Goal: Task Accomplishment & Management: Use online tool/utility

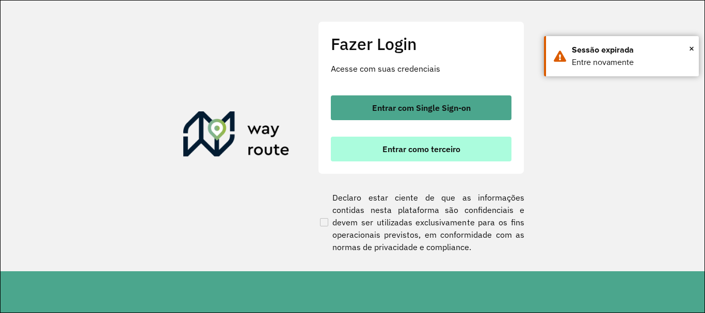
click at [445, 150] on span "Entrar como terceiro" at bounding box center [421, 149] width 78 height 8
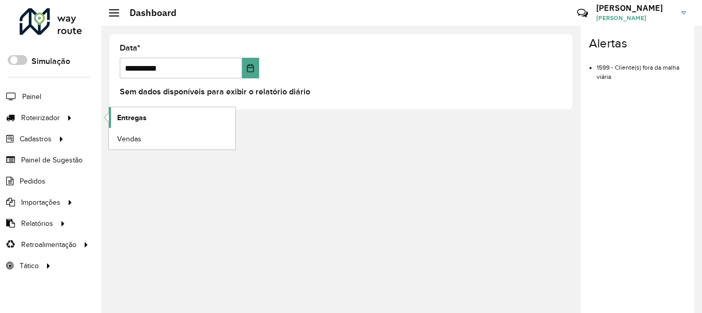
click at [135, 119] on span "Entregas" at bounding box center [131, 117] width 29 height 11
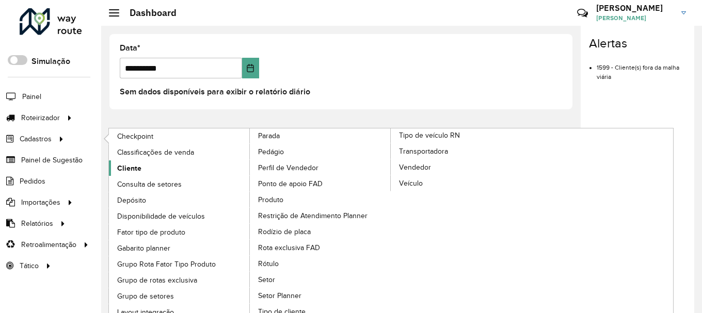
click at [130, 170] on span "Cliente" at bounding box center [129, 168] width 24 height 11
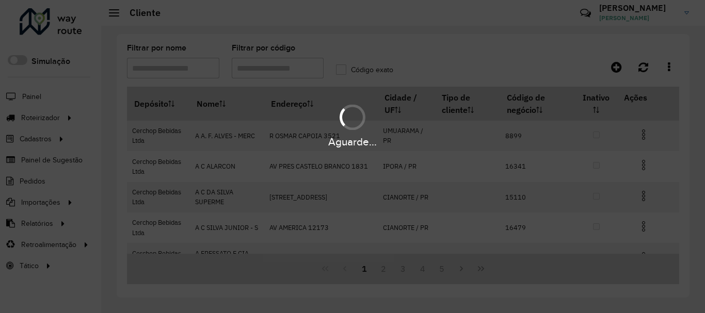
click at [264, 69] on div "Aguarde..." at bounding box center [352, 156] width 705 height 313
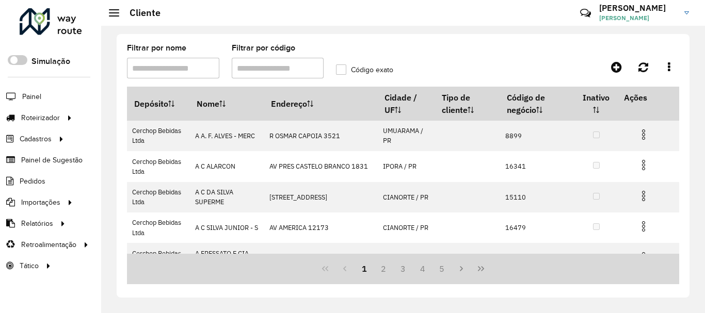
click at [263, 69] on input "Filtrar por código" at bounding box center [278, 68] width 92 height 21
type input "*****"
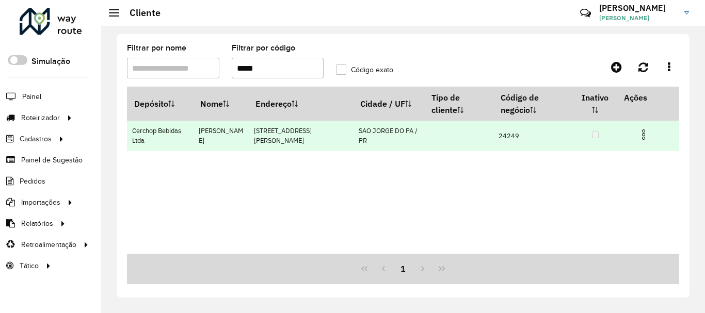
click at [645, 133] on img at bounding box center [643, 134] width 12 height 12
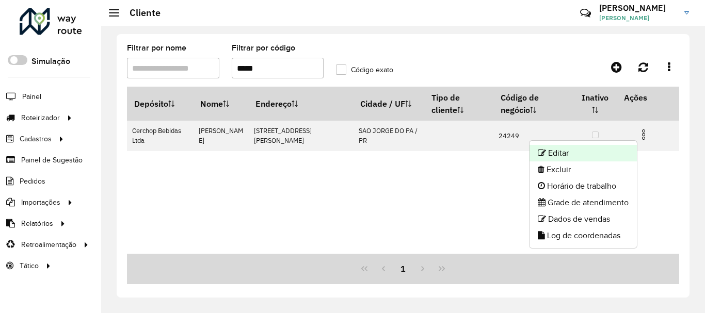
click at [583, 156] on li "Editar" at bounding box center [582, 153] width 107 height 17
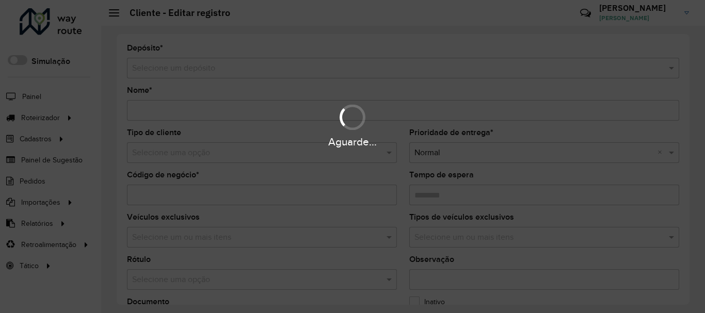
type input "**********"
type input "*****"
type input "********"
type input "**********"
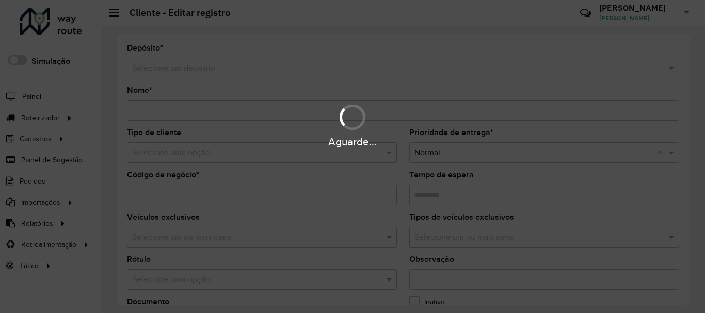
type input "******"
type input "**********"
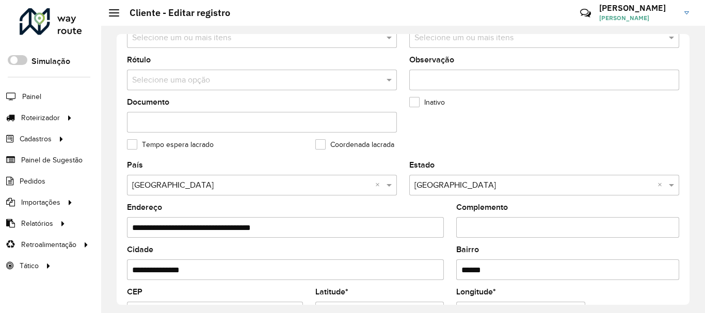
scroll to position [258, 0]
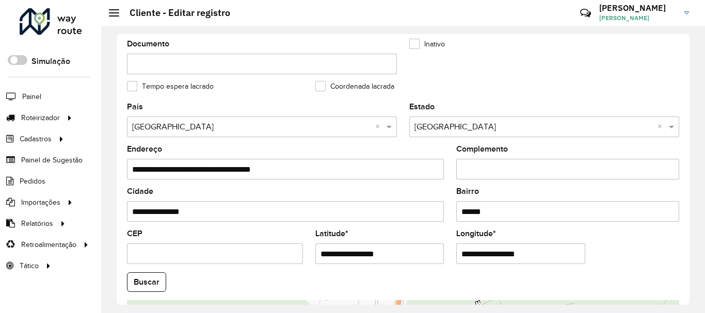
click at [314, 209] on input "**********" at bounding box center [285, 211] width 317 height 21
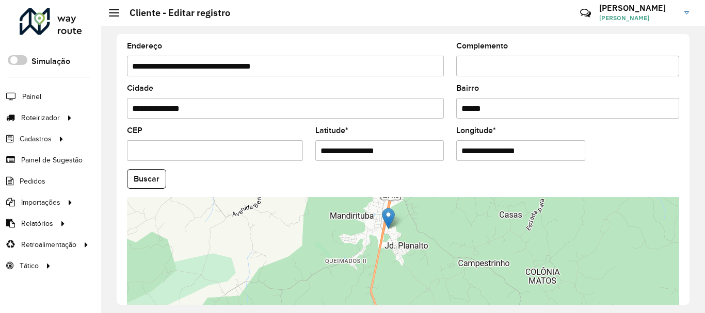
scroll to position [408, 0]
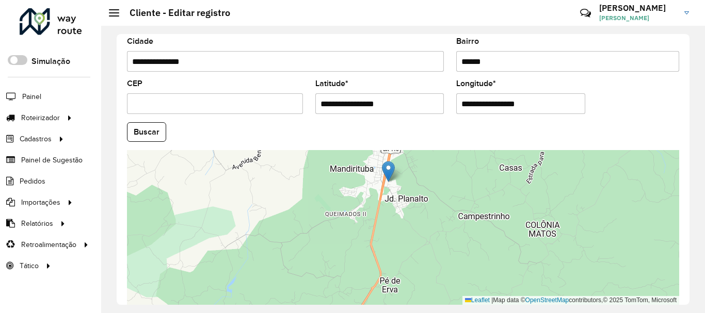
drag, startPoint x: 414, startPoint y: 235, endPoint x: 453, endPoint y: 240, distance: 40.1
click at [453, 240] on div "Leaflet | Map data © OpenStreetMap contributors,© 2025 TomTom, Microsoft" at bounding box center [403, 227] width 552 height 155
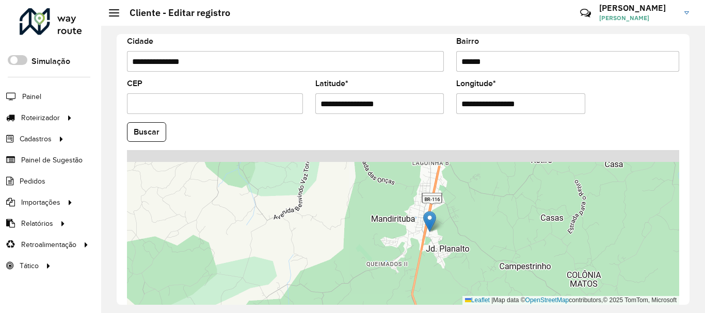
drag, startPoint x: 456, startPoint y: 239, endPoint x: 459, endPoint y: 264, distance: 24.9
click at [459, 264] on div "Leaflet | Map data © OpenStreetMap contributors,© 2025 TomTom, Microsoft" at bounding box center [403, 227] width 552 height 155
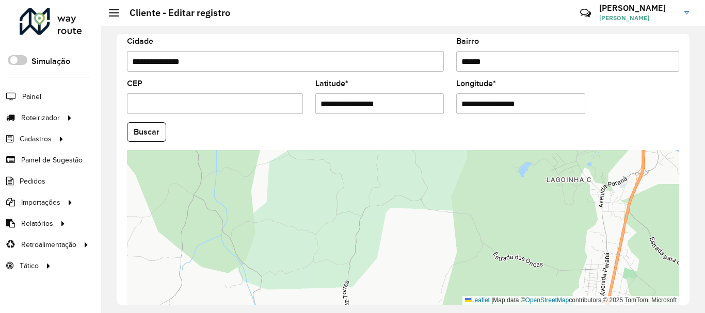
click at [220, 105] on input "CEP" at bounding box center [215, 103] width 176 height 21
type input "********"
click at [150, 136] on button "Buscar" at bounding box center [146, 132] width 39 height 20
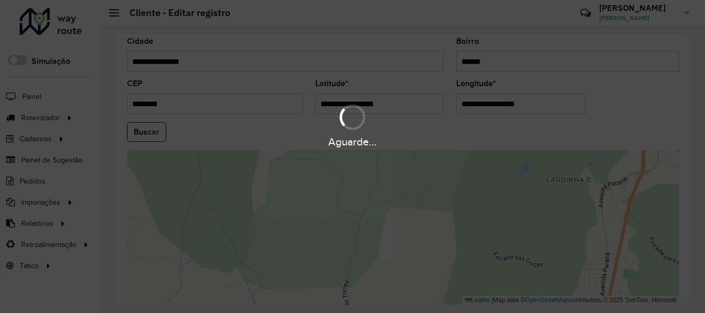
type input "**********"
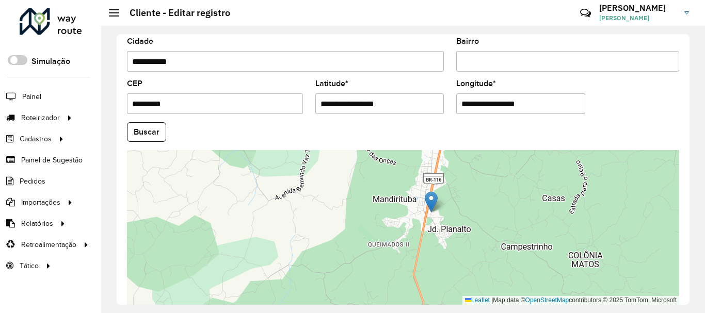
drag, startPoint x: 385, startPoint y: 184, endPoint x: 387, endPoint y: 193, distance: 9.5
click at [387, 193] on formly-group "**********" at bounding box center [403, 129] width 564 height 352
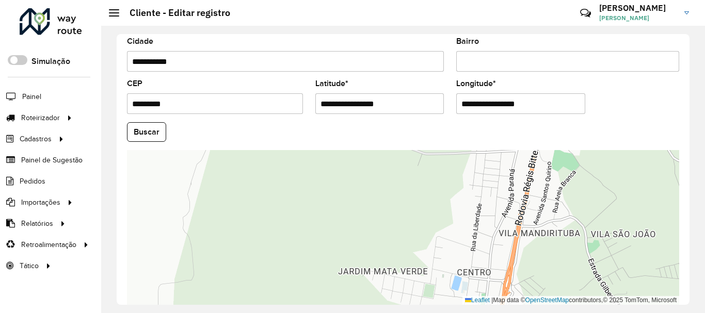
click at [605, 122] on hb-field-button "Buscar" at bounding box center [403, 132] width 552 height 20
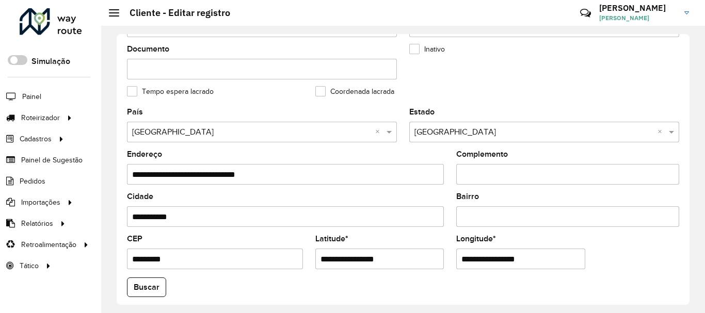
scroll to position [253, 0]
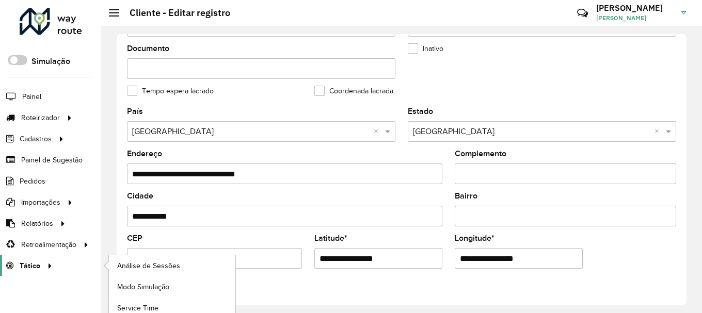
drag, startPoint x: 192, startPoint y: 261, endPoint x: 39, endPoint y: 263, distance: 153.2
click at [39, 263] on div "Roteirizador AmbevTech Simulação Painel Roteirizador Entregas Vendas Cadastros …" at bounding box center [351, 156] width 702 height 313
type input "*********"
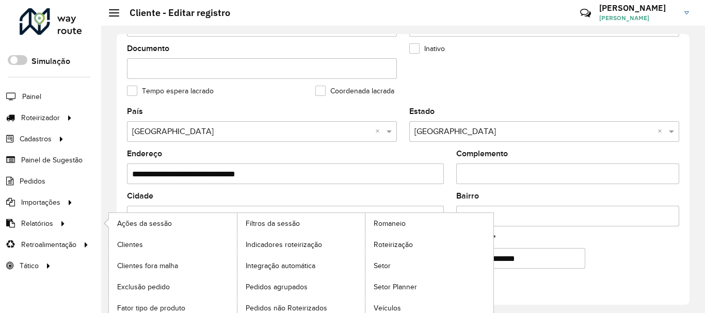
drag, startPoint x: 193, startPoint y: 215, endPoint x: 102, endPoint y: 215, distance: 91.3
click at [97, 215] on div "Roteirizador AmbevTech Simulação Painel Roteirizador Entregas Vendas Cadastros …" at bounding box center [352, 156] width 705 height 313
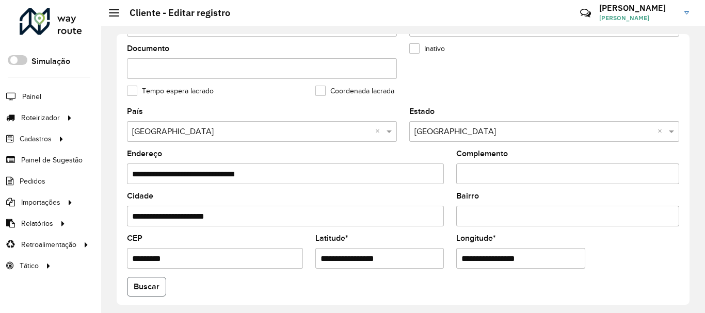
click at [145, 288] on button "Buscar" at bounding box center [146, 287] width 39 height 20
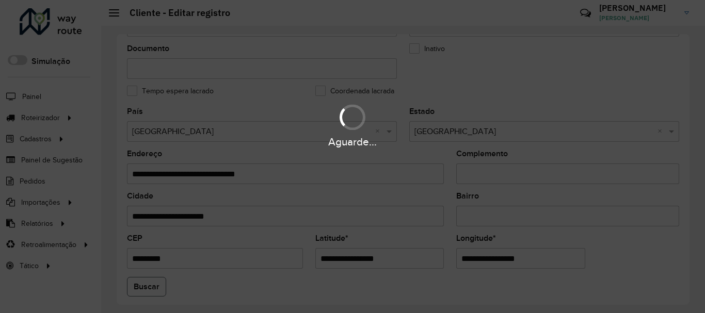
type input "**********"
type input "*********"
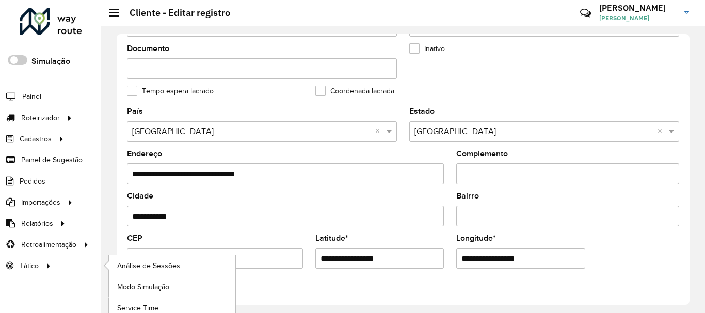
drag, startPoint x: 193, startPoint y: 258, endPoint x: 76, endPoint y: 266, distance: 117.4
click at [80, 266] on div "Roteirizador AmbevTech Simulação Painel Roteirizador Entregas Vendas Cadastros …" at bounding box center [352, 156] width 705 height 313
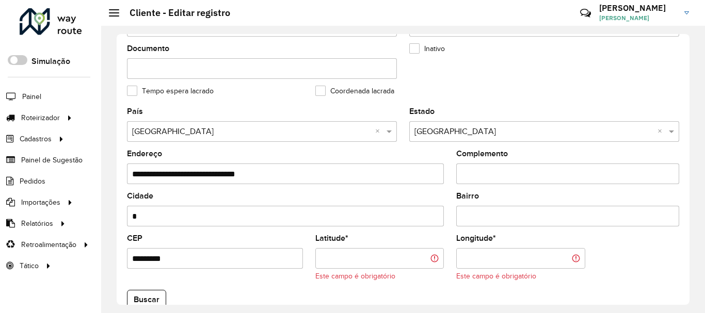
scroll to position [258, 0]
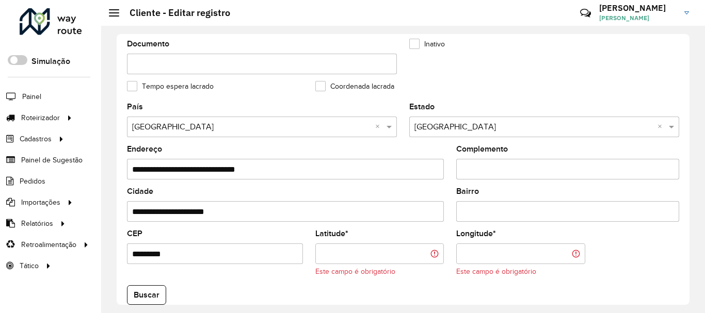
type input "**********"
type input "******"
drag, startPoint x: 170, startPoint y: 255, endPoint x: 113, endPoint y: 254, distance: 56.7
click at [113, 254] on div "**********" at bounding box center [403, 169] width 604 height 287
type input "*********"
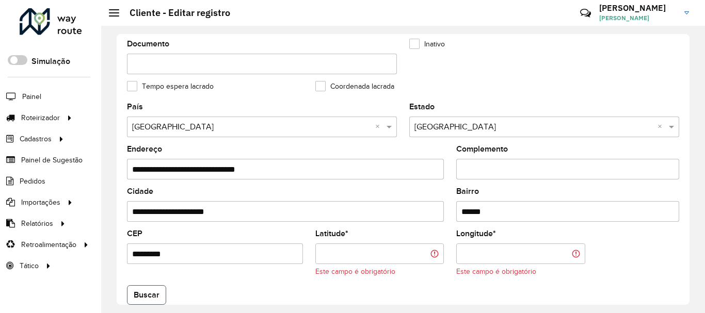
click at [156, 291] on button "Buscar" at bounding box center [146, 295] width 39 height 20
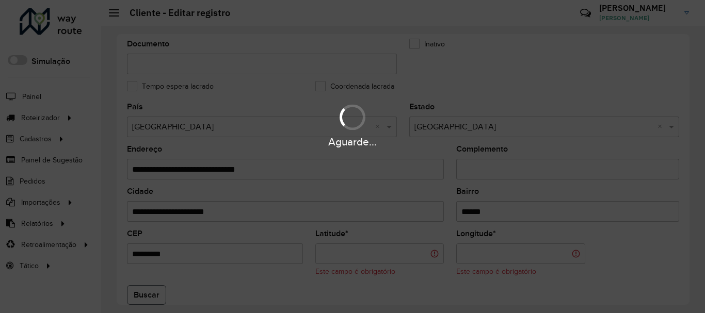
type input "**********"
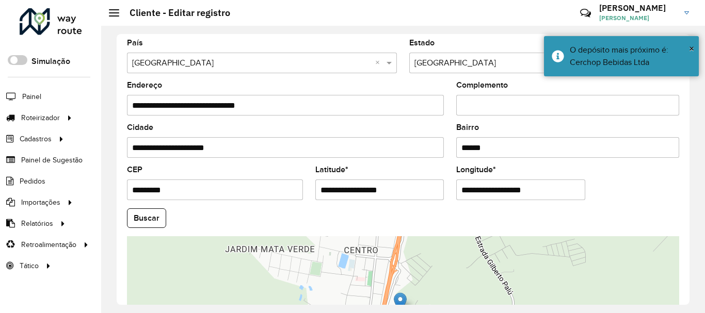
scroll to position [413, 0]
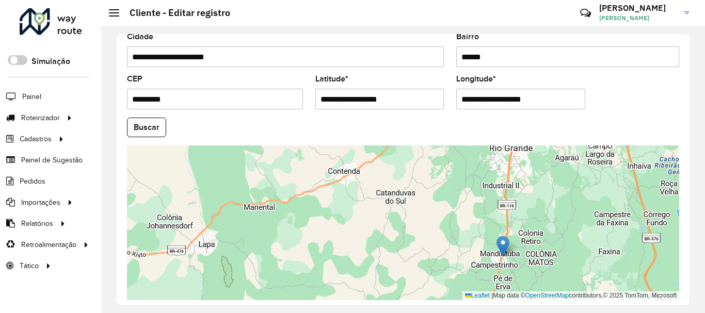
drag, startPoint x: 485, startPoint y: 178, endPoint x: 453, endPoint y: 265, distance: 91.7
click at [453, 265] on div "Leaflet | Map data © OpenStreetMap contributors,© 2025 TomTom, Microsoft" at bounding box center [403, 222] width 552 height 155
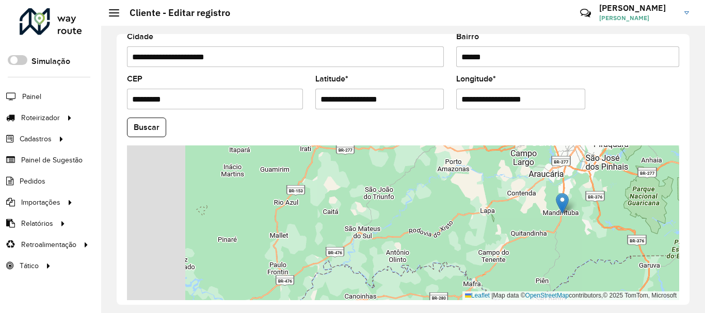
drag, startPoint x: 402, startPoint y: 219, endPoint x: 574, endPoint y: 197, distance: 173.3
click at [574, 197] on div "Leaflet | Map data © OpenStreetMap contributors,© 2025 TomTom, Microsoft" at bounding box center [403, 222] width 552 height 155
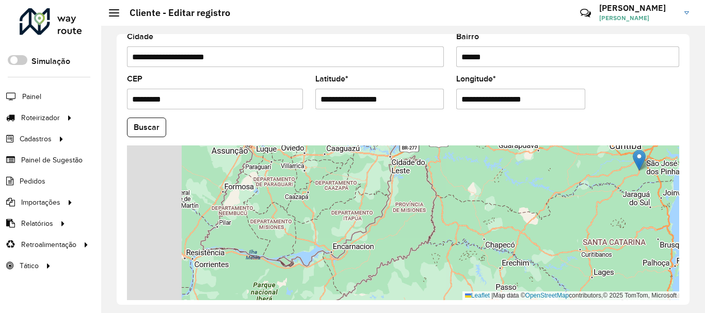
drag, startPoint x: 494, startPoint y: 220, endPoint x: 561, endPoint y: 188, distance: 74.5
click at [589, 187] on div "Leaflet | Map data © OpenStreetMap contributors,© 2025 TomTom, Microsoft" at bounding box center [403, 222] width 552 height 155
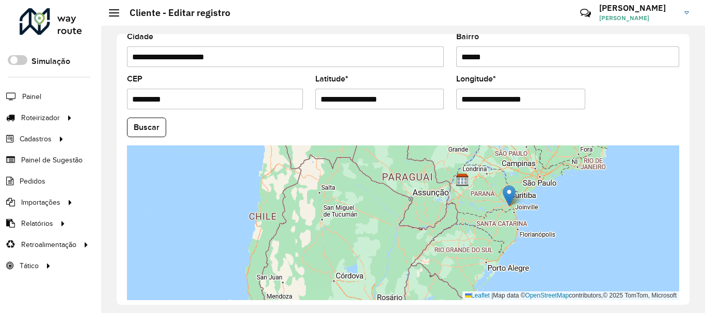
drag, startPoint x: 429, startPoint y: 212, endPoint x: 521, endPoint y: 202, distance: 92.9
click at [521, 202] on div "Leaflet | Map data © OpenStreetMap contributors,© 2025 TomTom, Microsoft" at bounding box center [403, 222] width 552 height 155
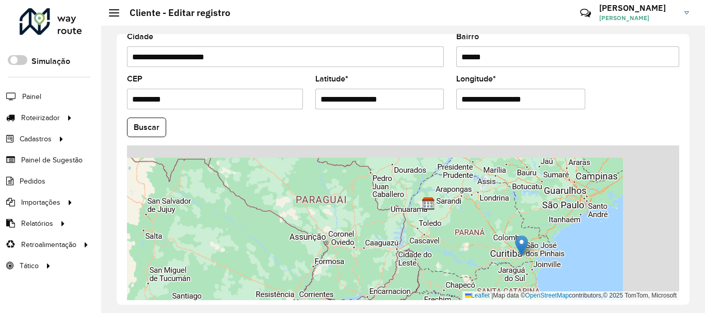
drag, startPoint x: 529, startPoint y: 185, endPoint x: 422, endPoint y: 261, distance: 131.7
click at [422, 261] on div "Leaflet | Map data © OpenStreetMap contributors,© 2025 TomTom, Microsoft" at bounding box center [403, 222] width 552 height 155
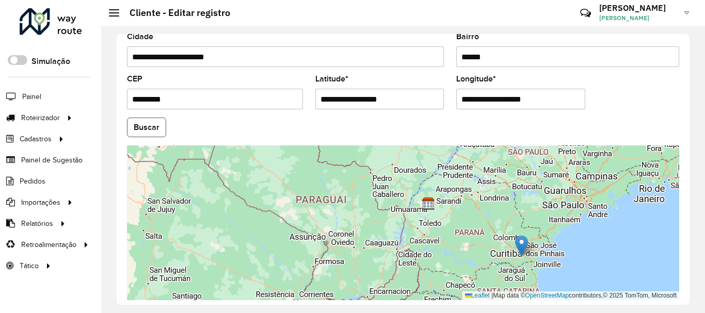
click at [144, 124] on button "Buscar" at bounding box center [146, 128] width 39 height 20
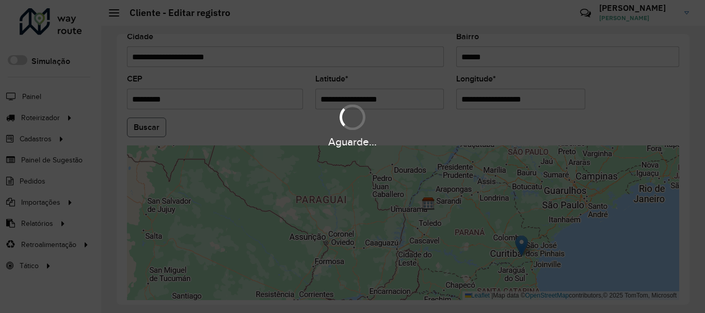
type input "**********"
type input "*********"
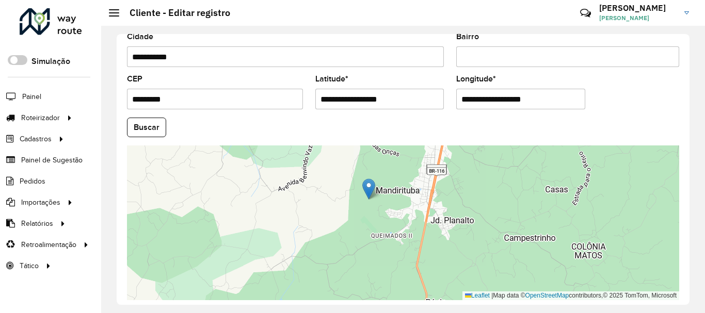
drag, startPoint x: 435, startPoint y: 189, endPoint x: 370, endPoint y: 185, distance: 65.6
click at [370, 185] on img at bounding box center [368, 188] width 13 height 21
type input "**********"
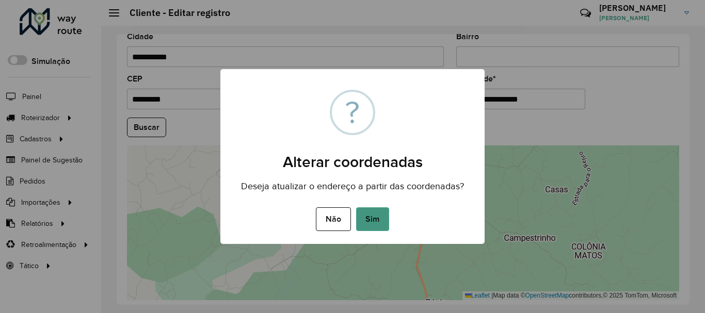
click at [382, 231] on button "Sim" at bounding box center [372, 219] width 33 height 24
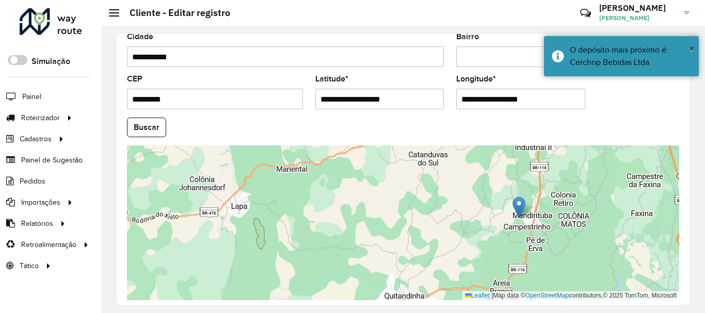
drag, startPoint x: 455, startPoint y: 220, endPoint x: 559, endPoint y: 255, distance: 109.8
click at [559, 255] on div "Leaflet | Map data © OpenStreetMap contributors,© 2025 TomTom, Microsoft" at bounding box center [403, 222] width 552 height 155
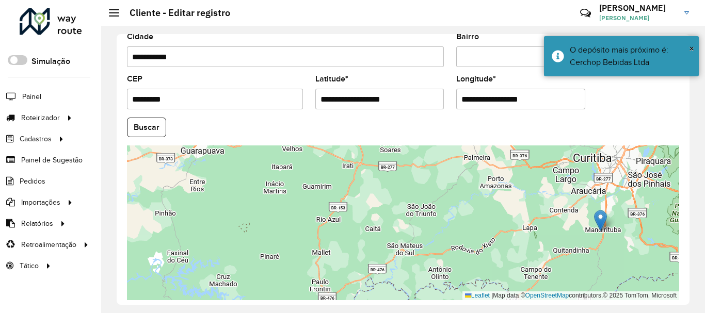
drag, startPoint x: 526, startPoint y: 226, endPoint x: 566, endPoint y: 221, distance: 41.1
click at [566, 221] on div "Leaflet | Map data © OpenStreetMap contributors,© 2025 TomTom, Microsoft" at bounding box center [403, 222] width 552 height 155
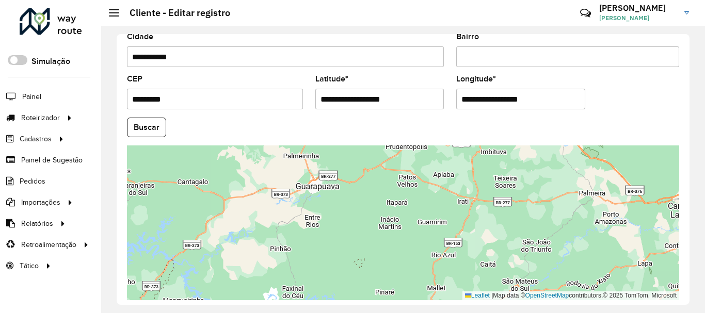
drag, startPoint x: 531, startPoint y: 253, endPoint x: 555, endPoint y: 263, distance: 25.5
click at [555, 263] on div "Leaflet | Map data © OpenStreetMap contributors,© 2025 TomTom, Microsoft" at bounding box center [403, 222] width 552 height 155
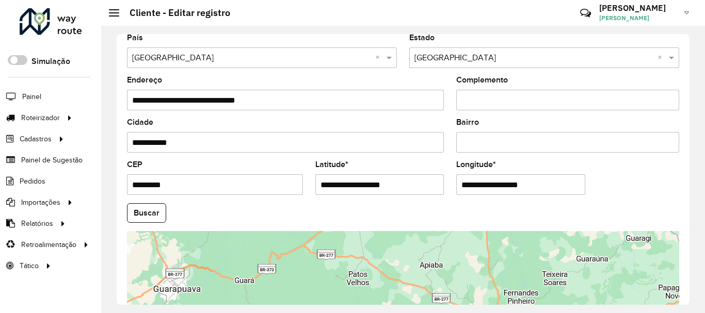
scroll to position [361, 0]
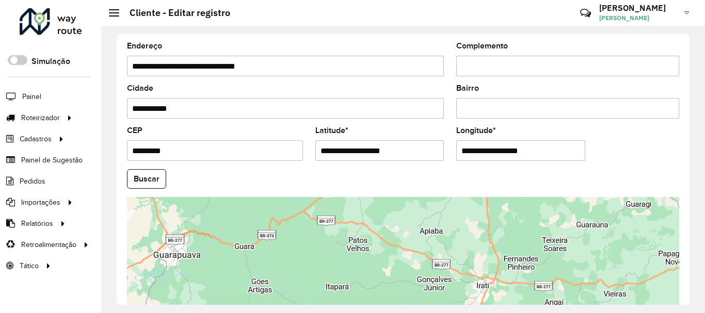
drag, startPoint x: 198, startPoint y: 152, endPoint x: 109, endPoint y: 148, distance: 88.3
click at [109, 148] on div "**********" at bounding box center [403, 169] width 604 height 287
type input "********"
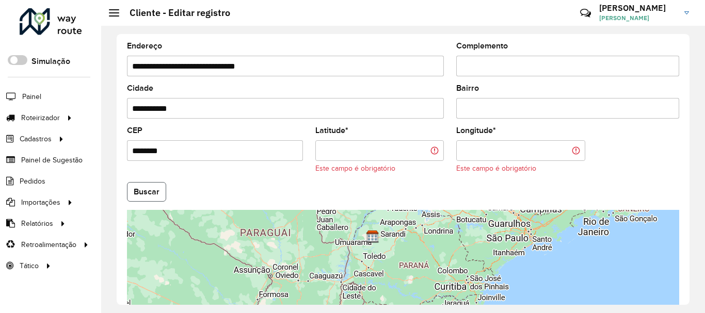
click at [144, 200] on button "Buscar" at bounding box center [146, 192] width 39 height 20
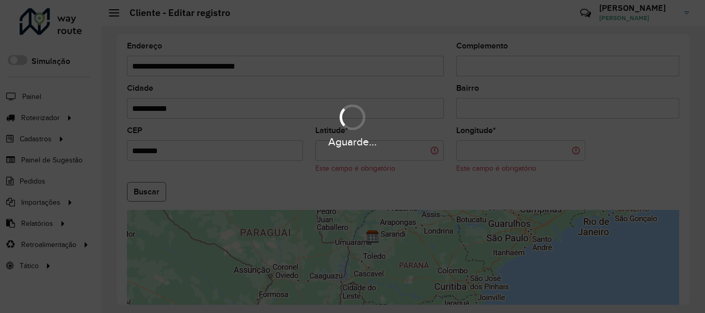
type input "**********"
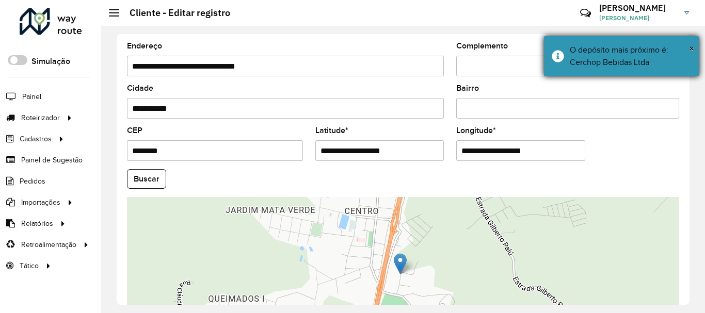
click at [624, 51] on div "O depósito mais próximo é: Cerchop Bebidas Ltda" at bounding box center [630, 56] width 121 height 25
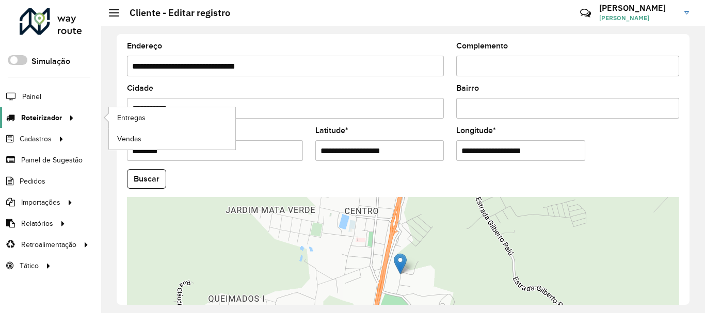
drag, startPoint x: 226, startPoint y: 109, endPoint x: 68, endPoint y: 109, distance: 158.9
click at [68, 109] on div "Roteirizador AmbevTech Simulação Painel Roteirizador Entregas Vendas Cadastros …" at bounding box center [352, 156] width 705 height 313
type input "**********"
click at [485, 104] on input "Bairro" at bounding box center [567, 108] width 223 height 21
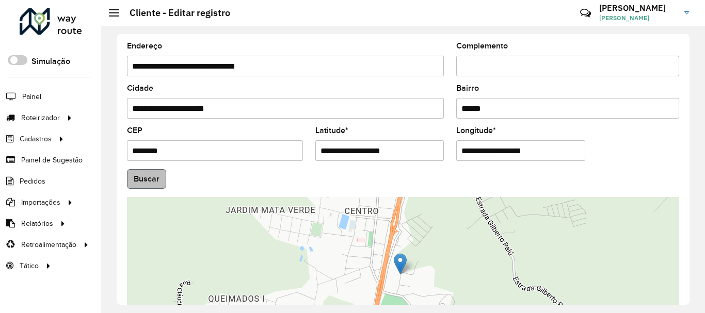
type input "******"
click at [141, 174] on button "Buscar" at bounding box center [146, 179] width 39 height 20
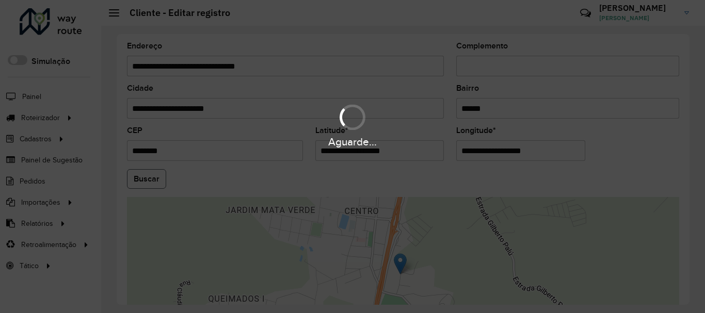
type input "**********"
type input "*********"
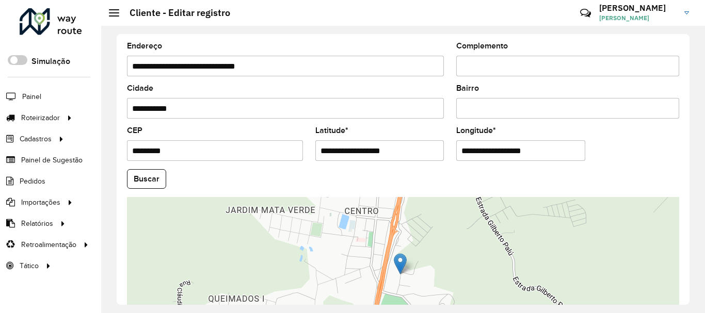
drag, startPoint x: 421, startPoint y: 148, endPoint x: 271, endPoint y: 152, distance: 150.7
click at [271, 152] on formly-group "**********" at bounding box center [403, 176] width 564 height 352
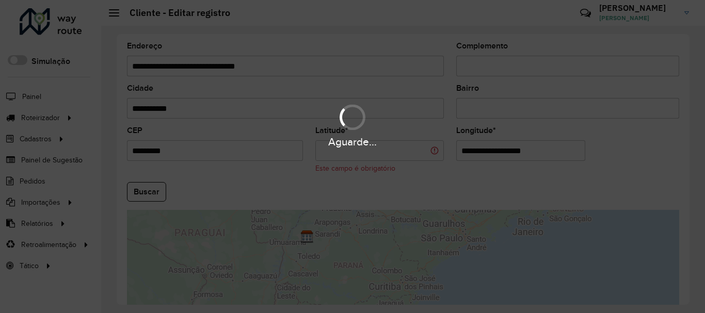
drag, startPoint x: 542, startPoint y: 151, endPoint x: 451, endPoint y: 151, distance: 90.8
click at [451, 151] on hb-app "Aguarde... Pop-up bloqueado! Seu navegador bloqueou automáticamente a abertura …" at bounding box center [352, 156] width 705 height 313
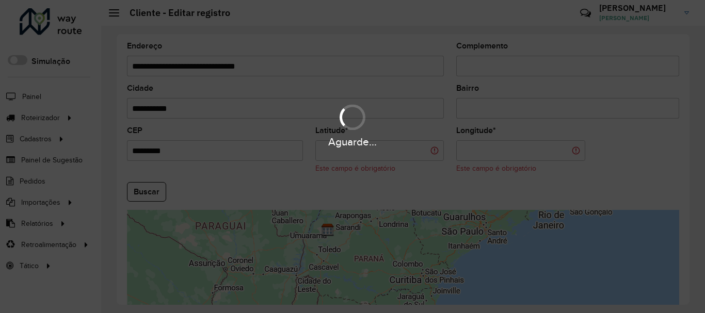
scroll to position [421, 0]
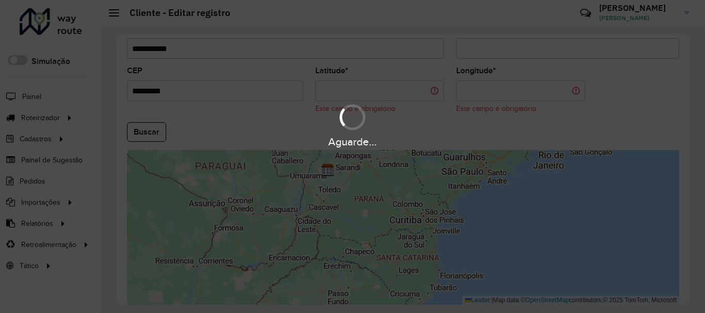
drag, startPoint x: 270, startPoint y: 238, endPoint x: 352, endPoint y: 219, distance: 84.2
click at [352, 219] on hb-app "Aguarde... Pop-up bloqueado! Seu navegador bloqueou automáticamente a abertura …" at bounding box center [352, 156] width 705 height 313
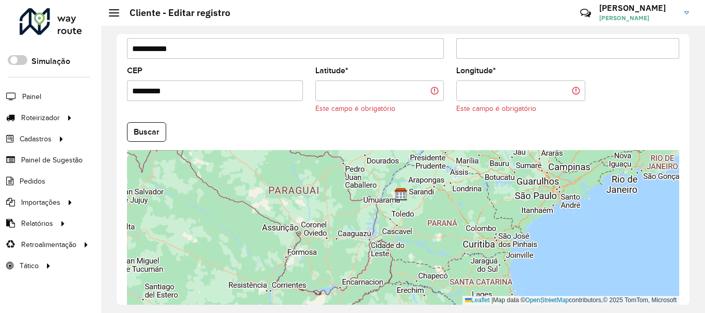
drag, startPoint x: 365, startPoint y: 198, endPoint x: 378, endPoint y: 236, distance: 40.3
click at [378, 236] on div "Leaflet | Map data © OpenStreetMap contributors,© 2025 TomTom, Microsoft" at bounding box center [403, 227] width 552 height 155
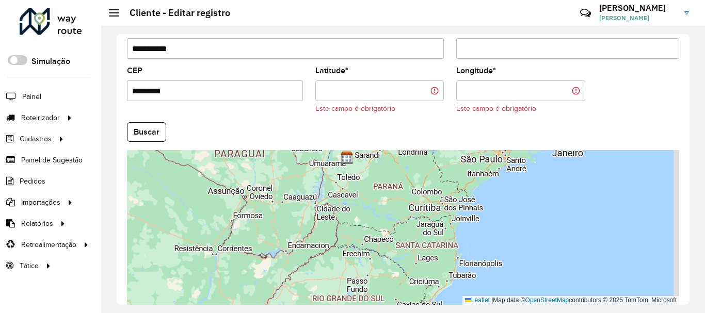
drag, startPoint x: 216, startPoint y: 88, endPoint x: 123, endPoint y: 88, distance: 92.9
click at [123, 88] on formly-field "CEP *********" at bounding box center [215, 94] width 188 height 55
type input "*********"
click at [158, 131] on button "Buscar" at bounding box center [146, 132] width 39 height 20
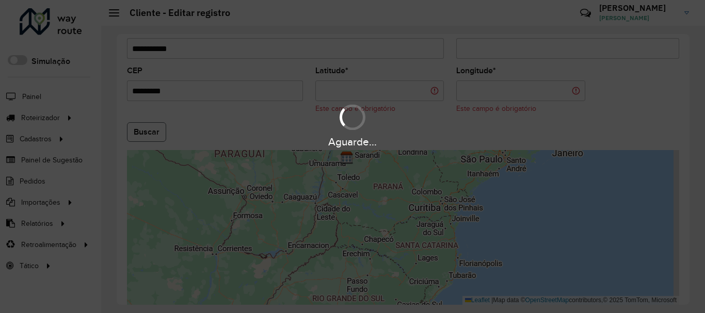
type input "**********"
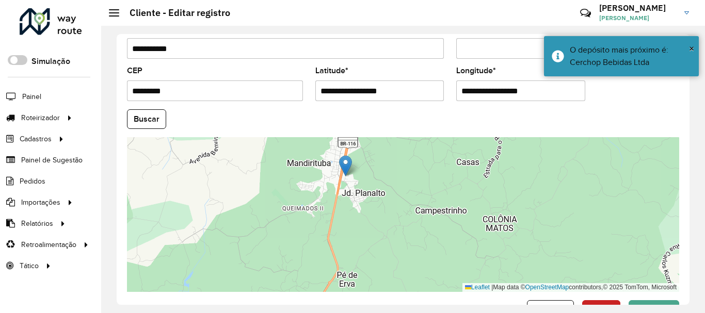
click at [213, 47] on input "**********" at bounding box center [285, 48] width 317 height 21
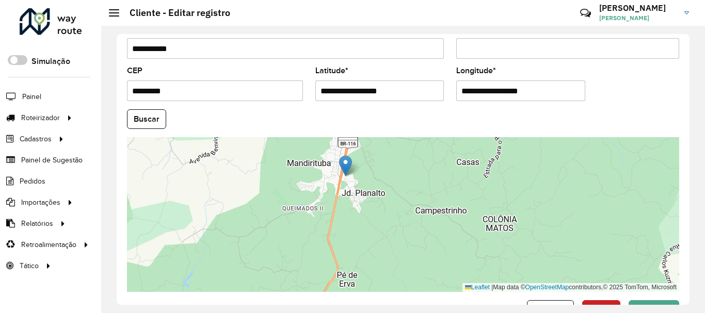
drag, startPoint x: 217, startPoint y: 50, endPoint x: 116, endPoint y: 47, distance: 101.7
click at [116, 47] on div "**********" at bounding box center [403, 169] width 604 height 287
type input "*"
type input "**********"
type input "*"
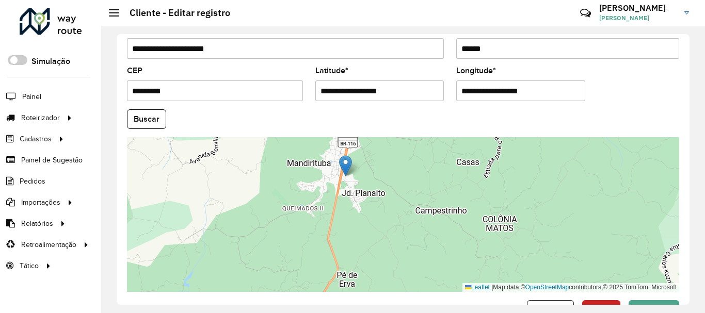
type input "******"
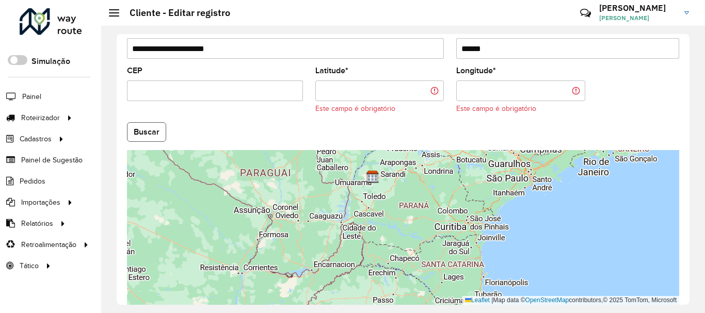
click at [147, 133] on button "Buscar" at bounding box center [146, 132] width 39 height 20
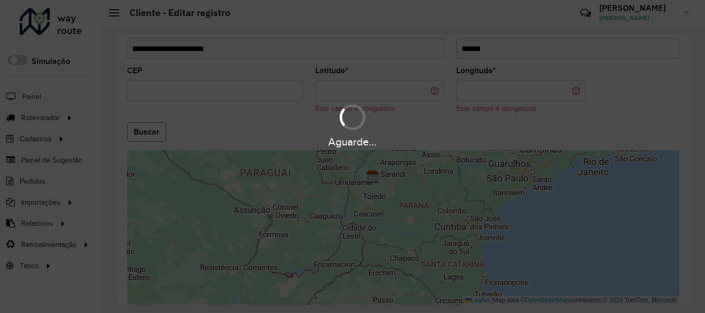
type input "**********"
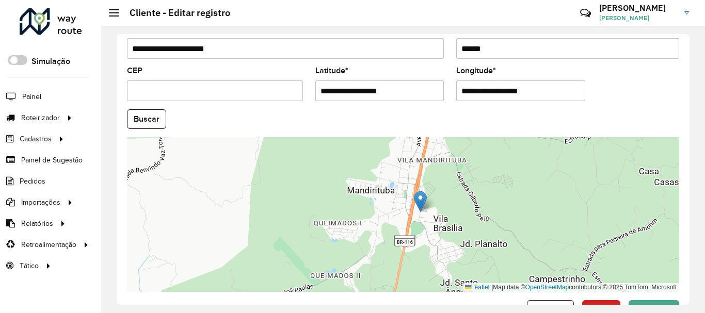
drag, startPoint x: 394, startPoint y: 90, endPoint x: 289, endPoint y: 85, distance: 105.3
click at [289, 85] on formly-group "**********" at bounding box center [403, 116] width 564 height 352
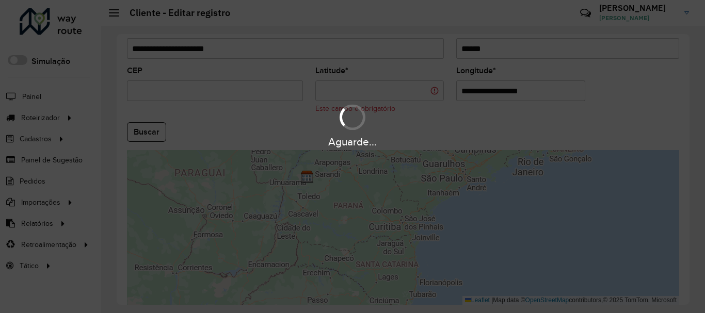
drag, startPoint x: 488, startPoint y: 91, endPoint x: 425, endPoint y: 91, distance: 63.5
click at [425, 91] on hb-app "Aguarde... Pop-up bloqueado! Seu navegador bloqueou automáticamente a abertura …" at bounding box center [352, 156] width 705 height 313
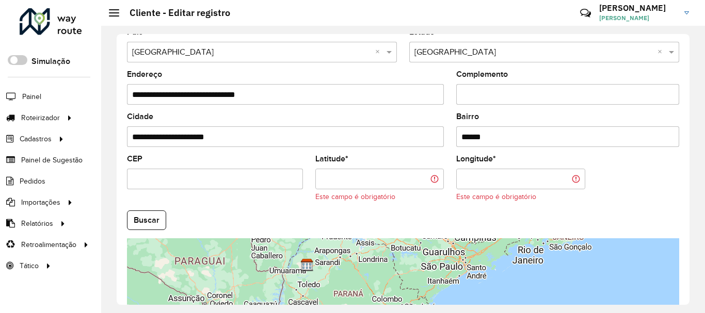
scroll to position [318, 0]
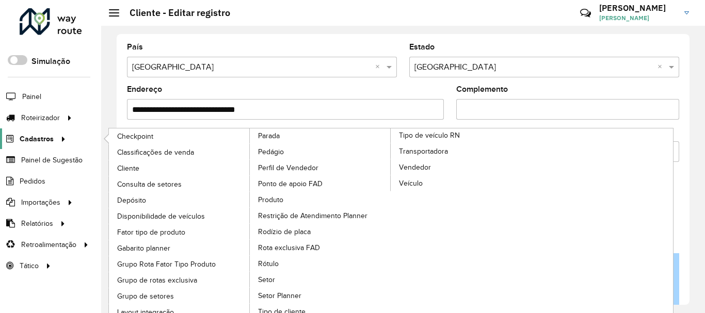
drag, startPoint x: 283, startPoint y: 107, endPoint x: 45, endPoint y: 135, distance: 238.9
click at [45, 135] on div "Roteirizador AmbevTech Simulação Painel Roteirizador Entregas Vendas Cadastros …" at bounding box center [352, 156] width 705 height 313
type input "**********"
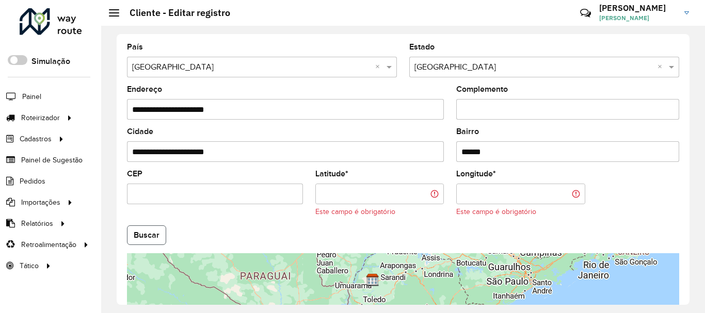
click at [149, 231] on button "Buscar" at bounding box center [146, 235] width 39 height 20
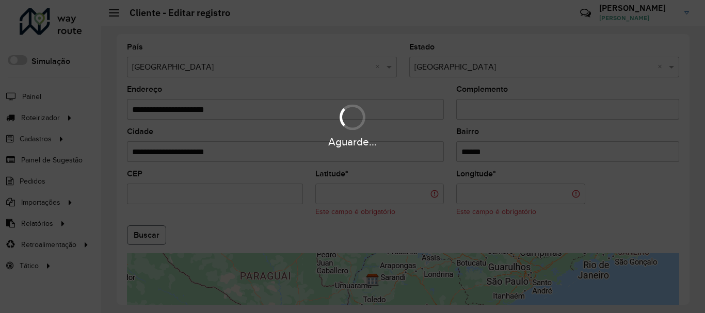
type input "**********"
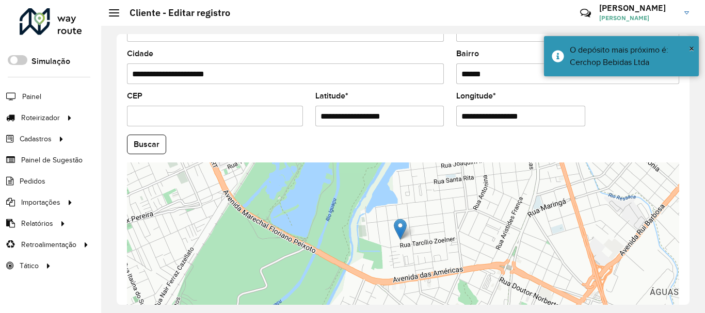
scroll to position [421, 0]
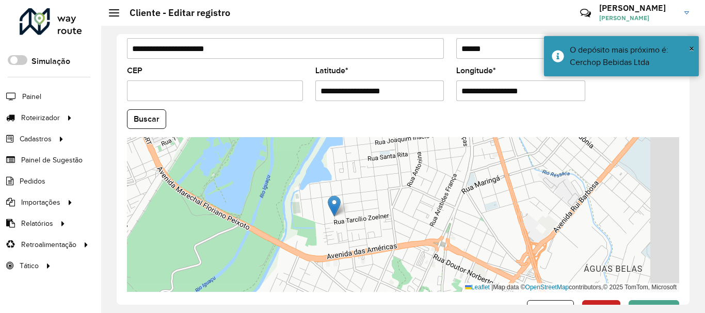
drag, startPoint x: 492, startPoint y: 191, endPoint x: 419, endPoint y: 188, distance: 72.8
click at [419, 189] on div "Leaflet | Map data © OpenStreetMap contributors,© 2025 TomTom, Microsoft" at bounding box center [403, 214] width 552 height 155
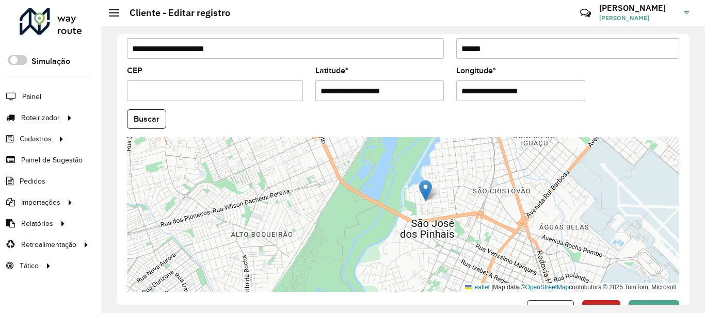
drag, startPoint x: 407, startPoint y: 183, endPoint x: 483, endPoint y: 182, distance: 76.9
click at [483, 182] on div "Leaflet | Map data © OpenStreetMap contributors,© 2025 TomTom, Microsoft" at bounding box center [403, 214] width 552 height 155
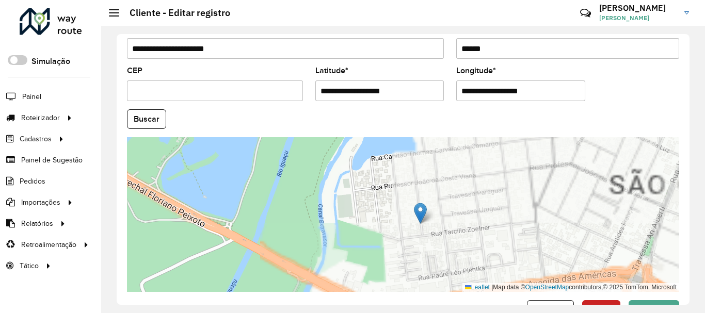
drag, startPoint x: 444, startPoint y: 204, endPoint x: 478, endPoint y: 179, distance: 41.7
click at [478, 179] on div "Leaflet | Map data © OpenStreetMap contributors,© 2025 TomTom, Microsoft" at bounding box center [403, 214] width 552 height 155
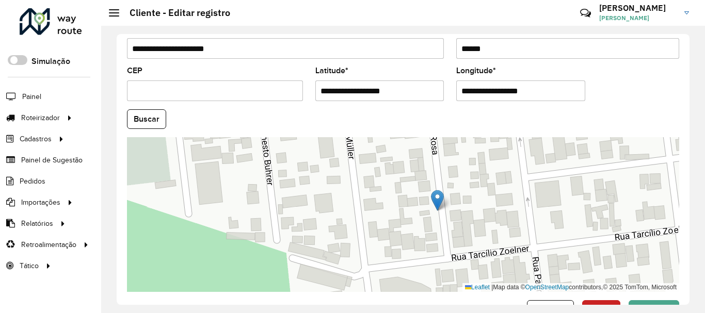
drag, startPoint x: 421, startPoint y: 197, endPoint x: 465, endPoint y: 170, distance: 51.8
click at [465, 170] on div "Leaflet | Map data © OpenStreetMap contributors,© 2025 TomTom, Microsoft" at bounding box center [403, 214] width 552 height 155
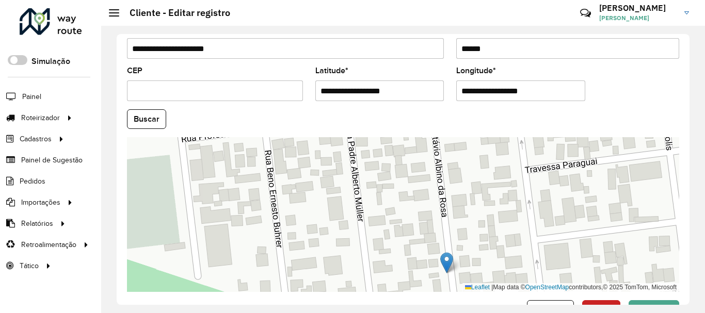
drag, startPoint x: 459, startPoint y: 190, endPoint x: 465, endPoint y: 255, distance: 65.3
click at [465, 255] on div "Leaflet | Map data © OpenStreetMap contributors,© 2025 TomTom, Microsoft" at bounding box center [403, 214] width 552 height 155
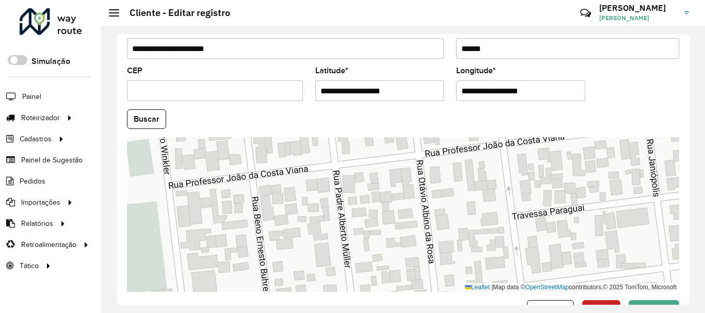
drag, startPoint x: 494, startPoint y: 205, endPoint x: 481, endPoint y: 253, distance: 49.3
click at [481, 253] on div "Leaflet | Map data © OpenStreetMap contributors,© 2025 TomTom, Microsoft" at bounding box center [403, 214] width 552 height 155
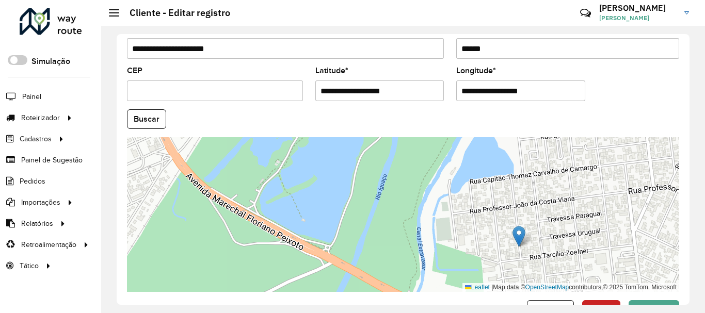
drag, startPoint x: 459, startPoint y: 212, endPoint x: 509, endPoint y: 205, distance: 50.5
click at [509, 205] on div "Leaflet | Map data © OpenStreetMap contributors,© 2025 TomTom, Microsoft" at bounding box center [403, 214] width 552 height 155
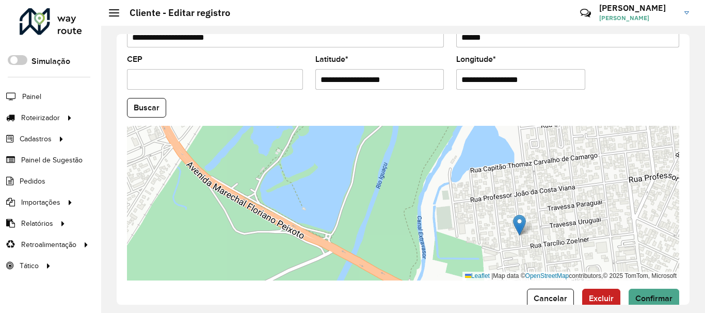
scroll to position [454, 0]
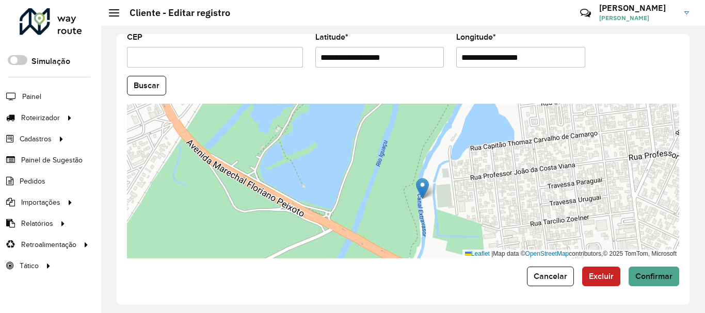
drag, startPoint x: 519, startPoint y: 202, endPoint x: 422, endPoint y: 187, distance: 98.1
click at [422, 187] on img at bounding box center [422, 188] width 13 height 21
type input "**********"
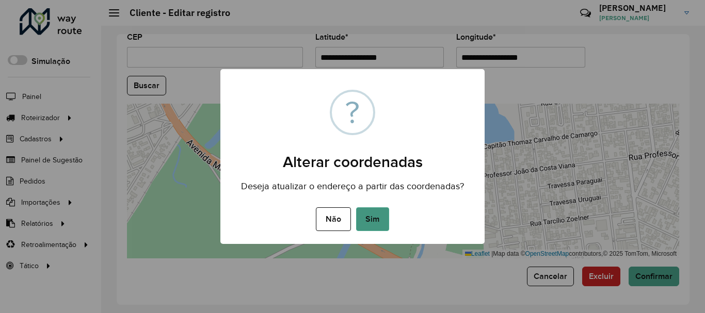
click at [375, 231] on button "Sim" at bounding box center [372, 219] width 33 height 24
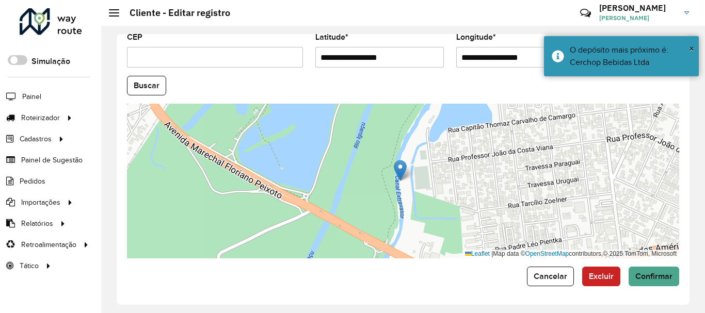
click at [575, 177] on div "Leaflet | Map data © OpenStreetMap contributors,© 2025 TomTom, Microsoft" at bounding box center [403, 181] width 552 height 155
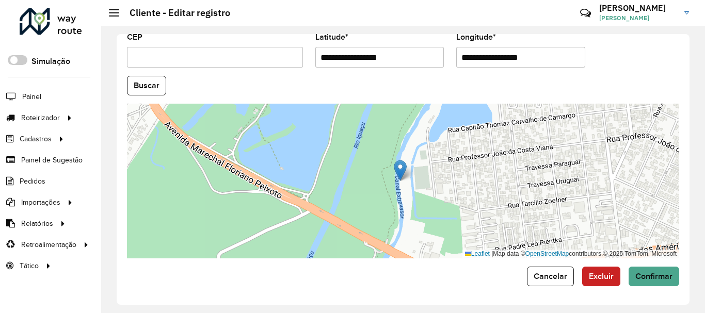
drag, startPoint x: 410, startPoint y: 55, endPoint x: 296, endPoint y: 56, distance: 114.0
click at [296, 56] on formly-group "**********" at bounding box center [403, 83] width 564 height 352
paste input "text"
type input "**********"
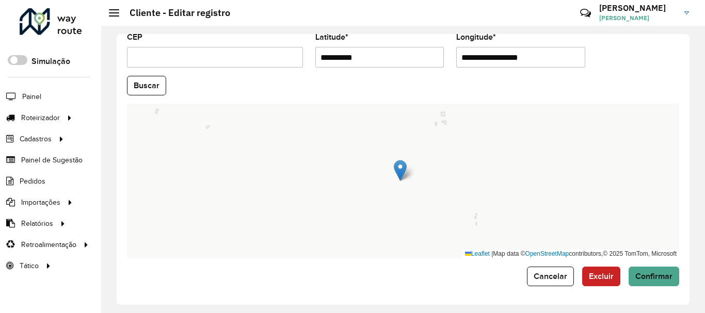
paste input "text"
type input "**********"
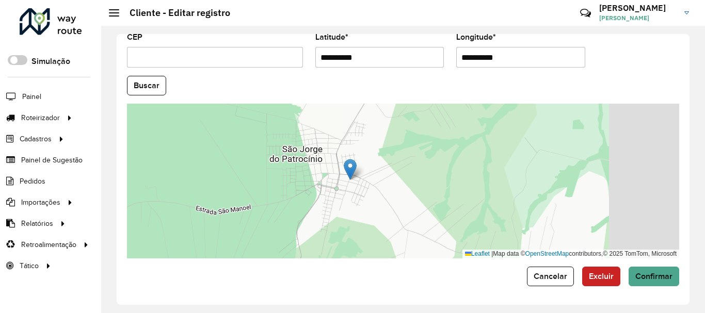
drag, startPoint x: 481, startPoint y: 165, endPoint x: 395, endPoint y: 177, distance: 87.5
click at [395, 177] on div "Leaflet | Map data © OpenStreetMap contributors,© 2025 TomTom, Microsoft" at bounding box center [403, 181] width 552 height 155
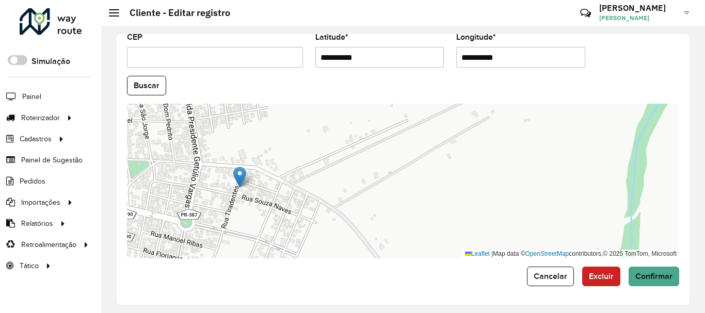
drag, startPoint x: 389, startPoint y: 168, endPoint x: 440, endPoint y: 176, distance: 50.6
click at [440, 176] on div "Leaflet | Map data © OpenStreetMap contributors,© 2025 TomTom, Microsoft" at bounding box center [403, 181] width 552 height 155
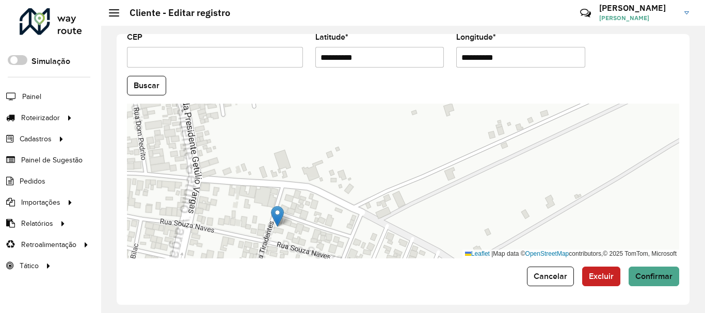
drag, startPoint x: 336, startPoint y: 205, endPoint x: 396, endPoint y: 181, distance: 64.6
click at [396, 181] on div "Leaflet | Map data © OpenStreetMap contributors,© 2025 TomTom, Microsoft" at bounding box center [403, 181] width 552 height 155
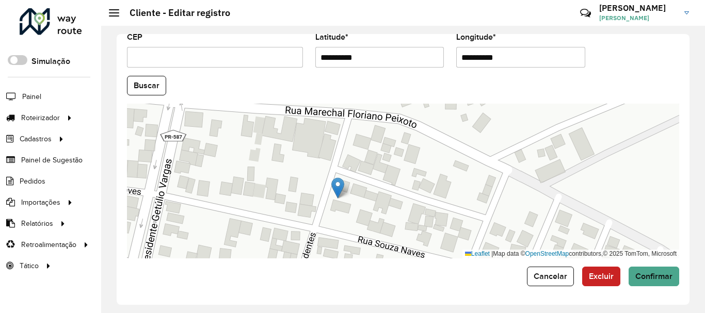
drag, startPoint x: 343, startPoint y: 198, endPoint x: 394, endPoint y: 194, distance: 51.2
click at [394, 194] on div "Leaflet | Map data © OpenStreetMap contributors,© 2025 TomTom, Microsoft" at bounding box center [403, 181] width 552 height 155
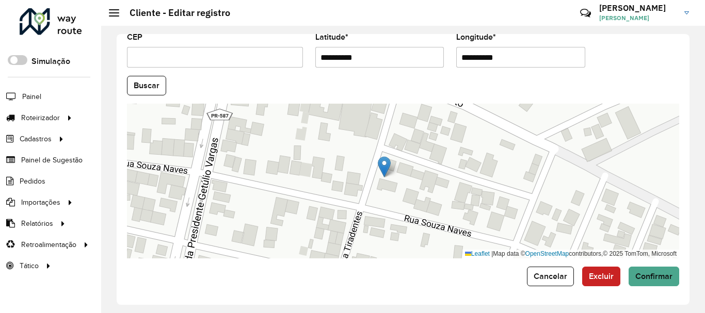
drag, startPoint x: 392, startPoint y: 184, endPoint x: 396, endPoint y: 154, distance: 30.1
click at [396, 155] on div "Leaflet | Map data © OpenStreetMap contributors,© 2025 TomTom, Microsoft" at bounding box center [403, 181] width 552 height 155
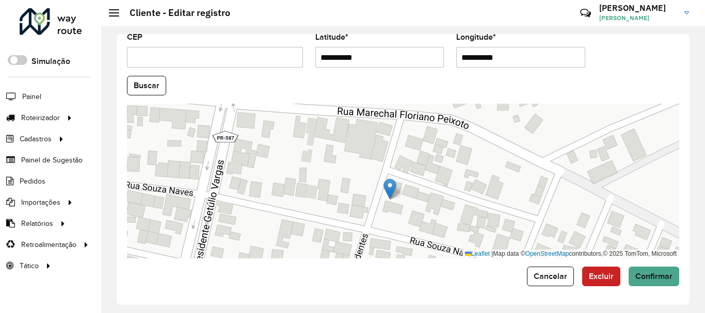
drag, startPoint x: 415, startPoint y: 211, endPoint x: 415, endPoint y: 221, distance: 10.3
click at [415, 221] on div "Leaflet | Map data © OpenStreetMap contributors,© 2025 TomTom, Microsoft" at bounding box center [403, 181] width 552 height 155
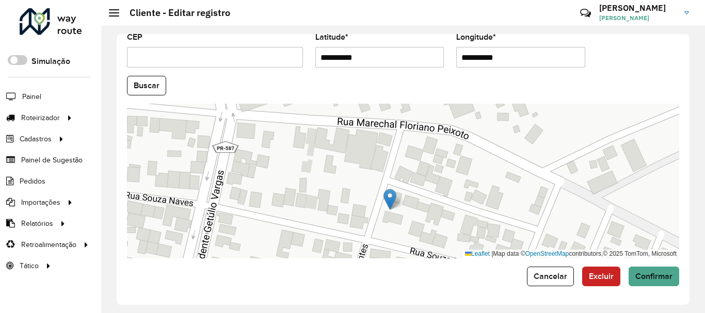
click at [374, 218] on div "Leaflet | Map data © OpenStreetMap contributors,© 2025 TomTom, Microsoft" at bounding box center [403, 181] width 552 height 155
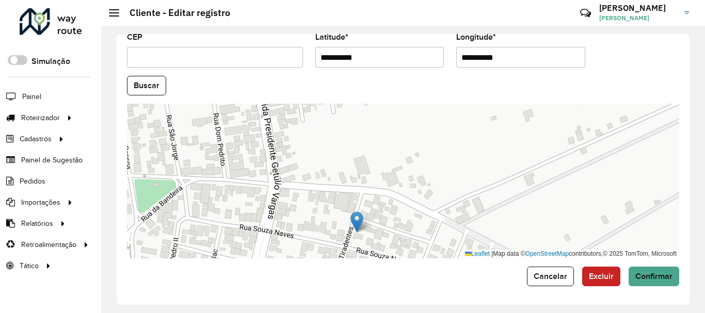
drag, startPoint x: 386, startPoint y: 126, endPoint x: 404, endPoint y: 258, distance: 132.7
click at [404, 258] on div "Leaflet | Map data © OpenStreetMap contributors,© 2025 TomTom, Microsoft" at bounding box center [403, 181] width 552 height 155
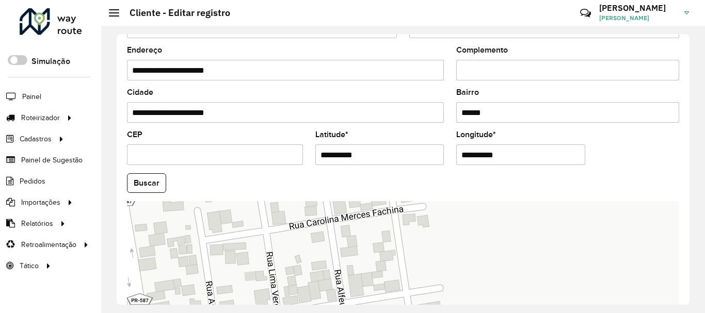
scroll to position [361, 0]
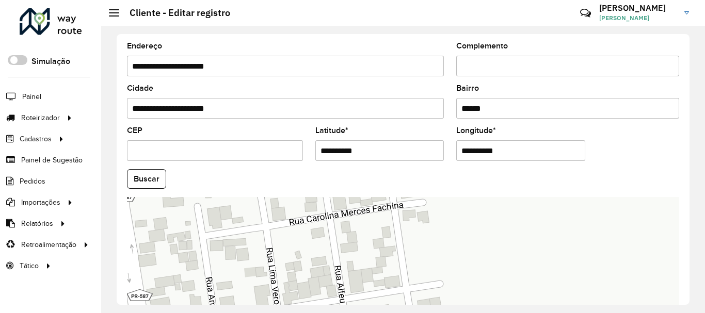
click at [150, 150] on input "CEP" at bounding box center [215, 150] width 176 height 21
type input "*********"
click at [148, 178] on button "Buscar" at bounding box center [146, 179] width 39 height 20
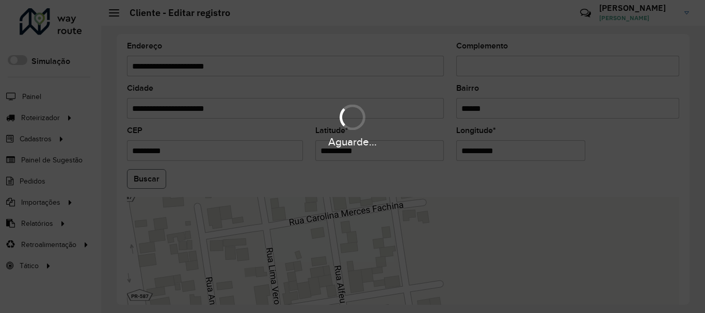
type input "**********"
type input "*********"
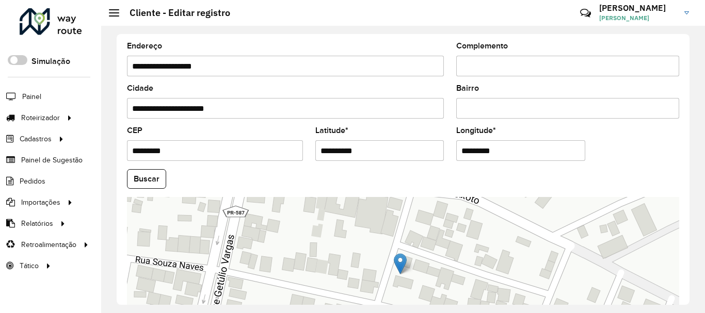
scroll to position [408, 0]
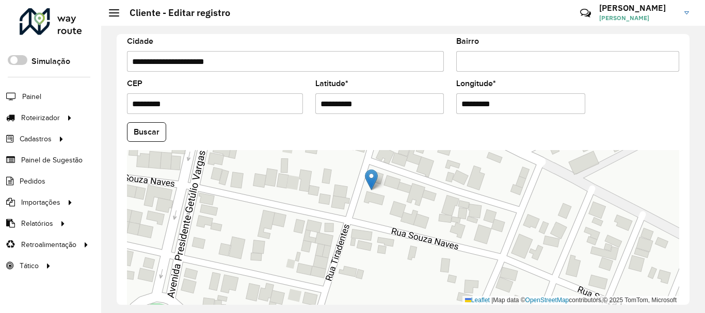
drag, startPoint x: 432, startPoint y: 249, endPoint x: 400, endPoint y: 207, distance: 52.3
click at [400, 207] on div "Leaflet | Map data © OpenStreetMap contributors,© 2025 TomTom, Microsoft" at bounding box center [403, 227] width 552 height 155
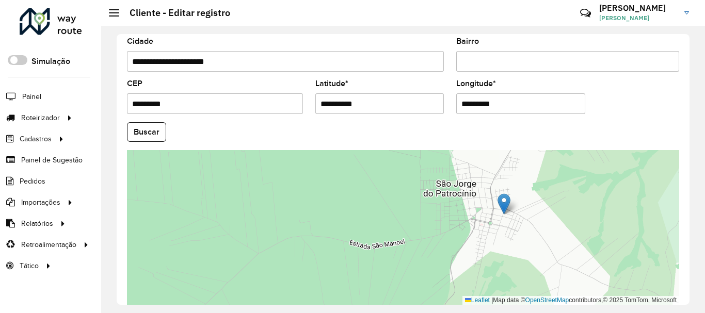
scroll to position [454, 0]
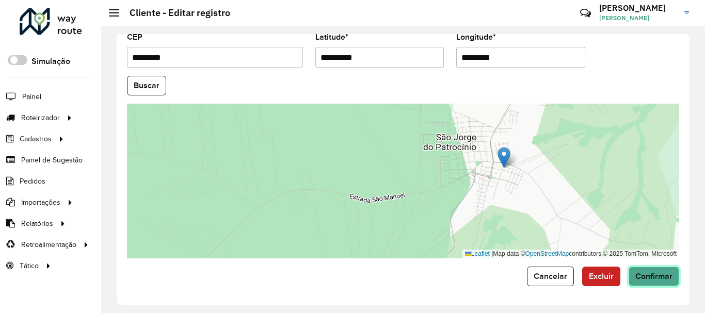
click at [646, 275] on span "Confirmar" at bounding box center [653, 276] width 37 height 9
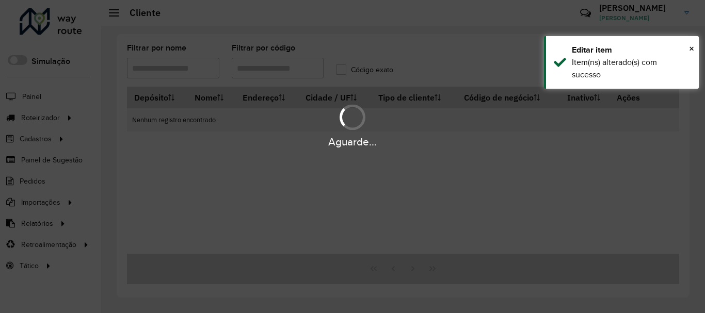
type input "*****"
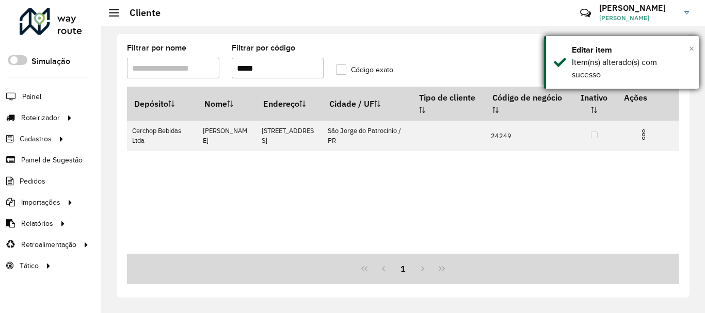
click at [690, 47] on span "×" at bounding box center [691, 48] width 5 height 11
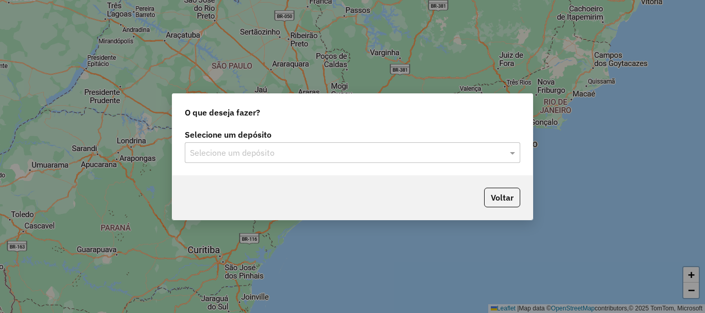
click at [265, 149] on input "text" at bounding box center [342, 153] width 304 height 12
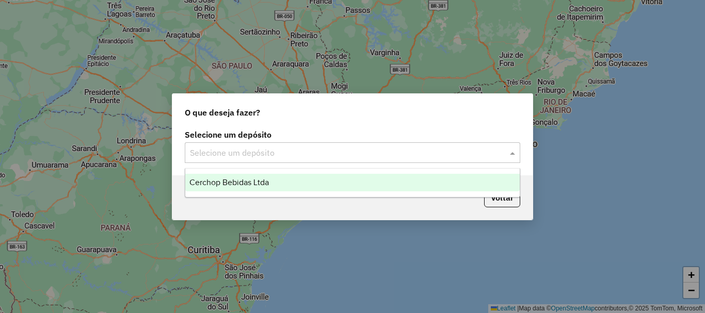
click at [252, 190] on div "Cerchop Bebidas Ltda" at bounding box center [352, 183] width 334 height 18
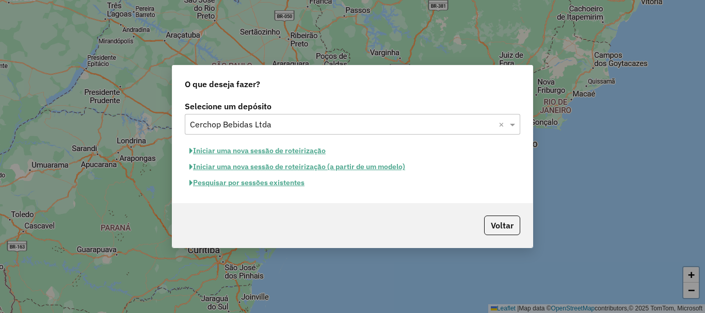
click at [286, 183] on button "Pesquisar por sessões existentes" at bounding box center [247, 183] width 124 height 16
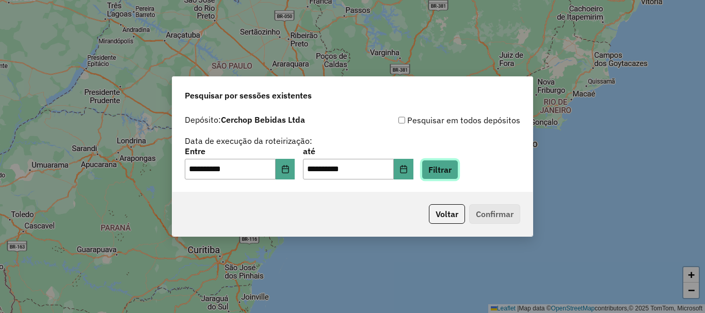
click at [458, 163] on button "Filtrar" at bounding box center [439, 170] width 37 height 20
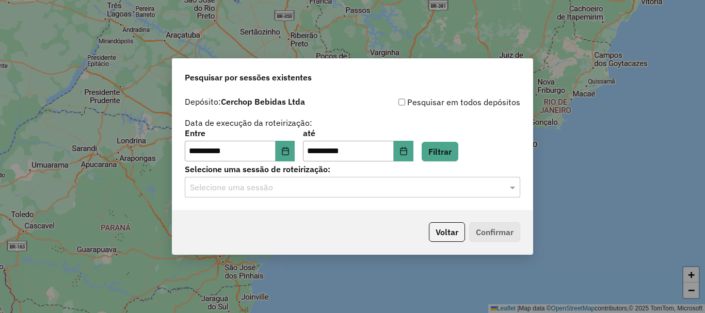
click at [247, 188] on input "text" at bounding box center [342, 188] width 304 height 12
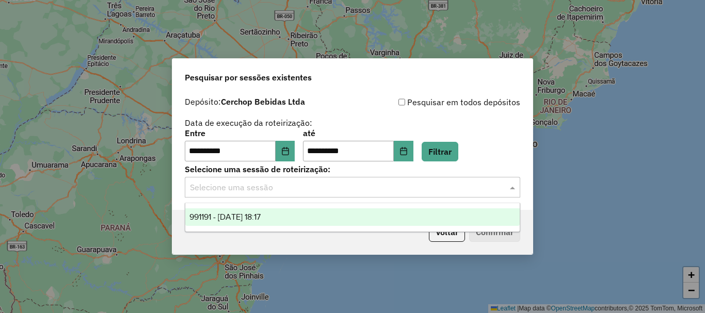
click at [244, 215] on span "991191 - 19/08/2025 18:17" at bounding box center [224, 217] width 71 height 9
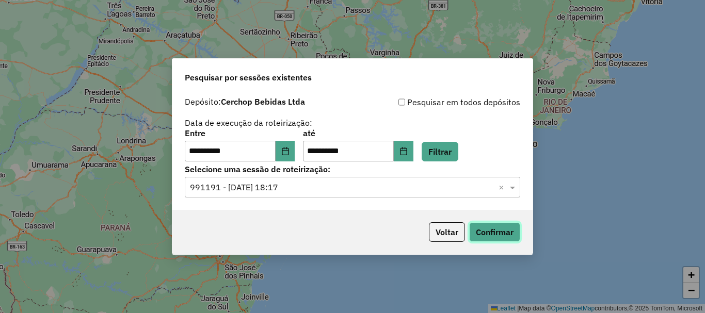
click at [503, 234] on button "Confirmar" at bounding box center [494, 232] width 51 height 20
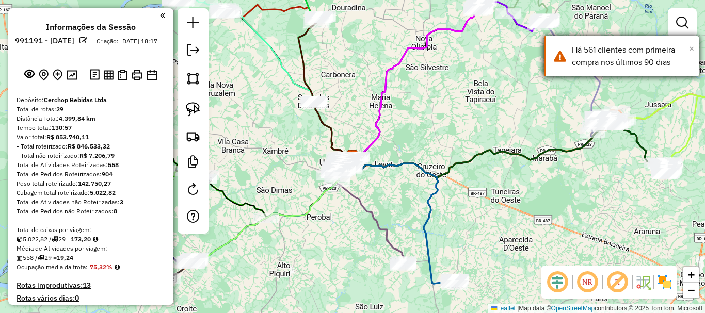
click at [693, 49] on span "×" at bounding box center [691, 48] width 5 height 11
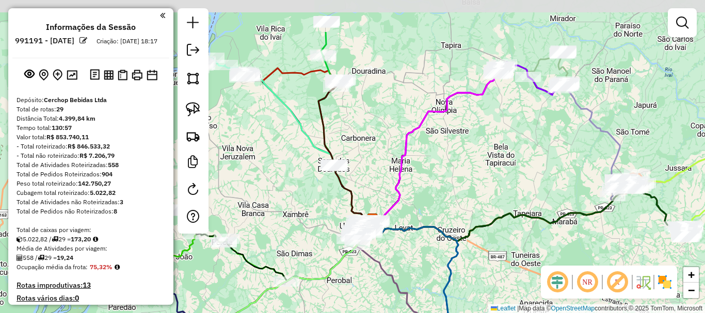
drag, startPoint x: 373, startPoint y: 51, endPoint x: 394, endPoint y: 114, distance: 66.2
click at [394, 114] on div "Janela de atendimento Grade de atendimento Capacidade Transportadoras Veículos …" at bounding box center [352, 156] width 705 height 313
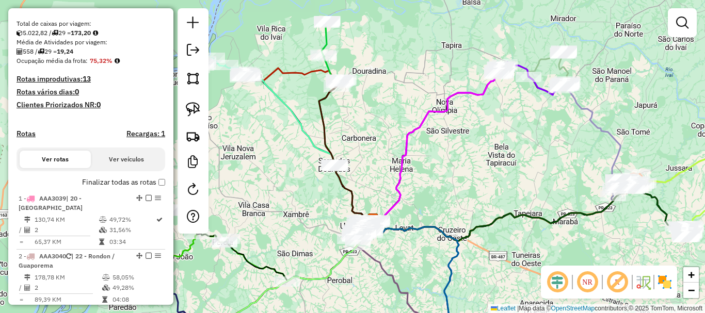
scroll to position [258, 0]
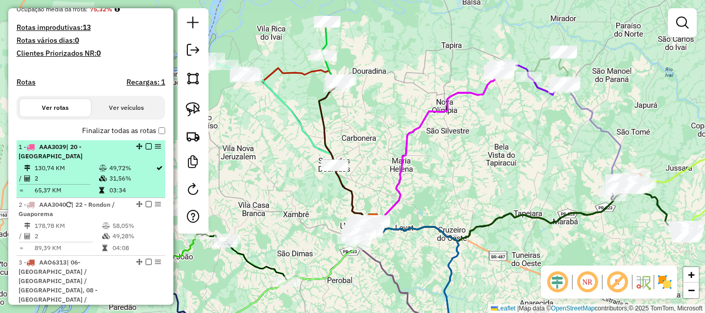
click at [83, 158] on span "| 20 - [GEOGRAPHIC_DATA]" at bounding box center [51, 151] width 64 height 17
select select "**********"
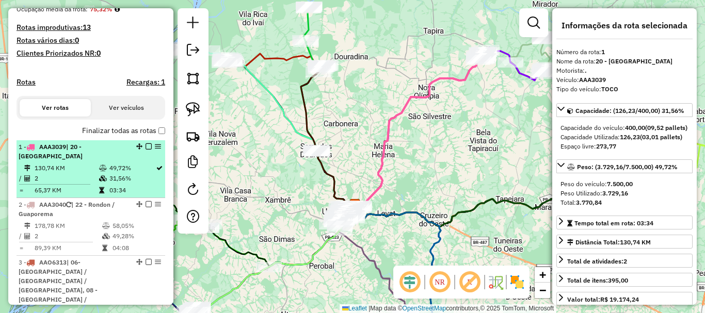
click at [147, 150] on em at bounding box center [148, 146] width 6 height 6
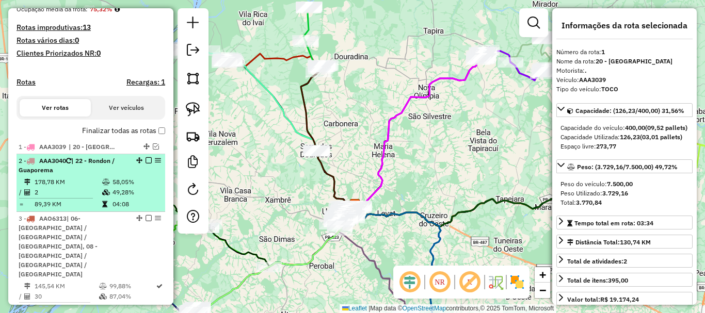
click at [147, 164] on em at bounding box center [148, 160] width 6 height 6
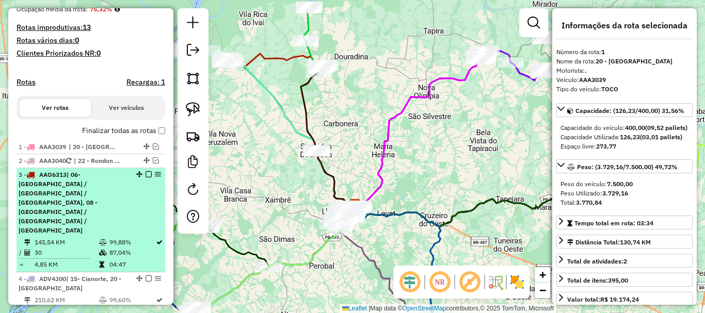
click at [149, 177] on em at bounding box center [148, 174] width 6 height 6
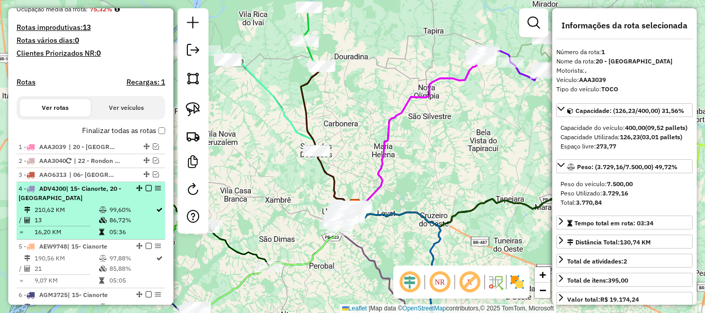
click at [147, 191] on em at bounding box center [148, 188] width 6 height 6
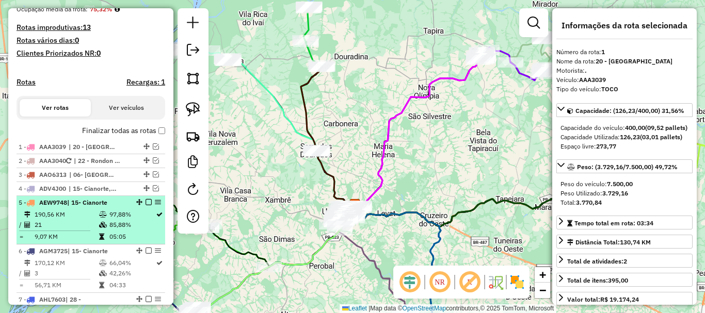
click at [148, 205] on em at bounding box center [148, 202] width 6 height 6
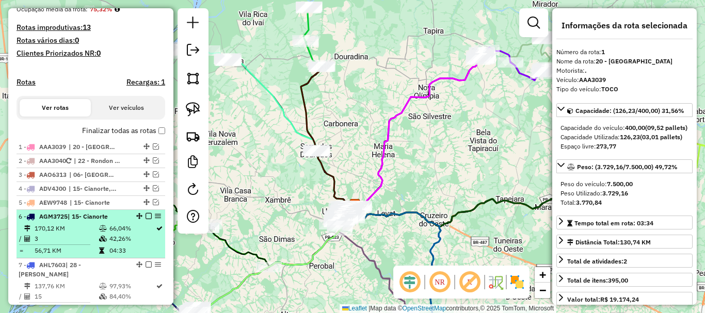
click at [148, 220] on li "6 - AGM3725 | 15- Cianorte 170,12 KM 66,04% / 3 42,26% = 56,71 KM 04:33" at bounding box center [91, 234] width 149 height 48
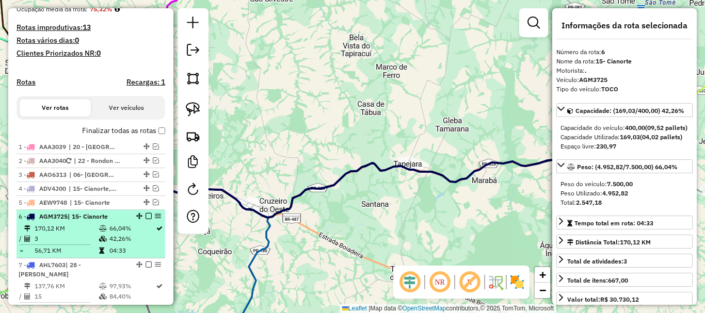
click at [150, 219] on em at bounding box center [148, 216] width 6 height 6
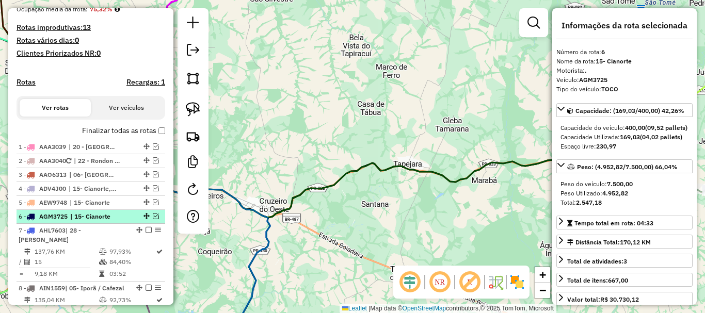
click at [144, 219] on em at bounding box center [146, 216] width 6 height 6
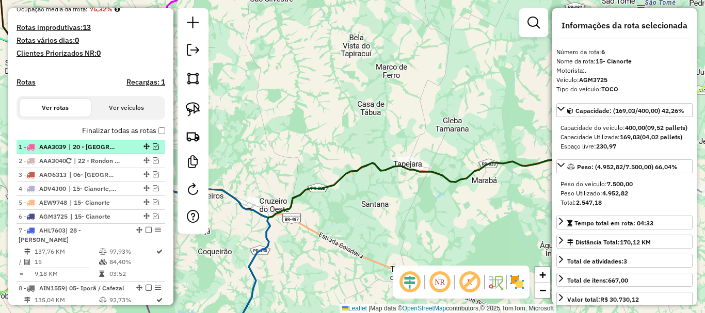
click at [144, 150] on em at bounding box center [146, 146] width 6 height 6
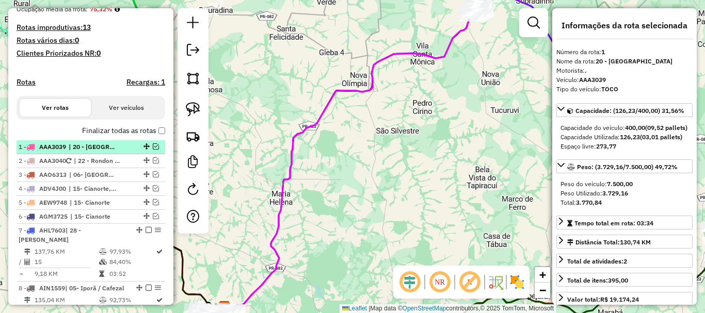
click at [154, 150] on em at bounding box center [156, 146] width 6 height 6
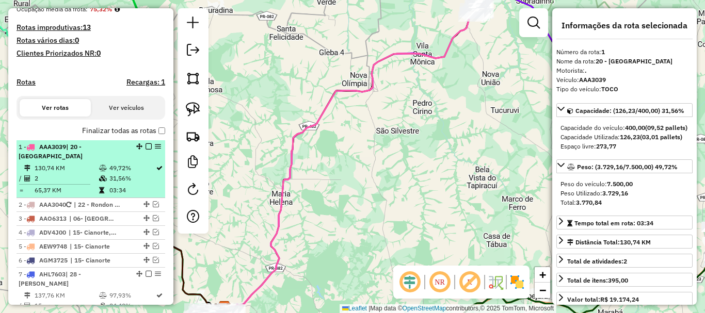
click at [147, 150] on em at bounding box center [148, 146] width 6 height 6
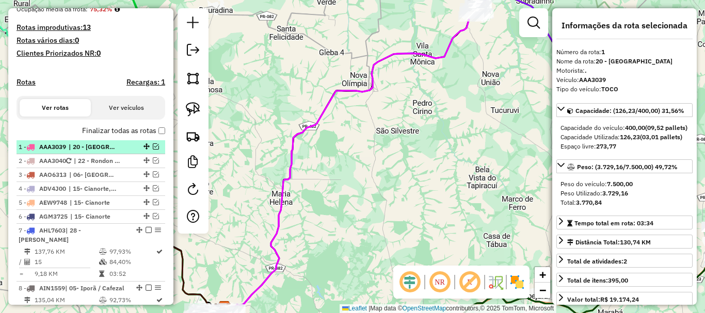
click at [147, 150] on em at bounding box center [146, 146] width 6 height 6
click at [153, 150] on em at bounding box center [156, 146] width 6 height 6
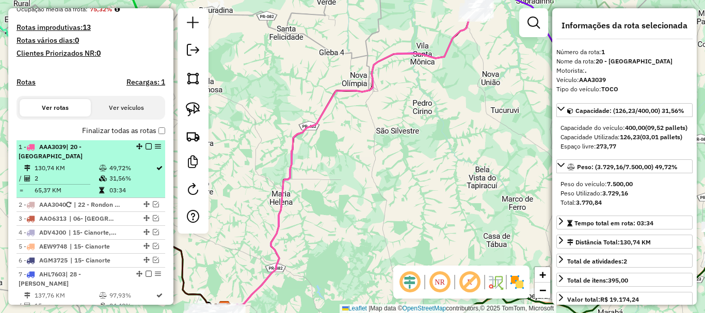
click at [122, 171] on li "1 - AAA3039 | 20 - Cidade Gaúcha 130,74 KM 49,72% / 2 31,56% = 65,37 KM 03:34" at bounding box center [91, 169] width 149 height 58
click at [156, 171] on icon at bounding box center [159, 168] width 6 height 6
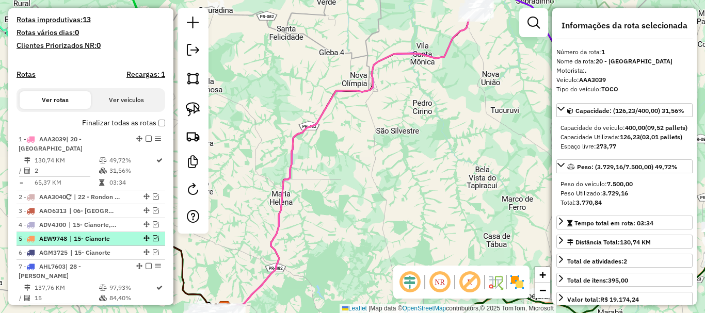
scroll to position [310, 0]
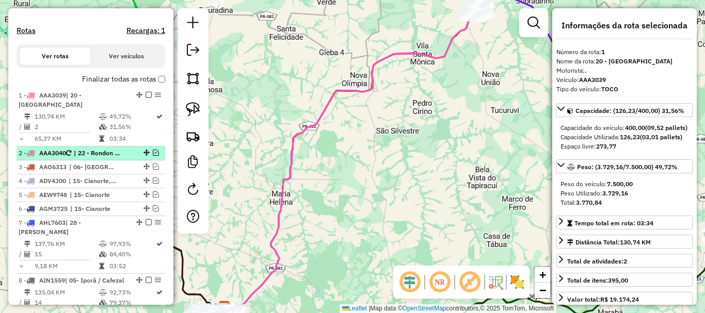
click at [144, 156] on em at bounding box center [146, 153] width 6 height 6
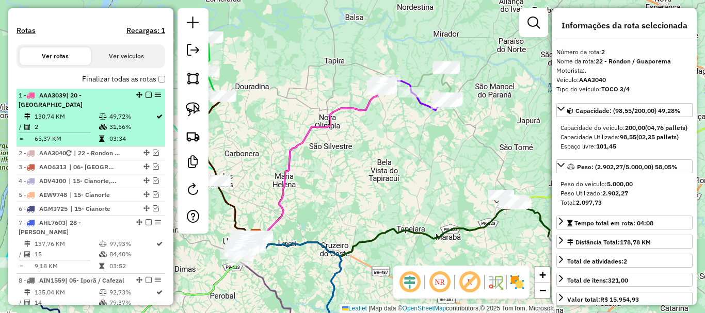
click at [87, 109] on div "1 - AAA3039 | 20 - Cidade Gaúcha" at bounding box center [73, 100] width 109 height 19
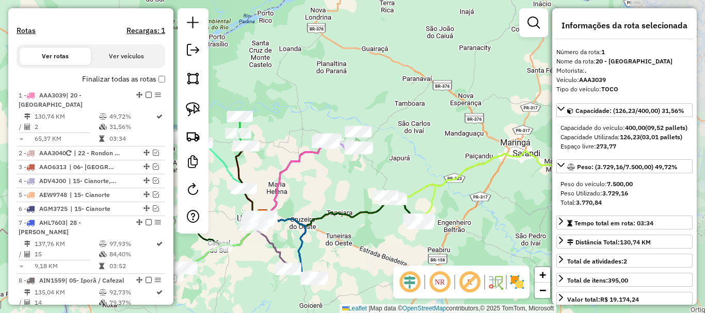
drag, startPoint x: 456, startPoint y: 134, endPoint x: 318, endPoint y: 176, distance: 143.9
click at [318, 176] on div "Janela de atendimento Grade de atendimento Capacidade Transportadoras Veículos …" at bounding box center [352, 156] width 705 height 313
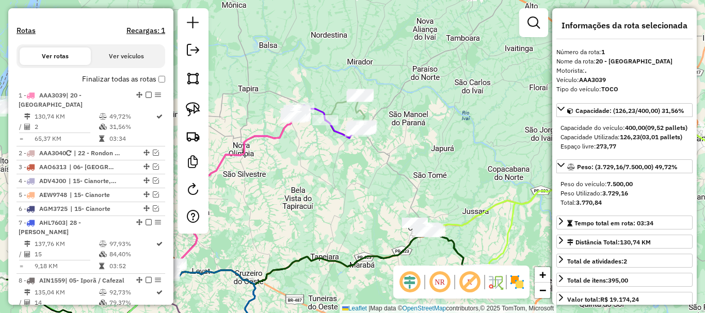
click at [359, 161] on div "Janela de atendimento Grade de atendimento Capacidade Transportadoras Veículos …" at bounding box center [352, 156] width 705 height 313
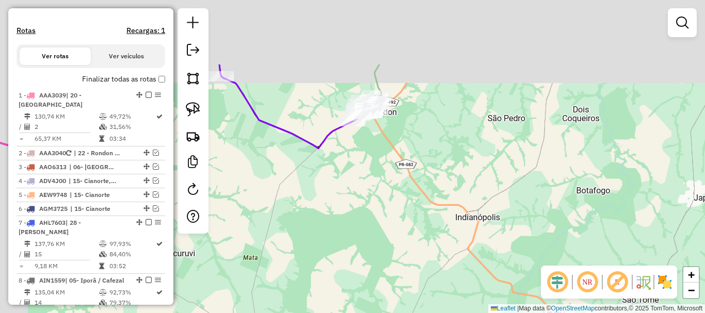
drag, startPoint x: 403, startPoint y: 126, endPoint x: 465, endPoint y: 227, distance: 118.8
click at [465, 227] on div "Janela de atendimento Grade de atendimento Capacidade Transportadoras Veículos …" at bounding box center [352, 156] width 705 height 313
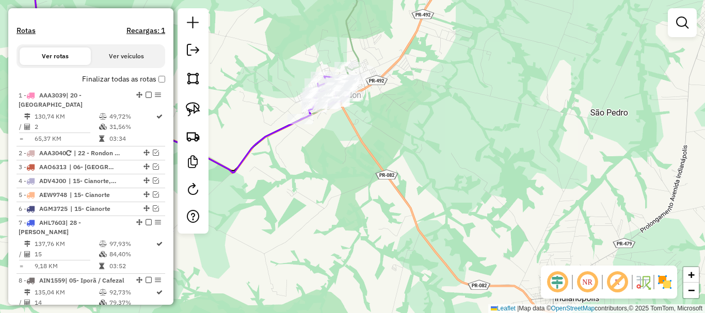
drag, startPoint x: 374, startPoint y: 117, endPoint x: 460, endPoint y: 175, distance: 103.9
click at [460, 175] on div "Janela de atendimento Grade de atendimento Capacidade Transportadoras Veículos …" at bounding box center [352, 156] width 705 height 313
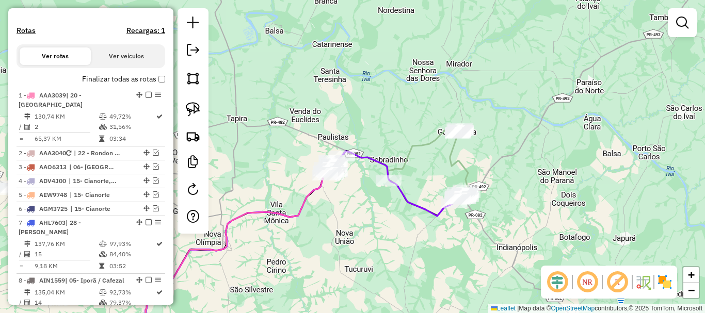
drag, startPoint x: 336, startPoint y: 162, endPoint x: 429, endPoint y: 185, distance: 95.0
click at [429, 185] on div "Janela de atendimento Grade de atendimento Capacidade Transportadoras Veículos …" at bounding box center [352, 156] width 705 height 313
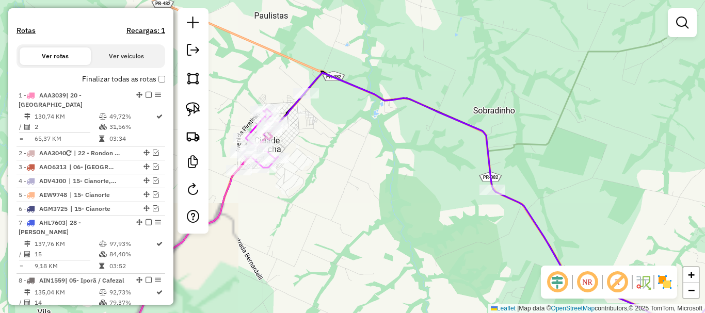
drag, startPoint x: 393, startPoint y: 161, endPoint x: 445, endPoint y: 229, distance: 84.9
click at [445, 229] on div "Janela de atendimento Grade de atendimento Capacidade Transportadoras Veículos …" at bounding box center [352, 156] width 705 height 313
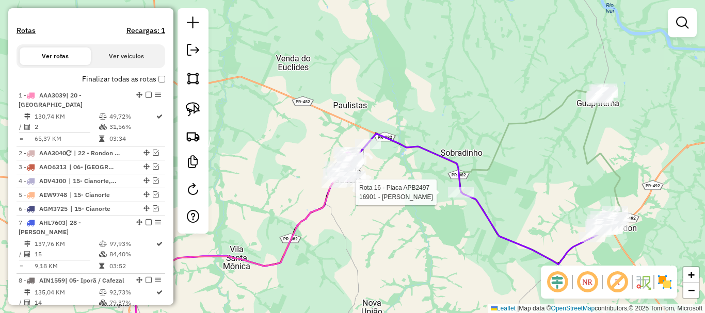
select select "**********"
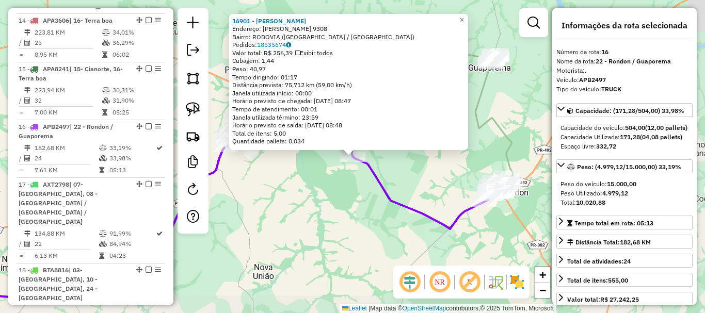
scroll to position [990, 0]
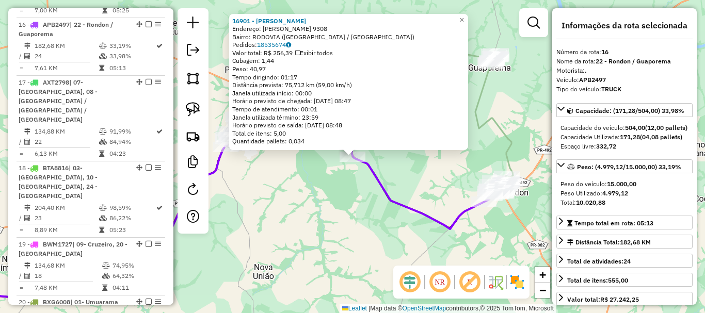
click at [433, 180] on div "16901 - JOSEFA BARROS DA SIL Endereço: ROD RONDON 9308 Bairro: RODOVIA (CIDADE …" at bounding box center [352, 156] width 705 height 313
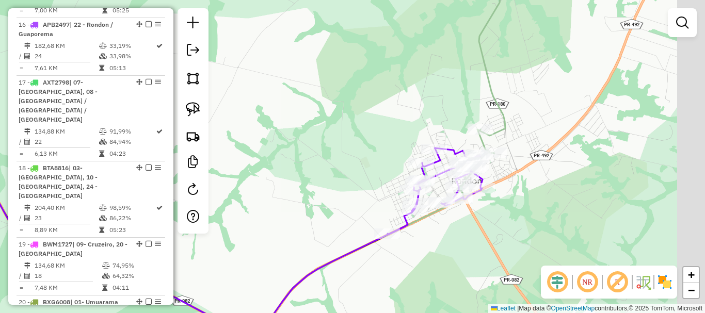
drag, startPoint x: 486, startPoint y: 183, endPoint x: 353, endPoint y: 161, distance: 134.3
click at [353, 161] on div "Janela de atendimento Grade de atendimento Capacidade Transportadoras Veículos …" at bounding box center [352, 156] width 705 height 313
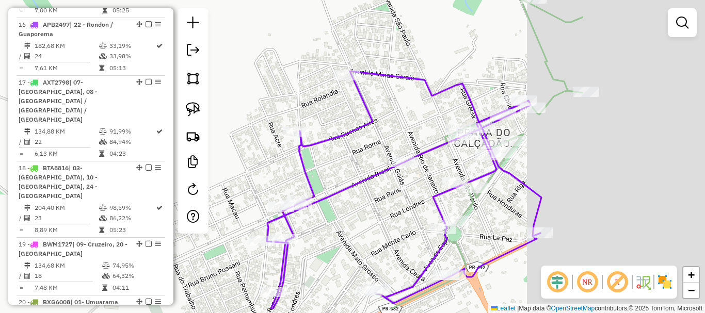
drag, startPoint x: 461, startPoint y: 157, endPoint x: 290, endPoint y: 125, distance: 174.2
click at [290, 125] on div "Janela de atendimento Grade de atendimento Capacidade Transportadoras Veículos …" at bounding box center [352, 156] width 705 height 313
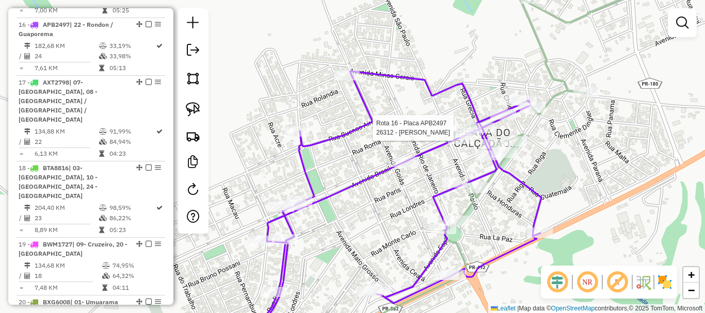
select select "**********"
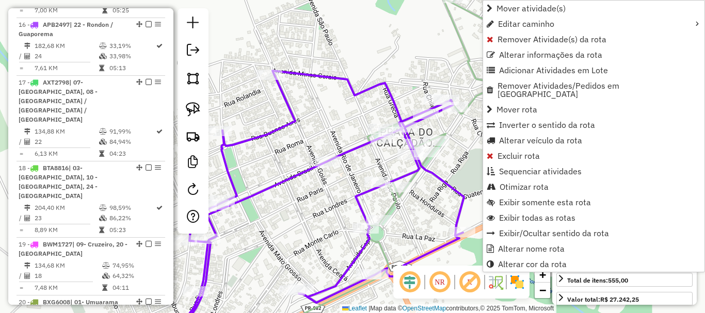
drag, startPoint x: 432, startPoint y: 162, endPoint x: 351, endPoint y: 161, distance: 80.5
click at [352, 161] on div "Janela de atendimento Grade de atendimento Capacidade Transportadoras Veículos …" at bounding box center [352, 156] width 705 height 313
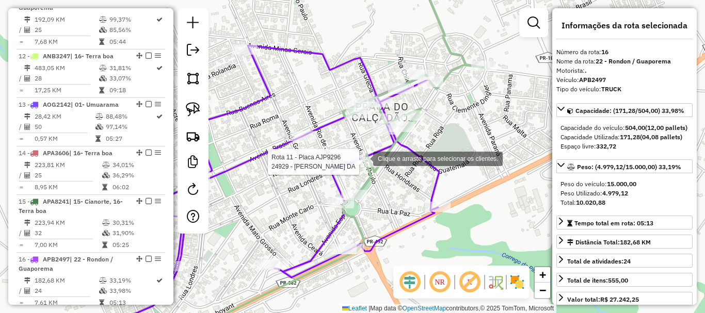
scroll to position [729, 0]
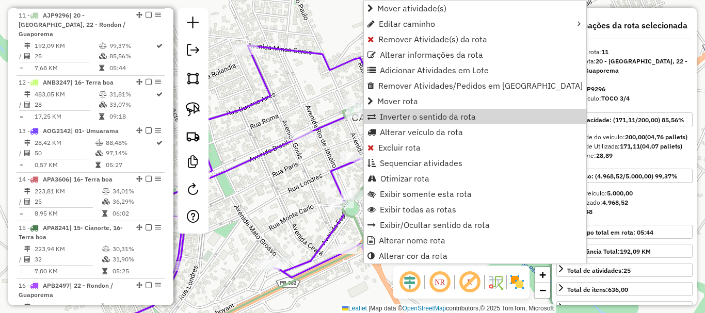
click at [306, 89] on div "Janela de atendimento Grade de atendimento Capacidade Transportadoras Veículos …" at bounding box center [352, 156] width 705 height 313
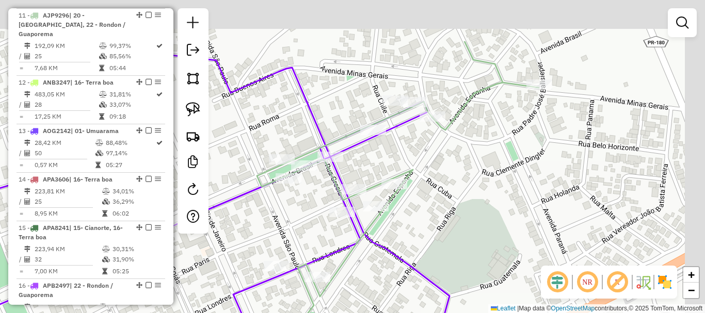
drag, startPoint x: 483, startPoint y: 115, endPoint x: 463, endPoint y: 193, distance: 81.0
click at [463, 193] on div "Janela de atendimento Grade de atendimento Capacidade Transportadoras Veículos …" at bounding box center [352, 156] width 705 height 313
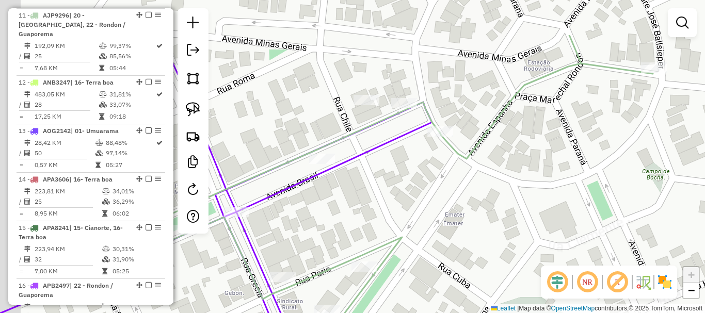
drag, startPoint x: 397, startPoint y: 129, endPoint x: 444, endPoint y: 213, distance: 96.6
click at [444, 216] on div "Janela de atendimento Grade de atendimento Capacidade Transportadoras Veículos …" at bounding box center [352, 156] width 705 height 313
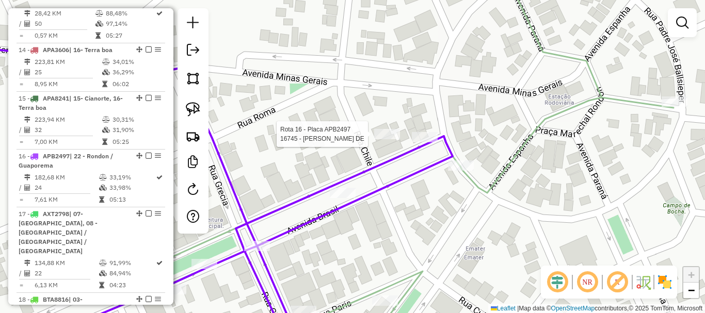
scroll to position [990, 0]
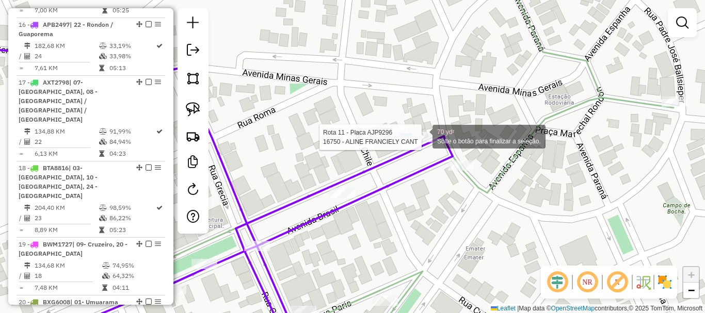
select select "**********"
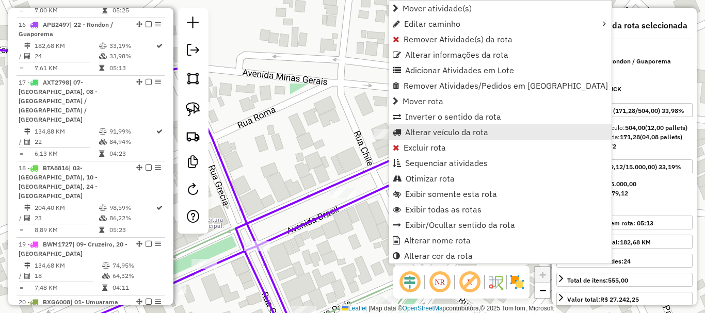
click at [474, 130] on span "Alterar veículo da rota" at bounding box center [446, 132] width 83 height 8
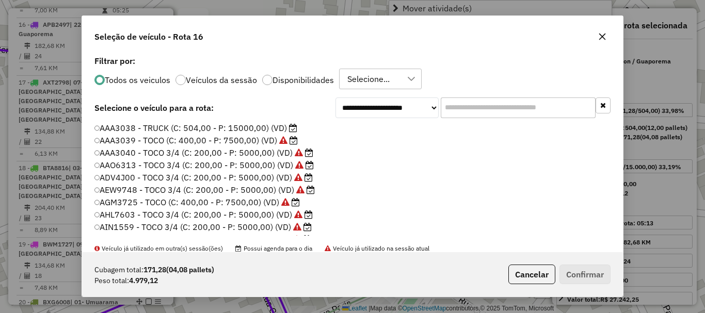
scroll to position [6, 3]
click at [598, 40] on icon "button" at bounding box center [602, 36] width 8 height 8
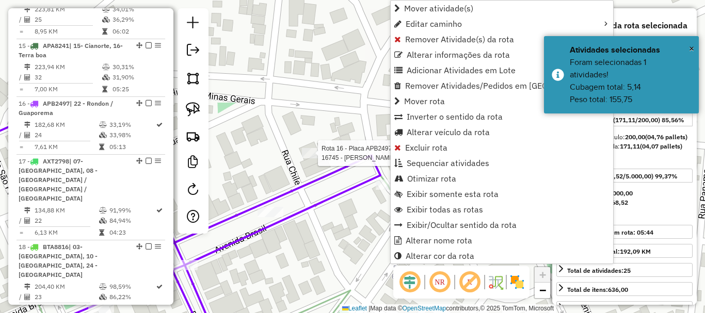
scroll to position [990, 0]
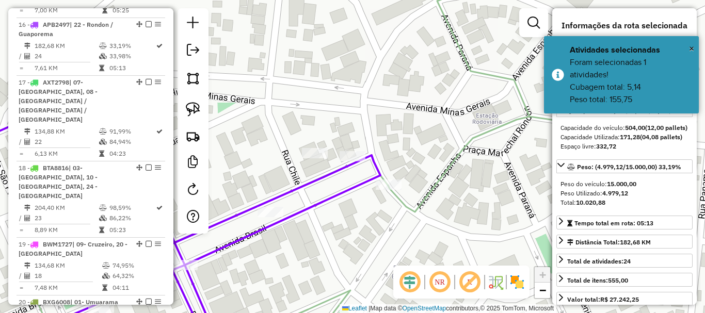
click at [307, 168] on div "Janela de atendimento Grade de atendimento Capacidade Transportadoras Veículos …" at bounding box center [352, 156] width 705 height 313
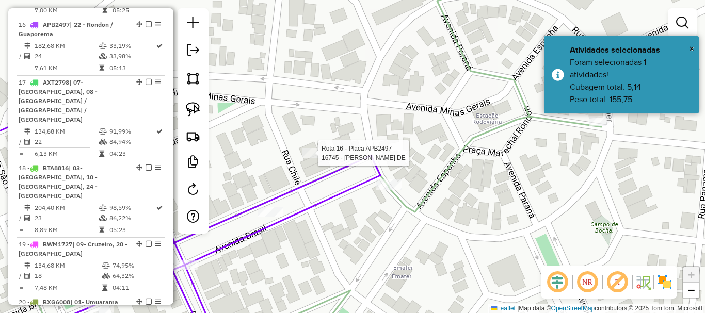
select select "**********"
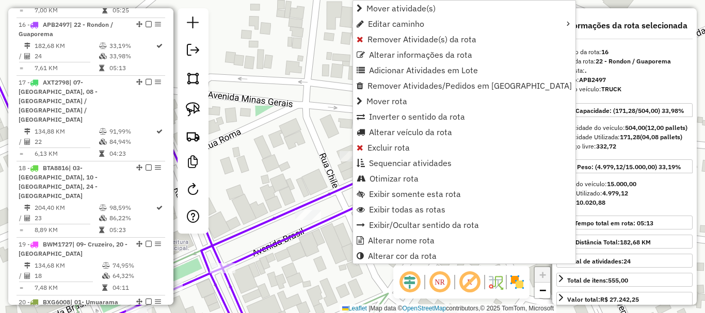
click at [339, 172] on div "Janela de atendimento Grade de atendimento Capacidade Transportadoras Veículos …" at bounding box center [352, 156] width 705 height 313
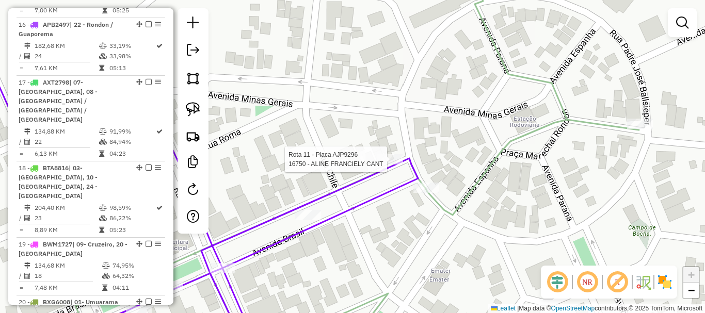
select select "**********"
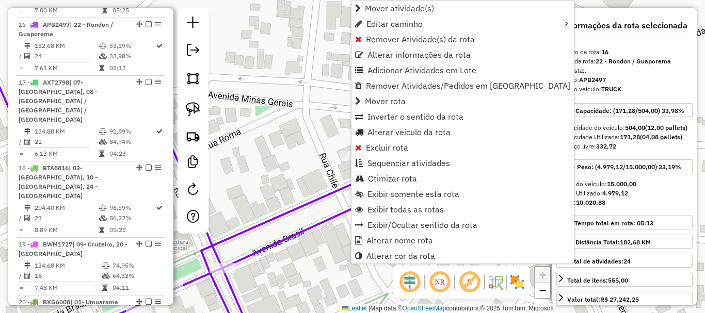
click at [297, 162] on div "Janela de atendimento Grade de atendimento Capacidade Transportadoras Veículos …" at bounding box center [352, 156] width 705 height 313
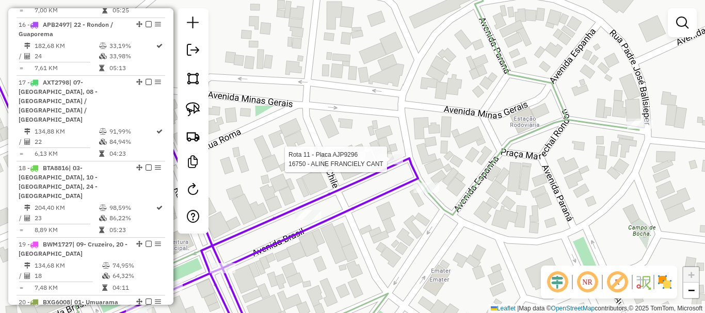
select select "**********"
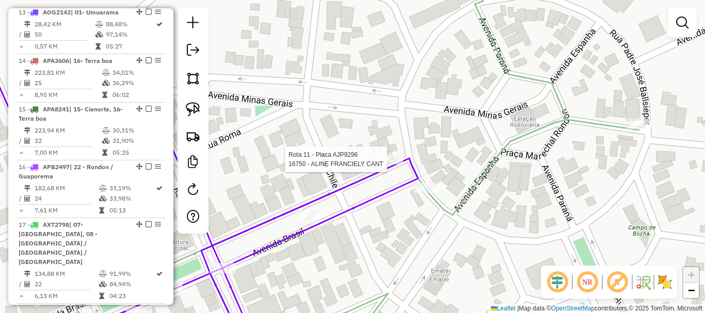
select select "**********"
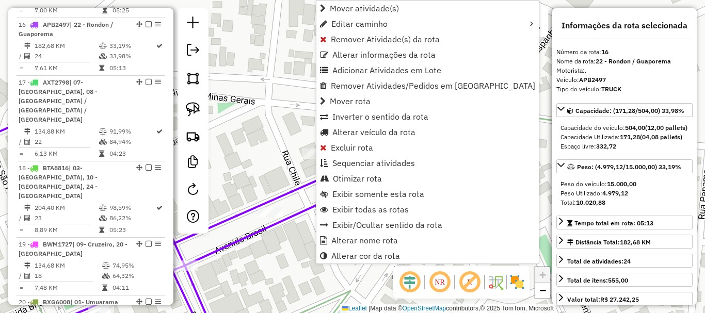
click at [517, 71] on div "Janela de atendimento Grade de atendimento Capacidade Transportadoras Veículos …" at bounding box center [352, 156] width 705 height 313
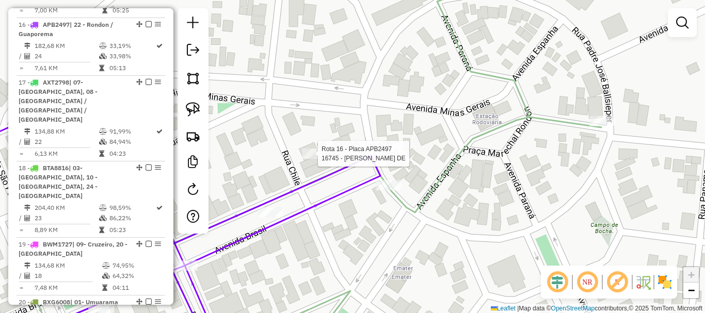
select select "**********"
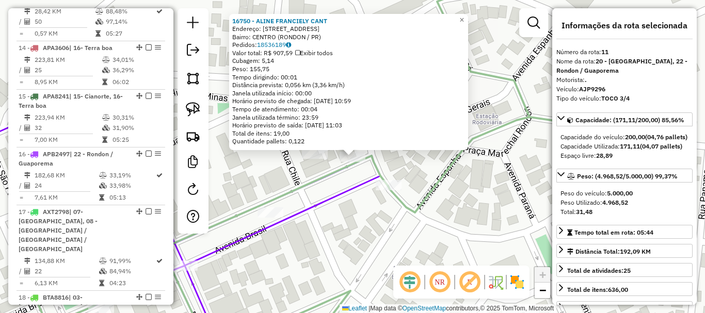
scroll to position [729, 0]
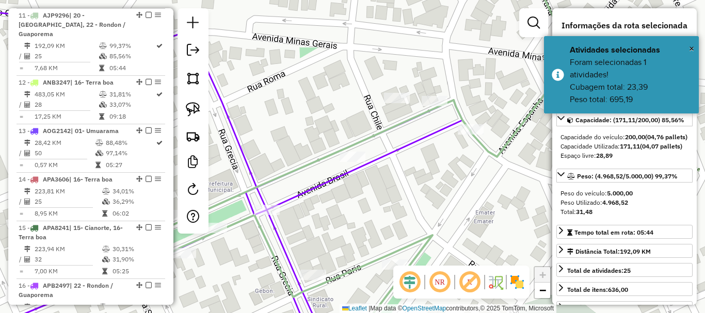
click at [435, 157] on div "Janela de atendimento Grade de atendimento Capacidade Transportadoras Veículos …" at bounding box center [352, 156] width 705 height 313
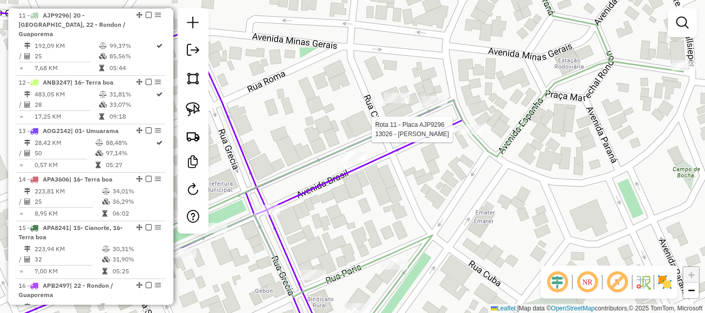
select select "**********"
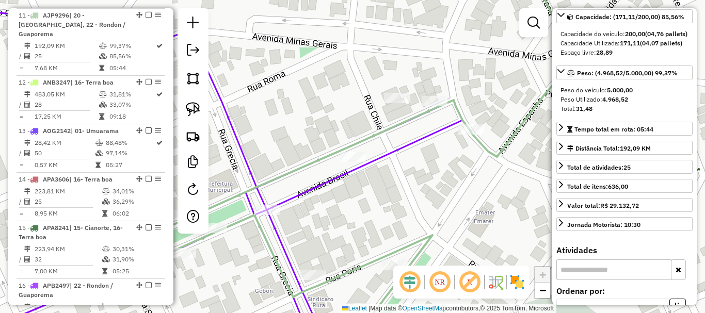
scroll to position [0, 0]
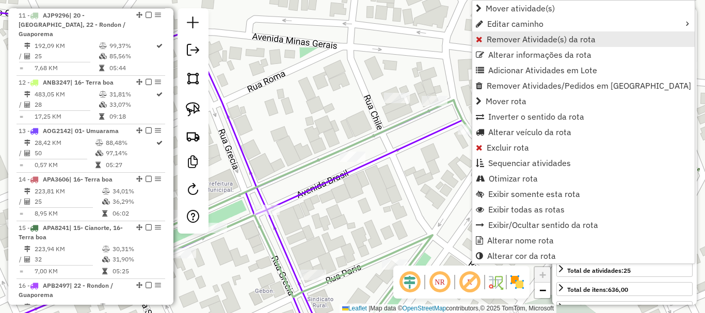
click at [574, 44] on link "Remover Atividade(s) da rota" at bounding box center [583, 38] width 222 height 15
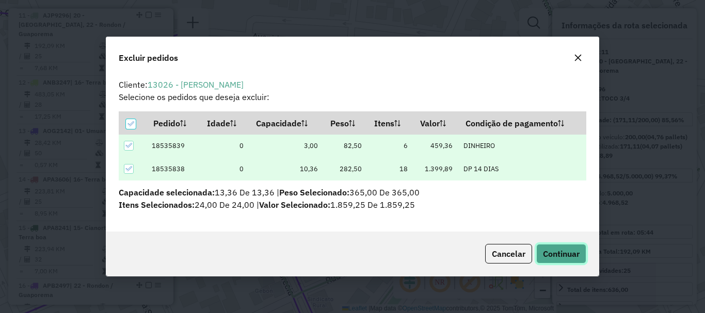
click at [557, 251] on span "Continuar" at bounding box center [561, 254] width 37 height 10
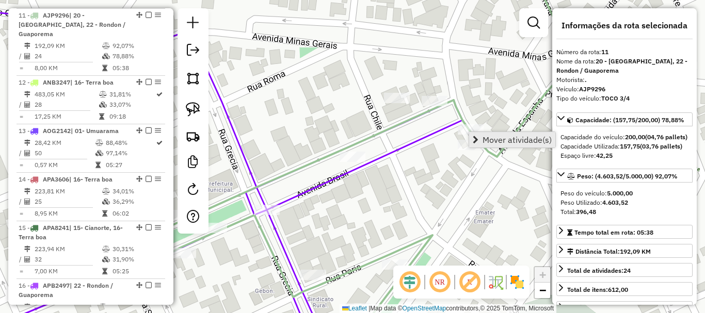
click at [503, 137] on span "Mover atividade(s)" at bounding box center [516, 140] width 69 height 8
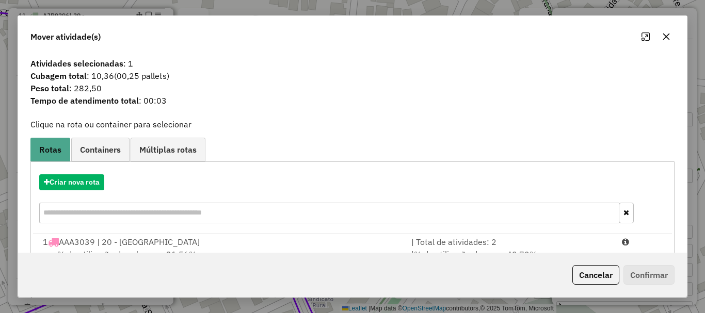
click at [658, 37] on button "button" at bounding box center [666, 36] width 17 height 17
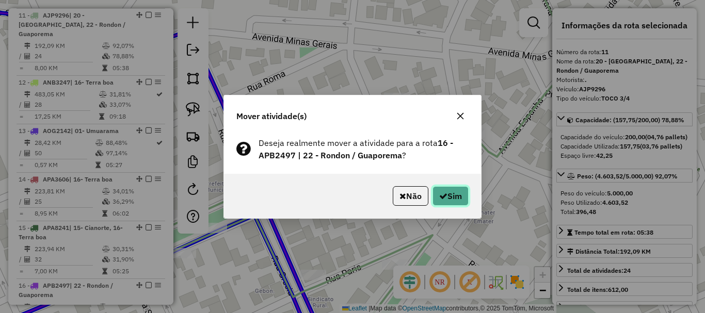
click at [448, 190] on button "Sim" at bounding box center [450, 196] width 36 height 20
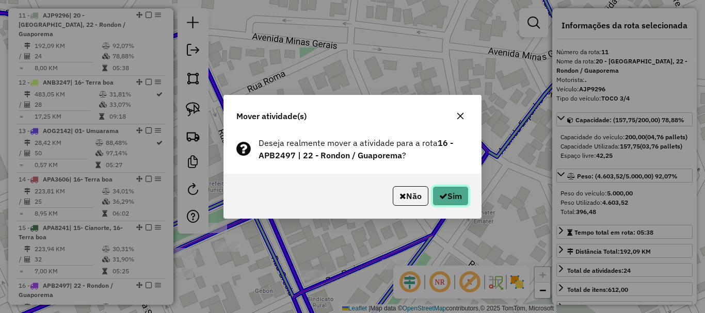
click at [440, 199] on icon "button" at bounding box center [443, 196] width 8 height 8
click at [454, 187] on button "Sim" at bounding box center [450, 196] width 36 height 20
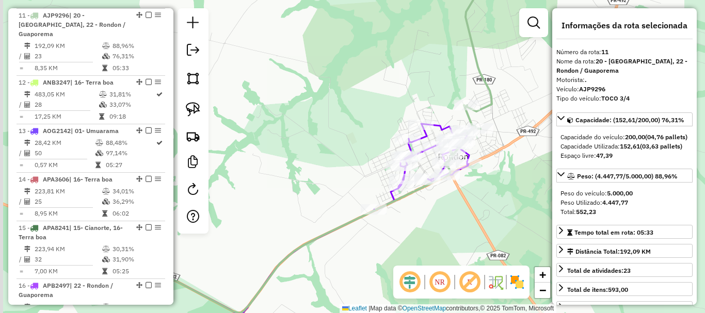
drag, startPoint x: 428, startPoint y: 150, endPoint x: 474, endPoint y: 150, distance: 45.9
click at [475, 150] on div "Janela de atendimento Grade de atendimento Capacidade Transportadoras Veículos …" at bounding box center [352, 156] width 705 height 313
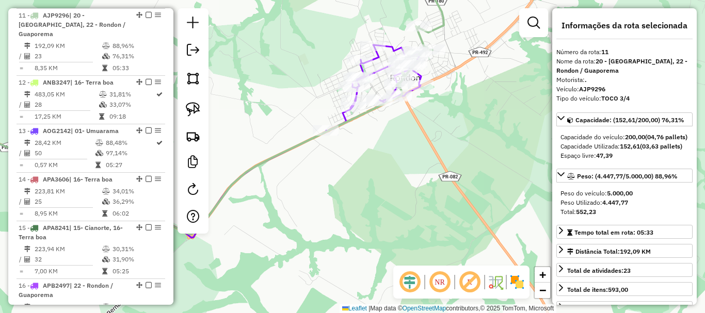
drag, startPoint x: 321, startPoint y: 153, endPoint x: 183, endPoint y: 200, distance: 145.4
click at [183, 200] on hb-router-mapa "Informações da Sessão 991191 - 19/08/2025 Criação: 18/08/2025 18:17 Depósito: C…" at bounding box center [352, 156] width 705 height 313
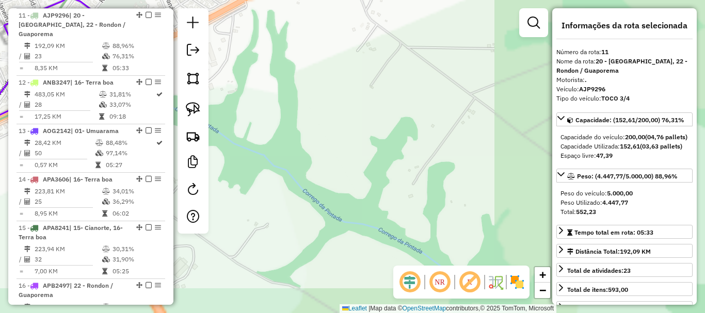
drag, startPoint x: 305, startPoint y: 143, endPoint x: 481, endPoint y: 171, distance: 178.1
click at [481, 171] on div "Janela de atendimento Grade de atendimento Capacidade Transportadoras Veículos …" at bounding box center [352, 156] width 705 height 313
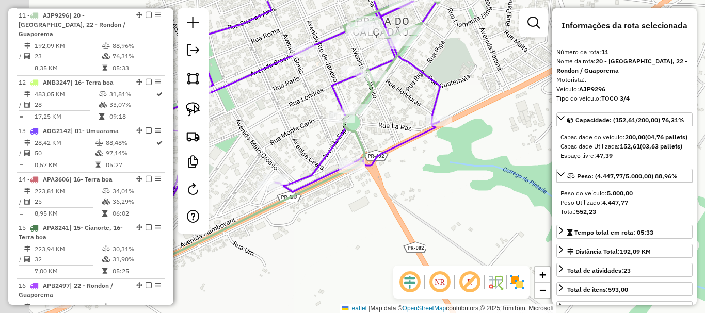
drag, startPoint x: 515, startPoint y: 177, endPoint x: 540, endPoint y: 181, distance: 25.0
click at [540, 181] on div "Janela de atendimento Grade de atendimento Capacidade Transportadoras Veículos …" at bounding box center [352, 156] width 705 height 313
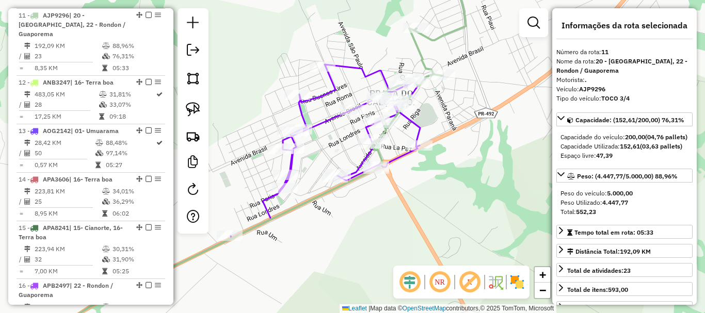
drag, startPoint x: 289, startPoint y: 208, endPoint x: 320, endPoint y: 209, distance: 31.0
click at [320, 209] on icon at bounding box center [253, 157] width 423 height 376
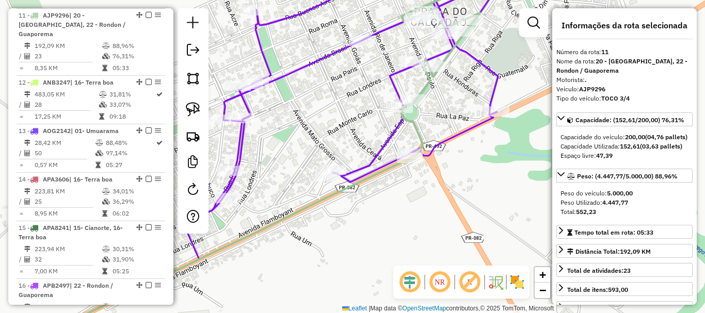
drag, startPoint x: 235, startPoint y: 234, endPoint x: 225, endPoint y: 239, distance: 11.5
click at [225, 239] on div "Janela de atendimento Grade de atendimento Capacidade Transportadoras Veículos …" at bounding box center [352, 156] width 705 height 313
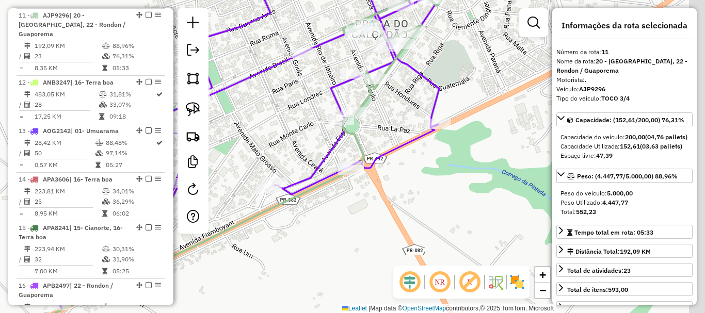
drag, startPoint x: 310, startPoint y: 228, endPoint x: 273, endPoint y: 234, distance: 37.7
click at [273, 234] on div "Janela de atendimento Grade de atendimento Capacidade Transportadoras Veículos …" at bounding box center [352, 156] width 705 height 313
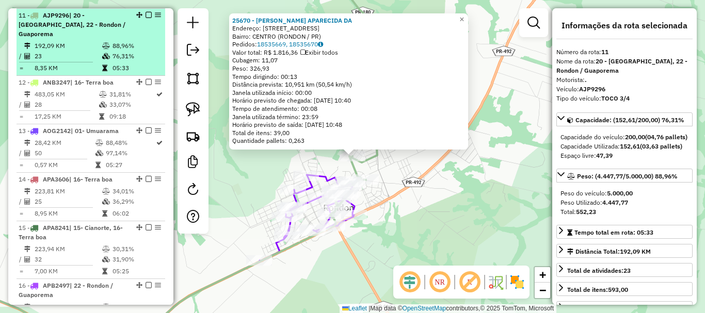
click at [87, 41] on td "192,09 KM" at bounding box center [68, 46] width 68 height 10
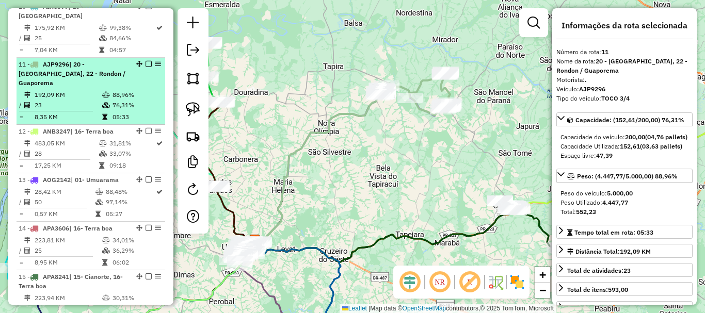
scroll to position [678, 0]
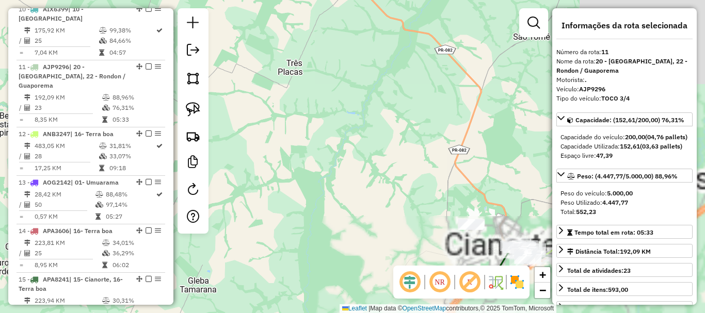
drag, startPoint x: 486, startPoint y: 166, endPoint x: 301, endPoint y: 86, distance: 201.7
click at [301, 86] on div "Janela de atendimento Grade de atendimento Capacidade Transportadoras Veículos …" at bounding box center [352, 156] width 705 height 313
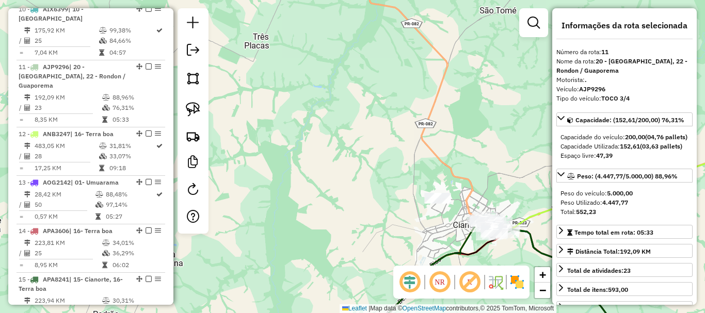
drag, startPoint x: 421, startPoint y: 124, endPoint x: 368, endPoint y: 74, distance: 73.3
click at [371, 77] on div "Janela de atendimento Grade de atendimento Capacidade Transportadoras Veículos …" at bounding box center [352, 156] width 705 height 313
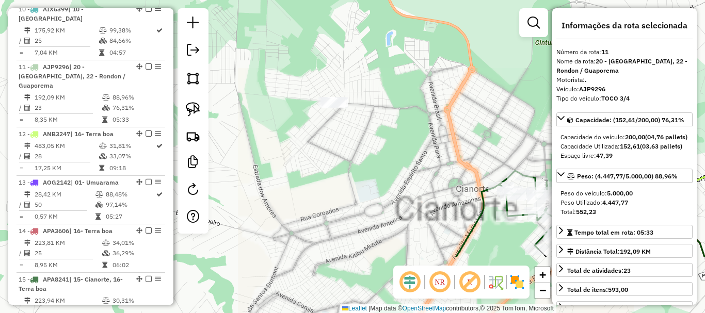
drag, startPoint x: 417, startPoint y: 138, endPoint x: 460, endPoint y: 44, distance: 102.5
click at [460, 44] on div "Janela de atendimento Grade de atendimento Capacidade Transportadoras Veículos …" at bounding box center [352, 156] width 705 height 313
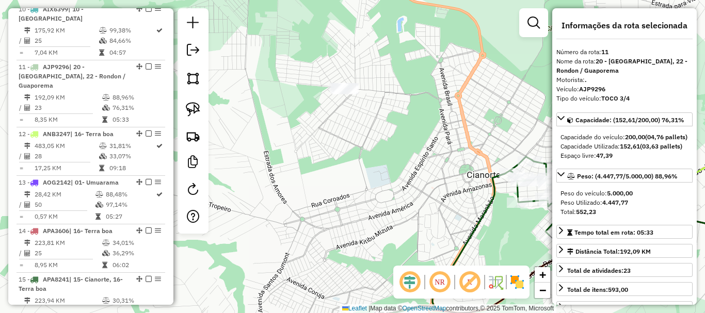
drag, startPoint x: 470, startPoint y: 115, endPoint x: 427, endPoint y: 92, distance: 49.4
click at [427, 93] on div "Janela de atendimento Grade de atendimento Capacidade Transportadoras Veículos …" at bounding box center [352, 156] width 705 height 313
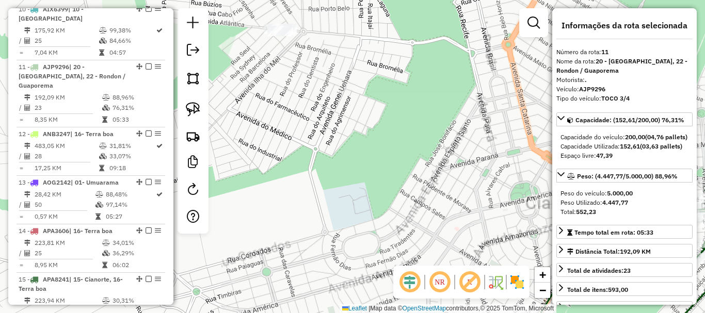
drag, startPoint x: 347, startPoint y: 116, endPoint x: 443, endPoint y: 158, distance: 104.9
click at [442, 158] on div "Janela de atendimento Grade de atendimento Capacidade Transportadoras Veículos …" at bounding box center [352, 156] width 705 height 313
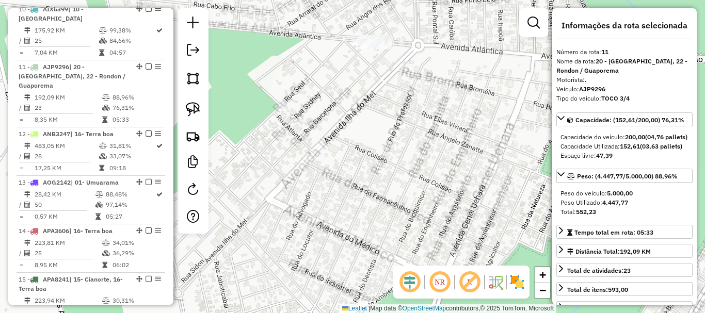
drag, startPoint x: 360, startPoint y: 91, endPoint x: 421, endPoint y: 183, distance: 110.7
click at [422, 183] on div "Janela de atendimento Grade de atendimento Capacidade Transportadoras Veículos …" at bounding box center [352, 156] width 705 height 313
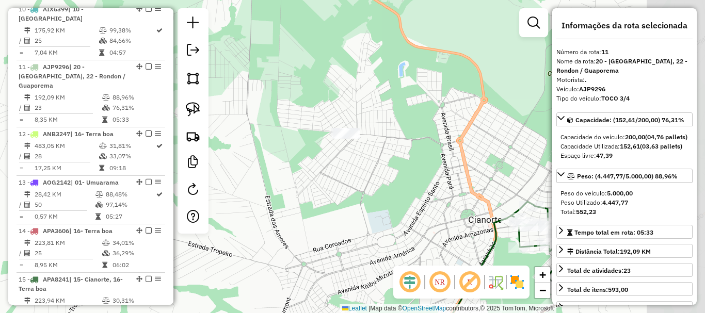
drag, startPoint x: 442, startPoint y: 153, endPoint x: 324, endPoint y: 175, distance: 119.1
click at [326, 175] on div "Janela de atendimento Grade de atendimento Capacidade Transportadoras Veículos …" at bounding box center [352, 156] width 705 height 313
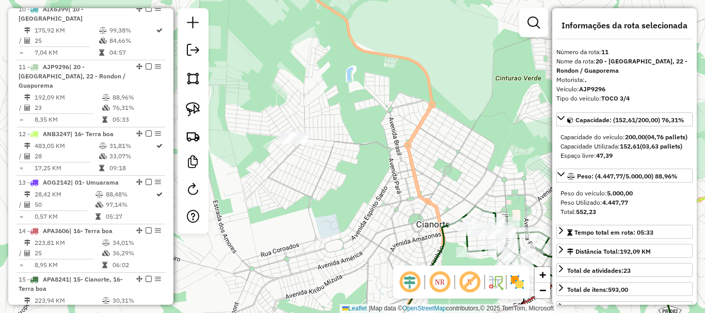
drag, startPoint x: 370, startPoint y: 179, endPoint x: 333, endPoint y: 164, distance: 40.7
click at [333, 164] on div "Janela de atendimento Grade de atendimento Capacidade Transportadoras Veículos …" at bounding box center [352, 156] width 705 height 313
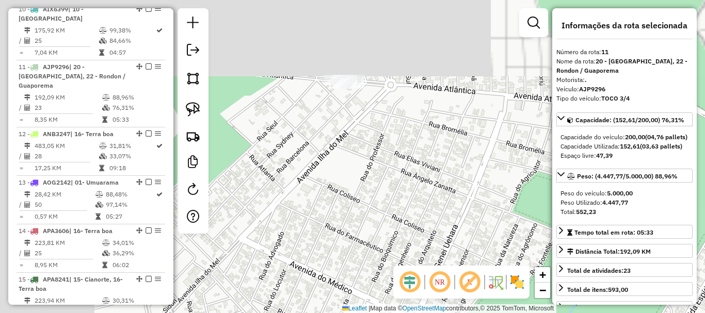
drag, startPoint x: 278, startPoint y: 135, endPoint x: 481, endPoint y: 215, distance: 218.2
click at [489, 222] on div "Janela de atendimento Grade de atendimento Capacidade Transportadoras Veículos …" at bounding box center [352, 156] width 705 height 313
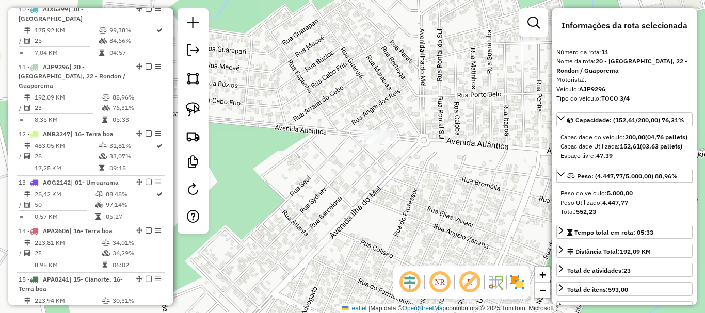
drag, startPoint x: 424, startPoint y: 163, endPoint x: 451, endPoint y: 224, distance: 67.0
click at [451, 223] on div "Janela de atendimento Grade de atendimento Capacidade Transportadoras Veículos …" at bounding box center [352, 156] width 705 height 313
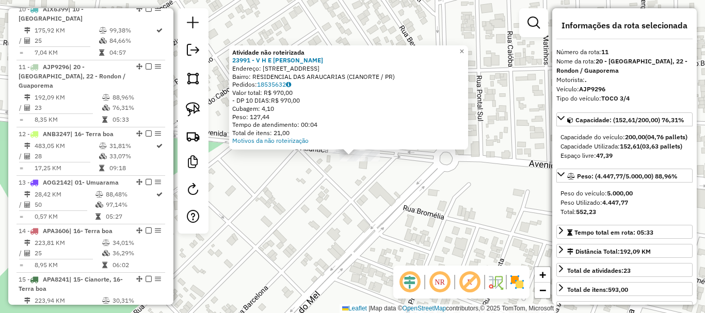
click at [353, 178] on div "Atividade não roteirizada 23991 - V H E SOUZA MERCADO Endereço: AV ATLANTICA 83…" at bounding box center [352, 156] width 705 height 313
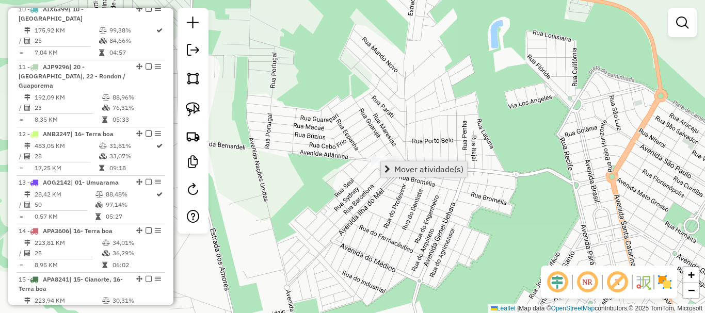
click at [409, 168] on span "Mover atividade(s)" at bounding box center [428, 169] width 69 height 8
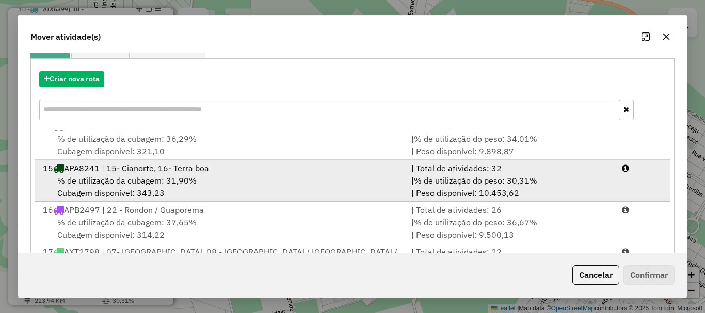
scroll to position [361, 0]
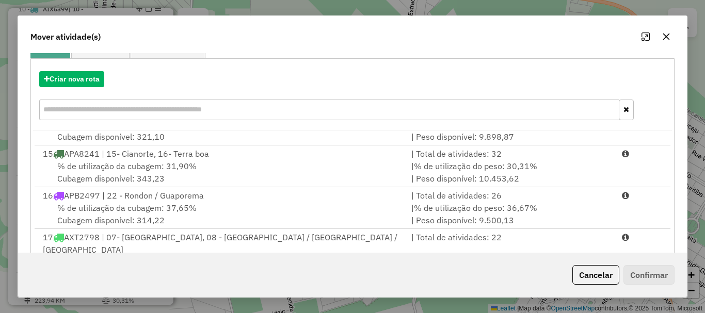
click at [666, 38] on icon "button" at bounding box center [666, 36] width 8 height 8
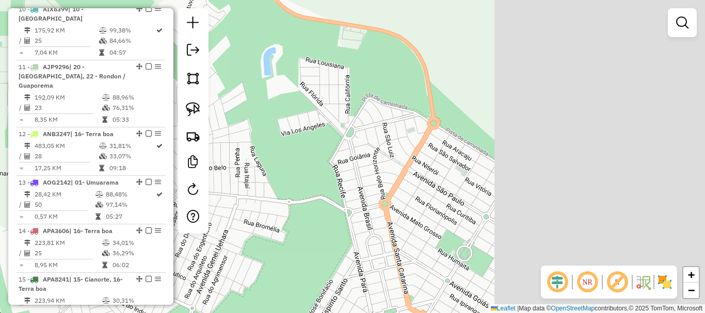
drag, startPoint x: 489, startPoint y: 140, endPoint x: 261, endPoint y: 167, distance: 229.5
click at [262, 167] on div "Janela de atendimento Grade de atendimento Capacidade Transportadoras Veículos …" at bounding box center [352, 156] width 705 height 313
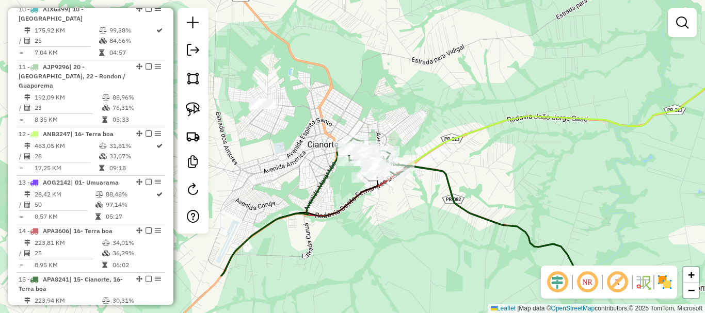
drag, startPoint x: 409, startPoint y: 178, endPoint x: 389, endPoint y: 109, distance: 71.9
click at [389, 109] on div "Janela de atendimento Grade de atendimento Capacidade Transportadoras Veículos …" at bounding box center [352, 156] width 705 height 313
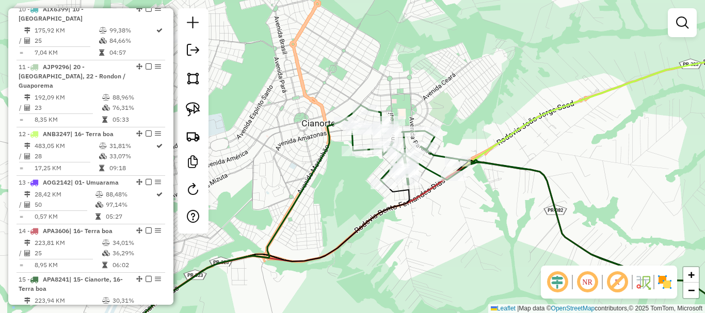
drag, startPoint x: 415, startPoint y: 131, endPoint x: 470, endPoint y: 114, distance: 57.8
click at [470, 114] on div "Janela de atendimento Grade de atendimento Capacidade Transportadoras Veículos …" at bounding box center [352, 156] width 705 height 313
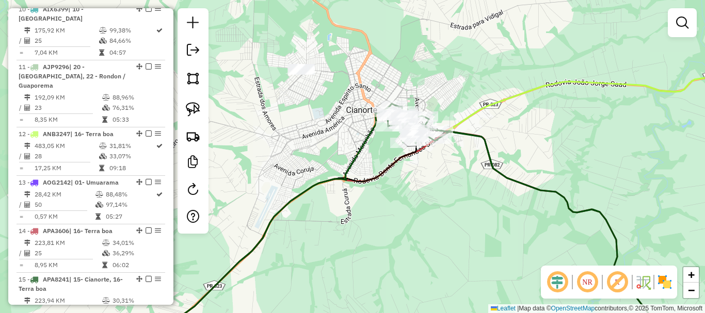
drag, startPoint x: 510, startPoint y: 144, endPoint x: 374, endPoint y: 88, distance: 147.1
click at [374, 88] on div "Janela de atendimento Grade de atendimento Capacidade Transportadoras Veículos …" at bounding box center [352, 156] width 705 height 313
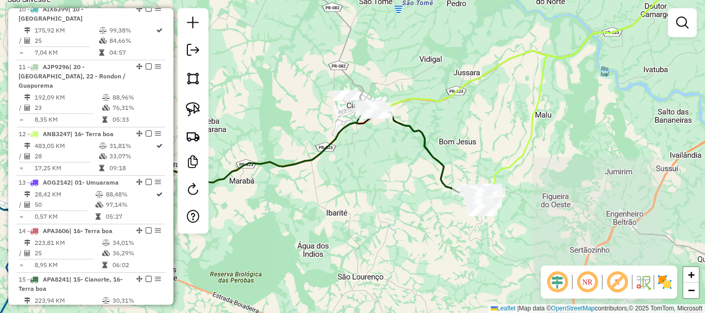
drag, startPoint x: 467, startPoint y: 137, endPoint x: 405, endPoint y: 106, distance: 69.0
click at [409, 105] on div "Janela de atendimento Grade de atendimento Capacidade Transportadoras Veículos …" at bounding box center [352, 156] width 705 height 313
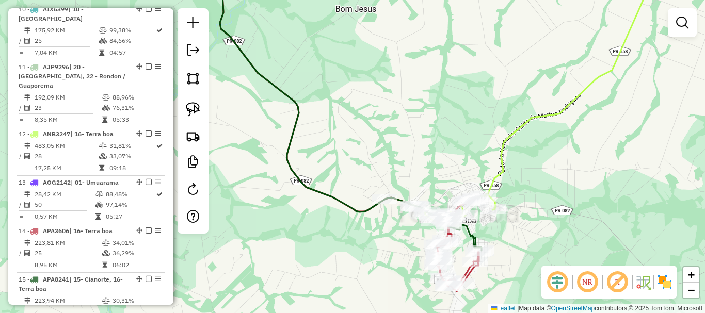
drag, startPoint x: 417, startPoint y: 145, endPoint x: 432, endPoint y: 118, distance: 31.6
click at [432, 118] on div "Janela de atendimento Grade de atendimento Capacidade Transportadoras Veículos …" at bounding box center [352, 156] width 705 height 313
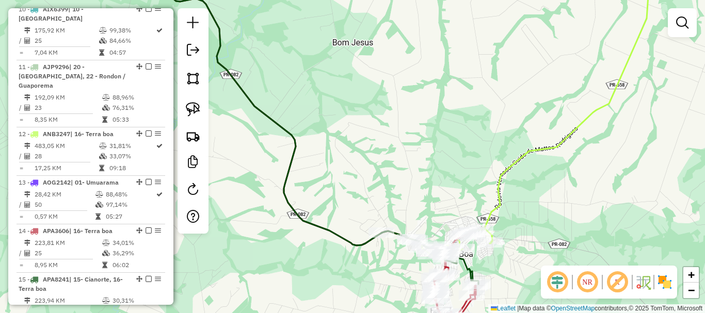
drag, startPoint x: 435, startPoint y: 147, endPoint x: 430, endPoint y: 72, distance: 74.9
click at [430, 73] on div "Janela de atendimento Grade de atendimento Capacidade Transportadoras Veículos …" at bounding box center [352, 156] width 705 height 313
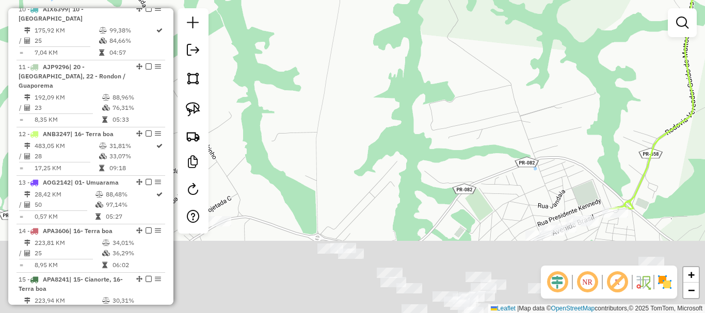
drag, startPoint x: 434, startPoint y: 138, endPoint x: 420, endPoint y: -9, distance: 148.2
click at [420, 0] on html "Aguarde... Pop-up bloqueado! Seu navegador bloqueou automáticamente a abertura …" at bounding box center [352, 156] width 705 height 313
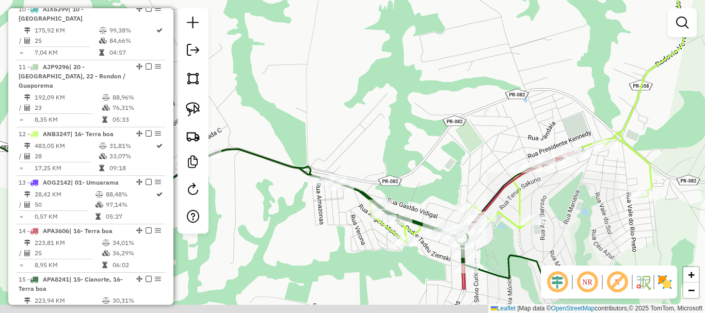
drag, startPoint x: 435, startPoint y: 110, endPoint x: 418, endPoint y: 3, distance: 109.2
click at [418, 3] on div "Janela de atendimento Grade de atendimento Capacidade Transportadoras Veículos …" at bounding box center [352, 156] width 705 height 313
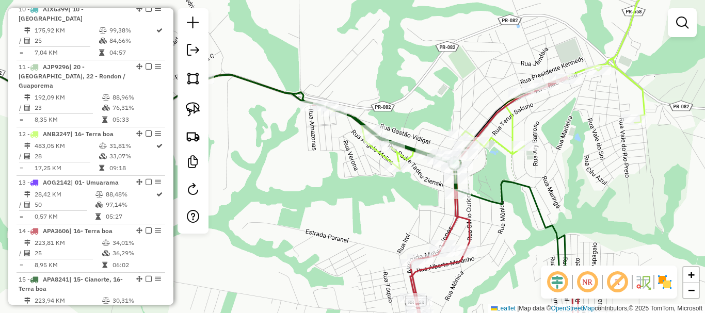
drag, startPoint x: 416, startPoint y: 103, endPoint x: 470, endPoint y: 33, distance: 88.2
click at [470, 33] on div "Janela de atendimento Grade de atendimento Capacidade Transportadoras Veículos …" at bounding box center [352, 156] width 705 height 313
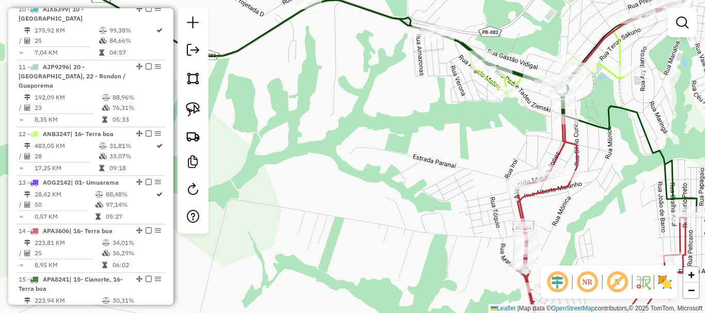
drag, startPoint x: 278, startPoint y: 143, endPoint x: 262, endPoint y: 145, distance: 15.6
click at [265, 144] on div "Janela de atendimento Grade de atendimento Capacidade Transportadoras Veículos …" at bounding box center [352, 156] width 705 height 313
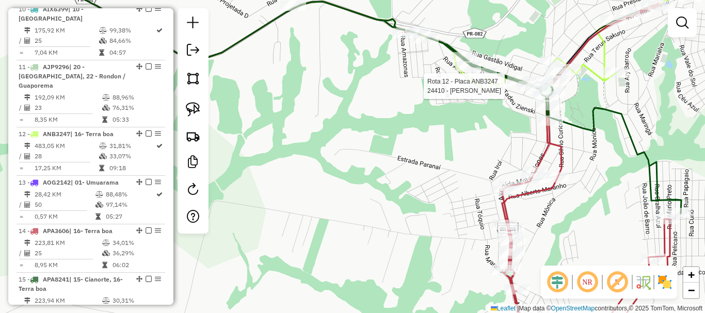
select select "**********"
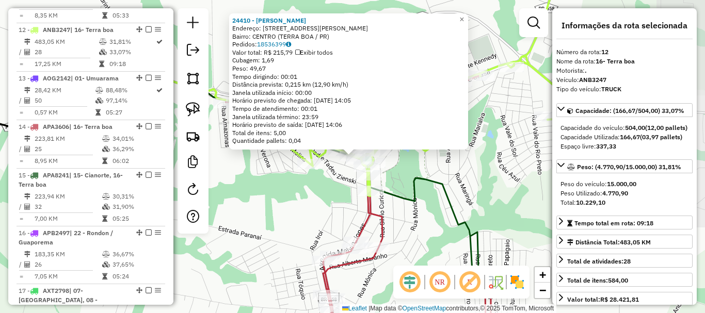
scroll to position [787, 0]
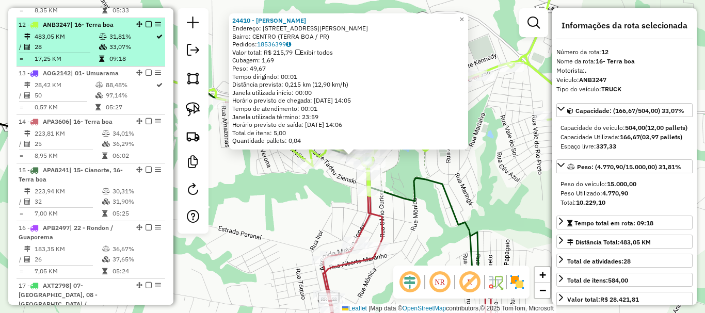
click at [53, 54] on td "17,25 KM" at bounding box center [66, 59] width 64 height 10
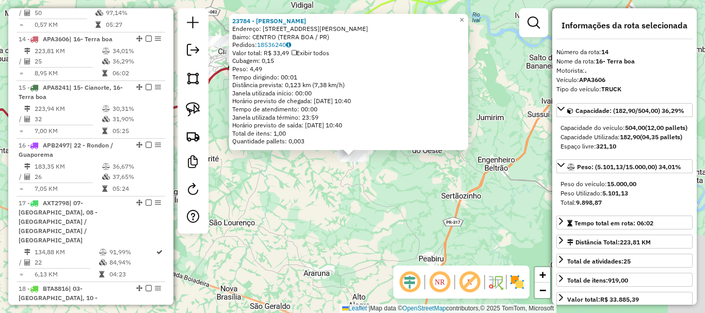
scroll to position [884, 0]
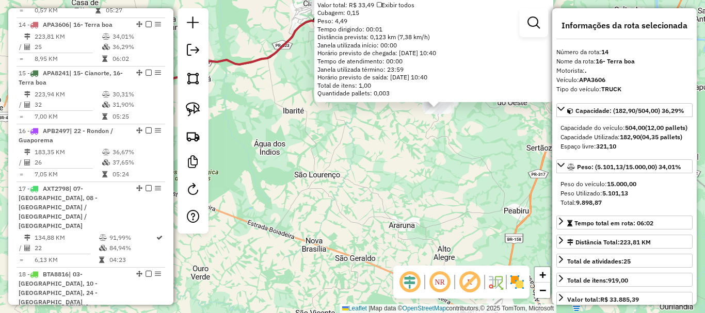
drag, startPoint x: 317, startPoint y: 237, endPoint x: 404, endPoint y: 188, distance: 100.0
click at [404, 188] on div "23784 - FRANCISCO DE ASSIS L Endereço: AV MELVIN JONES 2351 Bairro: CENTRO (TER…" at bounding box center [352, 156] width 705 height 313
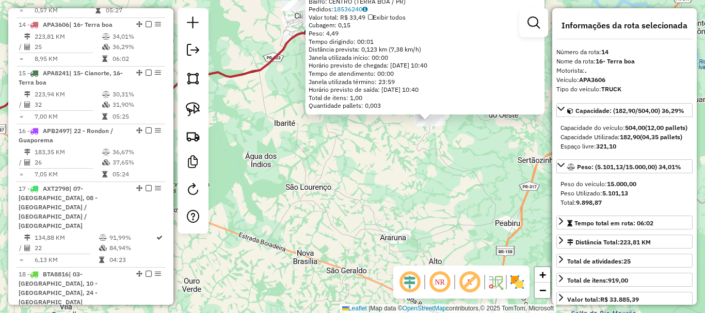
drag, startPoint x: 433, startPoint y: 156, endPoint x: 391, endPoint y: 210, distance: 68.7
click at [391, 210] on div "23784 - FRANCISCO DE ASSIS L Endereço: AV MELVIN JONES 2351 Bairro: CENTRO (TER…" at bounding box center [352, 156] width 705 height 313
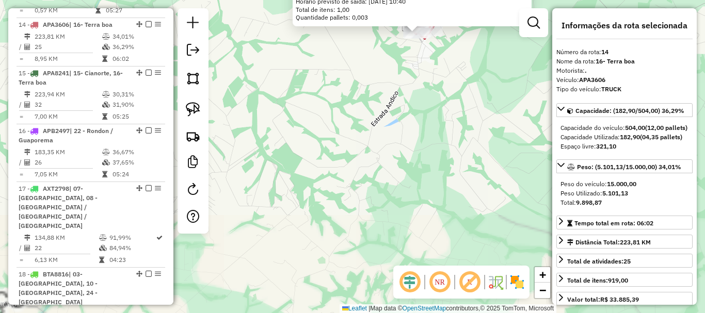
drag, startPoint x: 432, startPoint y: 145, endPoint x: 363, endPoint y: 307, distance: 175.4
click at [363, 307] on div "23784 - FRANCISCO DE ASSIS L Endereço: AV MELVIN JONES 2351 Bairro: CENTRO (TER…" at bounding box center [352, 156] width 705 height 313
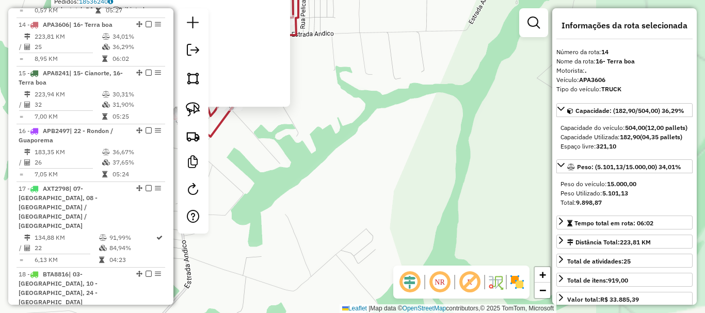
drag, startPoint x: 364, startPoint y: 177, endPoint x: 510, endPoint y: 261, distance: 168.2
click at [510, 261] on div "23784 - FRANCISCO DE ASSIS L Endereço: AV MELVIN JONES 2351 Bairro: CENTRO (TER…" at bounding box center [352, 156] width 705 height 313
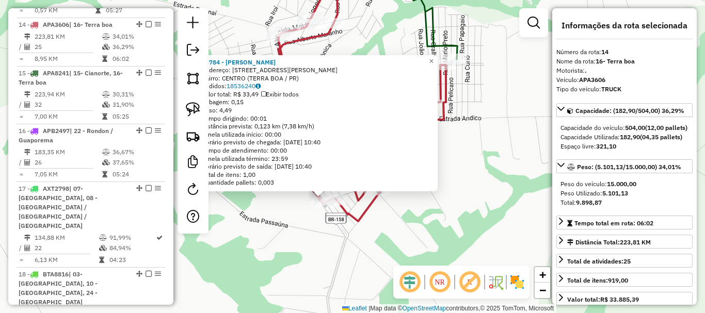
click at [484, 169] on div "23784 - FRANCISCO DE ASSIS L Endereço: AV MELVIN JONES 2351 Bairro: CENTRO (TER…" at bounding box center [352, 156] width 705 height 313
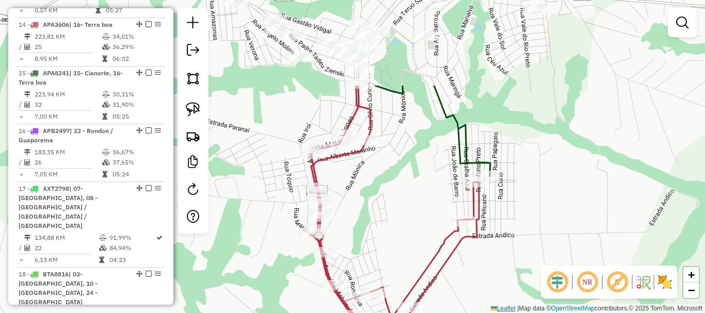
drag, startPoint x: 503, startPoint y: 281, endPoint x: 507, endPoint y: 306, distance: 25.6
click at [510, 307] on div "Janela de atendimento Grade de atendimento Capacidade Transportadoras Veículos …" at bounding box center [352, 156] width 705 height 313
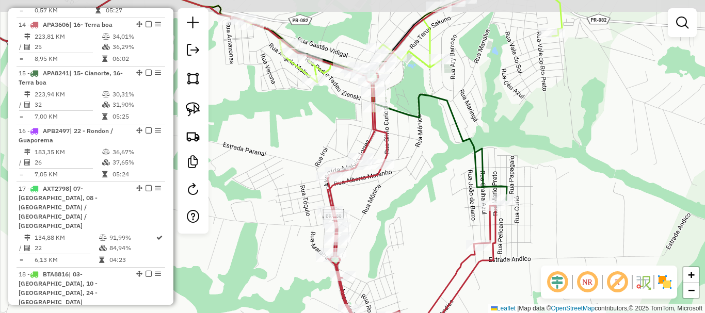
drag, startPoint x: 411, startPoint y: 179, endPoint x: 428, endPoint y: 197, distance: 24.1
click at [428, 197] on div "Janela de atendimento Grade de atendimento Capacidade Transportadoras Veículos …" at bounding box center [352, 156] width 705 height 313
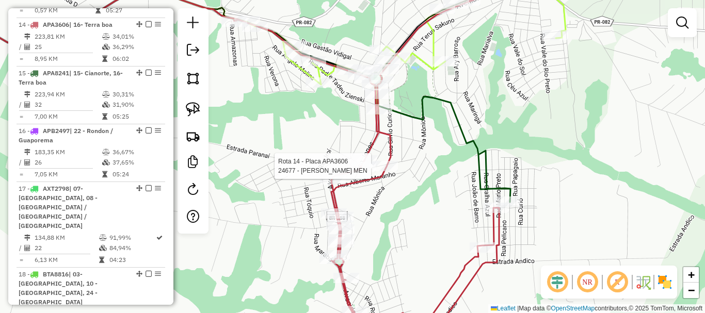
select select "**********"
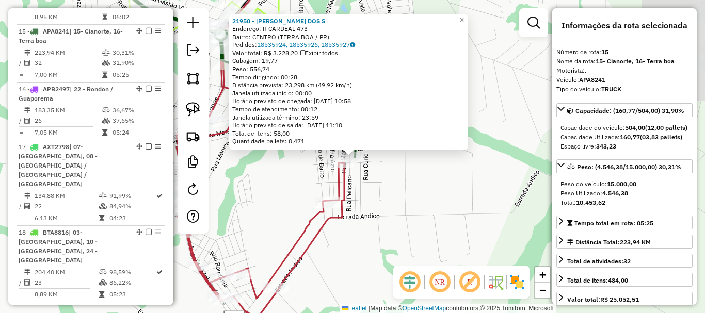
scroll to position [933, 0]
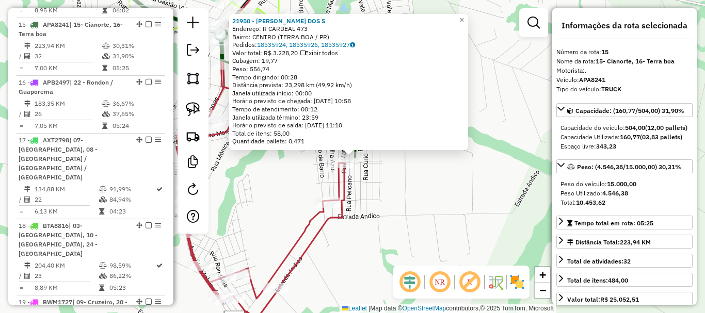
click at [480, 190] on div "21950 - ODETE LAURINDO DOS S Endereço: R CARDEAL 473 Bairro: CENTRO (TERRA BOA …" at bounding box center [352, 156] width 705 height 313
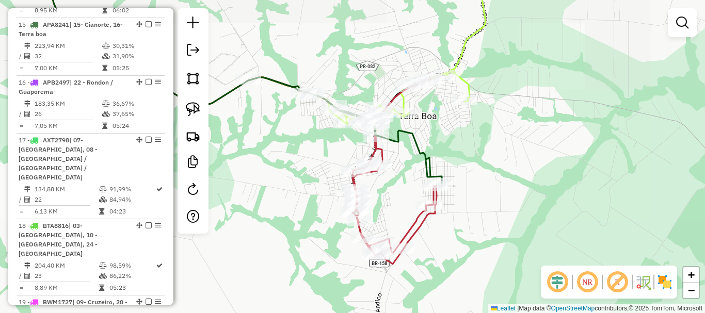
drag, startPoint x: 459, startPoint y: 160, endPoint x: 527, endPoint y: 182, distance: 71.5
click at [527, 182] on div "Janela de atendimento Grade de atendimento Capacidade Transportadoras Veículos …" at bounding box center [352, 156] width 705 height 313
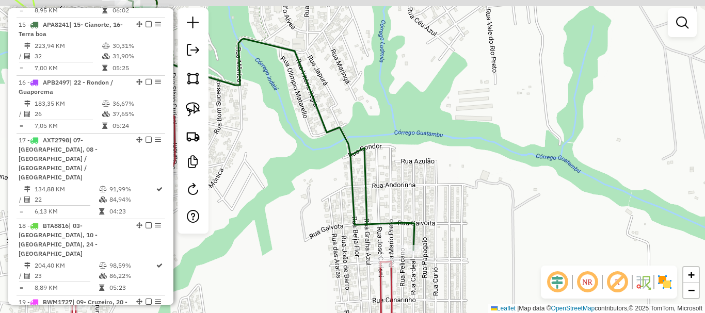
drag, startPoint x: 490, startPoint y: 172, endPoint x: 549, endPoint y: 181, distance: 60.0
click at [549, 181] on div "Janela de atendimento Grade de atendimento Capacidade Transportadoras Veículos …" at bounding box center [352, 156] width 705 height 313
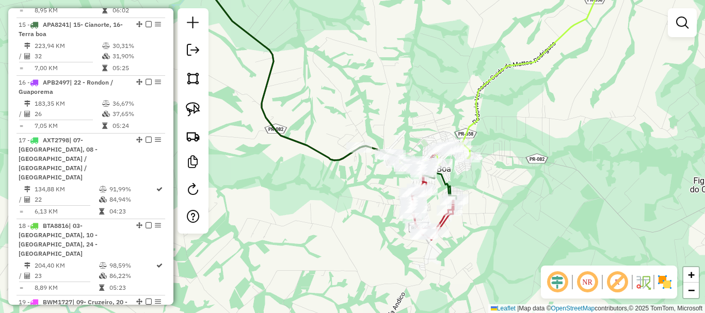
drag, startPoint x: 283, startPoint y: 201, endPoint x: 361, endPoint y: 204, distance: 78.0
click at [361, 204] on div "Janela de atendimento Grade de atendimento Capacidade Transportadoras Veículos …" at bounding box center [352, 156] width 705 height 313
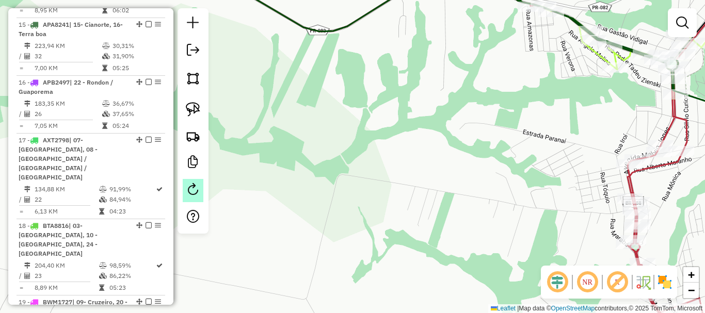
drag, startPoint x: 387, startPoint y: 204, endPoint x: 199, endPoint y: 181, distance: 189.7
click at [199, 181] on hb-router-mapa "Informações da Sessão 991191 - 19/08/2025 Criação: 18/08/2025 18:17 Depósito: C…" at bounding box center [352, 156] width 705 height 313
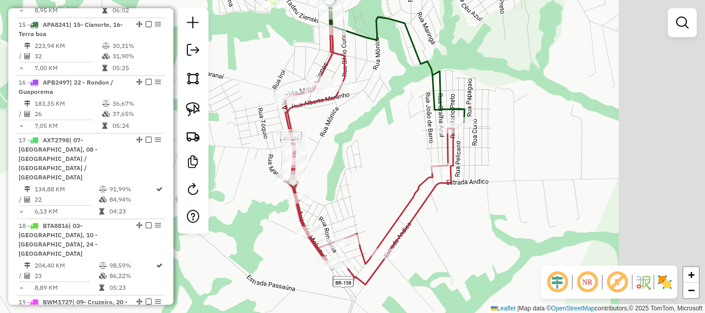
drag, startPoint x: 330, startPoint y: 194, endPoint x: 221, endPoint y: 167, distance: 112.2
click at [221, 167] on div "Janela de atendimento Grade de atendimento Capacidade Transportadoras Veículos …" at bounding box center [352, 156] width 705 height 313
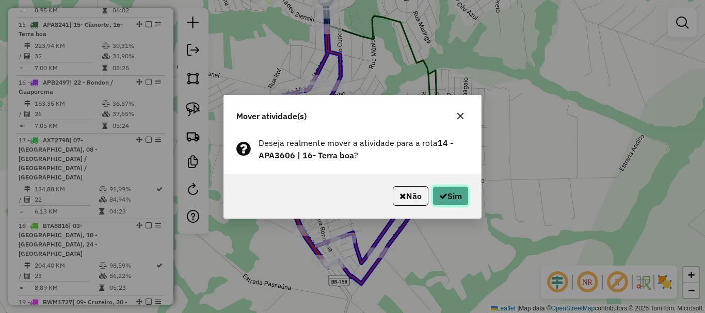
click at [441, 194] on icon "button" at bounding box center [443, 196] width 8 height 8
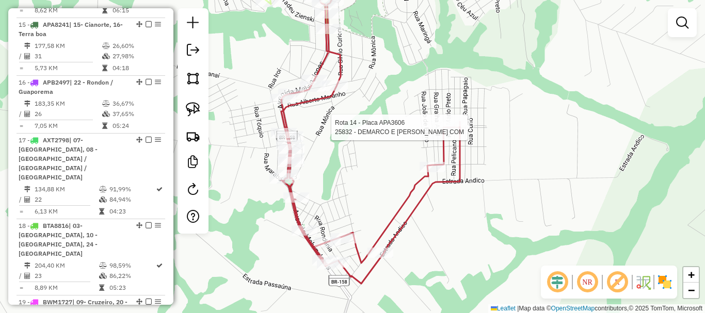
select select "**********"
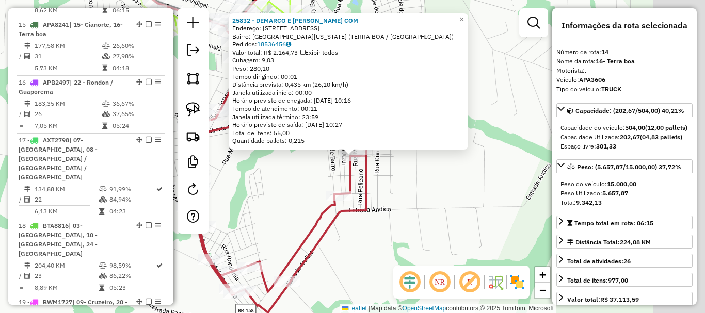
scroll to position [884, 0]
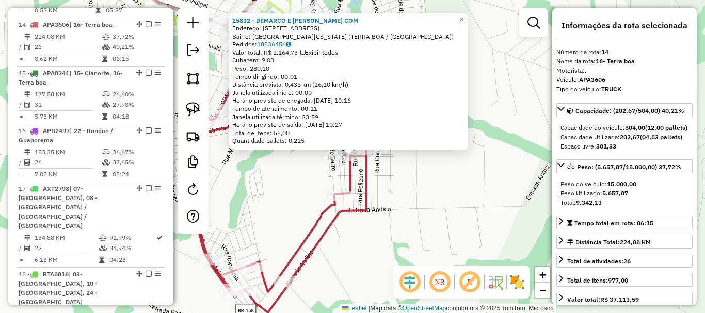
click at [491, 165] on div "25832 - DEMARCO E BARROS COM Endereço: Avenida Terra Boa 262 Bairro: JARDIM CAL…" at bounding box center [352, 156] width 705 height 313
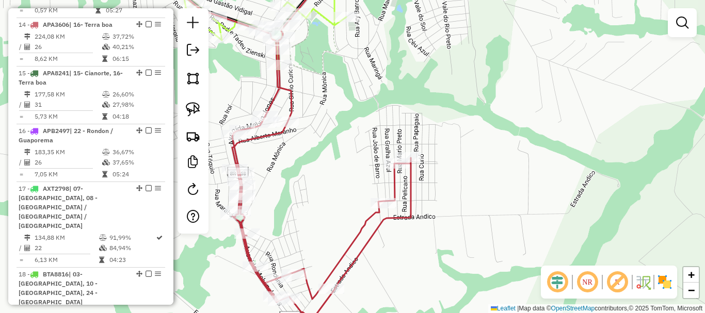
drag, startPoint x: 446, startPoint y: 159, endPoint x: 578, endPoint y: 197, distance: 137.3
click at [590, 202] on div "Janela de atendimento Grade de atendimento Capacidade Transportadoras Veículos …" at bounding box center [352, 156] width 705 height 313
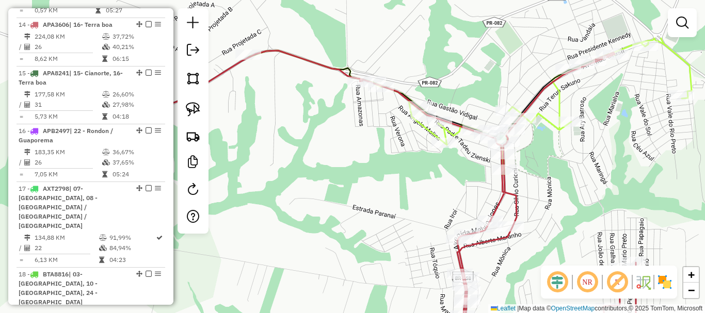
drag, startPoint x: 464, startPoint y: 141, endPoint x: 573, endPoint y: 199, distance: 123.0
click at [573, 199] on div "Janela de atendimento Grade de atendimento Capacidade Transportadoras Veículos …" at bounding box center [352, 156] width 705 height 313
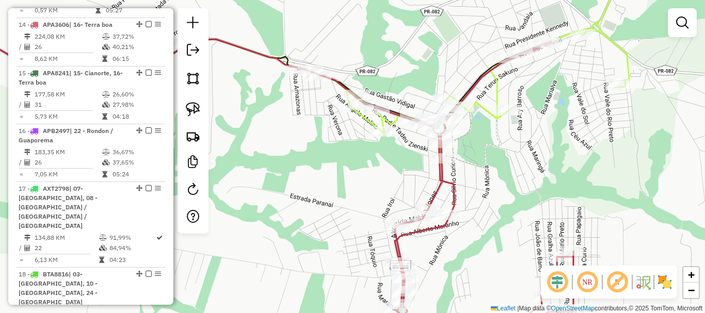
drag, startPoint x: 574, startPoint y: 199, endPoint x: 504, endPoint y: 181, distance: 72.6
click at [504, 181] on div "Janela de atendimento Grade de atendimento Capacidade Transportadoras Veículos …" at bounding box center [352, 156] width 705 height 313
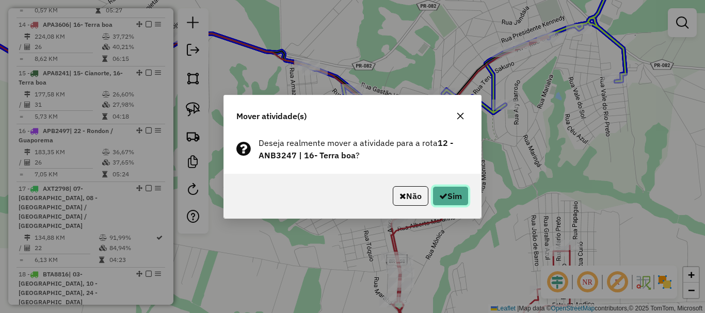
click at [444, 196] on icon "button" at bounding box center [443, 196] width 8 height 8
click at [452, 192] on button "Sim" at bounding box center [450, 196] width 36 height 20
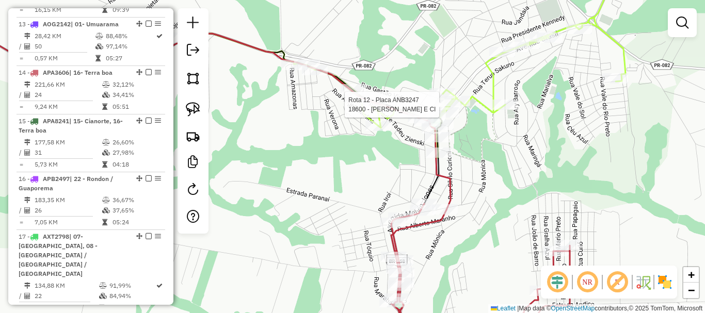
select select "**********"
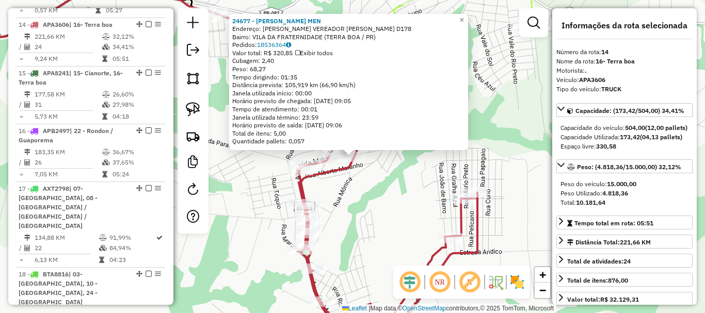
click at [401, 206] on div "24677 - GILBERTO PORCINO MEN Endereço: R RUA VEREADOR JOAQUIM ANSELMO D178 Bair…" at bounding box center [352, 156] width 705 height 313
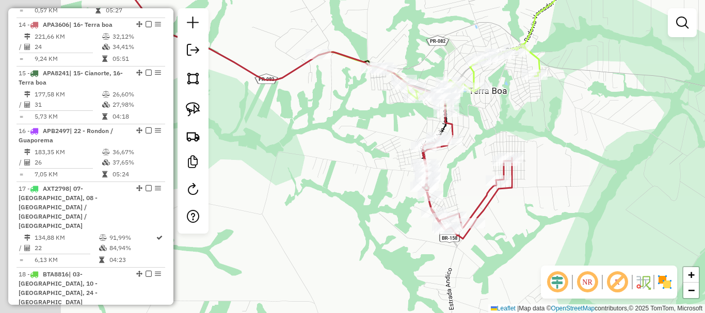
drag, startPoint x: 458, startPoint y: 193, endPoint x: 598, endPoint y: 142, distance: 149.5
click at [598, 142] on div "Janela de atendimento Grade de atendimento Capacidade Transportadoras Veículos …" at bounding box center [352, 156] width 705 height 313
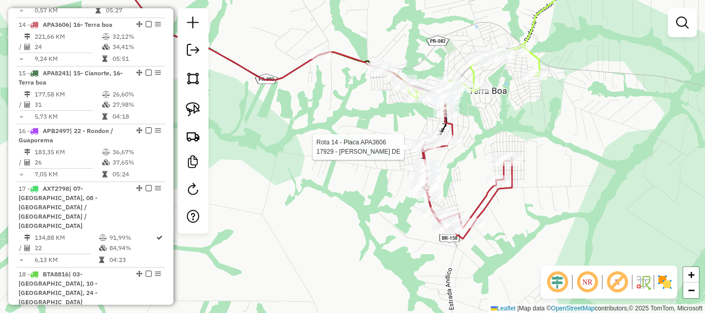
select select "**********"
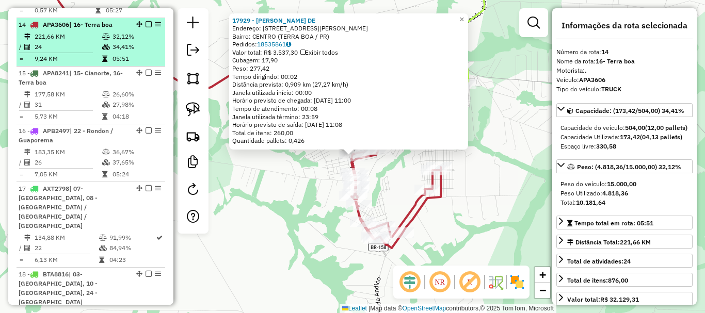
click at [147, 21] on em at bounding box center [148, 24] width 6 height 6
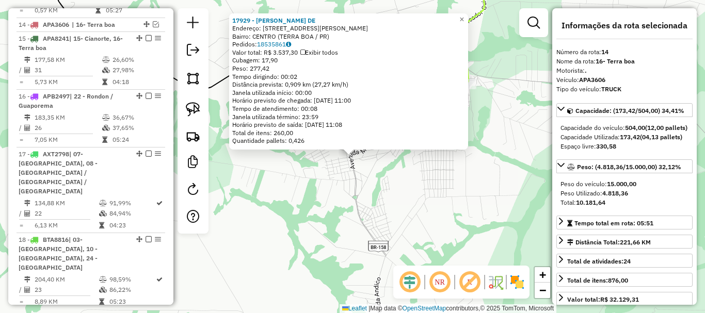
click at [418, 172] on div "17929 - RICARDO RODRIGUES DE Endereço: AV MELVIM JONES 1015 Bairro: CENTRO (TER…" at bounding box center [352, 156] width 705 height 313
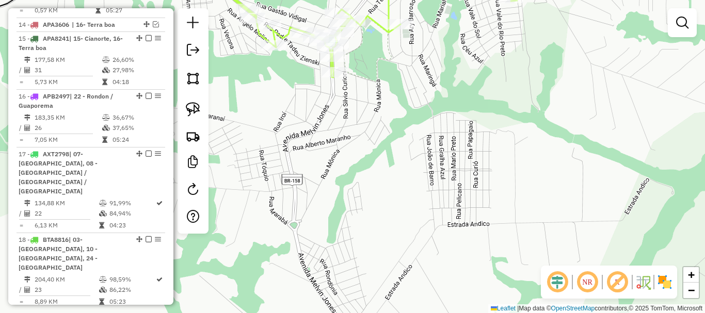
click at [413, 166] on div "Janela de atendimento Grade de atendimento Capacidade Transportadoras Veículos …" at bounding box center [352, 156] width 705 height 313
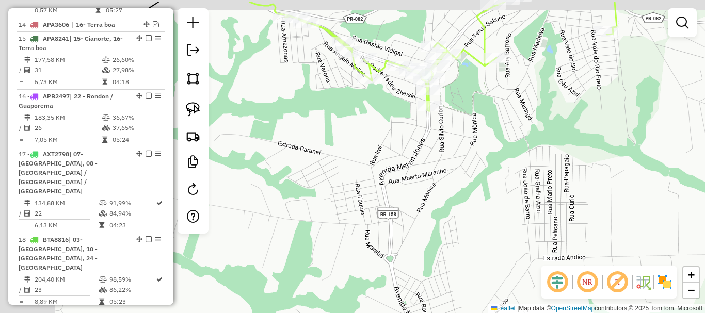
drag, startPoint x: 396, startPoint y: 162, endPoint x: 477, endPoint y: 190, distance: 86.3
click at [495, 197] on div "Janela de atendimento Grade de atendimento Capacidade Transportadoras Veículos …" at bounding box center [352, 156] width 705 height 313
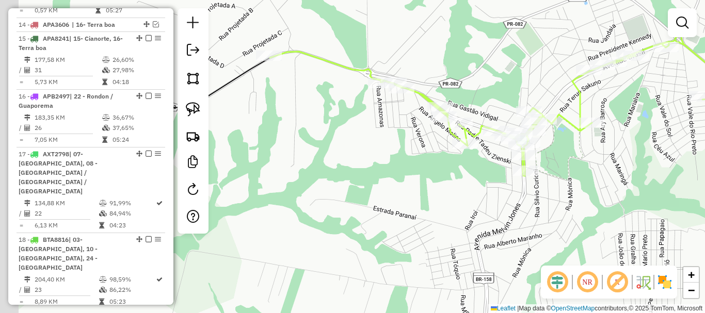
drag, startPoint x: 389, startPoint y: 169, endPoint x: 477, endPoint y: 226, distance: 104.7
click at [487, 237] on div "Janela de atendimento Grade de atendimento Capacidade Transportadoras Veículos …" at bounding box center [352, 156] width 705 height 313
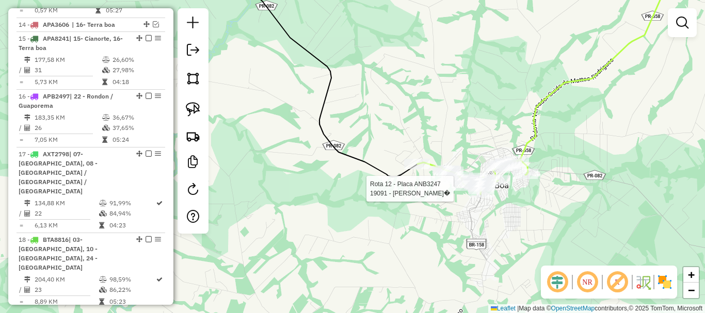
select select "**********"
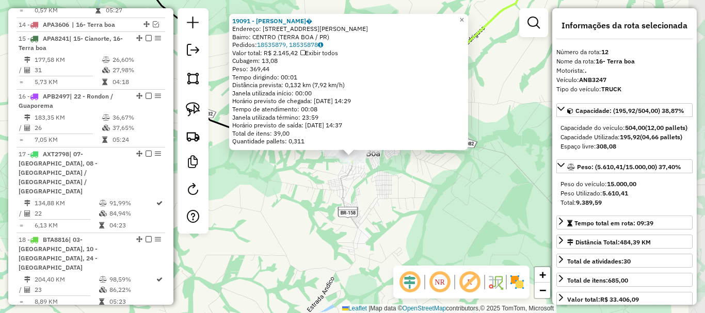
scroll to position [787, 0]
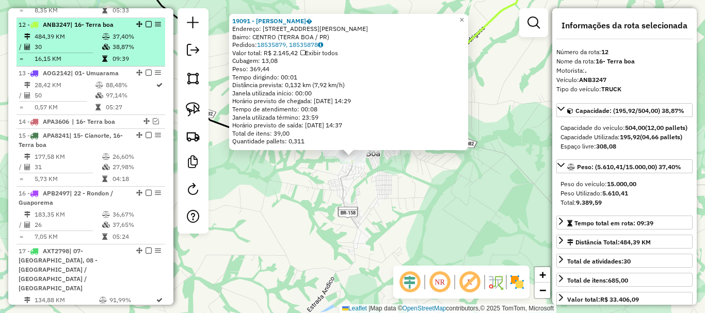
click at [148, 21] on em at bounding box center [148, 24] width 6 height 6
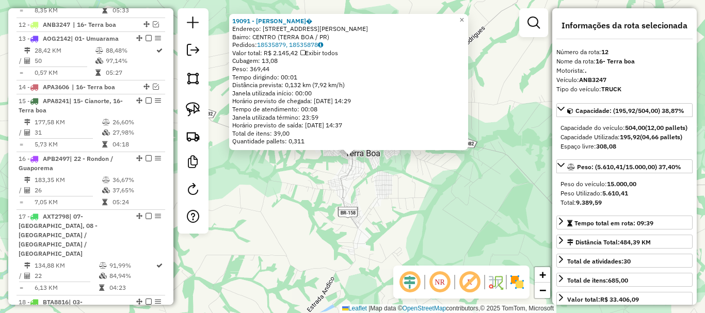
click at [425, 169] on div "19091 - ALCEU PEDROSO ASSUN� Endereço: AV MELVIN JONNES 61 Bairro: CENTRO (TERR…" at bounding box center [352, 156] width 705 height 313
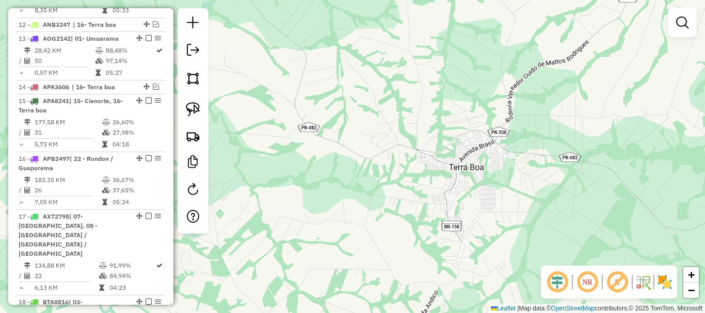
drag, startPoint x: 337, startPoint y: 171, endPoint x: 564, endPoint y: 217, distance: 231.1
click at [566, 217] on div "Janela de atendimento Grade de atendimento Capacidade Transportadoras Veículos …" at bounding box center [352, 156] width 705 height 313
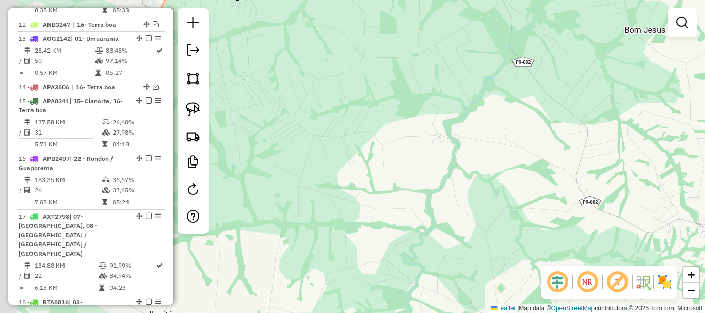
drag, startPoint x: 533, startPoint y: 204, endPoint x: 553, endPoint y: 210, distance: 20.4
click at [556, 210] on div "Janela de atendimento Grade de atendimento Capacidade Transportadoras Veículos …" at bounding box center [352, 156] width 705 height 313
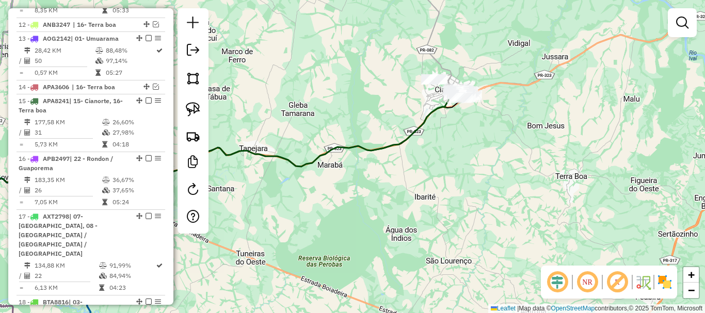
drag, startPoint x: 432, startPoint y: 194, endPoint x: 512, endPoint y: 176, distance: 81.6
click at [512, 176] on div "Janela de atendimento Grade de atendimento Capacidade Transportadoras Veículos …" at bounding box center [352, 156] width 705 height 313
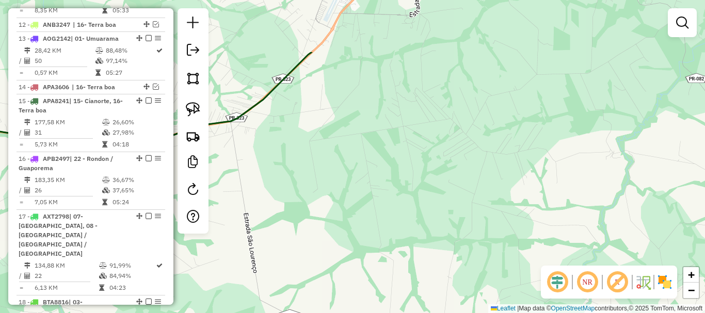
drag, startPoint x: 526, startPoint y: 88, endPoint x: 466, endPoint y: 254, distance: 176.4
click at [466, 254] on div "Janela de atendimento Grade de atendimento Capacidade Transportadoras Veículos …" at bounding box center [352, 156] width 705 height 313
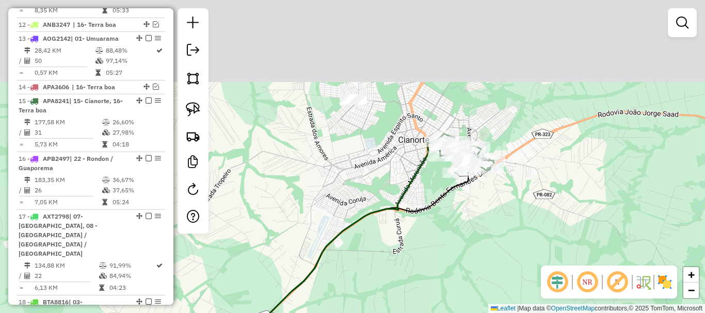
drag, startPoint x: 470, startPoint y: 139, endPoint x: 476, endPoint y: 287, distance: 147.6
click at [476, 291] on div "Janela de atendimento Grade de atendimento Capacidade Transportadoras Veículos …" at bounding box center [352, 156] width 705 height 313
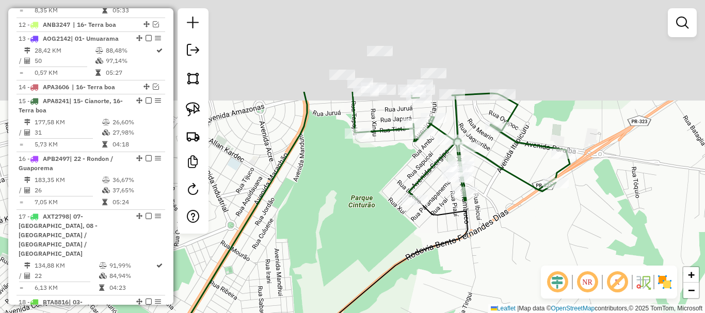
drag, startPoint x: 384, startPoint y: 149, endPoint x: 409, endPoint y: 287, distance: 141.0
click at [409, 287] on div "Janela de atendimento Grade de atendimento Capacidade Transportadoras Veículos …" at bounding box center [352, 156] width 705 height 313
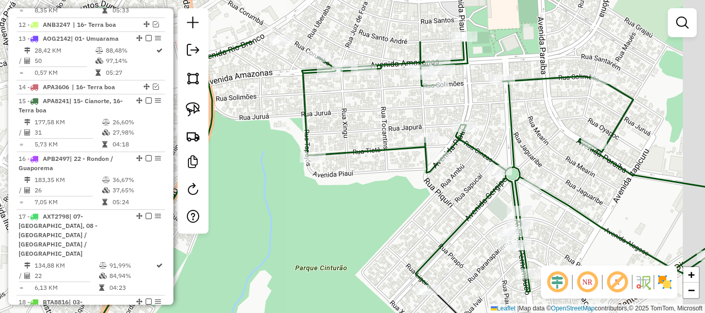
drag, startPoint x: 384, startPoint y: 221, endPoint x: 368, endPoint y: 266, distance: 48.0
click at [368, 266] on div "Janela de atendimento Grade de atendimento Capacidade Transportadoras Veículos …" at bounding box center [352, 156] width 705 height 313
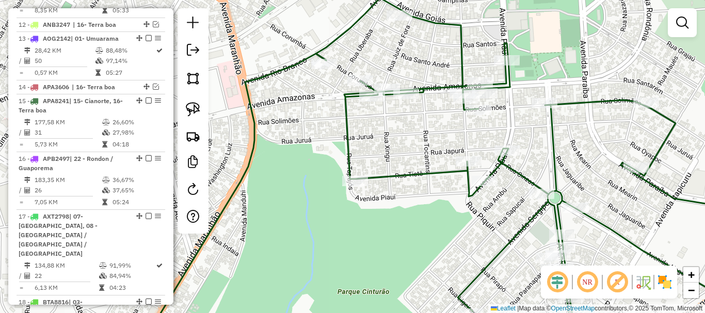
drag, startPoint x: 398, startPoint y: 233, endPoint x: 458, endPoint y: 272, distance: 71.1
click at [468, 282] on div "Janela de atendimento Grade de atendimento Capacidade Transportadoras Veículos …" at bounding box center [352, 156] width 705 height 313
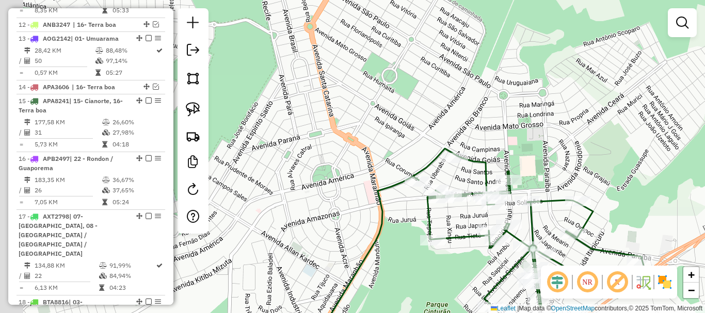
drag, startPoint x: 353, startPoint y: 199, endPoint x: 494, endPoint y: 278, distance: 161.2
click at [494, 278] on div "Janela de atendimento Grade de atendimento Capacidade Transportadoras Veículos …" at bounding box center [352, 156] width 705 height 313
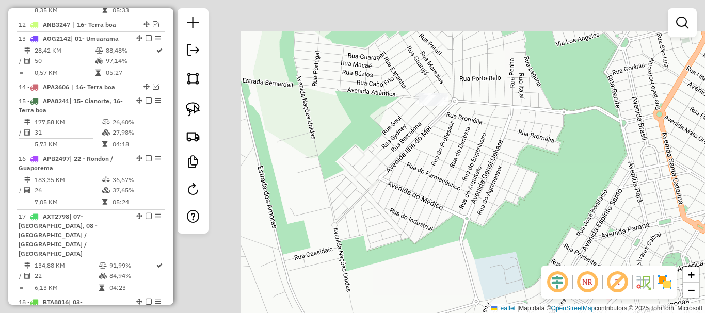
drag, startPoint x: 379, startPoint y: 166, endPoint x: 569, endPoint y: 192, distance: 192.1
click at [569, 192] on div "Janela de atendimento Grade de atendimento Capacidade Transportadoras Veículos …" at bounding box center [352, 156] width 705 height 313
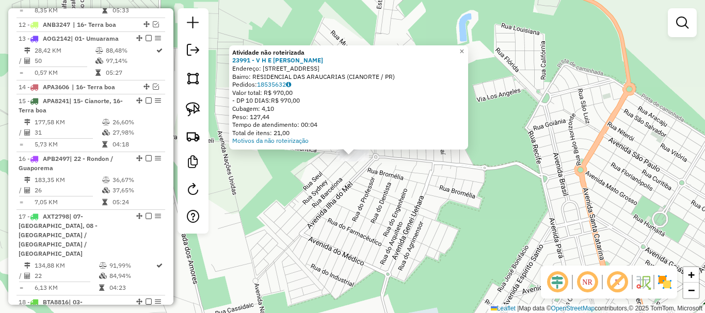
click at [369, 156] on div "Atividade não roteirizada 23991 - V H E SOUZA MERCADO Endereço: AV ATLANTICA 83…" at bounding box center [352, 156] width 705 height 313
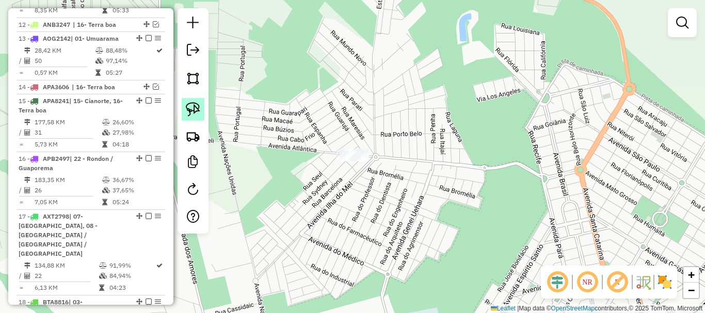
click at [195, 107] on img at bounding box center [193, 109] width 14 height 14
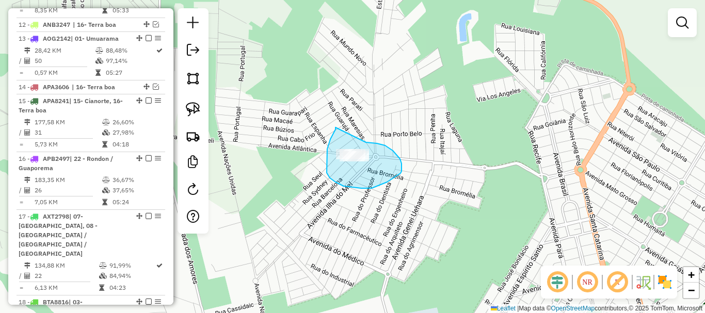
drag, startPoint x: 335, startPoint y: 127, endPoint x: 337, endPoint y: 141, distance: 13.6
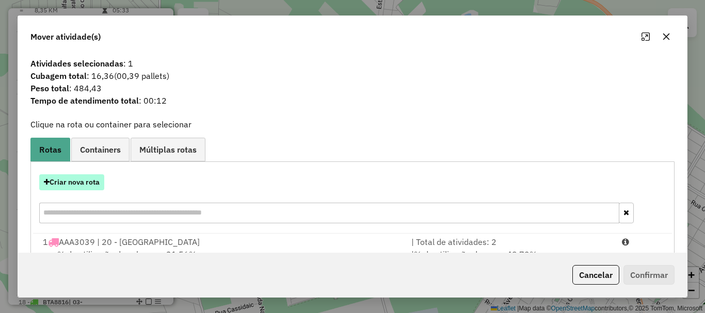
click at [88, 184] on button "Criar nova rota" at bounding box center [71, 182] width 65 height 16
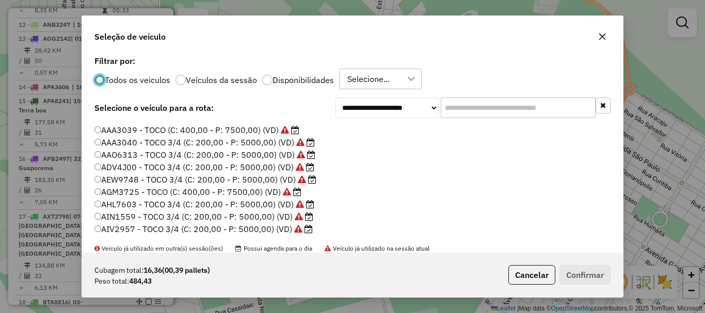
scroll to position [0, 0]
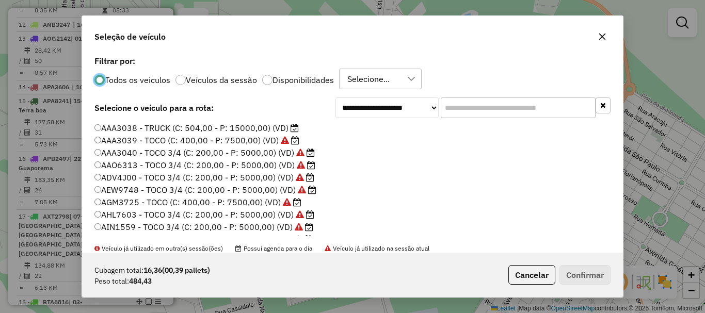
click at [102, 152] on label "AAA3040 - TOCO 3/4 (C: 200,00 - P: 5000,00) (VD)" at bounding box center [204, 153] width 220 height 12
click at [582, 276] on button "Confirmar" at bounding box center [584, 275] width 51 height 20
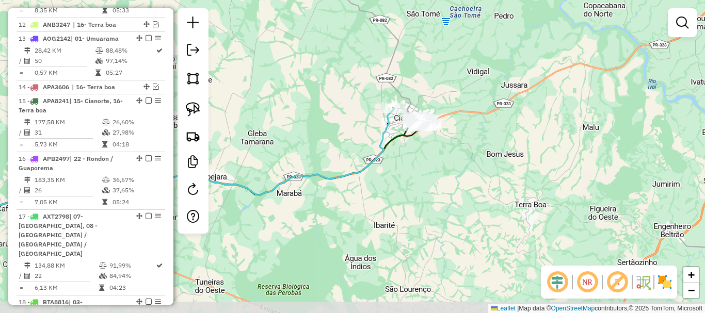
drag, startPoint x: 370, startPoint y: 199, endPoint x: 364, endPoint y: 134, distance: 65.8
click at [364, 134] on div "Janela de atendimento Grade de atendimento Capacidade Transportadoras Veículos …" at bounding box center [352, 156] width 705 height 313
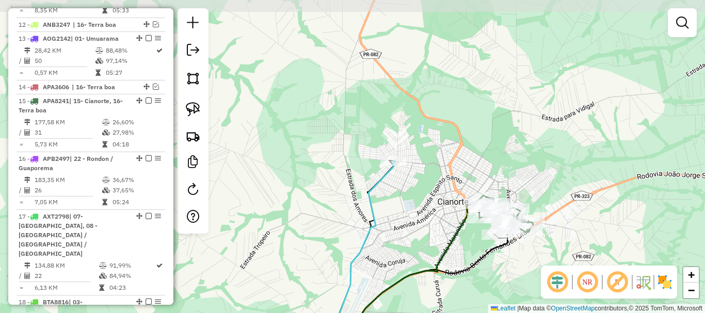
drag, startPoint x: 367, startPoint y: 137, endPoint x: 314, endPoint y: 204, distance: 84.8
click at [314, 204] on div "Janela de atendimento Grade de atendimento Capacidade Transportadoras Veículos …" at bounding box center [352, 156] width 705 height 313
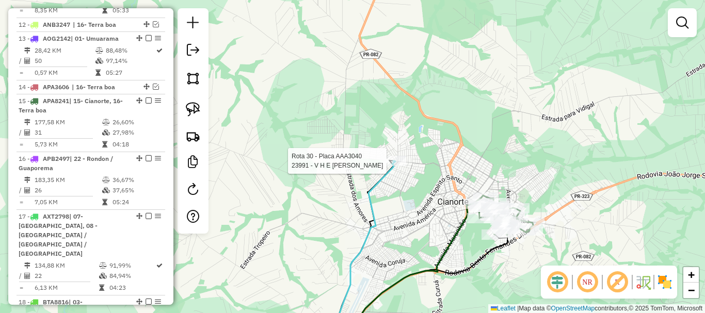
select select "**********"
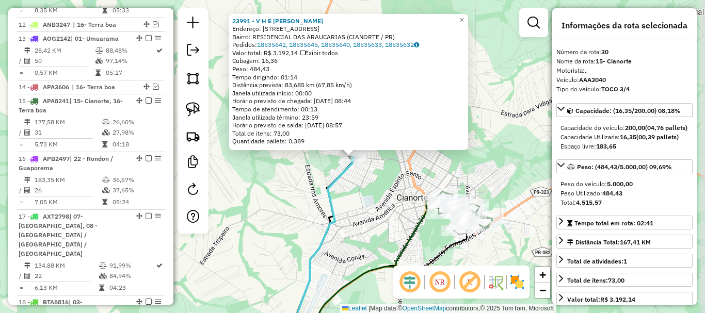
scroll to position [1632, 0]
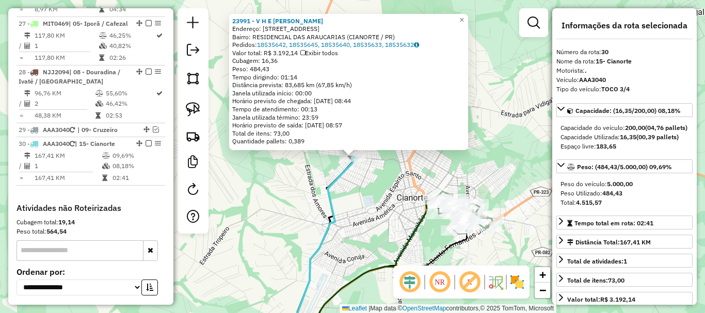
click at [509, 152] on div "23991 - V H E SOUZA MERCADO Endereço: AV ATLANTICA 837 Bairro: RESIDENCIAL DAS …" at bounding box center [352, 156] width 705 height 313
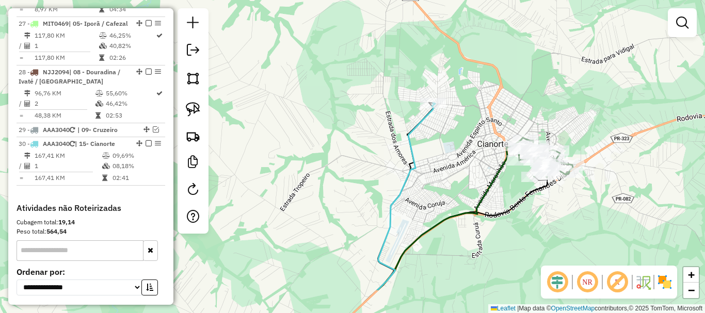
drag, startPoint x: 478, startPoint y: 149, endPoint x: 559, endPoint y: 95, distance: 96.7
click at [559, 95] on div "Janela de atendimento Grade de atendimento Capacidade Transportadoras Veículos …" at bounding box center [352, 156] width 705 height 313
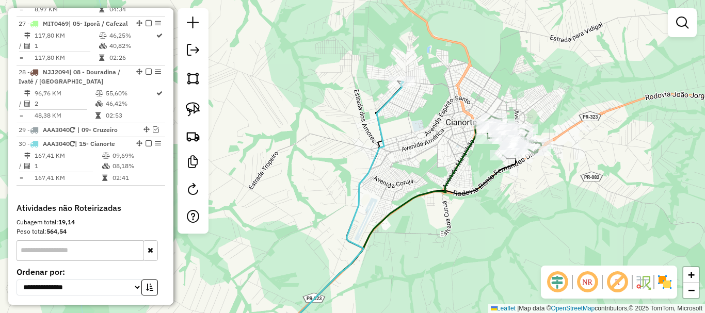
drag, startPoint x: 465, startPoint y: 196, endPoint x: 400, endPoint y: 151, distance: 78.9
click at [400, 151] on div "Janela de atendimento Grade de atendimento Capacidade Transportadoras Veículos …" at bounding box center [352, 156] width 705 height 313
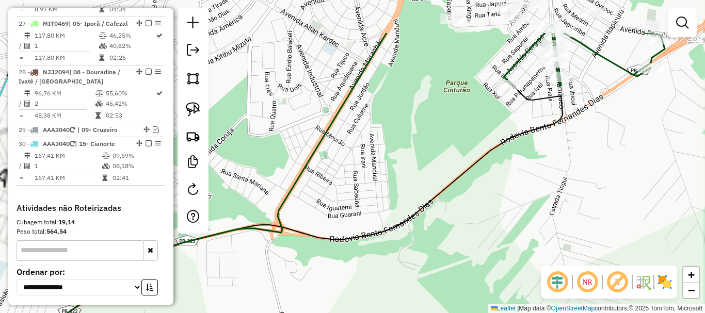
drag, startPoint x: 461, startPoint y: 184, endPoint x: 418, endPoint y: 240, distance: 70.7
click at [418, 240] on div "Janela de atendimento Grade de atendimento Capacidade Transportadoras Veículos …" at bounding box center [352, 156] width 705 height 313
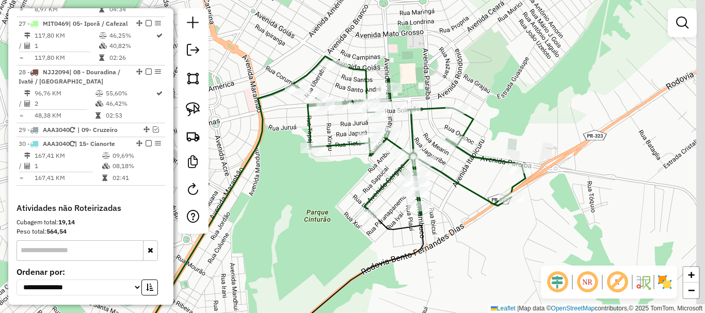
drag, startPoint x: 383, startPoint y: 222, endPoint x: 325, endPoint y: 256, distance: 67.1
click at [325, 256] on div "Janela de atendimento Grade de atendimento Capacidade Transportadoras Veículos …" at bounding box center [352, 156] width 705 height 313
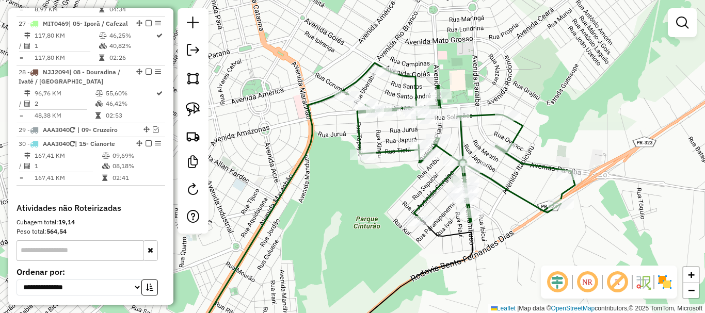
drag, startPoint x: 436, startPoint y: 195, endPoint x: 489, endPoint y: 200, distance: 52.9
click at [489, 200] on div "Janela de atendimento Grade de atendimento Capacidade Transportadoras Veículos …" at bounding box center [352, 156] width 705 height 313
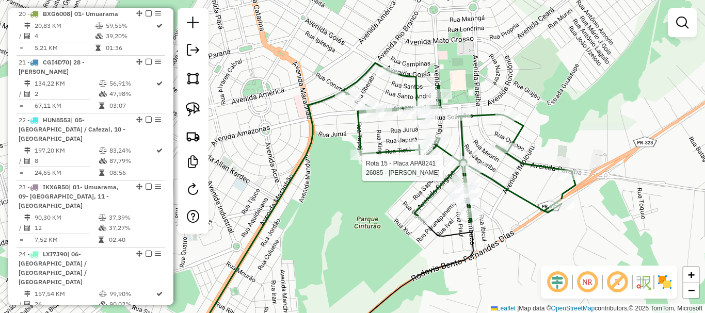
select select "**********"
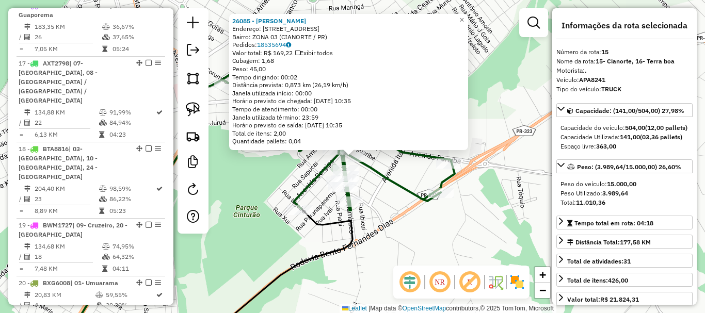
scroll to position [864, 0]
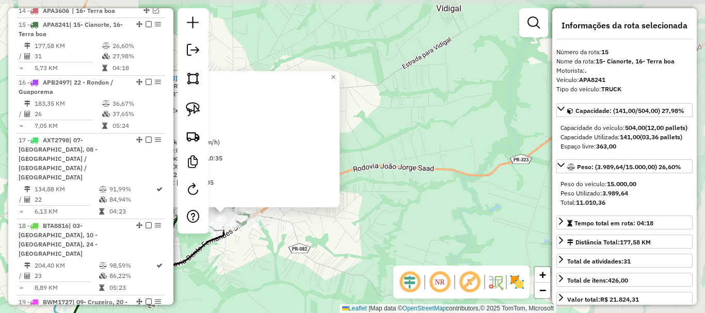
drag, startPoint x: 479, startPoint y: 220, endPoint x: 278, endPoint y: 221, distance: 201.7
click at [278, 221] on div "26085 - JORGE WILSO MEDEIROS Endereço: AV Avenida Alagoas 57 Bairro: ZONA 03 (C…" at bounding box center [352, 156] width 705 height 313
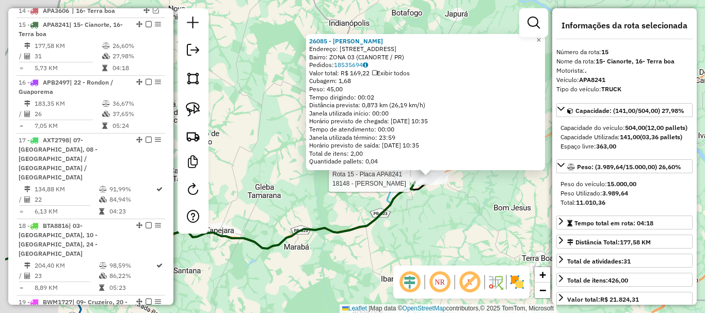
drag, startPoint x: 435, startPoint y: 196, endPoint x: 528, endPoint y: 183, distance: 94.2
click at [547, 184] on div "Rota 15 - Placa APA8241 18148 - ROBENILTON DE SOUSA 26085 - JORGE WILSO MEDEIRO…" at bounding box center [352, 156] width 705 height 313
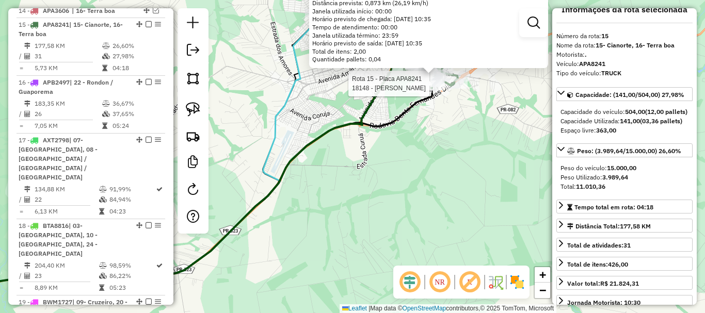
scroll to position [0, 0]
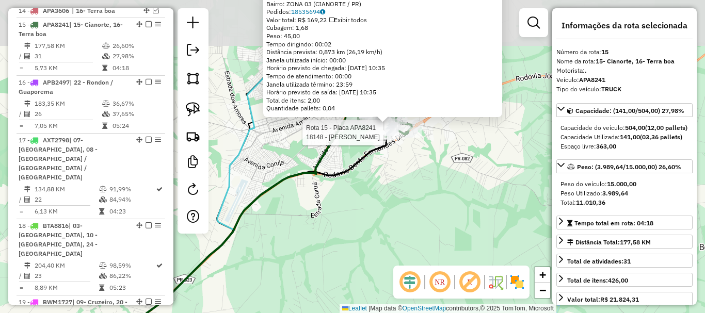
drag, startPoint x: 454, startPoint y: 176, endPoint x: 397, endPoint y: 239, distance: 84.7
click at [397, 239] on div "Rota 15 - Placa APA8241 18148 - ROBENILTON DE SOUSA 26085 - JORGE WILSO MEDEIRO…" at bounding box center [352, 156] width 705 height 313
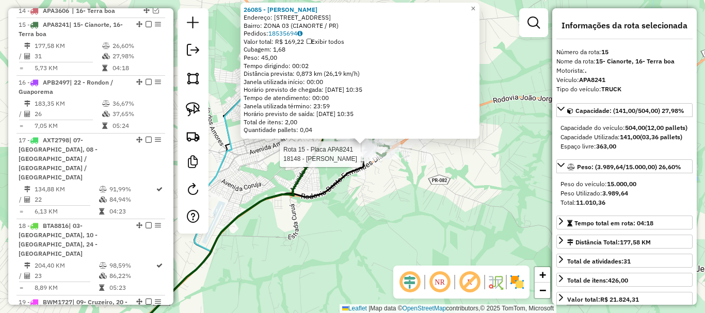
click at [416, 168] on div "Rota 15 - Placa APA8241 18148 - ROBENILTON DE SOUSA 26085 - JORGE WILSO MEDEIRO…" at bounding box center [352, 156] width 705 height 313
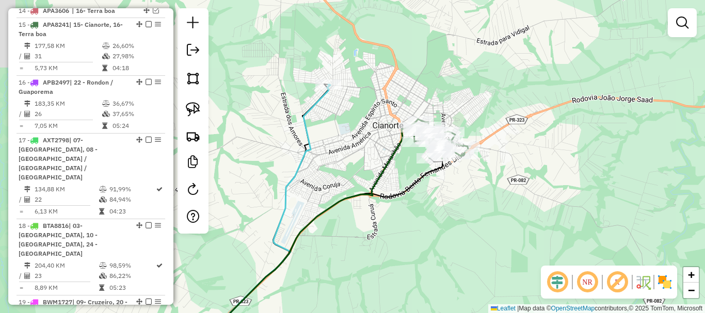
drag, startPoint x: 434, startPoint y: 185, endPoint x: 458, endPoint y: 185, distance: 24.2
click at [458, 185] on div "Janela de atendimento Grade de atendimento Capacidade Transportadoras Veículos …" at bounding box center [352, 156] width 705 height 313
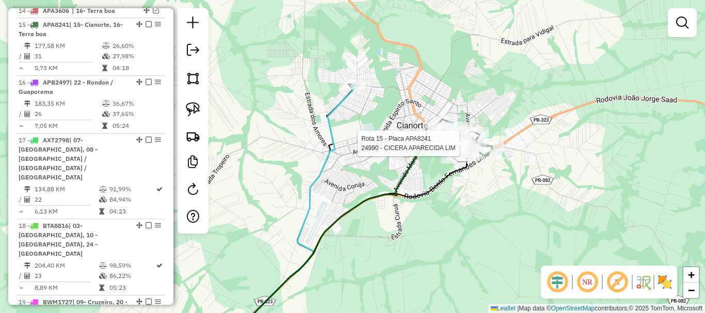
select select "**********"
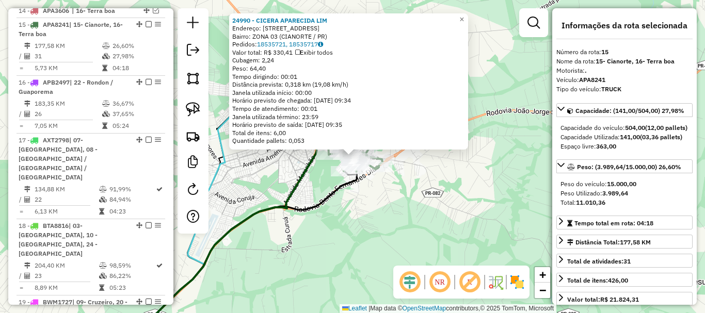
click at [430, 159] on div "24990 - CICERA APARECIDA LIM Endereço: R CINZAS 210 Bairro: ZONA 03 (CIANORTE /…" at bounding box center [352, 156] width 705 height 313
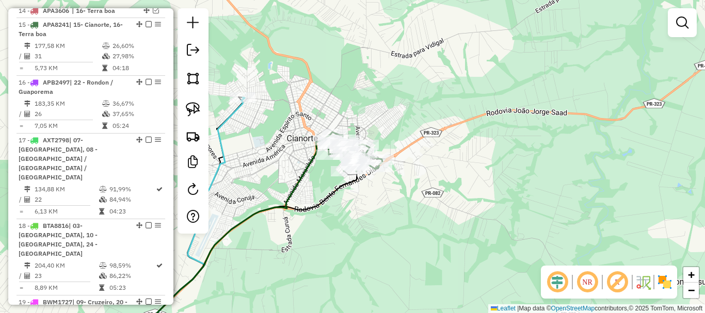
click at [512, 80] on div "Janela de atendimento Grade de atendimento Capacidade Transportadoras Veículos …" at bounding box center [352, 156] width 705 height 313
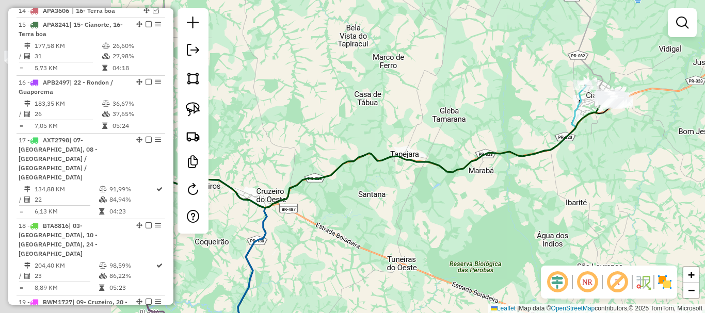
drag, startPoint x: 436, startPoint y: 153, endPoint x: 578, endPoint y: 154, distance: 142.4
click at [578, 154] on div "Janela de atendimento Grade de atendimento Capacidade Transportadoras Veículos …" at bounding box center [352, 156] width 705 height 313
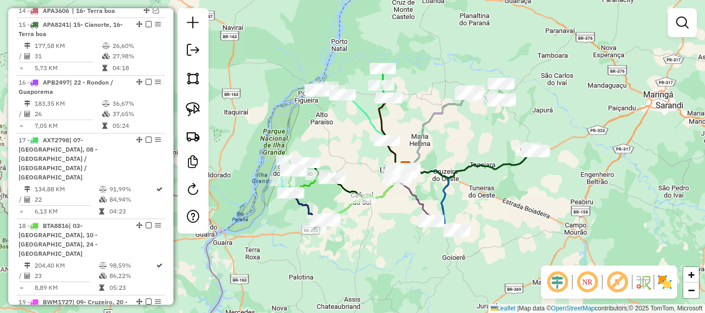
click at [487, 136] on div "Janela de atendimento Grade de atendimento Capacidade Transportadoras Veículos …" at bounding box center [352, 156] width 705 height 313
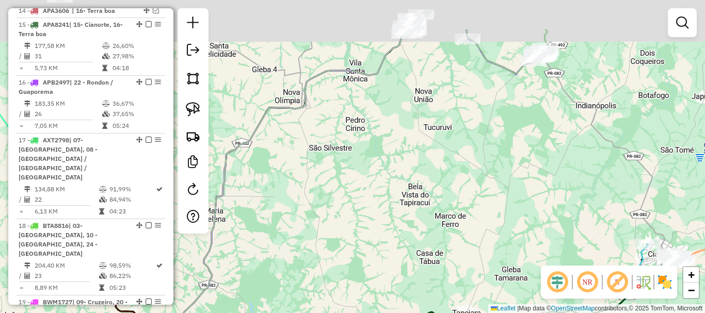
drag, startPoint x: 503, startPoint y: 89, endPoint x: 491, endPoint y: 226, distance: 138.3
click at [491, 226] on div "Janela de atendimento Grade de atendimento Capacidade Transportadoras Veículos …" at bounding box center [352, 156] width 705 height 313
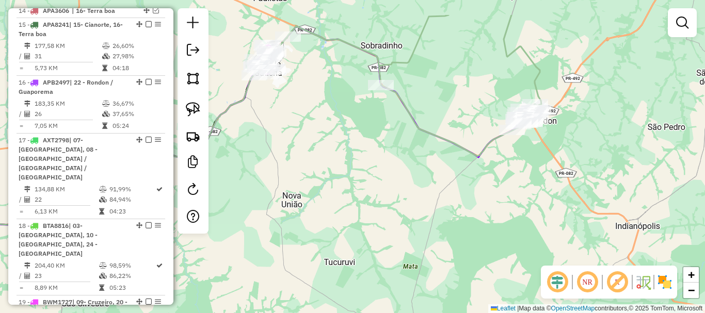
drag, startPoint x: 444, startPoint y: 218, endPoint x: 415, endPoint y: 251, distance: 43.9
click at [415, 251] on div "Janela de atendimento Grade de atendimento Capacidade Transportadoras Veículos …" at bounding box center [352, 156] width 705 height 313
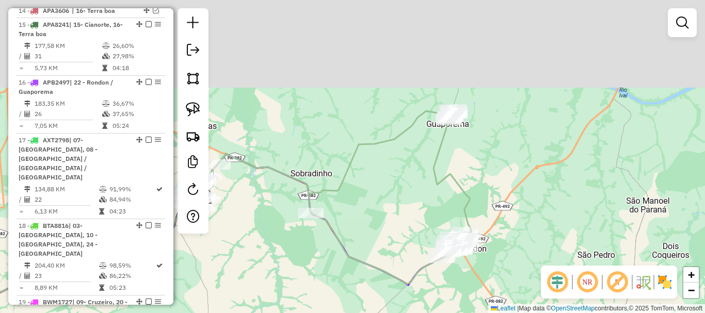
drag, startPoint x: 412, startPoint y: 177, endPoint x: 399, endPoint y: 210, distance: 35.9
click at [399, 210] on div "Janela de atendimento Grade de atendimento Capacidade Transportadoras Veículos …" at bounding box center [352, 156] width 705 height 313
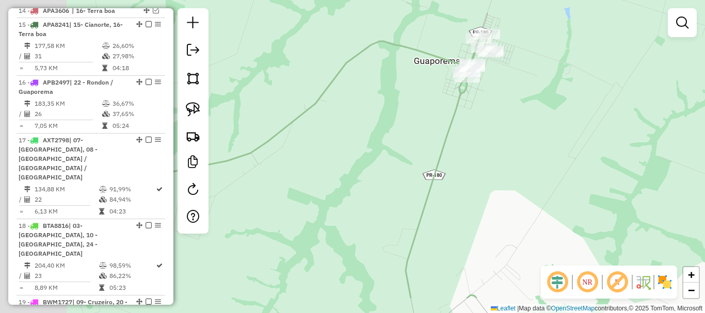
drag, startPoint x: 425, startPoint y: 147, endPoint x: 515, endPoint y: 96, distance: 103.9
click at [515, 96] on div "Janela de atendimento Grade de atendimento Capacidade Transportadoras Veículos …" at bounding box center [352, 156] width 705 height 313
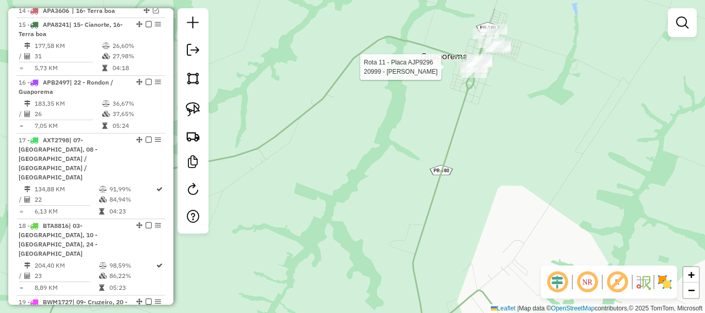
select select "**********"
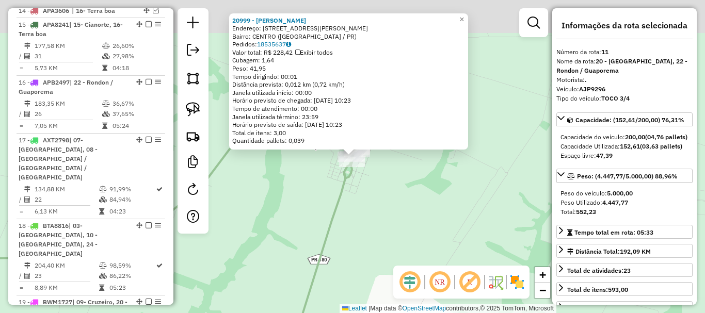
scroll to position [729, 0]
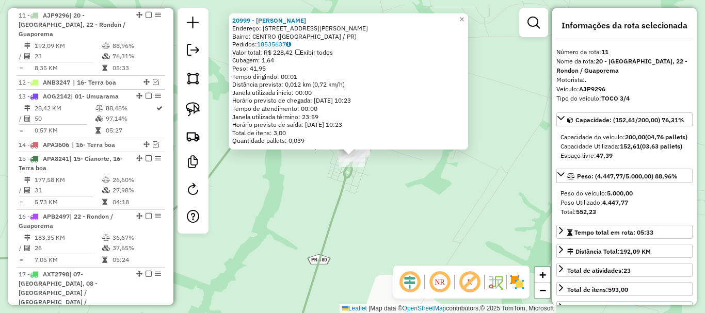
click at [489, 97] on div "20999 - HALAN RAMOS MENEGHEL Endereço: AV PE EVALDO FELDHAUS 40 Bairro: CENTRO …" at bounding box center [352, 156] width 705 height 313
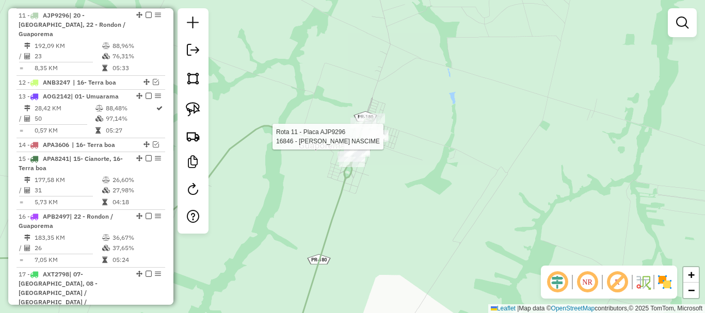
select select "**********"
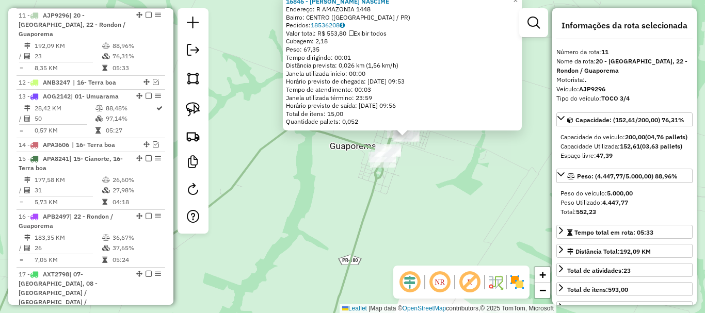
drag, startPoint x: 416, startPoint y: 184, endPoint x: 470, endPoint y: 165, distance: 56.9
click at [470, 165] on div "16846 - AILTON SILVA NASCIME Endereço: R AMAZONIA 1448 Bairro: CENTRO (GUAPOREM…" at bounding box center [352, 156] width 705 height 313
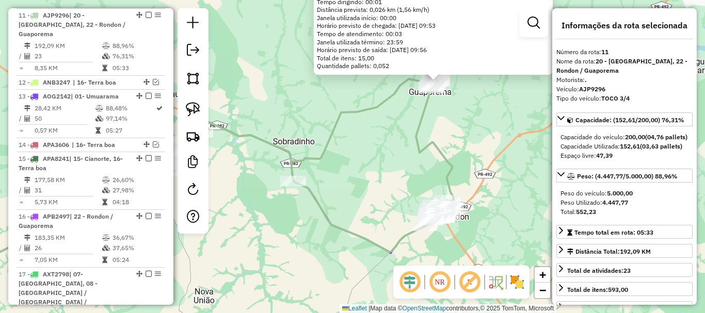
drag, startPoint x: 461, startPoint y: 192, endPoint x: 442, endPoint y: 104, distance: 90.3
click at [442, 104] on div "16846 - AILTON SILVA NASCIME Endereço: R AMAZONIA 1448 Bairro: CENTRO (GUAPOREM…" at bounding box center [352, 156] width 705 height 313
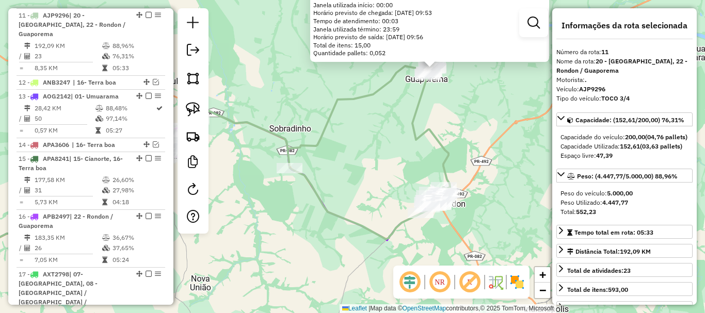
drag, startPoint x: 470, startPoint y: 162, endPoint x: 465, endPoint y: 145, distance: 17.1
click at [466, 147] on div "16846 - AILTON SILVA NASCIME Endereço: R AMAZONIA 1448 Bairro: CENTRO (GUAPOREM…" at bounding box center [352, 156] width 705 height 313
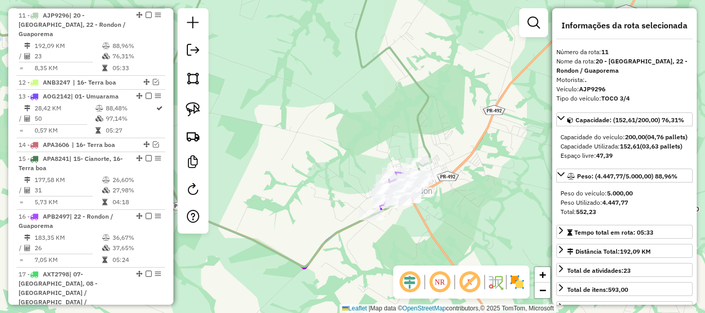
drag, startPoint x: 457, startPoint y: 135, endPoint x: 458, endPoint y: 128, distance: 6.8
click at [458, 128] on div "16846 - AILTON SILVA NASCIME Endereço: R AMAZONIA 1448 Bairro: CENTRO (GUAPOREM…" at bounding box center [352, 156] width 705 height 313
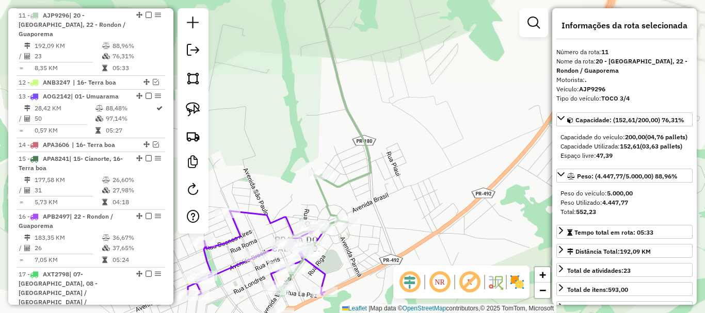
drag, startPoint x: 418, startPoint y: 182, endPoint x: 463, endPoint y: 98, distance: 95.6
click at [463, 98] on div "16846 - AILTON SILVA NASCIME Endereço: R AMAZONIA 1448 Bairro: CENTRO (GUAPOREM…" at bounding box center [352, 156] width 705 height 313
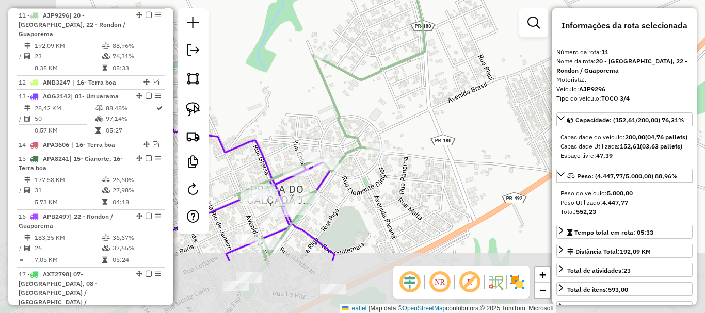
drag, startPoint x: 415, startPoint y: 156, endPoint x: 490, endPoint y: 73, distance: 111.0
click at [490, 73] on div "16846 - AILTON SILVA NASCIME Endereço: R AMAZONIA 1448 Bairro: CENTRO (GUAPOREM…" at bounding box center [352, 156] width 705 height 313
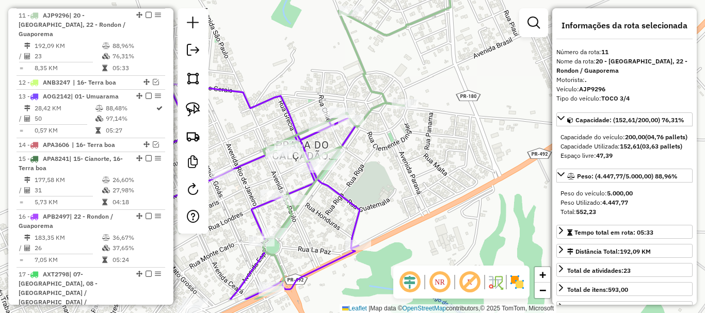
drag, startPoint x: 474, startPoint y: 128, endPoint x: 501, endPoint y: 85, distance: 51.0
click at [501, 85] on div "16846 - AILTON SILVA NASCIME Endereço: R AMAZONIA 1448 Bairro: CENTRO (GUAPOREM…" at bounding box center [352, 156] width 705 height 313
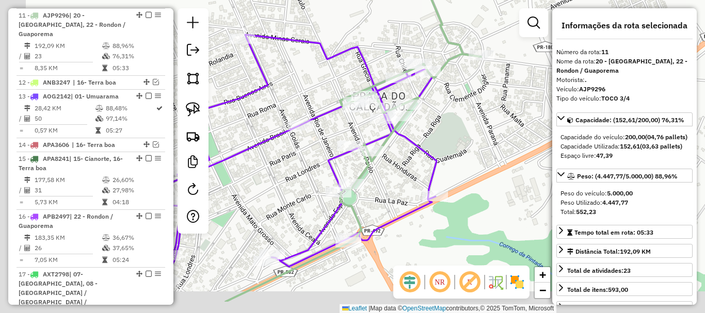
drag, startPoint x: 427, startPoint y: 160, endPoint x: 506, endPoint y: 115, distance: 91.2
click at [506, 115] on div "16846 - AILTON SILVA NASCIME Endereço: R AMAZONIA 1448 Bairro: CENTRO (GUAPOREM…" at bounding box center [352, 156] width 705 height 313
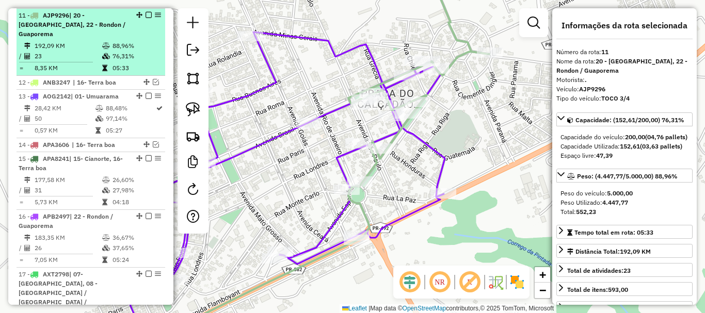
click at [147, 14] on em at bounding box center [148, 15] width 6 height 6
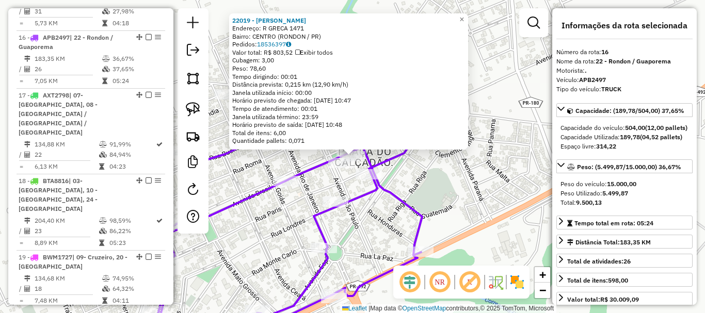
scroll to position [877, 0]
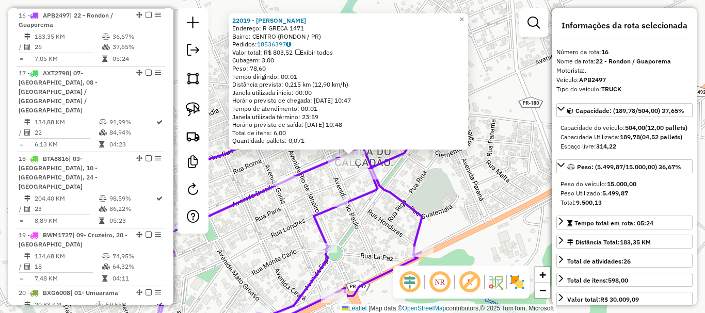
click at [505, 110] on div "22019 - SILMARA CARLINE DOS Endereço: R GRECA 1471 Bairro: CENTRO (RONDON / PR)…" at bounding box center [352, 156] width 705 height 313
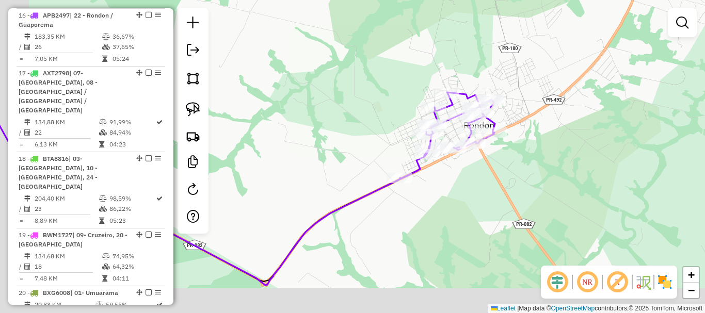
drag, startPoint x: 497, startPoint y: 136, endPoint x: 525, endPoint y: 118, distance: 33.6
click at [525, 118] on div "Janela de atendimento Grade de atendimento Capacidade Transportadoras Veículos …" at bounding box center [352, 156] width 705 height 313
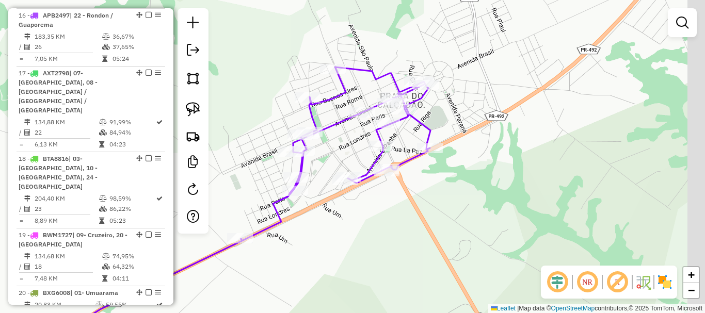
drag, startPoint x: 474, startPoint y: 159, endPoint x: 382, endPoint y: 204, distance: 102.7
click at [382, 204] on div "Janela de atendimento Grade de atendimento Capacidade Transportadoras Veículos …" at bounding box center [352, 156] width 705 height 313
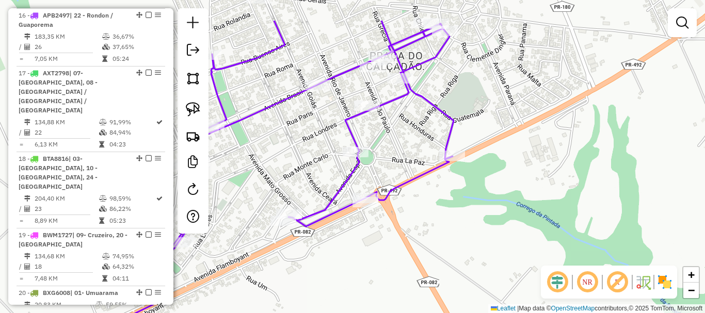
drag, startPoint x: 416, startPoint y: 239, endPoint x: 415, endPoint y: 249, distance: 9.8
click at [415, 249] on div "Janela de atendimento Grade de atendimento Capacidade Transportadoras Veículos …" at bounding box center [352, 156] width 705 height 313
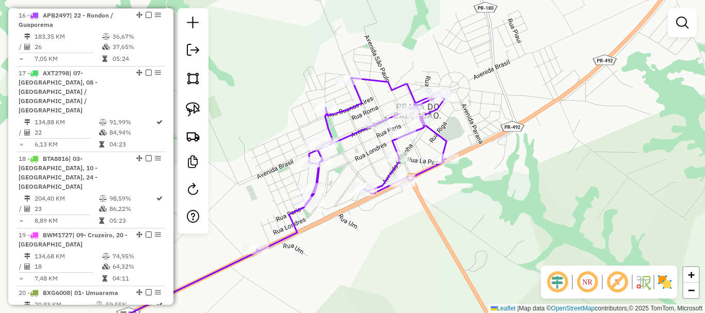
drag, startPoint x: 427, startPoint y: 226, endPoint x: 426, endPoint y: 197, distance: 29.4
click at [426, 197] on div "Janela de atendimento Grade de atendimento Capacidade Transportadoras Veículos …" at bounding box center [352, 156] width 705 height 313
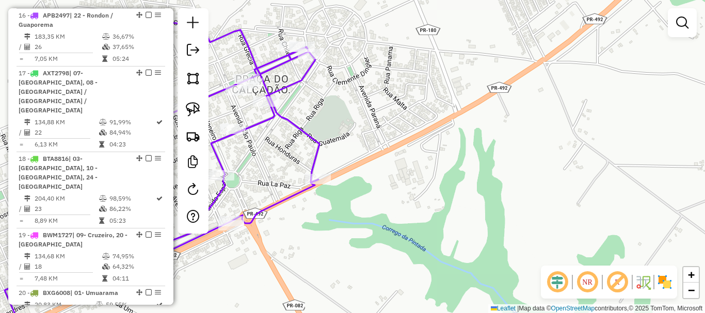
drag, startPoint x: 513, startPoint y: 128, endPoint x: 412, endPoint y: 204, distance: 127.1
click at [413, 203] on div "Janela de atendimento Grade de atendimento Capacidade Transportadoras Veículos …" at bounding box center [352, 156] width 705 height 313
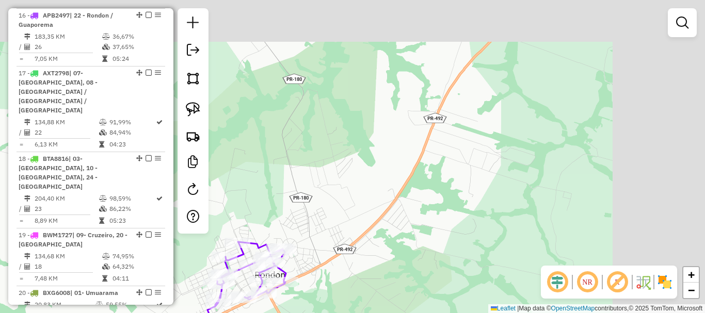
drag, startPoint x: 470, startPoint y: 175, endPoint x: 376, endPoint y: 247, distance: 118.5
click at [376, 247] on div "Janela de atendimento Grade de atendimento Capacidade Transportadoras Veículos …" at bounding box center [352, 156] width 705 height 313
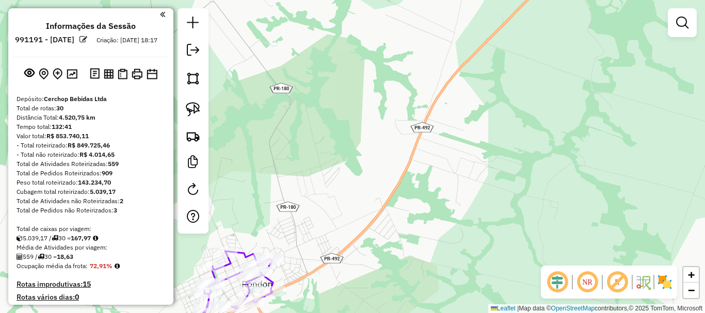
scroll to position [0, 0]
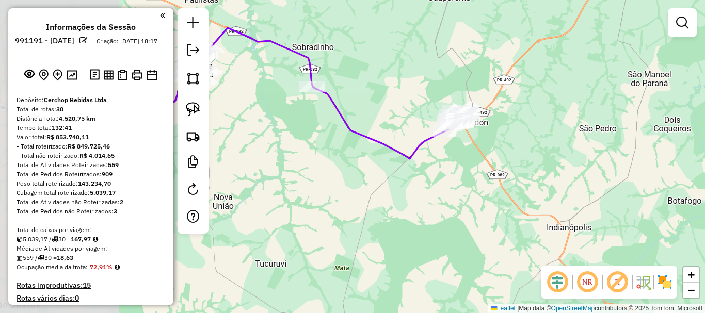
drag, startPoint x: 315, startPoint y: 136, endPoint x: 467, endPoint y: 102, distance: 156.4
click at [467, 102] on div "Janela de atendimento Grade de atendimento Capacidade Transportadoras Veículos …" at bounding box center [352, 156] width 705 height 313
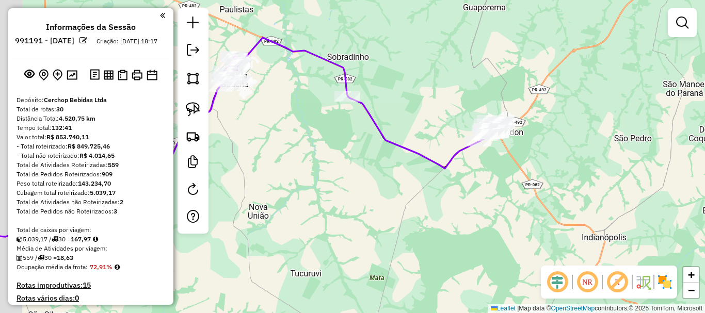
drag, startPoint x: 373, startPoint y: 134, endPoint x: 467, endPoint y: 166, distance: 99.2
click at [471, 167] on icon at bounding box center [425, 132] width 154 height 72
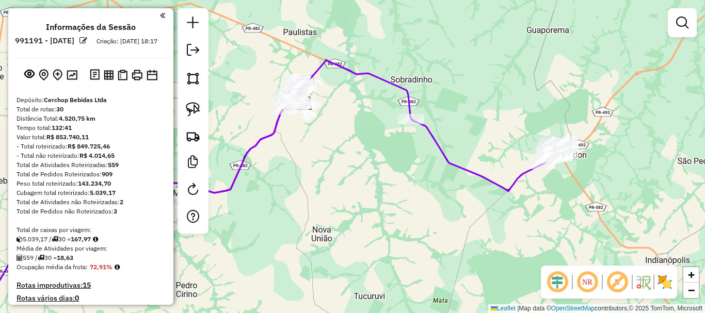
drag, startPoint x: 304, startPoint y: 155, endPoint x: 405, endPoint y: 188, distance: 105.9
click at [405, 188] on div "Janela de atendimento Grade de atendimento Capacidade Transportadoras Veículos …" at bounding box center [352, 156] width 705 height 313
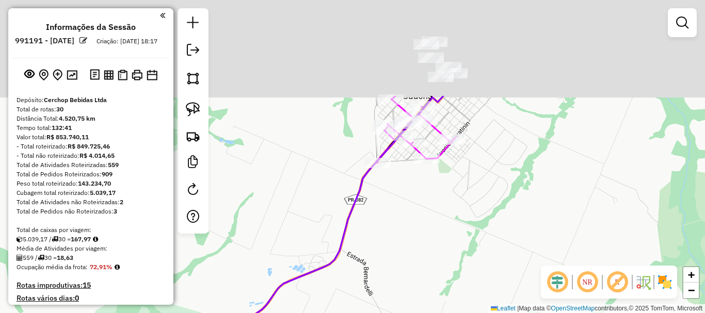
drag, startPoint x: 369, startPoint y: 101, endPoint x: 343, endPoint y: 230, distance: 132.1
click at [343, 230] on icon at bounding box center [173, 284] width 540 height 376
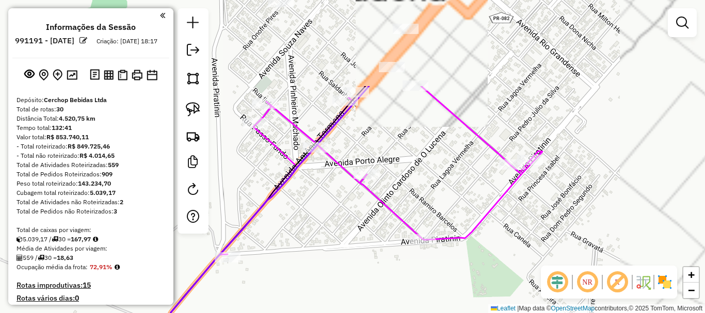
drag, startPoint x: 515, startPoint y: 66, endPoint x: 401, endPoint y: 193, distance: 171.0
click at [401, 193] on div "Janela de atendimento Grade de atendimento Capacidade Transportadoras Veículos …" at bounding box center [352, 156] width 705 height 313
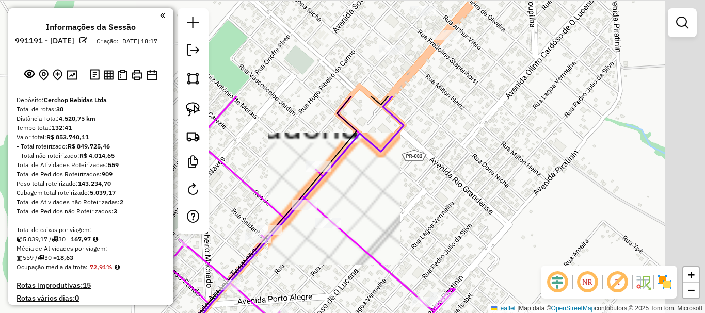
drag, startPoint x: 454, startPoint y: 91, endPoint x: 385, endPoint y: 220, distance: 146.1
click at [385, 220] on div "Janela de atendimento Grade de atendimento Capacidade Transportadoras Veículos …" at bounding box center [352, 156] width 705 height 313
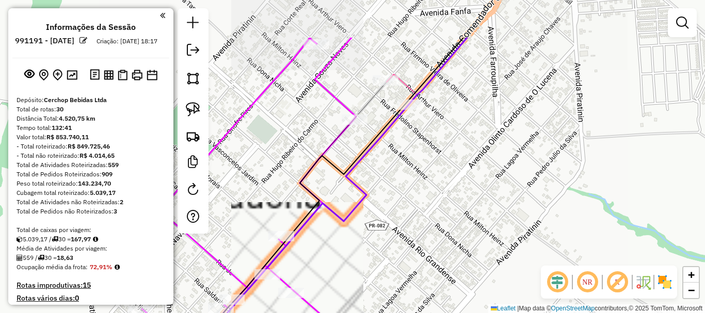
drag, startPoint x: 502, startPoint y: 109, endPoint x: 447, endPoint y: 213, distance: 117.3
click at [447, 213] on div "Janela de atendimento Grade de atendimento Capacidade Transportadoras Veículos …" at bounding box center [352, 156] width 705 height 313
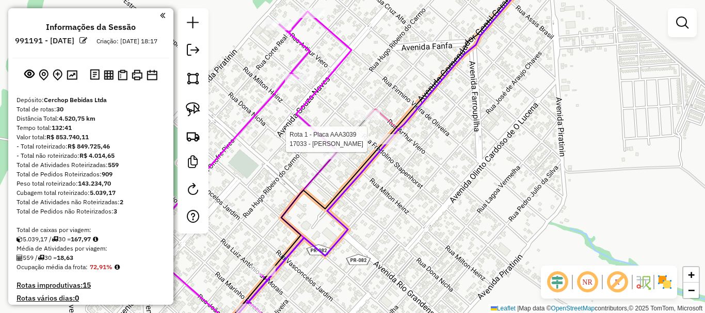
select select "**********"
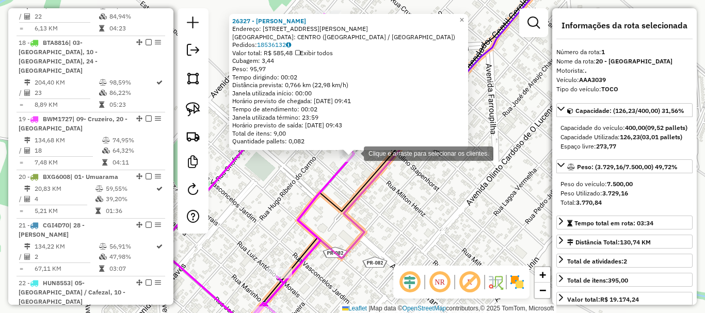
scroll to position [1060, 0]
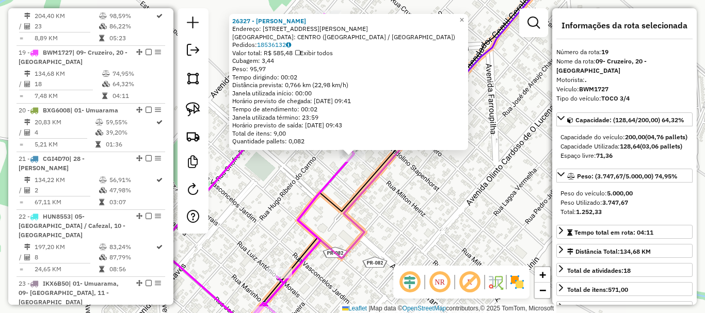
click at [396, 169] on div "26327 - [PERSON_NAME] APARECIDA Endereço: R [PERSON_NAME] 2768 Bairro: [GEOGRAP…" at bounding box center [352, 156] width 705 height 313
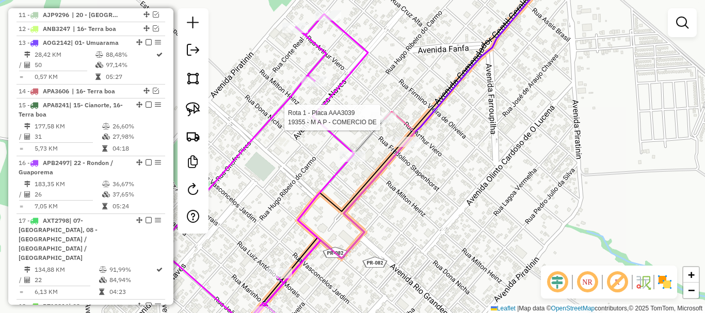
select select "**********"
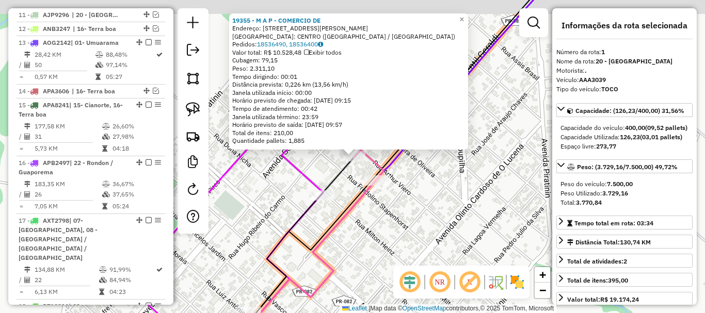
scroll to position [399, 0]
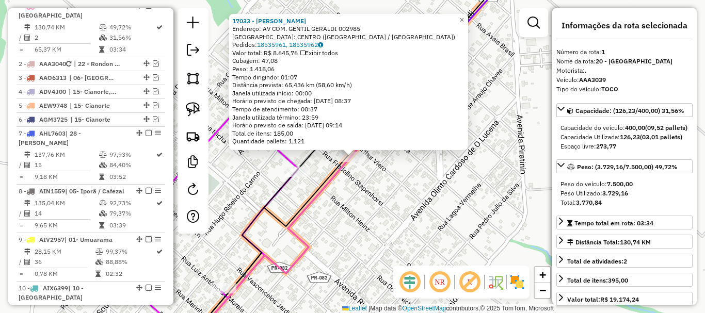
click at [415, 155] on div "17033 - THIAGO RONQUI - SUPE Endereço: AV COM. GENTIL GERALDI 002985 Bairro: CE…" at bounding box center [352, 156] width 705 height 313
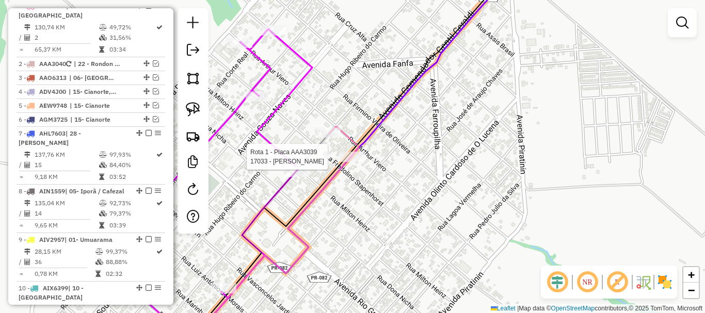
select select "**********"
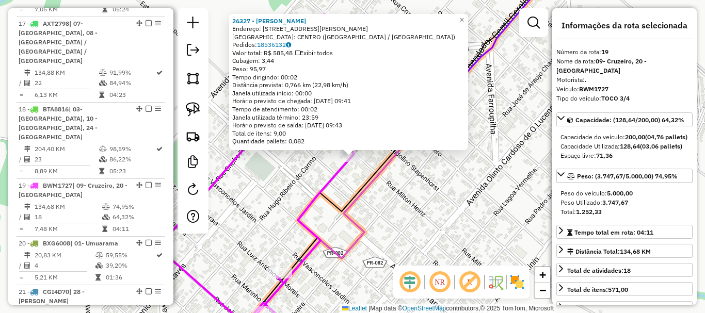
scroll to position [1060, 0]
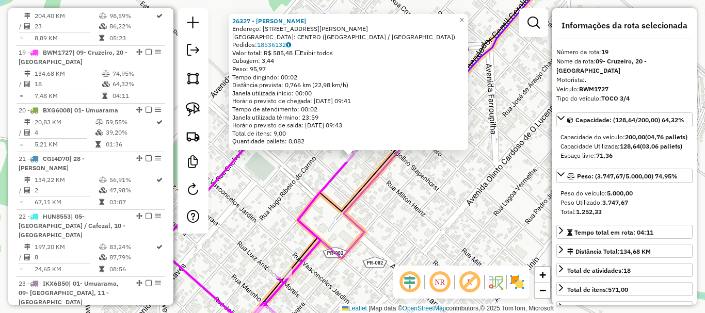
click at [400, 164] on div "26327 - ANA PAULA APARECIDA Endereço: R MARIO RIBEIRO BORGES 2768 Bairro: CENTR…" at bounding box center [352, 156] width 705 height 313
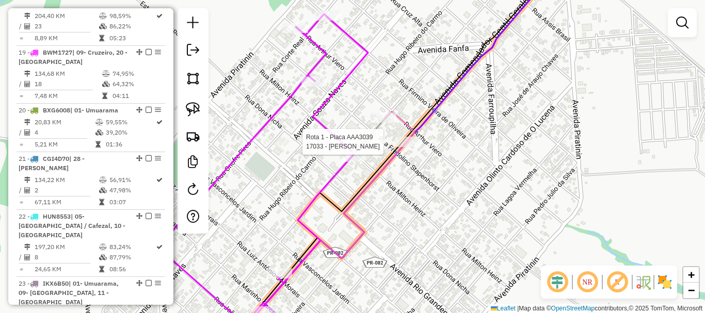
select select "**********"
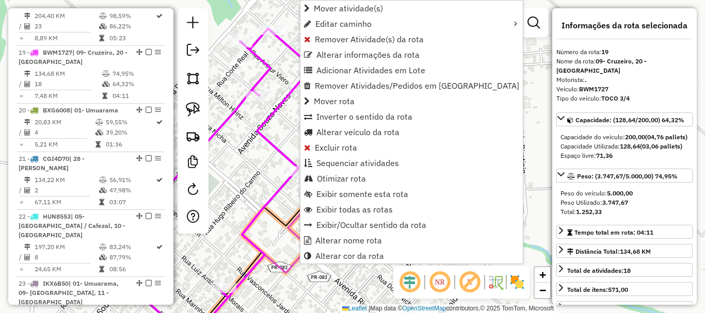
click at [483, 142] on div "Janela de atendimento Grade de atendimento Capacidade Transportadoras Veículos …" at bounding box center [352, 156] width 705 height 313
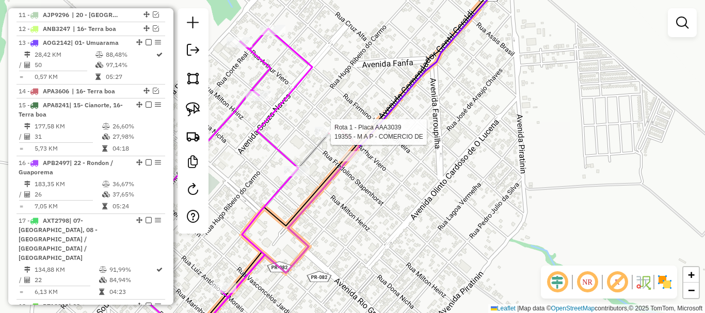
select select "**********"
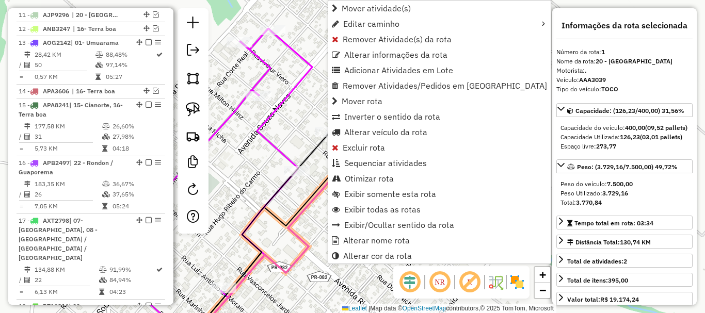
scroll to position [399, 0]
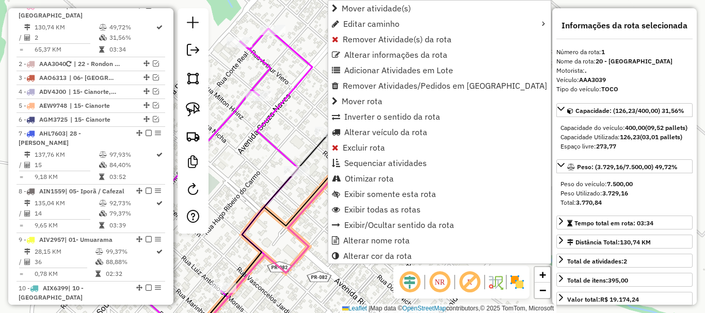
click at [288, 128] on div "Janela de atendimento Grade de atendimento Capacidade Transportadoras Veículos …" at bounding box center [352, 156] width 705 height 313
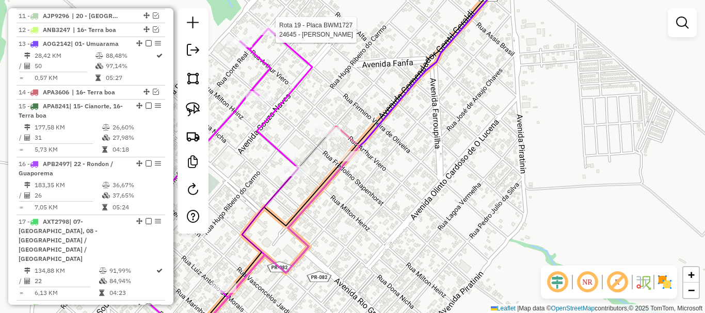
select select "**********"
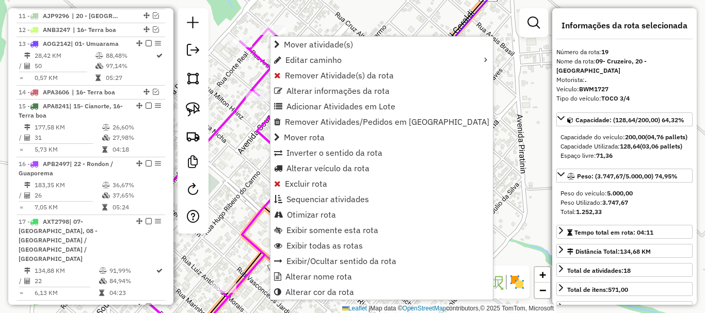
scroll to position [1060, 0]
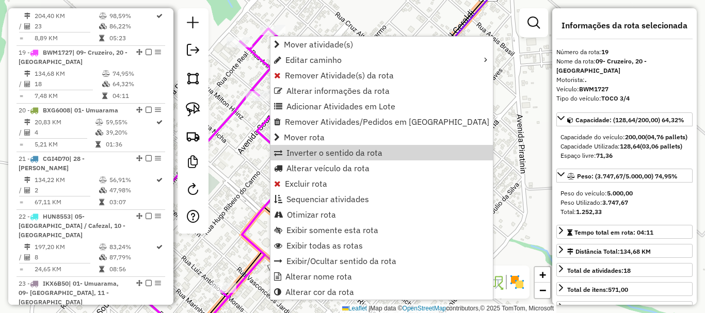
click at [479, 102] on div "Janela de atendimento Grade de atendimento Capacidade Transportadoras Veículos …" at bounding box center [352, 156] width 705 height 313
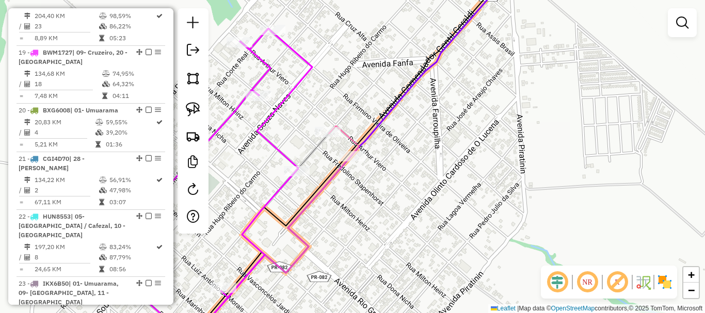
click at [560, 277] on em at bounding box center [557, 282] width 25 height 25
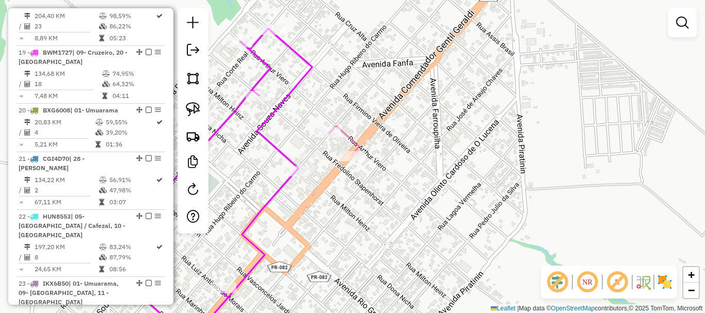
click at [560, 277] on em at bounding box center [557, 282] width 25 height 25
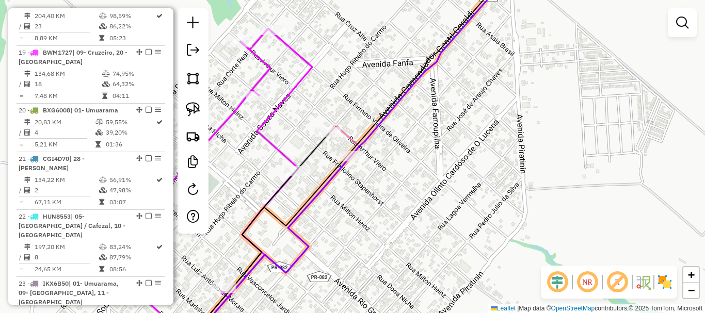
click at [589, 283] on em at bounding box center [587, 282] width 25 height 25
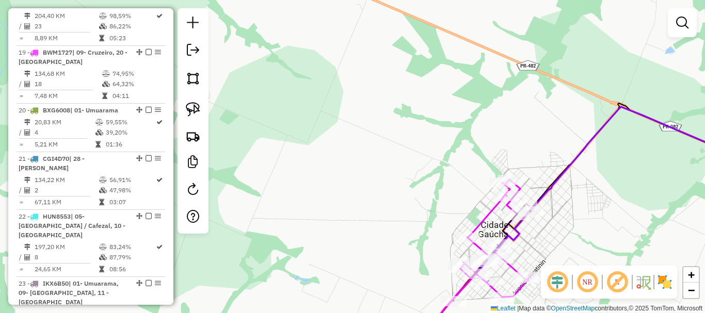
click at [588, 282] on em at bounding box center [587, 282] width 25 height 25
click at [588, 281] on em at bounding box center [587, 282] width 25 height 25
click at [619, 281] on em at bounding box center [617, 282] width 25 height 25
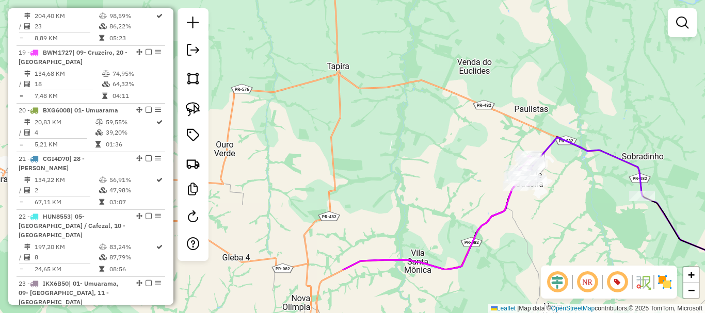
drag, startPoint x: 592, startPoint y: 212, endPoint x: 535, endPoint y: 131, distance: 99.3
click at [538, 128] on div "Janela de atendimento Grade de atendimento Capacidade Transportadoras Veículos …" at bounding box center [352, 156] width 705 height 313
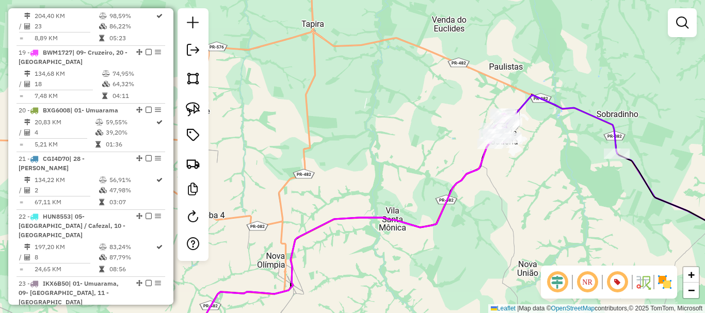
click at [621, 286] on em at bounding box center [617, 282] width 25 height 25
click at [621, 285] on em at bounding box center [617, 282] width 25 height 25
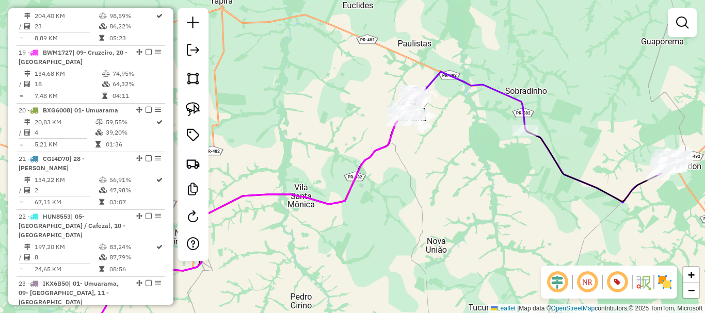
drag, startPoint x: 625, startPoint y: 240, endPoint x: 529, endPoint y: 215, distance: 98.6
click at [529, 215] on div "Janela de atendimento Grade de atendimento Capacidade Transportadoras Veículos …" at bounding box center [352, 156] width 705 height 313
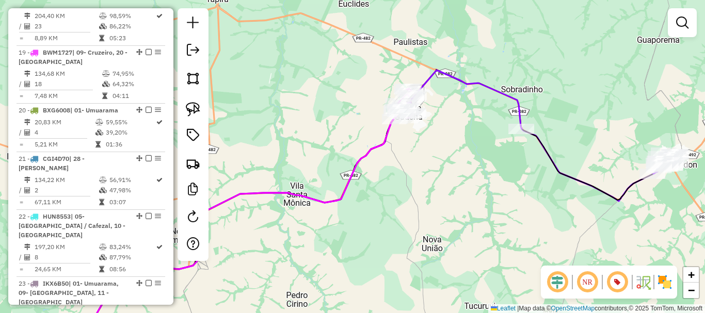
click at [616, 283] on em at bounding box center [617, 282] width 25 height 25
click at [619, 284] on em at bounding box center [617, 282] width 25 height 25
click at [616, 281] on em at bounding box center [617, 282] width 25 height 25
click at [617, 281] on em at bounding box center [617, 282] width 25 height 25
click at [517, 227] on div "Janela de atendimento Grade de atendimento Capacidade Transportadoras Veículos …" at bounding box center [352, 156] width 705 height 313
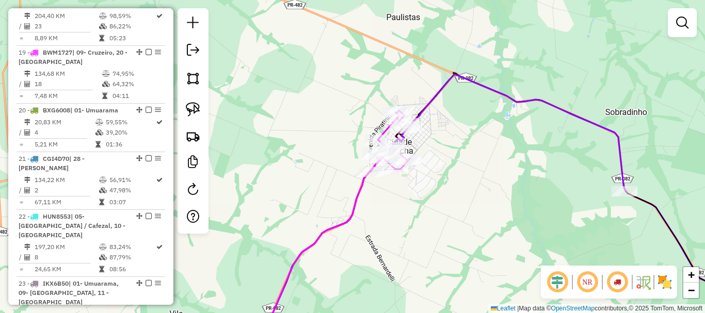
drag, startPoint x: 467, startPoint y: 153, endPoint x: 459, endPoint y: 178, distance: 26.6
click at [463, 178] on div "Janela de atendimento Grade de atendimento Capacidade Transportadoras Veículos …" at bounding box center [352, 156] width 705 height 313
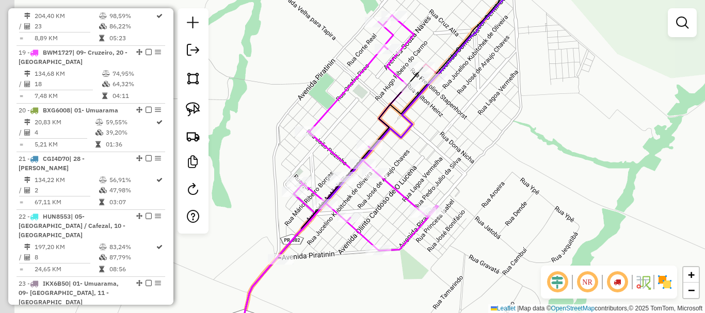
drag, startPoint x: 412, startPoint y: 133, endPoint x: 536, endPoint y: 99, distance: 128.9
click at [536, 99] on div "Janela de atendimento Grade de atendimento Capacidade Transportadoras Veículos …" at bounding box center [352, 156] width 705 height 313
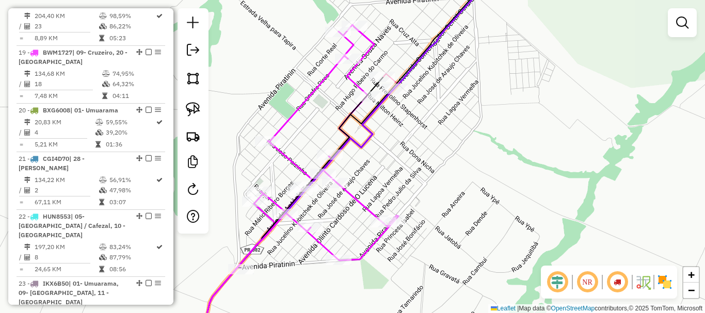
drag, startPoint x: 539, startPoint y: 107, endPoint x: 433, endPoint y: 138, distance: 109.7
click at [434, 138] on div "Janela de atendimento Grade de atendimento Capacidade Transportadoras Veículos …" at bounding box center [352, 156] width 705 height 313
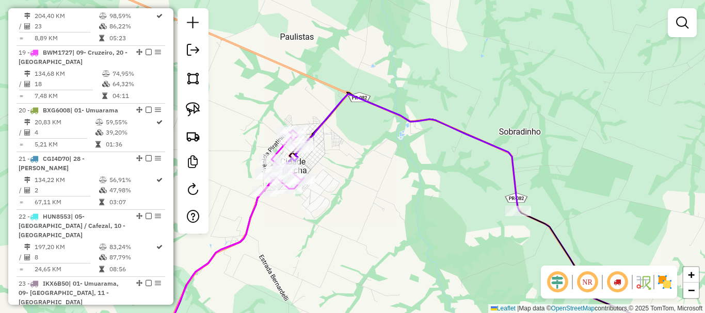
drag, startPoint x: 496, startPoint y: 105, endPoint x: 408, endPoint y: 157, distance: 102.5
click at [409, 157] on div "Janela de atendimento Grade de atendimento Capacidade Transportadoras Veículos …" at bounding box center [352, 156] width 705 height 313
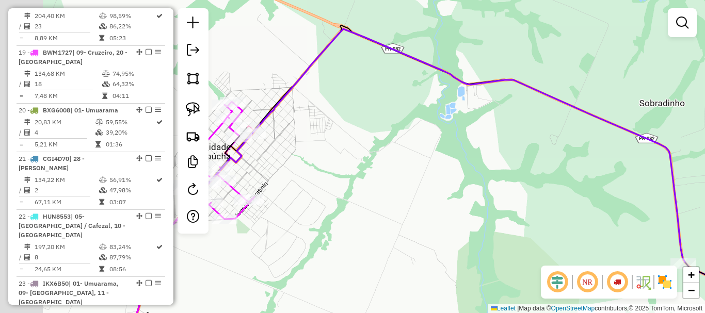
drag, startPoint x: 253, startPoint y: 148, endPoint x: 550, endPoint y: 112, distance: 299.8
click at [550, 112] on div "Janela de atendimento Grade de atendimento Capacidade Transportadoras Veículos …" at bounding box center [352, 156] width 705 height 313
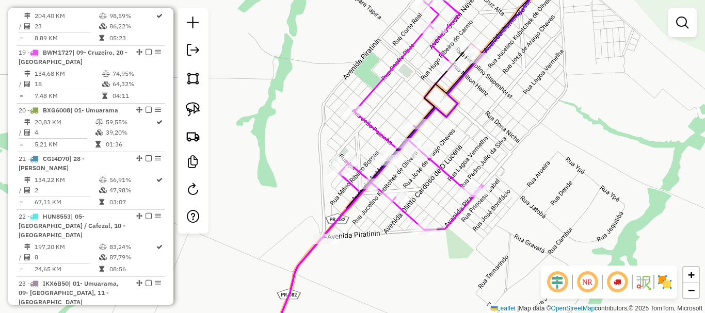
drag, startPoint x: 538, startPoint y: 110, endPoint x: 547, endPoint y: 94, distance: 18.2
click at [547, 94] on div "Janela de atendimento Grade de atendimento Capacidade Transportadoras Veículos …" at bounding box center [352, 156] width 705 height 313
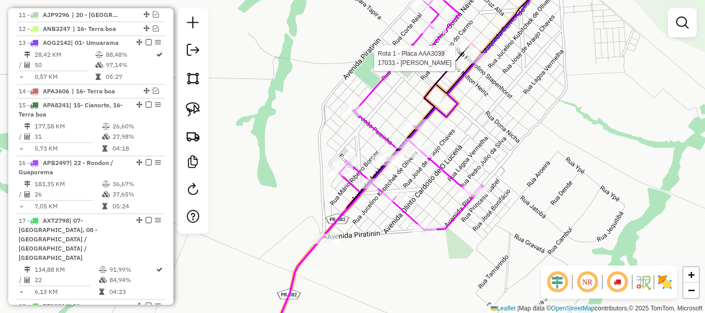
select select "**********"
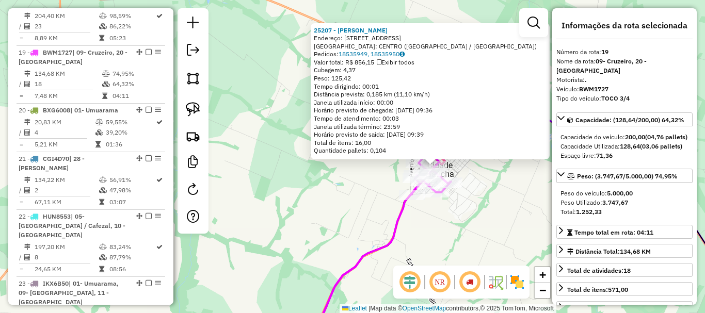
click at [475, 191] on div "25207 - ANECI PEREIRA COSTA Endereço: RUA ANT�NIO TORMENA 2210 Bairro: CENTRO (…" at bounding box center [352, 156] width 705 height 313
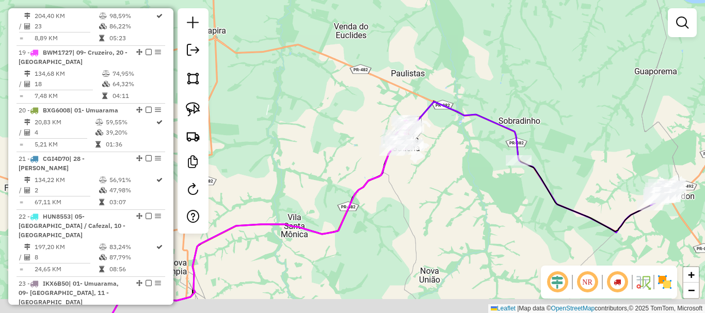
drag, startPoint x: 519, startPoint y: 171, endPoint x: 341, endPoint y: 99, distance: 192.5
click at [341, 99] on div "Janela de atendimento Grade de atendimento Capacidade Transportadoras Veículos …" at bounding box center [352, 156] width 705 height 313
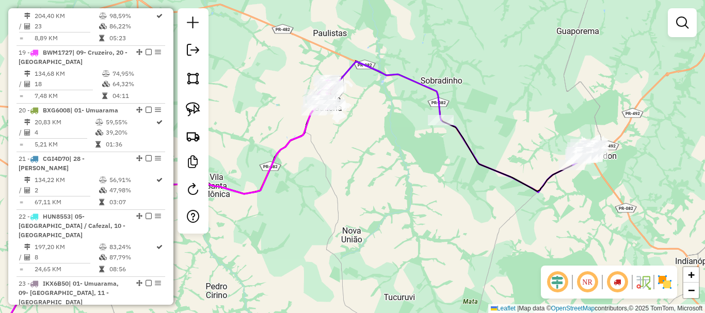
drag, startPoint x: 402, startPoint y: 150, endPoint x: 443, endPoint y: 159, distance: 42.3
click at [443, 159] on div "Janela de atendimento Grade de atendimento Capacidade Transportadoras Veículos …" at bounding box center [352, 156] width 705 height 313
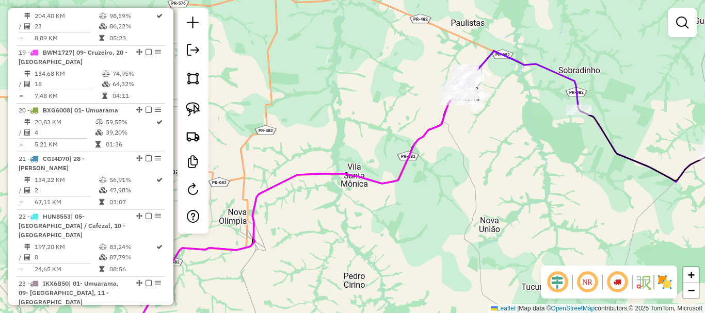
drag, startPoint x: 398, startPoint y: 171, endPoint x: 519, endPoint y: 147, distance: 124.0
click at [519, 147] on div "Janela de atendimento Grade de atendimento Capacidade Transportadoras Veículos …" at bounding box center [352, 156] width 705 height 313
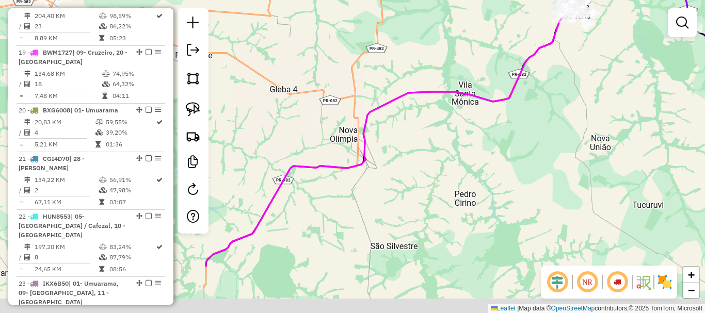
drag, startPoint x: 384, startPoint y: 148, endPoint x: 563, endPoint y: -1, distance: 233.0
click at [563, 0] on html "Aguarde... Pop-up bloqueado! Seu navegador bloqueou automáticamente a abertura …" at bounding box center [352, 156] width 705 height 313
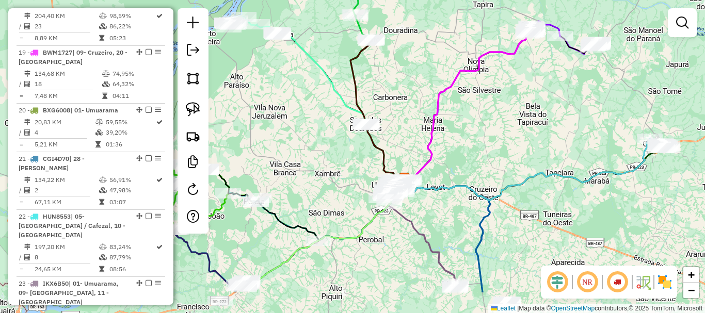
drag, startPoint x: 498, startPoint y: 164, endPoint x: 502, endPoint y: 108, distance: 55.8
click at [502, 108] on div "Janela de atendimento Grade de atendimento Capacidade Transportadoras Veículos …" at bounding box center [352, 156] width 705 height 313
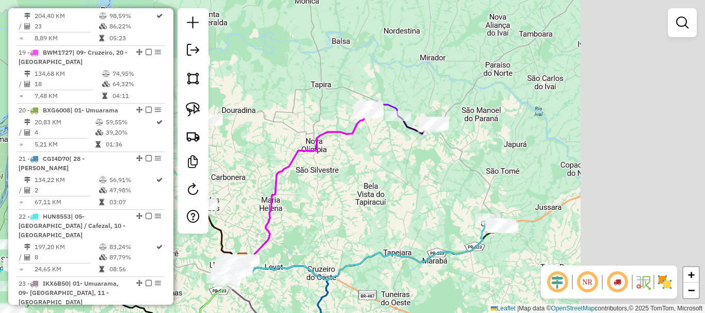
drag, startPoint x: 457, startPoint y: 136, endPoint x: 353, endPoint y: 196, distance: 119.0
click at [345, 201] on div "Janela de atendimento Grade de atendimento Capacidade Transportadoras Veículos …" at bounding box center [352, 156] width 705 height 313
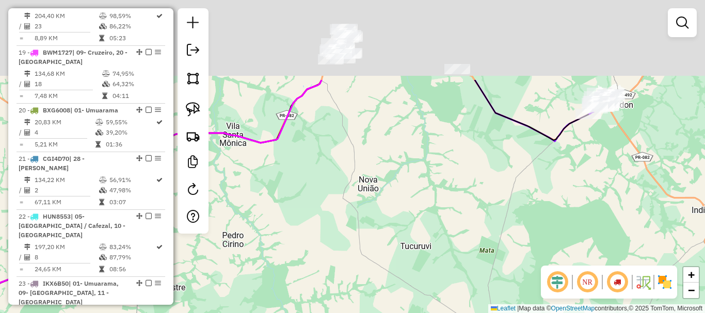
drag, startPoint x: 389, startPoint y: 106, endPoint x: 407, endPoint y: 260, distance: 154.7
click at [404, 265] on div "Janela de atendimento Grade de atendimento Capacidade Transportadoras Veículos …" at bounding box center [352, 156] width 705 height 313
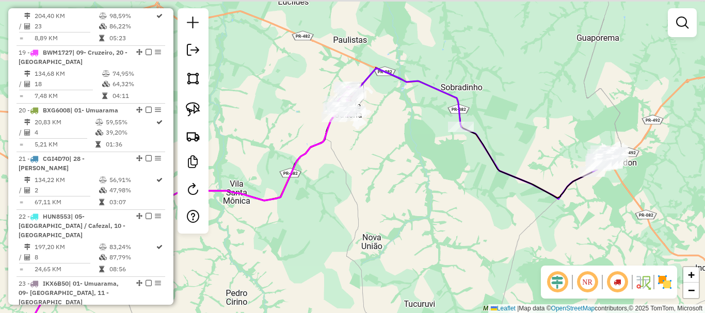
drag, startPoint x: 411, startPoint y: 187, endPoint x: 437, endPoint y: 222, distance: 43.1
click at [437, 221] on div "Janela de atendimento Grade de atendimento Capacidade Transportadoras Veículos …" at bounding box center [352, 156] width 705 height 313
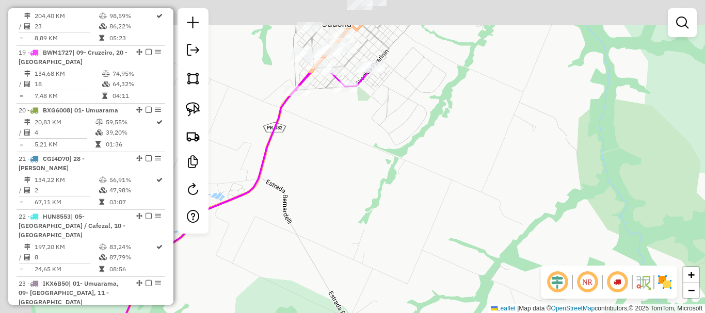
drag, startPoint x: 493, startPoint y: 255, endPoint x: 536, endPoint y: 278, distance: 48.5
click at [536, 285] on div "Janela de atendimento Grade de atendimento Capacidade Transportadoras Veículos …" at bounding box center [352, 156] width 705 height 313
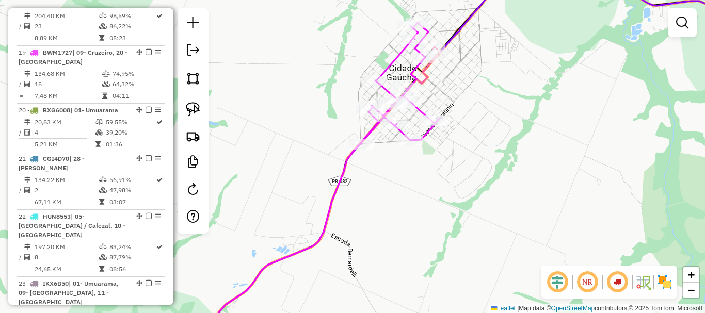
drag, startPoint x: 515, startPoint y: 199, endPoint x: 527, endPoint y: 280, distance: 81.8
click at [527, 280] on div "Janela de atendimento Grade de atendimento Capacidade Transportadoras Veículos …" at bounding box center [352, 156] width 705 height 313
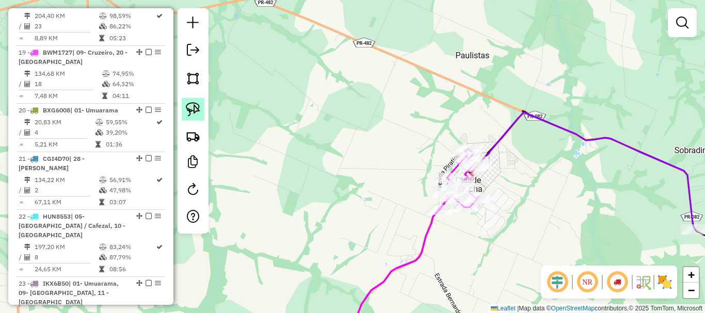
click at [196, 107] on img at bounding box center [193, 109] width 14 height 14
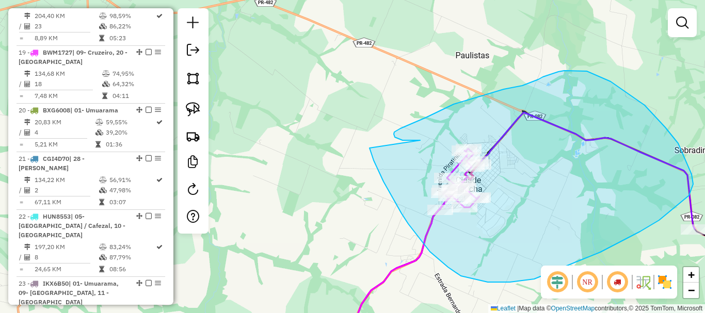
drag, startPoint x: 392, startPoint y: 196, endPoint x: 420, endPoint y: 140, distance: 62.5
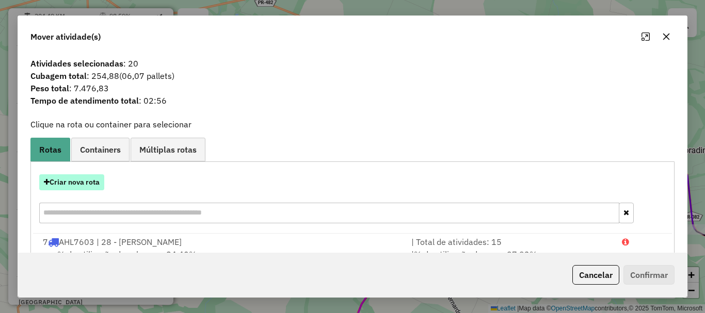
click at [87, 183] on button "Criar nova rota" at bounding box center [71, 182] width 65 height 16
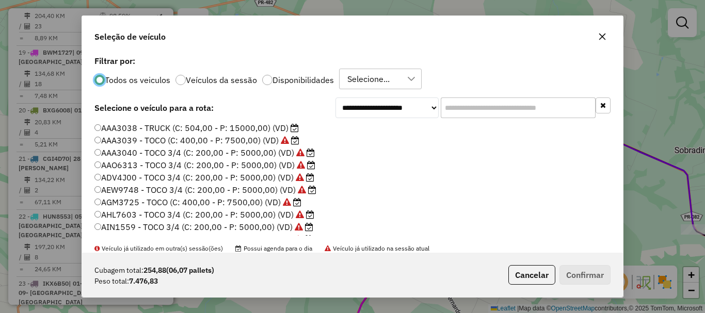
scroll to position [6, 3]
click at [581, 276] on button "Confirmar" at bounding box center [584, 275] width 51 height 20
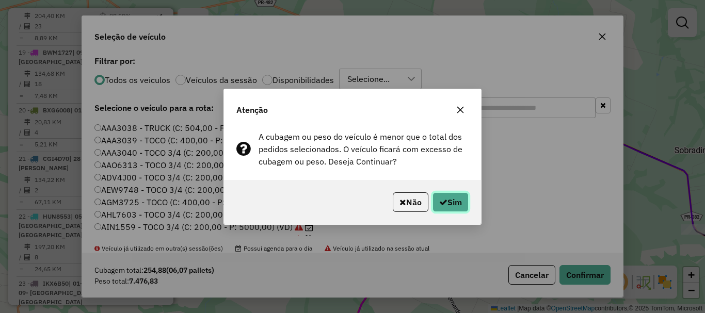
click at [445, 199] on icon "button" at bounding box center [443, 202] width 8 height 8
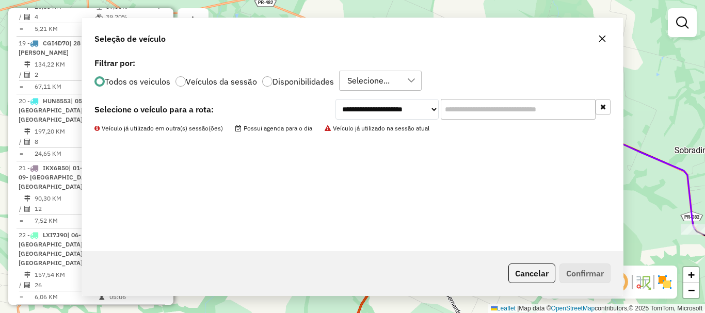
scroll to position [1002, 0]
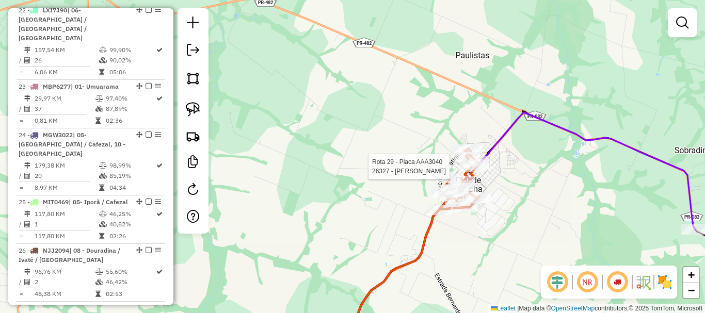
select select "**********"
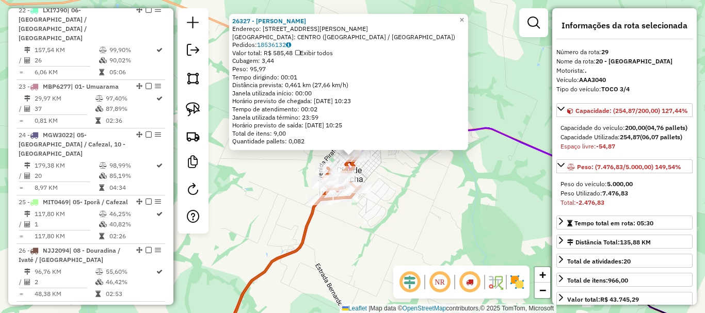
scroll to position [1531, 0]
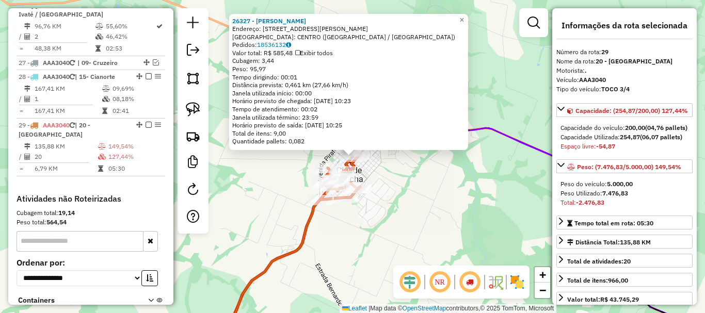
click at [464, 188] on div "26327 - ANA PAULA APARECIDA Endereço: R MARIO RIBEIRO BORGES 2768 Bairro: CENTR…" at bounding box center [352, 156] width 705 height 313
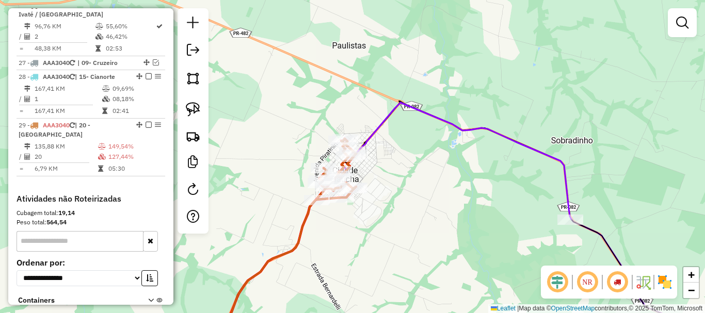
drag, startPoint x: 494, startPoint y: 186, endPoint x: 438, endPoint y: 168, distance: 58.9
click at [438, 168] on div "Janela de atendimento Grade de atendimento Capacidade Transportadoras Veículos …" at bounding box center [352, 156] width 705 height 313
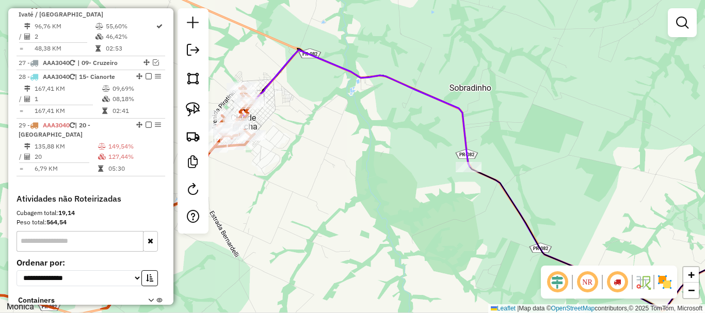
drag, startPoint x: 555, startPoint y: 181, endPoint x: 382, endPoint y: 47, distance: 218.8
click at [384, 47] on div "Janela de atendimento Grade de atendimento Capacidade Transportadoras Veículos …" at bounding box center [352, 156] width 705 height 313
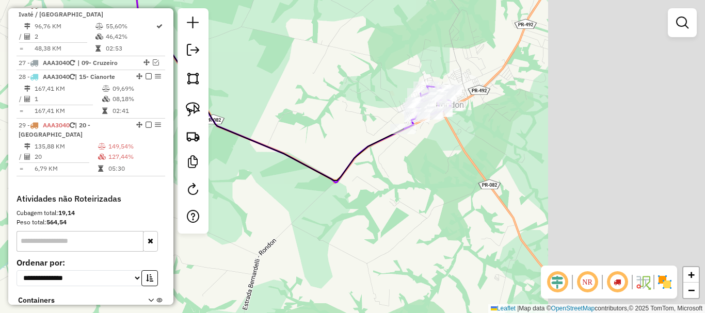
drag, startPoint x: 521, startPoint y: 103, endPoint x: 318, endPoint y: 74, distance: 204.8
click at [318, 74] on div "Janela de atendimento Grade de atendimento Capacidade Transportadoras Veículos …" at bounding box center [352, 156] width 705 height 313
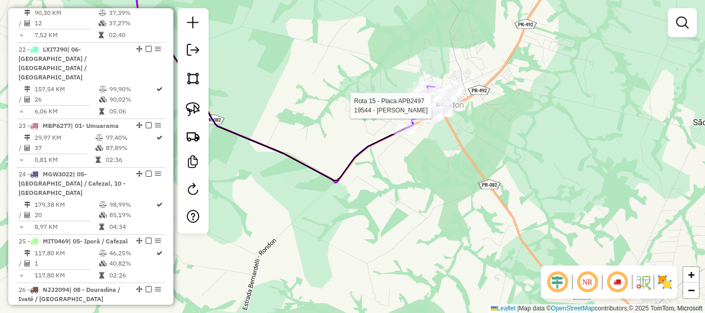
select select "**********"
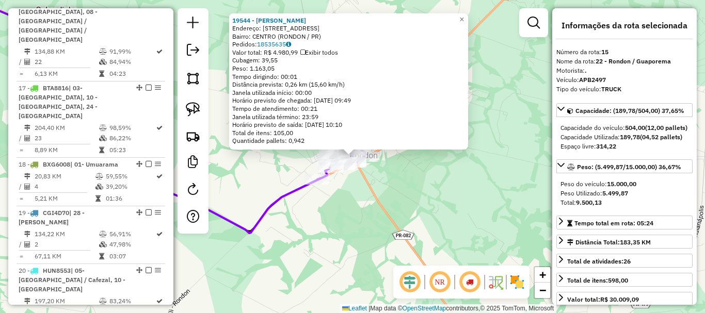
scroll to position [820, 0]
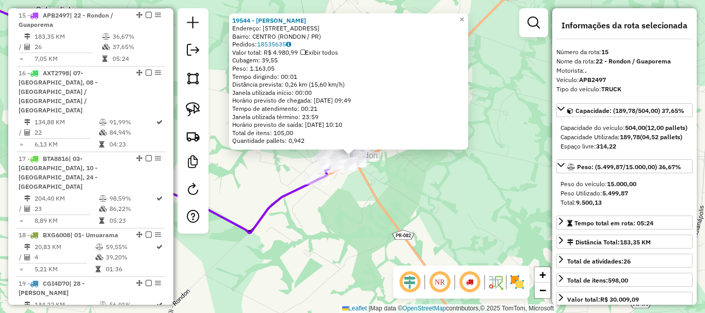
click at [274, 162] on div "19544 - ESTER GIACOMINI Endereço: R RIO DE JANEIRO 183 Bairro: CENTRO (RONDON /…" at bounding box center [352, 156] width 705 height 313
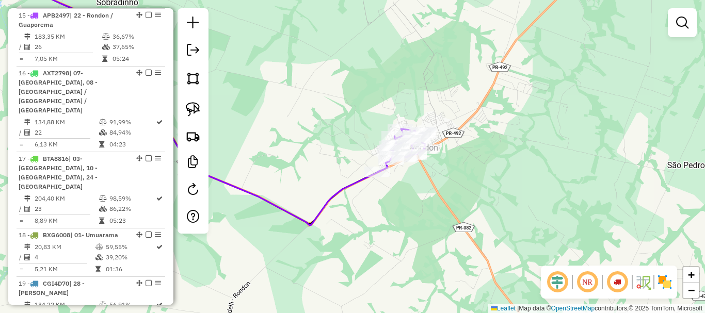
drag, startPoint x: 306, startPoint y: 132, endPoint x: 557, endPoint y: 103, distance: 252.8
click at [557, 103] on div "Janela de atendimento Grade de atendimento Capacidade Transportadoras Veículos …" at bounding box center [352, 156] width 705 height 313
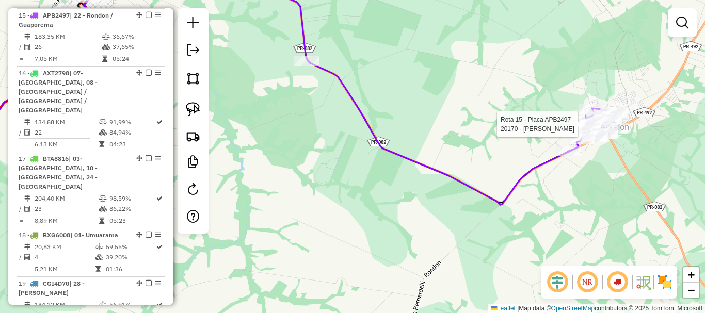
select select "**********"
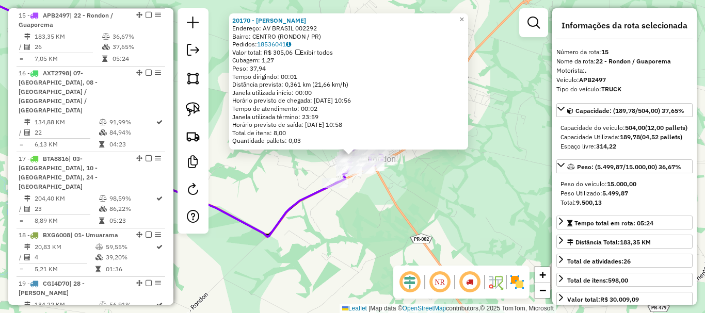
click at [515, 135] on div "20170 - NELSON URGNANI Endereço: AV BRASIL 002292 Bairro: CENTRO (RONDON / PR) …" at bounding box center [352, 156] width 705 height 313
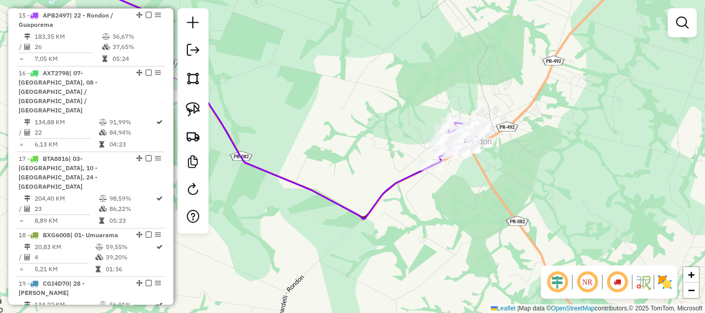
drag, startPoint x: 443, startPoint y: 150, endPoint x: 561, endPoint y: 129, distance: 120.3
click at [561, 128] on div "Janela de atendimento Grade de atendimento Capacidade Transportadoras Veículos …" at bounding box center [352, 156] width 705 height 313
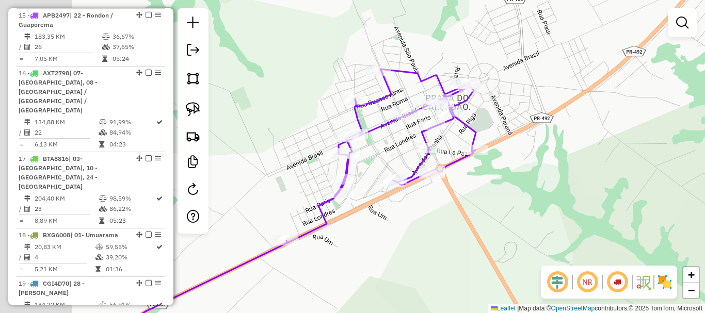
drag, startPoint x: 500, startPoint y: 139, endPoint x: 596, endPoint y: 131, distance: 96.3
click at [596, 131] on div "Janela de atendimento Grade de atendimento Capacidade Transportadoras Veículos …" at bounding box center [352, 156] width 705 height 313
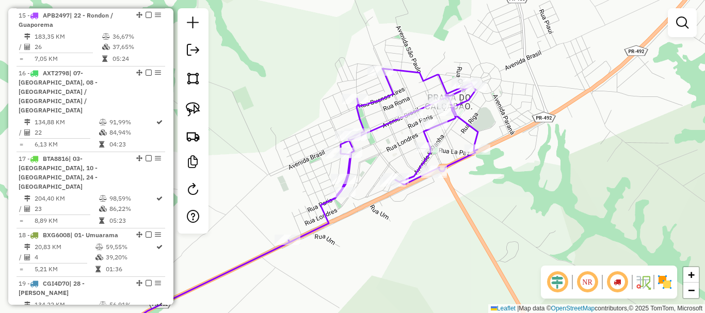
drag, startPoint x: 196, startPoint y: 111, endPoint x: 307, endPoint y: 138, distance: 114.5
click at [196, 111] on img at bounding box center [193, 109] width 14 height 14
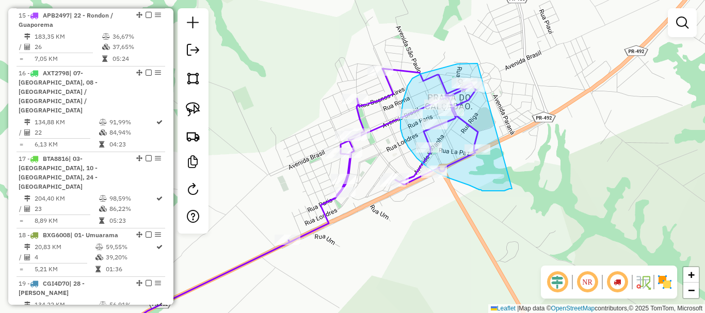
drag, startPoint x: 477, startPoint y: 63, endPoint x: 512, endPoint y: 188, distance: 129.7
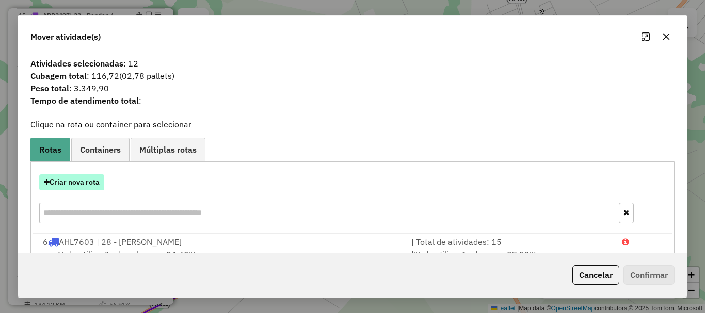
click at [78, 180] on button "Criar nova rota" at bounding box center [71, 182] width 65 height 16
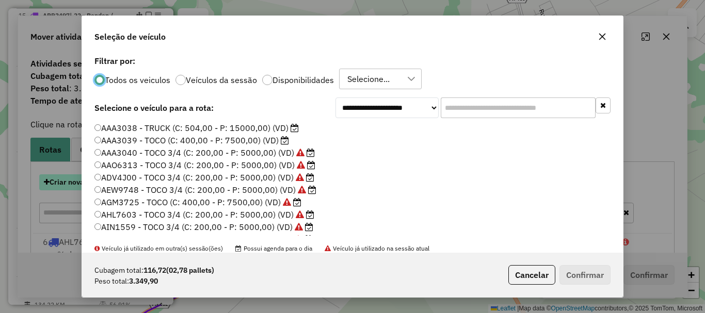
scroll to position [6, 3]
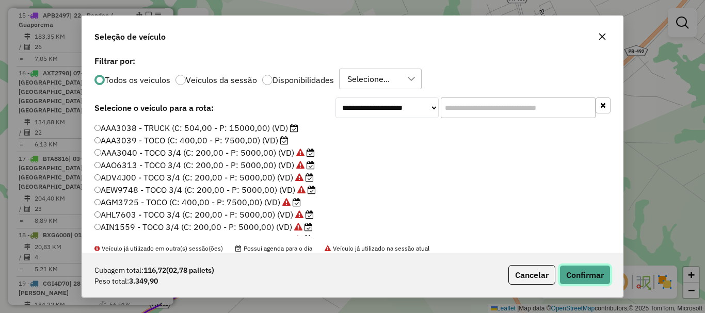
click at [593, 273] on button "Confirmar" at bounding box center [584, 275] width 51 height 20
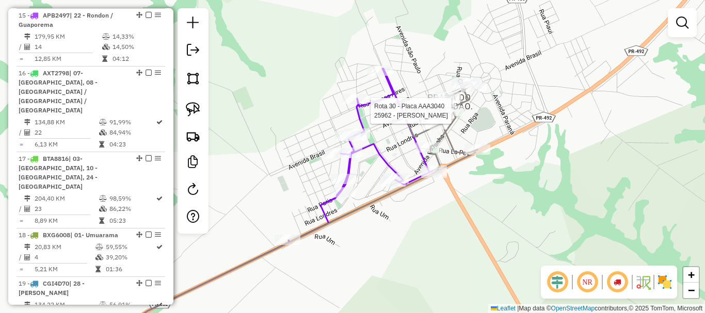
select select "**********"
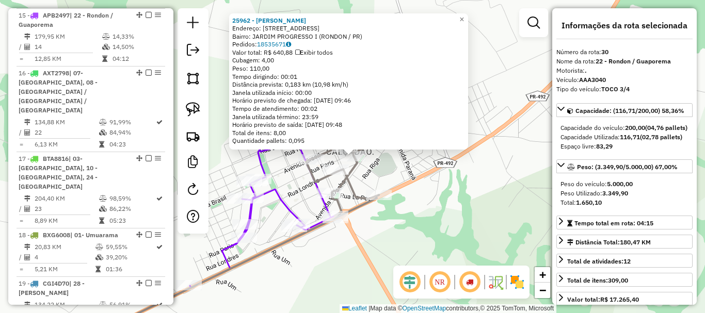
scroll to position [1588, 0]
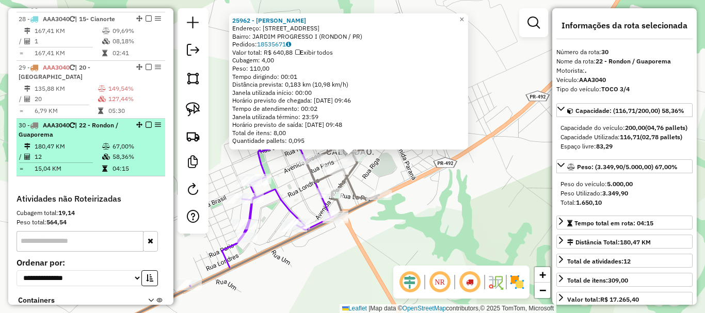
drag, startPoint x: 138, startPoint y: 48, endPoint x: 133, endPoint y: 89, distance: 41.1
click at [133, 119] on li "30 - AAA3040 | 22 - Rondon / Guaporema 180,47 KM 67,00% / 12 58,36% = 15,04 KM …" at bounding box center [91, 148] width 149 height 58
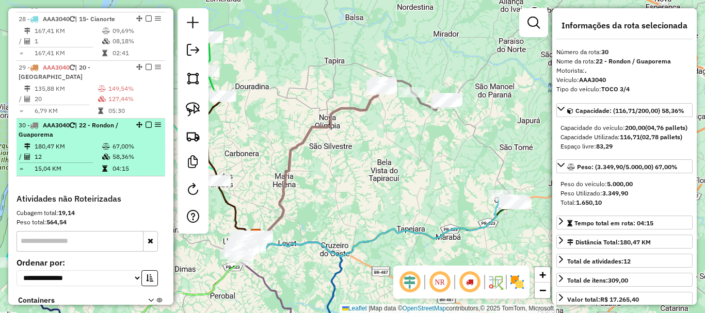
click at [136, 121] on div "30 - AAA3040 | 22 - Rondon / Guaporema" at bounding box center [91, 130] width 144 height 19
click at [137, 122] on em at bounding box center [139, 125] width 6 height 6
drag, startPoint x: 137, startPoint y: 50, endPoint x: 132, endPoint y: 75, distance: 25.8
click at [132, 119] on li "30 - AAA3040 | 22 - Rondon / Guaporema 180,47 KM 67,00% / 12 58,36% = 15,04 KM …" at bounding box center [91, 148] width 149 height 58
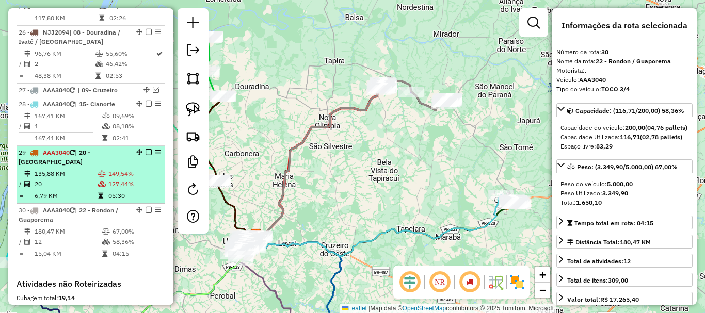
scroll to position [1485, 0]
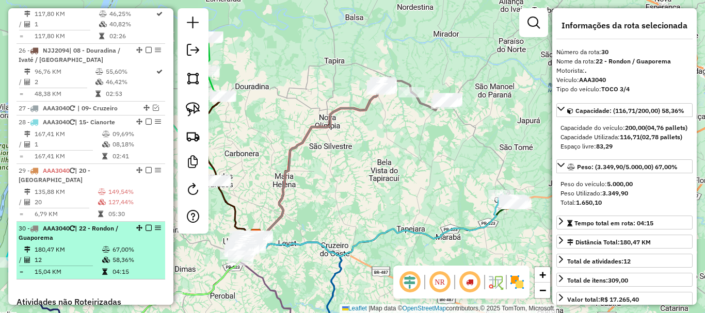
click at [138, 225] on em at bounding box center [139, 228] width 6 height 6
click at [119, 224] on div "30 - AAA3040 | 22 - Rondon / Guaporema" at bounding box center [73, 233] width 109 height 19
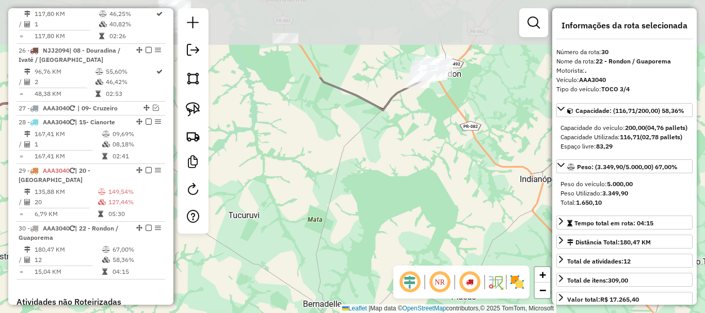
drag, startPoint x: 438, startPoint y: 186, endPoint x: 426, endPoint y: 225, distance: 41.1
click at [426, 225] on div "Janela de atendimento Grade de atendimento Capacidade Transportadoras Veículos …" at bounding box center [352, 156] width 705 height 313
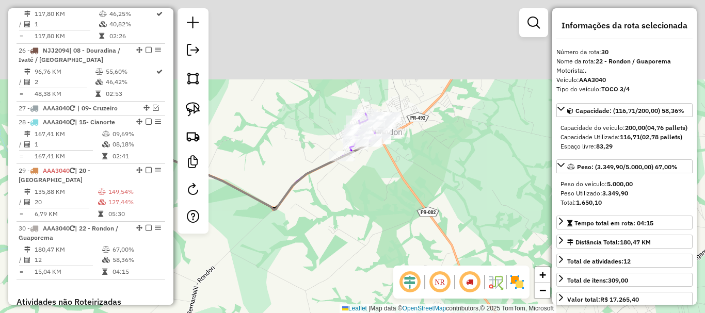
drag, startPoint x: 454, startPoint y: 92, endPoint x: 396, endPoint y: 216, distance: 137.3
click at [400, 220] on div "Janela de atendimento Grade de atendimento Capacidade Transportadoras Veículos …" at bounding box center [352, 156] width 705 height 313
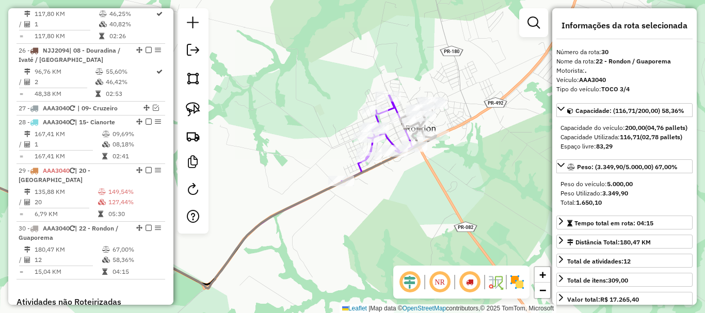
drag, startPoint x: 352, startPoint y: 165, endPoint x: 421, endPoint y: 192, distance: 75.0
click at [421, 192] on div "Janela de atendimento Grade de atendimento Capacidade Transportadoras Veículos …" at bounding box center [352, 156] width 705 height 313
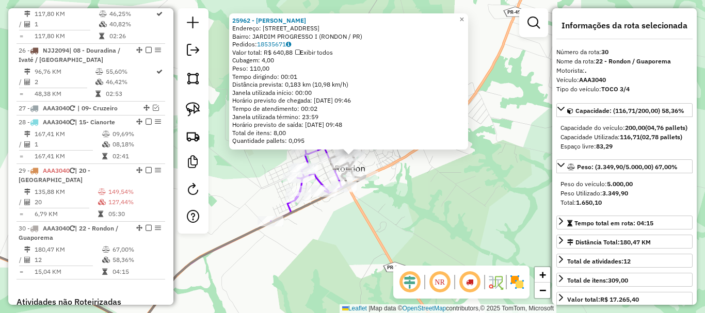
scroll to position [1588, 0]
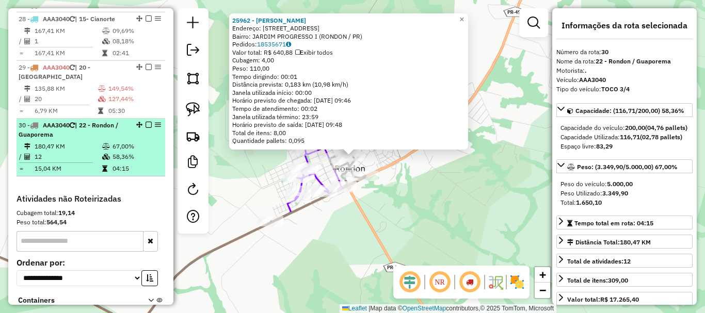
click at [146, 122] on em at bounding box center [148, 125] width 6 height 6
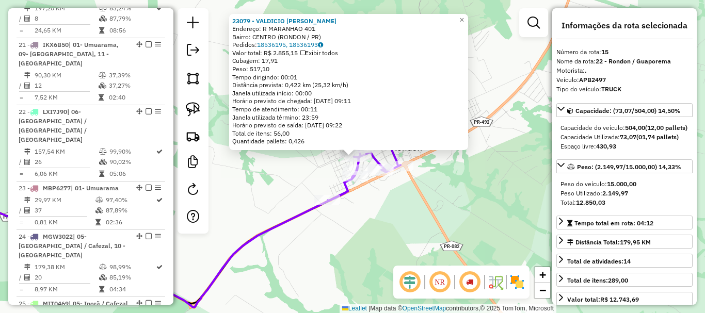
scroll to position [820, 0]
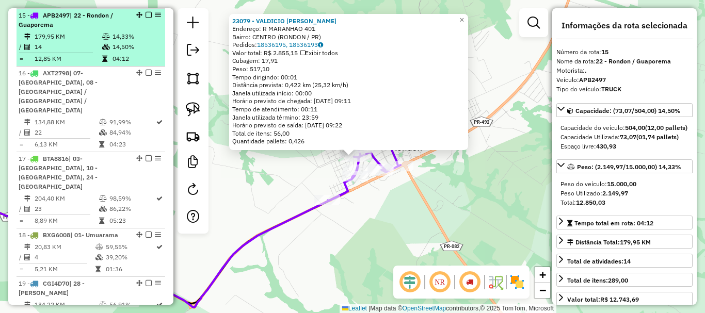
click at [147, 14] on em at bounding box center [148, 15] width 6 height 6
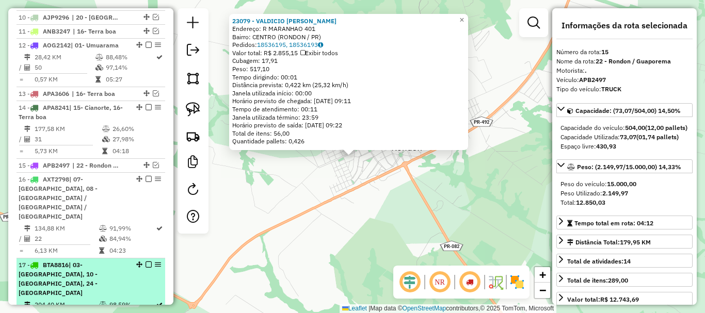
scroll to position [665, 0]
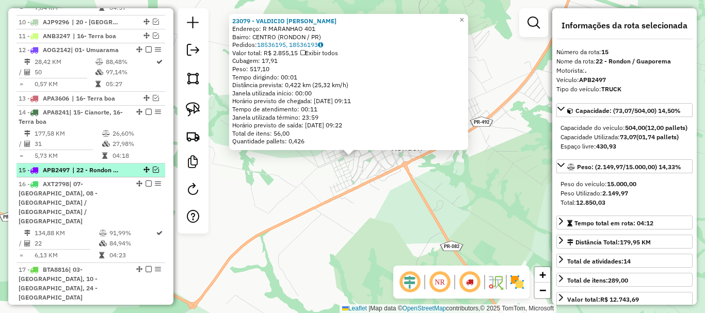
click at [101, 168] on span "| 22 - Rondon / Guaporema" at bounding box center [95, 170] width 47 height 9
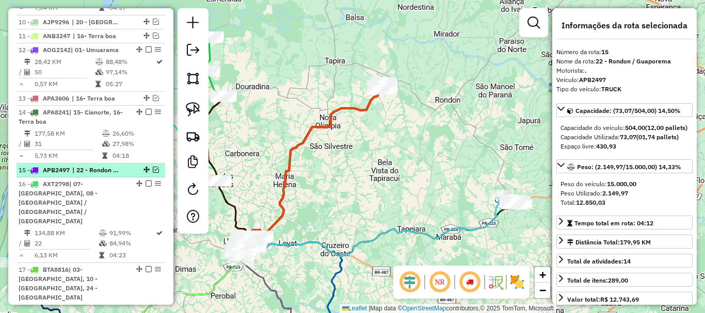
click at [145, 168] on em at bounding box center [146, 170] width 6 height 6
click at [153, 169] on em at bounding box center [156, 170] width 6 height 6
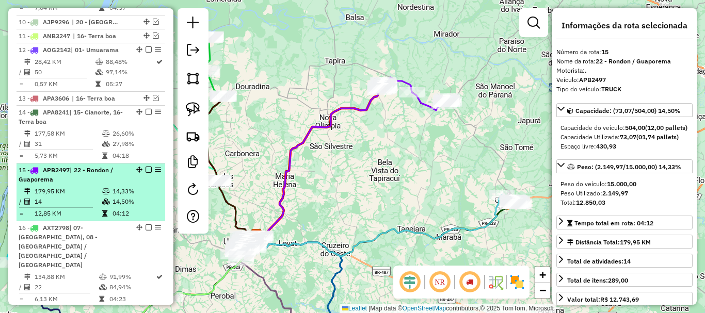
click at [147, 169] on em at bounding box center [148, 170] width 6 height 6
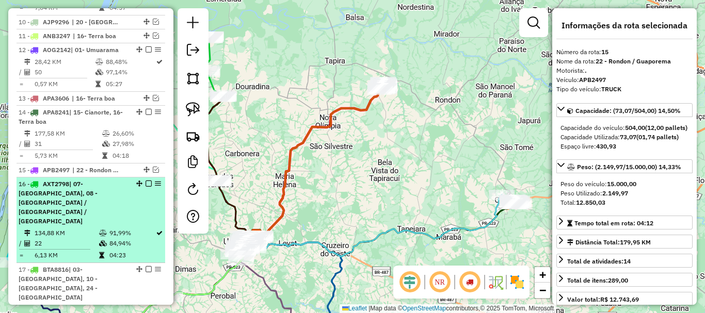
drag, startPoint x: 145, startPoint y: 167, endPoint x: 144, endPoint y: 179, distance: 11.9
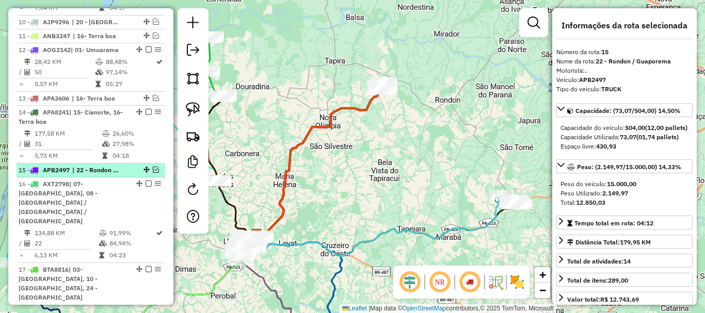
click at [144, 169] on em at bounding box center [146, 170] width 6 height 6
drag, startPoint x: 144, startPoint y: 169, endPoint x: 104, endPoint y: 170, distance: 40.8
click at [104, 170] on div "15 - APB2497 | 22 - Rondon / Guaporema" at bounding box center [91, 170] width 144 height 9
click at [143, 170] on em at bounding box center [146, 170] width 6 height 6
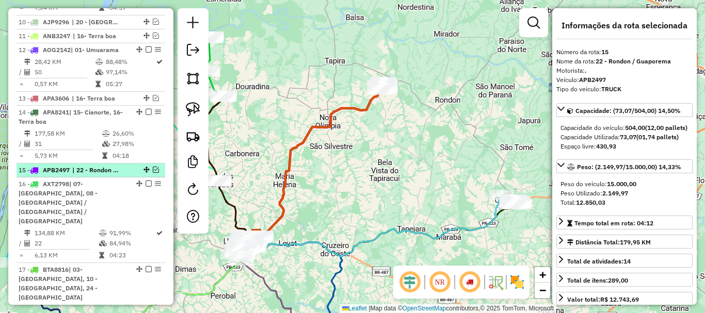
drag, startPoint x: 143, startPoint y: 170, endPoint x: 133, endPoint y: 167, distance: 10.1
click at [133, 167] on div at bounding box center [145, 170] width 31 height 6
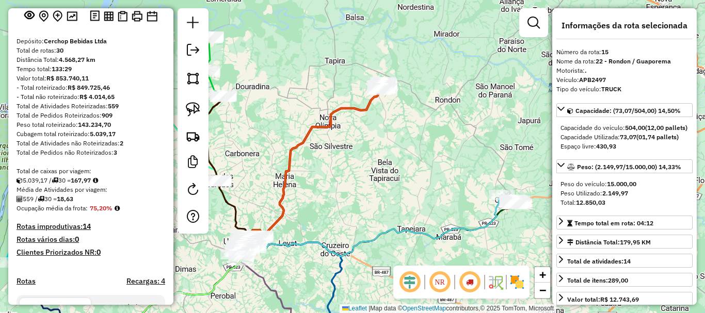
scroll to position [0, 0]
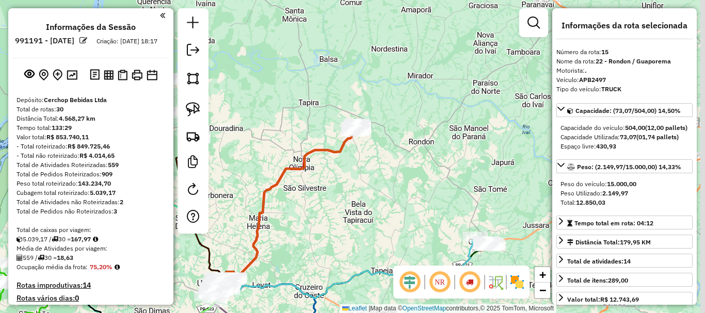
drag, startPoint x: 410, startPoint y: 139, endPoint x: 379, endPoint y: 182, distance: 52.5
click at [381, 182] on div "Janela de atendimento Grade de atendimento Capacidade Transportadoras Veículos …" at bounding box center [352, 156] width 705 height 313
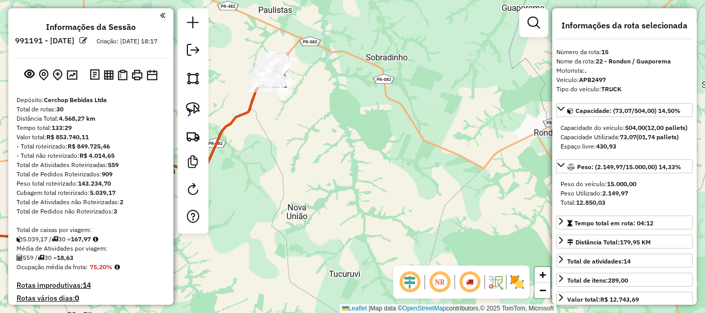
drag, startPoint x: 385, startPoint y: 119, endPoint x: 419, endPoint y: 175, distance: 65.9
click at [419, 175] on div "Janela de atendimento Grade de atendimento Capacidade Transportadoras Veículos …" at bounding box center [352, 156] width 705 height 313
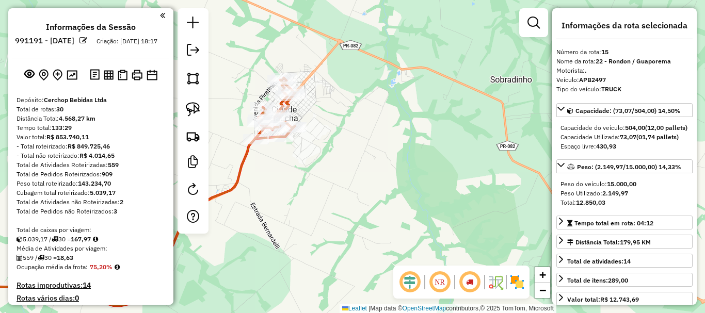
drag, startPoint x: 394, startPoint y: 163, endPoint x: 459, endPoint y: 176, distance: 65.9
click at [459, 176] on div "Janela de atendimento Grade de atendimento Capacidade Transportadoras Veículos …" at bounding box center [352, 156] width 705 height 313
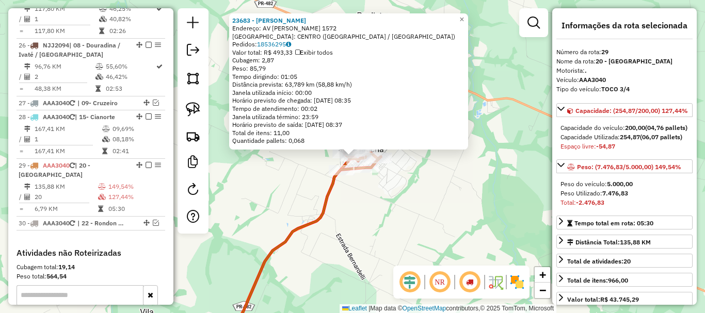
scroll to position [1501, 0]
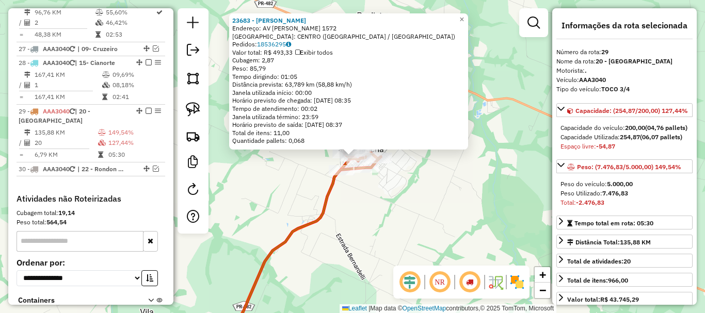
click at [428, 186] on div "23683 - ELTON RAMOS GASPAR Endereço: AV ANTONIO TORMENA 1572 Bairro: CENTRO (CI…" at bounding box center [352, 156] width 705 height 313
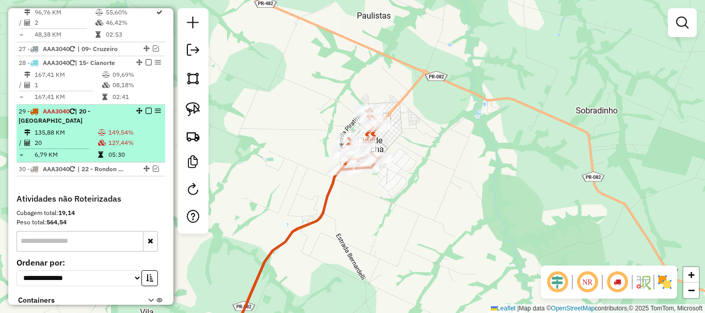
click at [145, 108] on em at bounding box center [148, 111] width 6 height 6
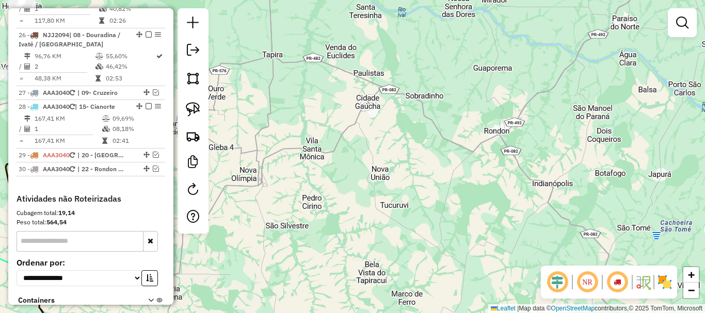
drag, startPoint x: 378, startPoint y: 128, endPoint x: 493, endPoint y: 124, distance: 115.1
click at [493, 124] on div "Janela de atendimento Grade de atendimento Capacidade Transportadoras Veículos …" at bounding box center [352, 156] width 705 height 313
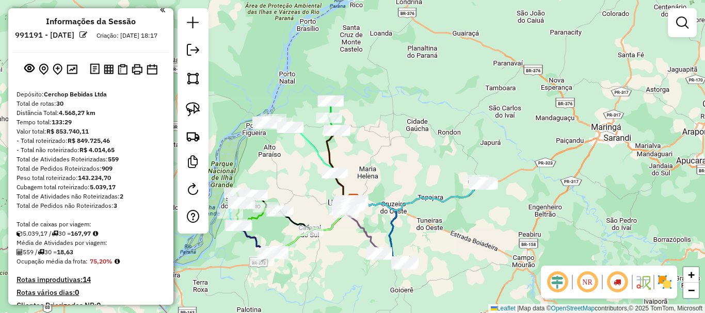
scroll to position [0, 0]
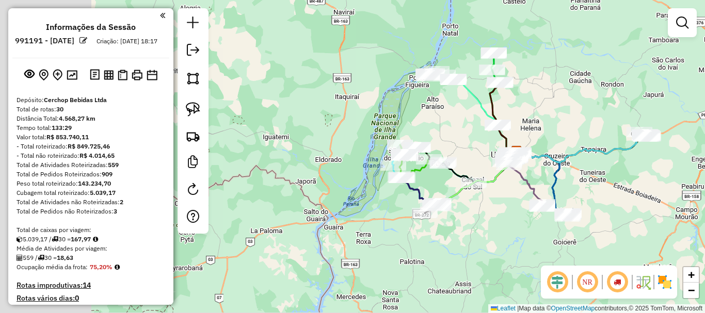
drag, startPoint x: 368, startPoint y: 134, endPoint x: 524, endPoint y: 85, distance: 163.2
click at [532, 85] on div "Janela de atendimento Grade de atendimento Capacidade Transportadoras Veículos …" at bounding box center [352, 156] width 705 height 313
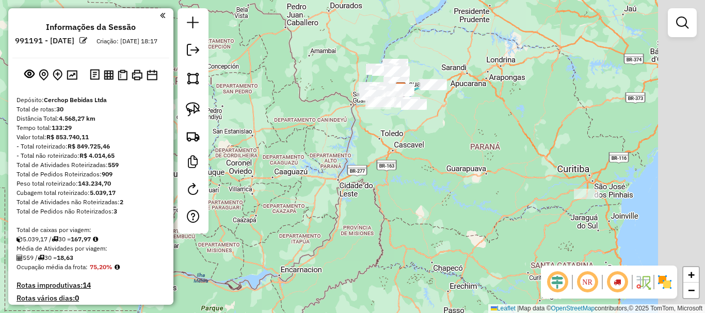
drag, startPoint x: 566, startPoint y: 133, endPoint x: 463, endPoint y: 84, distance: 114.7
click at [463, 82] on div "Janela de atendimento Grade de atendimento Capacidade Transportadoras Veículos …" at bounding box center [352, 156] width 705 height 313
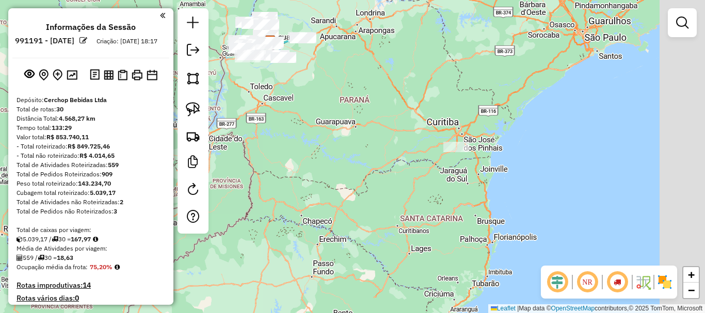
drag, startPoint x: 612, startPoint y: 175, endPoint x: 529, endPoint y: 154, distance: 86.3
click at [529, 154] on div "Janela de atendimento Grade de atendimento Capacidade Transportadoras Veículos …" at bounding box center [352, 156] width 705 height 313
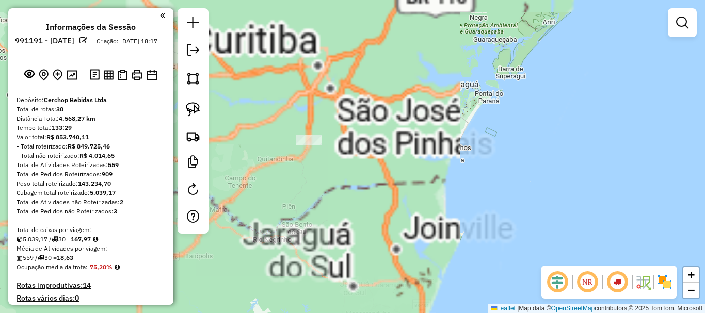
drag, startPoint x: 450, startPoint y: 170, endPoint x: 506, endPoint y: 185, distance: 57.2
click at [543, 194] on div "Janela de atendimento Grade de atendimento Capacidade Transportadoras Veículos …" at bounding box center [352, 156] width 705 height 313
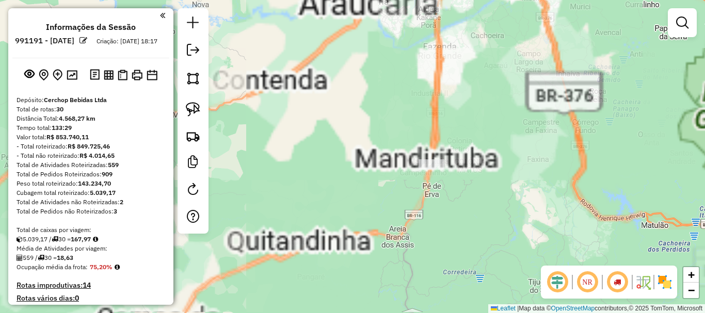
drag, startPoint x: 446, startPoint y: 187, endPoint x: 457, endPoint y: 191, distance: 11.4
click at [462, 194] on div "Janela de atendimento Grade de atendimento Capacidade Transportadoras Veículos …" at bounding box center [352, 156] width 705 height 313
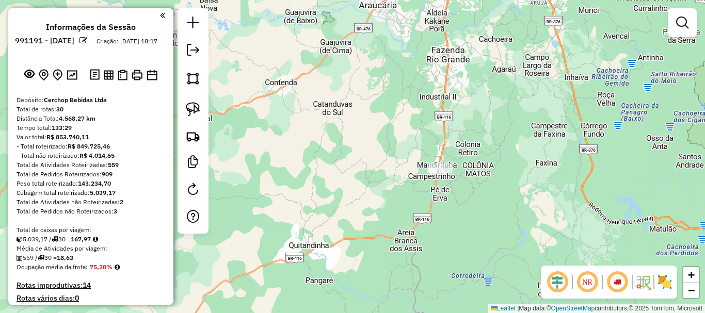
click at [442, 173] on div at bounding box center [440, 168] width 26 height 10
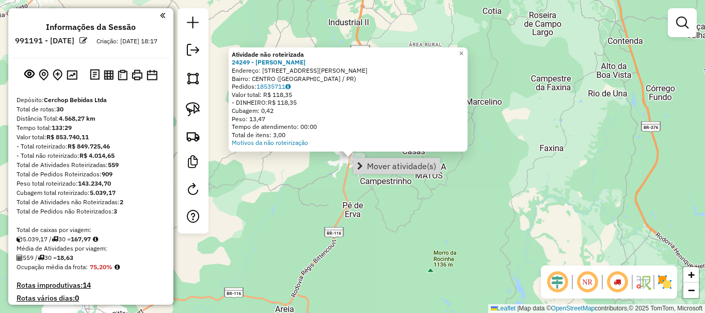
click at [571, 148] on div "Atividade não roteirizada 24249 - NUNO MIGUEL DIAS SIL Endereço: R JOSE DA ROCH…" at bounding box center [352, 156] width 705 height 313
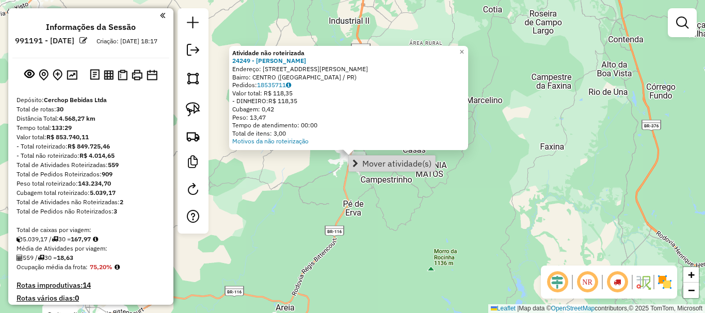
click at [345, 162] on div at bounding box center [352, 157] width 26 height 10
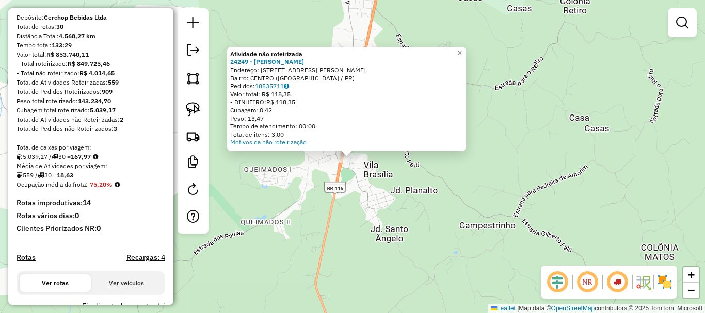
scroll to position [206, 0]
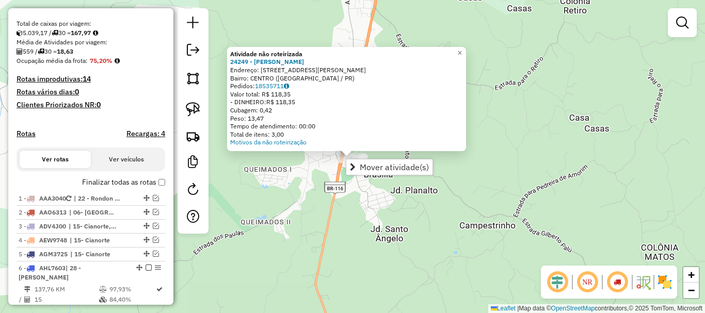
click at [311, 172] on div "Atividade não roteirizada 24249 - NUNO MIGUEL DIAS SIL Endereço: R JOSE DA ROCH…" at bounding box center [352, 156] width 705 height 313
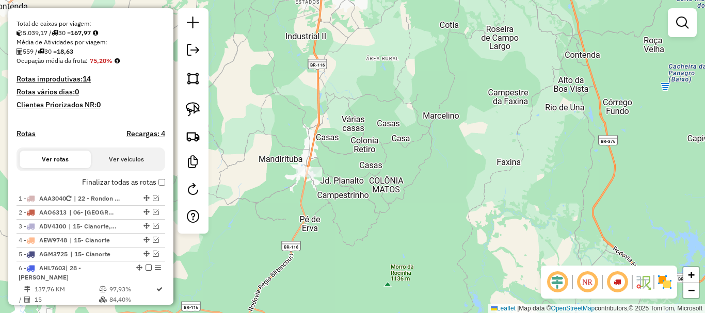
drag, startPoint x: 350, startPoint y: 159, endPoint x: 525, endPoint y: 160, distance: 174.9
click at [525, 160] on div "Janela de atendimento Grade de atendimento Capacidade Transportadoras Veículos …" at bounding box center [352, 156] width 705 height 313
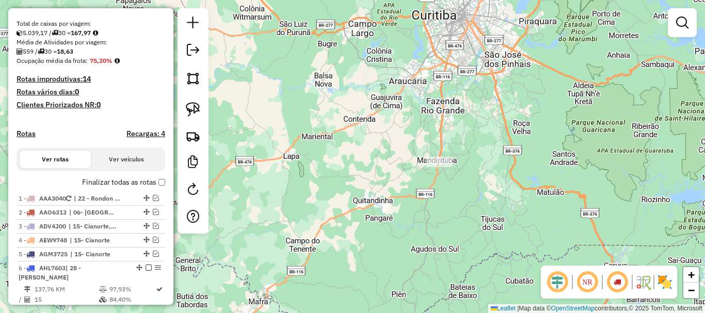
drag, startPoint x: 410, startPoint y: 169, endPoint x: 484, endPoint y: 205, distance: 81.9
click at [484, 205] on div "Janela de atendimento Grade de atendimento Capacidade Transportadoras Veículos …" at bounding box center [352, 156] width 705 height 313
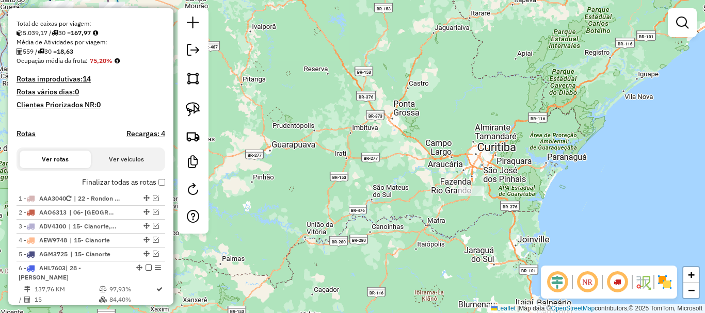
drag, startPoint x: 424, startPoint y: 181, endPoint x: 474, endPoint y: 191, distance: 51.2
click at [473, 191] on div "Janela de atendimento Grade de atendimento Capacidade Transportadoras Veículos …" at bounding box center [352, 156] width 705 height 313
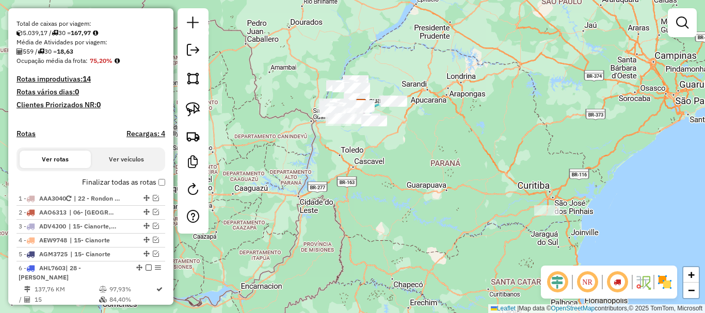
drag, startPoint x: 395, startPoint y: 168, endPoint x: 471, endPoint y: 198, distance: 81.5
click at [448, 191] on div "Janela de atendimento Grade de atendimento Capacidade Transportadoras Veículos …" at bounding box center [352, 156] width 705 height 313
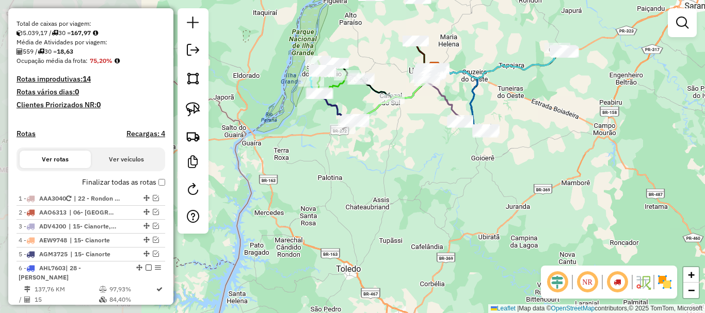
drag, startPoint x: 431, startPoint y: 137, endPoint x: 577, endPoint y: 204, distance: 160.4
click at [577, 204] on div "Janela de atendimento Grade de atendimento Capacidade Transportadoras Veículos …" at bounding box center [352, 156] width 705 height 313
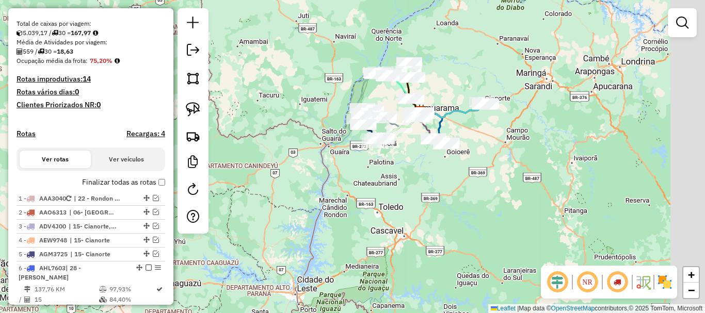
drag, startPoint x: 601, startPoint y: 196, endPoint x: 489, endPoint y: 154, distance: 120.5
click at [489, 154] on div "Janela de atendimento Grade de atendimento Capacidade Transportadoras Veículos …" at bounding box center [352, 156] width 705 height 313
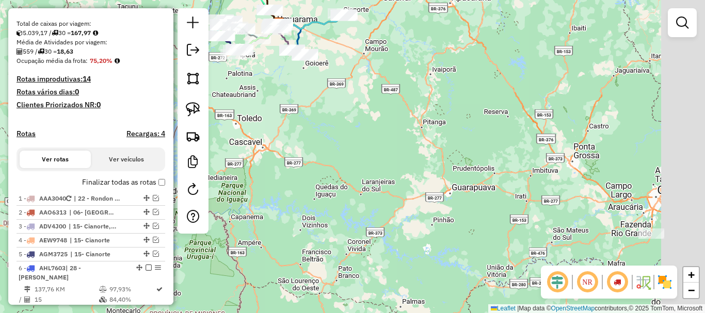
drag, startPoint x: 523, startPoint y: 167, endPoint x: 420, endPoint y: 96, distance: 125.1
click at [420, 96] on div "Janela de atendimento Grade de atendimento Capacidade Transportadoras Veículos …" at bounding box center [352, 156] width 705 height 313
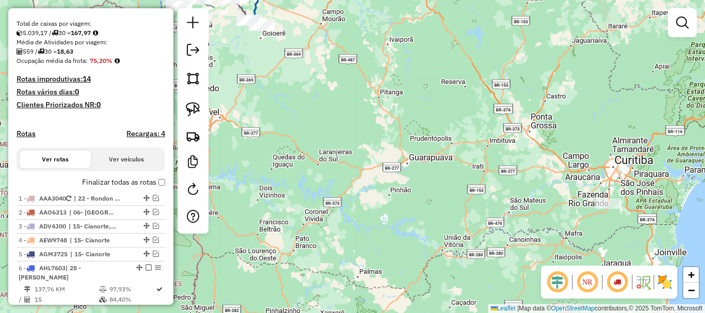
drag, startPoint x: 345, startPoint y: 110, endPoint x: 536, endPoint y: 198, distance: 211.0
click at [410, 140] on div "Janela de atendimento Grade de atendimento Capacidade Transportadoras Veículos …" at bounding box center [352, 156] width 705 height 313
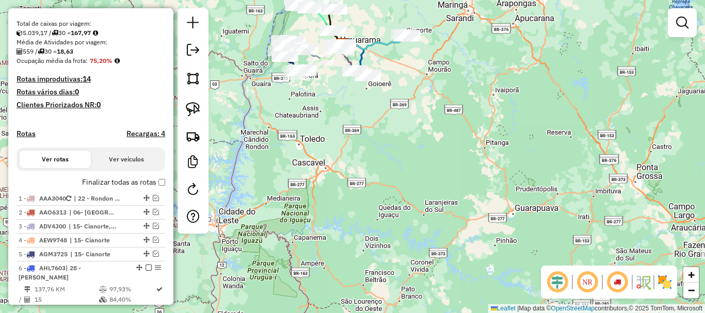
drag, startPoint x: 581, startPoint y: 212, endPoint x: 446, endPoint y: 165, distance: 143.1
click at [448, 167] on div "Janela de atendimento Grade de atendimento Capacidade Transportadoras Veículos …" at bounding box center [352, 156] width 705 height 313
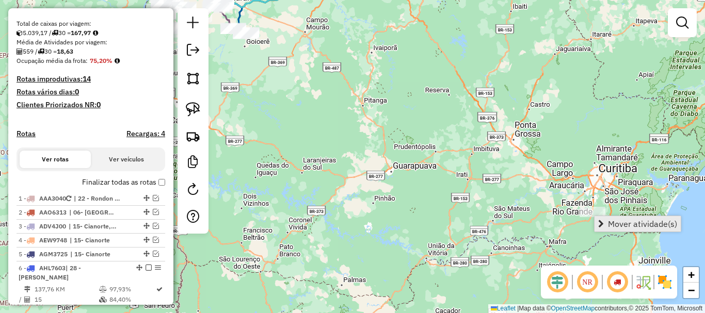
click at [619, 222] on span "Mover atividade(s)" at bounding box center [642, 224] width 69 height 8
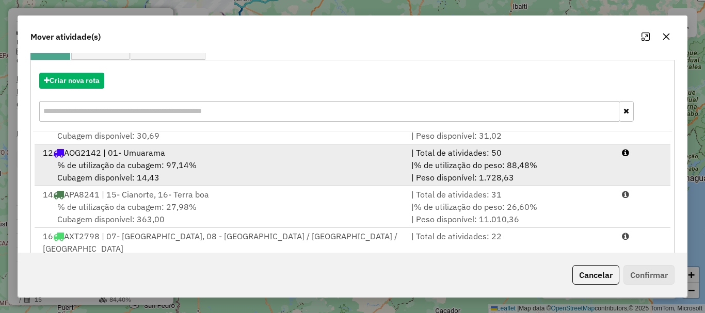
scroll to position [103, 0]
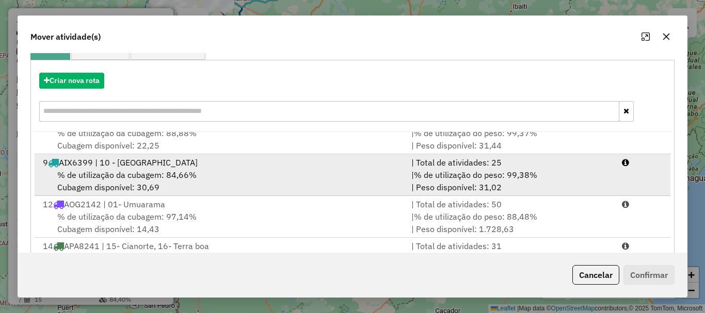
click at [157, 173] on span "% de utilização da cubagem: 84,66%" at bounding box center [126, 175] width 139 height 10
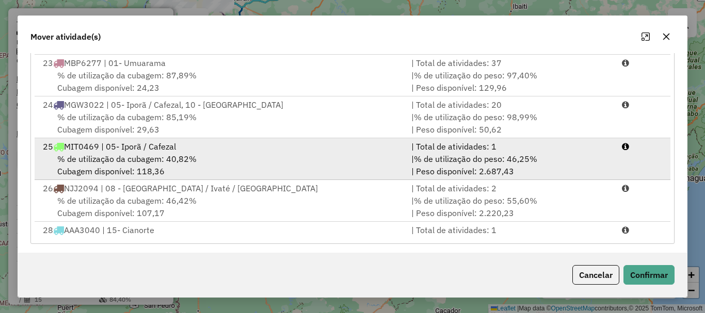
scroll to position [205, 0]
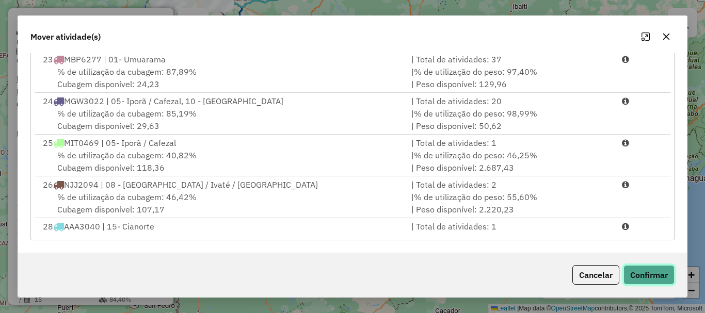
click at [644, 273] on button "Confirmar" at bounding box center [648, 275] width 51 height 20
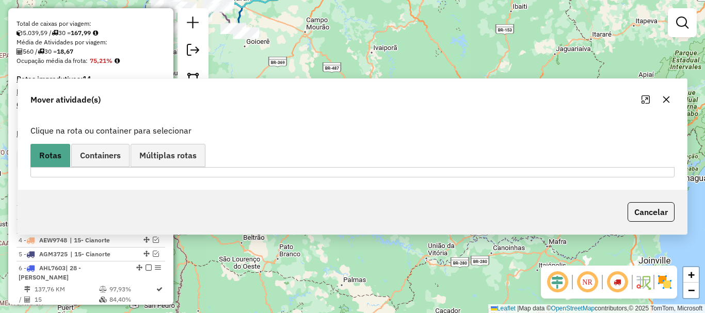
scroll to position [0, 0]
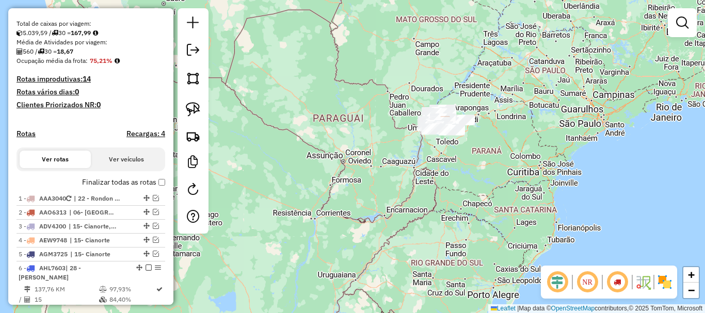
drag, startPoint x: 418, startPoint y: 162, endPoint x: 446, endPoint y: 215, distance: 60.2
click at [446, 215] on div "Janela de atendimento Grade de atendimento Capacidade Transportadoras Veículos …" at bounding box center [352, 156] width 705 height 313
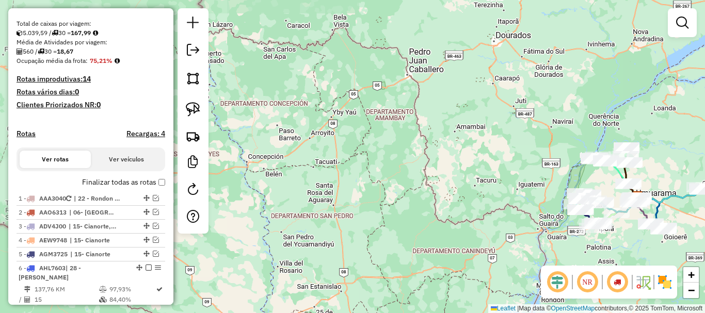
drag, startPoint x: 436, startPoint y: 169, endPoint x: 265, endPoint y: 131, distance: 175.1
click at [280, 131] on div "Janela de atendimento Grade de atendimento Capacidade Transportadoras Veículos …" at bounding box center [352, 156] width 705 height 313
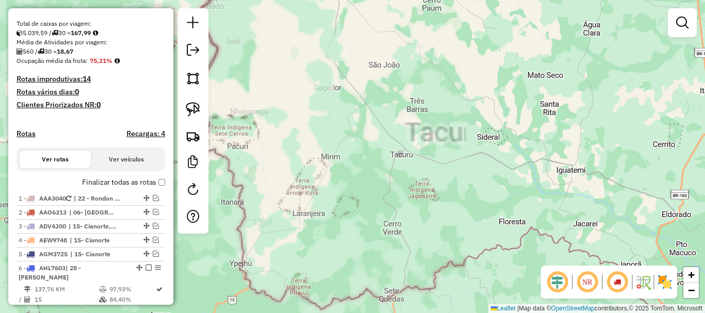
drag, startPoint x: 424, startPoint y: 143, endPoint x: 216, endPoint y: 101, distance: 212.2
click at [217, 103] on div "Janela de atendimento Grade de atendimento Capacidade Transportadoras Veículos …" at bounding box center [352, 156] width 705 height 313
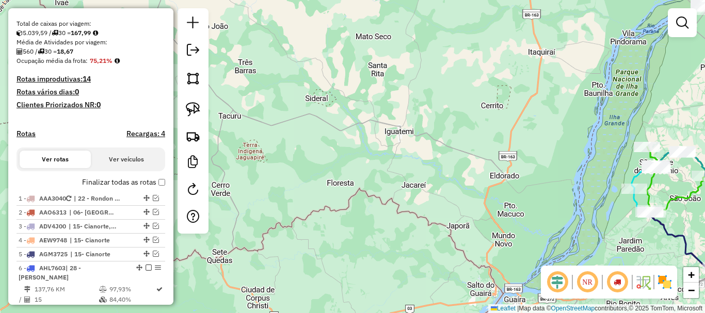
drag, startPoint x: 313, startPoint y: 118, endPoint x: 221, endPoint y: 90, distance: 95.8
click at [221, 90] on div "Janela de atendimento Grade de atendimento Capacidade Transportadoras Veículos …" at bounding box center [352, 156] width 705 height 313
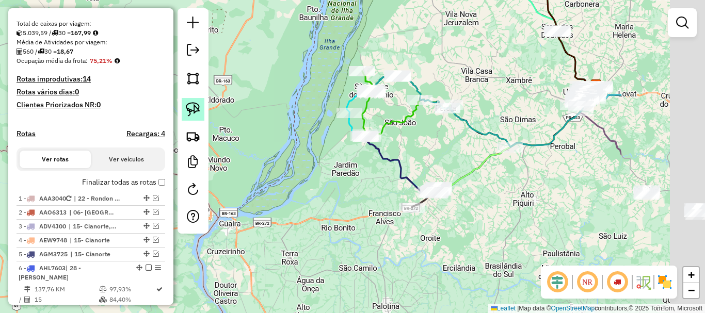
drag, startPoint x: 319, startPoint y: 144, endPoint x: 188, endPoint y: 108, distance: 135.3
click at [188, 108] on hb-router-mapa "Informações da Sessão 991191 - 19/08/2025 Criação: 18/08/2025 18:17 Depósito: C…" at bounding box center [352, 156] width 705 height 313
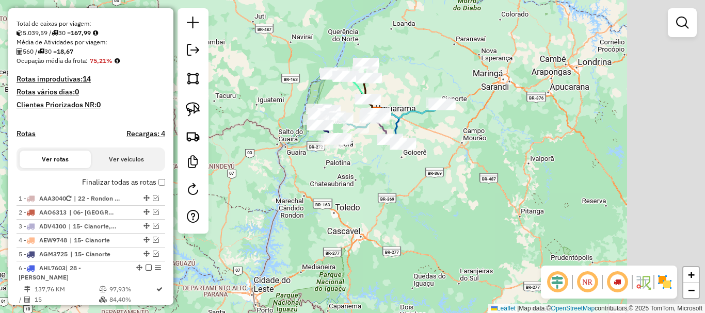
drag, startPoint x: 555, startPoint y: 154, endPoint x: 324, endPoint y: 110, distance: 234.3
click at [324, 110] on div "Janela de atendimento Grade de atendimento Capacidade Transportadoras Veículos …" at bounding box center [352, 156] width 705 height 313
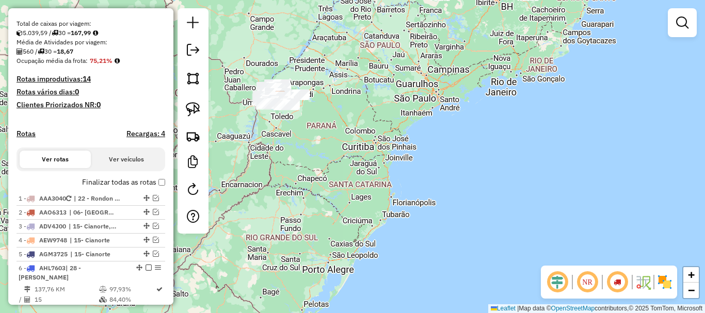
drag, startPoint x: 455, startPoint y: 133, endPoint x: 412, endPoint y: 122, distance: 44.2
click at [412, 122] on div "Janela de atendimento Grade de atendimento Capacidade Transportadoras Veículos …" at bounding box center [352, 156] width 705 height 313
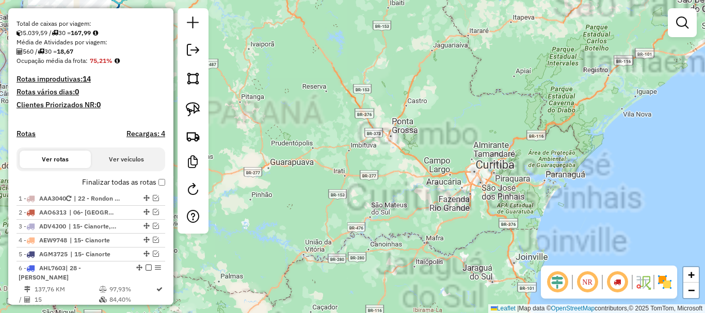
drag, startPoint x: 418, startPoint y: 177, endPoint x: 522, endPoint y: 204, distance: 106.5
click at [520, 204] on div "Janela de atendimento Grade de atendimento Capacidade Transportadoras Veículos …" at bounding box center [352, 156] width 705 height 313
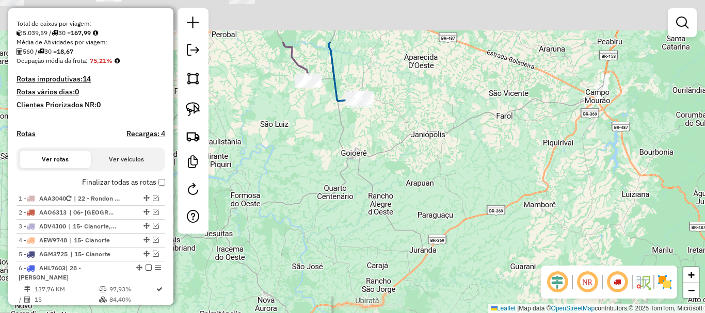
drag, startPoint x: 454, startPoint y: 108, endPoint x: 526, endPoint y: 206, distance: 121.7
click at [526, 206] on div "Janela de atendimento Grade de atendimento Capacidade Transportadoras Veículos …" at bounding box center [352, 156] width 705 height 313
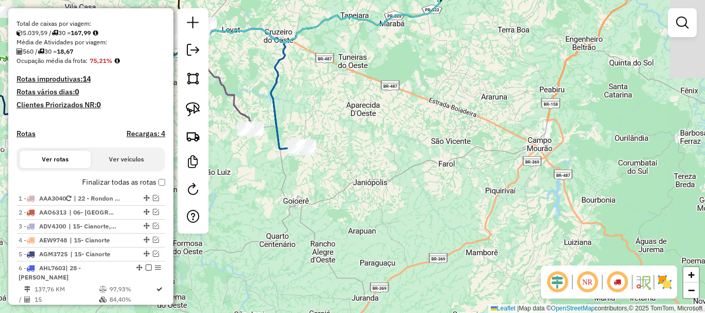
drag, startPoint x: 491, startPoint y: 163, endPoint x: 422, endPoint y: 207, distance: 81.7
click at [422, 207] on div "Janela de atendimento Grade de atendimento Capacidade Transportadoras Veículos …" at bounding box center [352, 156] width 705 height 313
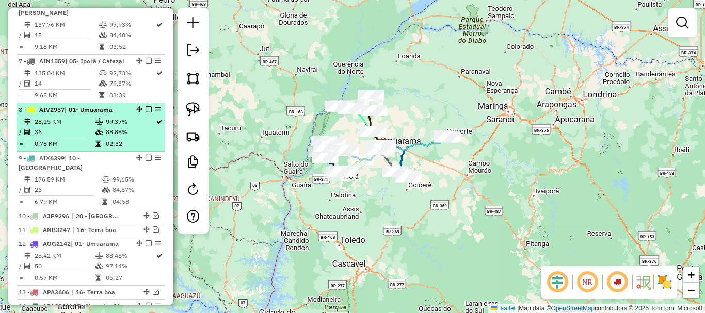
scroll to position [464, 0]
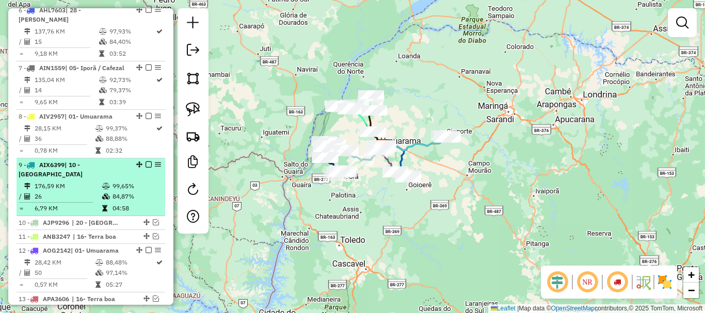
click at [82, 176] on span "| 10 - [GEOGRAPHIC_DATA]" at bounding box center [51, 169] width 64 height 17
select select "**********"
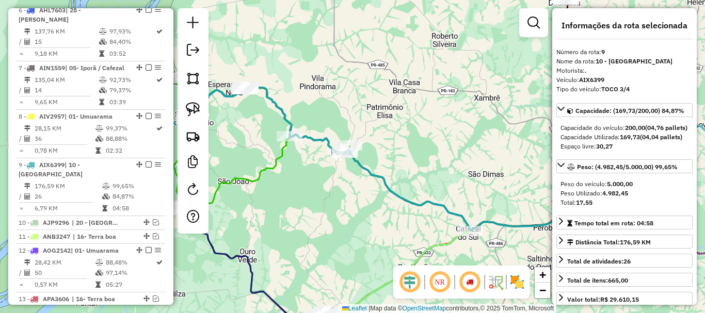
drag, startPoint x: 353, startPoint y: 105, endPoint x: 430, endPoint y: 107, distance: 76.4
click at [430, 107] on div "Janela de atendimento Grade de atendimento Capacidade Transportadoras Veículos …" at bounding box center [352, 156] width 705 height 313
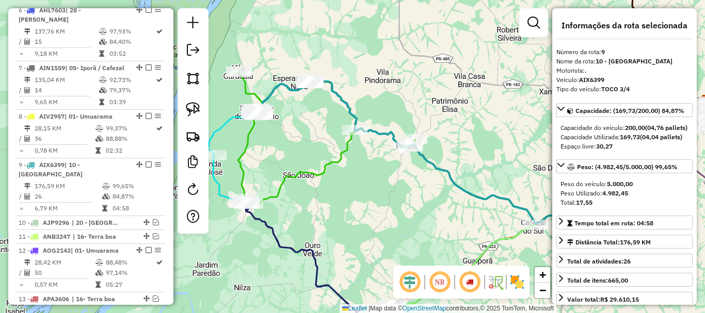
drag, startPoint x: 449, startPoint y: 93, endPoint x: 521, endPoint y: 85, distance: 71.7
click at [521, 85] on div "Janela de atendimento Grade de atendimento Capacidade Transportadoras Veículos …" at bounding box center [352, 156] width 705 height 313
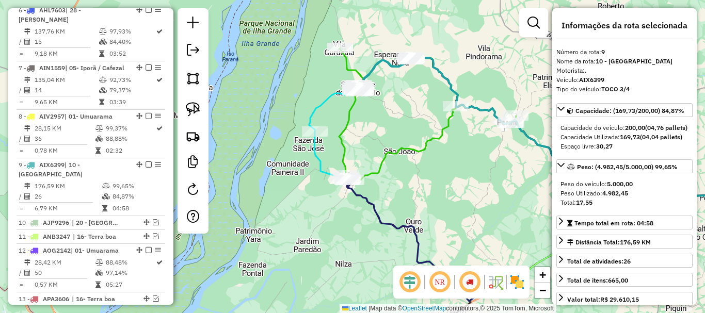
click at [406, 106] on div "Janela de atendimento Grade de atendimento Capacidade Transportadoras Veículos …" at bounding box center [352, 156] width 705 height 313
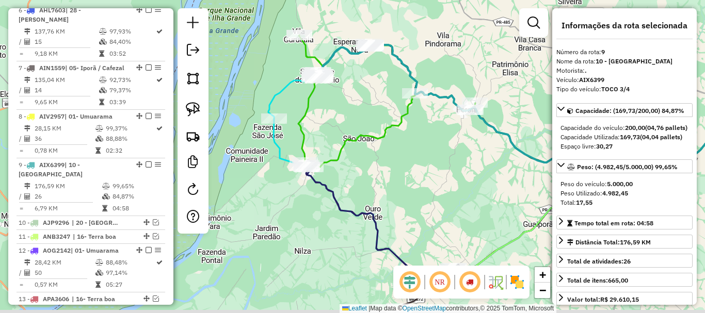
drag, startPoint x: 459, startPoint y: 183, endPoint x: 393, endPoint y: 162, distance: 69.0
click at [393, 162] on div "Janela de atendimento Grade de atendimento Capacidade Transportadoras Veículos …" at bounding box center [352, 156] width 705 height 313
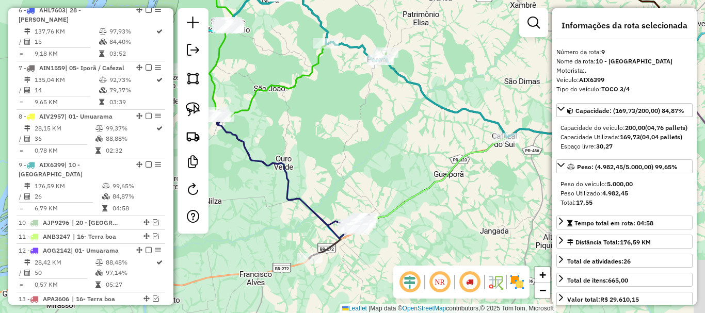
drag, startPoint x: 428, startPoint y: 181, endPoint x: 363, endPoint y: 134, distance: 80.6
click at [363, 135] on div "Janela de atendimento Grade de atendimento Capacidade Transportadoras Veículos …" at bounding box center [352, 156] width 705 height 313
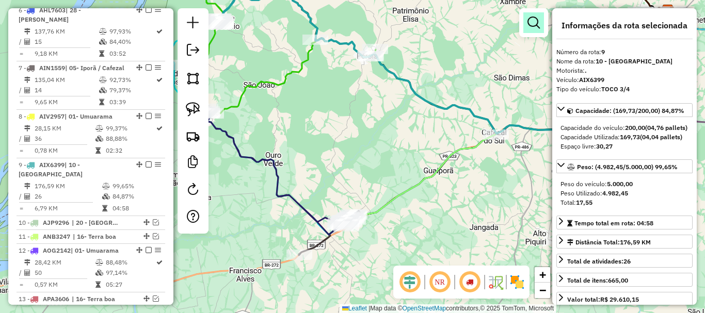
click at [534, 24] on em at bounding box center [533, 23] width 12 height 12
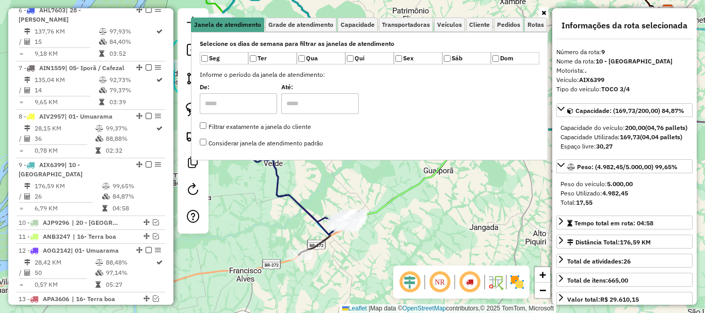
click at [545, 13] on icon at bounding box center [543, 13] width 5 height 6
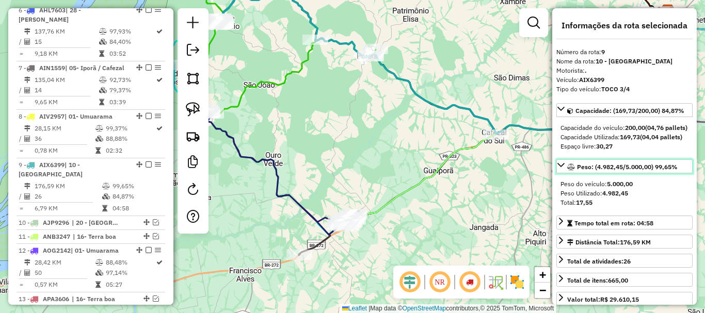
click at [561, 169] on icon at bounding box center [561, 165] width 8 height 8
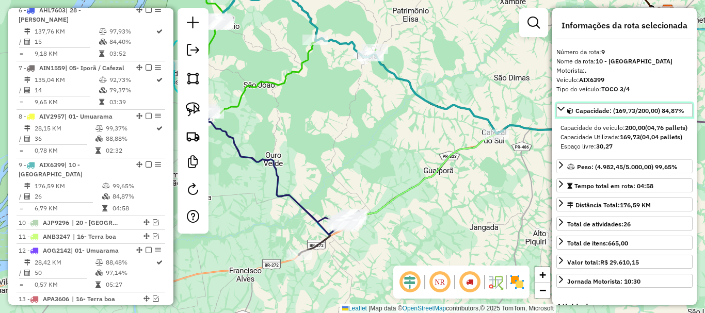
click at [561, 107] on icon at bounding box center [561, 109] width 8 height 8
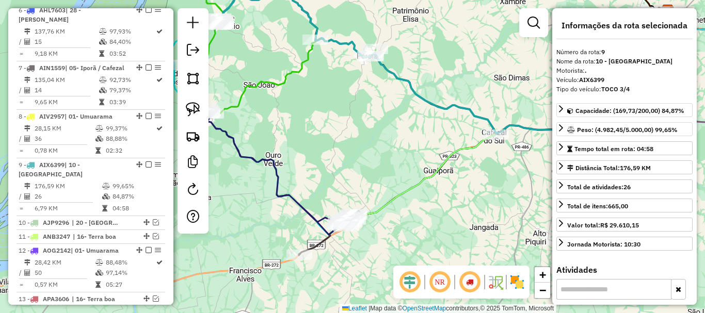
click at [401, 144] on div "Janela de atendimento Grade de atendimento Capacidade Transportadoras Veículos …" at bounding box center [352, 156] width 705 height 313
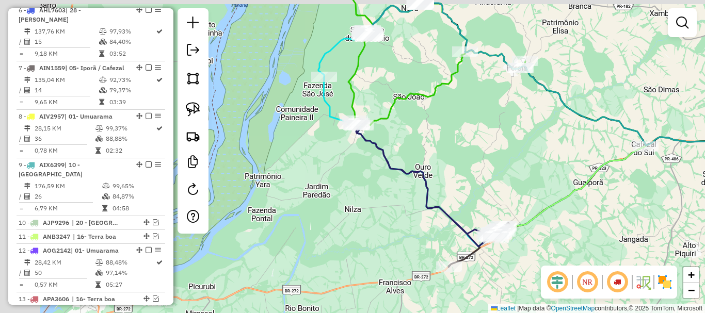
drag, startPoint x: 381, startPoint y: 152, endPoint x: 536, endPoint y: 166, distance: 156.5
click at [536, 166] on div "Janela de atendimento Grade de atendimento Capacidade Transportadoras Veículos …" at bounding box center [352, 156] width 705 height 313
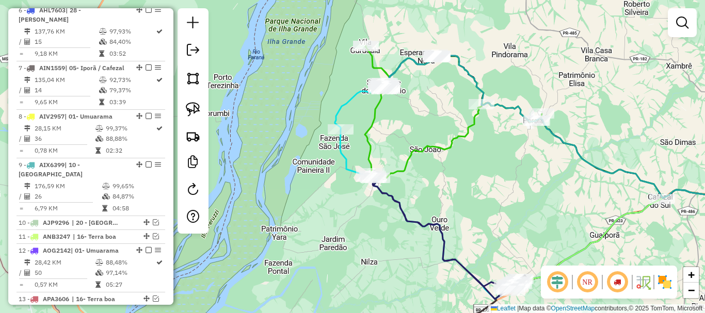
drag, startPoint x: 467, startPoint y: 160, endPoint x: 477, endPoint y: 222, distance: 62.7
click at [477, 222] on div "Janela de atendimento Grade de atendimento Capacidade Transportadoras Veículos …" at bounding box center [352, 156] width 705 height 313
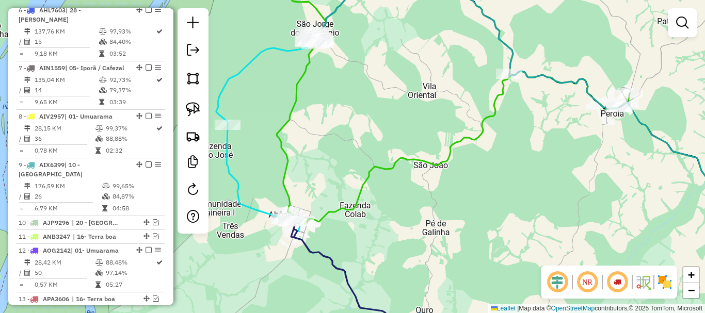
drag, startPoint x: 404, startPoint y: 115, endPoint x: 513, endPoint y: 205, distance: 141.4
click at [543, 215] on div "Janela de atendimento Grade de atendimento Capacidade Transportadoras Veículos …" at bounding box center [352, 156] width 705 height 313
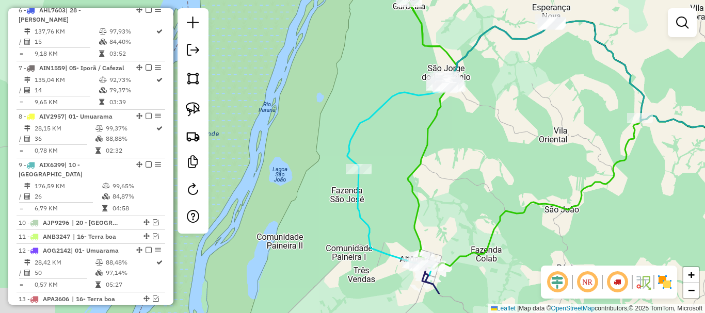
drag, startPoint x: 455, startPoint y: 147, endPoint x: 465, endPoint y: 118, distance: 30.5
click at [465, 118] on div "Janela de atendimento Grade de atendimento Capacidade Transportadoras Veículos …" at bounding box center [352, 156] width 705 height 313
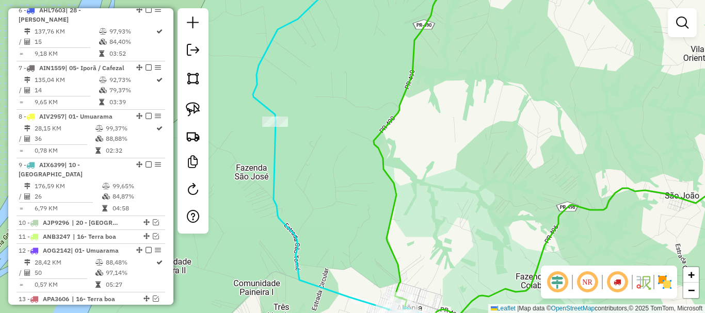
drag, startPoint x: 429, startPoint y: 215, endPoint x: 452, endPoint y: 96, distance: 120.9
click at [452, 96] on div "Janela de atendimento Grade de atendimento Capacidade Transportadoras Veículos …" at bounding box center [352, 156] width 705 height 313
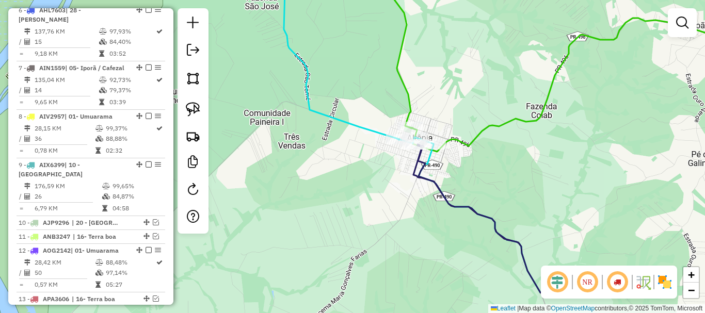
drag, startPoint x: 475, startPoint y: 151, endPoint x: 459, endPoint y: 105, distance: 48.1
click at [461, 97] on div "Janela de atendimento Grade de atendimento Capacidade Transportadoras Veículos …" at bounding box center [352, 156] width 705 height 313
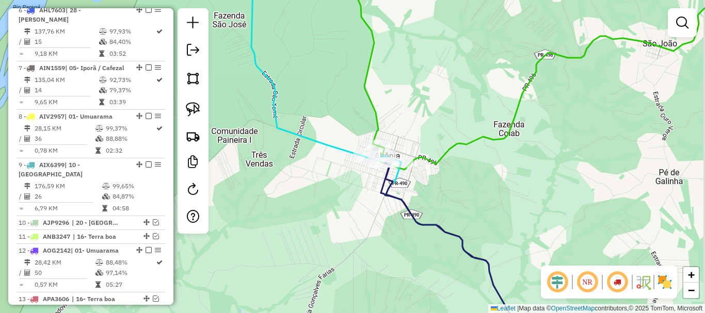
drag, startPoint x: 520, startPoint y: 169, endPoint x: 502, endPoint y: 186, distance: 25.2
click at [502, 186] on div "Janela de atendimento Grade de atendimento Capacidade Transportadoras Veículos …" at bounding box center [352, 156] width 705 height 313
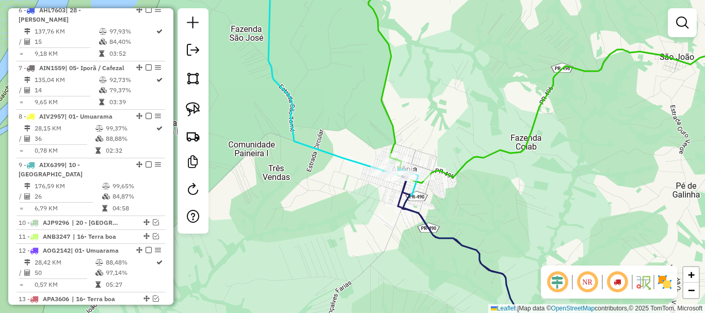
drag, startPoint x: 500, startPoint y: 184, endPoint x: 519, endPoint y: 200, distance: 24.5
click at [519, 200] on div "Janela de atendimento Grade de atendimento Capacidade Transportadoras Veículos …" at bounding box center [352, 156] width 705 height 313
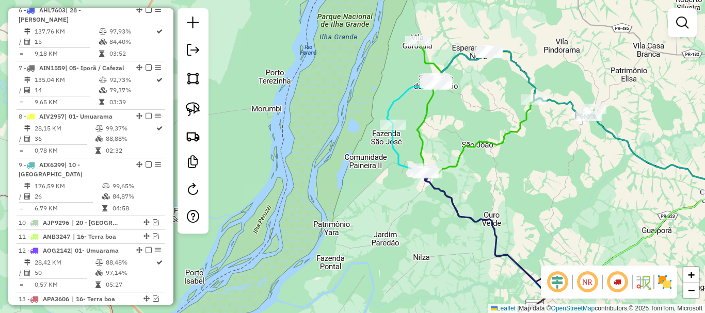
drag, startPoint x: 574, startPoint y: 155, endPoint x: 518, endPoint y: 177, distance: 60.6
click at [518, 177] on div "Janela de atendimento Grade de atendimento Capacidade Transportadoras Veículos …" at bounding box center [352, 156] width 705 height 313
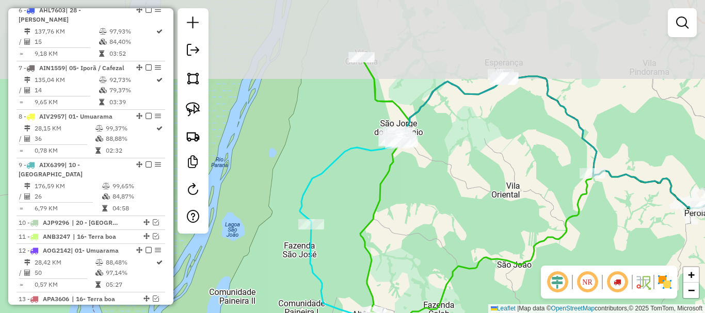
drag, startPoint x: 466, startPoint y: 92, endPoint x: 474, endPoint y: 195, distance: 102.9
click at [474, 195] on div "Janela de atendimento Grade de atendimento Capacidade Transportadoras Veículos …" at bounding box center [352, 156] width 705 height 313
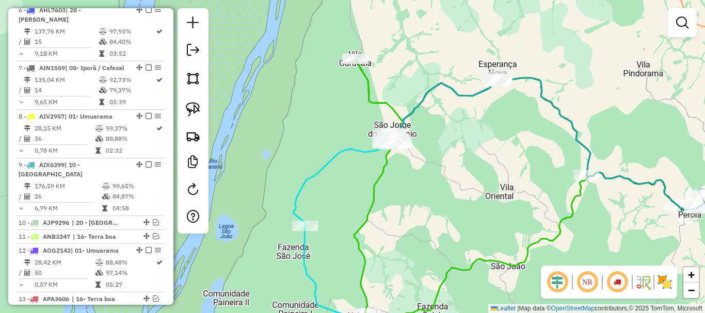
drag, startPoint x: 477, startPoint y: 194, endPoint x: 462, endPoint y: 183, distance: 18.7
click at [465, 185] on div "Janela de atendimento Grade de atendimento Capacidade Transportadoras Veículos …" at bounding box center [352, 156] width 705 height 313
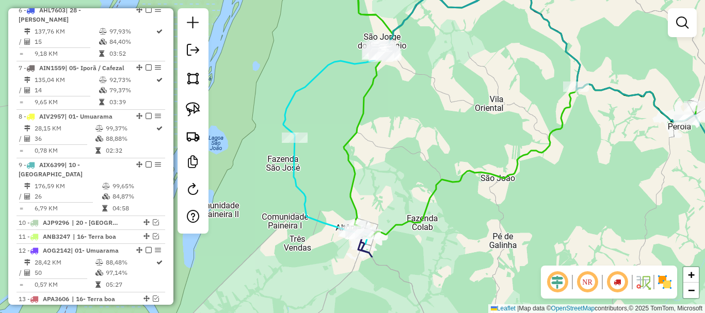
drag, startPoint x: 456, startPoint y: 192, endPoint x: 451, endPoint y: 117, distance: 76.0
click at [451, 117] on div "Janela de atendimento Grade de atendimento Capacidade Transportadoras Veículos …" at bounding box center [352, 156] width 705 height 313
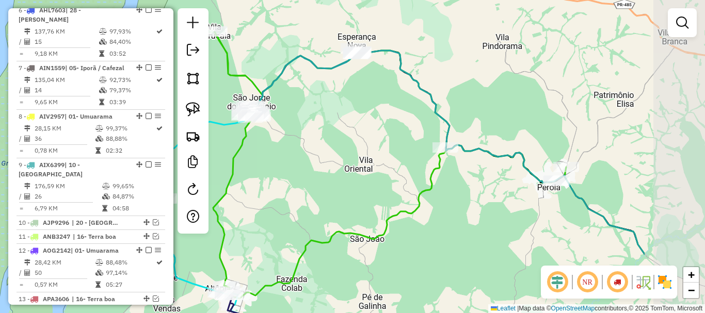
drag, startPoint x: 496, startPoint y: 127, endPoint x: 365, endPoint y: 188, distance: 144.0
click at [365, 188] on div "Janela de atendimento Grade de atendimento Capacidade Transportadoras Veículos …" at bounding box center [352, 156] width 705 height 313
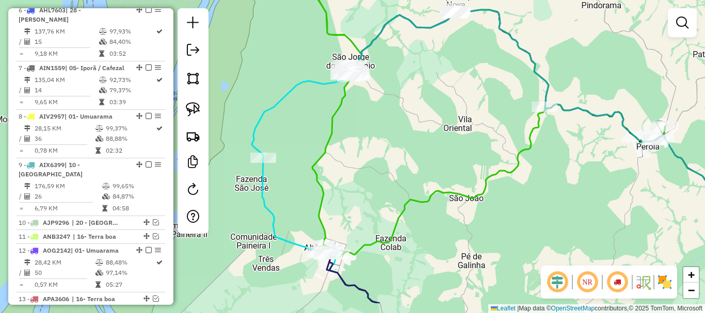
drag, startPoint x: 389, startPoint y: 165, endPoint x: 432, endPoint y: 149, distance: 45.5
click at [432, 149] on div "Janela de atendimento Grade de atendimento Capacidade Transportadoras Veículos …" at bounding box center [352, 156] width 705 height 313
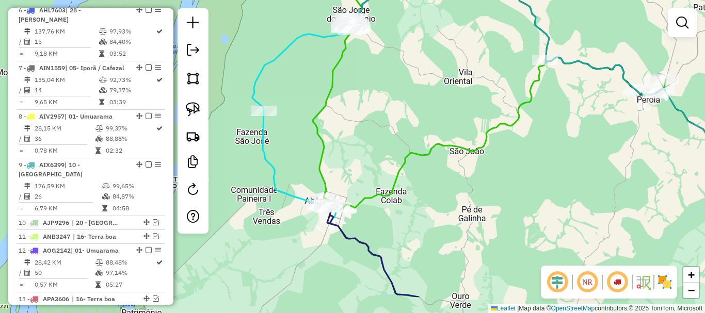
drag, startPoint x: 452, startPoint y: 237, endPoint x: 447, endPoint y: 147, distance: 90.9
click at [448, 147] on div "Janela de atendimento Grade de atendimento Capacidade Transportadoras Veículos …" at bounding box center [352, 156] width 705 height 313
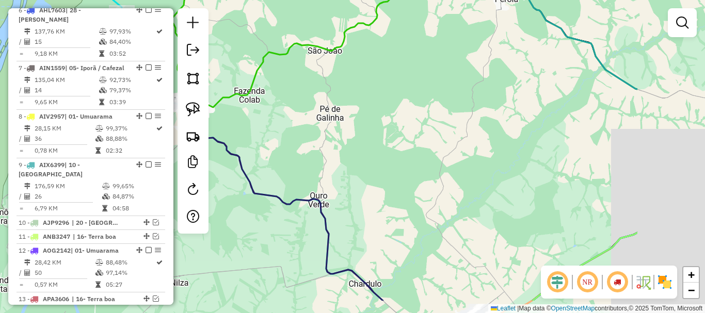
drag, startPoint x: 589, startPoint y: 168, endPoint x: 449, endPoint y: 124, distance: 146.5
click at [449, 124] on div "Janela de atendimento Grade de atendimento Capacidade Transportadoras Veículos …" at bounding box center [352, 156] width 705 height 313
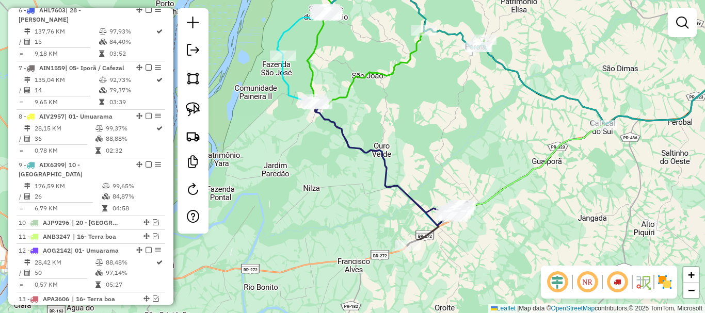
drag, startPoint x: 472, startPoint y: 153, endPoint x: 469, endPoint y: 140, distance: 13.3
click at [469, 140] on div "Janela de atendimento Grade de atendimento Capacidade Transportadoras Veículos …" at bounding box center [352, 156] width 705 height 313
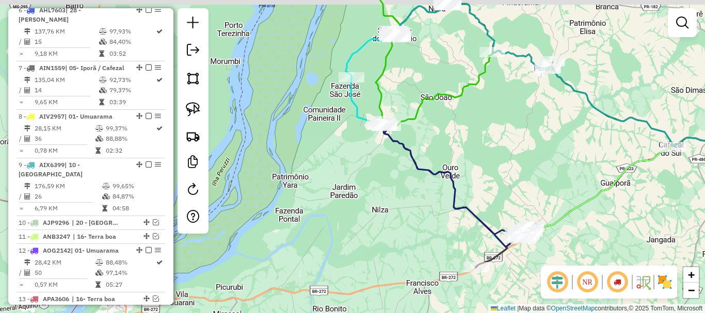
drag, startPoint x: 515, startPoint y: 164, endPoint x: 525, endPoint y: 168, distance: 10.8
click at [525, 168] on div "Janela de atendimento Grade de atendimento Capacidade Transportadoras Veículos …" at bounding box center [352, 156] width 705 height 313
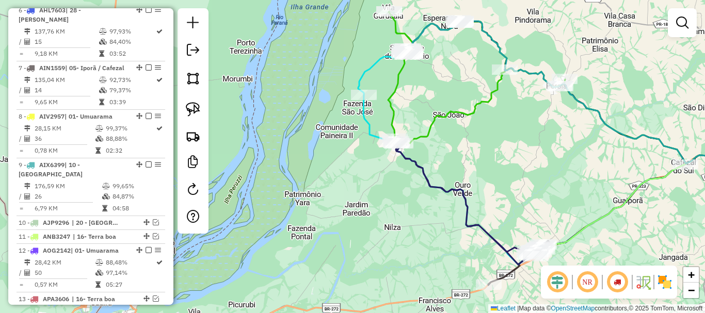
drag, startPoint x: 489, startPoint y: 151, endPoint x: 507, endPoint y: 188, distance: 41.1
click at [507, 188] on div "Janela de atendimento Grade de atendimento Capacidade Transportadoras Veículos …" at bounding box center [352, 156] width 705 height 313
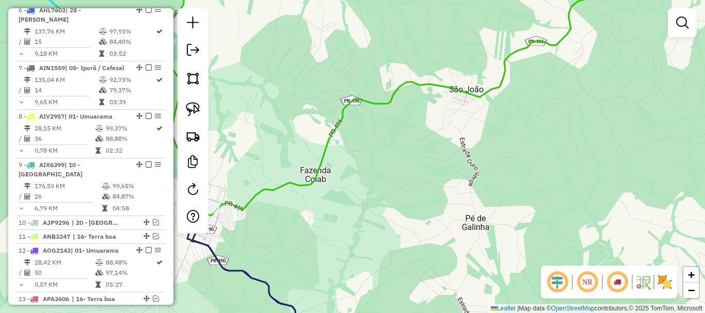
drag, startPoint x: 528, startPoint y: 181, endPoint x: 680, endPoint y: 183, distance: 152.7
click at [680, 183] on div "Janela de atendimento Grade de atendimento Capacidade Transportadoras Veículos …" at bounding box center [352, 156] width 705 height 313
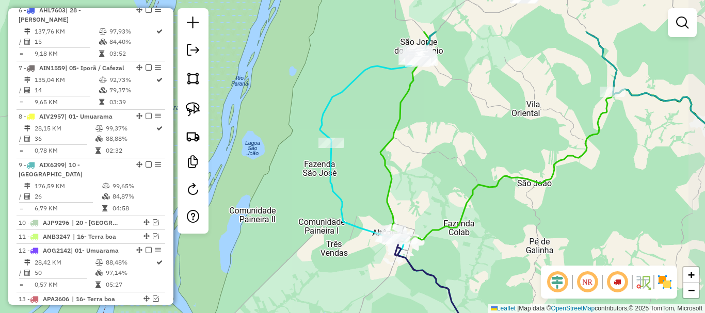
drag, startPoint x: 495, startPoint y: 114, endPoint x: 471, endPoint y: 178, distance: 68.2
click at [471, 178] on div "Janela de atendimento Grade de atendimento Capacidade Transportadoras Veículos …" at bounding box center [352, 156] width 705 height 313
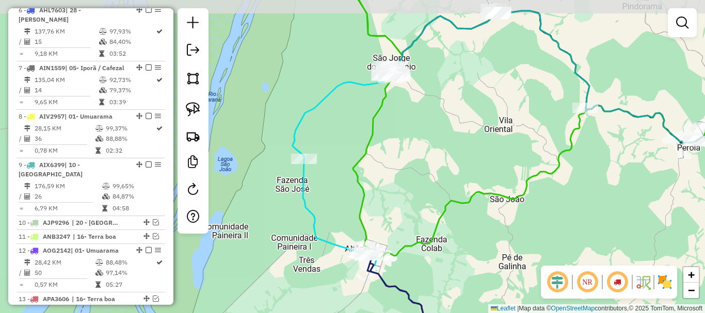
drag, startPoint x: 467, startPoint y: 158, endPoint x: 443, endPoint y: 166, distance: 25.1
click at [444, 166] on div "Janela de atendimento Grade de atendimento Capacidade Transportadoras Veículos …" at bounding box center [352, 156] width 705 height 313
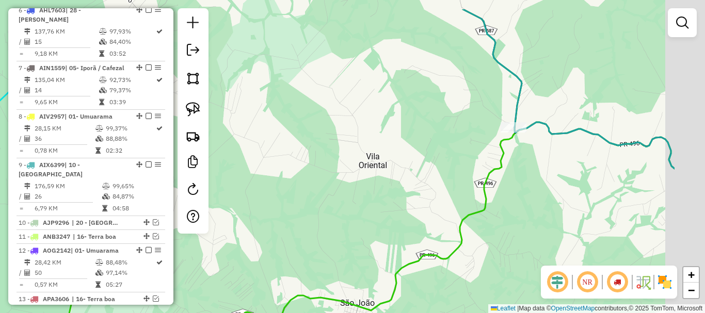
drag, startPoint x: 478, startPoint y: 163, endPoint x: 412, endPoint y: 187, distance: 70.3
click at [407, 191] on div "Janela de atendimento Grade de atendimento Capacidade Transportadoras Veículos …" at bounding box center [352, 156] width 705 height 313
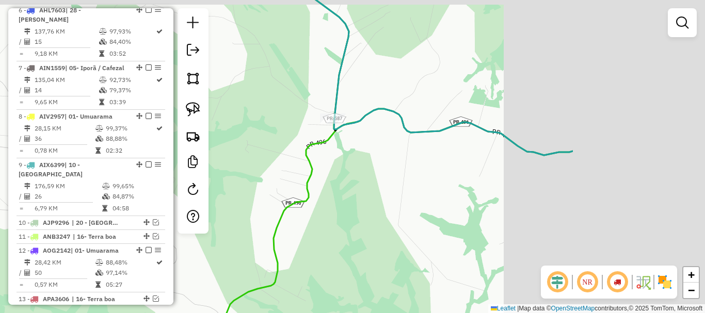
drag, startPoint x: 300, startPoint y: 164, endPoint x: 248, endPoint y: 164, distance: 52.6
click at [248, 164] on div "Janela de atendimento Grade de atendimento Capacidade Transportadoras Veículos …" at bounding box center [352, 156] width 705 height 313
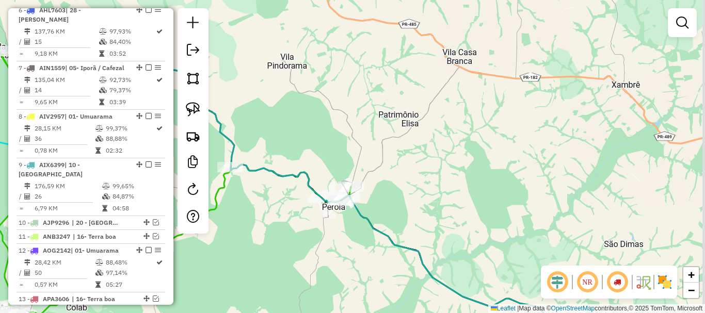
drag, startPoint x: 476, startPoint y: 116, endPoint x: 360, endPoint y: 128, distance: 116.3
click at [360, 128] on div "Janela de atendimento Grade de atendimento Capacidade Transportadoras Veículos …" at bounding box center [352, 156] width 705 height 313
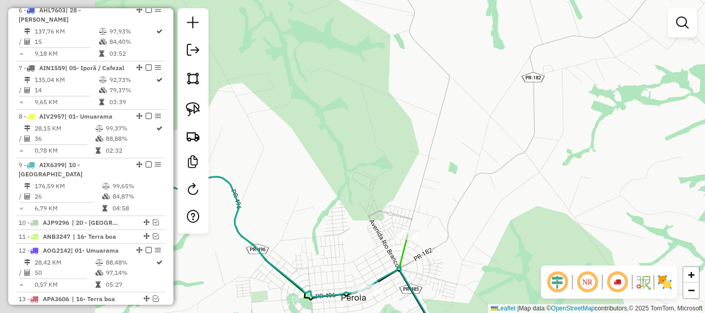
drag, startPoint x: 525, startPoint y: 158, endPoint x: 573, endPoint y: 160, distance: 48.5
click at [573, 160] on div "Janela de atendimento Grade de atendimento Capacidade Transportadoras Veículos …" at bounding box center [352, 156] width 705 height 313
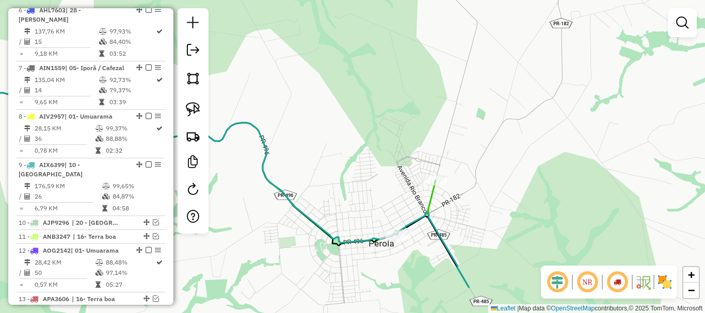
drag, startPoint x: 525, startPoint y: 136, endPoint x: 509, endPoint y: 90, distance: 48.6
click at [510, 90] on div "Janela de atendimento Grade de atendimento Capacidade Transportadoras Veículos …" at bounding box center [352, 156] width 705 height 313
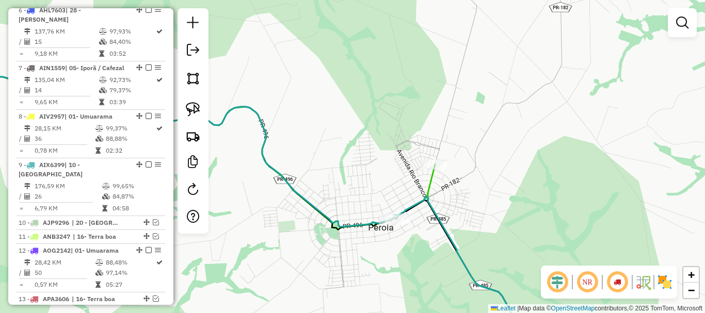
drag, startPoint x: 455, startPoint y: 192, endPoint x: 465, endPoint y: 123, distance: 69.4
click at [465, 123] on div "Janela de atendimento Grade de atendimento Capacidade Transportadoras Veículos …" at bounding box center [352, 156] width 705 height 313
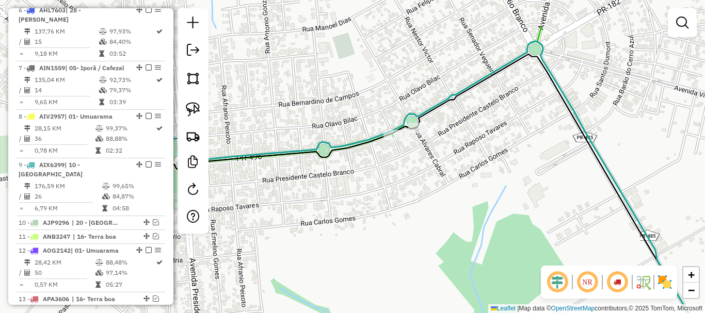
drag, startPoint x: 452, startPoint y: 153, endPoint x: 437, endPoint y: 210, distance: 59.2
click at [437, 210] on div "Janela de atendimento Grade de atendimento Capacidade Transportadoras Veículos …" at bounding box center [352, 156] width 705 height 313
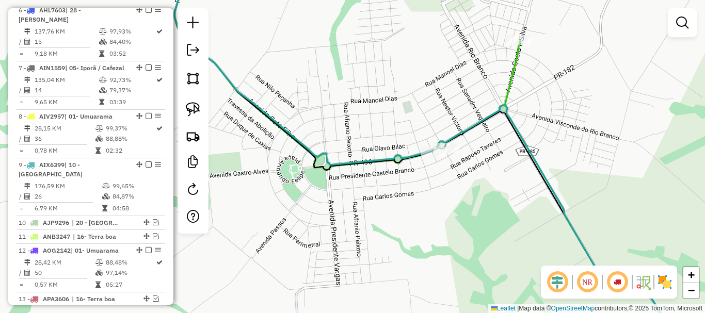
click at [503, 156] on div "Janela de atendimento Grade de atendimento Capacidade Transportadoras Veículos …" at bounding box center [352, 156] width 705 height 313
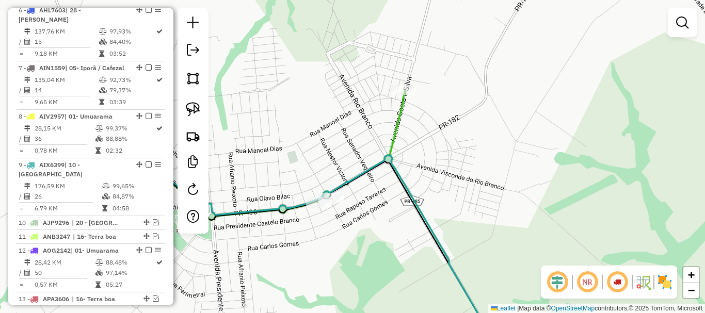
drag, startPoint x: 502, startPoint y: 155, endPoint x: 297, endPoint y: 242, distance: 222.8
click at [297, 242] on div "Janela de atendimento Grade de atendimento Capacidade Transportadoras Veículos …" at bounding box center [352, 156] width 705 height 313
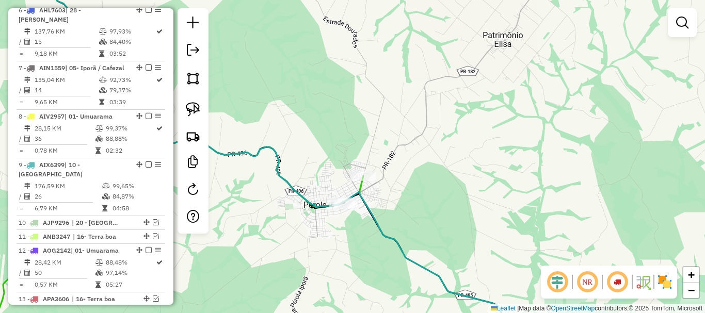
drag, startPoint x: 463, startPoint y: 164, endPoint x: 452, endPoint y: 179, distance: 18.9
click at [452, 179] on div "Janela de atendimento Grade de atendimento Capacidade Transportadoras Veículos …" at bounding box center [352, 156] width 705 height 313
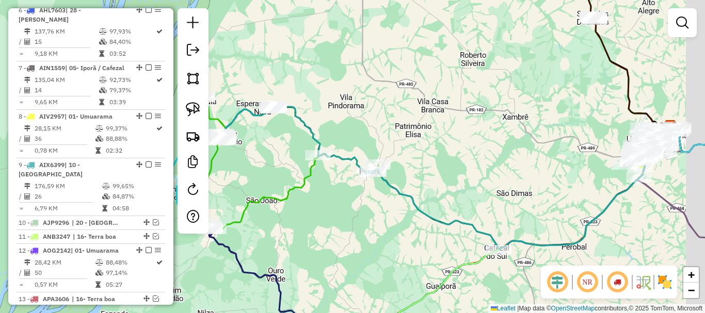
drag, startPoint x: 483, startPoint y: 162, endPoint x: 426, endPoint y: 145, distance: 60.1
click at [426, 148] on div "Janela de atendimento Grade de atendimento Capacidade Transportadoras Veículos …" at bounding box center [352, 156] width 705 height 313
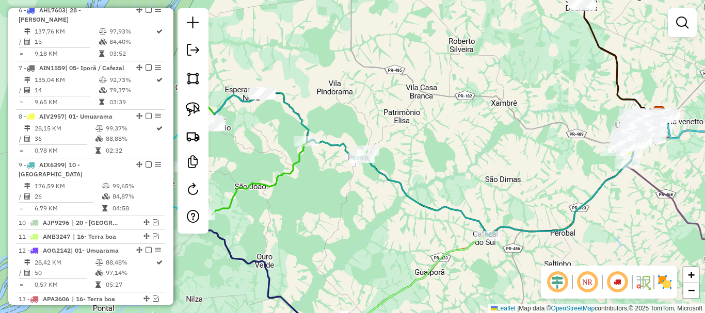
drag, startPoint x: 380, startPoint y: 217, endPoint x: 371, endPoint y: 129, distance: 88.6
click at [371, 129] on div "Janela de atendimento Grade de atendimento Capacidade Transportadoras Veículos …" at bounding box center [352, 156] width 705 height 313
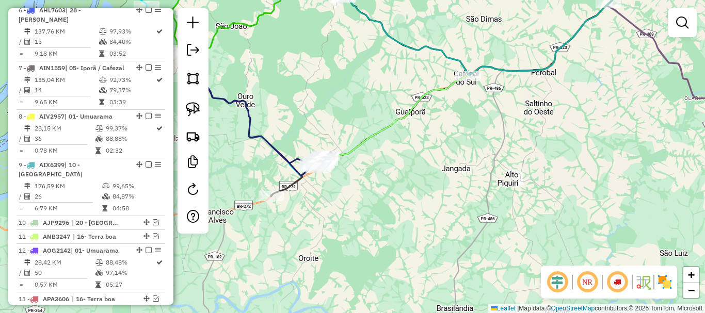
drag, startPoint x: 390, startPoint y: 146, endPoint x: 390, endPoint y: 140, distance: 6.2
click at [390, 140] on div "Janela de atendimento Grade de atendimento Capacidade Transportadoras Veículos …" at bounding box center [352, 156] width 705 height 313
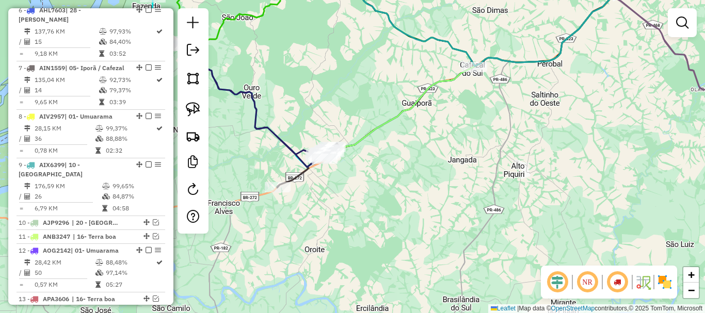
drag, startPoint x: 375, startPoint y: 200, endPoint x: 484, endPoint y: 155, distance: 118.2
click at [484, 155] on div "Janela de atendimento Grade de atendimento Capacidade Transportadoras Veículos …" at bounding box center [352, 156] width 705 height 313
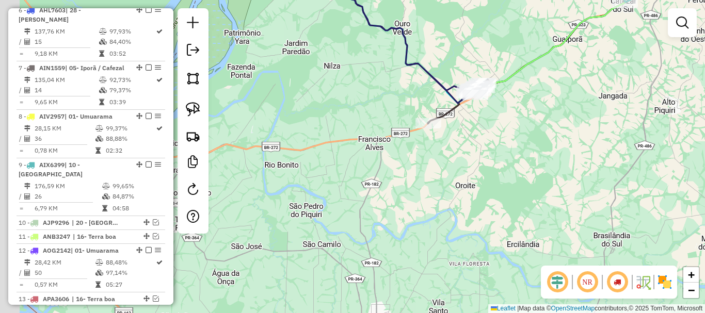
drag, startPoint x: 424, startPoint y: 182, endPoint x: 486, endPoint y: 156, distance: 67.3
click at [486, 156] on div "Janela de atendimento Grade de atendimento Capacidade Transportadoras Veículos …" at bounding box center [352, 156] width 705 height 313
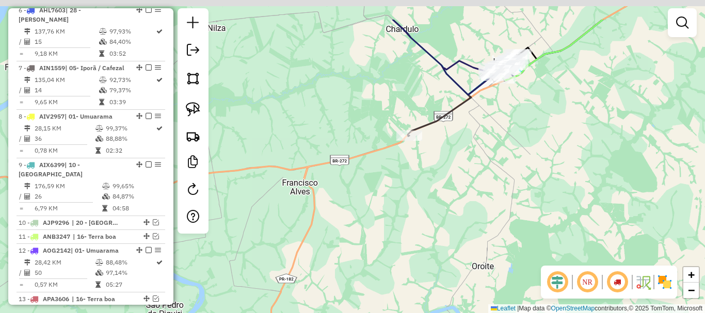
drag, startPoint x: 446, startPoint y: 128, endPoint x: 448, endPoint y: 214, distance: 85.7
click at [452, 223] on div "Janela de atendimento Grade de atendimento Capacidade Transportadoras Veículos …" at bounding box center [352, 156] width 705 height 313
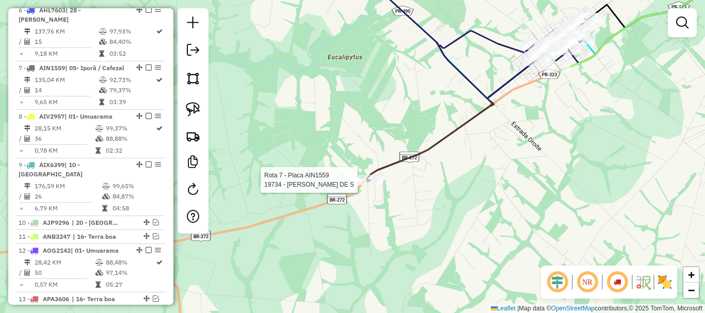
select select "**********"
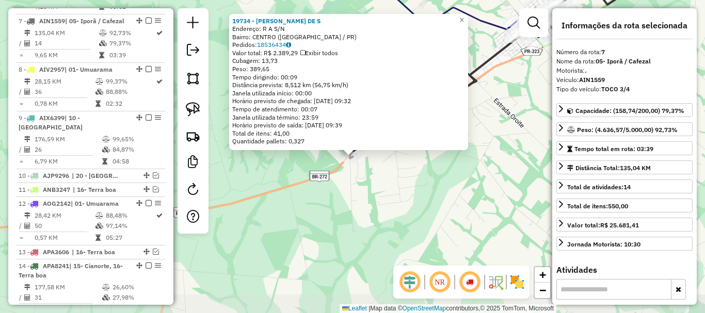
scroll to position [517, 0]
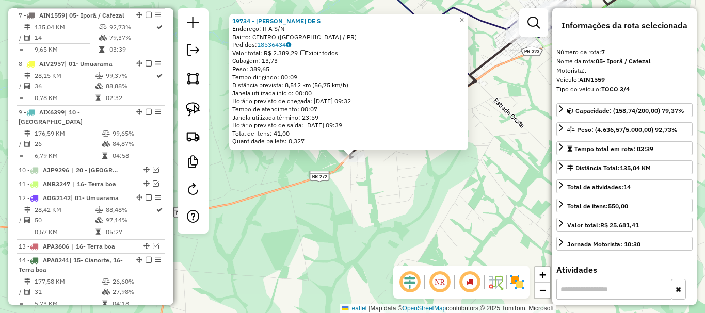
click at [433, 160] on div "19734 - ADEMILDO MENDES DE S Endereço: R A S/N Bairro: CENTRO (IPORA / PR) Pedi…" at bounding box center [352, 156] width 705 height 313
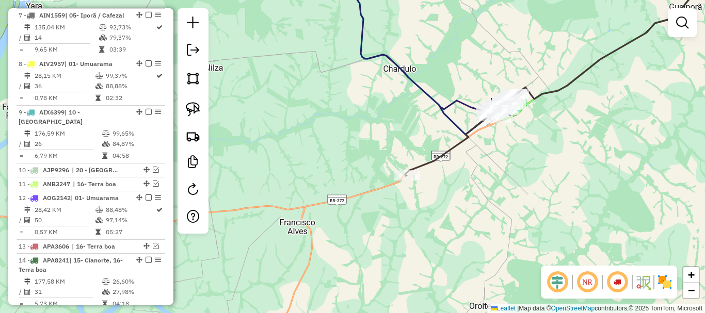
drag, startPoint x: 549, startPoint y: 188, endPoint x: 440, endPoint y: 197, distance: 109.7
click at [442, 198] on div "Janela de atendimento Grade de atendimento Capacidade Transportadoras Veículos …" at bounding box center [352, 156] width 705 height 313
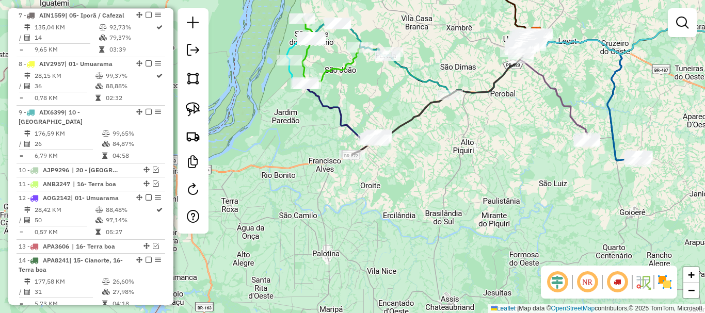
drag, startPoint x: 503, startPoint y: 210, endPoint x: 451, endPoint y: 171, distance: 64.8
click at [451, 173] on div "Janela de atendimento Grade de atendimento Capacidade Transportadoras Veículos …" at bounding box center [352, 156] width 705 height 313
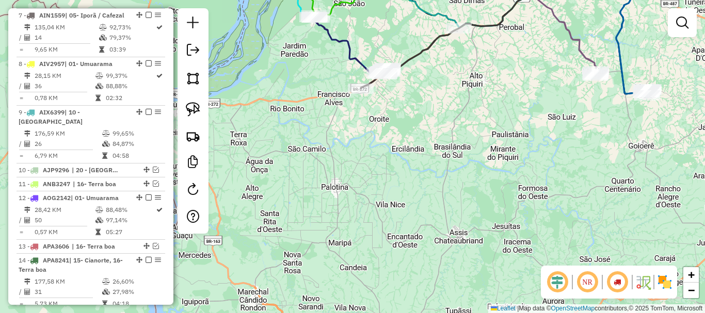
drag, startPoint x: 511, startPoint y: 165, endPoint x: 348, endPoint y: 180, distance: 163.7
click at [349, 180] on div "Janela de atendimento Grade de atendimento Capacidade Transportadoras Veículos …" at bounding box center [352, 156] width 705 height 313
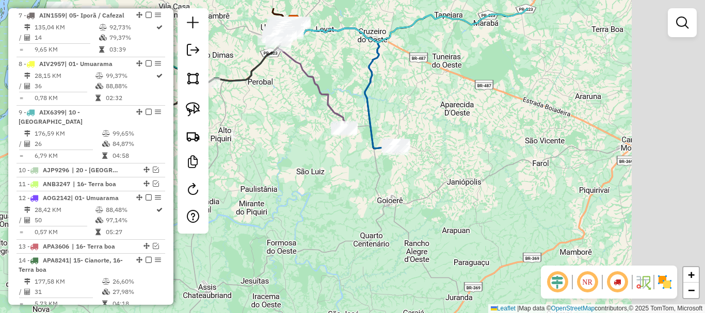
drag, startPoint x: 457, startPoint y: 168, endPoint x: 368, endPoint y: 207, distance: 97.2
click at [368, 207] on div "Janela de atendimento Grade de atendimento Capacidade Transportadoras Veículos …" at bounding box center [352, 156] width 705 height 313
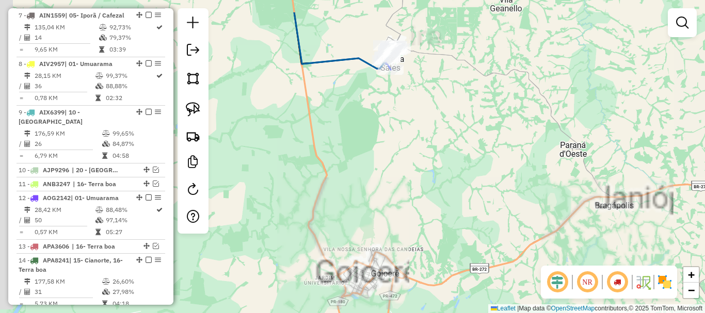
drag, startPoint x: 412, startPoint y: 119, endPoint x: 459, endPoint y: 220, distance: 111.3
click at [458, 220] on div "Janela de atendimento Grade de atendimento Capacidade Transportadoras Veículos …" at bounding box center [352, 156] width 705 height 313
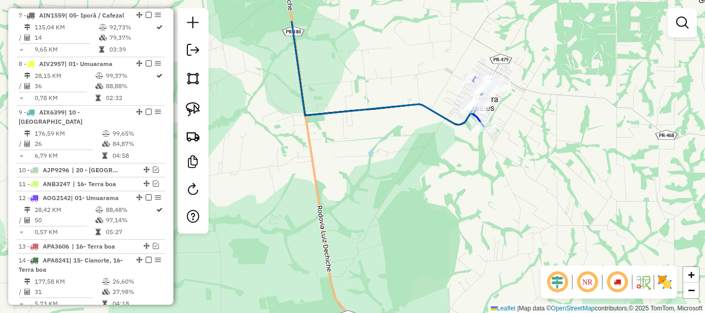
drag, startPoint x: 496, startPoint y: 210, endPoint x: 519, endPoint y: 222, distance: 26.3
click at [518, 222] on div "Janela de atendimento Grade de atendimento Capacidade Transportadoras Veículos …" at bounding box center [352, 156] width 705 height 313
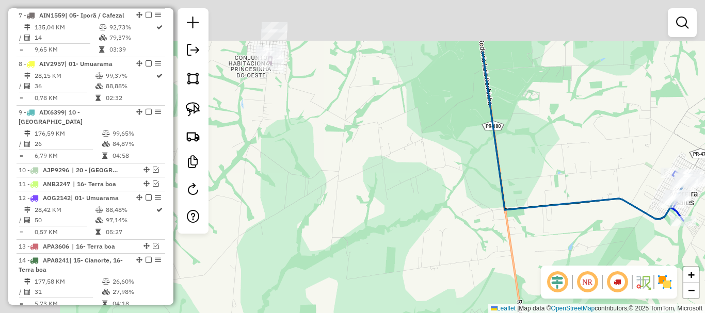
drag, startPoint x: 442, startPoint y: 238, endPoint x: 516, endPoint y: 270, distance: 81.6
click at [516, 270] on div "Janela de atendimento Grade de atendimento Capacidade Transportadoras Veículos …" at bounding box center [352, 156] width 705 height 313
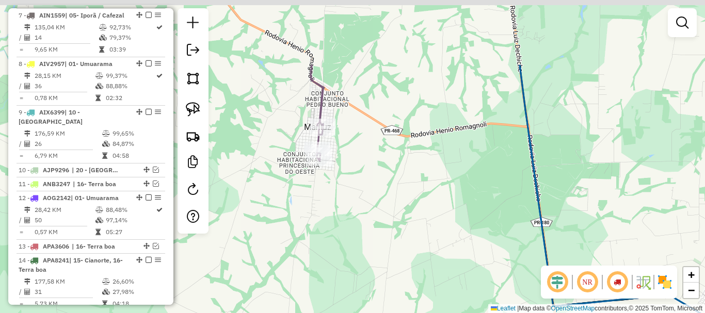
drag, startPoint x: 423, startPoint y: 190, endPoint x: 471, endPoint y: 286, distance: 108.0
click at [471, 286] on div "Janela de atendimento Grade de atendimento Capacidade Transportadoras Veículos …" at bounding box center [352, 156] width 705 height 313
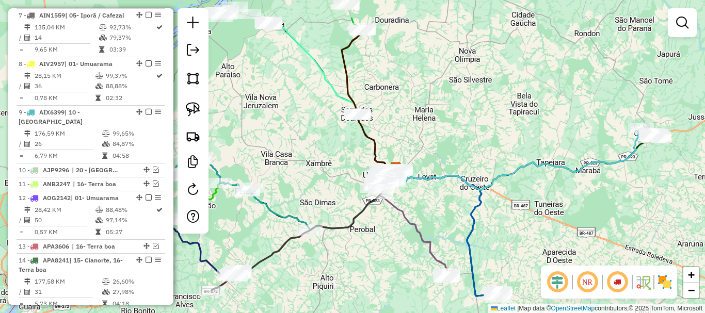
drag, startPoint x: 454, startPoint y: 206, endPoint x: 475, endPoint y: 226, distance: 28.8
click at [475, 226] on div "Janela de atendimento Grade de atendimento Capacidade Transportadoras Veículos …" at bounding box center [352, 156] width 705 height 313
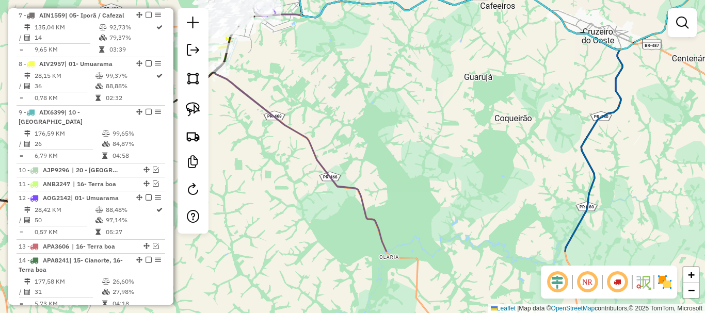
drag, startPoint x: 445, startPoint y: 216, endPoint x: 402, endPoint y: 111, distance: 113.1
click at [402, 111] on div "Janela de atendimento Grade de atendimento Capacidade Transportadoras Veículos …" at bounding box center [352, 156] width 705 height 313
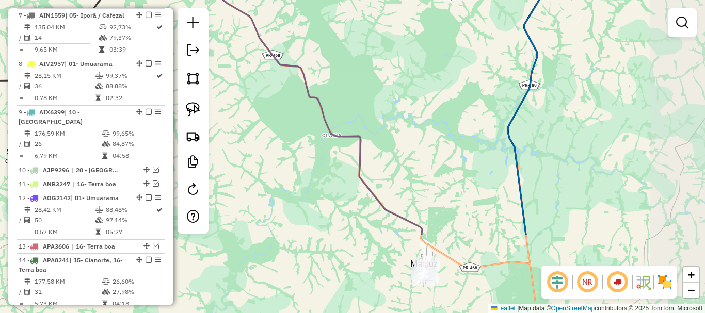
drag, startPoint x: 436, startPoint y: 196, endPoint x: 379, endPoint y: 80, distance: 129.2
click at [379, 80] on div "Janela de atendimento Grade de atendimento Capacidade Transportadoras Veículos …" at bounding box center [352, 156] width 705 height 313
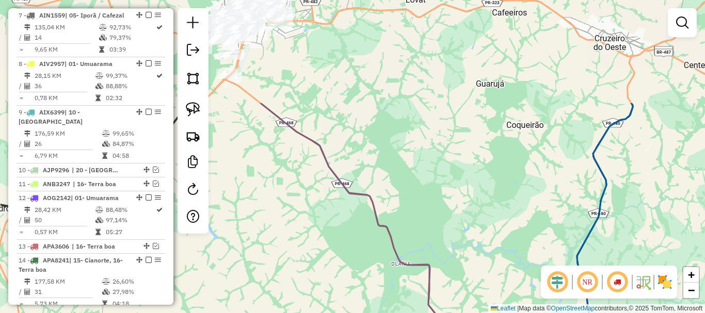
drag, startPoint x: 444, startPoint y: 216, endPoint x: 438, endPoint y: 237, distance: 21.5
click at [460, 249] on div "Janela de atendimento Grade de atendimento Capacidade Transportadoras Veículos …" at bounding box center [352, 156] width 705 height 313
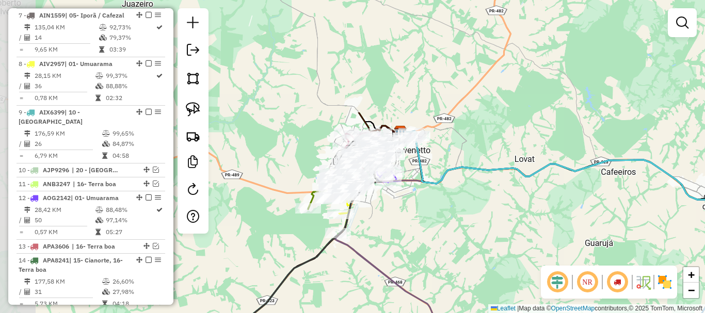
drag, startPoint x: 316, startPoint y: 112, endPoint x: 387, endPoint y: 213, distance: 123.2
click at [421, 258] on div "Janela de atendimento Grade de atendimento Capacidade Transportadoras Veículos …" at bounding box center [352, 156] width 705 height 313
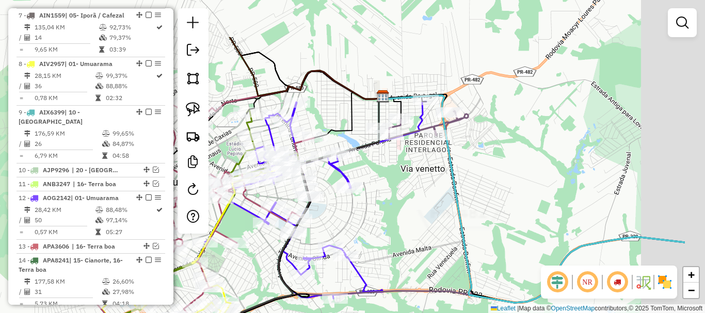
drag, startPoint x: 463, startPoint y: 136, endPoint x: 366, endPoint y: 207, distance: 119.9
click at [367, 206] on div "Janela de atendimento Grade de atendimento Capacidade Transportadoras Veículos …" at bounding box center [352, 156] width 705 height 313
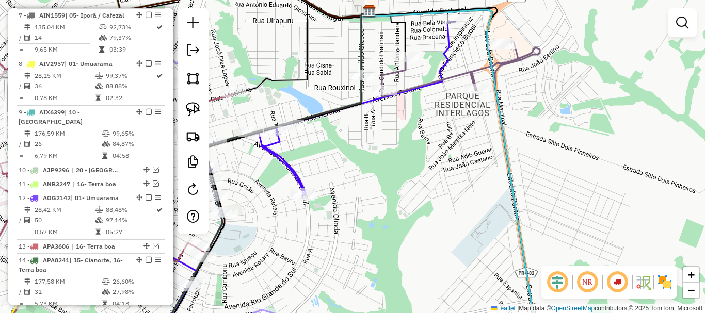
click at [407, 151] on div "Rota 21 - Placa IKX6B50 24500 - LANCHONETE ROD VAP L Janela de atendimento Grad…" at bounding box center [352, 156] width 705 height 313
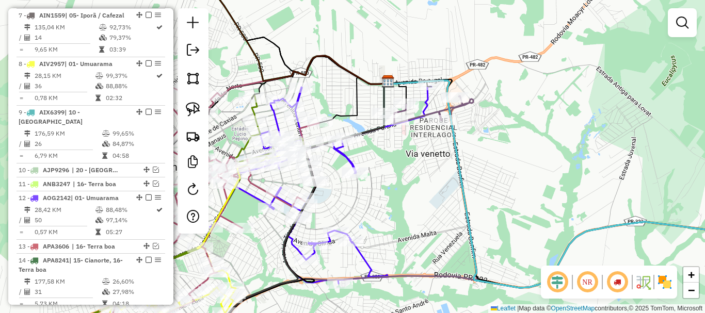
drag, startPoint x: 399, startPoint y: 168, endPoint x: 437, endPoint y: 188, distance: 43.8
click at [437, 188] on div "Janela de atendimento Grade de atendimento Capacidade Transportadoras Veículos …" at bounding box center [352, 156] width 705 height 313
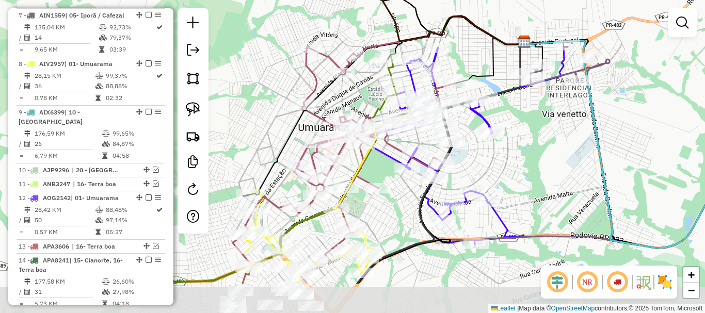
drag, startPoint x: 425, startPoint y: 187, endPoint x: 522, endPoint y: 126, distance: 114.7
click at [522, 126] on div "Janela de atendimento Grade de atendimento Capacidade Transportadoras Veículos …" at bounding box center [352, 156] width 705 height 313
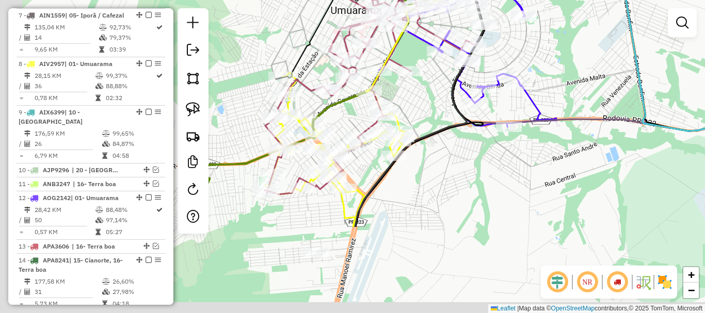
drag, startPoint x: 520, startPoint y: 192, endPoint x: 552, endPoint y: 75, distance: 121.5
click at [552, 75] on div "Janela de atendimento Grade de atendimento Capacidade Transportadoras Veículos …" at bounding box center [352, 156] width 705 height 313
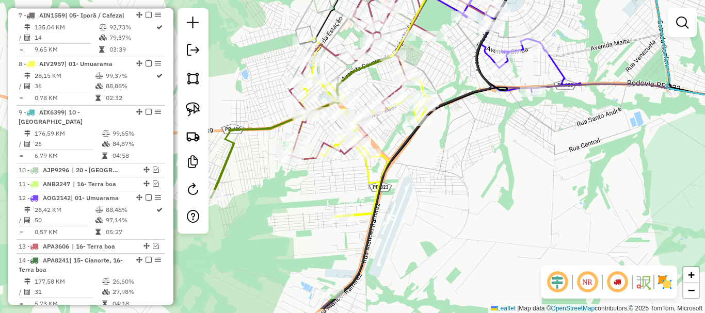
drag, startPoint x: 485, startPoint y: 196, endPoint x: 509, endPoint y: 161, distance: 42.4
click at [509, 161] on div "Janela de atendimento Grade de atendimento Capacidade Transportadoras Veículos …" at bounding box center [352, 156] width 705 height 313
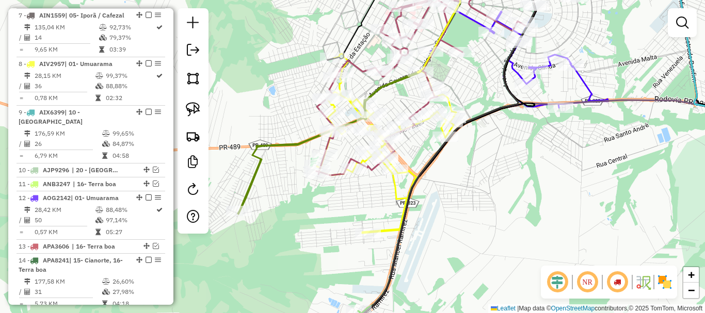
drag, startPoint x: 630, startPoint y: 191, endPoint x: 511, endPoint y: 185, distance: 119.9
click at [511, 185] on div "Janela de atendimento Grade de atendimento Capacidade Transportadoras Veículos …" at bounding box center [352, 156] width 705 height 313
drag, startPoint x: 350, startPoint y: 201, endPoint x: 429, endPoint y: 209, distance: 79.9
click at [428, 209] on div "Janela de atendimento Grade de atendimento Capacidade Transportadoras Veículos …" at bounding box center [352, 156] width 705 height 313
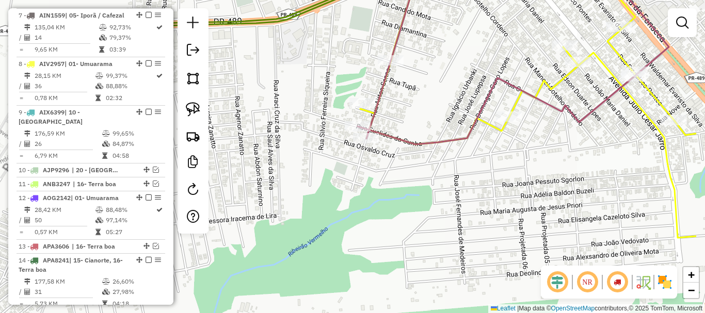
drag, startPoint x: 386, startPoint y: 218, endPoint x: 290, endPoint y: 233, distance: 97.2
click at [290, 233] on div "Janela de atendimento Grade de atendimento Capacidade Transportadoras Veículos …" at bounding box center [352, 156] width 705 height 313
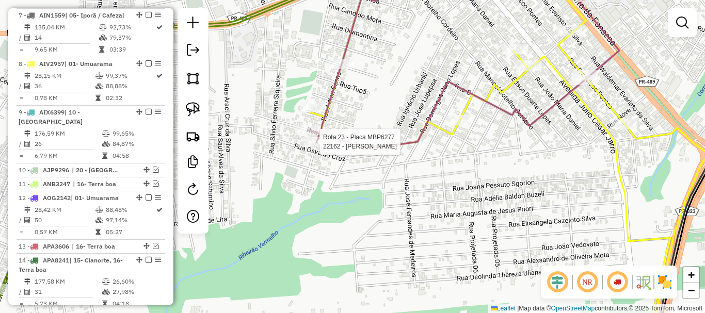
select select "**********"
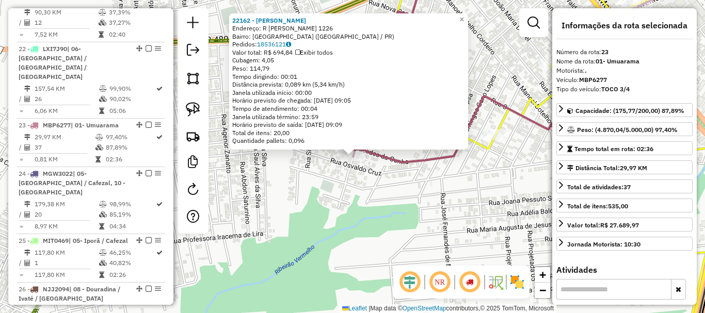
scroll to position [1238, 0]
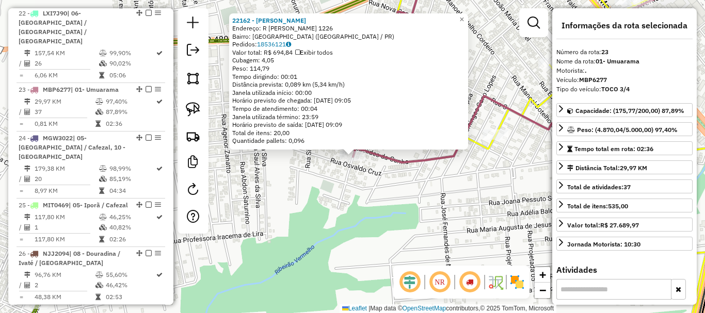
click at [380, 160] on icon at bounding box center [533, 66] width 379 height 194
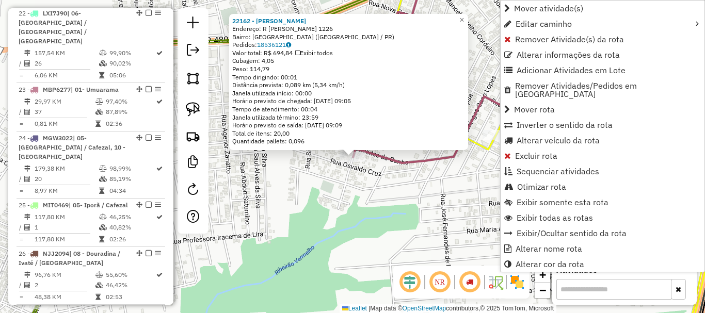
click at [429, 185] on div "22162 - EDE FIDELIS Endereço: R AYRTON SENNA 1226 Bairro: PARQUE TARUMA (UMUARA…" at bounding box center [352, 156] width 705 height 313
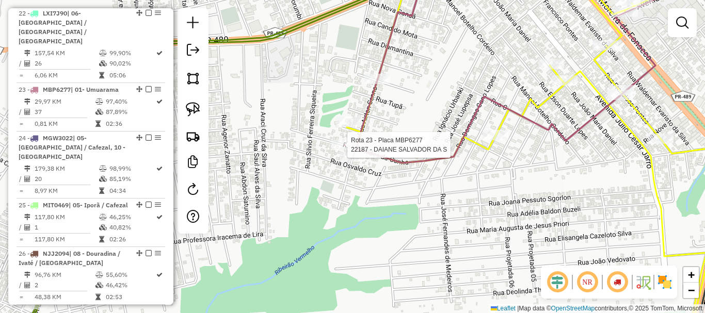
select select "**********"
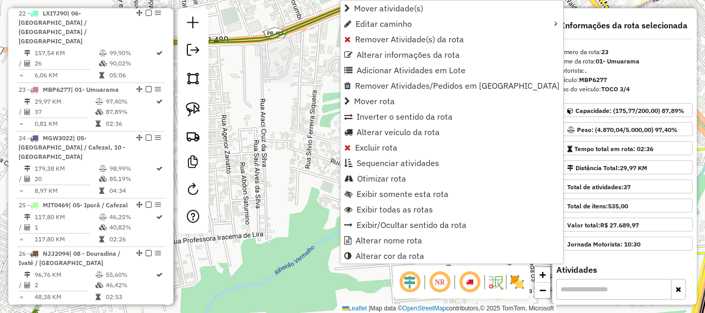
click at [518, 167] on div "Janela de atendimento Grade de atendimento Capacidade Transportadoras Veículos …" at bounding box center [352, 156] width 705 height 313
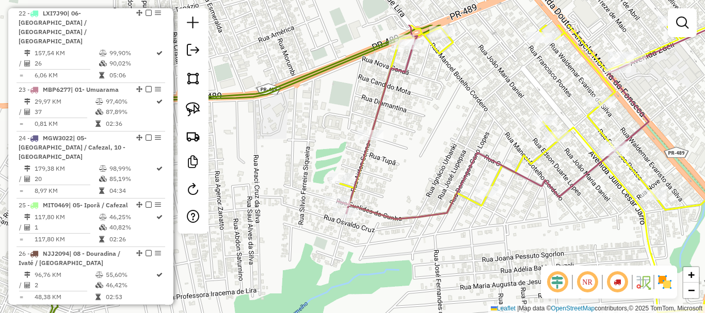
drag, startPoint x: 387, startPoint y: 164, endPoint x: 381, endPoint y: 218, distance: 54.6
click at [381, 218] on icon at bounding box center [527, 122] width 380 height 194
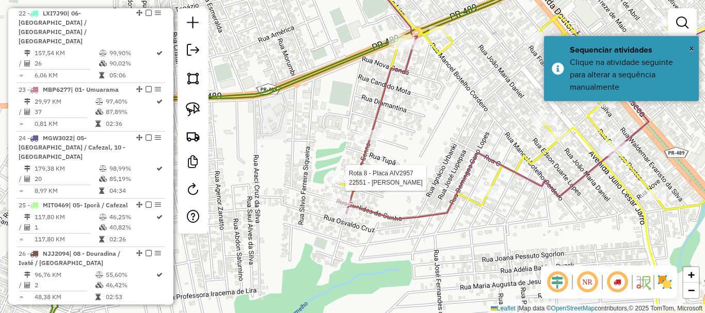
select select "**********"
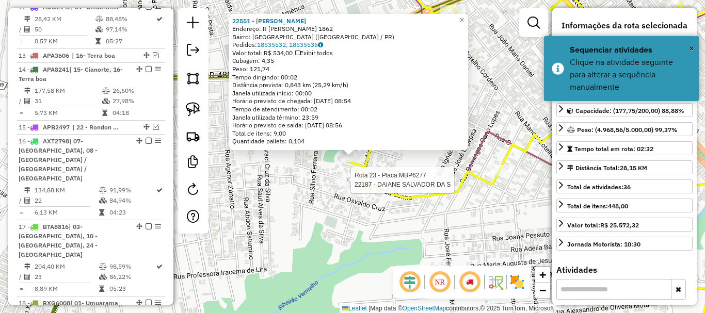
scroll to position [575, 0]
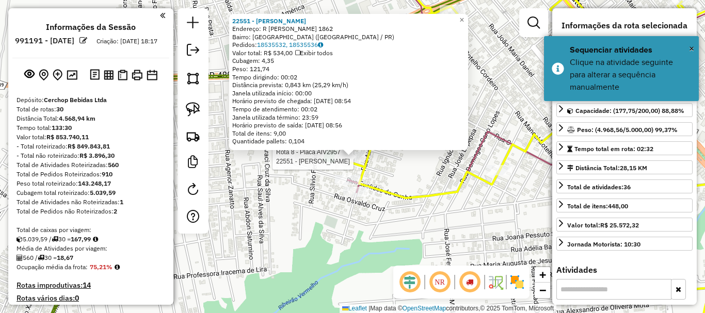
select select "**********"
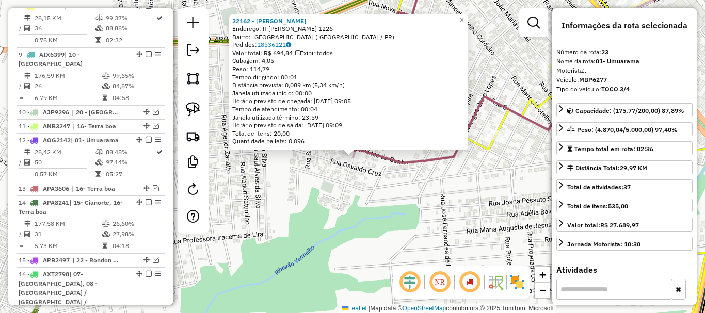
scroll to position [1238, 0]
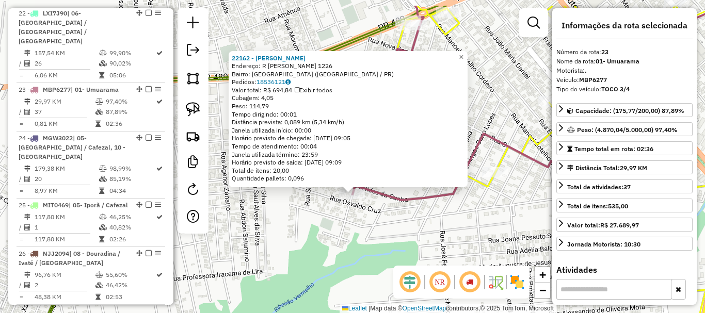
drag, startPoint x: 402, startPoint y: 182, endPoint x: 391, endPoint y: 220, distance: 39.3
click at [400, 221] on div "22162 - [PERSON_NAME]: R [PERSON_NAME] 1226 Bairro: [GEOGRAPHIC_DATA] ([GEOGRAP…" at bounding box center [352, 156] width 705 height 313
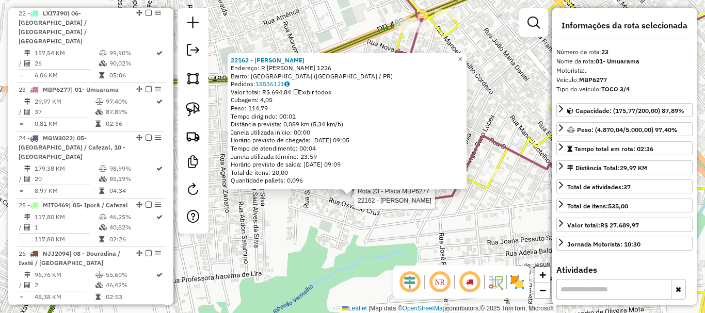
click at [350, 194] on div at bounding box center [346, 188] width 12 height 12
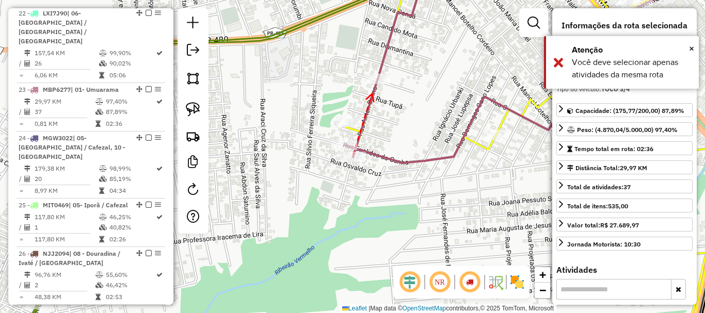
click at [372, 94] on icon at bounding box center [369, 98] width 7 height 8
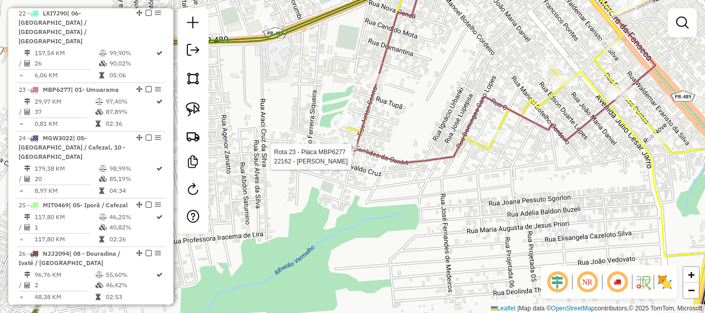
select select "**********"
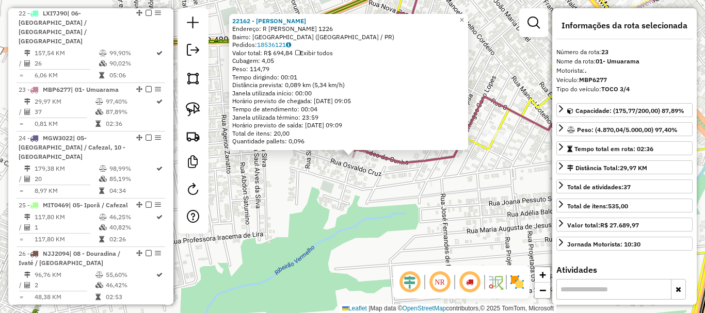
click at [312, 175] on div "Rota 23 - Placa MBP6277 22187 - DAIANE SALVADOR DA S 22162 - EDE FIDELIS Endere…" at bounding box center [352, 156] width 705 height 313
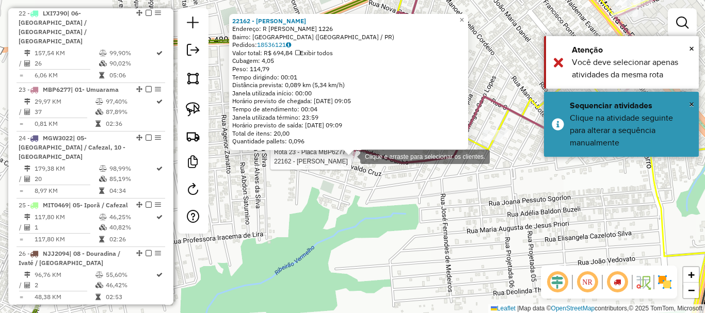
select select "**********"
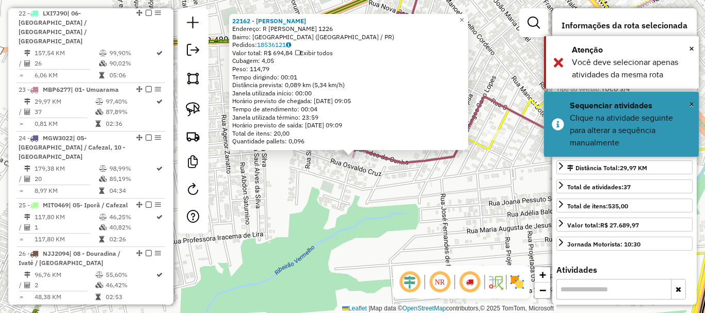
click at [371, 166] on div "Rota 23 - Placa MBP6277 22162 - EDE FIDELIS 22162 - EDE FIDELIS Endereço: R [PE…" at bounding box center [352, 156] width 705 height 313
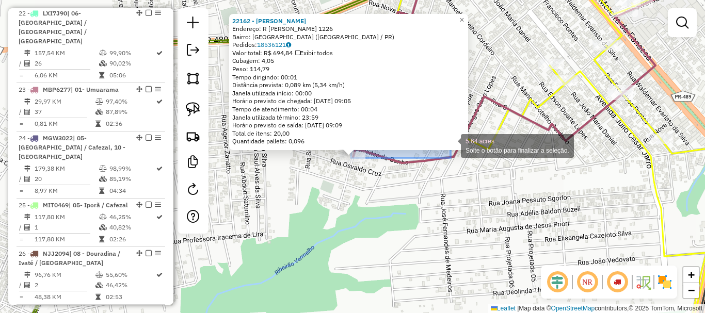
select select "**********"
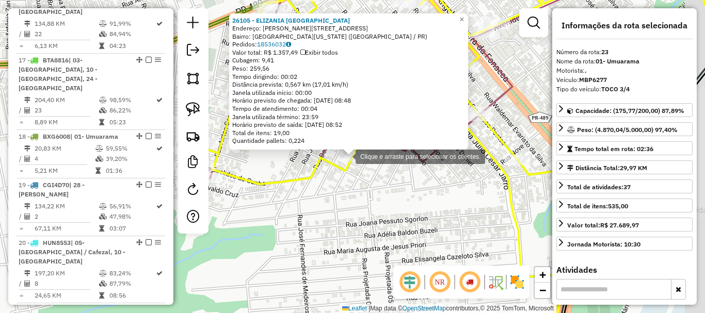
scroll to position [575, 0]
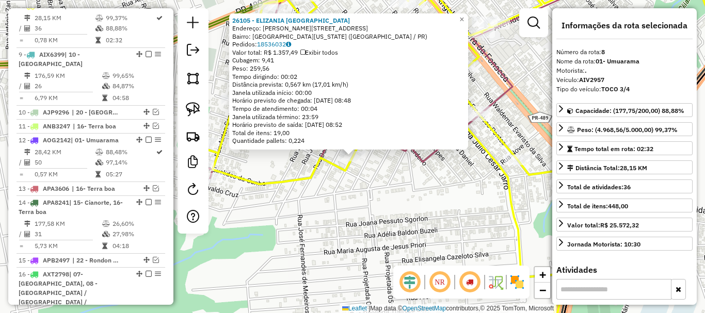
click at [407, 161] on div "26105 - [PERSON_NAME] Endereço: [STREET_ADDRESS][PERSON_NAME][US_STATE] ([GEOGR…" at bounding box center [352, 156] width 705 height 313
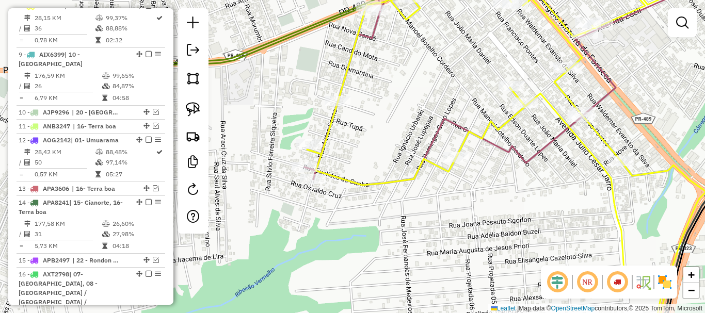
drag, startPoint x: 307, startPoint y: 175, endPoint x: 444, endPoint y: 176, distance: 136.7
click at [444, 176] on icon at bounding box center [580, 158] width 547 height 376
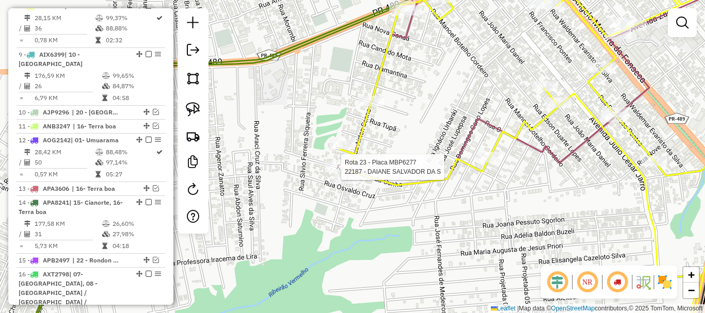
select select "**********"
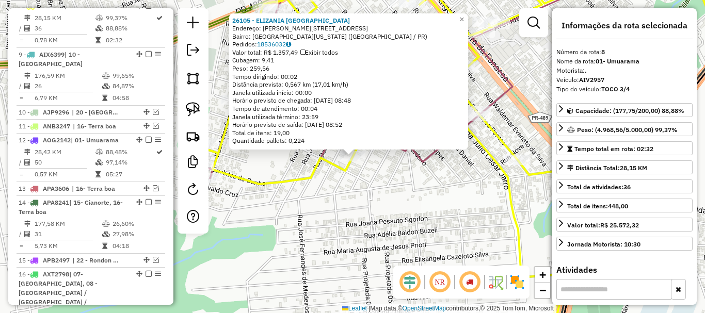
click at [430, 169] on div "26105 - [PERSON_NAME] Endereço: [STREET_ADDRESS][PERSON_NAME][US_STATE] ([GEOGR…" at bounding box center [352, 156] width 705 height 313
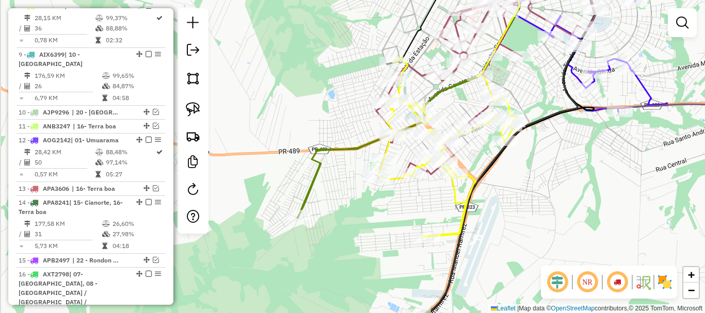
drag, startPoint x: 364, startPoint y: 189, endPoint x: 417, endPoint y: 183, distance: 53.0
click at [415, 183] on div "Janela de atendimento Grade de atendimento Capacidade Transportadoras Veículos …" at bounding box center [352, 156] width 705 height 313
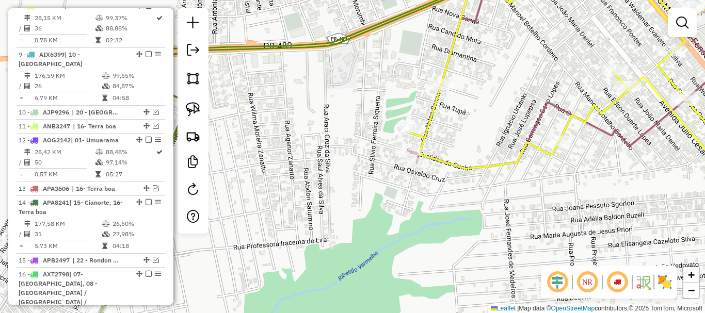
drag, startPoint x: 393, startPoint y: 194, endPoint x: 457, endPoint y: 220, distance: 68.8
click at [457, 220] on div "Janela de atendimento Grade de atendimento Capacidade Transportadoras Veículos …" at bounding box center [352, 156] width 705 height 313
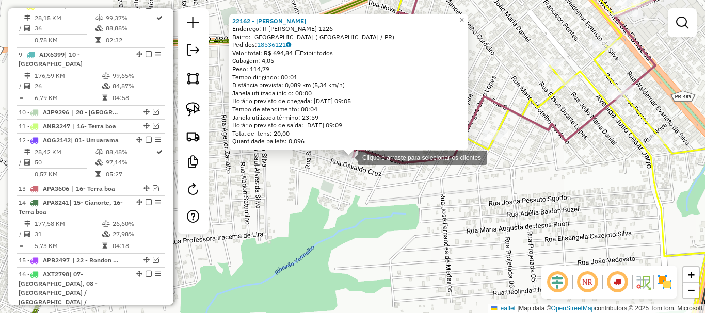
scroll to position [1238, 0]
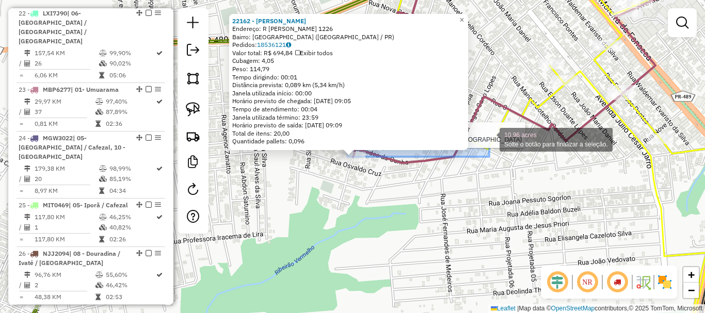
select select "**********"
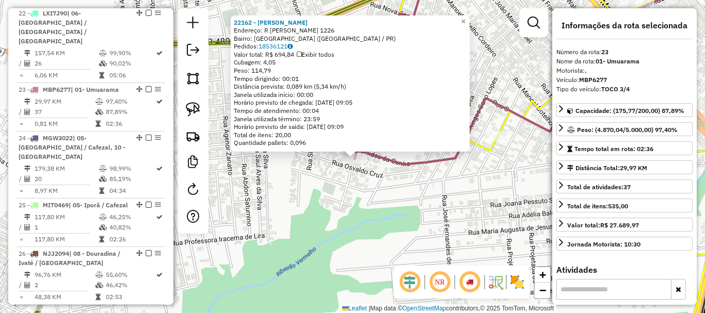
drag, startPoint x: 384, startPoint y: 185, endPoint x: 435, endPoint y: 256, distance: 87.2
click at [435, 256] on div "22162 - [PERSON_NAME]: R [PERSON_NAME] 1226 Bairro: [GEOGRAPHIC_DATA] ([GEOGRAP…" at bounding box center [352, 156] width 705 height 313
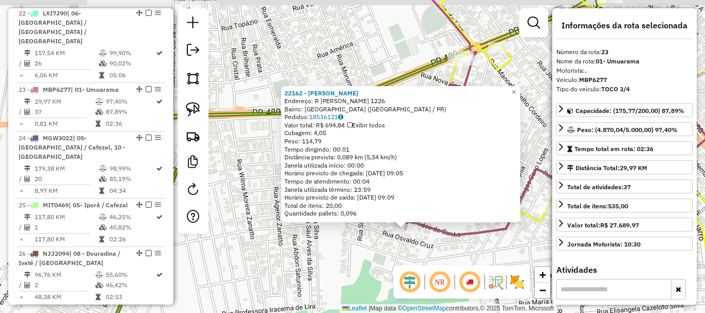
click at [459, 219] on div "22162 - [PERSON_NAME]: R [PERSON_NAME] 1226 Bairro: [GEOGRAPHIC_DATA] ([GEOGRAP…" at bounding box center [400, 154] width 239 height 137
click at [451, 231] on icon at bounding box center [585, 102] width 379 height 267
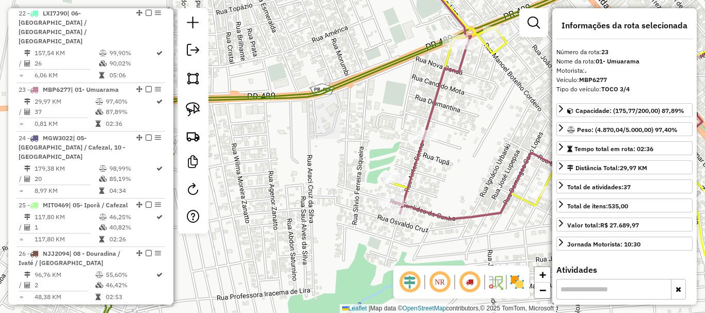
drag, startPoint x: 450, startPoint y: 206, endPoint x: 418, endPoint y: 156, distance: 59.4
click at [418, 157] on div "Janela de atendimento Grade de atendimento Capacidade Transportadoras Veículos …" at bounding box center [352, 156] width 705 height 313
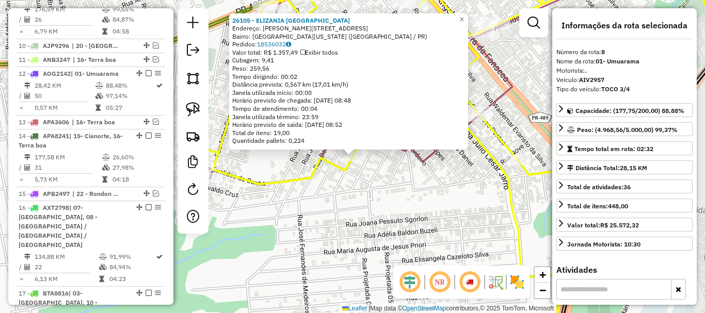
scroll to position [575, 0]
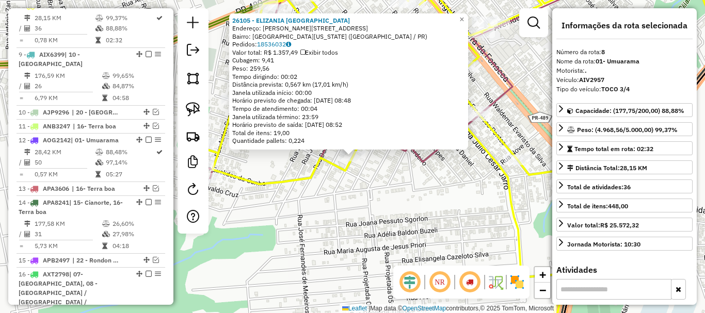
click at [407, 171] on div "26105 - [PERSON_NAME] Endereço: [STREET_ADDRESS][PERSON_NAME][US_STATE] ([GEOGR…" at bounding box center [352, 156] width 705 height 313
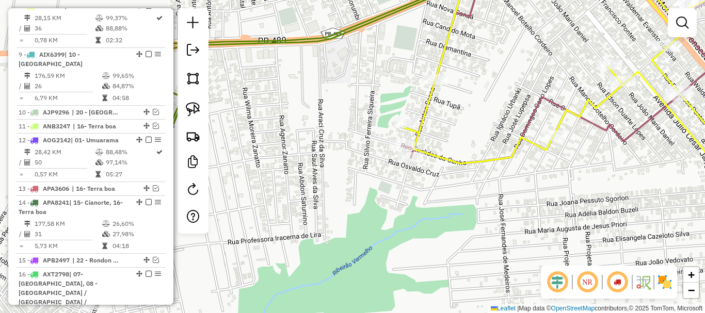
drag, startPoint x: 372, startPoint y: 183, endPoint x: 564, endPoint y: 162, distance: 193.5
click at [564, 162] on div "Janela de atendimento Grade de atendimento Capacidade Transportadoras Veículos …" at bounding box center [352, 156] width 705 height 313
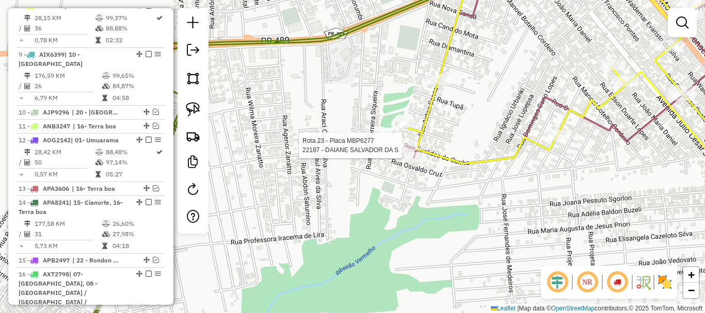
select select "**********"
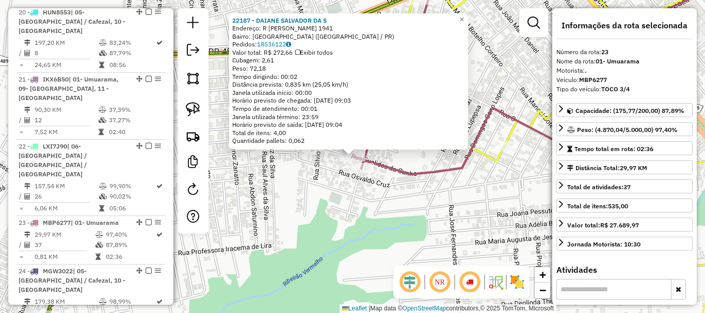
scroll to position [1238, 0]
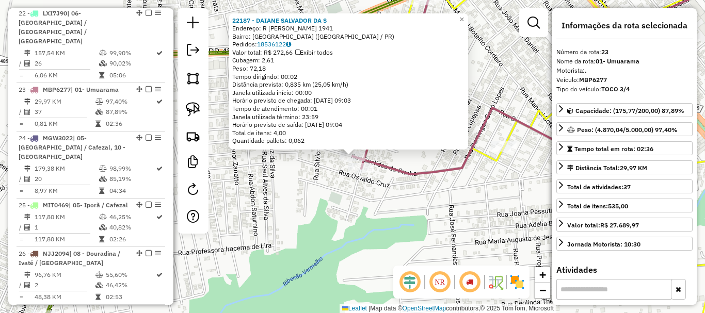
click at [642, 289] on input "text" at bounding box center [613, 289] width 115 height 21
click at [501, 195] on div "22187 - DAIANE SALVADOR DA S Endereço: R EUCLIDES DA CUNHA 1941 Bairro: [GEOGRA…" at bounding box center [352, 156] width 705 height 313
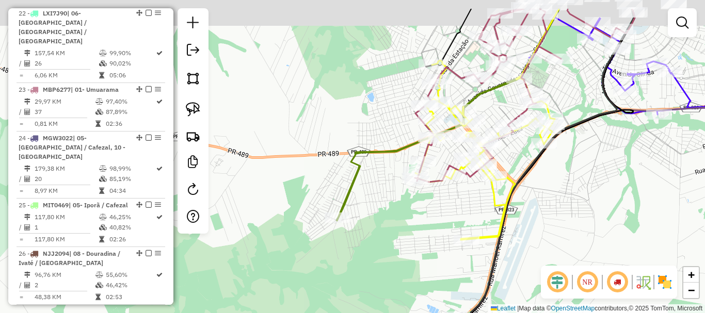
drag, startPoint x: 442, startPoint y: 126, endPoint x: 425, endPoint y: 204, distance: 80.2
click at [425, 204] on div "Janela de atendimento Grade de atendimento Capacidade Transportadoras Veículos …" at bounding box center [352, 156] width 705 height 313
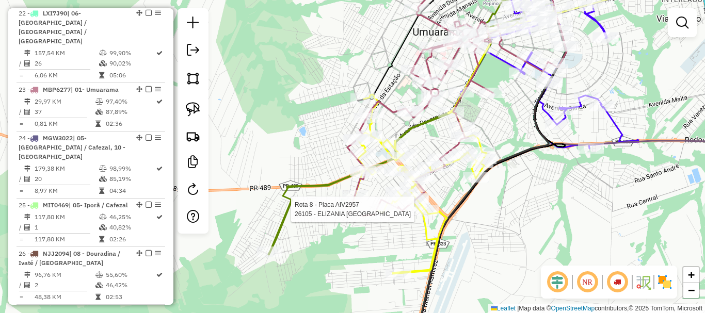
drag, startPoint x: 497, startPoint y: 200, endPoint x: 435, endPoint y: 193, distance: 62.8
click at [434, 193] on div "Rota 8 - Placa AIV2957 26105 - ELIZANIA [GEOGRAPHIC_DATA] Janela de atendimento…" at bounding box center [352, 156] width 705 height 313
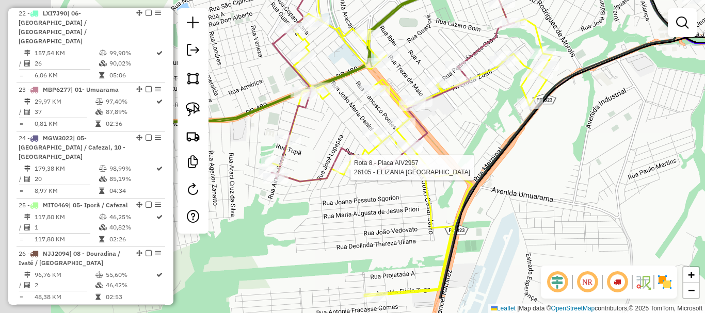
drag, startPoint x: 476, startPoint y: 190, endPoint x: 539, endPoint y: 156, distance: 71.6
click at [538, 156] on div "Rota 8 - Placa AIV2957 26105 - ELIZANIA [GEOGRAPHIC_DATA] Janela de atendimento…" at bounding box center [352, 156] width 705 height 313
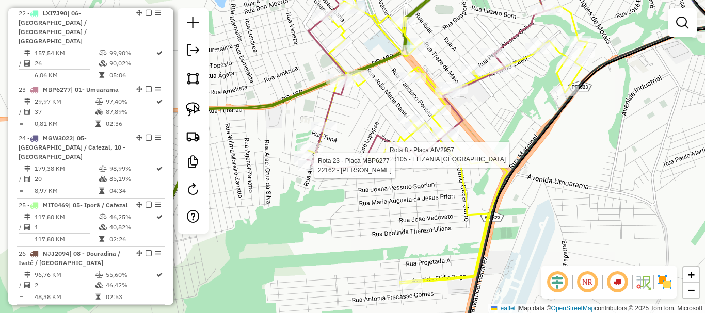
select select "**********"
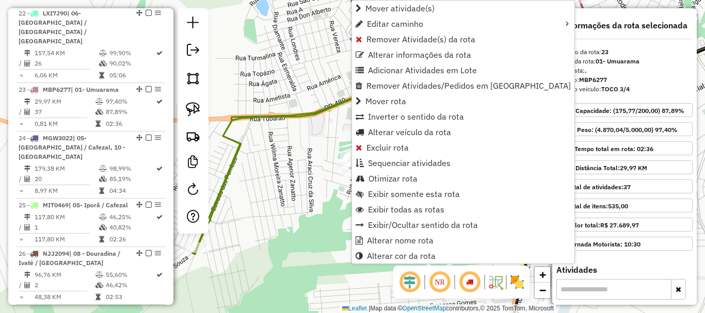
click at [335, 190] on div "Rota 23 - Placa MBP6277 22162 - EDE FIDELIS Janela de atendimento Grade de aten…" at bounding box center [352, 156] width 705 height 313
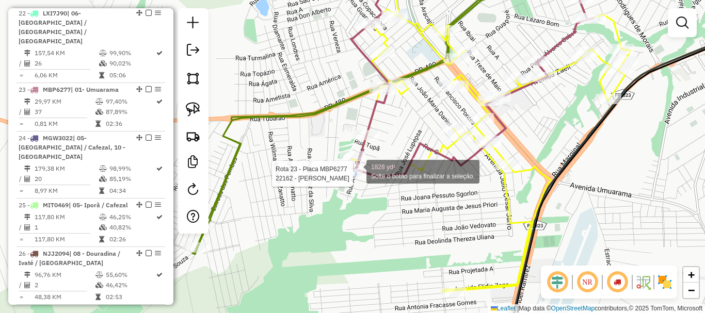
select select "**********"
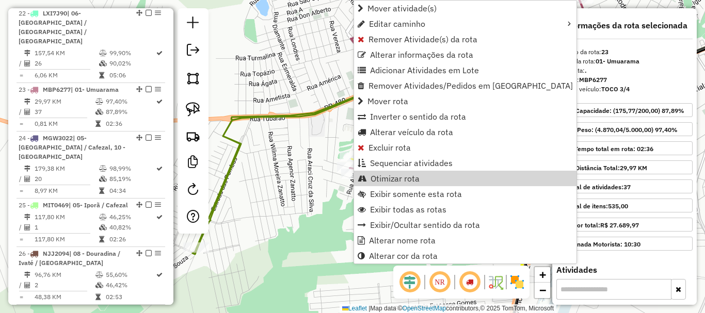
click at [303, 170] on div "Janela de atendimento Grade de atendimento Capacidade Transportadoras Veículos …" at bounding box center [352, 156] width 705 height 313
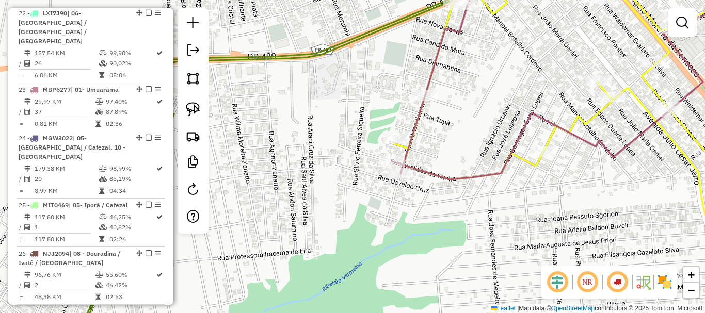
drag, startPoint x: 348, startPoint y: 177, endPoint x: 310, endPoint y: 208, distance: 49.5
click at [310, 208] on div "Janela de atendimento Grade de atendimento Capacidade Transportadoras Veículos …" at bounding box center [352, 156] width 705 height 313
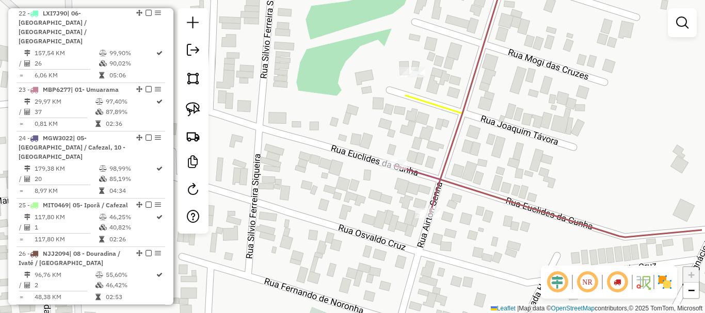
drag, startPoint x: 372, startPoint y: 183, endPoint x: 291, endPoint y: 205, distance: 83.5
click at [294, 205] on div "Janela de atendimento Grade de atendimento Capacidade Transportadoras Veículos …" at bounding box center [352, 156] width 705 height 313
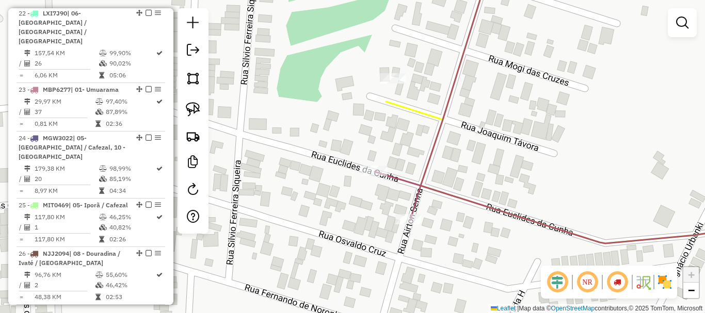
drag, startPoint x: 417, startPoint y: 153, endPoint x: 340, endPoint y: 159, distance: 77.1
click at [340, 159] on div "Janela de atendimento Grade de atendimento Capacidade Transportadoras Veículos …" at bounding box center [352, 156] width 705 height 313
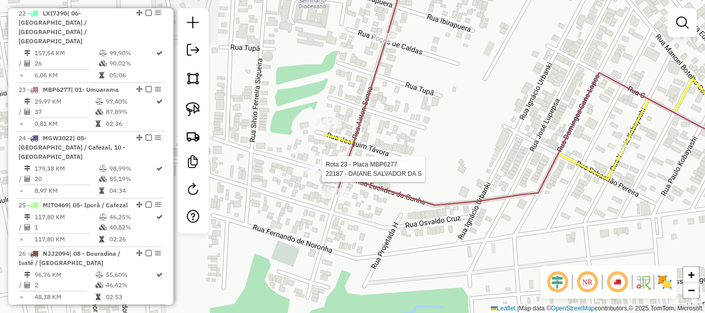
select select "**********"
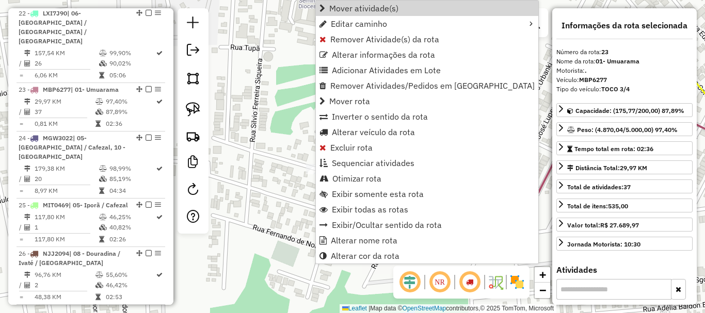
click at [303, 143] on div "Janela de atendimento Grade de atendimento Capacidade Transportadoras Veículos …" at bounding box center [352, 156] width 705 height 313
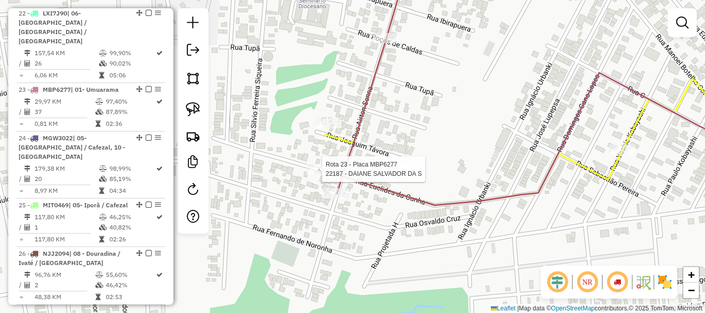
select select "**********"
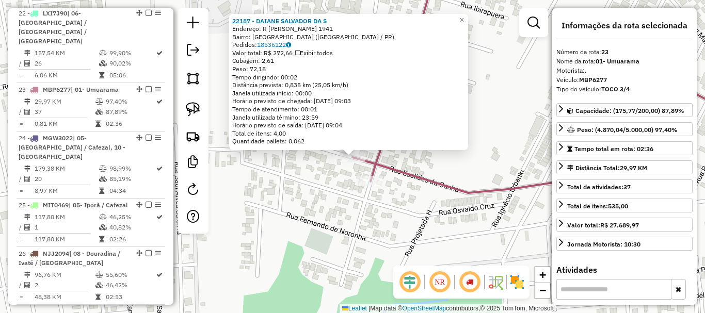
click at [393, 172] on icon at bounding box center [563, 81] width 422 height 224
click at [487, 115] on div "22187 - DAIANE SALVADOR DA S Endereço: R EUCLIDES DA CUNHA 1941 Bairro: PARQUE …" at bounding box center [352, 156] width 705 height 313
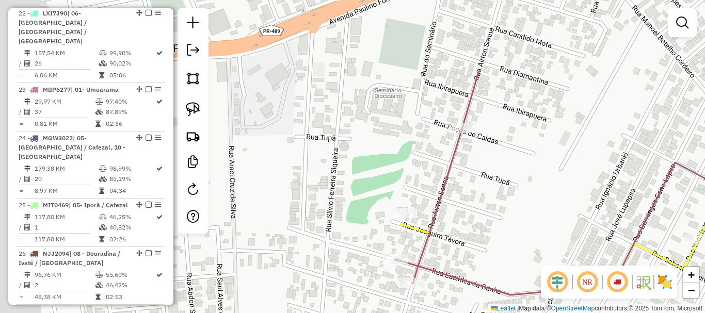
drag, startPoint x: 478, startPoint y: 123, endPoint x: 525, endPoint y: 237, distance: 122.8
click at [525, 236] on div "Janela de atendimento Grade de atendimento Capacidade Transportadoras Veículos …" at bounding box center [352, 156] width 705 height 313
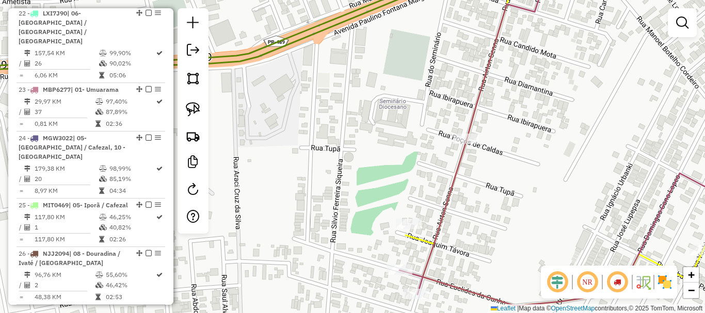
click at [408, 216] on div "Rota 8 - Placa AIV2957 22551 - WILSON COSTA Janela de atendimento Grade de aten…" at bounding box center [352, 156] width 705 height 313
select select "**********"
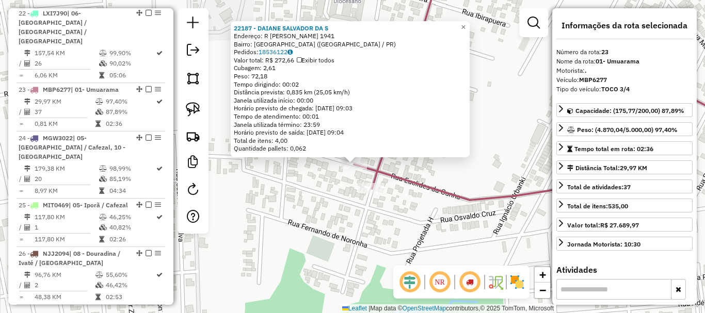
drag, startPoint x: 421, startPoint y: 172, endPoint x: 422, endPoint y: 251, distance: 78.9
click at [422, 200] on icon at bounding box center [565, 88] width 422 height 224
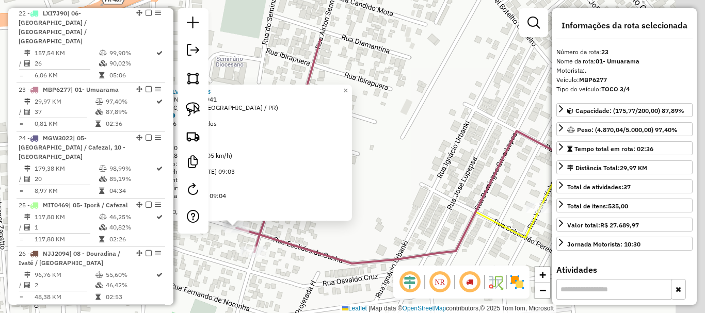
drag, startPoint x: 452, startPoint y: 183, endPoint x: 336, endPoint y: 254, distance: 135.9
click at [336, 254] on icon at bounding box center [447, 151] width 422 height 224
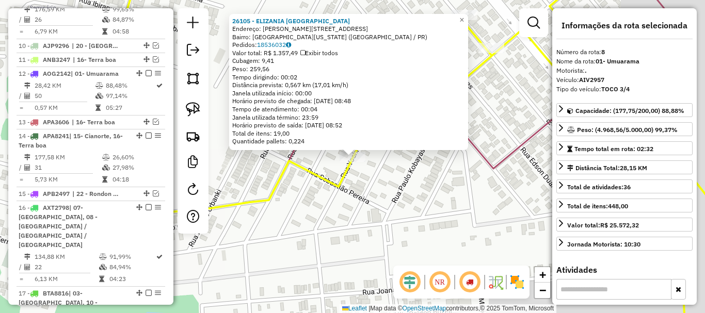
scroll to position [575, 0]
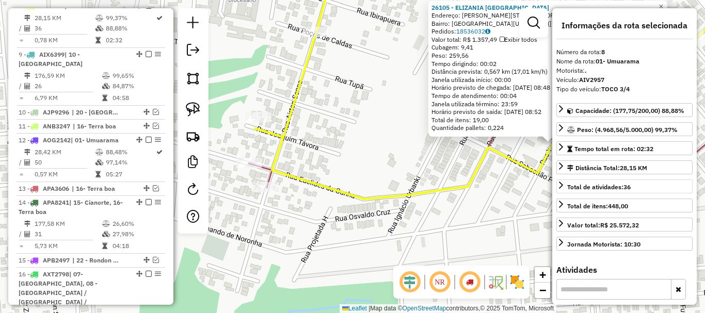
drag, startPoint x: 415, startPoint y: 196, endPoint x: 573, endPoint y: 182, distance: 158.5
click at [573, 182] on hb-router-mapa "Informações da Sessão 991191 - 19/08/2025 Criação: 18/08/2025 18:17 Depósito: C…" at bounding box center [352, 156] width 705 height 313
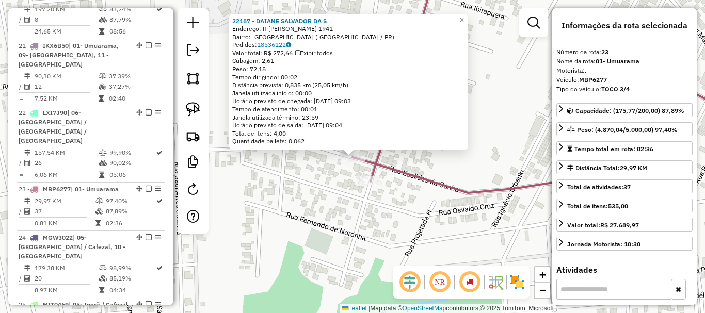
scroll to position [1238, 0]
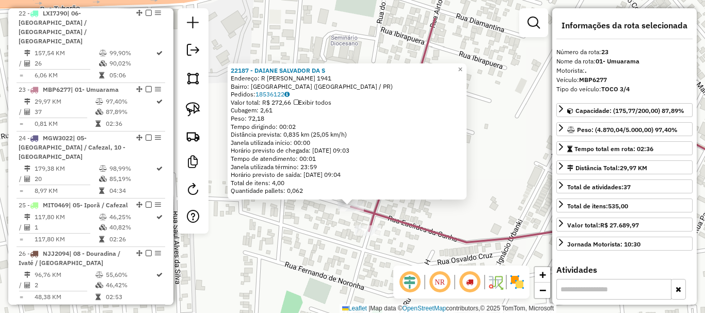
drag, startPoint x: 419, startPoint y: 217, endPoint x: 420, endPoint y: 255, distance: 38.2
click at [420, 242] on icon at bounding box center [562, 130] width 422 height 224
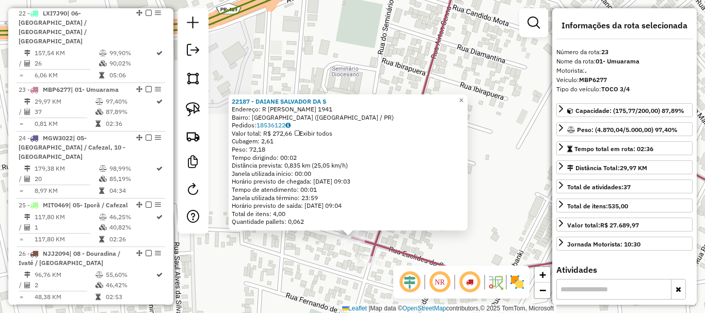
click at [482, 148] on div "22187 - DAIANE SALVADOR DA S Endereço: R EUCLIDES DA CUNHA 1941 Bairro: PARQUE …" at bounding box center [352, 156] width 705 height 313
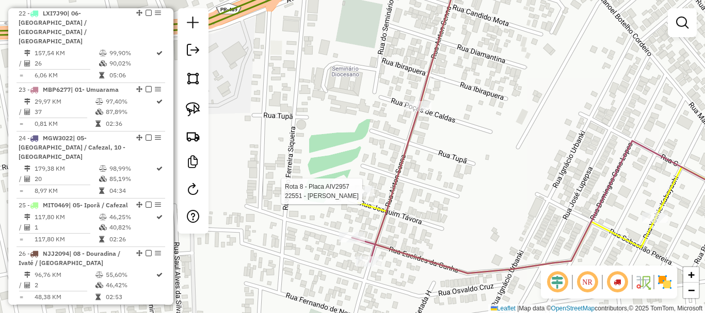
select select "**********"
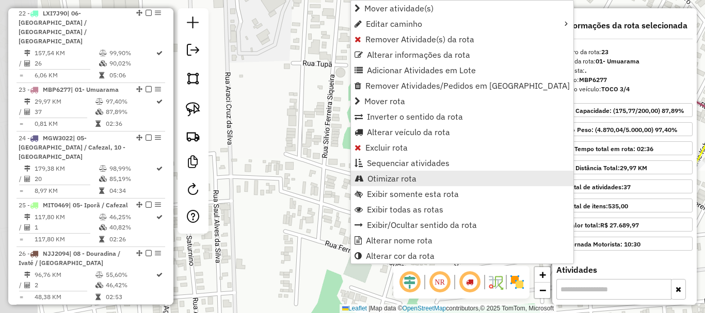
drag, startPoint x: 296, startPoint y: 116, endPoint x: 357, endPoint y: 172, distance: 83.2
click at [357, 172] on hb-router-mapa "Mover atividade(s) Editar caminho Remover Atividade(s) da rota Alterar informaç…" at bounding box center [352, 156] width 705 height 313
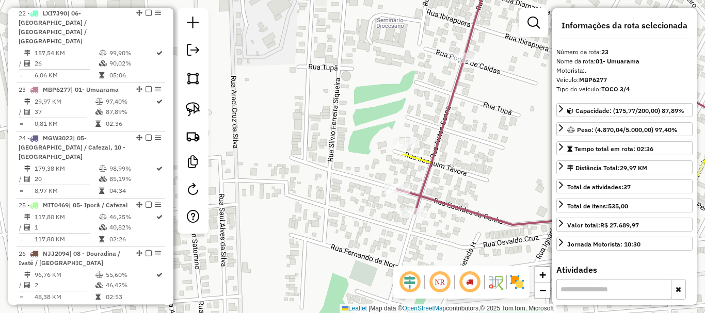
click at [313, 177] on div "Janela de atendimento Grade de atendimento Capacidade Transportadoras Veículos …" at bounding box center [352, 156] width 705 height 313
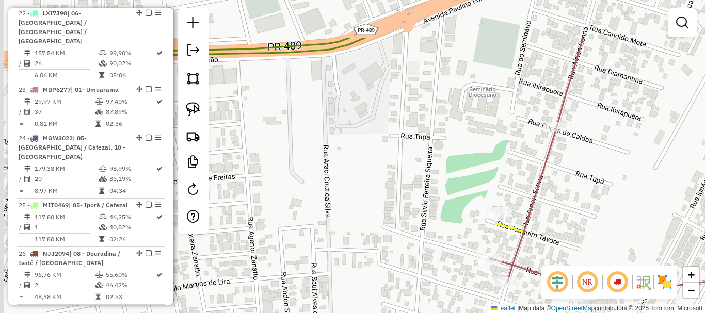
drag, startPoint x: 348, startPoint y: 172, endPoint x: 441, endPoint y: 241, distance: 115.3
click at [441, 241] on div "Janela de atendimento Grade de atendimento Capacidade Transportadoras Veículos …" at bounding box center [352, 156] width 705 height 313
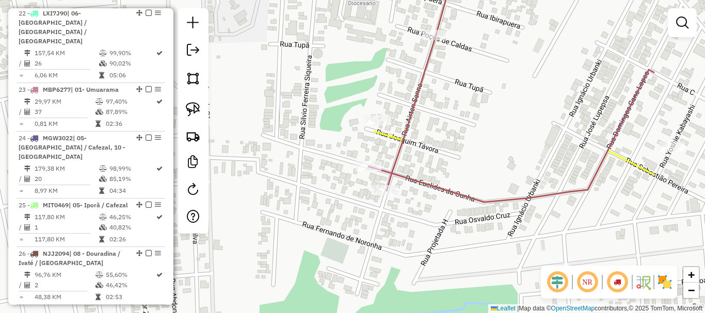
drag, startPoint x: 450, startPoint y: 243, endPoint x: 270, endPoint y: 83, distance: 241.1
click at [269, 83] on div "Janela de atendimento Grade de atendimento Capacidade Transportadoras Veículos …" at bounding box center [352, 156] width 705 height 313
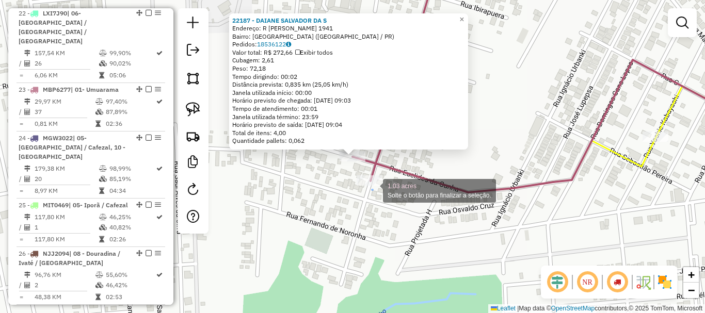
select select "**********"
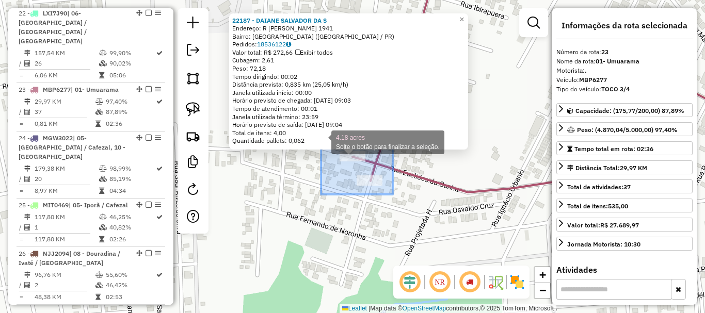
drag, startPoint x: 393, startPoint y: 194, endPoint x: 321, endPoint y: 141, distance: 89.2
click at [321, 141] on div "22187 - DAIANE SALVADOR DA S Endereço: R EUCLIDES DA CUNHA 1941 Bairro: PARQUE …" at bounding box center [352, 156] width 705 height 313
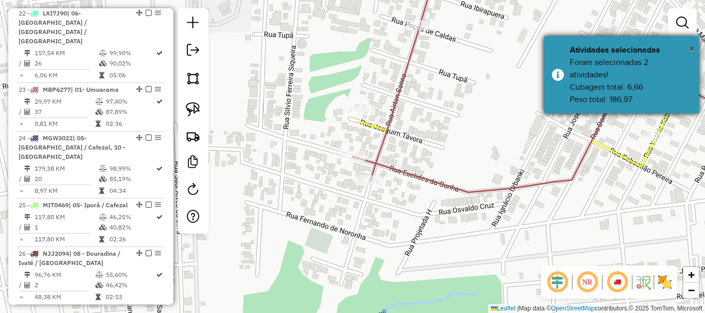
click at [623, 86] on div "Foram selecionadas 2 atividades! Cubagem total: 6,66 Peso total: 186,97" at bounding box center [630, 81] width 121 height 50
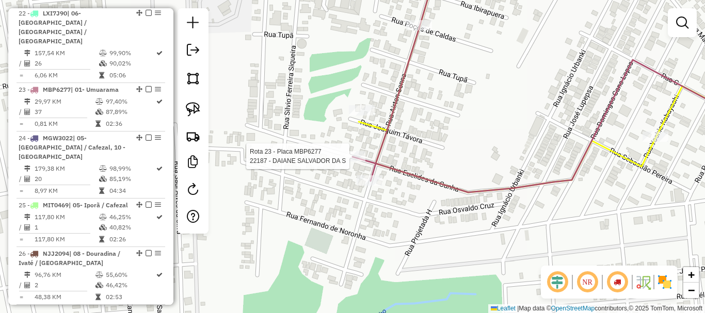
select select "**********"
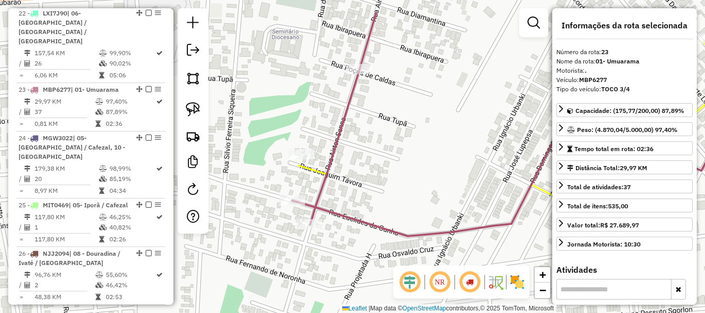
drag, startPoint x: 283, startPoint y: 210, endPoint x: 271, endPoint y: 217, distance: 14.1
click at [271, 217] on div "Janela de atendimento Grade de atendimento Capacidade Transportadoras Veículos …" at bounding box center [352, 156] width 705 height 313
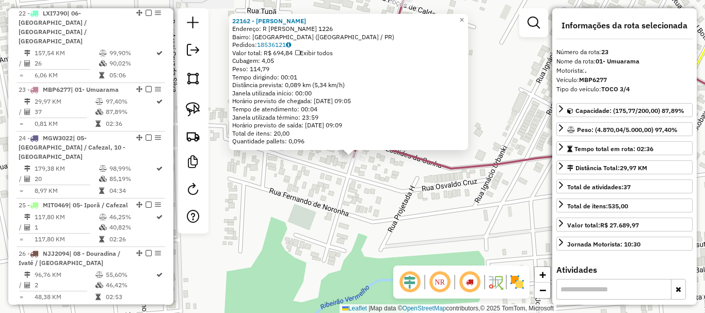
click at [370, 181] on div "22162 - EDE FIDELIS Endereço: R AYRTON SENNA 1226 Bairro: PARQUE TARUMA (UMUARA…" at bounding box center [352, 156] width 705 height 313
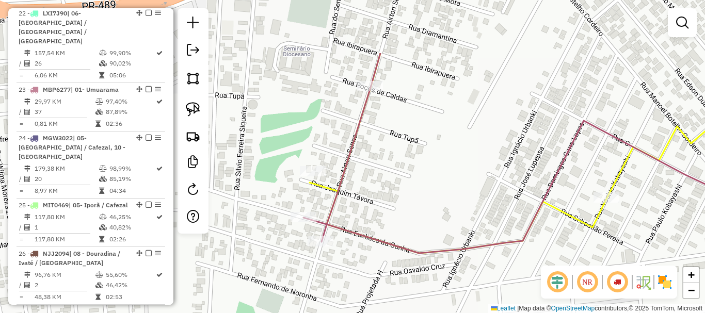
drag, startPoint x: 389, startPoint y: 174, endPoint x: 357, endPoint y: 259, distance: 90.3
click at [357, 259] on div "Janela de atendimento Grade de atendimento Capacidade Transportadoras Veículos …" at bounding box center [352, 156] width 705 height 313
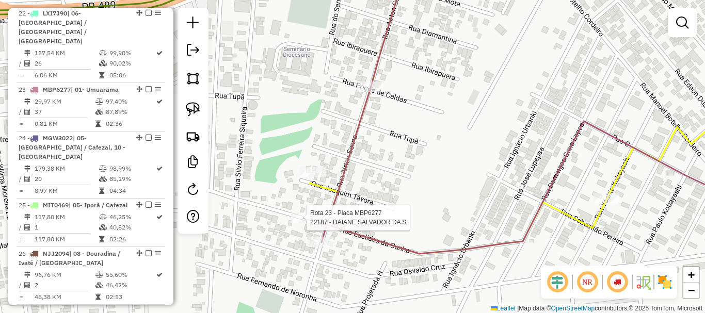
select select "**********"
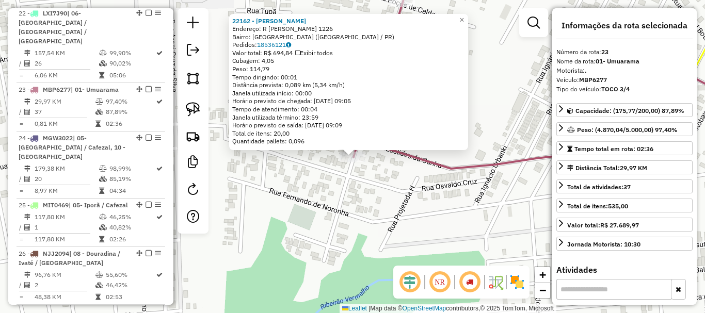
click at [372, 161] on div "Rota 23 - Placa MBP6277 22162 - EDE FIDELIS 22162 - EDE FIDELIS Endereço: R AYR…" at bounding box center [352, 156] width 705 height 313
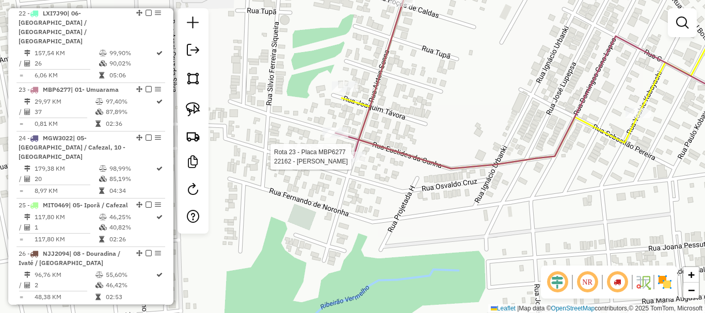
select select "**********"
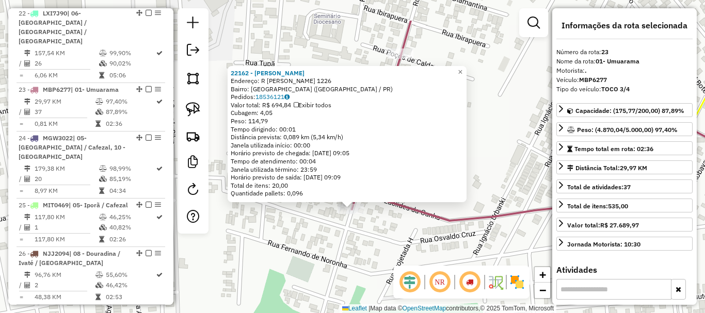
drag, startPoint x: 418, startPoint y: 226, endPoint x: 418, endPoint y: 254, distance: 28.4
click at [418, 254] on div "22162 - EDE FIDELIS Endereço: R AYRTON SENNA 1226 Bairro: PARQUE TARUMA (UMUARA…" at bounding box center [352, 156] width 705 height 313
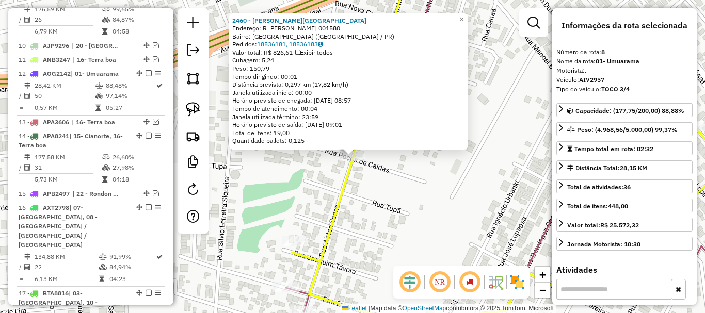
scroll to position [575, 0]
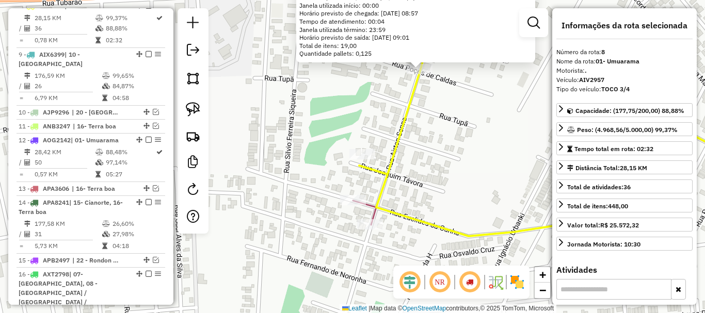
drag, startPoint x: 386, startPoint y: 198, endPoint x: 454, endPoint y: 110, distance: 111.0
click at [454, 110] on div "2460 - J. S. GUEDES Endereço: R AYRTON SENNA 001580 Bairro: PARQUE TARUMA (UMUA…" at bounding box center [352, 156] width 705 height 313
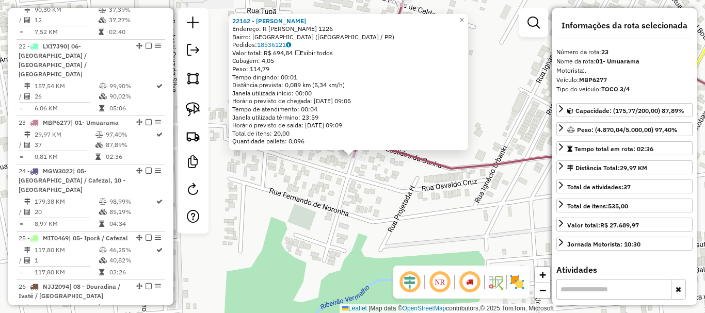
scroll to position [1238, 0]
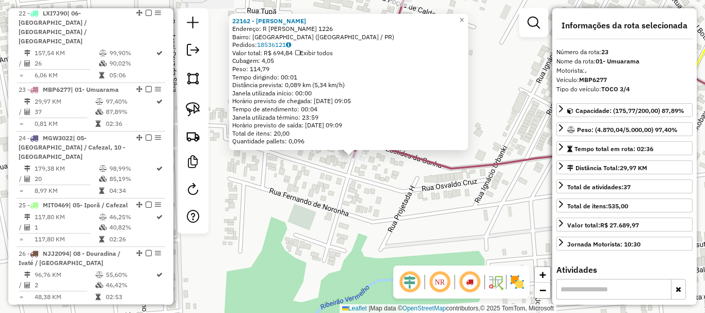
click at [386, 191] on div "22162 - EDE FIDELIS Endereço: R AYRTON SENNA 1226 Bairro: PARQUE TARUMA (UMUARA…" at bounding box center [352, 156] width 705 height 313
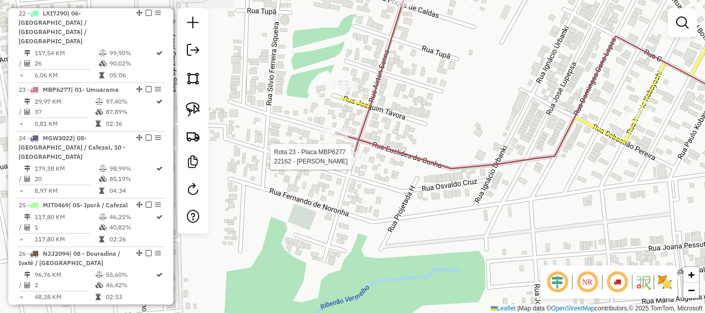
click at [351, 162] on div at bounding box center [352, 157] width 26 height 10
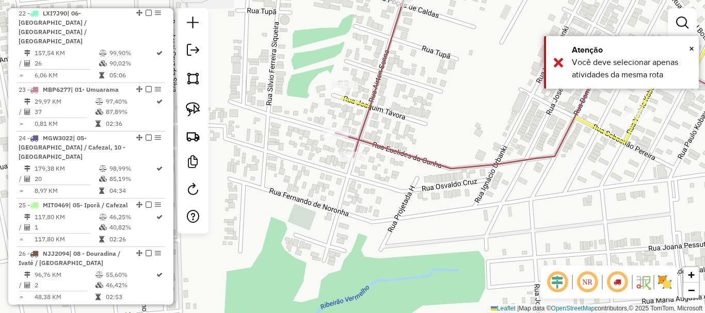
click at [405, 146] on div "Janela de atendimento Grade de atendimento Capacidade Transportadoras Veículos …" at bounding box center [352, 156] width 705 height 313
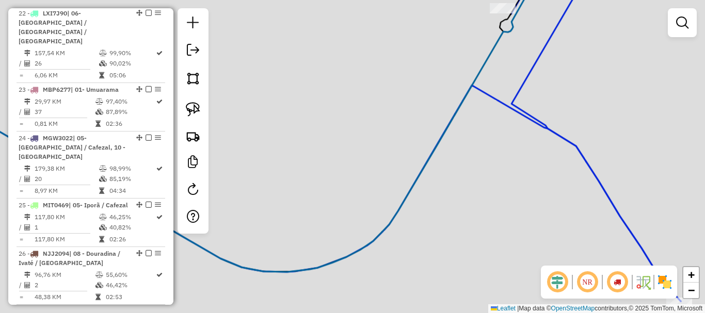
scroll to position [0, 0]
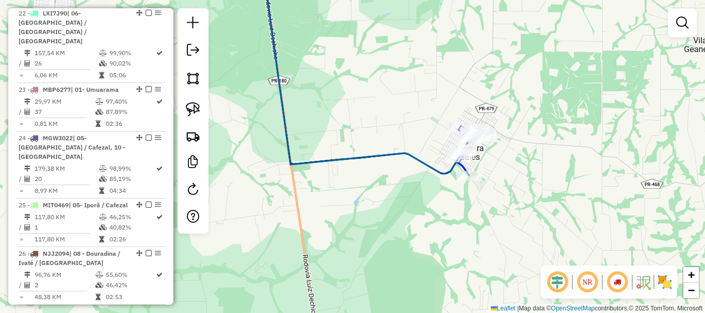
drag, startPoint x: 497, startPoint y: 171, endPoint x: 604, endPoint y: 212, distance: 114.0
click at [604, 213] on div "Janela de atendimento Grade de atendimento Capacidade Transportadoras Veículos …" at bounding box center [352, 156] width 705 height 313
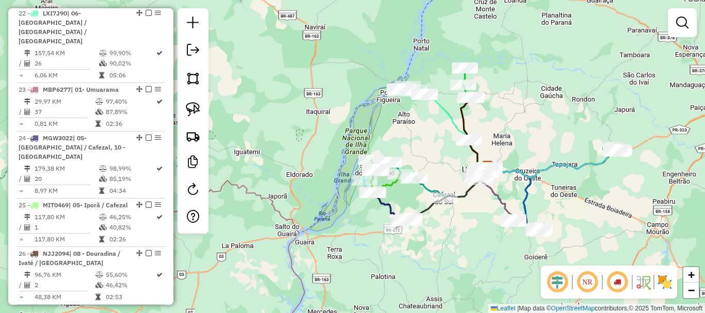
drag, startPoint x: 494, startPoint y: 178, endPoint x: 493, endPoint y: 222, distance: 44.4
click at [493, 222] on div "Janela de atendimento Grade de atendimento Capacidade Transportadoras Veículos …" at bounding box center [352, 156] width 705 height 313
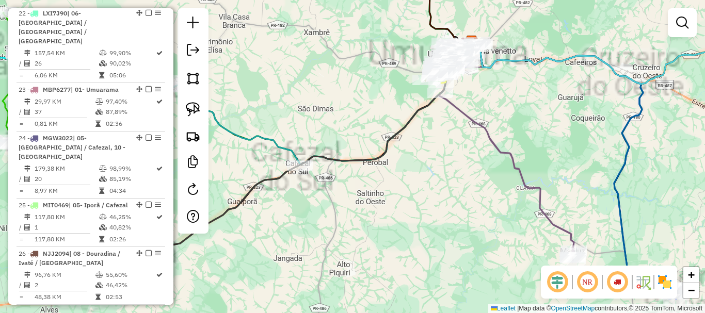
drag, startPoint x: 498, startPoint y: 147, endPoint x: 495, endPoint y: 227, distance: 80.5
click at [495, 226] on icon at bounding box center [506, 152] width 136 height 217
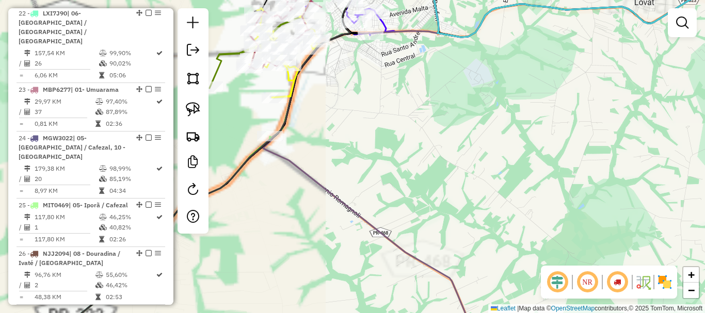
drag, startPoint x: 471, startPoint y: 141, endPoint x: 623, endPoint y: 259, distance: 192.2
click at [623, 259] on div "Janela de atendimento Grade de atendimento Capacidade Transportadoras Veículos …" at bounding box center [352, 156] width 705 height 313
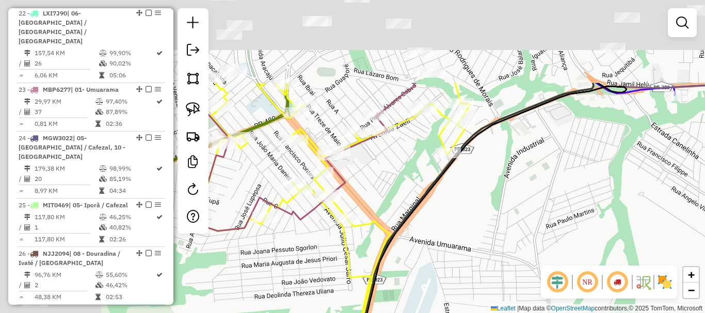
drag, startPoint x: 501, startPoint y: 199, endPoint x: 614, endPoint y: 268, distance: 132.4
click at [652, 290] on hb-router-mapa "Informações da Sessão 991191 - 19/08/2025 Criação: 18/08/2025 18:17 Depósito: C…" at bounding box center [352, 156] width 705 height 313
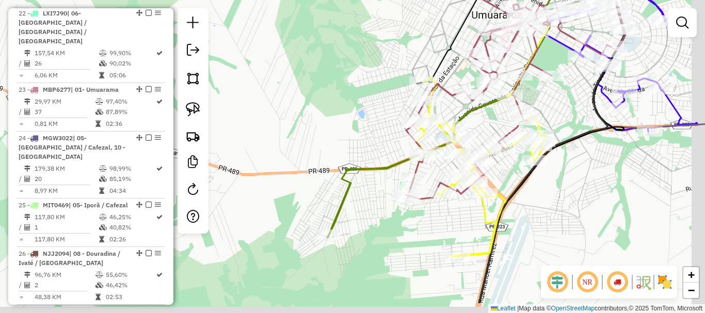
drag, startPoint x: 586, startPoint y: 226, endPoint x: 566, endPoint y: 184, distance: 46.2
click at [566, 184] on div "Janela de atendimento Grade de atendimento Capacidade Transportadoras Veículos …" at bounding box center [352, 156] width 705 height 313
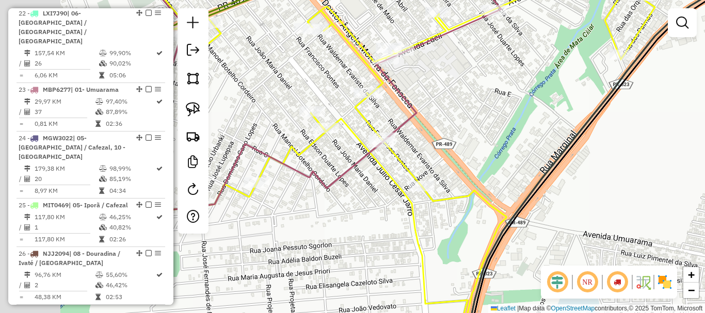
drag, startPoint x: 518, startPoint y: 198, endPoint x: 670, endPoint y: 193, distance: 151.7
click at [670, 193] on div "Janela de atendimento Grade de atendimento Capacidade Transportadoras Veículos …" at bounding box center [352, 156] width 705 height 313
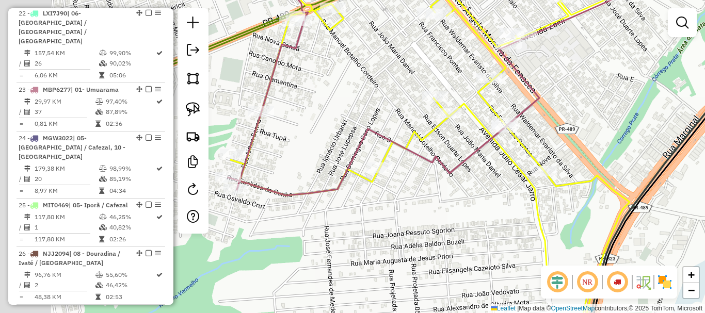
drag, startPoint x: 536, startPoint y: 179, endPoint x: 652, endPoint y: 164, distance: 116.0
click at [652, 164] on div "Janela de atendimento Grade de atendimento Capacidade Transportadoras Veículos …" at bounding box center [352, 156] width 705 height 313
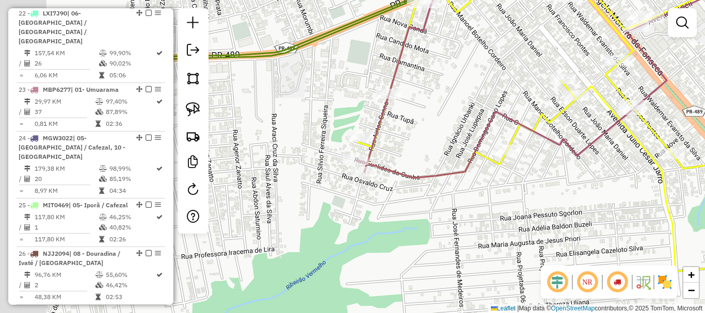
drag, startPoint x: 571, startPoint y: 179, endPoint x: 678, endPoint y: 166, distance: 108.6
click at [679, 166] on div "Janela de atendimento Grade de atendimento Capacidade Transportadoras Veículos …" at bounding box center [352, 156] width 705 height 313
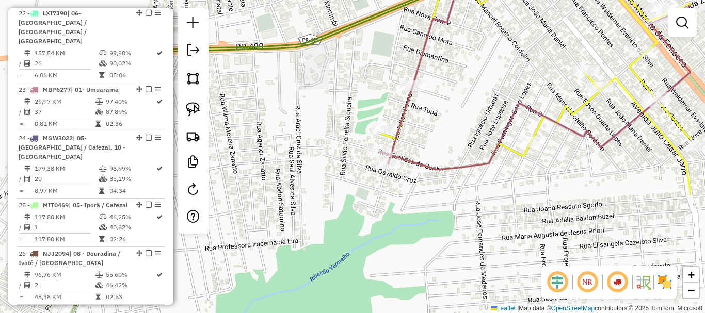
drag, startPoint x: 526, startPoint y: 176, endPoint x: 438, endPoint y: 181, distance: 87.3
click at [438, 181] on div "Janela de atendimento Grade de atendimento Capacidade Transportadoras Veículos …" at bounding box center [352, 156] width 705 height 313
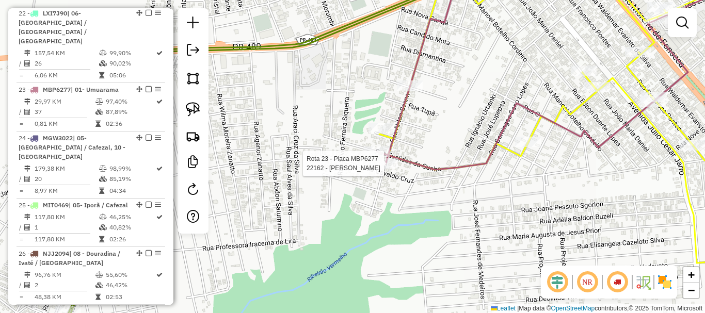
select select "**********"
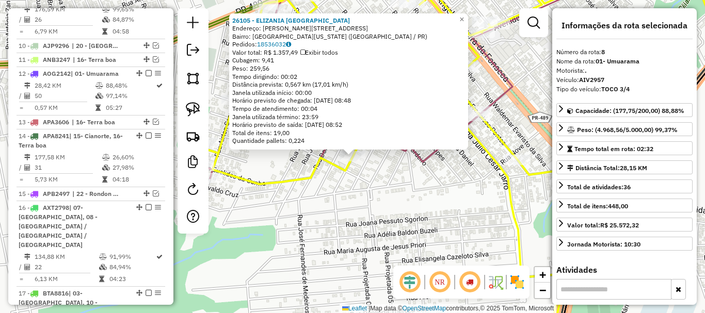
scroll to position [575, 0]
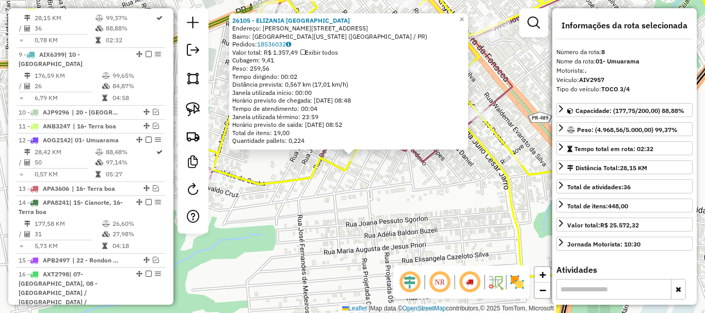
click at [371, 189] on div "26105 - ELIZANIA BERGAMO Endereço: R YOSHIE KOBAYASHI 2300 Bairro: JARDIM COLOR…" at bounding box center [352, 156] width 705 height 313
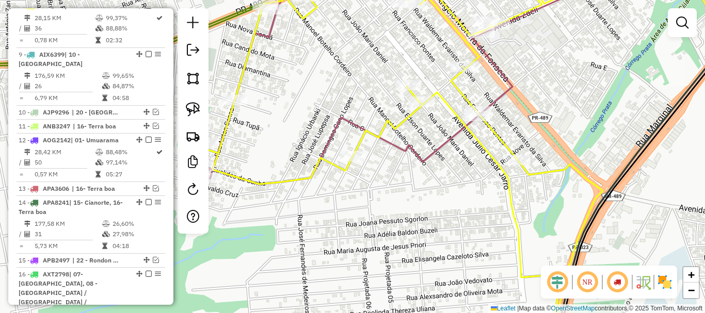
drag, startPoint x: 523, startPoint y: 177, endPoint x: 642, endPoint y: 165, distance: 119.9
click at [642, 165] on div "Janela de atendimento Grade de atendimento Capacidade Transportadoras Veículos …" at bounding box center [352, 156] width 705 height 313
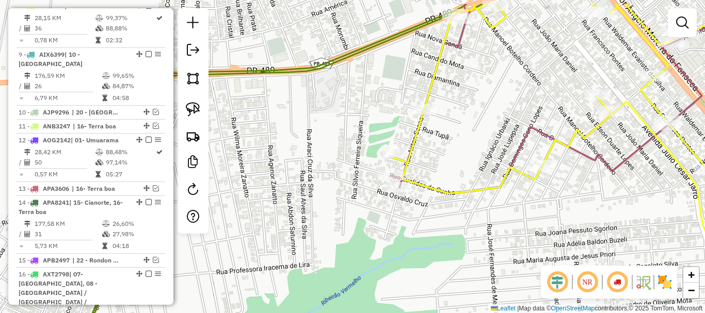
drag, startPoint x: 505, startPoint y: 187, endPoint x: 435, endPoint y: 223, distance: 78.2
click at [435, 223] on div "Janela de atendimento Grade de atendimento Capacidade Transportadoras Veículos …" at bounding box center [352, 156] width 705 height 313
click at [197, 136] on img at bounding box center [193, 136] width 14 height 14
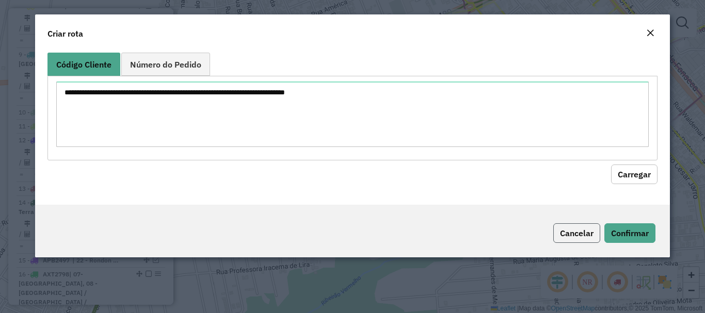
click at [565, 233] on button "Cancelar" at bounding box center [576, 233] width 47 height 20
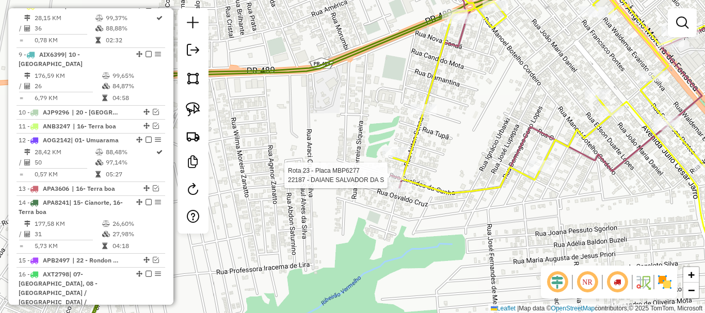
select select "**********"
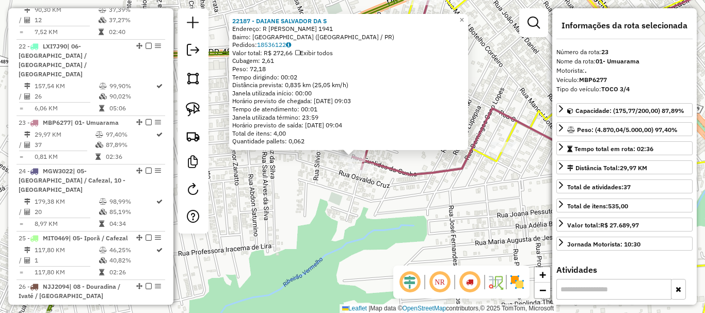
scroll to position [1238, 0]
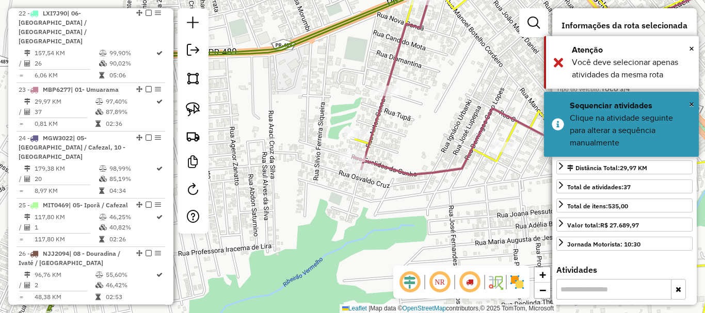
click at [465, 185] on div "Janela de atendimento Grade de atendimento Capacidade Transportadoras Veículos …" at bounding box center [352, 156] width 705 height 313
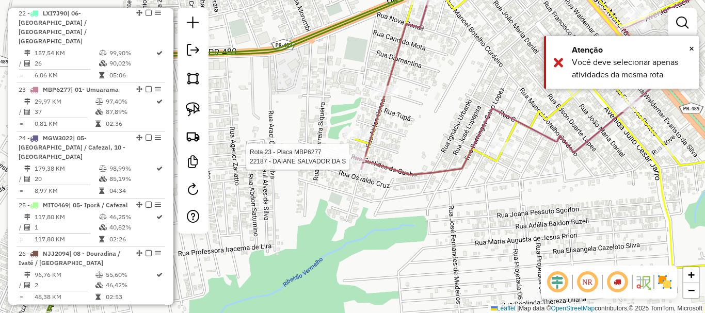
select select "**********"
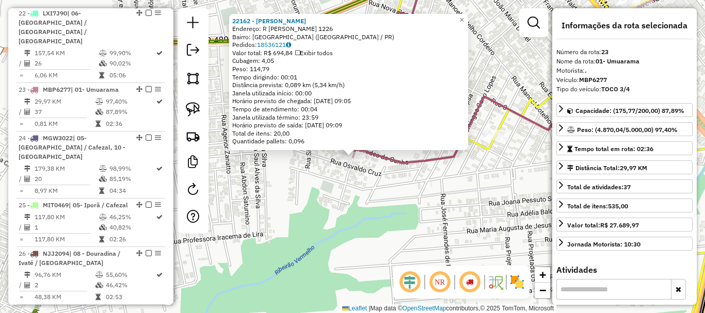
click at [319, 189] on div "22162 - EDE FIDELIS Endereço: R AYRTON SENNA 1226 Bairro: PARQUE TARUMA (UMUARA…" at bounding box center [352, 156] width 705 height 313
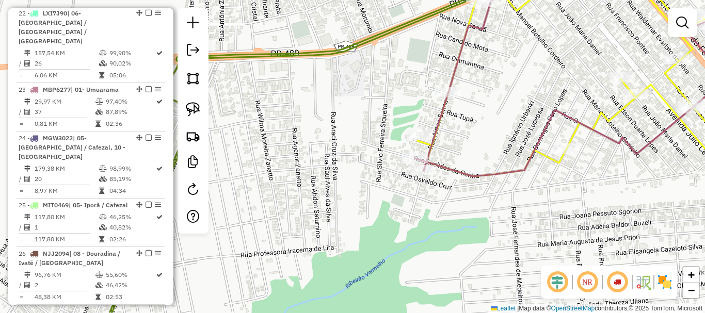
drag, startPoint x: 285, startPoint y: 190, endPoint x: 363, endPoint y: 204, distance: 79.1
click at [362, 204] on div "Janela de atendimento Grade de atendimento Capacidade Transportadoras Veículos …" at bounding box center [352, 156] width 705 height 313
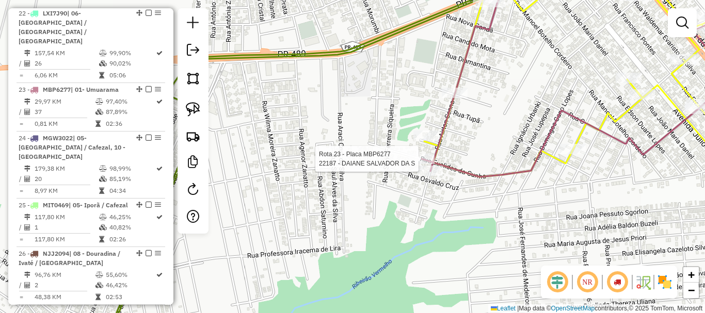
select select "**********"
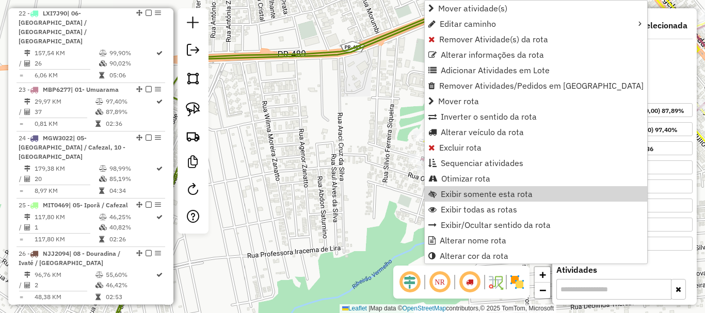
click at [350, 158] on div "Janela de atendimento Grade de atendimento Capacidade Transportadoras Veículos …" at bounding box center [352, 156] width 705 height 313
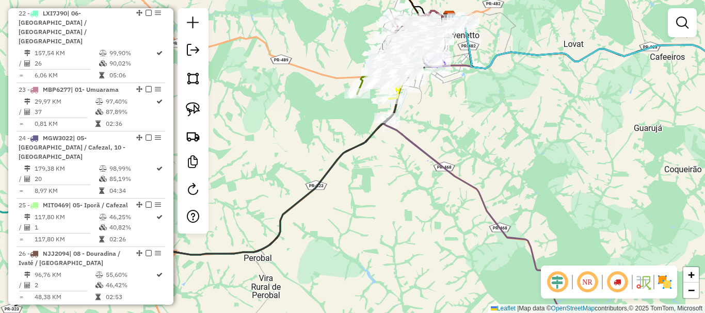
click at [475, 125] on div "Janela de atendimento Grade de atendimento Capacidade Transportadoras Veículos …" at bounding box center [352, 156] width 705 height 313
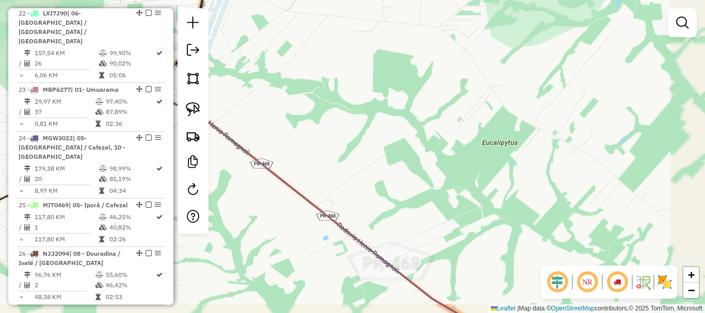
drag, startPoint x: 403, startPoint y: 95, endPoint x: 545, endPoint y: 165, distance: 158.0
click at [545, 165] on div "Janela de atendimento Grade de atendimento Capacidade Transportadoras Veículos …" at bounding box center [352, 156] width 705 height 313
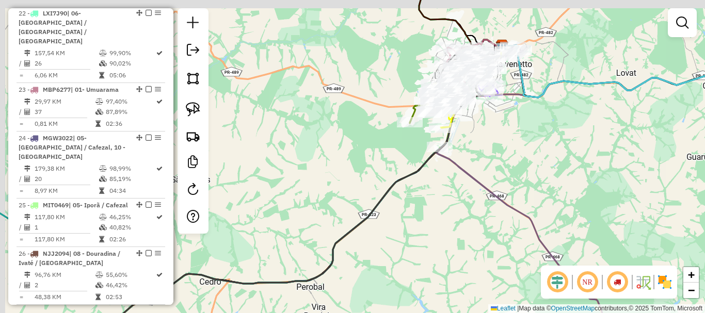
drag, startPoint x: 467, startPoint y: 118, endPoint x: 490, endPoint y: 214, distance: 99.1
click at [509, 218] on div "Janela de atendimento Grade de atendimento Capacidade Transportadoras Veículos …" at bounding box center [352, 156] width 705 height 313
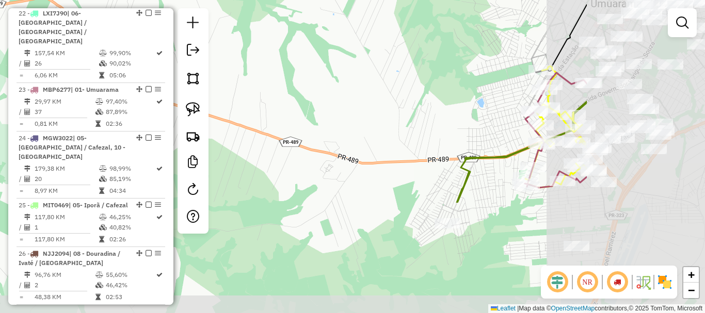
drag, startPoint x: 466, startPoint y: 186, endPoint x: 278, endPoint y: 44, distance: 235.8
click at [278, 44] on div "Janela de atendimento Grade de atendimento Capacidade Transportadoras Veículos …" at bounding box center [352, 156] width 705 height 313
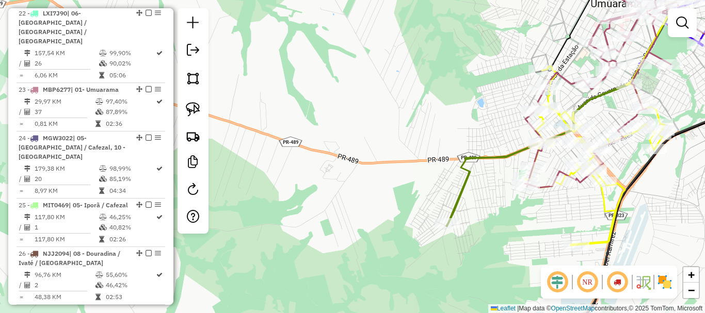
drag, startPoint x: 402, startPoint y: 102, endPoint x: 259, endPoint y: 28, distance: 161.3
click at [259, 28] on div "Janela de atendimento Grade de atendimento Capacidade Transportadoras Veículos …" at bounding box center [352, 156] width 705 height 313
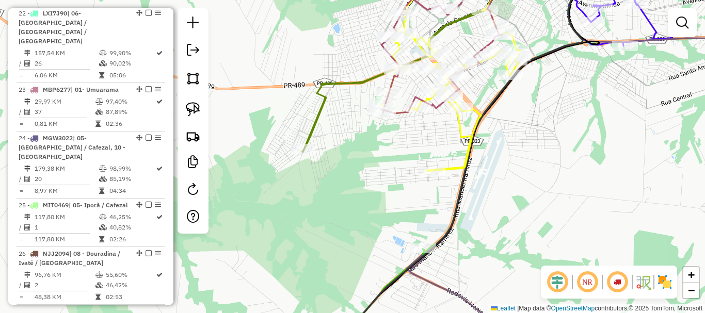
drag, startPoint x: 409, startPoint y: 150, endPoint x: 338, endPoint y: 108, distance: 82.5
click at [339, 110] on div "Janela de atendimento Grade de atendimento Capacidade Transportadoras Veículos …" at bounding box center [352, 156] width 705 height 313
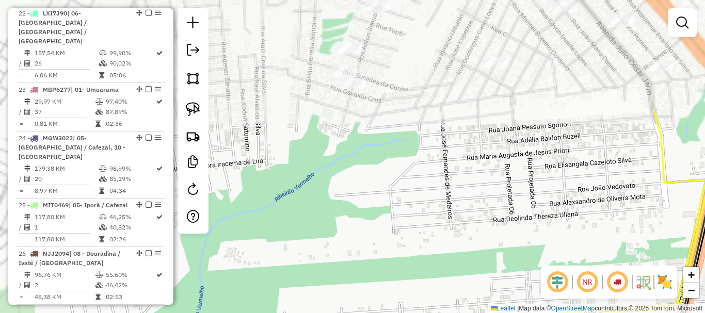
drag, startPoint x: 433, startPoint y: 200, endPoint x: 449, endPoint y: 239, distance: 42.1
click at [449, 239] on div "Janela de atendimento Grade de atendimento Capacidade Transportadoras Veículos …" at bounding box center [352, 156] width 705 height 313
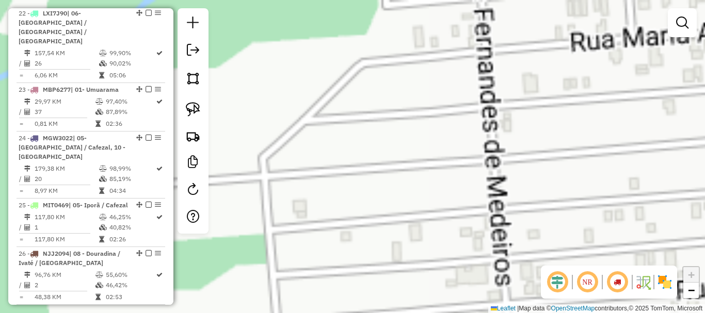
drag, startPoint x: 367, startPoint y: 132, endPoint x: 430, endPoint y: 310, distance: 188.5
click at [430, 309] on div "Janela de atendimento Grade de atendimento Capacidade Transportadoras Veículos …" at bounding box center [352, 156] width 705 height 313
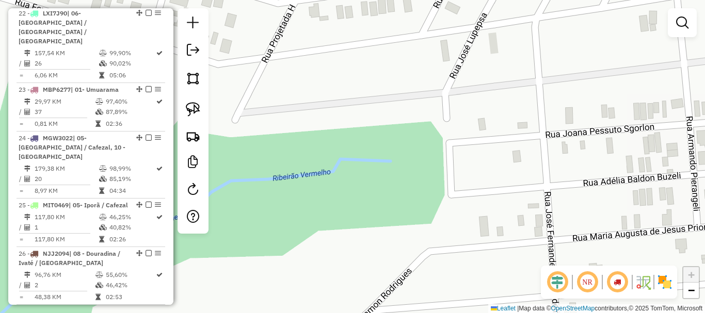
drag, startPoint x: 419, startPoint y: 287, endPoint x: 423, endPoint y: 298, distance: 12.1
click at [423, 298] on div "Janela de atendimento Grade de atendimento Capacidade Transportadoras Veículos …" at bounding box center [352, 156] width 705 height 313
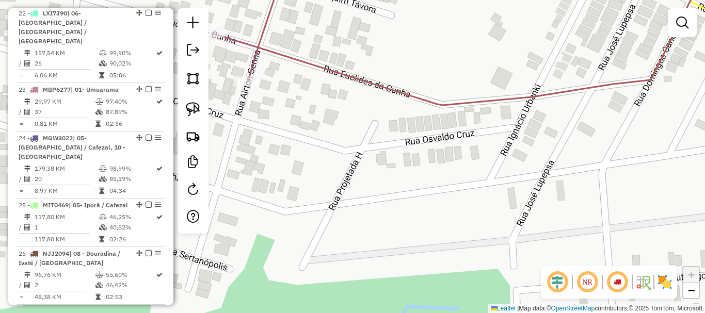
drag, startPoint x: 409, startPoint y: 186, endPoint x: 557, endPoint y: 273, distance: 172.3
click at [557, 273] on hb-router-mapa "Informações da Sessão 991191 - 19/08/2025 Criação: 18/08/2025 18:17 Depósito: C…" at bounding box center [352, 156] width 705 height 313
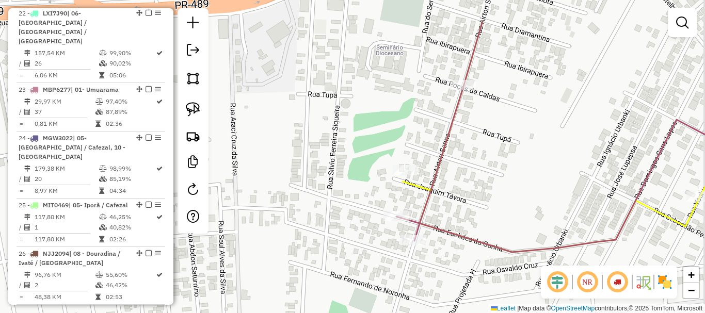
drag, startPoint x: 467, startPoint y: 218, endPoint x: 430, endPoint y: 236, distance: 41.3
click at [432, 237] on icon at bounding box center [573, 136] width 354 height 231
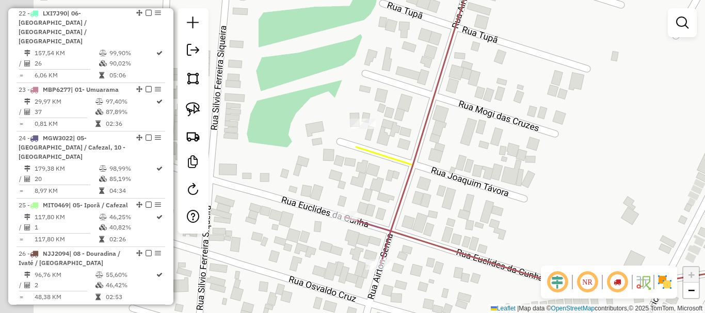
drag, startPoint x: 465, startPoint y: 213, endPoint x: 484, endPoint y: 213, distance: 18.6
click at [484, 213] on div "Janela de atendimento Grade de atendimento Capacidade Transportadoras Veículos …" at bounding box center [352, 156] width 705 height 313
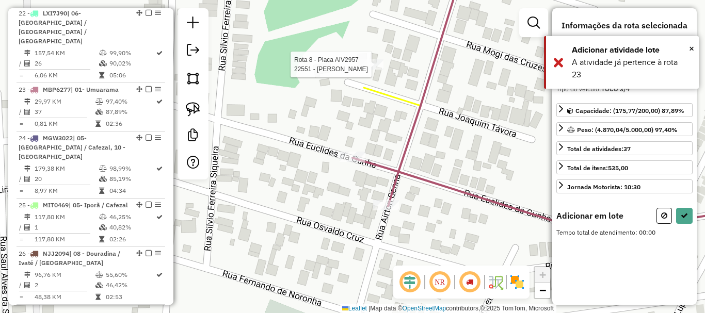
select select "**********"
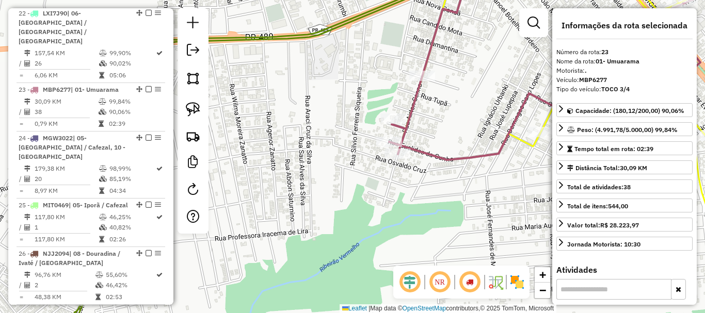
drag, startPoint x: 430, startPoint y: 133, endPoint x: 422, endPoint y: 135, distance: 8.0
click at [422, 135] on div "Janela de atendimento Grade de atendimento Capacidade Transportadoras Veículos …" at bounding box center [352, 156] width 705 height 313
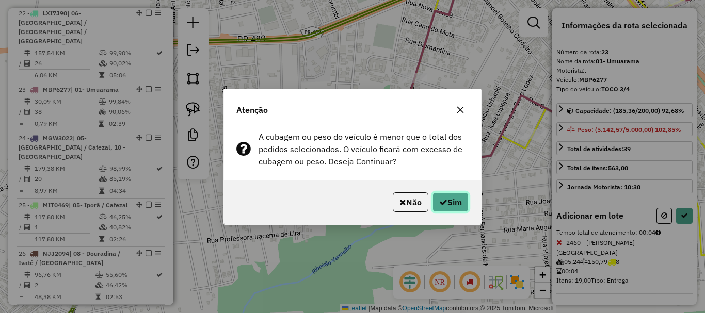
click at [439, 202] on icon "button" at bounding box center [443, 202] width 8 height 8
select select "**********"
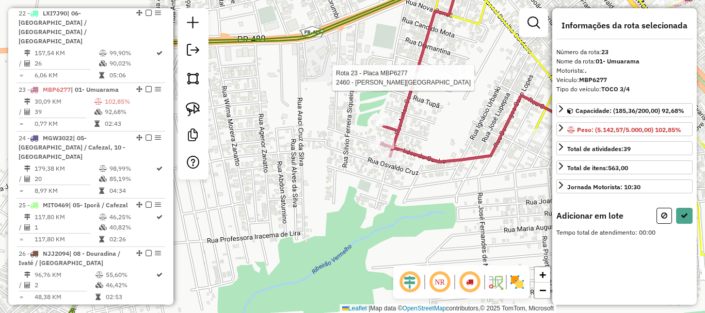
select select "**********"
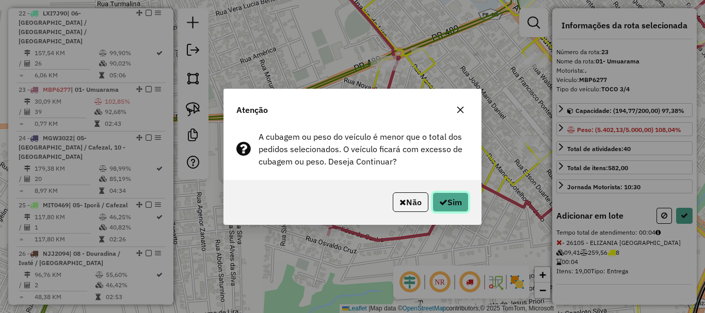
click at [451, 204] on button "Sim" at bounding box center [450, 202] width 36 height 20
select select "**********"
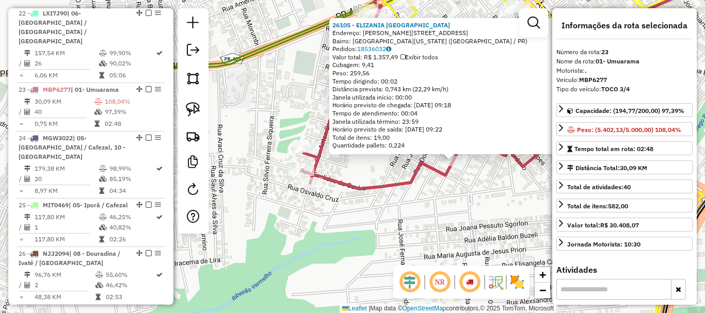
drag, startPoint x: 312, startPoint y: 200, endPoint x: 413, endPoint y: 204, distance: 100.7
click at [413, 204] on div "26105 - ELIZANIA BERGAMO Endereço: R YOSHIE KOBAYASHI 2300 Bairro: JARDIM COLOR…" at bounding box center [352, 156] width 705 height 313
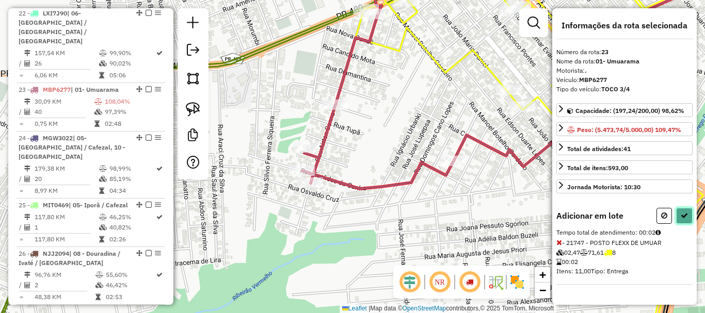
click at [684, 215] on icon at bounding box center [683, 215] width 7 height 7
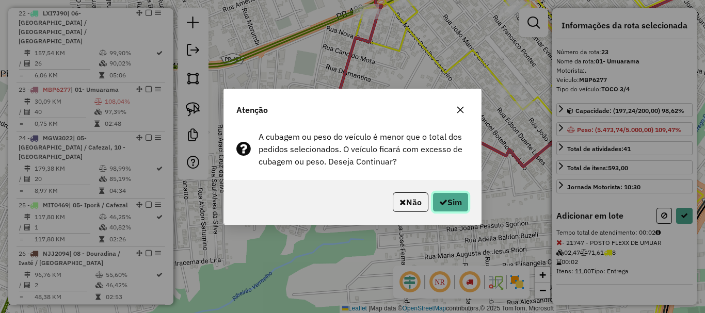
click at [448, 202] on button "Sim" at bounding box center [450, 202] width 36 height 20
select select "**********"
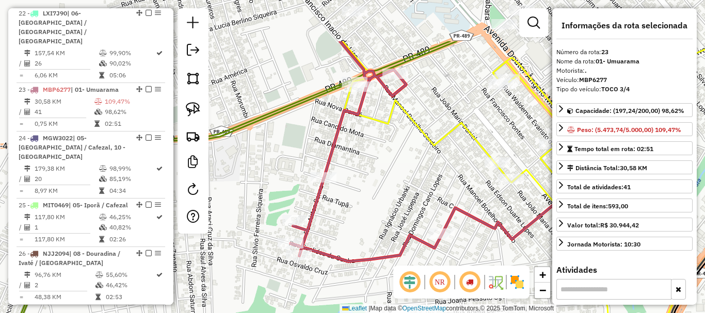
drag, startPoint x: 414, startPoint y: 103, endPoint x: 402, endPoint y: 178, distance: 76.2
click at [402, 178] on div "Janela de atendimento Grade de atendimento Capacidade Transportadoras Veículos …" at bounding box center [352, 156] width 705 height 313
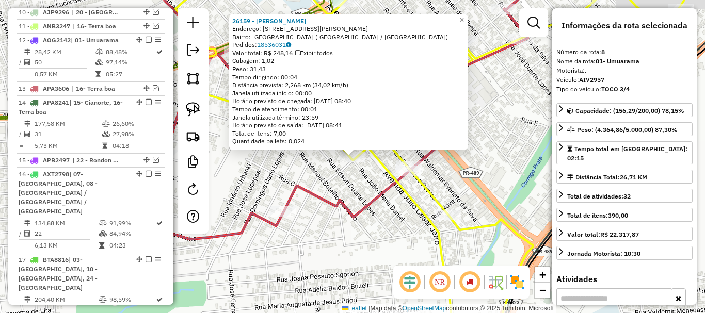
scroll to position [575, 0]
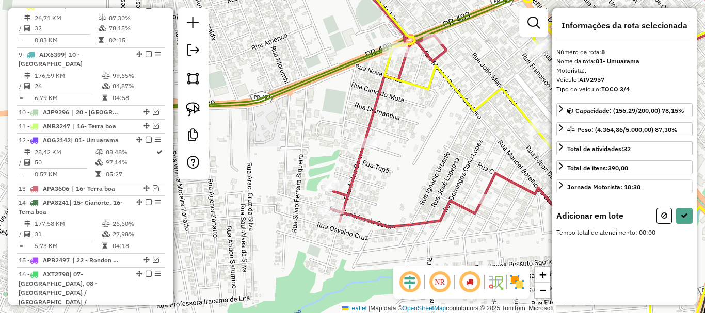
drag, startPoint x: 374, startPoint y: 200, endPoint x: 597, endPoint y: 187, distance: 223.7
click at [597, 187] on hb-router-mapa "Informações da Sessão 991191 - 19/08/2025 Criação: 18/08/2025 18:17 Depósito: C…" at bounding box center [352, 156] width 705 height 313
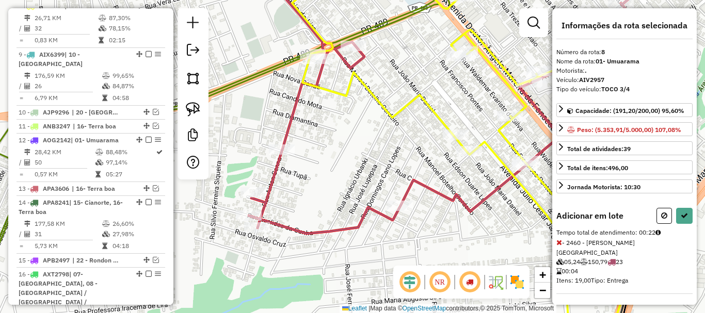
drag, startPoint x: 475, startPoint y: 130, endPoint x: 368, endPoint y: 137, distance: 107.0
click at [368, 137] on div "Janela de atendimento Grade de atendimento Capacidade Transportadoras Veículos …" at bounding box center [352, 156] width 705 height 313
click at [680, 217] on icon at bounding box center [683, 215] width 7 height 7
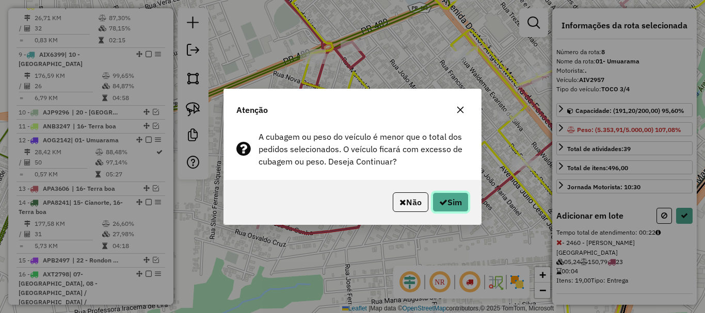
click at [453, 203] on button "Sim" at bounding box center [450, 202] width 36 height 20
select select "**********"
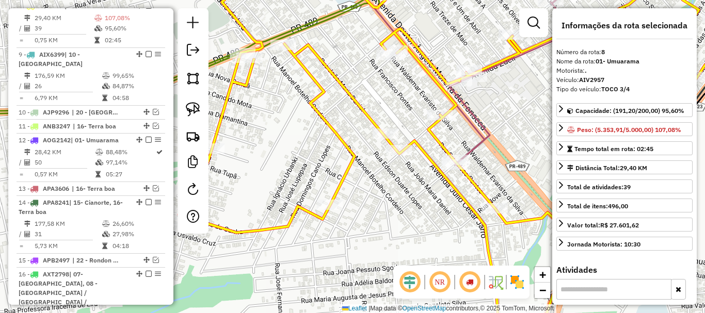
drag, startPoint x: 475, startPoint y: 213, endPoint x: 386, endPoint y: 210, distance: 88.2
click at [386, 210] on div "Janela de atendimento Grade de atendimento Capacidade Transportadoras Veículos …" at bounding box center [352, 156] width 705 height 313
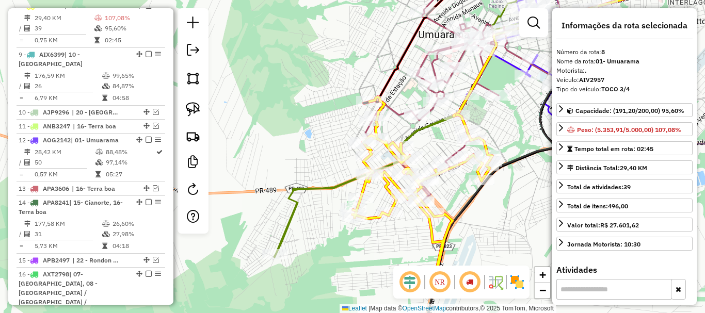
click at [403, 229] on div "Janela de atendimento Grade de atendimento Capacidade Transportadoras Veículos …" at bounding box center [352, 156] width 705 height 313
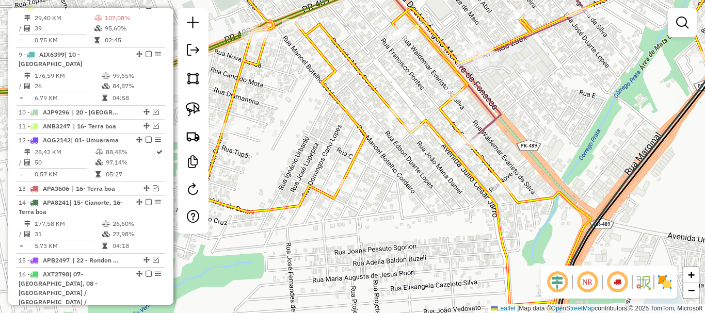
drag, startPoint x: 410, startPoint y: 201, endPoint x: 321, endPoint y: 242, distance: 97.2
click at [321, 242] on div "Janela de atendimento Grade de atendimento Capacidade Transportadoras Veículos …" at bounding box center [352, 156] width 705 height 313
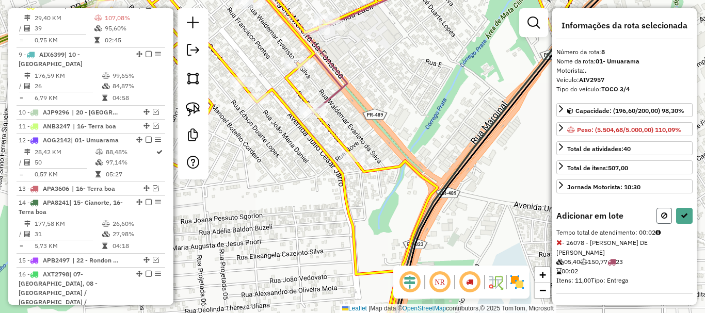
click at [668, 213] on button at bounding box center [663, 216] width 15 height 16
select select "**********"
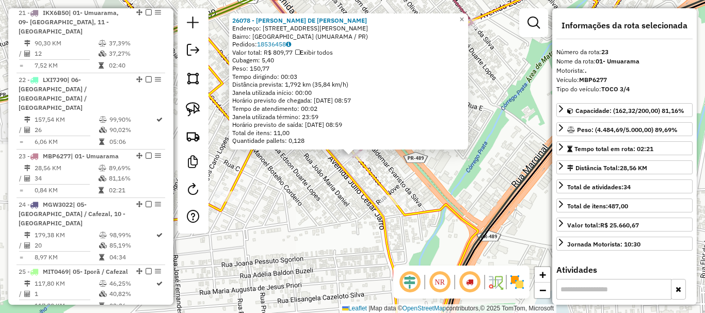
scroll to position [1238, 0]
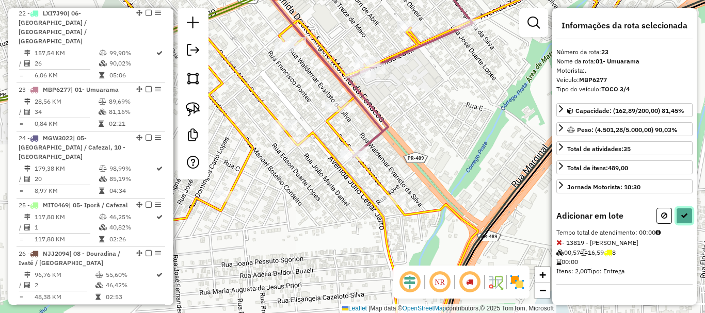
click at [682, 211] on button at bounding box center [684, 216] width 17 height 16
select select "**********"
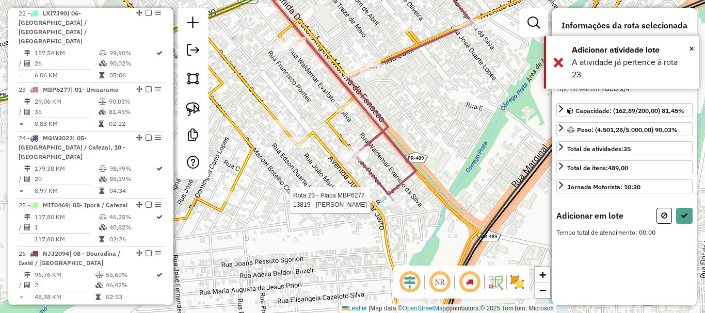
select select "**********"
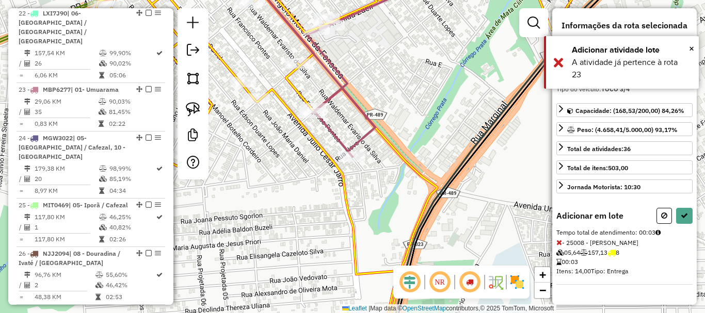
select select "**********"
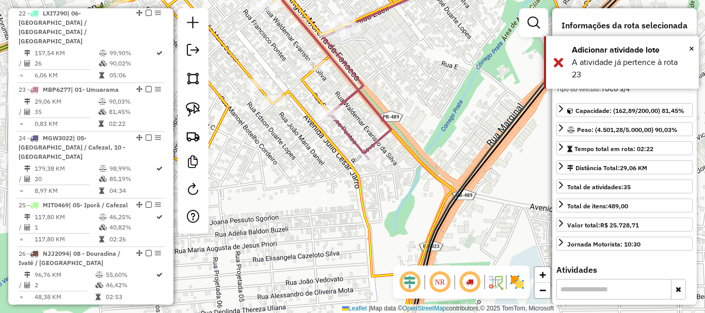
drag, startPoint x: 334, startPoint y: 120, endPoint x: 371, endPoint y: 126, distance: 38.2
click at [371, 126] on div "Janela de atendimento Grade de atendimento Capacidade Transportadoras Veículos …" at bounding box center [352, 156] width 705 height 313
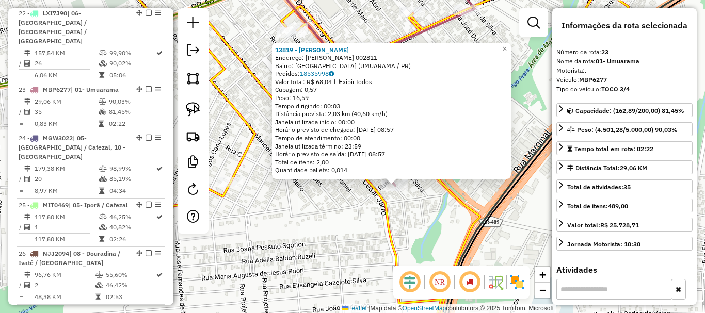
drag, startPoint x: 378, startPoint y: 164, endPoint x: 421, endPoint y: 193, distance: 52.4
click at [421, 193] on div "13819 - JANDUIR ALVES BATIST Endereço: R FRANCISCO PONTES 002811 Bairro: PARQUE…" at bounding box center [352, 156] width 705 height 313
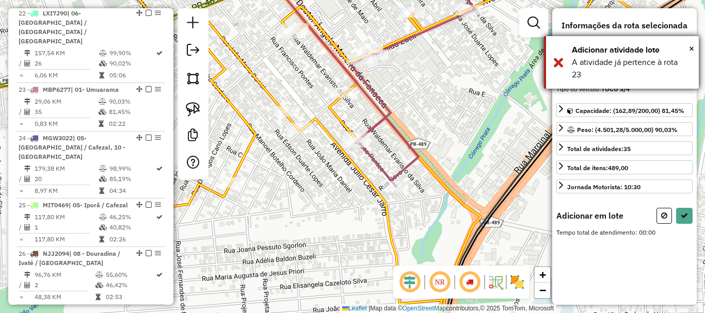
click at [696, 48] on div "× Adicionar atividade lote A atividade já pertence à rota 23" at bounding box center [621, 62] width 155 height 53
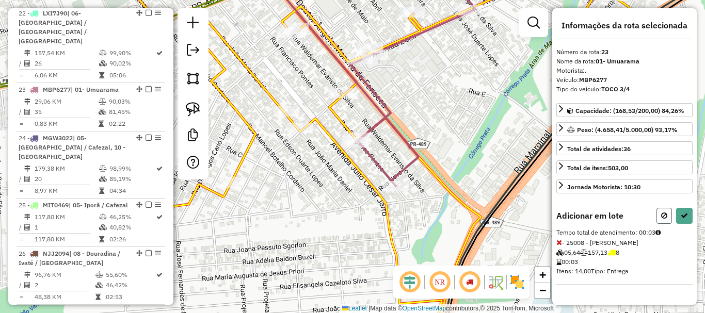
click at [664, 213] on icon at bounding box center [664, 215] width 6 height 7
select select "**********"
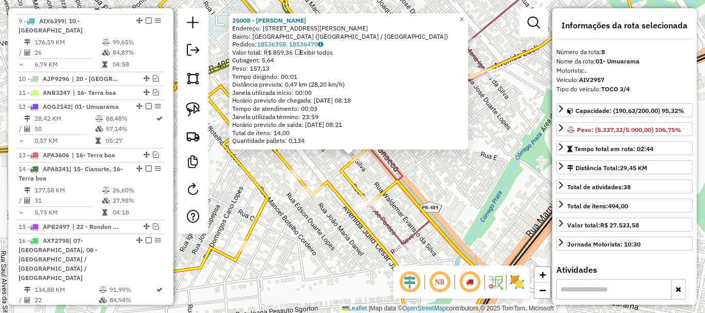
scroll to position [575, 0]
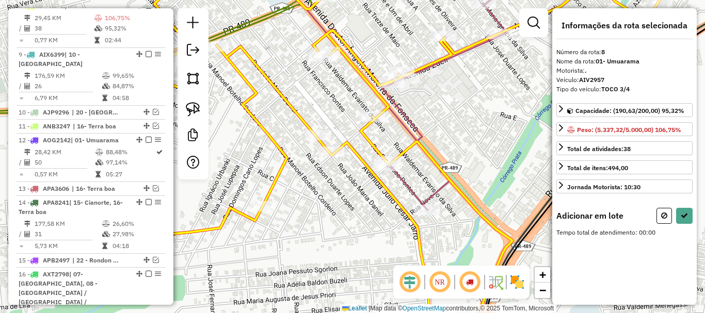
drag, startPoint x: 427, startPoint y: 148, endPoint x: 433, endPoint y: 134, distance: 15.0
click at [433, 134] on div "Janela de atendimento Grade de atendimento Capacidade Transportadoras Veículos …" at bounding box center [352, 156] width 705 height 313
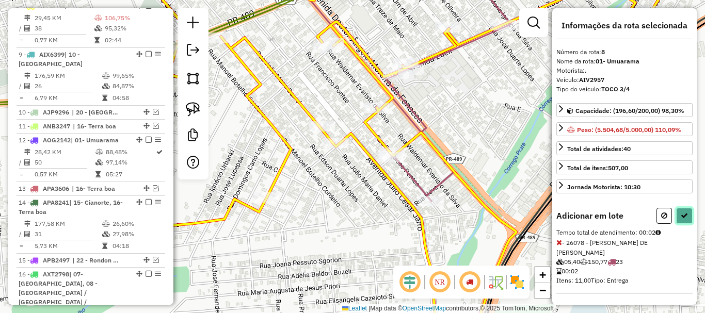
click at [685, 219] on button at bounding box center [684, 216] width 17 height 16
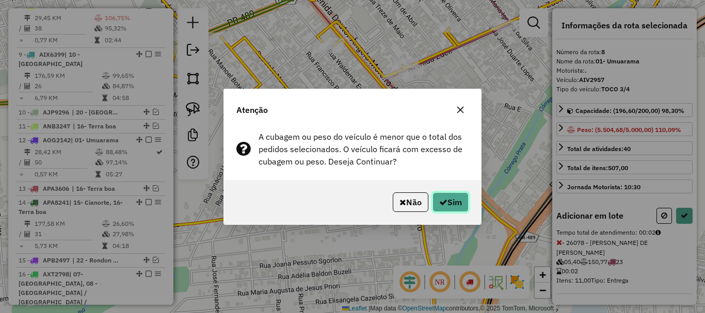
click at [454, 203] on button "Sim" at bounding box center [450, 202] width 36 height 20
select select "**********"
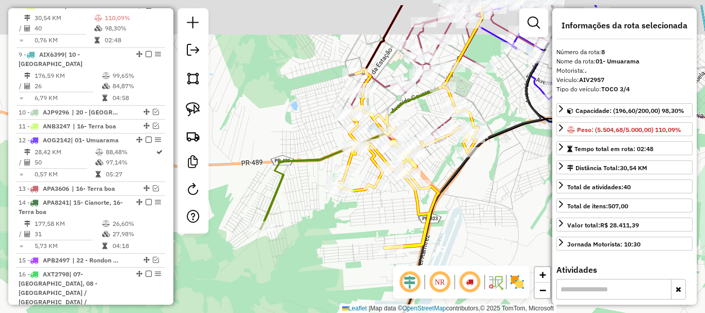
drag, startPoint x: 468, startPoint y: 136, endPoint x: 412, endPoint y: 183, distance: 73.3
click at [412, 183] on div "Janela de atendimento Grade de atendimento Capacidade Transportadoras Veículos …" at bounding box center [352, 156] width 705 height 313
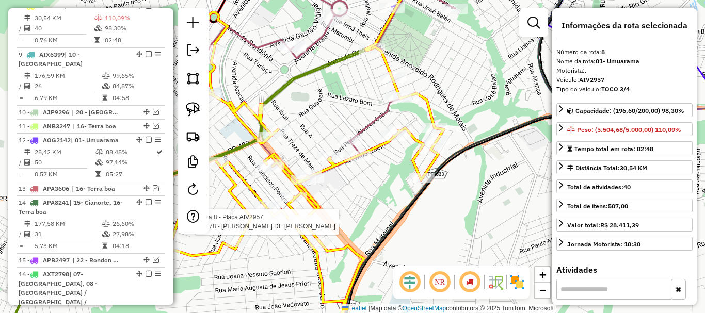
drag, startPoint x: 413, startPoint y: 168, endPoint x: 354, endPoint y: 191, distance: 62.7
click at [354, 191] on div "Rota 8 - Placa AIV2957 26078 - LUCAS JUNIOR DE PAUL Janela de atendimento Grade…" at bounding box center [352, 156] width 705 height 313
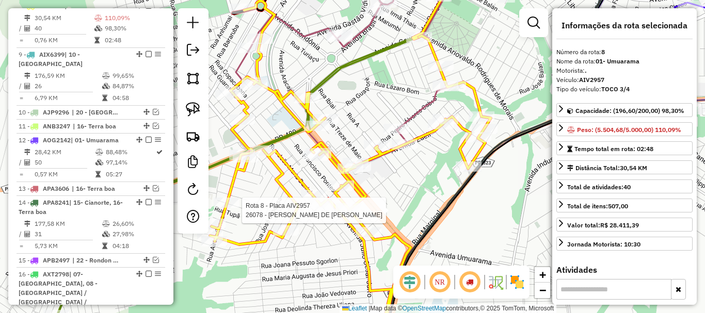
drag, startPoint x: 369, startPoint y: 187, endPoint x: 416, endPoint y: 175, distance: 48.8
click at [416, 175] on div "Rota 8 - Placa AIV2957 26078 - LUCAS JUNIOR DE PAUL Janela de atendimento Grade…" at bounding box center [352, 156] width 705 height 313
drag, startPoint x: 405, startPoint y: 188, endPoint x: 446, endPoint y: 189, distance: 40.3
click at [445, 189] on div "Rota 8 - Placa AIV2957 26078 - LUCAS JUNIOR DE PAUL Janela de atendimento Grade…" at bounding box center [352, 156] width 705 height 313
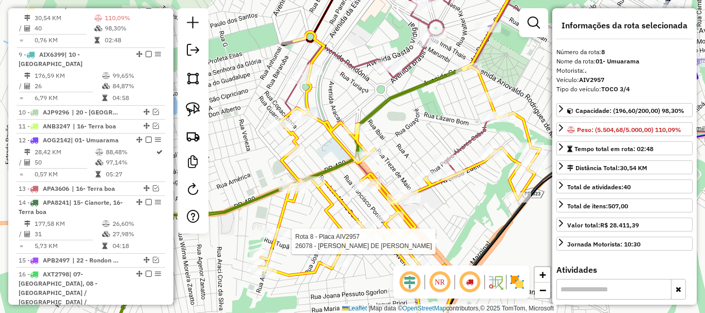
drag, startPoint x: 460, startPoint y: 219, endPoint x: 466, endPoint y: 237, distance: 19.1
click at [466, 237] on div "Rota 8 - Placa AIV2957 26078 - LUCAS JUNIOR DE PAUL Janela de atendimento Grade…" at bounding box center [352, 156] width 705 height 313
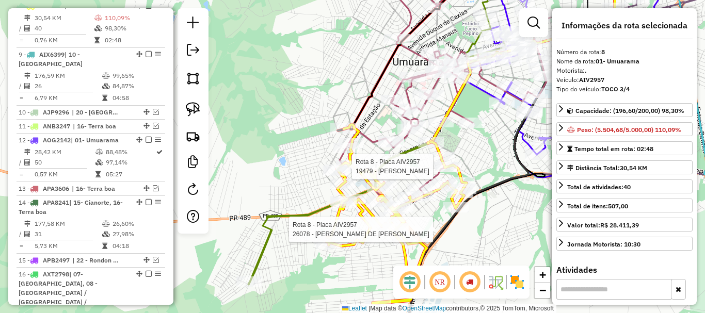
click at [359, 172] on div at bounding box center [349, 166] width 26 height 10
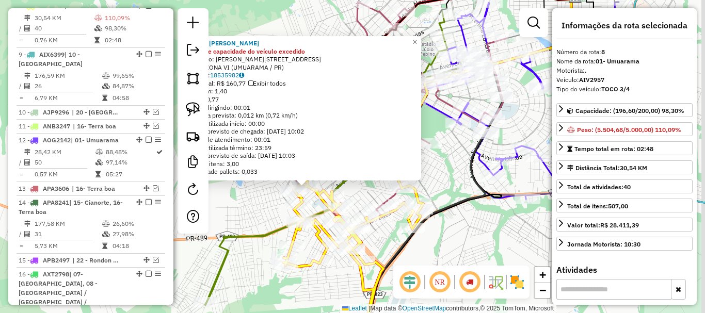
drag, startPoint x: 403, startPoint y: 161, endPoint x: 354, endPoint y: 193, distance: 58.5
click at [354, 193] on div "19479 - SONIA MARIA DA SILVA Limite de capacidade do veículo excedido Endereço:…" at bounding box center [352, 156] width 705 height 313
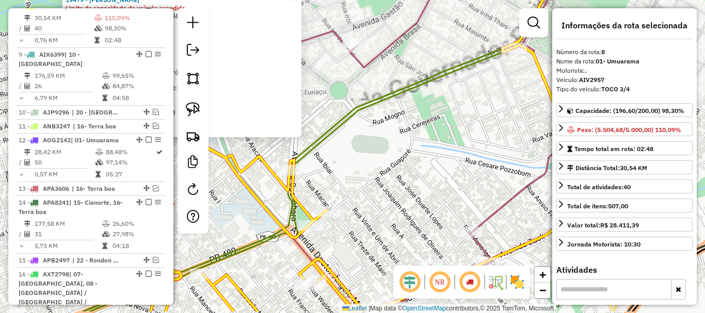
drag, startPoint x: 387, startPoint y: 176, endPoint x: 440, endPoint y: 125, distance: 73.0
click at [439, 120] on div "19479 - SONIA MARIA DA SILVA Limite de capacidade do veículo excedido Endereço:…" at bounding box center [352, 156] width 705 height 313
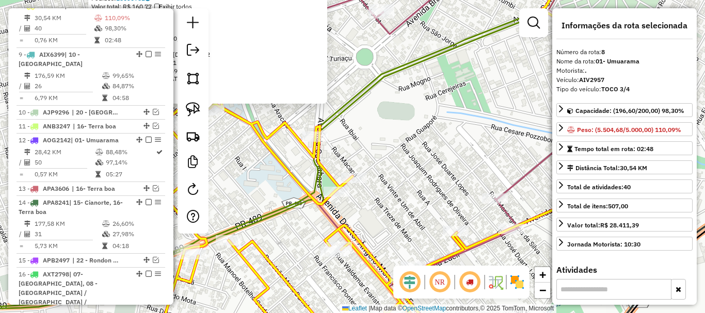
drag, startPoint x: 419, startPoint y: 159, endPoint x: 543, endPoint y: 133, distance: 127.1
click at [543, 133] on div "19479 - SONIA MARIA DA SILVA Limite de capacidade do veículo excedido Endereço:…" at bounding box center [352, 156] width 705 height 313
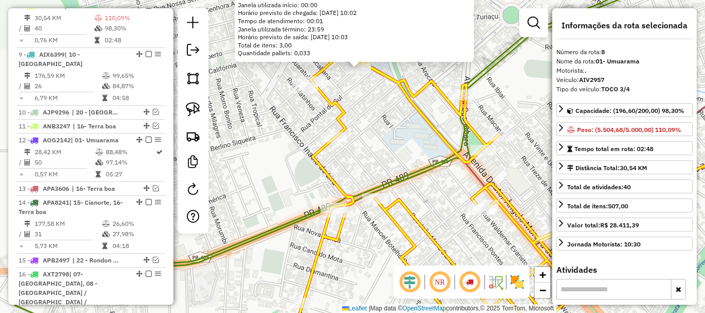
drag, startPoint x: 270, startPoint y: 167, endPoint x: 239, endPoint y: 208, distance: 52.0
click at [239, 208] on div "19479 - SONIA MARIA DA SILVA Limite de capacidade do veículo excedido Endereço:…" at bounding box center [352, 156] width 705 height 313
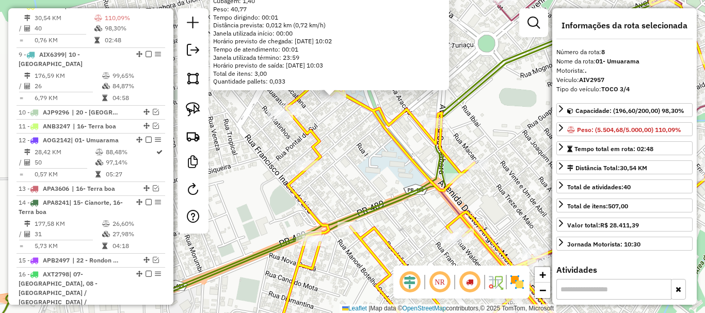
click at [331, 162] on div "Rota 8 - Placa AIV2957 20185 - TANIA APARECIDA JOAO 19479 - SONIA MARIA DA SILV…" at bounding box center [352, 156] width 705 height 313
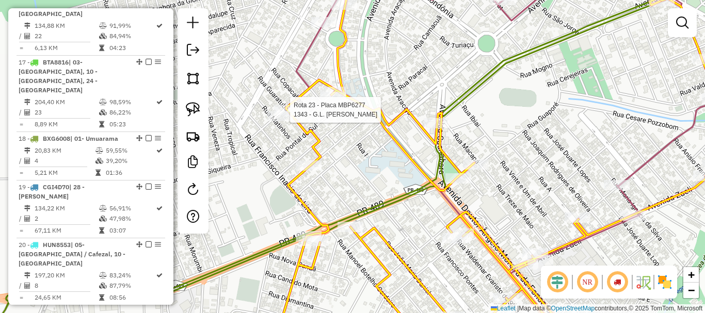
select select "**********"
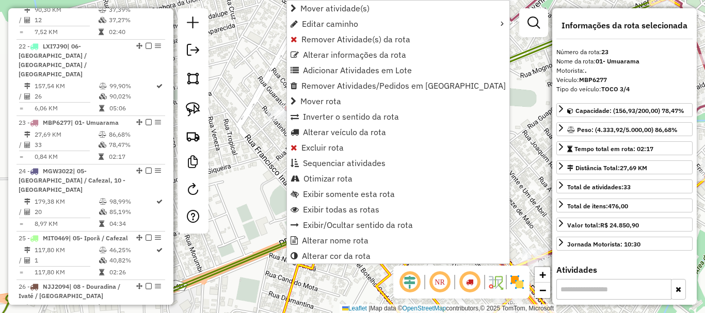
scroll to position [1238, 0]
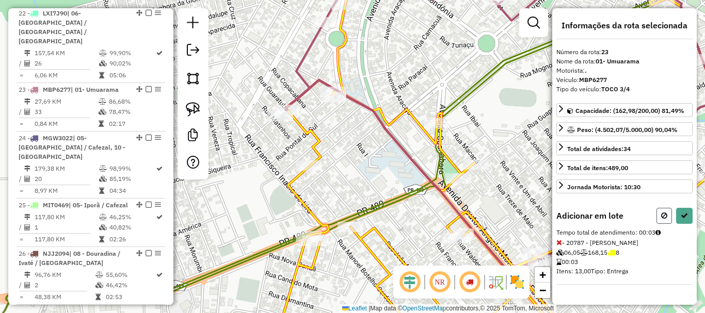
click at [666, 213] on icon at bounding box center [664, 215] width 6 height 7
select select "**********"
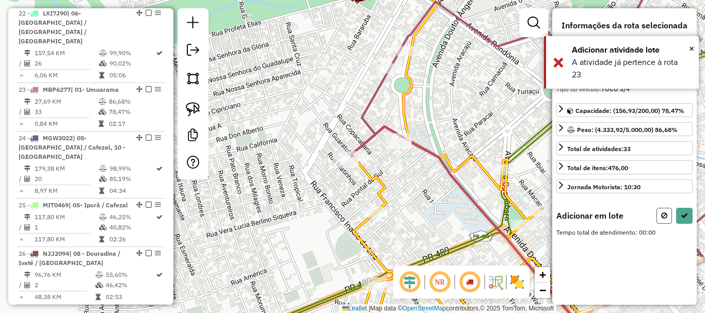
click at [663, 210] on button at bounding box center [663, 216] width 15 height 16
select select "**********"
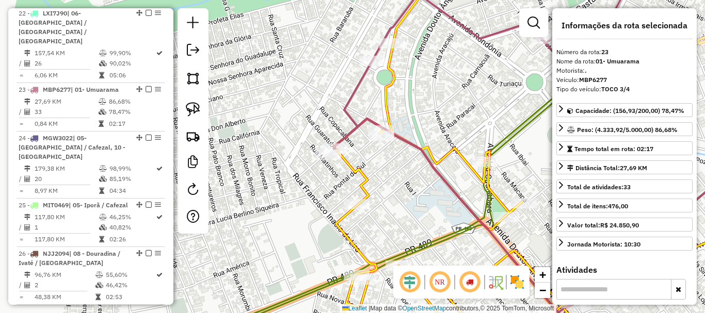
drag, startPoint x: 448, startPoint y: 141, endPoint x: 431, endPoint y: 133, distance: 19.2
click at [431, 133] on div "Janela de atendimento Grade de atendimento Capacidade Transportadoras Veículos …" at bounding box center [352, 156] width 705 height 313
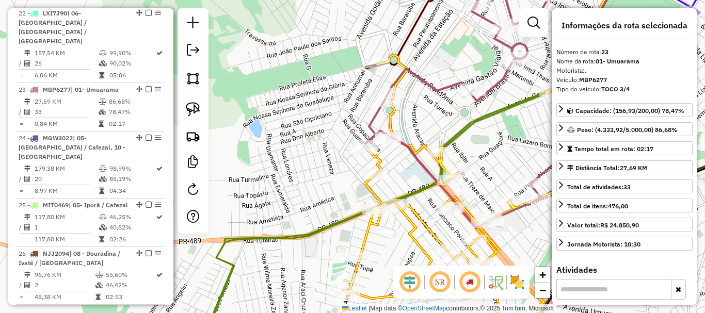
drag, startPoint x: 421, startPoint y: 158, endPoint x: 369, endPoint y: 142, distance: 54.8
click at [369, 142] on div "Janela de atendimento Grade de atendimento Capacidade Transportadoras Veículos …" at bounding box center [352, 156] width 705 height 313
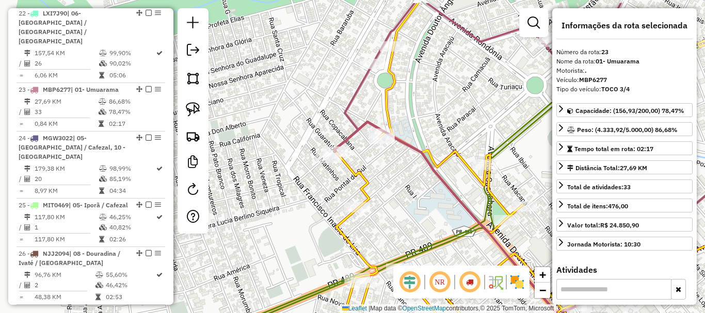
drag, startPoint x: 403, startPoint y: 88, endPoint x: 442, endPoint y: 131, distance: 58.1
click at [458, 127] on div "Janela de atendimento Grade de atendimento Capacidade Transportadoras Veículos …" at bounding box center [352, 156] width 705 height 313
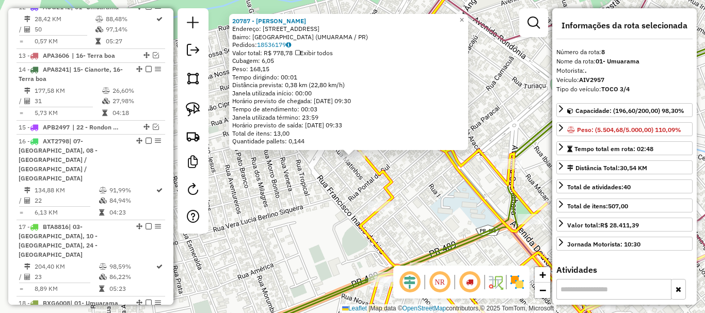
scroll to position [575, 0]
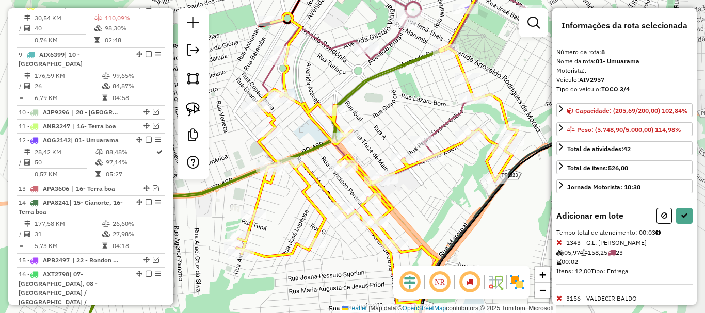
drag, startPoint x: 458, startPoint y: 127, endPoint x: 326, endPoint y: 104, distance: 134.5
click at [328, 100] on div "Janela de atendimento Grade de atendimento Capacidade Transportadoras Veículos …" at bounding box center [352, 156] width 705 height 313
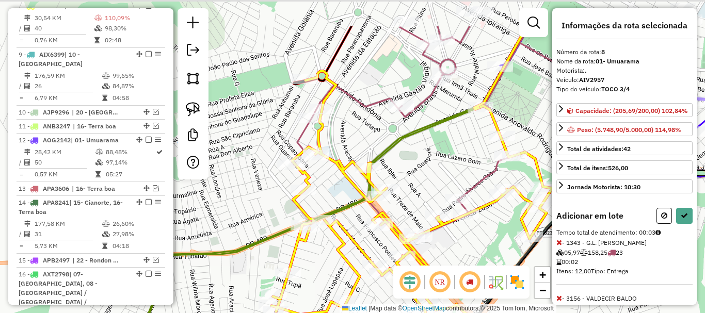
drag, startPoint x: 378, startPoint y: 108, endPoint x: 413, endPoint y: 167, distance: 68.0
click at [413, 167] on div "Janela de atendimento Grade de atendimento Capacidade Transportadoras Veículos …" at bounding box center [352, 156] width 705 height 313
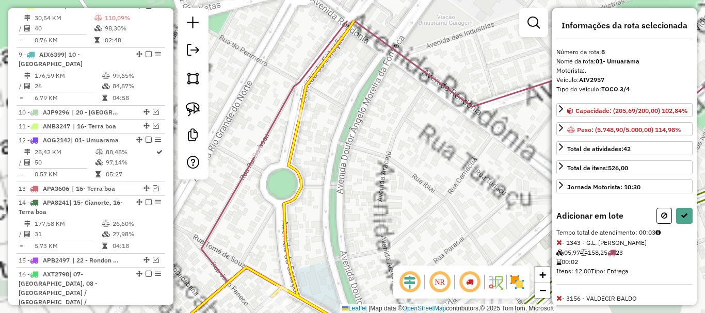
drag, startPoint x: 389, startPoint y: 140, endPoint x: 420, endPoint y: 187, distance: 56.1
click at [421, 189] on div "Janela de atendimento Grade de atendimento Capacidade Transportadoras Veículos …" at bounding box center [352, 156] width 705 height 313
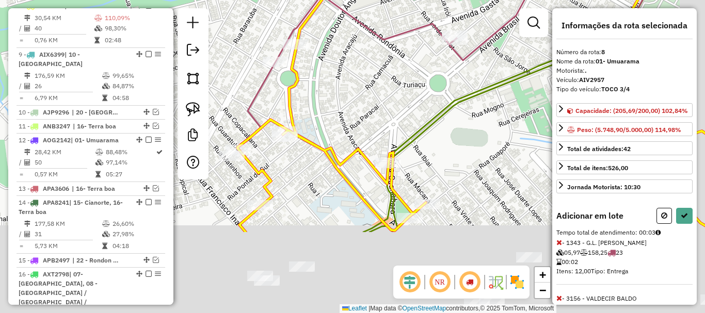
drag, startPoint x: 370, startPoint y: 92, endPoint x: 354, endPoint y: 69, distance: 28.3
click at [355, 69] on div "Janela de atendimento Grade de atendimento Capacidade Transportadoras Veículos …" at bounding box center [352, 156] width 705 height 313
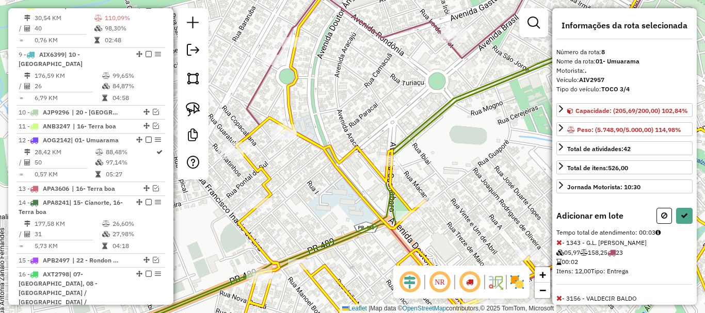
drag, startPoint x: 458, startPoint y: 139, endPoint x: 358, endPoint y: 66, distance: 124.0
click at [358, 66] on div "Janela de atendimento Grade de atendimento Capacidade Transportadoras Veículos …" at bounding box center [352, 156] width 705 height 313
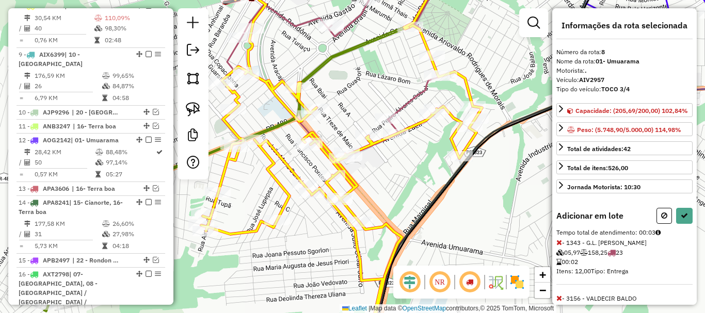
drag, startPoint x: 403, startPoint y: 157, endPoint x: 400, endPoint y: 170, distance: 13.3
click at [400, 170] on div "Janela de atendimento Grade de atendimento Capacidade Transportadoras Veículos …" at bounding box center [352, 156] width 705 height 313
click at [684, 222] on button at bounding box center [684, 216] width 17 height 16
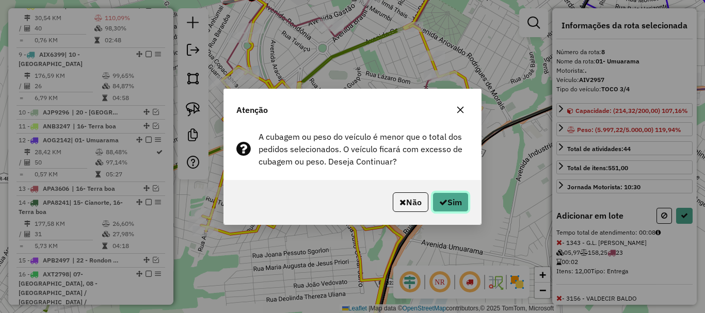
click at [452, 205] on button "Sim" at bounding box center [450, 202] width 36 height 20
select select "**********"
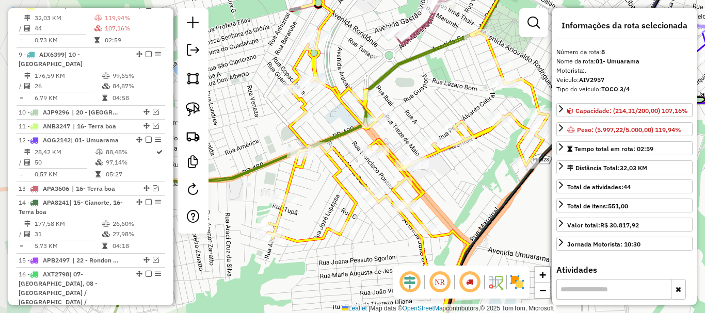
drag, startPoint x: 378, startPoint y: 93, endPoint x: 437, endPoint y: 100, distance: 59.1
click at [437, 100] on div "Janela de atendimento Grade de atendimento Capacidade Transportadoras Veículos …" at bounding box center [352, 156] width 705 height 313
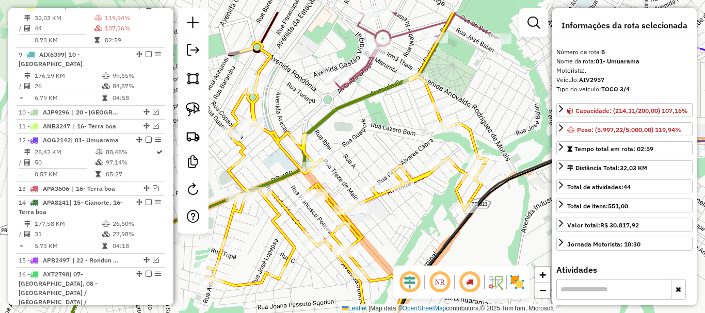
drag, startPoint x: 428, startPoint y: 93, endPoint x: 364, endPoint y: 137, distance: 77.1
click at [364, 137] on div "Janela de atendimento Grade de atendimento Capacidade Transportadoras Veículos …" at bounding box center [352, 156] width 705 height 313
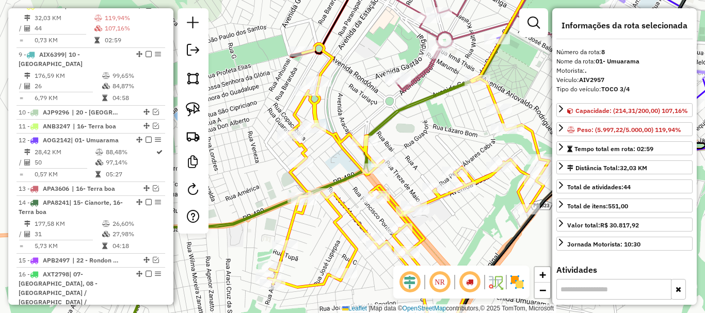
drag, startPoint x: 423, startPoint y: 136, endPoint x: 431, endPoint y: 137, distance: 8.4
click at [431, 137] on div "Janela de atendimento Grade de atendimento Capacidade Transportadoras Veículos …" at bounding box center [352, 156] width 705 height 313
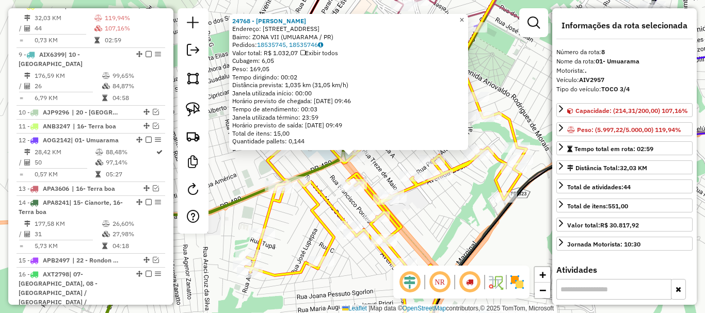
click at [464, 16] on span "×" at bounding box center [461, 19] width 5 height 9
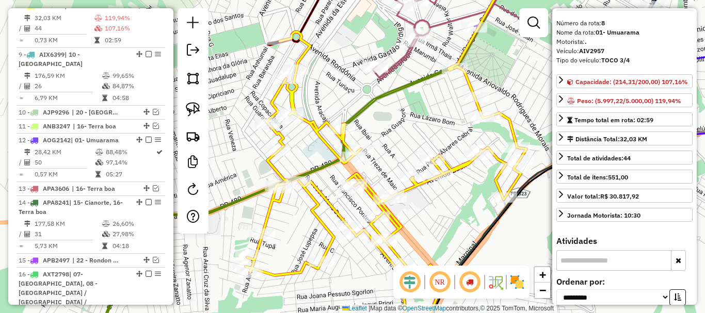
scroll to position [0, 0]
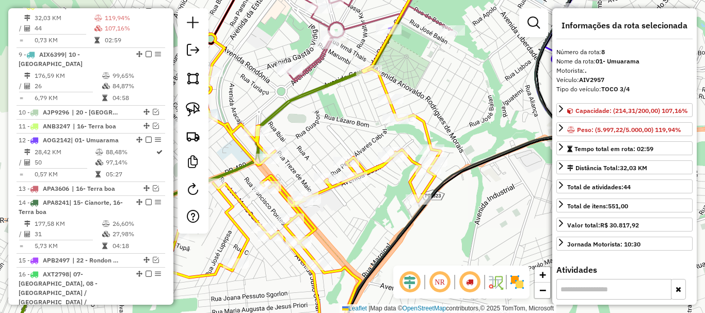
drag, startPoint x: 449, startPoint y: 119, endPoint x: 349, endPoint y: 122, distance: 100.6
click at [349, 122] on div "Janela de atendimento Grade de atendimento Capacidade Transportadoras Veículos …" at bounding box center [352, 156] width 705 height 313
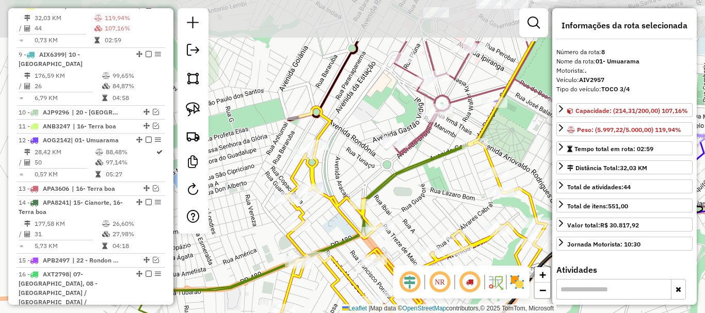
drag, startPoint x: 339, startPoint y: 123, endPoint x: 461, endPoint y: 196, distance: 141.4
click at [461, 196] on div "Janela de atendimento Grade de atendimento Capacidade Transportadoras Veículos …" at bounding box center [352, 156] width 705 height 313
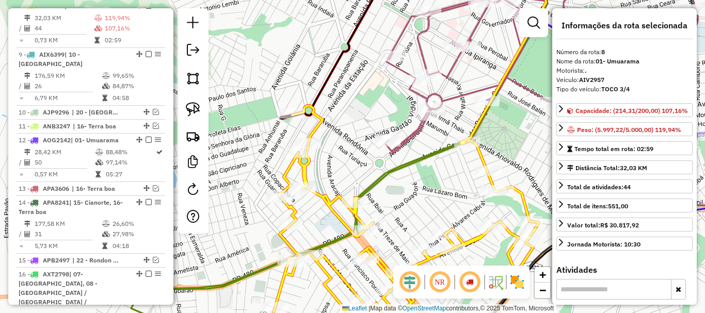
drag, startPoint x: 438, startPoint y: 175, endPoint x: 388, endPoint y: 171, distance: 49.7
click at [389, 171] on div "Janela de atendimento Grade de atendimento Capacidade Transportadoras Veículos …" at bounding box center [352, 156] width 705 height 313
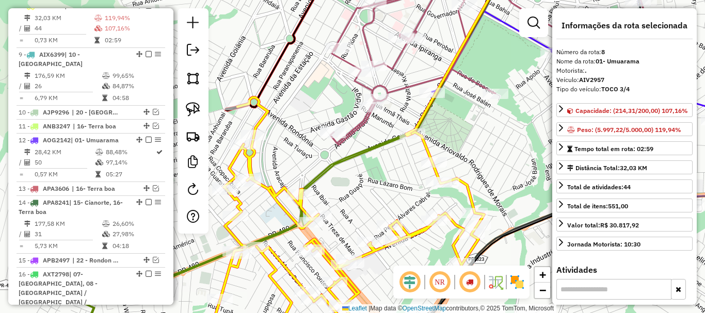
drag, startPoint x: 476, startPoint y: 153, endPoint x: 406, endPoint y: 120, distance: 77.3
click at [406, 120] on div "Janela de atendimento Grade de atendimento Capacidade Transportadoras Veículos …" at bounding box center [352, 156] width 705 height 313
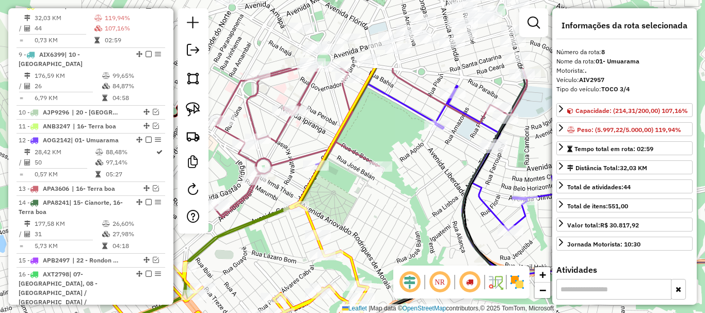
drag, startPoint x: 447, startPoint y: 160, endPoint x: 363, endPoint y: 221, distance: 103.8
click at [363, 221] on div "Janela de atendimento Grade de atendimento Capacidade Transportadoras Veículos …" at bounding box center [352, 156] width 705 height 313
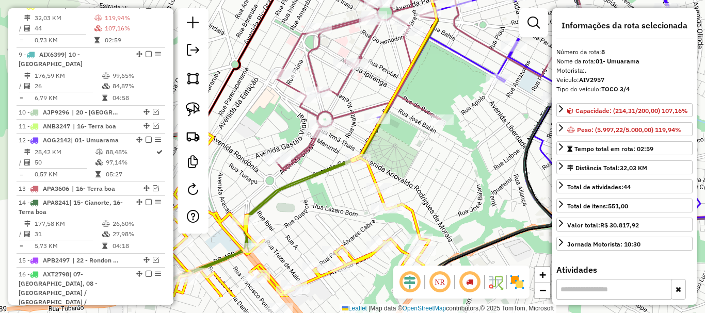
drag, startPoint x: 363, startPoint y: 218, endPoint x: 426, endPoint y: 170, distance: 78.7
click at [426, 170] on div "Janela de atendimento Grade de atendimento Capacidade Transportadoras Veículos …" at bounding box center [352, 156] width 705 height 313
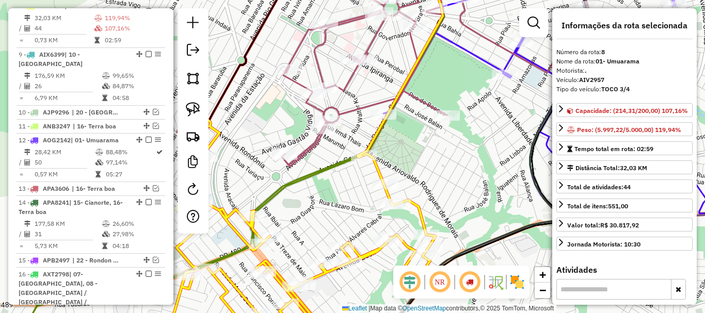
drag, startPoint x: 428, startPoint y: 168, endPoint x: 513, endPoint y: 106, distance: 105.2
click at [513, 106] on div "Janela de atendimento Grade de atendimento Capacidade Transportadoras Veículos …" at bounding box center [352, 156] width 705 height 313
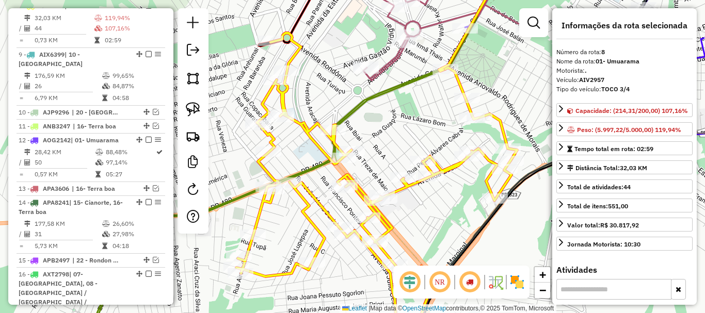
drag, startPoint x: 432, startPoint y: 159, endPoint x: 447, endPoint y: 93, distance: 67.8
click at [447, 93] on div "Janela de atendimento Grade de atendimento Capacidade Transportadoras Veículos …" at bounding box center [352, 156] width 705 height 313
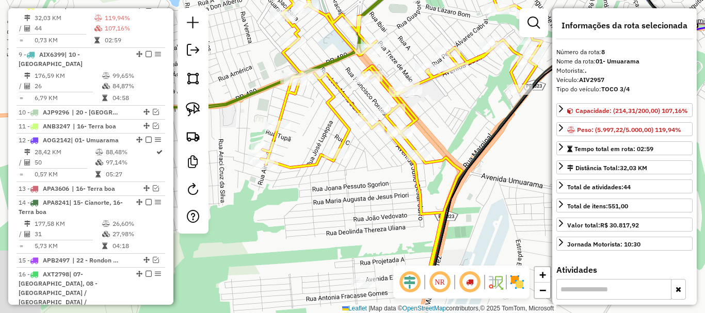
drag, startPoint x: 447, startPoint y: 186, endPoint x: 462, endPoint y: 103, distance: 84.4
click at [462, 103] on div "Janela de atendimento Grade de atendimento Capacidade Transportadoras Veículos …" at bounding box center [352, 156] width 705 height 313
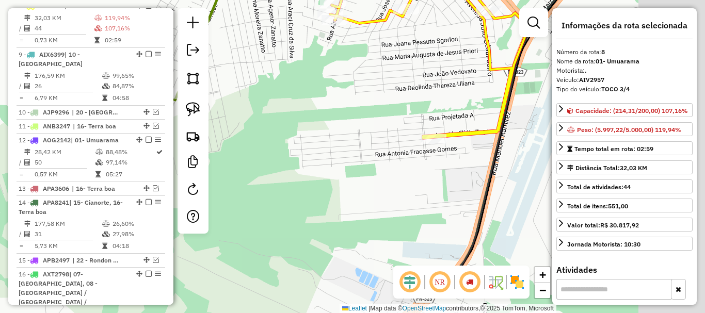
drag, startPoint x: 428, startPoint y: 162, endPoint x: 307, endPoint y: 89, distance: 140.9
click at [305, 88] on div "Janela de atendimento Grade de atendimento Capacidade Transportadoras Veículos …" at bounding box center [352, 156] width 705 height 313
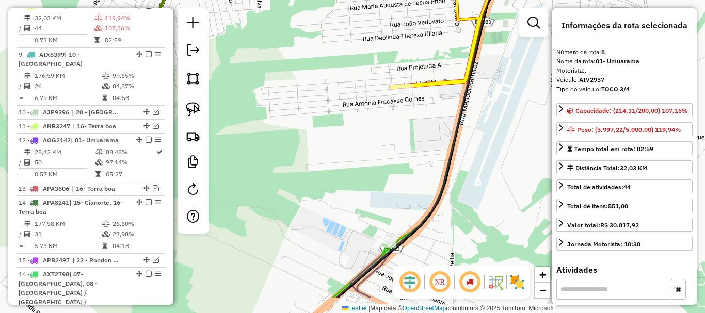
drag, startPoint x: 475, startPoint y: 202, endPoint x: 400, endPoint y: 59, distance: 161.7
click at [400, 59] on div "Janela de atendimento Grade de atendimento Capacidade Transportadoras Veículos …" at bounding box center [352, 156] width 705 height 313
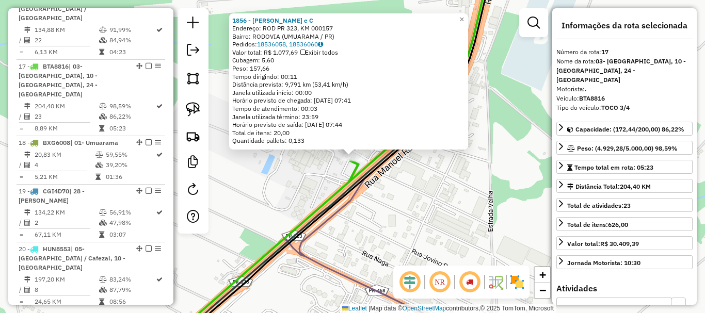
scroll to position [901, 0]
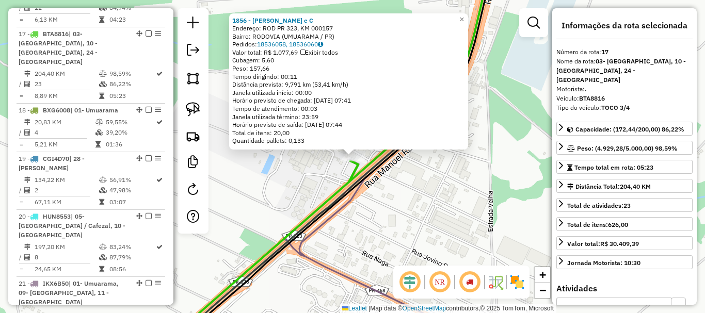
click at [444, 172] on div "1856 - PERETTI DE SOUZA e C Endereço: ROD PR 323, KM 000157 Bairro: RODOVIA (UM…" at bounding box center [352, 156] width 705 height 313
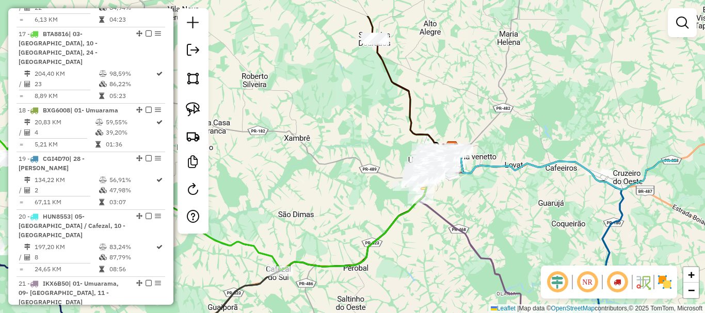
drag, startPoint x: 518, startPoint y: 165, endPoint x: 415, endPoint y: 212, distance: 113.6
click at [419, 212] on div "Janela de atendimento Grade de atendimento Capacidade Transportadoras Veículos …" at bounding box center [352, 156] width 705 height 313
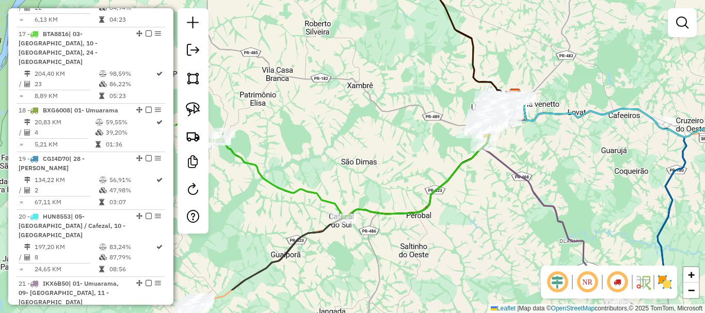
drag, startPoint x: 360, startPoint y: 194, endPoint x: 425, endPoint y: 146, distance: 80.8
click at [425, 146] on div "Janela de atendimento Grade de atendimento Capacidade Transportadoras Veículos …" at bounding box center [352, 156] width 705 height 313
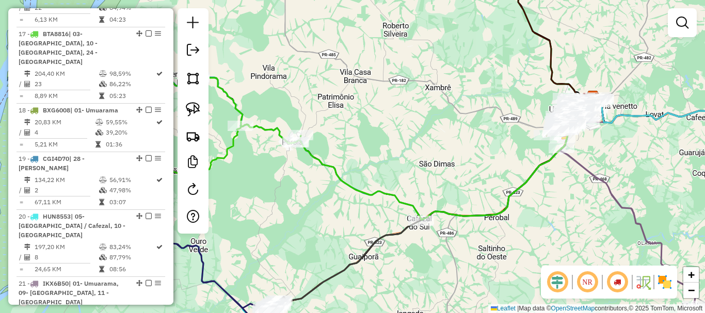
drag, startPoint x: 431, startPoint y: 147, endPoint x: 502, endPoint y: 148, distance: 71.2
click at [502, 148] on div "Janela de atendimento Grade de atendimento Capacidade Transportadoras Veículos …" at bounding box center [352, 156] width 705 height 313
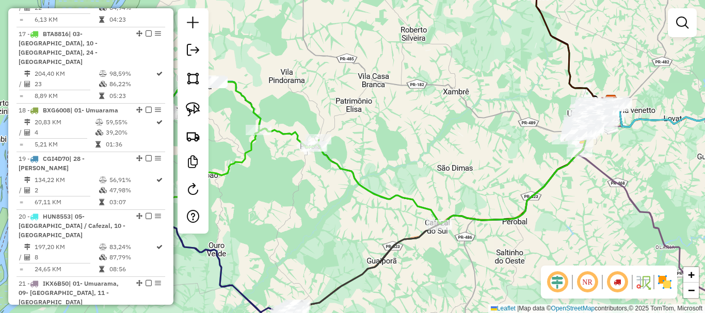
drag, startPoint x: 410, startPoint y: 146, endPoint x: 492, endPoint y: 155, distance: 82.0
click at [490, 155] on div "Janela de atendimento Grade de atendimento Capacidade Transportadoras Veículos …" at bounding box center [352, 156] width 705 height 313
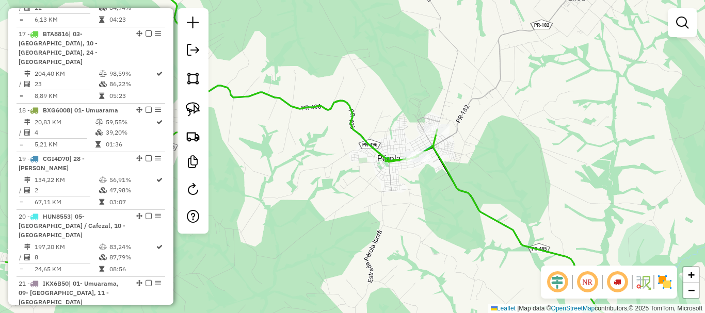
drag, startPoint x: 479, startPoint y: 144, endPoint x: 535, endPoint y: 144, distance: 56.2
click at [535, 144] on div "Janela de atendimento Grade de atendimento Capacidade Transportadoras Veículos …" at bounding box center [352, 156] width 705 height 313
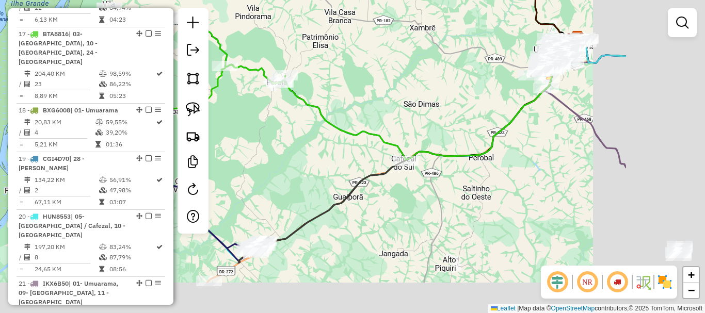
drag, startPoint x: 543, startPoint y: 143, endPoint x: 386, endPoint y: 59, distance: 177.9
click at [388, 57] on div "Janela de atendimento Grade de atendimento Capacidade Transportadoras Veículos …" at bounding box center [352, 156] width 705 height 313
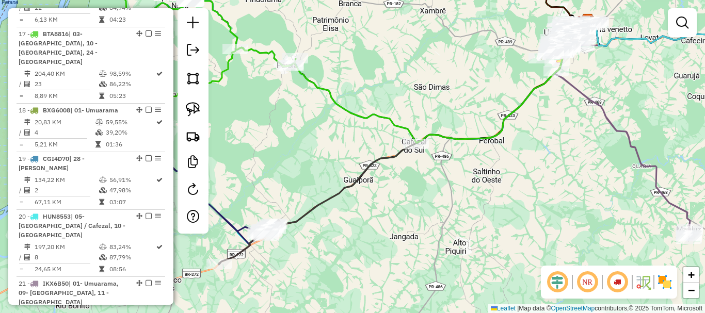
drag, startPoint x: 452, startPoint y: 175, endPoint x: 469, endPoint y: 164, distance: 20.0
click at [469, 164] on div "Janela de atendimento Grade de atendimento Capacidade Transportadoras Veículos …" at bounding box center [352, 156] width 705 height 313
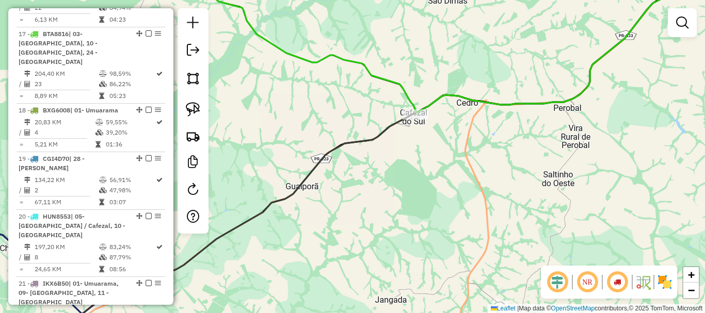
drag, startPoint x: 414, startPoint y: 150, endPoint x: 208, endPoint y: 220, distance: 217.5
click at [208, 220] on div "Janela de atendimento Grade de atendimento Capacidade Transportadoras Veículos …" at bounding box center [352, 156] width 705 height 313
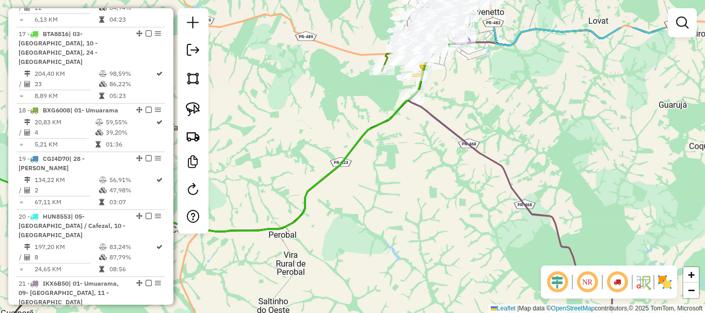
drag, startPoint x: 413, startPoint y: 199, endPoint x: 377, endPoint y: 230, distance: 47.2
click at [377, 230] on div "Janela de atendimento Grade de atendimento Capacidade Transportadoras Veículos …" at bounding box center [352, 156] width 705 height 313
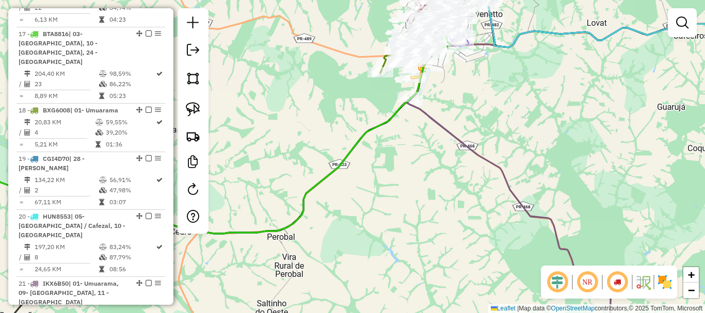
click at [329, 231] on div "Janela de atendimento Grade de atendimento Capacidade Transportadoras Veículos …" at bounding box center [352, 156] width 705 height 313
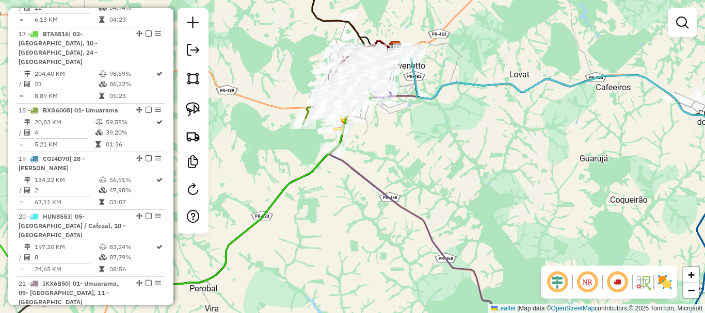
click at [515, 140] on div "Janela de atendimento Grade de atendimento Capacidade Transportadoras Veículos …" at bounding box center [352, 156] width 705 height 313
drag, startPoint x: 435, startPoint y: 144, endPoint x: 507, endPoint y: 173, distance: 77.3
click at [507, 173] on div "Janela de atendimento Grade de atendimento Capacidade Transportadoras Veículos …" at bounding box center [352, 156] width 705 height 313
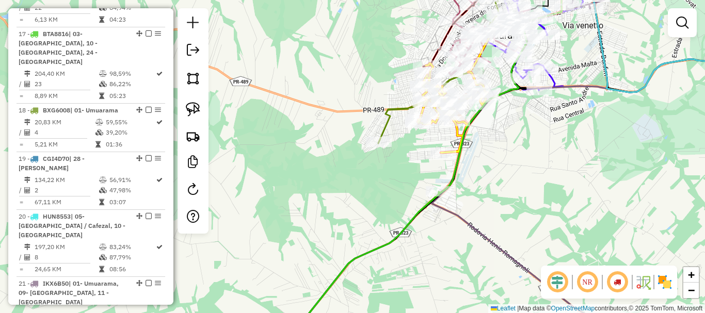
drag, startPoint x: 392, startPoint y: 144, endPoint x: 374, endPoint y: 183, distance: 43.2
click at [377, 185] on div "Janela de atendimento Grade de atendimento Capacidade Transportadoras Veículos …" at bounding box center [352, 156] width 705 height 313
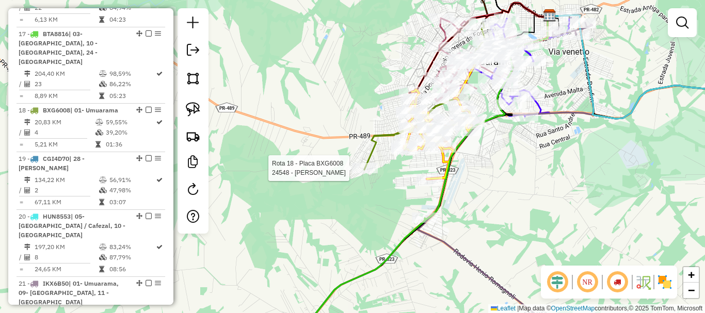
click at [366, 173] on div at bounding box center [365, 168] width 26 height 10
select select "**********"
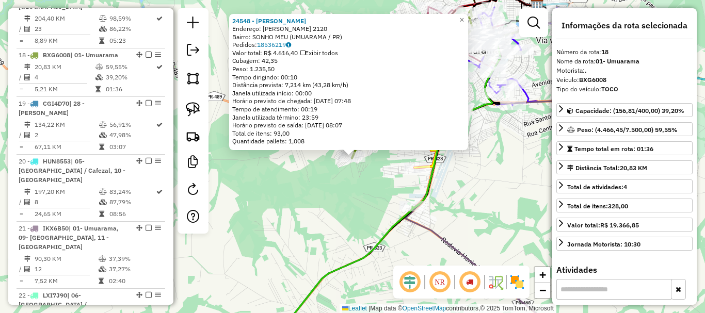
scroll to position [958, 0]
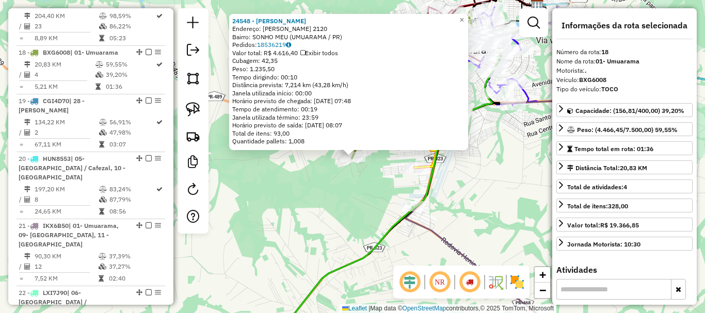
click at [357, 183] on div "24548 - DEUCIMAR MOREIRA Endereço: R JUNQUEIRA FREIRE 2120 Bairro: SONHO MEU (U…" at bounding box center [352, 156] width 705 height 313
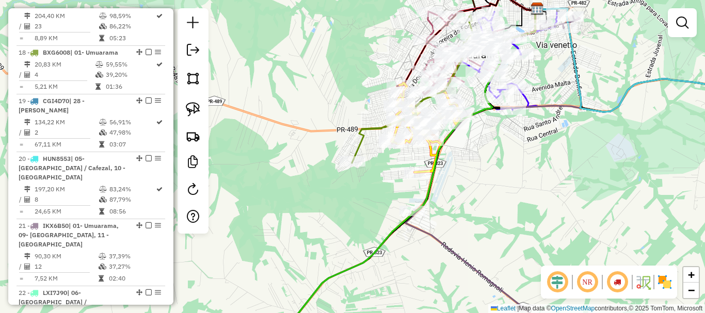
drag, startPoint x: 361, startPoint y: 195, endPoint x: 347, endPoint y: 233, distance: 40.2
click at [350, 232] on div "Janela de atendimento Grade de atendimento Capacidade Transportadoras Veículos …" at bounding box center [352, 156] width 705 height 313
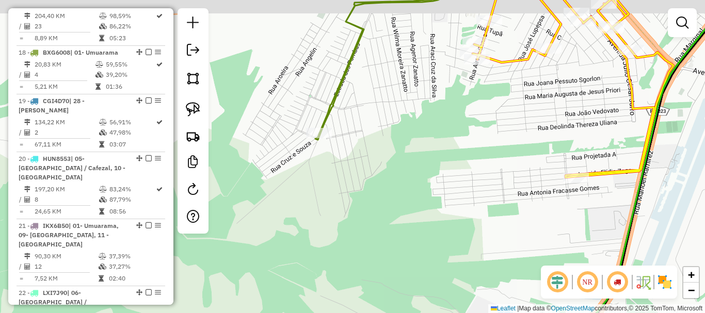
drag, startPoint x: 397, startPoint y: 200, endPoint x: 381, endPoint y: 273, distance: 75.5
click at [381, 273] on div "Janela de atendimento Grade de atendimento Capacidade Transportadoras Veículos …" at bounding box center [352, 156] width 705 height 313
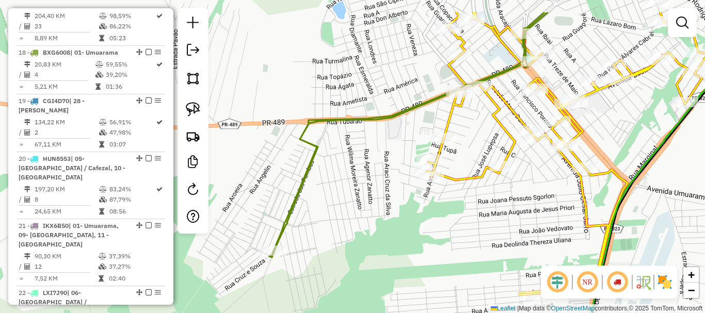
drag, startPoint x: 387, startPoint y: 227, endPoint x: 376, endPoint y: 241, distance: 18.4
click at [376, 241] on div "Janela de atendimento Grade de atendimento Capacidade Transportadoras Veículos …" at bounding box center [352, 156] width 705 height 313
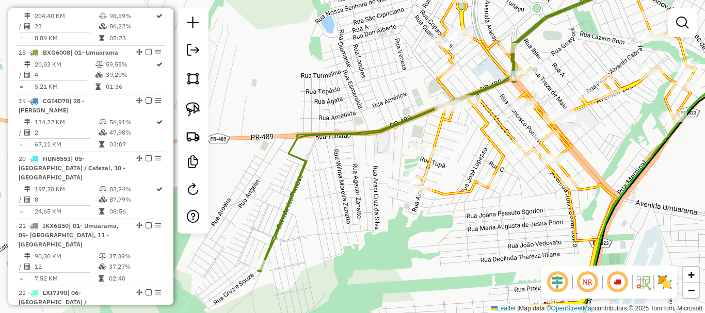
click at [363, 232] on div "Janela de atendimento Grade de atendimento Capacidade Transportadoras Veículos …" at bounding box center [352, 156] width 705 height 313
select select "**********"
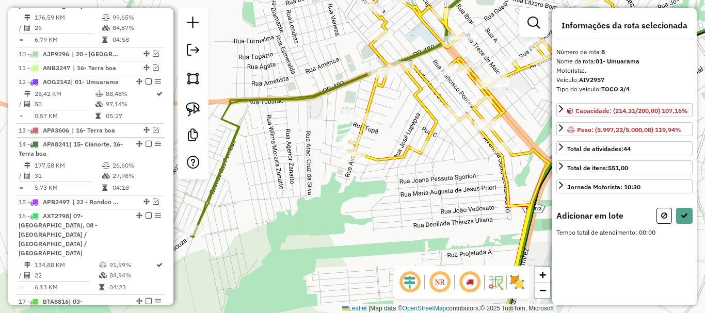
scroll to position [575, 0]
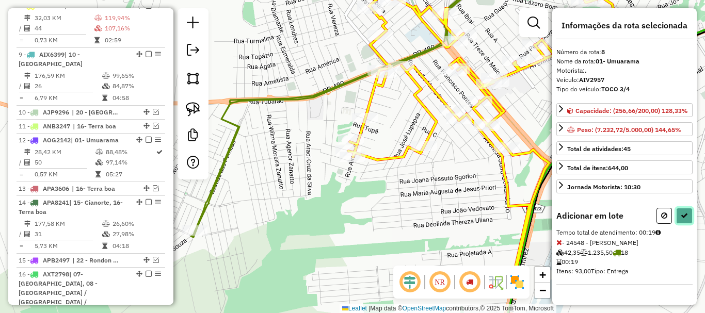
click at [685, 217] on icon at bounding box center [683, 215] width 7 height 7
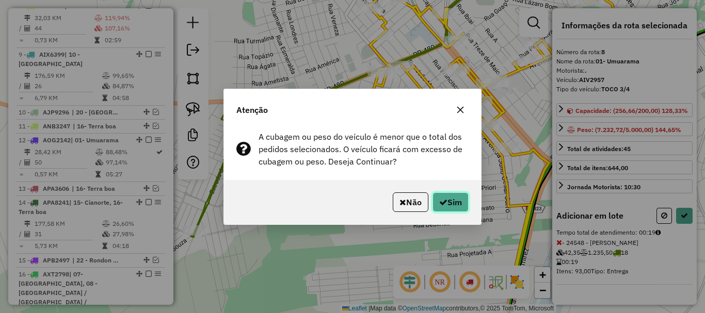
click at [454, 203] on button "Sim" at bounding box center [450, 202] width 36 height 20
select select "**********"
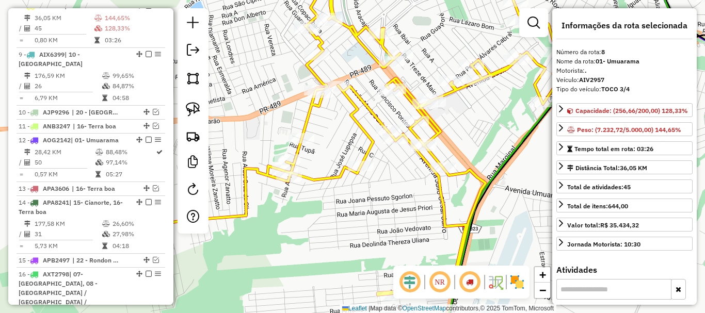
drag, startPoint x: 456, startPoint y: 174, endPoint x: 388, endPoint y: 195, distance: 70.8
click at [388, 195] on div "Janela de atendimento Grade de atendimento Capacidade Transportadoras Veículos …" at bounding box center [352, 156] width 705 height 313
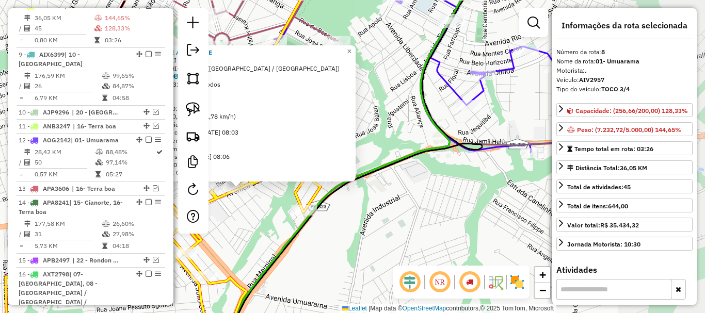
drag, startPoint x: 474, startPoint y: 197, endPoint x: 358, endPoint y: 230, distance: 120.5
click at [358, 230] on div "20300 - ALZIRA DE ABREU ALVE Endereço: AV ZAELI 003088 Bairro: PARQUE SAN REMO …" at bounding box center [352, 156] width 705 height 313
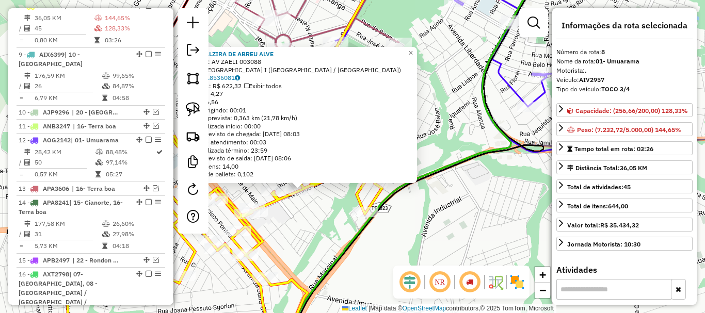
drag, startPoint x: 395, startPoint y: 224, endPoint x: 476, endPoint y: 228, distance: 81.1
click at [476, 228] on div "20300 - ALZIRA DE ABREU ALVE Endereço: AV ZAELI 003088 Bairro: PARQUE SAN REMO …" at bounding box center [352, 156] width 705 height 313
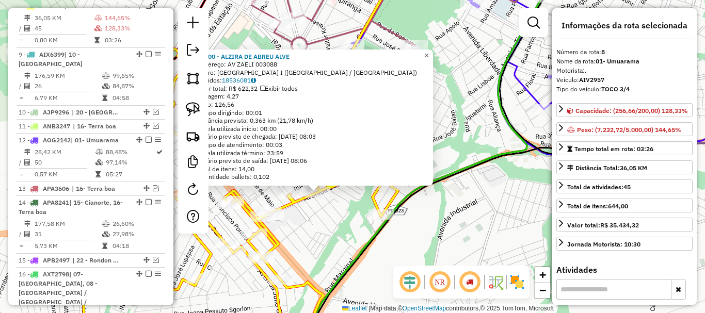
click at [429, 53] on span "×" at bounding box center [426, 55] width 5 height 9
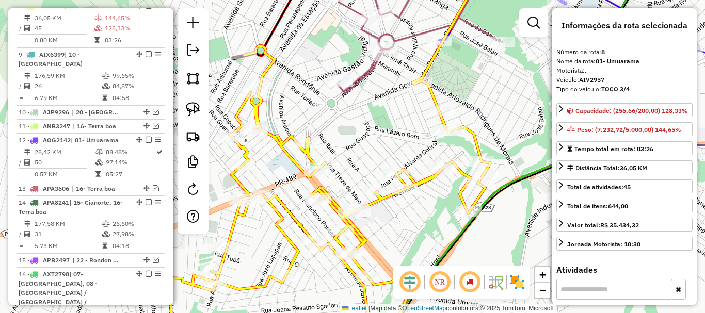
drag, startPoint x: 413, startPoint y: 145, endPoint x: 515, endPoint y: 142, distance: 102.2
click at [514, 142] on div "Janela de atendimento Grade de atendimento Capacidade Transportadoras Veículos …" at bounding box center [352, 156] width 705 height 313
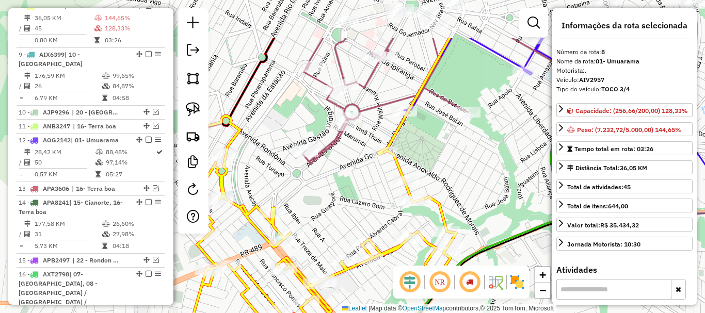
drag, startPoint x: 522, startPoint y: 151, endPoint x: 467, endPoint y: 220, distance: 88.9
click at [467, 220] on div "Janela de atendimento Grade de atendimento Capacidade Transportadoras Veículos …" at bounding box center [352, 156] width 705 height 313
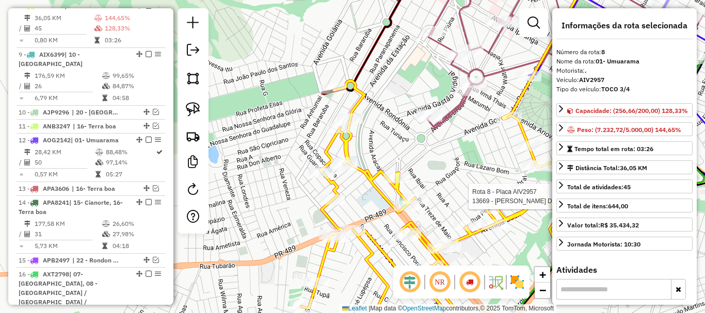
drag, startPoint x: 332, startPoint y: 189, endPoint x: 456, endPoint y: 154, distance: 129.2
click at [456, 154] on div "Rota 8 - Placa AIV2957 13669 - IZAURI RODRIGUES DA Janela de atendimento Grade …" at bounding box center [352, 156] width 705 height 313
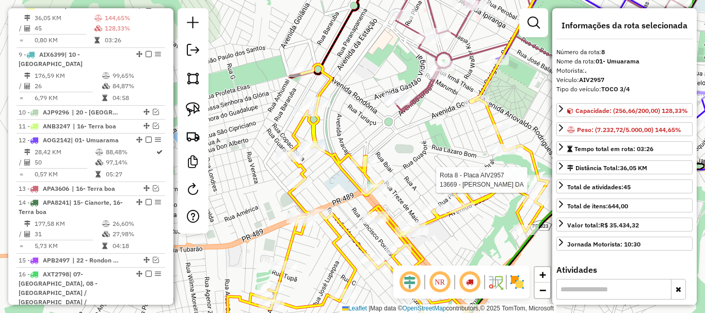
drag, startPoint x: 456, startPoint y: 154, endPoint x: 361, endPoint y: 106, distance: 106.6
click at [362, 106] on div "Rota 8 - Placa AIV2957 13669 - IZAURI RODRIGUES DA Janela de atendimento Grade …" at bounding box center [352, 156] width 705 height 313
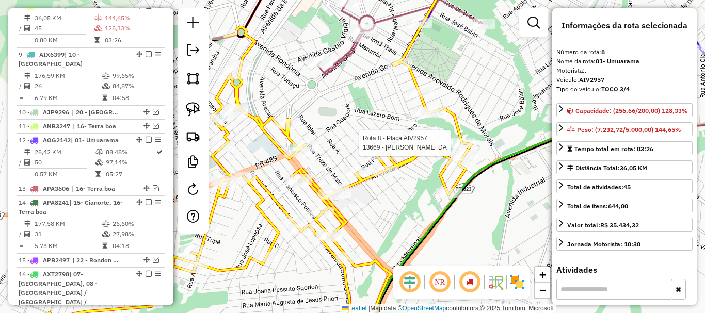
drag, startPoint x: 380, startPoint y: 123, endPoint x: 317, endPoint y: 102, distance: 66.2
click at [318, 102] on div "Rota 8 - Placa AIV2957 13669 - IZAURI RODRIGUES DA Janela de atendimento Grade …" at bounding box center [352, 156] width 705 height 313
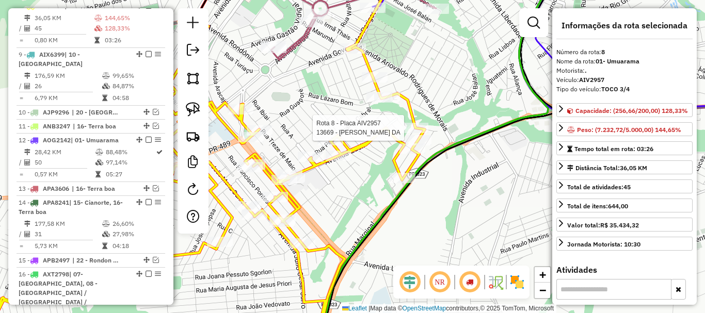
click at [537, 93] on icon at bounding box center [439, 157] width 240 height 376
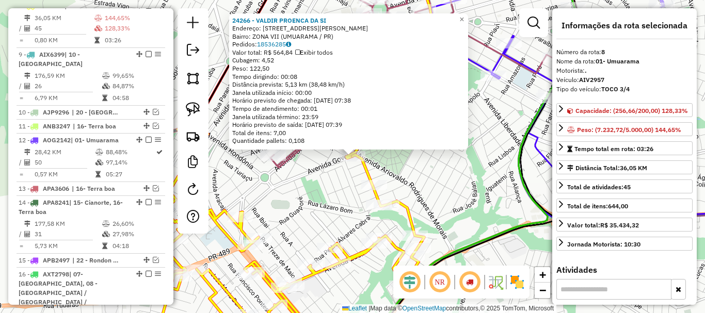
click at [403, 160] on div "24266 - VALDIR PROENCA DA SI Endereço: AV GOVERNADOR PARIGOT DE SOUZA 2460 Bair…" at bounding box center [352, 156] width 705 height 313
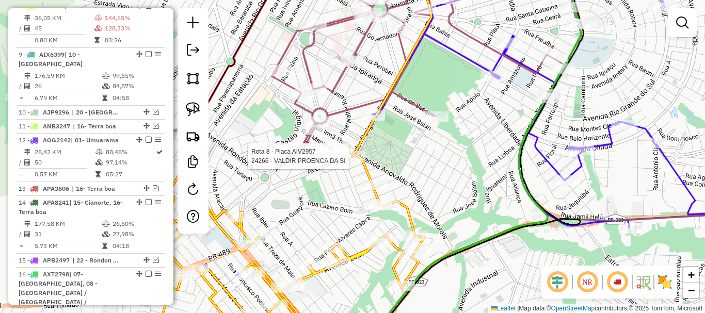
select select "**********"
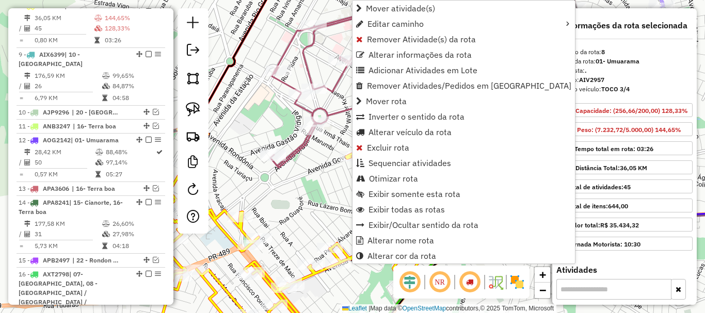
click at [331, 178] on div "Janela de atendimento Grade de atendimento Capacidade Transportadoras Veículos …" at bounding box center [352, 156] width 705 height 313
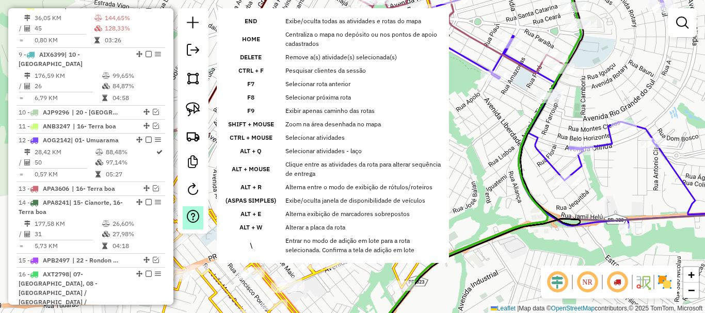
click at [196, 213] on em at bounding box center [193, 216] width 12 height 12
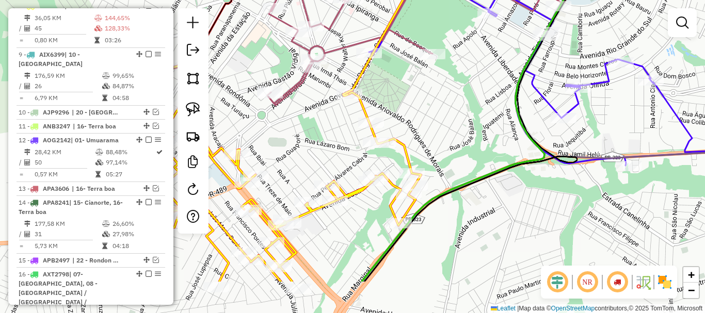
drag, startPoint x: 497, startPoint y: 156, endPoint x: 494, endPoint y: 94, distance: 62.5
click at [494, 94] on div "Janela de atendimento Grade de atendimento Capacidade Transportadoras Veículos …" at bounding box center [352, 156] width 705 height 313
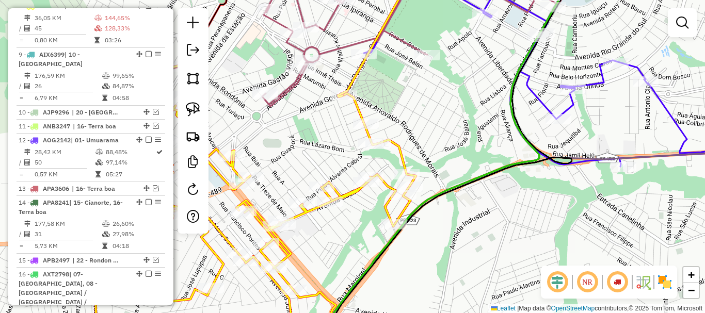
drag, startPoint x: 471, startPoint y: 103, endPoint x: 466, endPoint y: 104, distance: 5.3
click at [466, 104] on div "Janela de atendimento Grade de atendimento Capacidade Transportadoras Veículos …" at bounding box center [352, 156] width 705 height 313
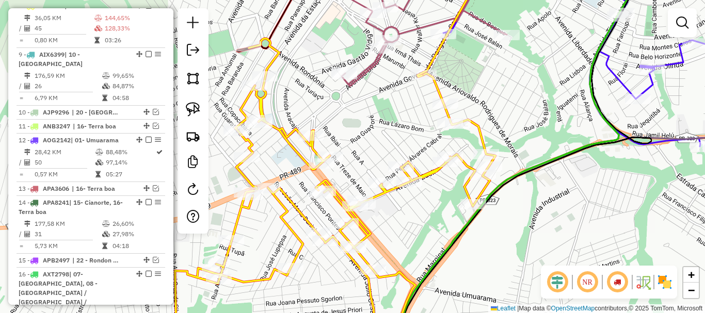
drag, startPoint x: 462, startPoint y: 116, endPoint x: 542, endPoint y: 96, distance: 82.0
click at [542, 96] on div "Janela de atendimento Grade de atendimento Capacidade Transportadoras Veículos …" at bounding box center [352, 156] width 705 height 313
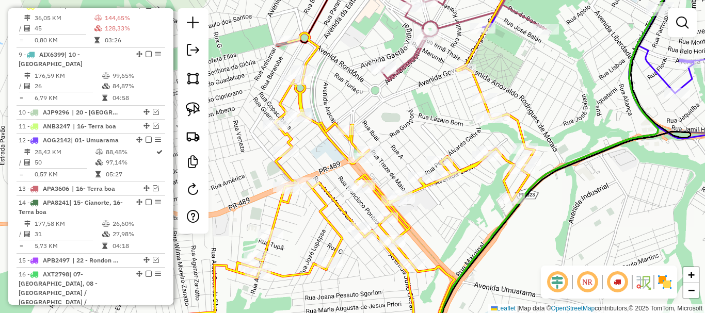
drag, startPoint x: 546, startPoint y: 99, endPoint x: 573, endPoint y: 99, distance: 26.8
click at [573, 99] on div "Janela de atendimento Grade de atendimento Capacidade Transportadoras Veículos …" at bounding box center [352, 156] width 705 height 313
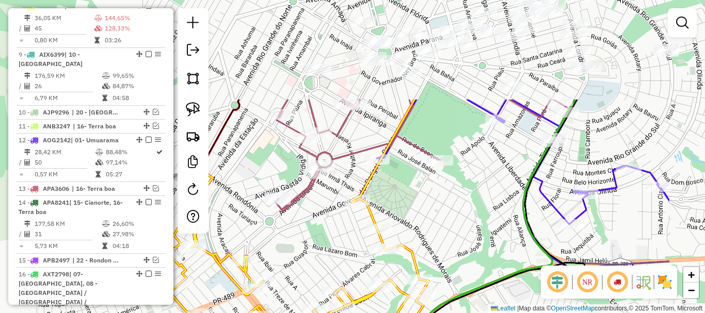
drag, startPoint x: 560, startPoint y: 115, endPoint x: 454, endPoint y: 243, distance: 166.4
click at [454, 243] on div "Janela de atendimento Grade de atendimento Capacidade Transportadoras Veículos …" at bounding box center [352, 156] width 705 height 313
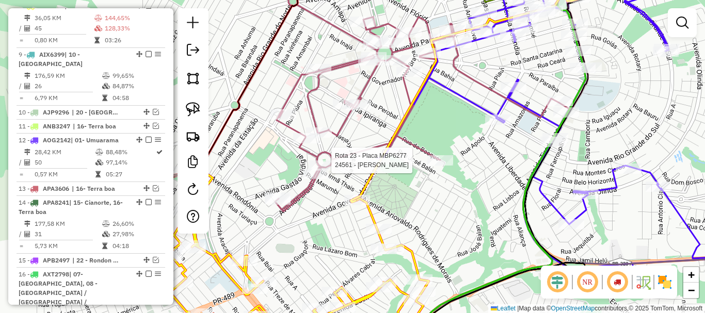
select select "**********"
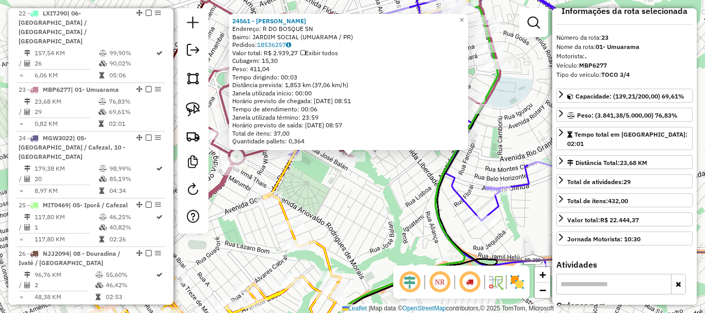
scroll to position [0, 0]
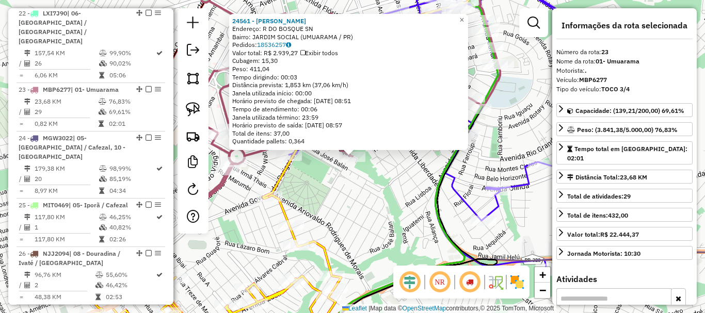
click at [405, 172] on div "24561 - EDUARDO STEL DE AZEV Endereço: R DO BOSQUE SN Bairro: JARDIM SOCIAL (UM…" at bounding box center [352, 156] width 705 height 313
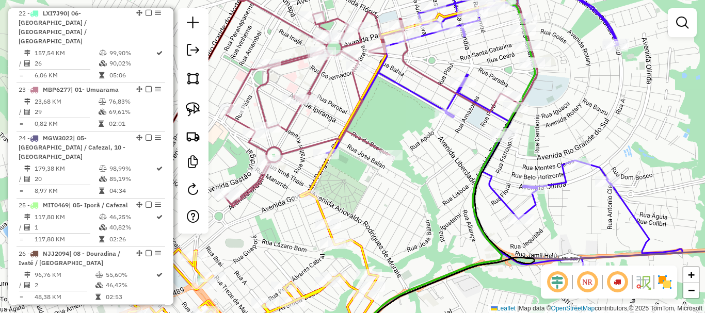
drag, startPoint x: 417, startPoint y: 173, endPoint x: 474, endPoint y: 171, distance: 56.8
click at [474, 171] on div "Janela de atendimento Grade de atendimento Capacidade Transportadoras Veículos …" at bounding box center [352, 156] width 705 height 313
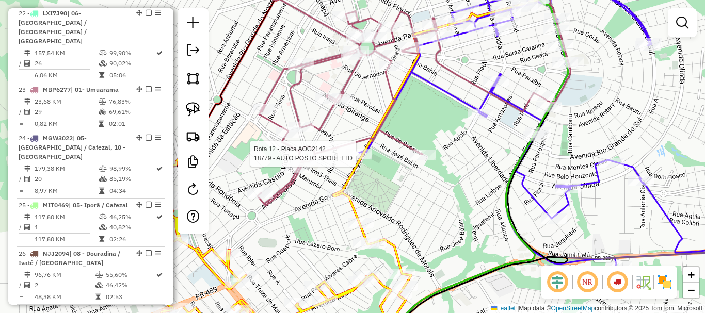
select select "**********"
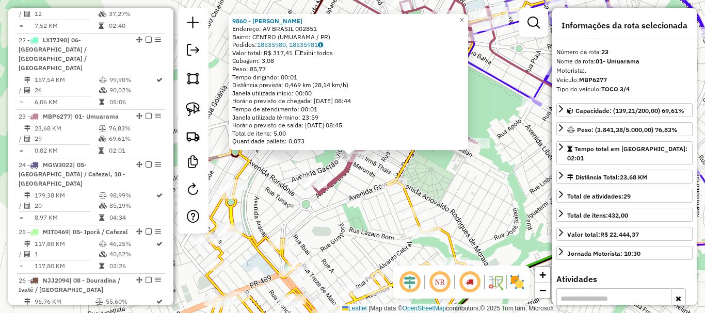
scroll to position [1238, 0]
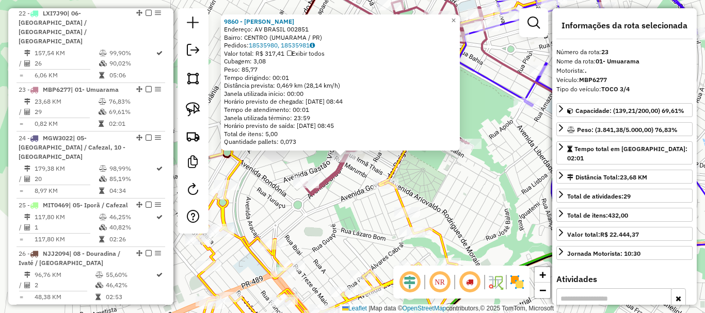
drag, startPoint x: 437, startPoint y: 169, endPoint x: 382, endPoint y: 174, distance: 55.4
click at [384, 174] on div "9860 - OSVALDO ANTONIO BISP Endereço: AV BRASIL 002851 Bairro: CENTRO (UMUARAMA…" at bounding box center [352, 156] width 705 height 313
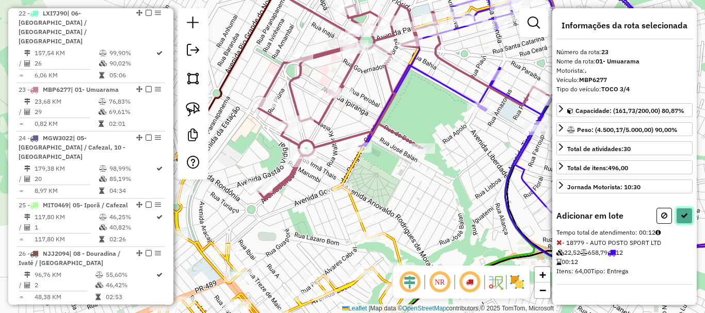
click at [681, 212] on button at bounding box center [684, 216] width 17 height 16
select select "**********"
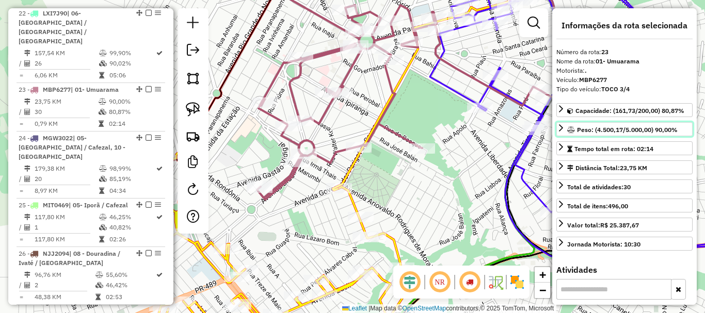
click at [562, 129] on icon at bounding box center [561, 128] width 8 height 8
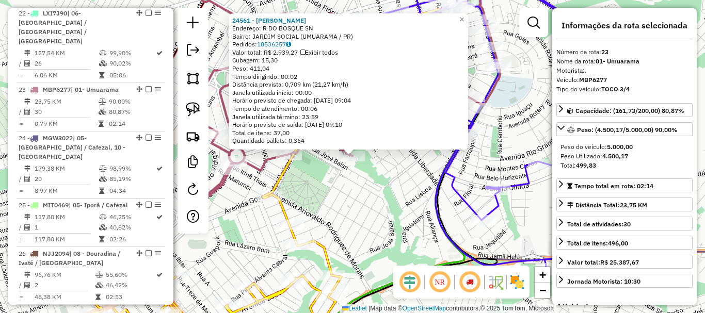
click at [399, 168] on div "24561 - EDUARDO STEL DE AZEV Endereço: R DO BOSQUE SN Bairro: JARDIM SOCIAL (UM…" at bounding box center [352, 156] width 705 height 313
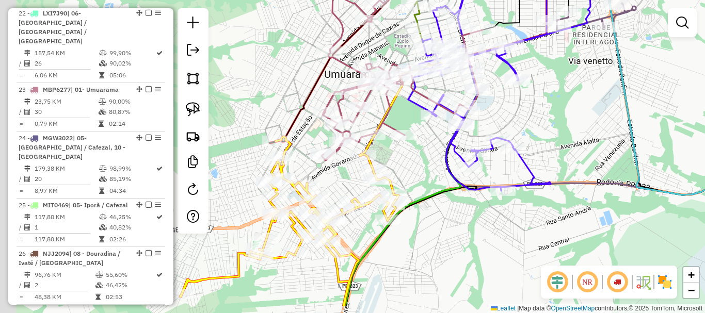
drag, startPoint x: 435, startPoint y: 144, endPoint x: 442, endPoint y: 138, distance: 9.1
click at [442, 138] on div "Janela de atendimento Grade de atendimento Capacidade Transportadoras Veículos …" at bounding box center [352, 156] width 705 height 313
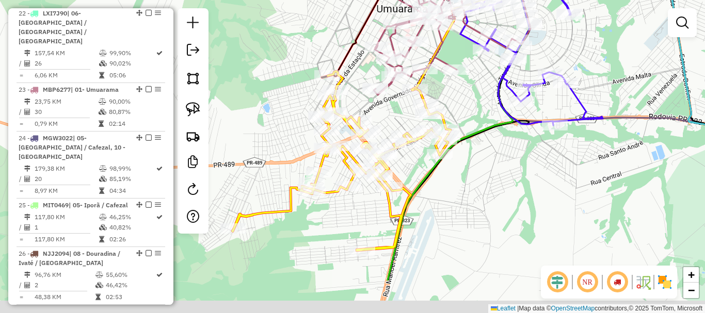
drag, startPoint x: 465, startPoint y: 119, endPoint x: 471, endPoint y: 109, distance: 11.5
click at [471, 109] on div "Janela de atendimento Grade de atendimento Capacidade Transportadoras Veículos …" at bounding box center [352, 156] width 705 height 313
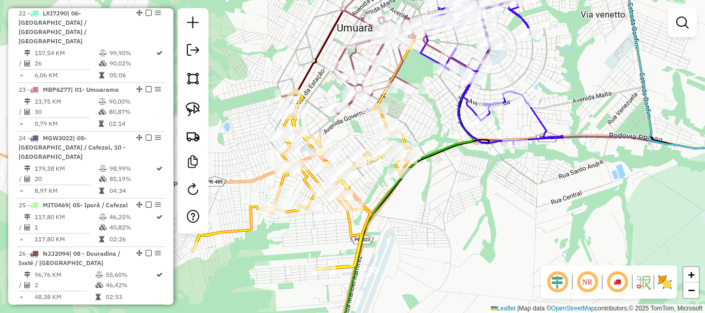
drag, startPoint x: 488, startPoint y: 110, endPoint x: 446, endPoint y: 132, distance: 47.5
click at [446, 132] on div "Janela de atendimento Grade de atendimento Capacidade Transportadoras Veículos …" at bounding box center [352, 156] width 705 height 313
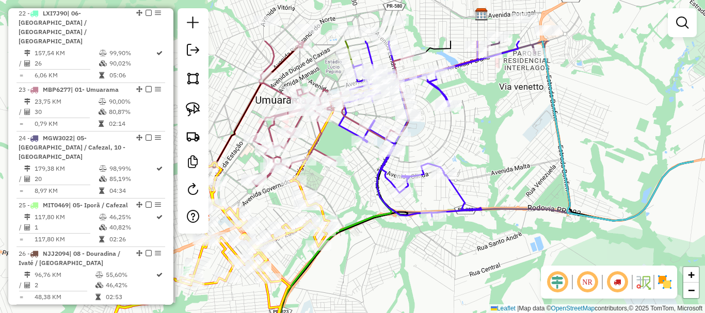
drag, startPoint x: 446, startPoint y: 132, endPoint x: 356, endPoint y: 214, distance: 120.9
click at [360, 212] on div "Janela de atendimento Grade de atendimento Capacidade Transportadoras Veículos …" at bounding box center [352, 156] width 705 height 313
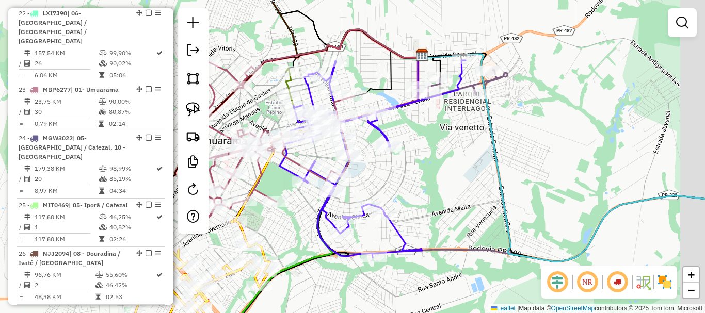
click at [301, 242] on div "Janela de atendimento Grade de atendimento Capacidade Transportadoras Veículos …" at bounding box center [352, 156] width 705 height 313
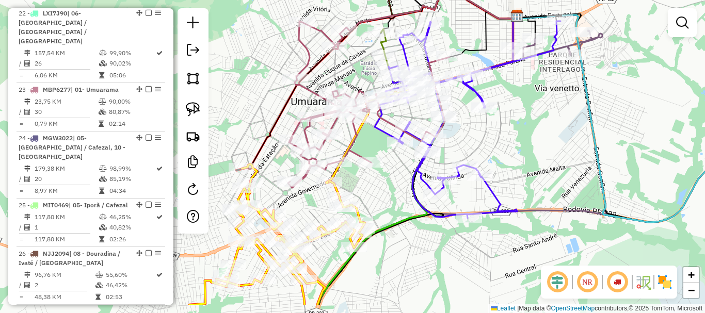
drag, startPoint x: 458, startPoint y: 164, endPoint x: 553, endPoint y: 125, distance: 102.7
click at [553, 125] on div "Janela de atendimento Grade de atendimento Capacidade Transportadoras Veículos …" at bounding box center [352, 156] width 705 height 313
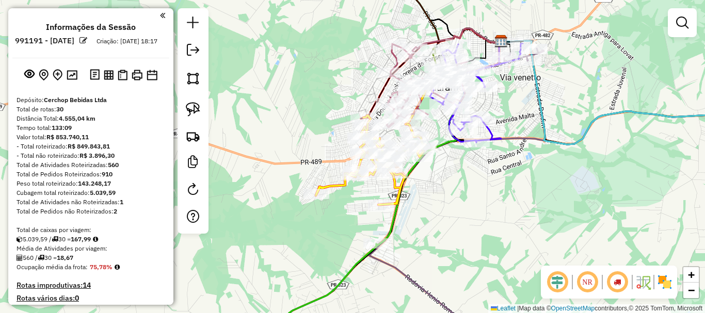
scroll to position [1238, 0]
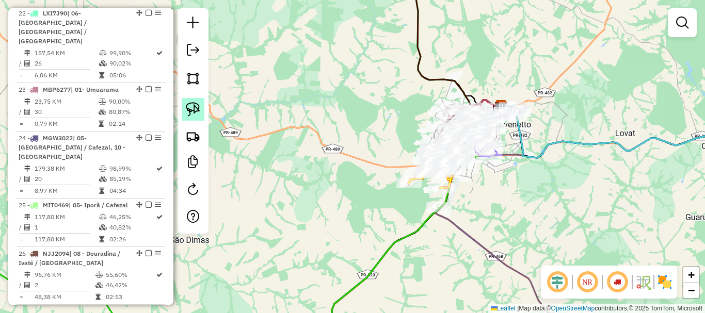
click at [194, 105] on img at bounding box center [193, 109] width 14 height 14
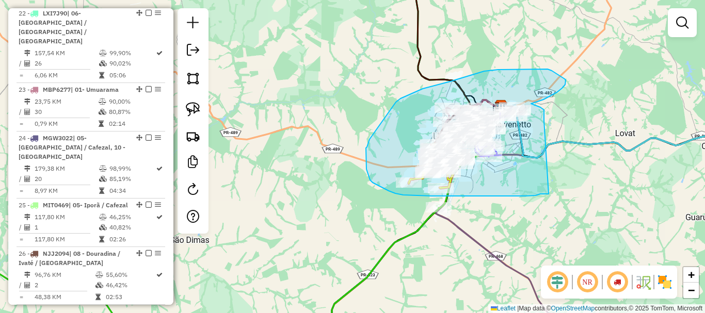
drag, startPoint x: 548, startPoint y: 194, endPoint x: 544, endPoint y: 121, distance: 73.4
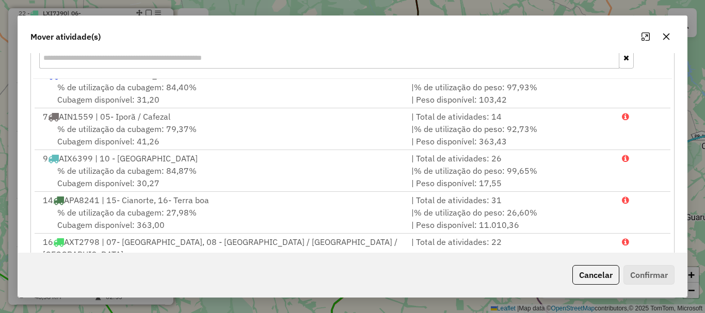
scroll to position [0, 0]
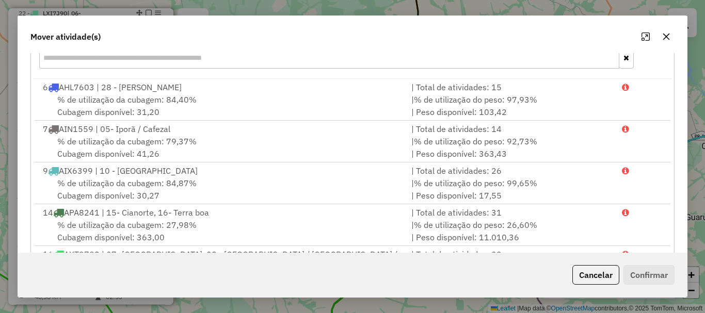
click at [668, 37] on icon "button" at bounding box center [666, 36] width 8 height 8
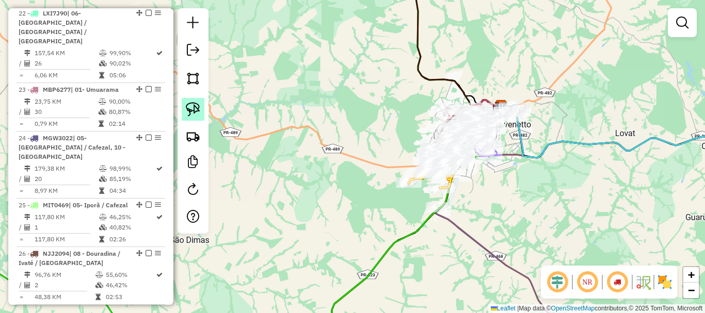
click at [191, 99] on link at bounding box center [193, 109] width 23 height 23
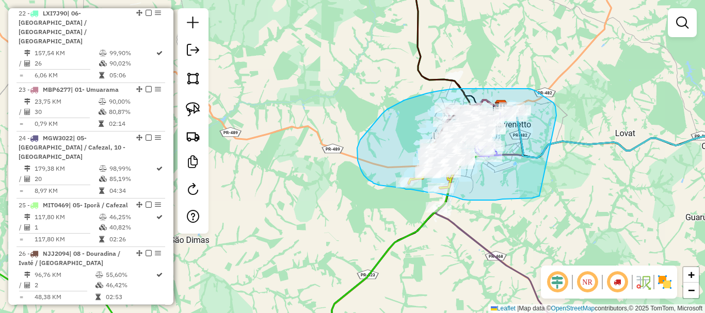
drag, startPoint x: 513, startPoint y: 199, endPoint x: 556, endPoint y: 117, distance: 93.2
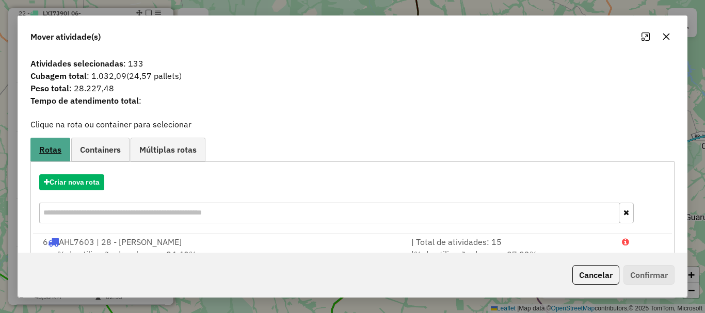
click at [55, 141] on link "Rotas" at bounding box center [50, 150] width 40 height 24
click at [87, 150] on span "Containers" at bounding box center [100, 149] width 41 height 8
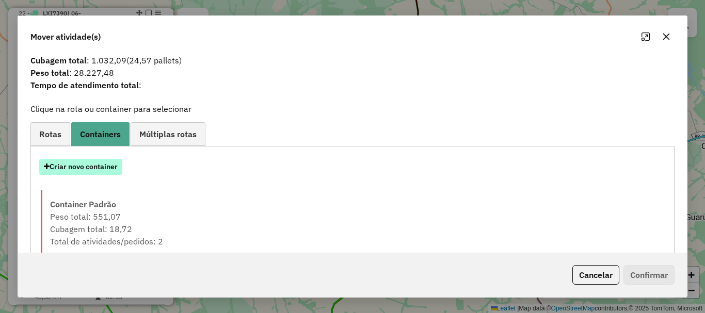
scroll to position [36, 0]
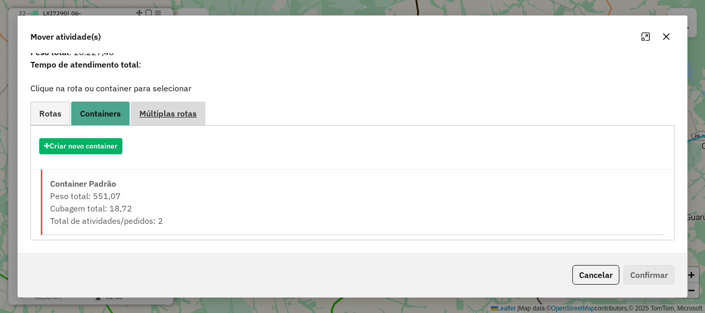
click at [180, 102] on link "Múltiplas rotas" at bounding box center [168, 113] width 75 height 23
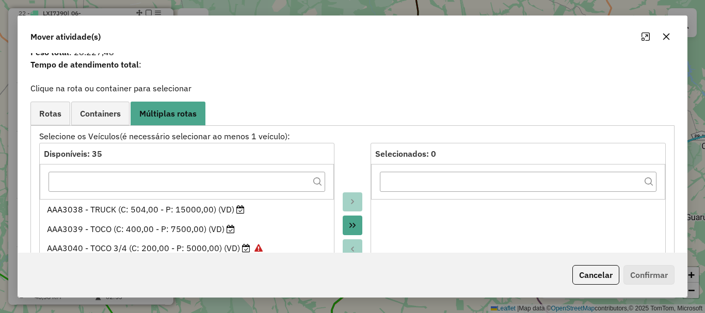
click at [644, 35] on icon "Maximize" at bounding box center [645, 36] width 8 height 8
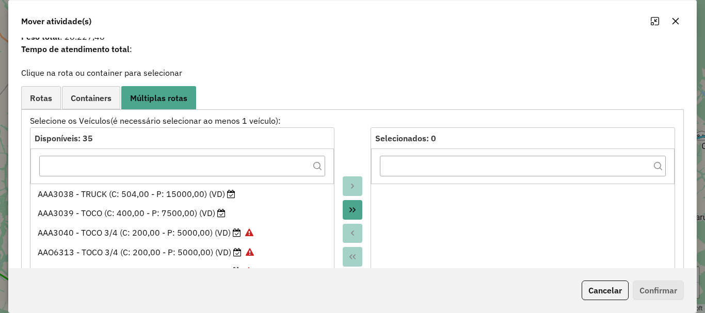
click at [678, 18] on icon "button" at bounding box center [675, 21] width 7 height 7
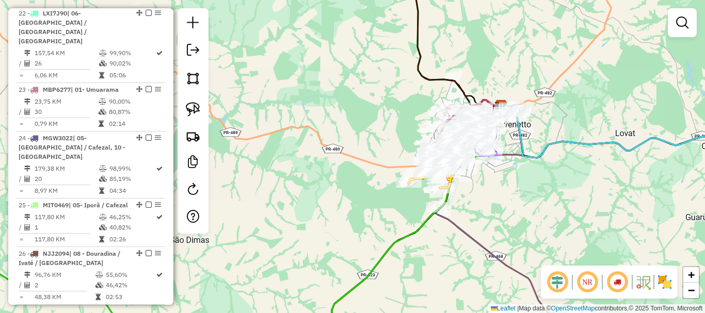
click at [394, 145] on div "Rota 23 - Placa MBP6277 9860 - [PERSON_NAME] Rota 8 - Placa AIV2957 22536 - [PE…" at bounding box center [352, 156] width 705 height 313
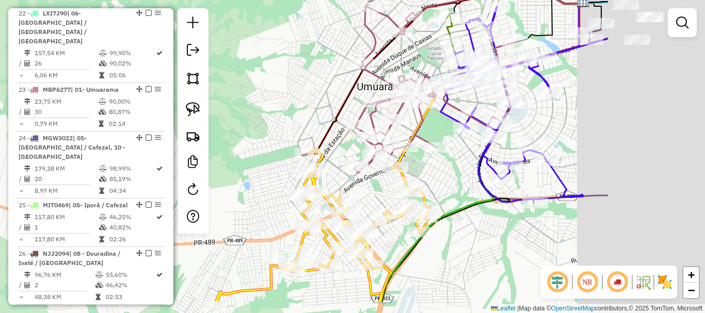
drag, startPoint x: 436, startPoint y: 125, endPoint x: 261, endPoint y: 79, distance: 180.8
click at [261, 79] on div "Janela de atendimento Grade de atendimento Capacidade Transportadoras Veículos …" at bounding box center [352, 156] width 705 height 313
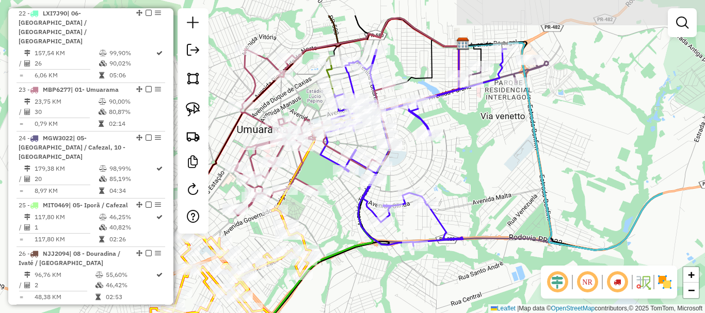
drag, startPoint x: 586, startPoint y: 114, endPoint x: 482, endPoint y: 155, distance: 112.1
click at [482, 155] on div "Janela de atendimento Grade de atendimento Capacidade Transportadoras Veículos …" at bounding box center [352, 156] width 705 height 313
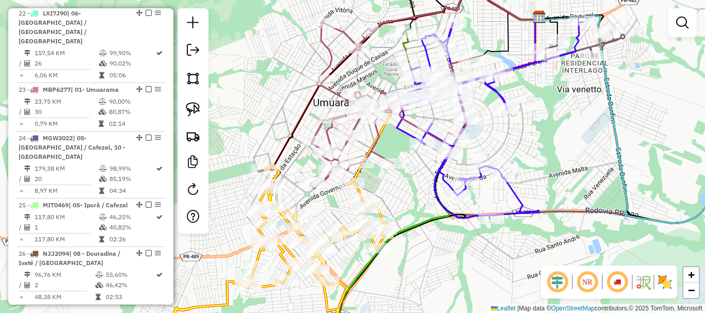
drag, startPoint x: 515, startPoint y: 137, endPoint x: 591, endPoint y: 109, distance: 81.1
click at [591, 109] on div "Janela de atendimento Grade de atendimento Capacidade Transportadoras Veículos …" at bounding box center [352, 156] width 705 height 313
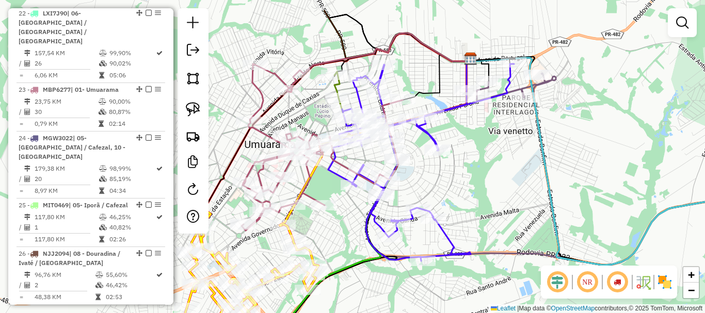
drag, startPoint x: 568, startPoint y: 121, endPoint x: 499, endPoint y: 162, distance: 80.3
click at [499, 162] on div "Janela de atendimento Grade de atendimento Capacidade Transportadoras Veículos …" at bounding box center [352, 156] width 705 height 313
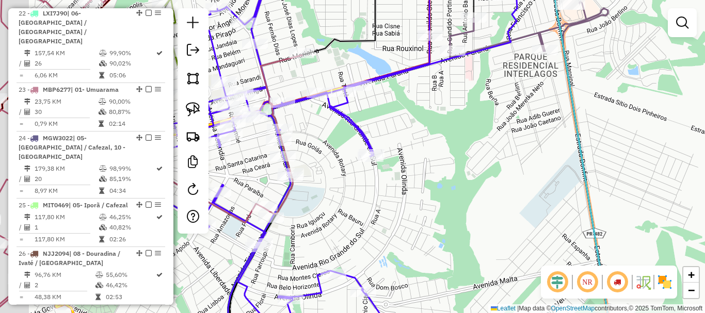
drag, startPoint x: 512, startPoint y: 157, endPoint x: 613, endPoint y: 153, distance: 101.2
click at [613, 153] on div "Janela de atendimento Grade de atendimento Capacidade Transportadoras Veículos …" at bounding box center [352, 156] width 705 height 313
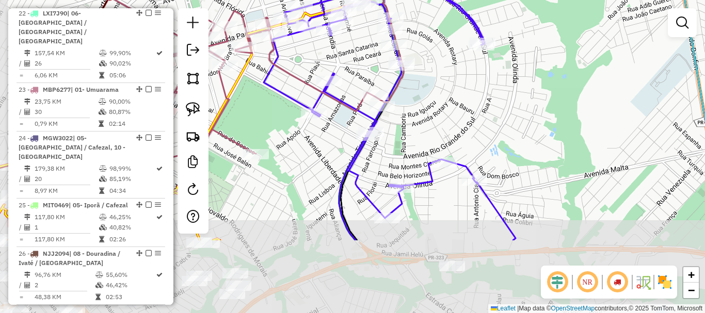
drag, startPoint x: 549, startPoint y: 149, endPoint x: 613, endPoint y: 54, distance: 114.8
click at [611, 44] on div "Janela de atendimento Grade de atendimento Capacidade Transportadoras Veículos …" at bounding box center [352, 156] width 705 height 313
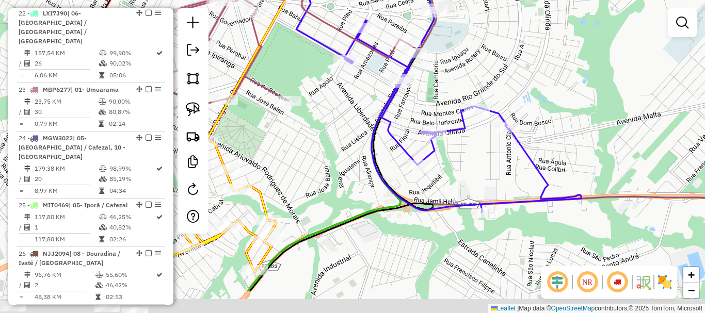
drag, startPoint x: 571, startPoint y: 128, endPoint x: 590, endPoint y: 95, distance: 38.1
click at [590, 95] on div "Janela de atendimento Grade de atendimento Capacidade Transportadoras Veículos …" at bounding box center [352, 156] width 705 height 313
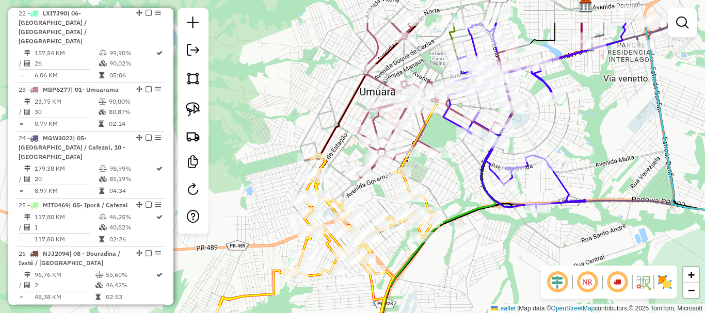
drag, startPoint x: 588, startPoint y: 121, endPoint x: 587, endPoint y: 175, distance: 54.2
click at [587, 175] on div "Janela de atendimento Grade de atendimento Capacidade Transportadoras Veículos …" at bounding box center [352, 156] width 705 height 313
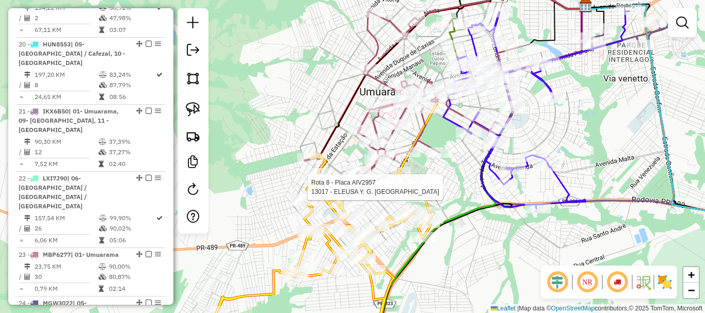
select select "**********"
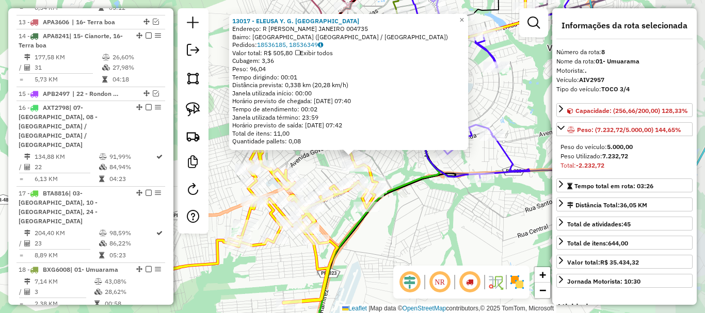
scroll to position [575, 0]
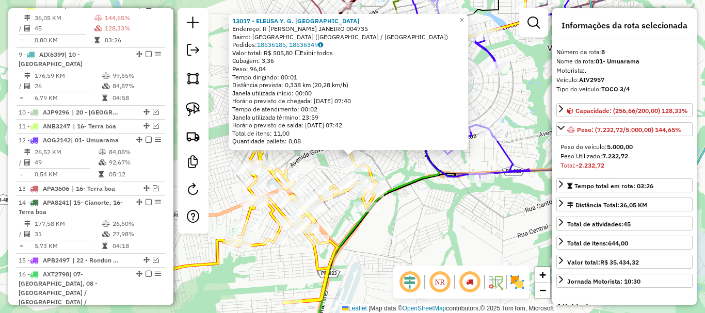
drag, startPoint x: 401, startPoint y: 170, endPoint x: 427, endPoint y: 147, distance: 34.4
click at [426, 147] on div "13017 - ELEUSA Y. G. [PERSON_NAME]: R [PERSON_NAME] JANEIRO 004735 Bairro: [GEO…" at bounding box center [352, 156] width 705 height 313
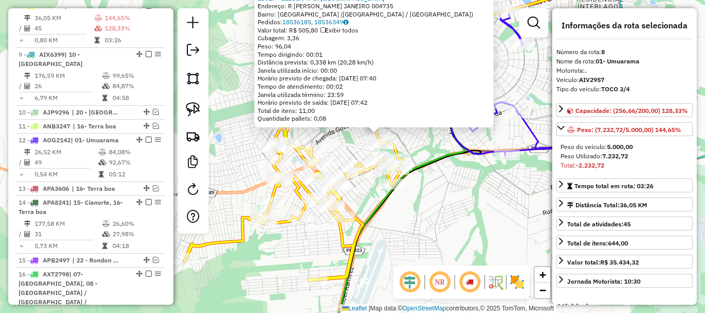
click at [413, 137] on div "13017 - ELEUSA Y. G. [PERSON_NAME]: R [PERSON_NAME] JANEIRO 004735 Bairro: [GEO…" at bounding box center [352, 156] width 705 height 313
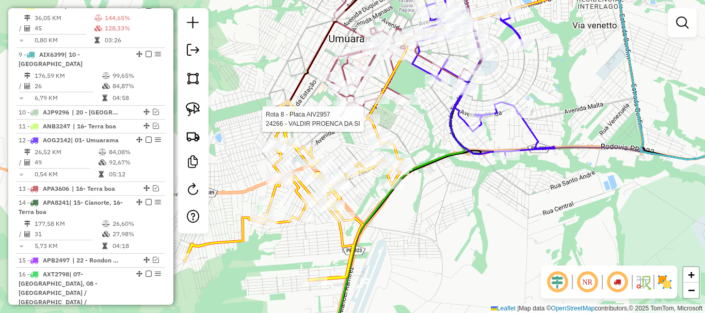
select select "**********"
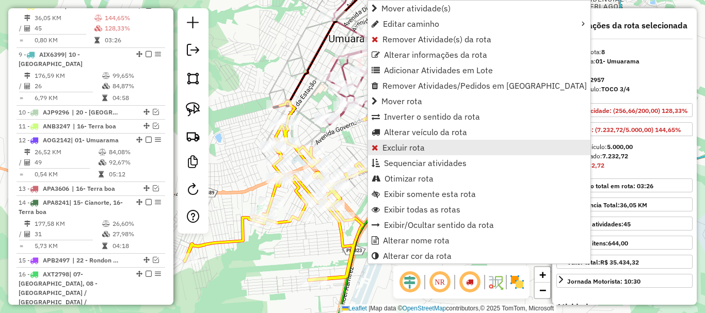
click at [412, 150] on span "Excluir rota" at bounding box center [403, 147] width 42 height 8
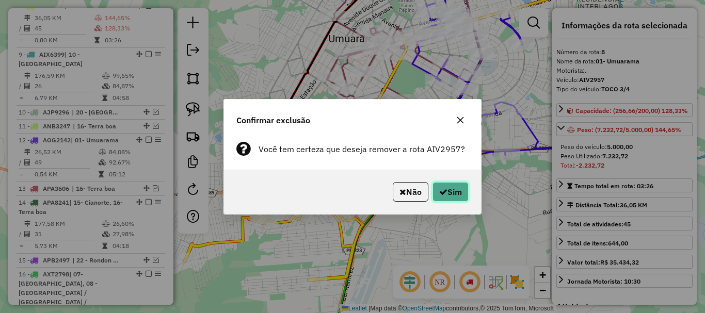
click at [450, 193] on button "Sim" at bounding box center [450, 192] width 36 height 20
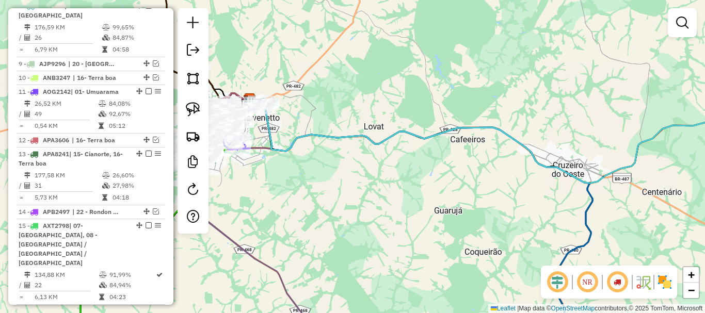
drag, startPoint x: 368, startPoint y: 168, endPoint x: 493, endPoint y: 176, distance: 124.6
click at [493, 176] on div "Janela de atendimento Grade de atendimento Capacidade Transportadoras Veículos …" at bounding box center [352, 156] width 705 height 313
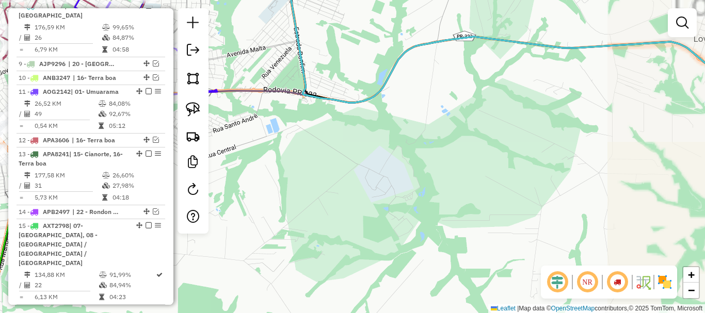
drag, startPoint x: 443, startPoint y: 160, endPoint x: 626, endPoint y: 175, distance: 183.7
click at [629, 176] on div "Janela de atendimento Grade de atendimento Capacidade Transportadoras Veículos …" at bounding box center [352, 156] width 705 height 313
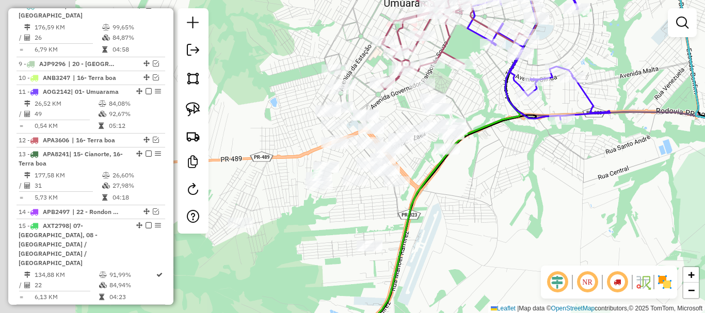
drag, startPoint x: 432, startPoint y: 170, endPoint x: 621, endPoint y: 175, distance: 188.4
click at [639, 175] on div "Janela de atendimento Grade de atendimento Capacidade Transportadoras Veículos …" at bounding box center [352, 156] width 705 height 313
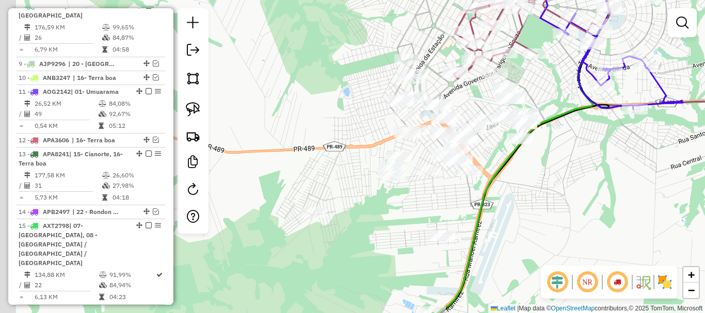
drag, startPoint x: 587, startPoint y: 170, endPoint x: 606, endPoint y: 168, distance: 18.7
click at [606, 168] on div "Janela de atendimento Grade de atendimento Capacidade Transportadoras Veículos …" at bounding box center [352, 156] width 705 height 313
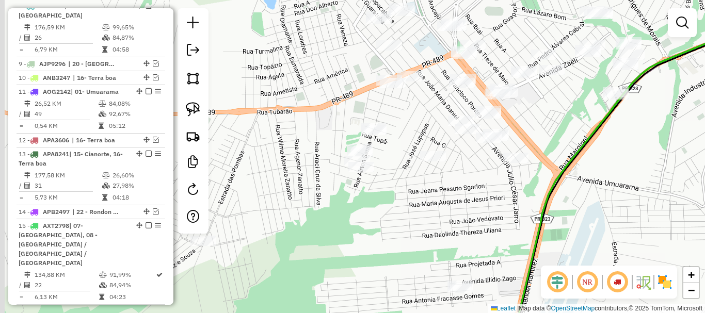
drag, startPoint x: 574, startPoint y: 174, endPoint x: 646, endPoint y: 173, distance: 72.2
click at [646, 173] on div "Janela de atendimento Grade de atendimento Capacidade Transportadoras Veículos …" at bounding box center [352, 156] width 705 height 313
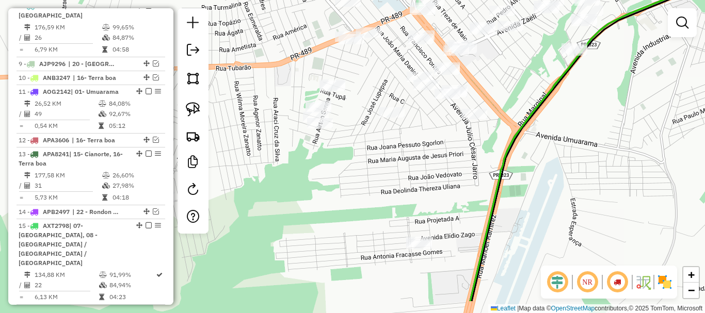
drag, startPoint x: 496, startPoint y: 200, endPoint x: 446, endPoint y: 157, distance: 65.5
click at [446, 157] on div "Janela de atendimento Grade de atendimento Capacidade Transportadoras Veículos …" at bounding box center [352, 156] width 705 height 313
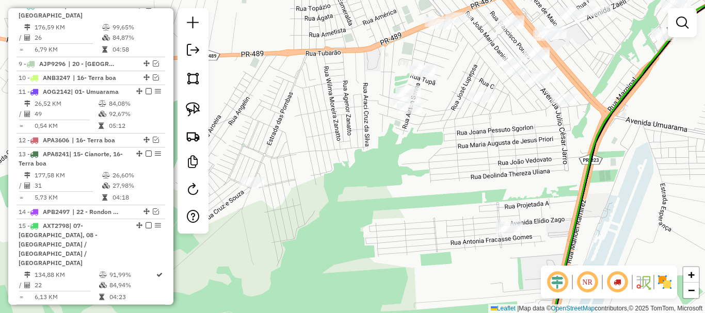
drag, startPoint x: 502, startPoint y: 151, endPoint x: 547, endPoint y: 145, distance: 45.3
click at [547, 145] on div "Janela de atendimento Grade de atendimento Capacidade Transportadoras Veículos …" at bounding box center [352, 156] width 705 height 313
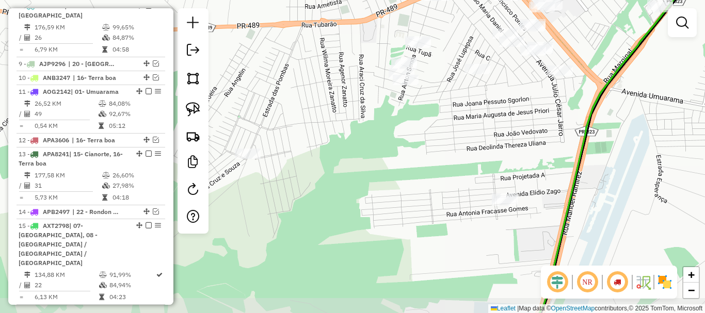
drag, startPoint x: 530, startPoint y: 225, endPoint x: 526, endPoint y: 197, distance: 28.7
click at [526, 197] on div "Janela de atendimento Grade de atendimento Capacidade Transportadoras Veículos …" at bounding box center [352, 156] width 705 height 313
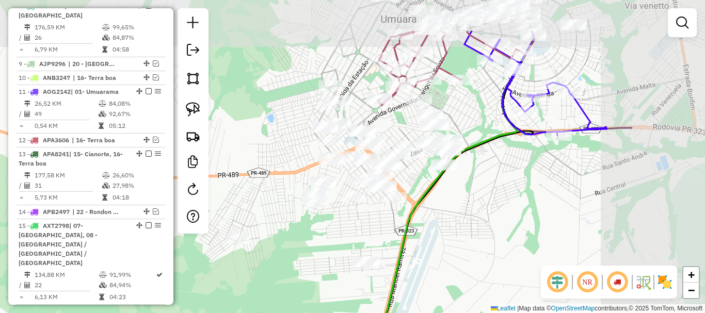
drag, startPoint x: 525, startPoint y: 197, endPoint x: 357, endPoint y: 270, distance: 183.6
click at [357, 270] on div "Janela de atendimento Grade de atendimento Capacidade Transportadoras Veículos …" at bounding box center [352, 156] width 705 height 313
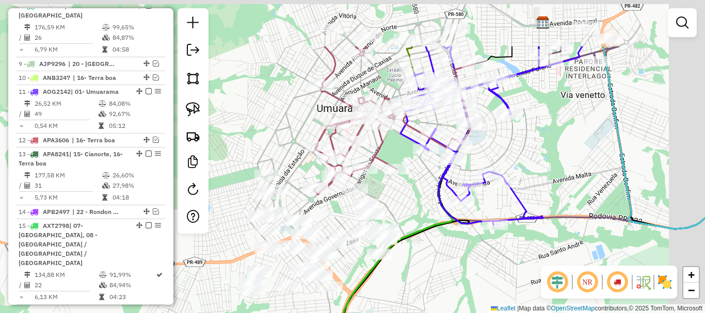
drag, startPoint x: 491, startPoint y: 210, endPoint x: 445, endPoint y: 298, distance: 99.4
click at [445, 298] on div "Janela de atendimento Grade de atendimento Capacidade Transportadoras Veículos …" at bounding box center [352, 156] width 705 height 313
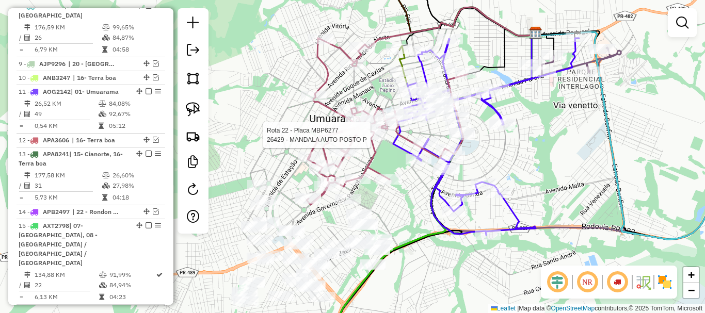
select select "**********"
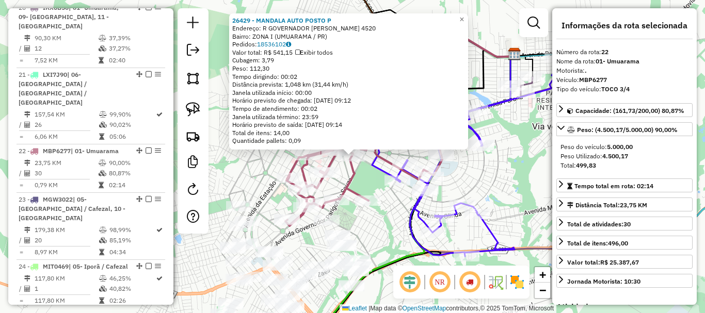
scroll to position [1190, 0]
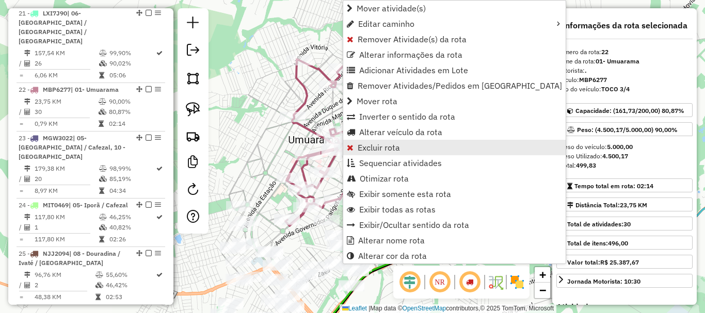
click at [375, 151] on span "Excluir rota" at bounding box center [378, 147] width 42 height 8
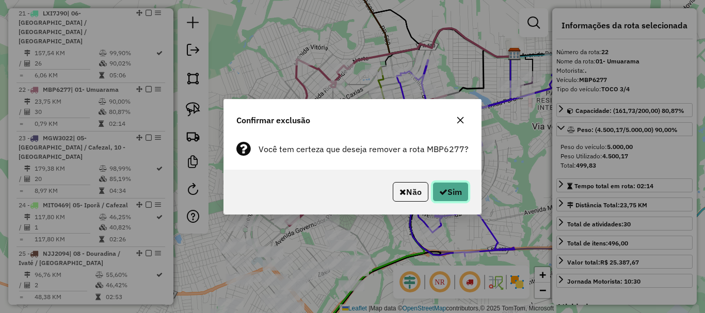
click at [446, 196] on button "Sim" at bounding box center [450, 192] width 36 height 20
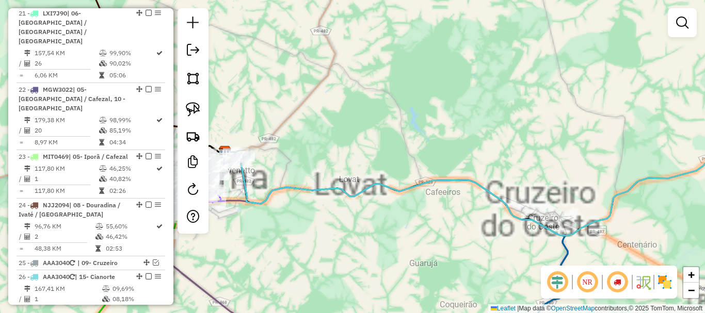
drag, startPoint x: 393, startPoint y: 155, endPoint x: 540, endPoint y: 129, distance: 149.4
click at [544, 128] on div "Janela de atendimento Grade de atendimento Capacidade Transportadoras Veículos …" at bounding box center [352, 156] width 705 height 313
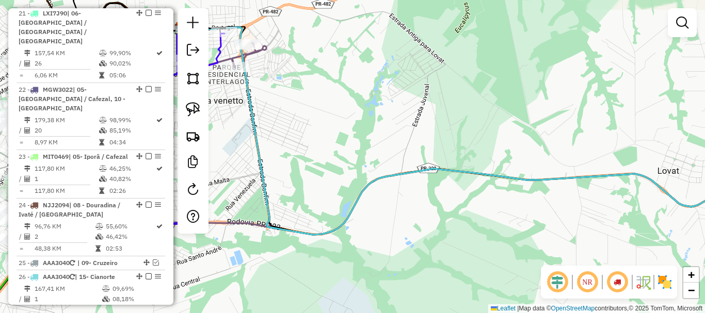
drag, startPoint x: 369, startPoint y: 149, endPoint x: 560, endPoint y: 132, distance: 191.6
click at [560, 132] on div "Janela de atendimento Grade de atendimento Capacidade Transportadoras Veículos …" at bounding box center [352, 156] width 705 height 313
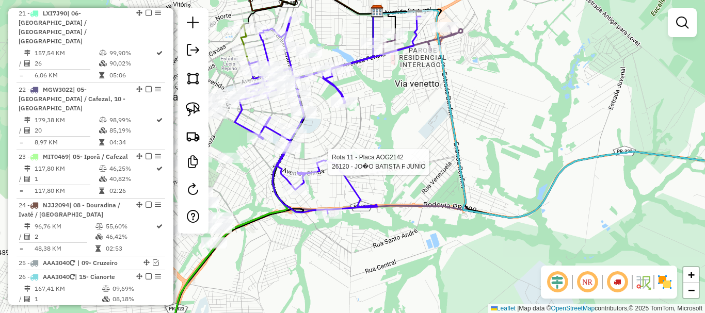
select select "**********"
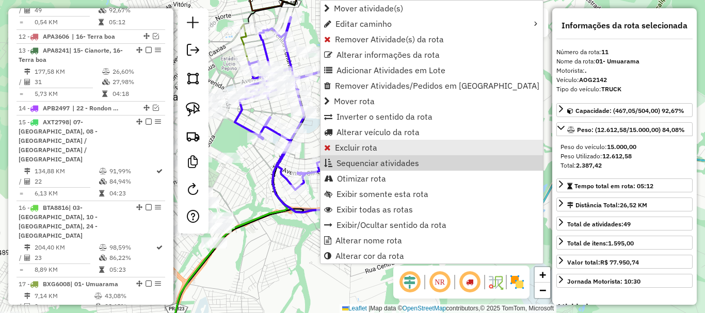
scroll to position [651, 0]
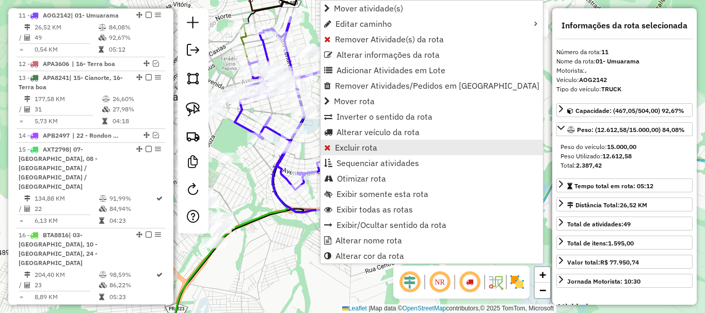
click at [372, 147] on span "Excluir rota" at bounding box center [356, 147] width 42 height 8
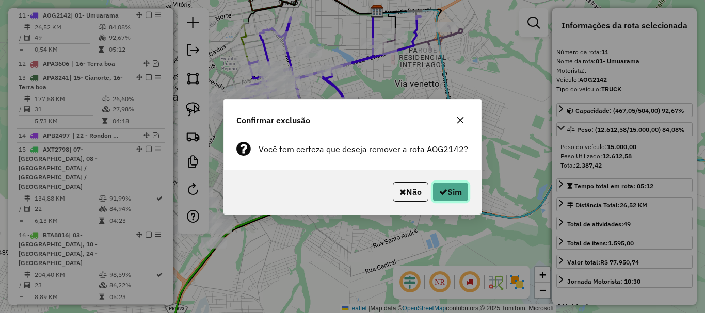
click at [451, 197] on button "Sim" at bounding box center [450, 192] width 36 height 20
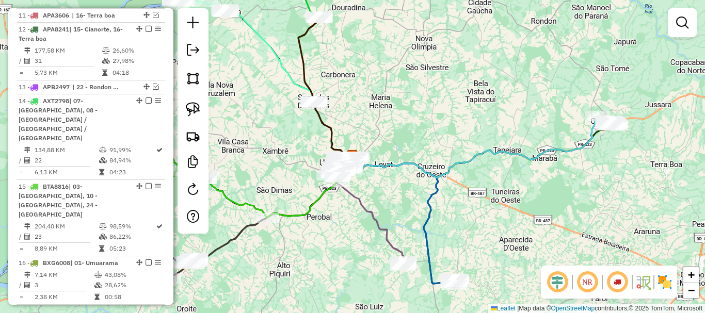
drag, startPoint x: 378, startPoint y: 109, endPoint x: 450, endPoint y: 97, distance: 72.6
click at [449, 98] on div "Janela de atendimento Grade de atendimento Capacidade Transportadoras Veículos …" at bounding box center [352, 156] width 705 height 313
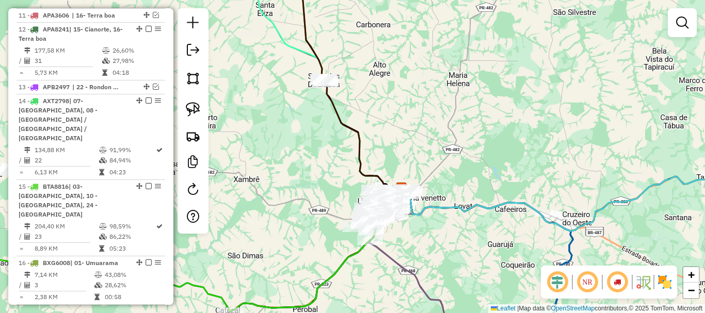
drag, startPoint x: 453, startPoint y: 84, endPoint x: 454, endPoint y: 66, distance: 18.6
click at [454, 67] on div "Janela de atendimento Grade de atendimento Capacidade Transportadoras Veículos …" at bounding box center [352, 156] width 705 height 313
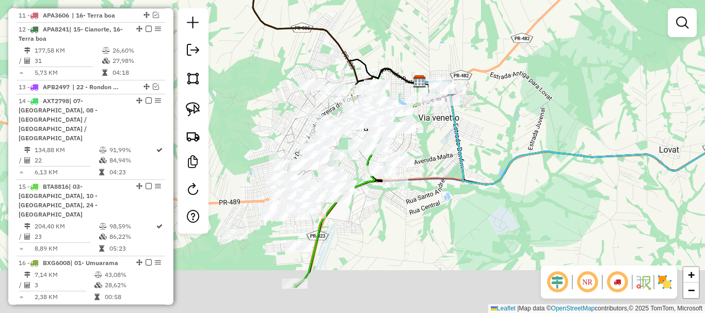
drag, startPoint x: 452, startPoint y: 118, endPoint x: 469, endPoint y: 61, distance: 59.4
click at [470, 59] on div "Janela de atendimento Grade de atendimento Capacidade Transportadoras Veículos …" at bounding box center [352, 156] width 705 height 313
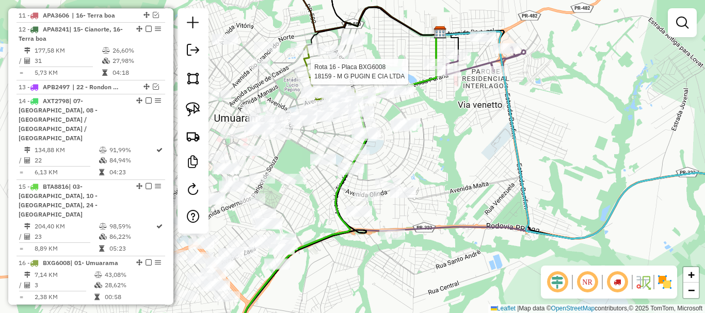
select select "**********"
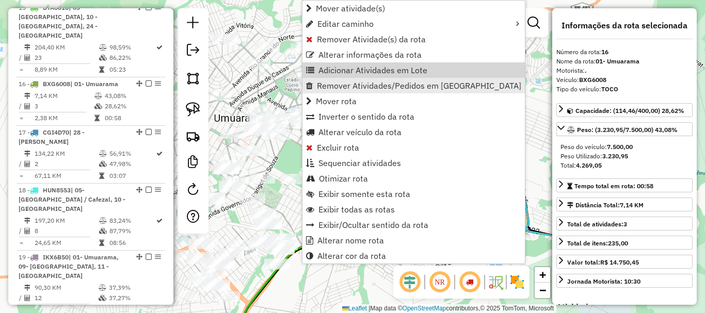
scroll to position [861, 0]
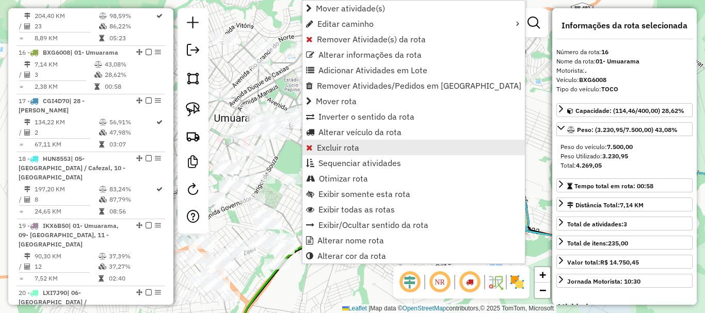
click at [352, 145] on span "Excluir rota" at bounding box center [338, 147] width 42 height 8
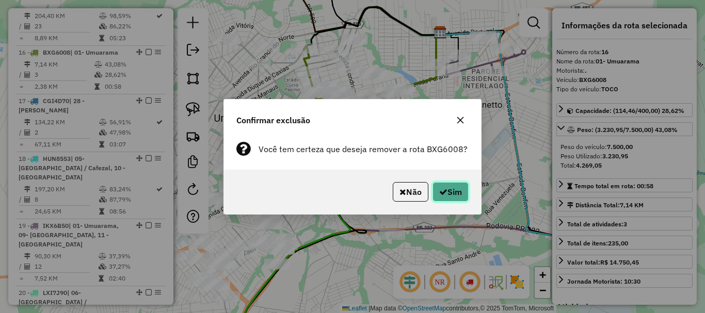
click at [463, 194] on button "Sim" at bounding box center [450, 192] width 36 height 20
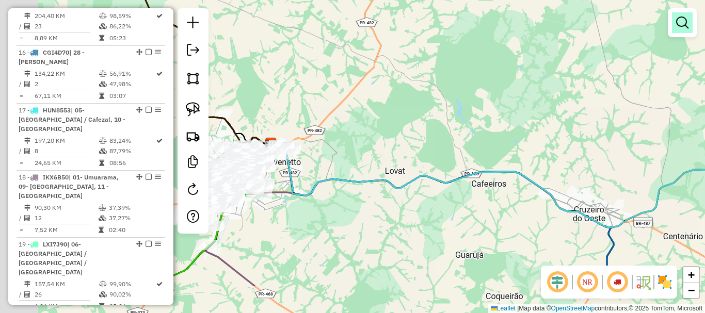
drag, startPoint x: 487, startPoint y: 91, endPoint x: 681, endPoint y: 29, distance: 203.1
click at [679, 29] on div "Janela de atendimento Grade de atendimento Capacidade Transportadoras Veículos …" at bounding box center [352, 156] width 705 height 313
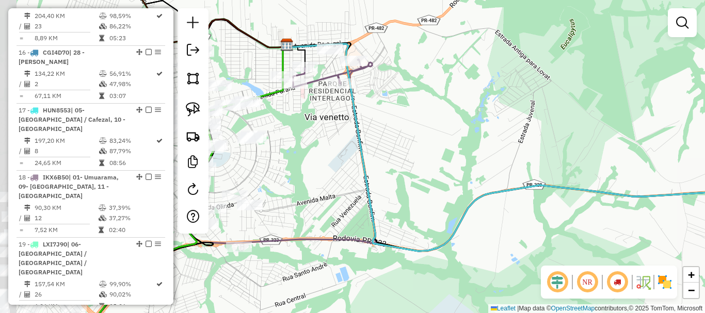
drag, startPoint x: 568, startPoint y: 90, endPoint x: 592, endPoint y: 121, distance: 38.6
click at [635, 121] on div "Janela de atendimento Grade de atendimento Capacidade Transportadoras Veículos …" at bounding box center [352, 156] width 705 height 313
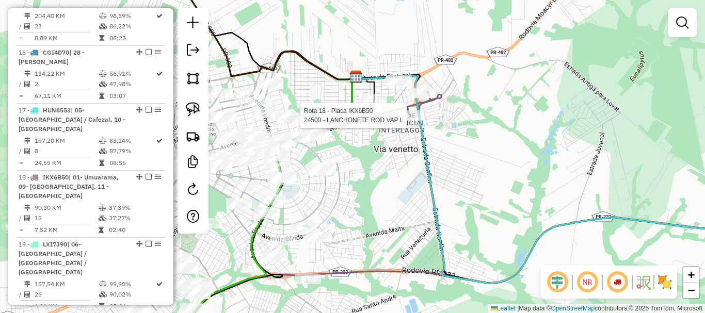
select select "**********"
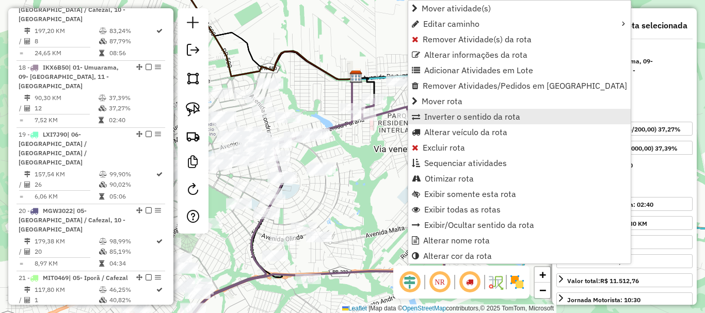
scroll to position [977, 0]
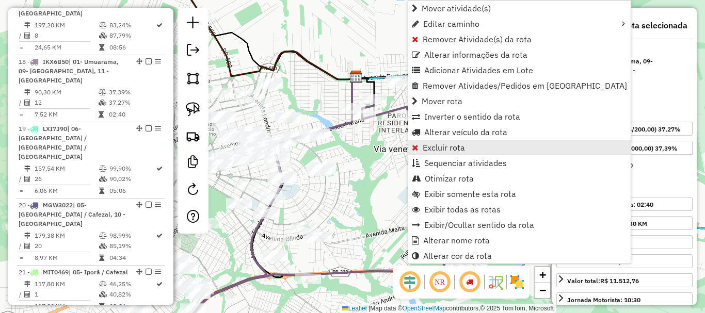
click at [464, 145] on span "Excluir rota" at bounding box center [443, 147] width 42 height 8
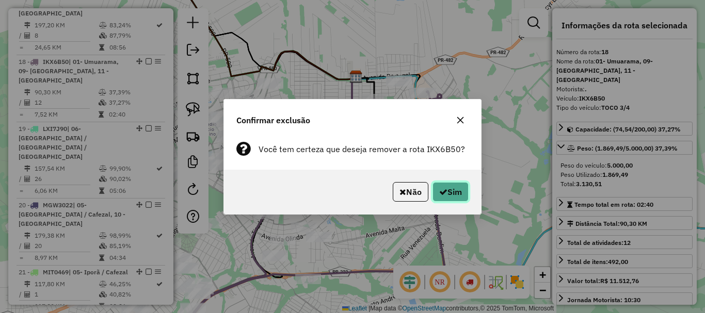
click at [449, 190] on button "Sim" at bounding box center [450, 192] width 36 height 20
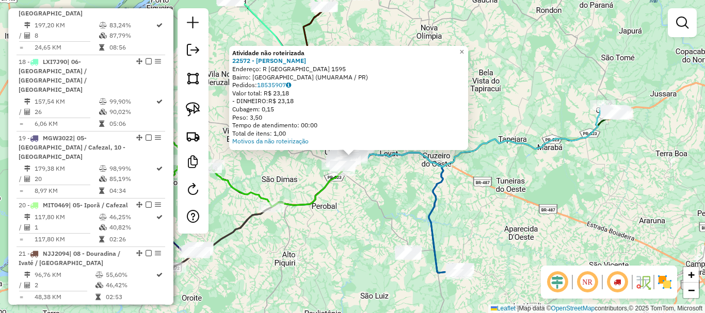
click at [468, 143] on div "Atividade não roteirizada 22572 - [PERSON_NAME]: R [GEOGRAPHIC_DATA] 1595 Bairr…" at bounding box center [348, 98] width 239 height 104
click at [520, 134] on div "Atividade não roteirizada 22572 - [PERSON_NAME]: R [GEOGRAPHIC_DATA] 1595 Bairr…" at bounding box center [352, 156] width 705 height 313
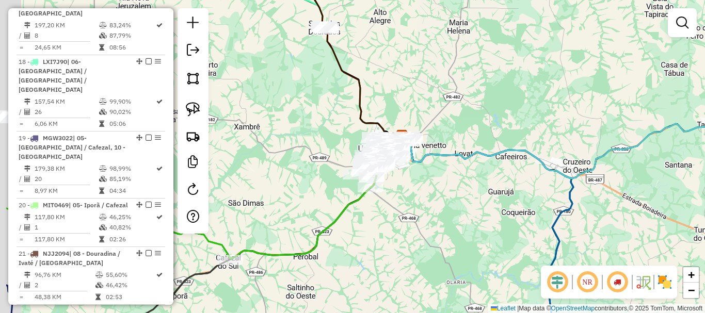
drag, startPoint x: 477, startPoint y: 145, endPoint x: 483, endPoint y: 149, distance: 7.4
click at [487, 149] on div "Janela de atendimento Grade de atendimento Capacidade Transportadoras Veículos …" at bounding box center [352, 156] width 705 height 313
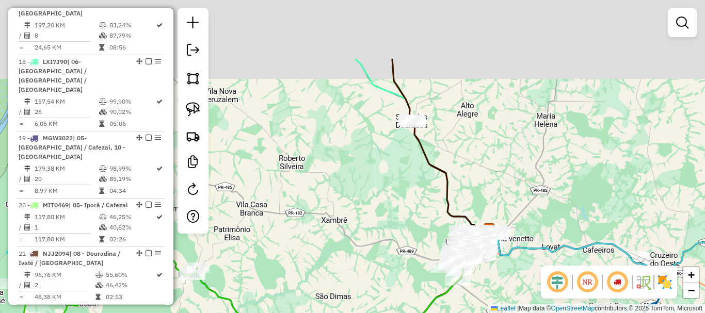
drag, startPoint x: 395, startPoint y: 127, endPoint x: 398, endPoint y: 156, distance: 29.0
click at [409, 157] on div "Janela de atendimento Grade de atendimento Capacidade Transportadoras Veículos …" at bounding box center [352, 156] width 705 height 313
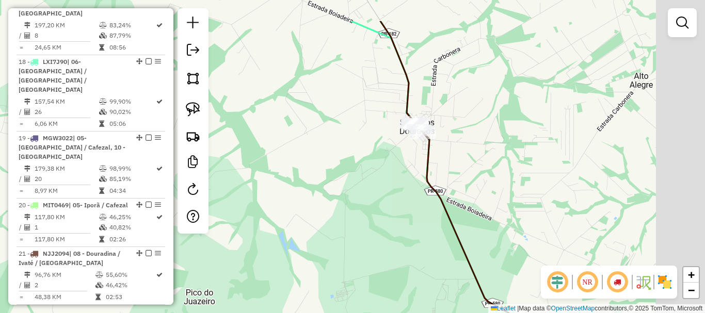
drag, startPoint x: 396, startPoint y: 118, endPoint x: 336, endPoint y: 170, distance: 80.1
click at [336, 170] on div "Janela de atendimento Grade de atendimento Capacidade Transportadoras Veículos …" at bounding box center [352, 156] width 705 height 313
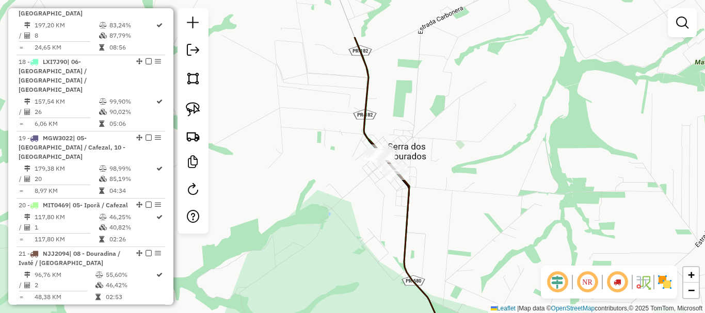
drag, startPoint x: 426, startPoint y: 114, endPoint x: 325, endPoint y: 183, distance: 122.1
click at [326, 183] on div "Janela de atendimento Grade de atendimento Capacidade Transportadoras Veículos …" at bounding box center [352, 156] width 705 height 313
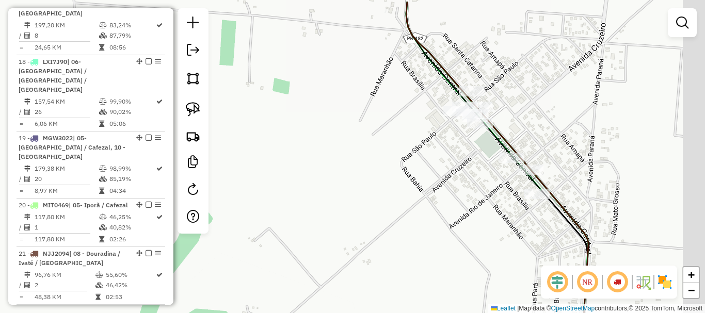
drag, startPoint x: 364, startPoint y: 164, endPoint x: 263, endPoint y: 214, distance: 113.3
click at [271, 210] on div "Janela de atendimento Grade de atendimento Capacidade Transportadoras Veículos …" at bounding box center [352, 156] width 705 height 313
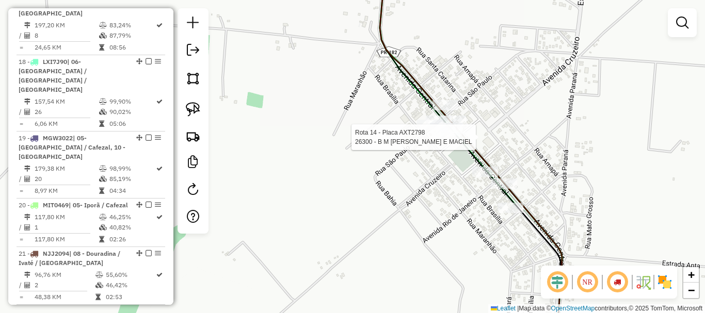
select select "**********"
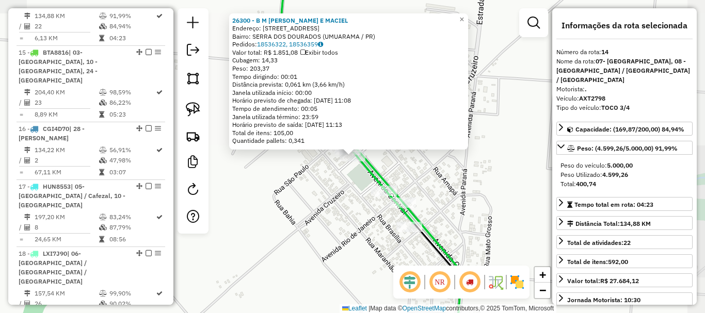
scroll to position [737, 0]
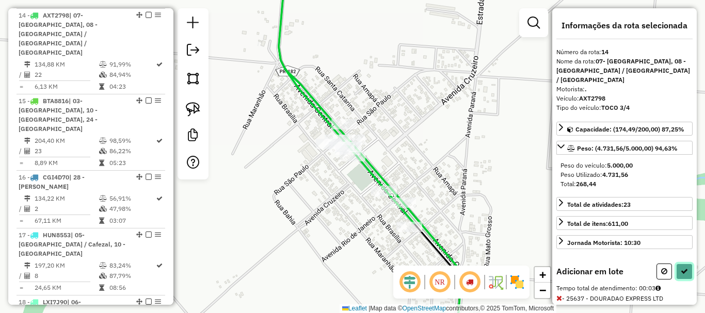
click at [683, 264] on button at bounding box center [684, 272] width 17 height 16
select select "**********"
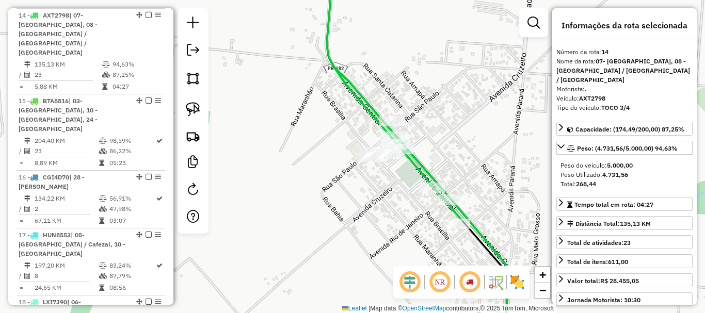
drag, startPoint x: 403, startPoint y: 132, endPoint x: 470, endPoint y: 129, distance: 67.6
click at [470, 129] on div "Janela de atendimento Grade de atendimento Capacidade Transportadoras Veículos …" at bounding box center [352, 156] width 705 height 313
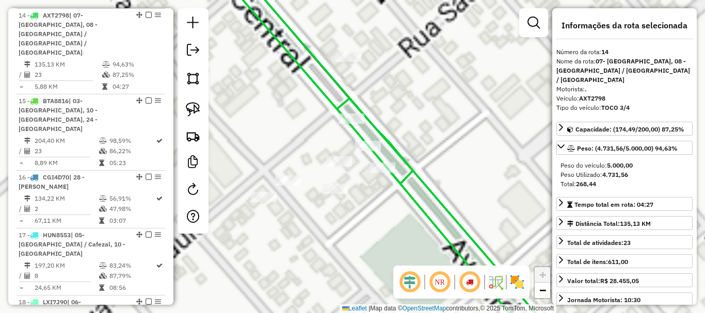
drag, startPoint x: 429, startPoint y: 141, endPoint x: 490, endPoint y: 130, distance: 61.9
click at [490, 130] on div "Janela de atendimento Grade de atendimento Capacidade Transportadoras Veículos …" at bounding box center [352, 156] width 705 height 313
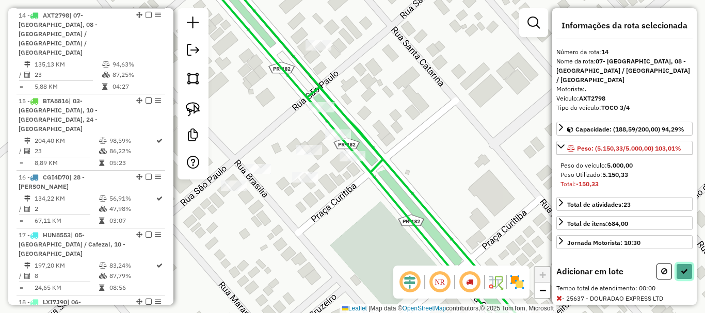
click at [679, 266] on button at bounding box center [684, 272] width 17 height 16
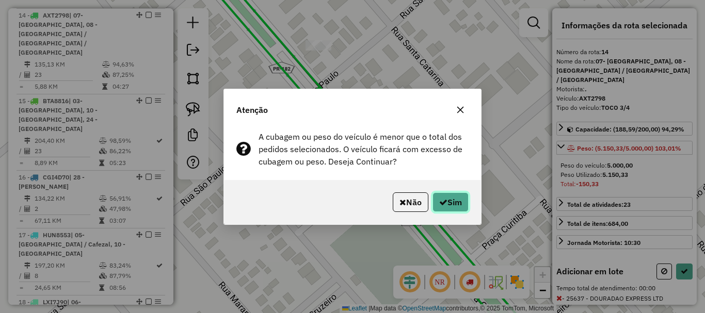
click at [445, 201] on button "Sim" at bounding box center [450, 202] width 36 height 20
select select "**********"
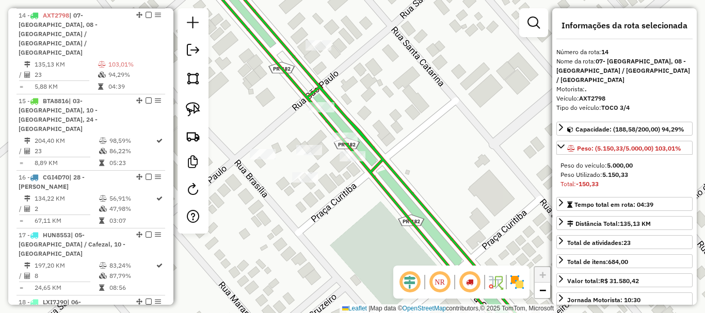
click at [460, 142] on div "Janela de atendimento Grade de atendimento Capacidade Transportadoras Veículos …" at bounding box center [352, 156] width 705 height 313
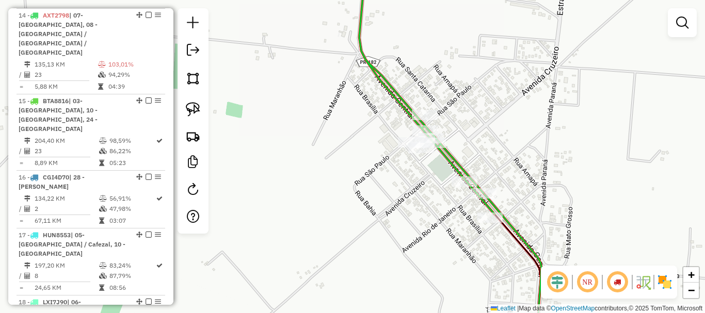
drag, startPoint x: 493, startPoint y: 166, endPoint x: 473, endPoint y: 43, distance: 125.0
click at [475, 39] on div "Janela de atendimento Grade de atendimento Capacidade Transportadoras Veículos …" at bounding box center [352, 156] width 705 height 313
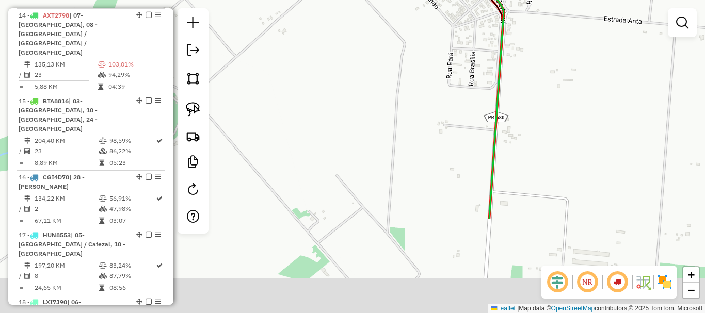
click at [462, 30] on div "Janela de atendimento Grade de atendimento Capacidade Transportadoras Veículos …" at bounding box center [352, 156] width 705 height 313
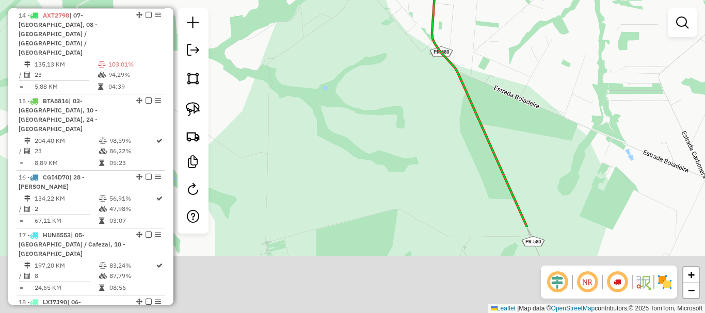
drag, startPoint x: 499, startPoint y: 42, endPoint x: 494, endPoint y: 19, distance: 23.4
click at [494, 19] on div "Janela de atendimento Grade de atendimento Capacidade Transportadoras Veículos …" at bounding box center [352, 156] width 705 height 313
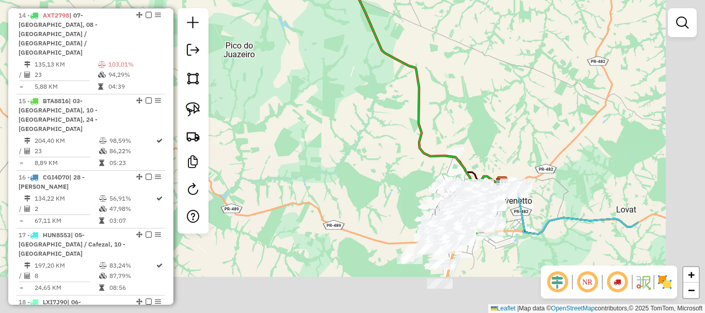
drag, startPoint x: 553, startPoint y: 126, endPoint x: 416, endPoint y: 21, distance: 172.5
click at [416, 21] on div "Janela de atendimento Grade de atendimento Capacidade Transportadoras Veículos …" at bounding box center [352, 156] width 705 height 313
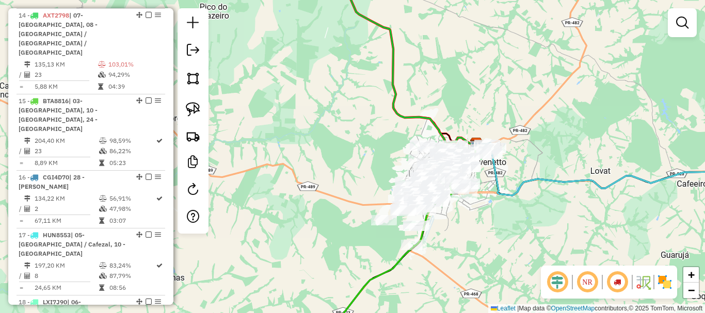
drag, startPoint x: 465, startPoint y: 105, endPoint x: 446, endPoint y: 30, distance: 77.1
click at [446, 30] on div "Janela de atendimento Grade de atendimento Capacidade Transportadoras Veículos …" at bounding box center [352, 156] width 705 height 313
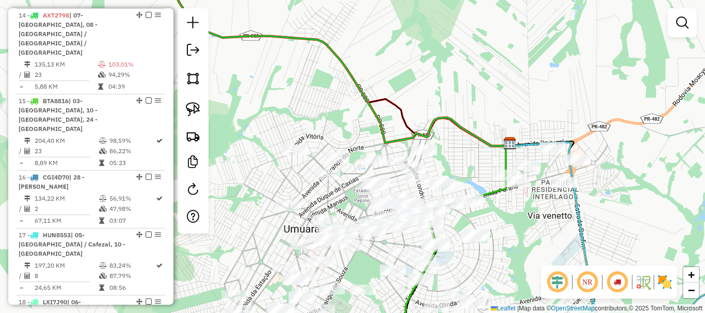
drag, startPoint x: 395, startPoint y: 118, endPoint x: 465, endPoint y: -21, distance: 155.0
click at [465, 0] on html "Aguarde... Pop-up bloqueado! Seu navegador bloqueou automáticamente a abertura …" at bounding box center [352, 156] width 705 height 313
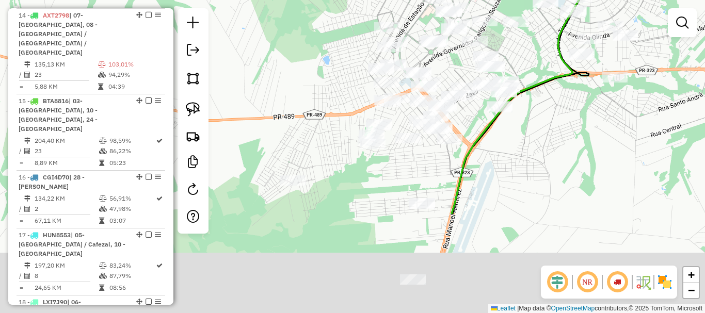
drag, startPoint x: 303, startPoint y: 139, endPoint x: 386, endPoint y: 9, distance: 154.0
click at [386, 9] on div "Janela de atendimento Grade de atendimento Capacidade Transportadoras Veículos …" at bounding box center [352, 156] width 705 height 313
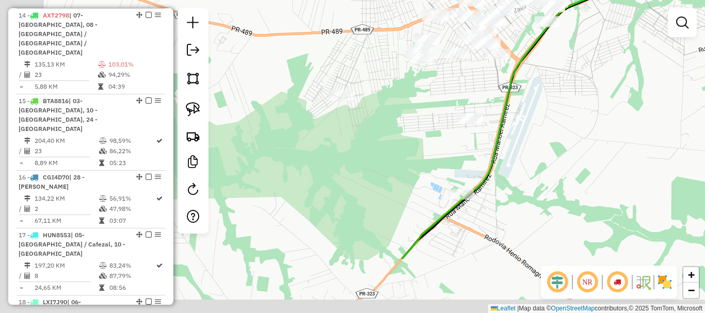
drag, startPoint x: 340, startPoint y: 78, endPoint x: 379, endPoint y: 15, distance: 73.7
click at [379, 15] on div "Janela de atendimento Grade de atendimento Capacidade Transportadoras Veículos …" at bounding box center [352, 156] width 705 height 313
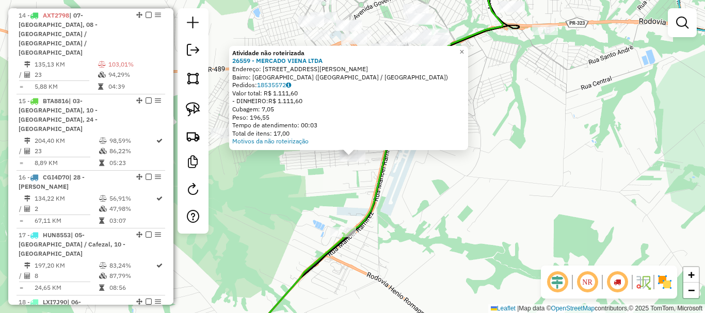
click at [358, 162] on div at bounding box center [352, 157] width 26 height 10
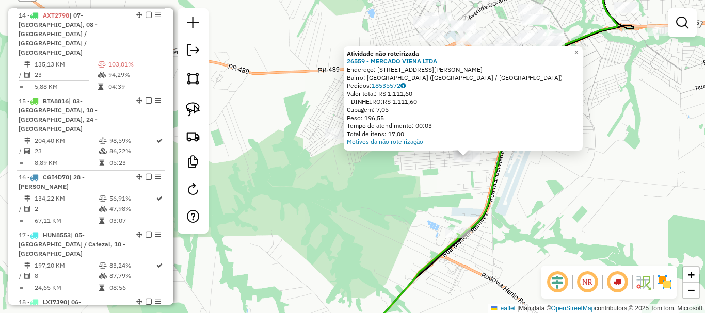
drag, startPoint x: 357, startPoint y: 165, endPoint x: 453, endPoint y: 165, distance: 95.4
click at [453, 165] on div "Atividade não roteirizada 26559 - MERCADO VIENA LTDA Endereço: [STREET_ADDRESS]…" at bounding box center [352, 156] width 705 height 313
click at [370, 172] on div "Atividade não roteirizada 26559 - MERCADO VIENA LTDA Endereço: [STREET_ADDRESS]…" at bounding box center [352, 156] width 705 height 313
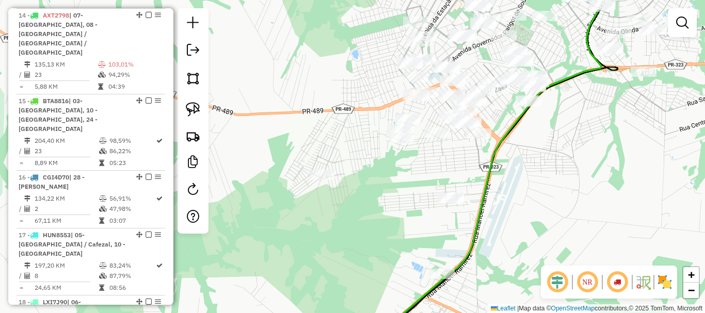
drag, startPoint x: 376, startPoint y: 197, endPoint x: 364, endPoint y: 205, distance: 14.0
click at [369, 204] on div "Janela de atendimento Grade de atendimento Capacidade Transportadoras Veículos …" at bounding box center [352, 156] width 705 height 313
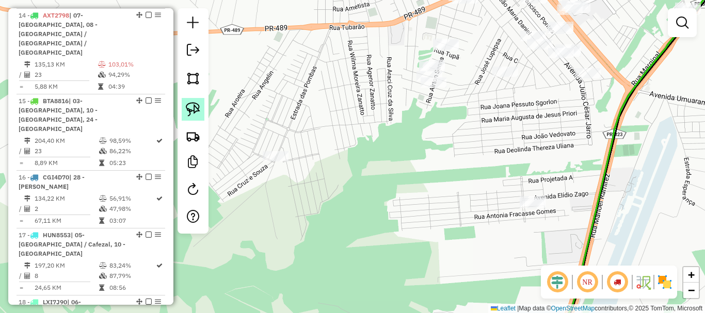
click at [196, 103] on img at bounding box center [193, 109] width 14 height 14
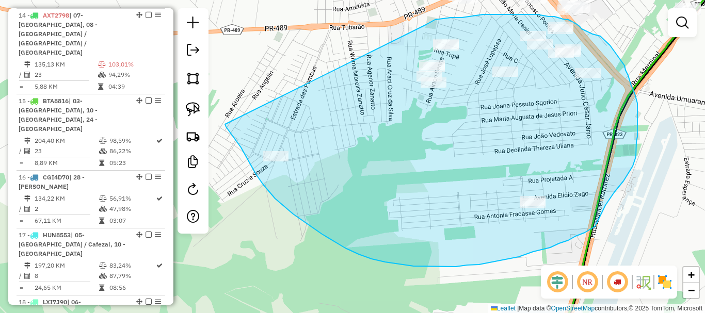
drag, startPoint x: 225, startPoint y: 124, endPoint x: 426, endPoint y: 25, distance: 224.0
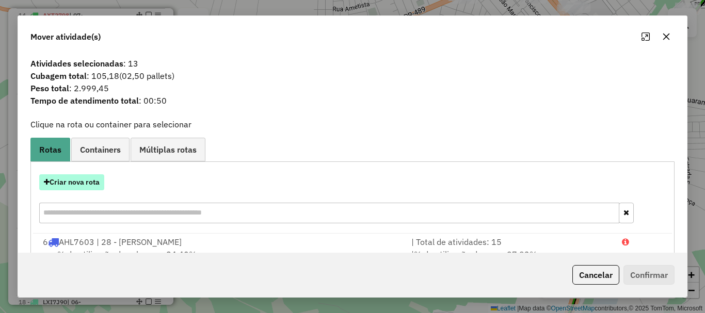
click at [84, 180] on button "Criar nova rota" at bounding box center [71, 182] width 65 height 16
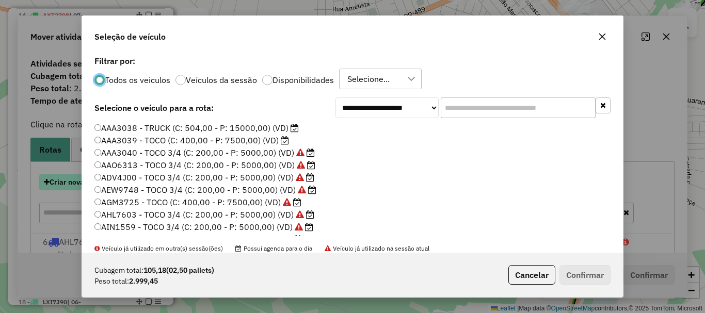
scroll to position [6, 3]
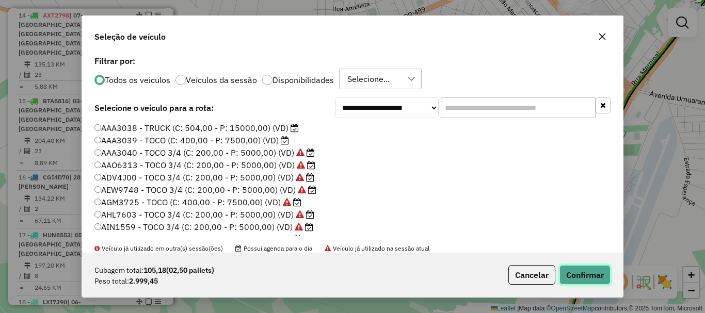
click at [594, 270] on button "Confirmar" at bounding box center [584, 275] width 51 height 20
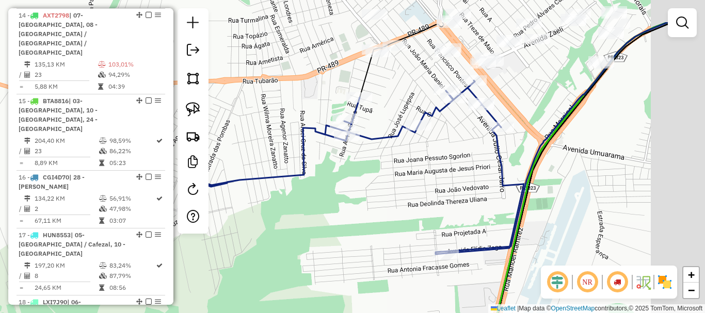
drag, startPoint x: 500, startPoint y: 142, endPoint x: 342, endPoint y: 227, distance: 180.0
click at [342, 227] on div "Janela de atendimento Grade de atendimento Capacidade Transportadoras Veículos …" at bounding box center [352, 156] width 705 height 313
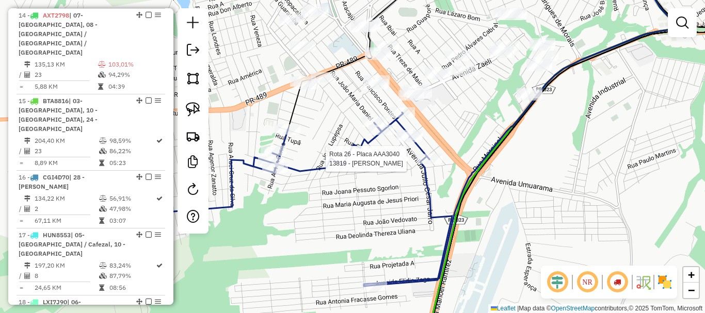
select select "**********"
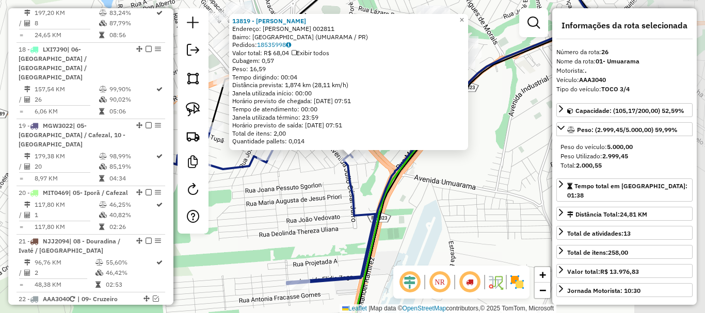
scroll to position [1263, 0]
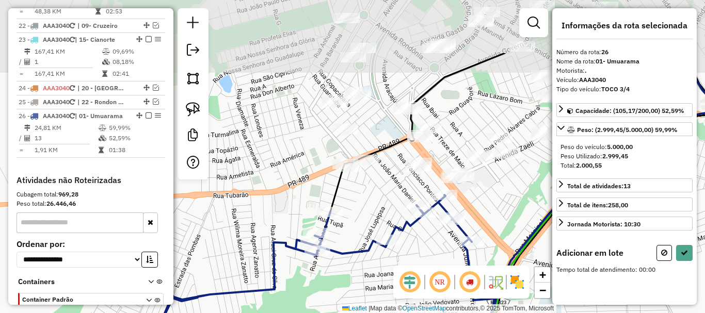
drag, startPoint x: 394, startPoint y: 150, endPoint x: 501, endPoint y: 227, distance: 132.6
click at [501, 227] on div "Janela de atendimento Grade de atendimento Capacidade Transportadoras Veículos …" at bounding box center [352, 156] width 705 height 313
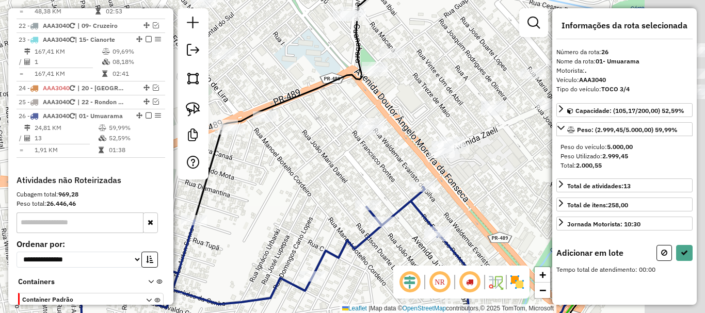
drag, startPoint x: 433, startPoint y: 200, endPoint x: 321, endPoint y: 184, distance: 112.5
click at [321, 184] on div "Janela de atendimento Grade de atendimento Capacidade Transportadoras Veículos …" at bounding box center [352, 156] width 705 height 313
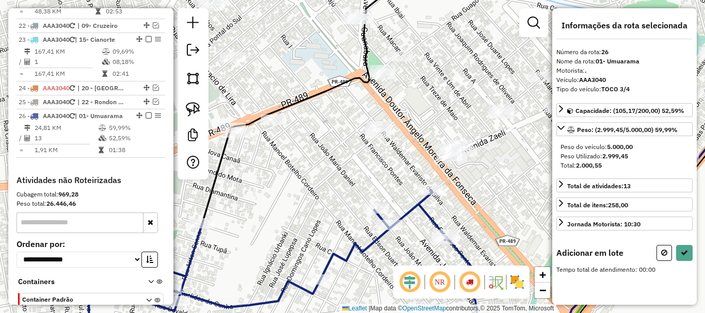
drag, startPoint x: 272, startPoint y: 154, endPoint x: 355, endPoint y: 170, distance: 84.5
click at [355, 170] on div "Janela de atendimento Grade de atendimento Capacidade Transportadoras Veículos …" at bounding box center [352, 156] width 705 height 313
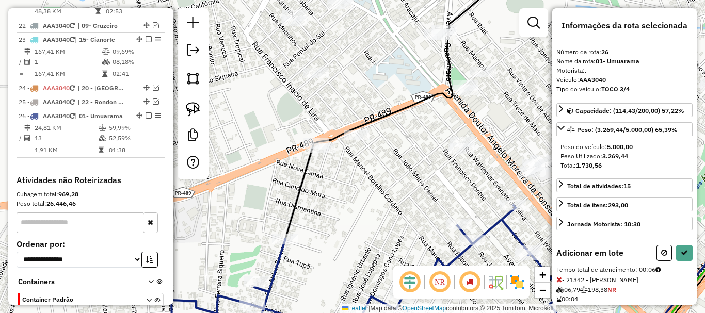
click at [309, 137] on div "Janela de atendimento Grade de atendimento Capacidade Transportadoras Veículos …" at bounding box center [352, 156] width 705 height 313
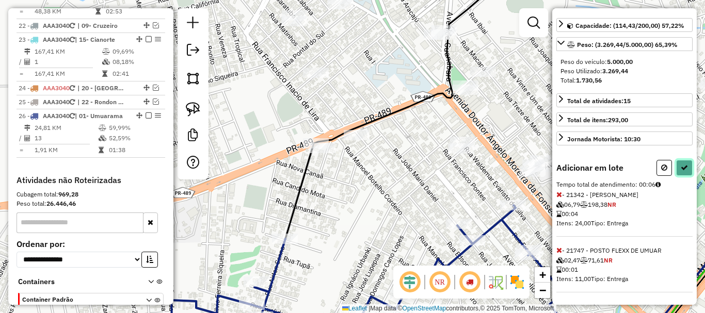
click at [681, 165] on icon at bounding box center [683, 167] width 7 height 7
select select "**********"
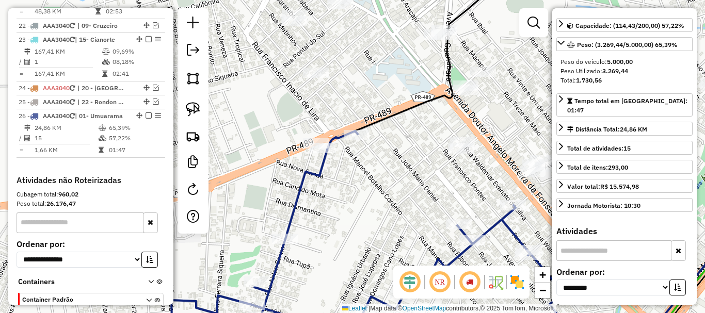
click at [327, 149] on div at bounding box center [316, 143] width 26 height 10
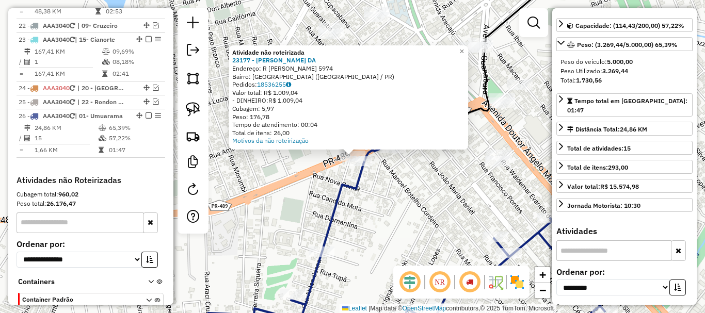
scroll to position [0, 0]
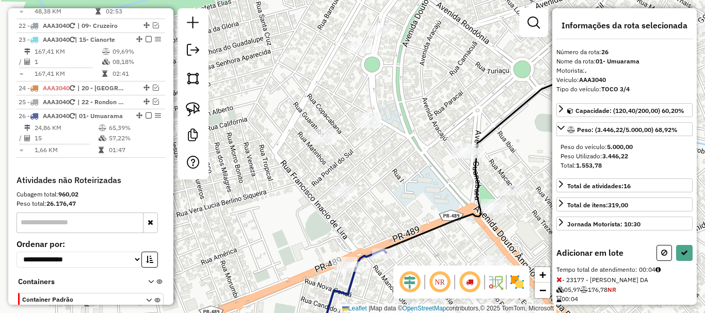
drag, startPoint x: 387, startPoint y: 119, endPoint x: 379, endPoint y: 224, distance: 106.1
click at [379, 224] on div "Janela de atendimento Grade de atendimento Capacidade Transportadoras Veículos …" at bounding box center [352, 156] width 705 height 313
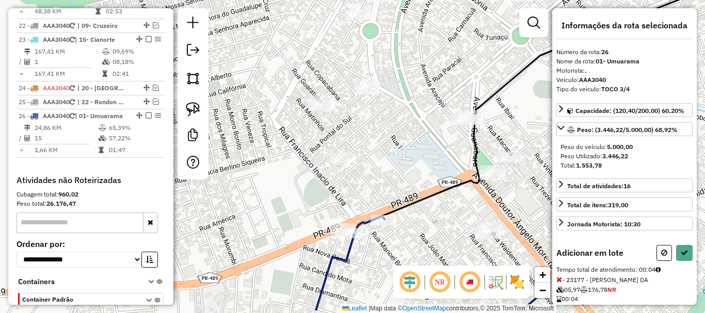
drag, startPoint x: 386, startPoint y: 204, endPoint x: 381, endPoint y: 46, distance: 157.9
click at [383, 39] on div "Janela de atendimento Grade de atendimento Capacidade Transportadoras Veículos …" at bounding box center [352, 156] width 705 height 313
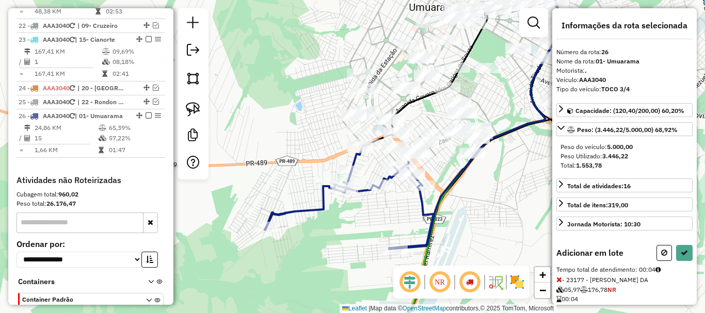
drag, startPoint x: 416, startPoint y: 159, endPoint x: 374, endPoint y: 164, distance: 42.1
click at [374, 164] on div "Janela de atendimento Grade de atendimento Capacidade Transportadoras Veículos …" at bounding box center [352, 156] width 705 height 313
click at [680, 253] on icon at bounding box center [683, 252] width 7 height 7
select select "**********"
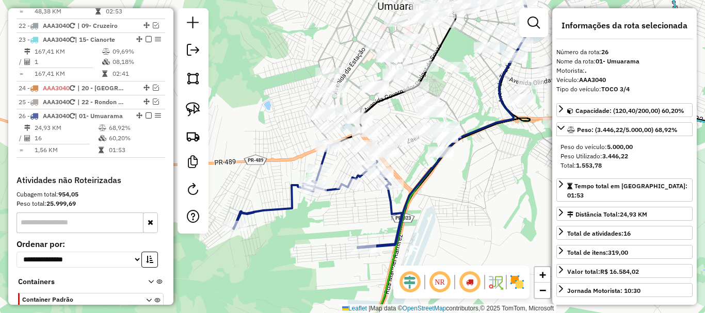
drag, startPoint x: 478, startPoint y: 215, endPoint x: 440, endPoint y: 214, distance: 38.2
click at [440, 214] on div "Janela de atendimento Grade de atendimento Capacidade Transportadoras Veículos …" at bounding box center [352, 156] width 705 height 313
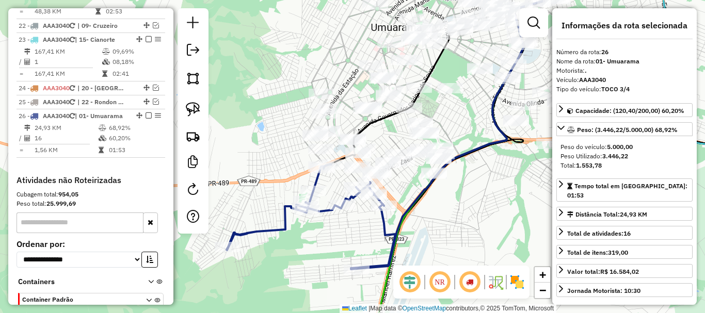
drag, startPoint x: 454, startPoint y: 223, endPoint x: 458, endPoint y: 238, distance: 15.9
click at [458, 238] on div "Janela de atendimento Grade de atendimento Capacidade Transportadoras Veículos …" at bounding box center [352, 156] width 705 height 313
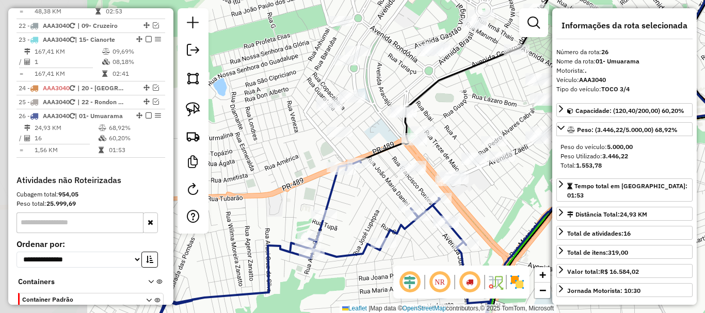
drag, startPoint x: 423, startPoint y: 196, endPoint x: 492, endPoint y: 213, distance: 70.6
click at [489, 212] on div "Janela de atendimento Grade de atendimento Capacidade Transportadoras Veículos …" at bounding box center [352, 156] width 705 height 313
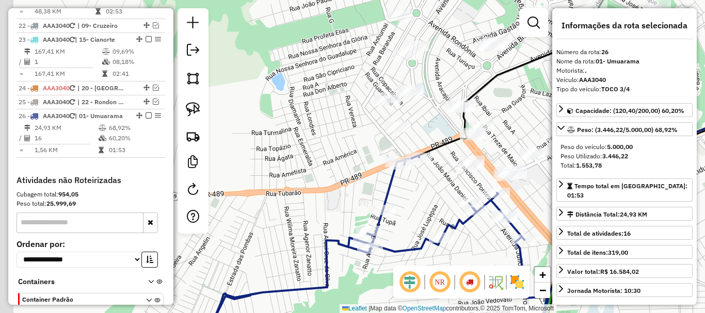
drag, startPoint x: 379, startPoint y: 201, endPoint x: 429, endPoint y: 194, distance: 51.0
click at [429, 194] on div "Janela de atendimento Grade de atendimento Capacidade Transportadoras Veículos …" at bounding box center [352, 156] width 705 height 313
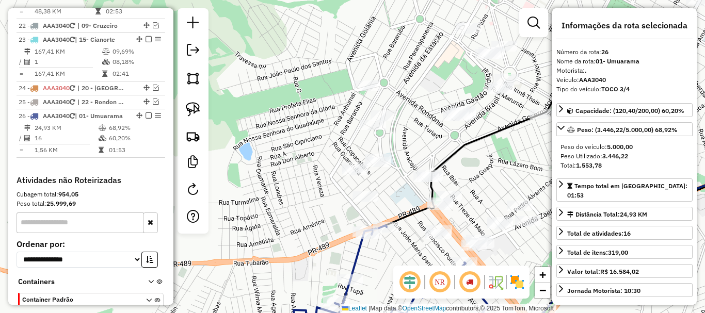
drag, startPoint x: 409, startPoint y: 215, endPoint x: 375, endPoint y: 280, distance: 73.4
click at [375, 280] on div "Janela de atendimento Grade de atendimento Capacidade Transportadoras Veículos …" at bounding box center [352, 156] width 705 height 313
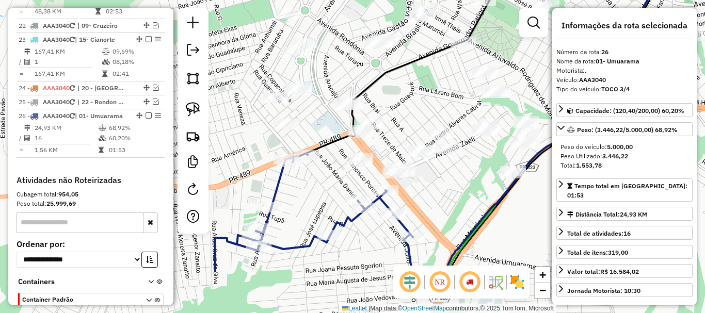
drag, startPoint x: 386, startPoint y: 266, endPoint x: 307, endPoint y: 193, distance: 107.3
click at [307, 193] on div "Janela de atendimento Grade de atendimento Capacidade Transportadoras Veículos …" at bounding box center [352, 156] width 705 height 313
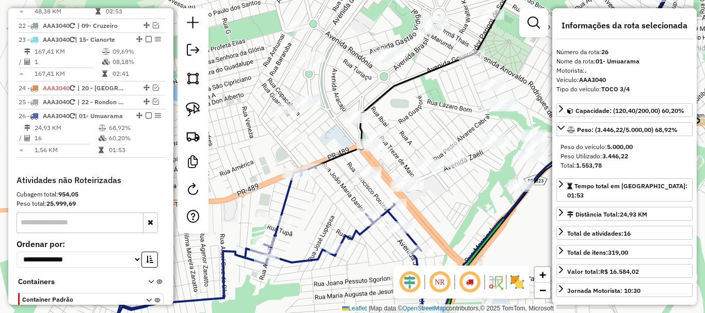
drag, startPoint x: 319, startPoint y: 203, endPoint x: 343, endPoint y: 239, distance: 42.5
click at [341, 238] on div "Janela de atendimento Grade de atendimento Capacidade Transportadoras Veículos …" at bounding box center [352, 156] width 705 height 313
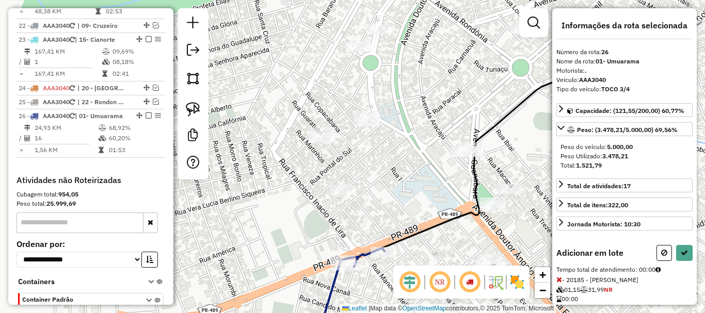
drag, startPoint x: 318, startPoint y: 122, endPoint x: 311, endPoint y: 174, distance: 52.1
click at [311, 174] on div "Janela de atendimento Grade de atendimento Capacidade Transportadoras Veículos …" at bounding box center [352, 156] width 705 height 313
click at [357, 52] on div at bounding box center [358, 46] width 26 height 10
click at [681, 254] on icon at bounding box center [683, 252] width 7 height 7
select select "**********"
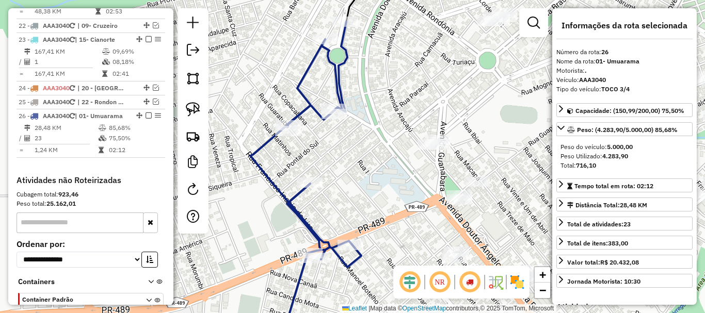
drag, startPoint x: 430, startPoint y: 140, endPoint x: 362, endPoint y: 97, distance: 80.9
click at [361, 96] on div "Janela de atendimento Grade de atendimento Capacidade Transportadoras Veículos …" at bounding box center [352, 156] width 705 height 313
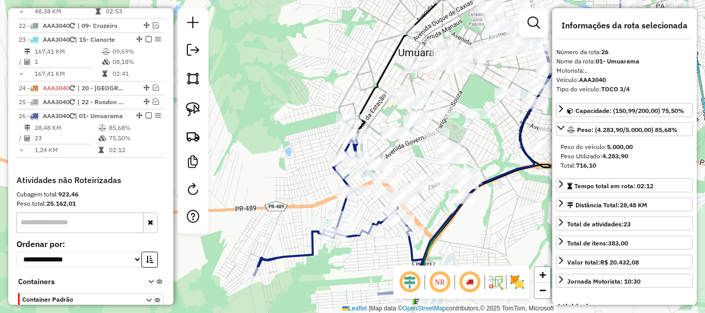
drag, startPoint x: 376, startPoint y: 200, endPoint x: 394, endPoint y: 106, distance: 95.0
click at [394, 106] on div "Janela de atendimento Grade de atendimento Capacidade Transportadoras Veículos …" at bounding box center [352, 156] width 705 height 313
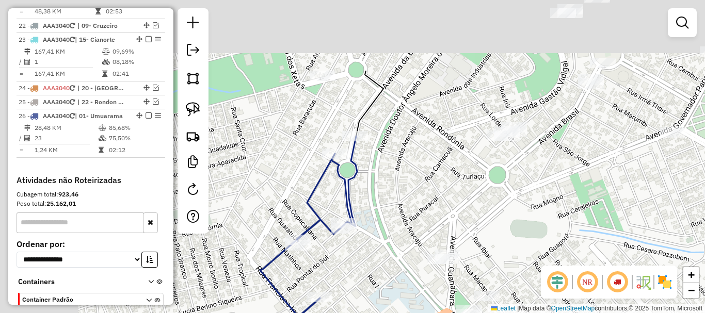
drag, startPoint x: 339, startPoint y: 108, endPoint x: 453, endPoint y: 219, distance: 159.1
click at [456, 222] on div "Janela de atendimento Grade de atendimento Capacidade Transportadoras Veículos …" at bounding box center [352, 156] width 705 height 313
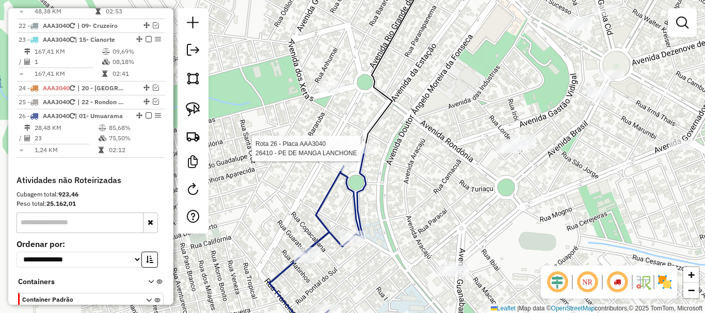
select select "**********"
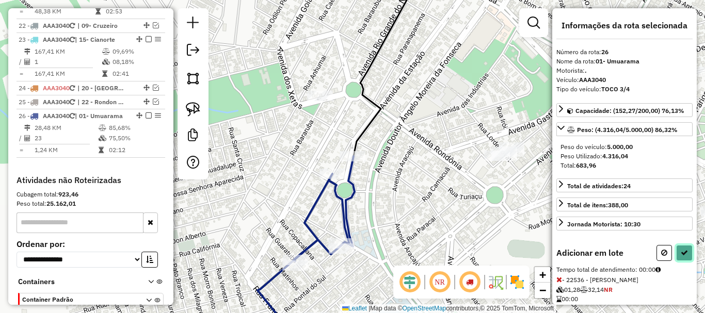
click at [683, 255] on icon at bounding box center [683, 252] width 7 height 7
select select "**********"
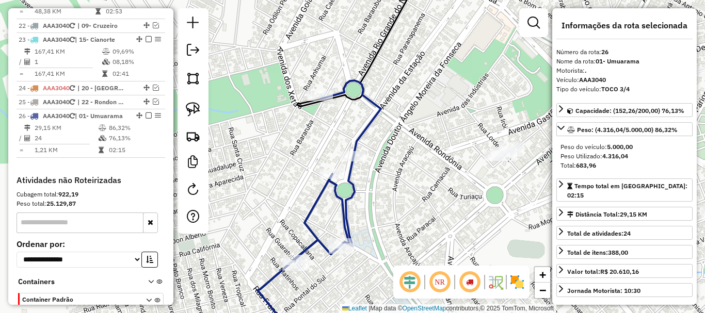
click at [471, 187] on div "Janela de atendimento Grade de atendimento Capacidade Transportadoras Veículos …" at bounding box center [352, 156] width 705 height 313
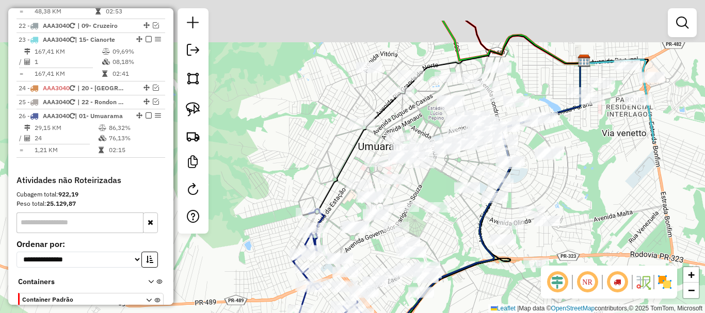
drag, startPoint x: 577, startPoint y: 172, endPoint x: 452, endPoint y: 229, distance: 137.1
click at [452, 229] on div "Janela de atendimento Grade de atendimento Capacidade Transportadoras Veículos …" at bounding box center [352, 156] width 705 height 313
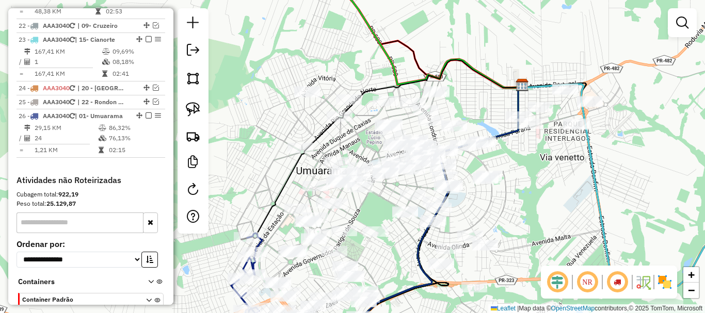
drag, startPoint x: 458, startPoint y: 221, endPoint x: 400, endPoint y: 240, distance: 61.5
click at [400, 240] on div "Janela de atendimento Grade de atendimento Capacidade Transportadoras Veículos …" at bounding box center [352, 156] width 705 height 313
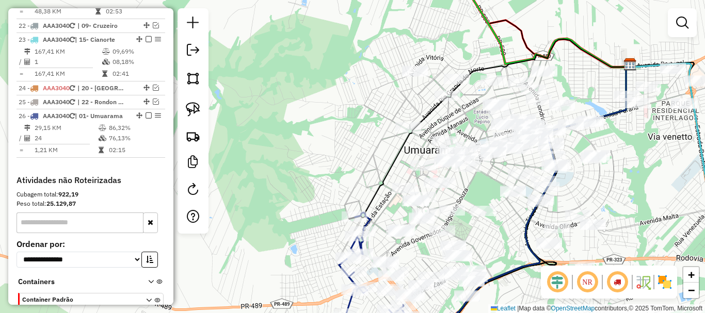
drag, startPoint x: 379, startPoint y: 209, endPoint x: 487, endPoint y: 188, distance: 110.4
click at [487, 188] on div "Janela de atendimento Grade de atendimento Capacidade Transportadoras Veículos …" at bounding box center [352, 156] width 705 height 313
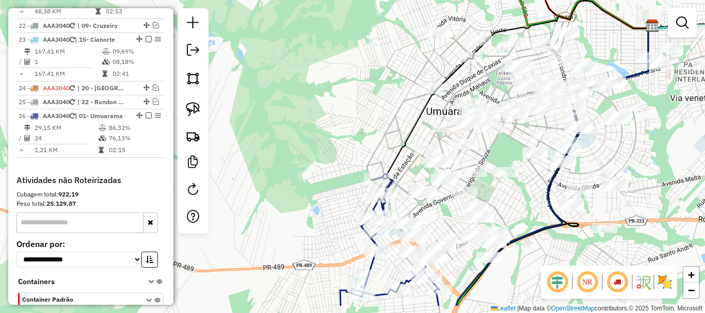
drag, startPoint x: 476, startPoint y: 196, endPoint x: 499, endPoint y: 153, distance: 48.7
click at [499, 153] on div "Janela de atendimento Grade de atendimento Capacidade Transportadoras Veículos …" at bounding box center [352, 156] width 705 height 313
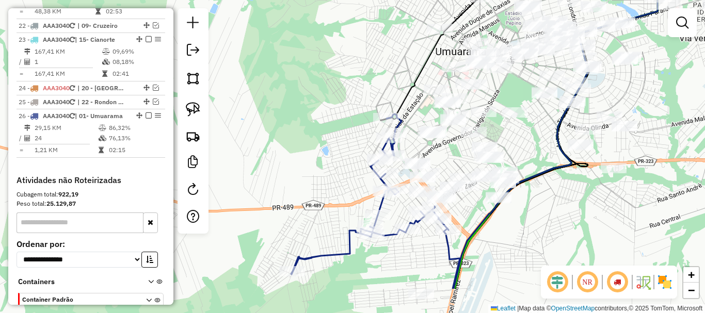
drag, startPoint x: 372, startPoint y: 130, endPoint x: 379, endPoint y: 83, distance: 47.4
click at [379, 83] on div "Janela de atendimento Grade de atendimento Capacidade Transportadoras Veículos …" at bounding box center [352, 156] width 705 height 313
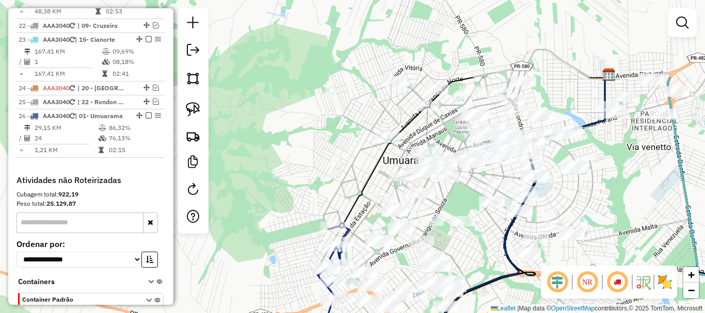
drag, startPoint x: 371, startPoint y: 93, endPoint x: 311, endPoint y: 202, distance: 124.3
click at [317, 198] on div "Janela de atendimento Grade de atendimento Capacidade Transportadoras Veículos …" at bounding box center [352, 156] width 705 height 313
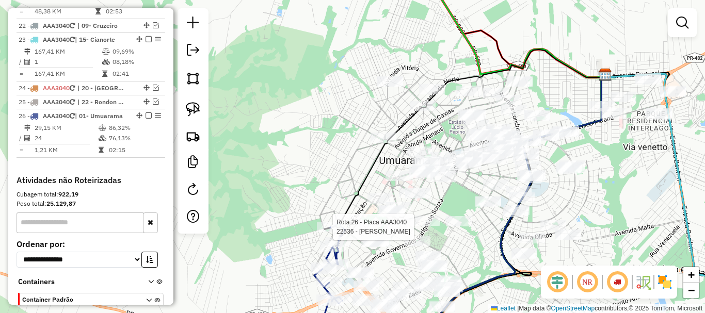
select select "**********"
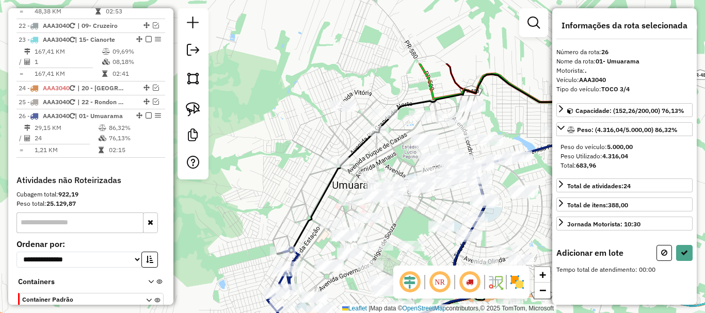
drag, startPoint x: 397, startPoint y: 52, endPoint x: 327, endPoint y: 147, distance: 117.7
click at [327, 147] on div "Janela de atendimento Grade de atendimento Capacidade Transportadoras Veículos …" at bounding box center [352, 156] width 705 height 313
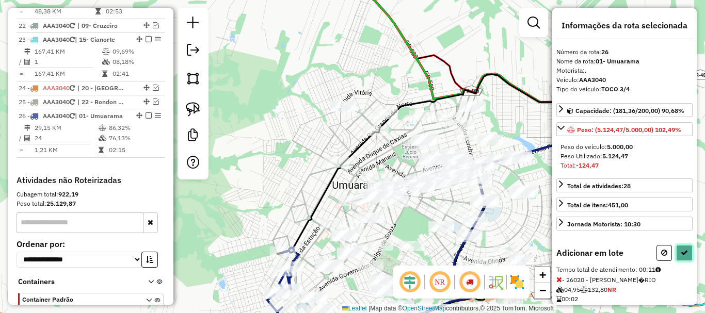
click at [680, 248] on button at bounding box center [684, 253] width 17 height 16
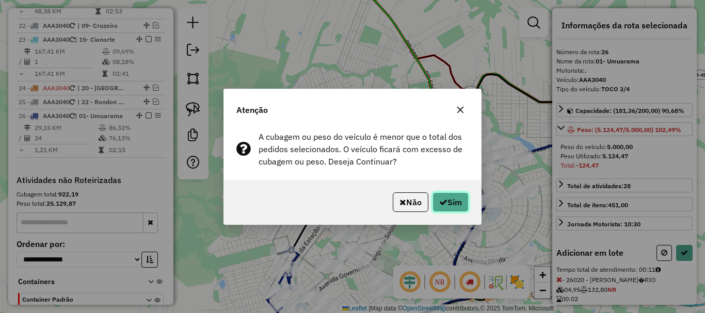
click at [458, 193] on button "Sim" at bounding box center [450, 202] width 36 height 20
select select "**********"
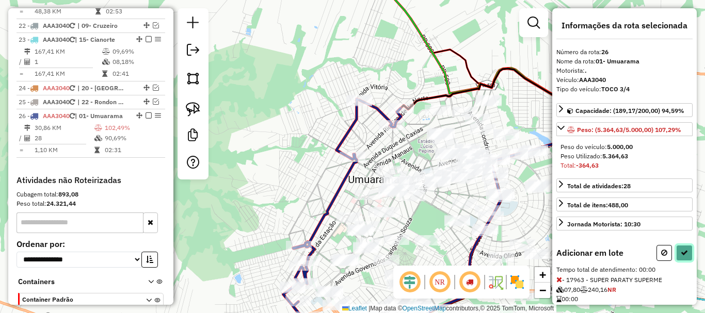
click at [684, 252] on icon at bounding box center [683, 252] width 7 height 7
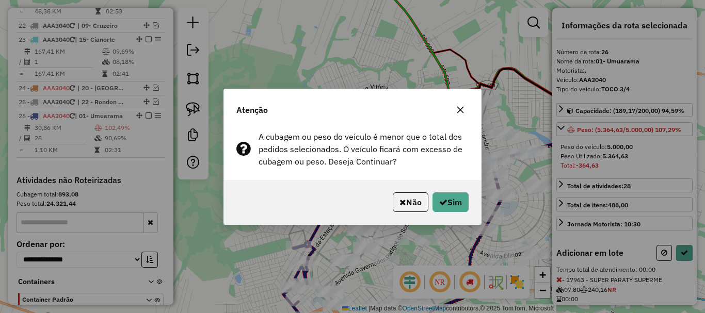
click at [469, 199] on div "Não Sim" at bounding box center [352, 202] width 257 height 44
click at [460, 199] on button "Sim" at bounding box center [450, 202] width 36 height 20
select select "**********"
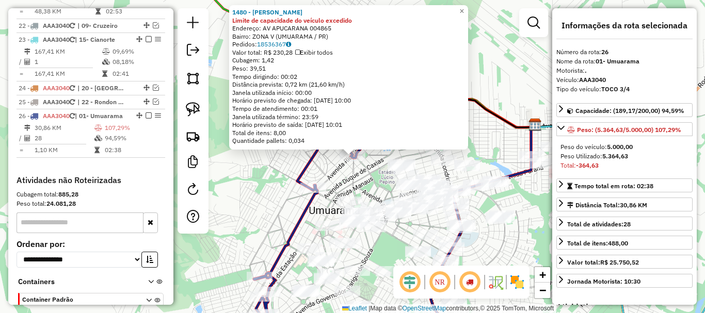
click at [382, 171] on div "1480 - [PERSON_NAME] PAN Limite de capacidade do veículo excedido Endereço: AV …" at bounding box center [352, 156] width 705 height 313
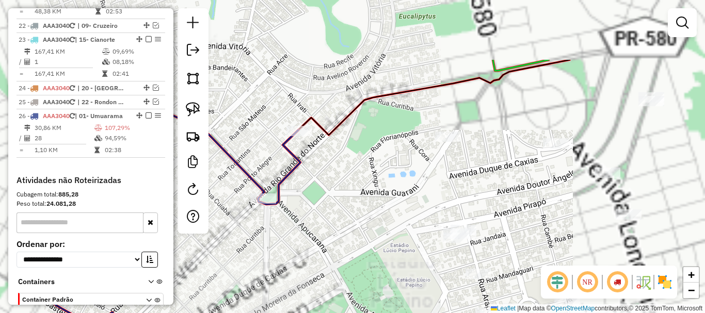
drag, startPoint x: 377, startPoint y: 169, endPoint x: 334, endPoint y: 296, distance: 133.9
click at [334, 296] on div "Janela de atendimento Grade de atendimento Capacidade Transportadoras Veículos …" at bounding box center [352, 156] width 705 height 313
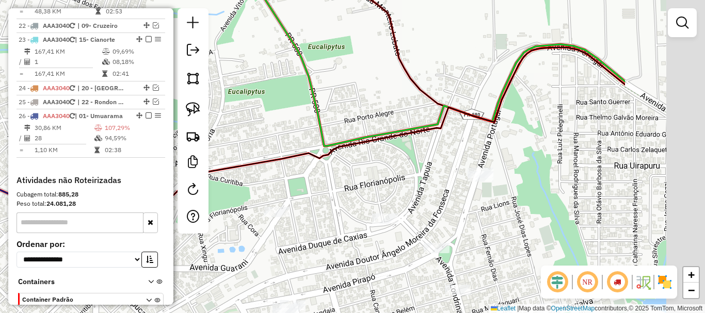
drag, startPoint x: 512, startPoint y: 213, endPoint x: 360, endPoint y: 218, distance: 152.3
click at [360, 218] on div "Janela de atendimento Grade de atendimento Capacidade Transportadoras Veículos …" at bounding box center [352, 156] width 705 height 313
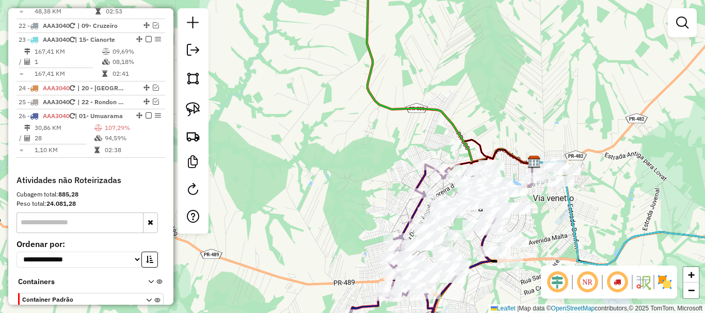
drag, startPoint x: 460, startPoint y: 206, endPoint x: 536, endPoint y: 156, distance: 91.7
click at [536, 156] on div "Janela de atendimento Grade de atendimento Capacidade Transportadoras Veículos …" at bounding box center [352, 156] width 705 height 313
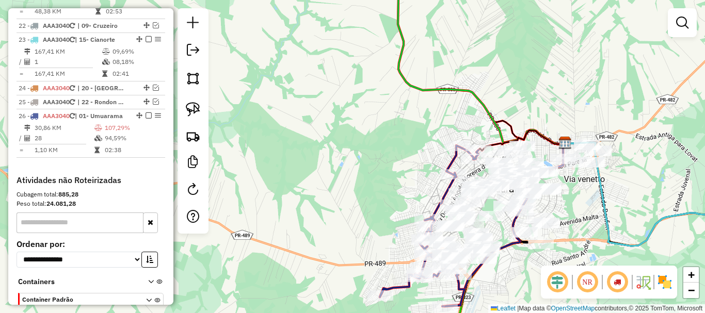
drag, startPoint x: 385, startPoint y: 142, endPoint x: 384, endPoint y: 120, distance: 22.7
click at [384, 120] on div "Janela de atendimento Grade de atendimento Capacidade Transportadoras Veículos …" at bounding box center [352, 156] width 705 height 313
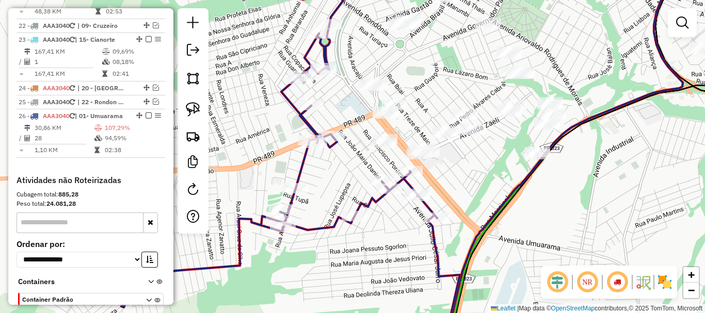
drag, startPoint x: 467, startPoint y: 175, endPoint x: 457, endPoint y: 187, distance: 15.7
click at [457, 187] on div "Janela de atendimento Grade de atendimento Capacidade Transportadoras Veículos …" at bounding box center [352, 156] width 705 height 313
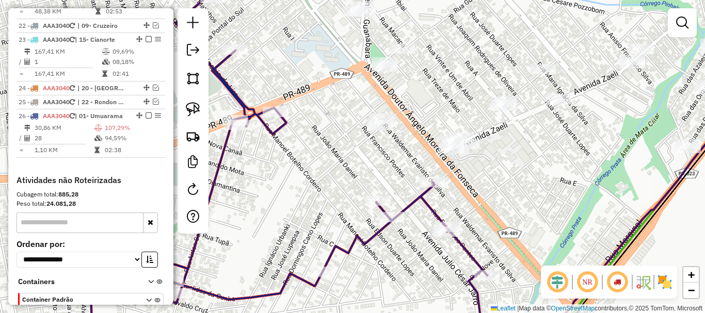
drag, startPoint x: 430, startPoint y: 184, endPoint x: 495, endPoint y: 195, distance: 66.5
click at [495, 195] on div "Janela de atendimento Grade de atendimento Capacidade Transportadoras Veículos …" at bounding box center [352, 156] width 705 height 313
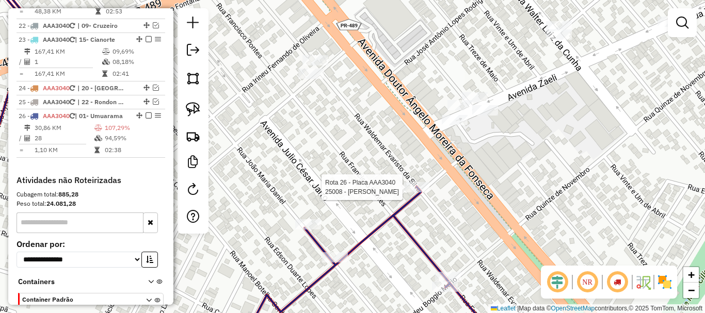
select select "**********"
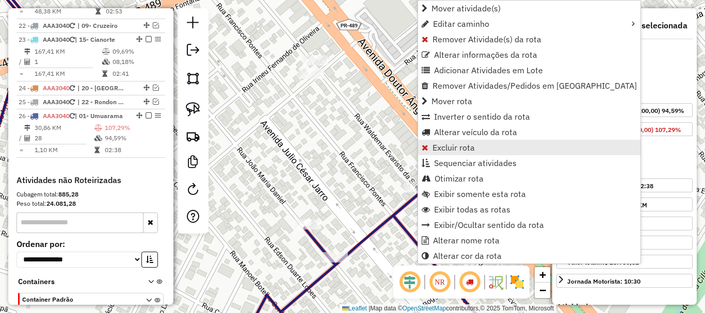
click at [464, 149] on span "Excluir rota" at bounding box center [453, 147] width 42 height 8
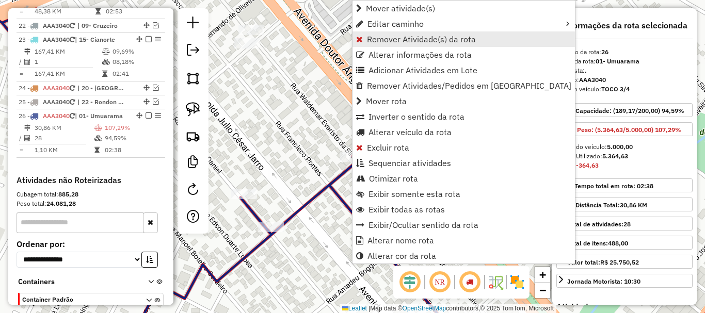
click at [442, 41] on span "Remover Atividade(s) da rota" at bounding box center [421, 39] width 109 height 8
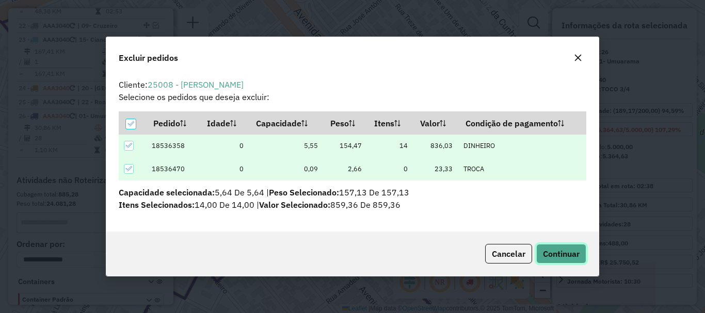
click at [565, 252] on span "Continuar" at bounding box center [561, 254] width 37 height 10
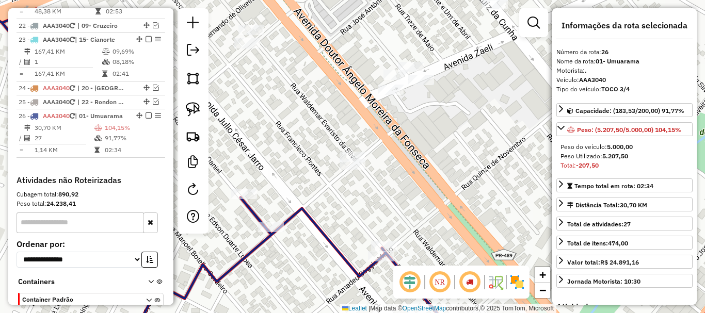
click at [403, 154] on div "Janela de atendimento Grade de atendimento Capacidade Transportadoras Veículos …" at bounding box center [352, 156] width 705 height 313
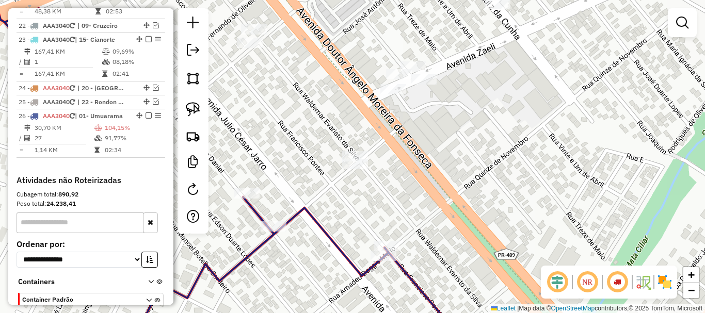
drag, startPoint x: 403, startPoint y: 178, endPoint x: 500, endPoint y: 118, distance: 114.1
click at [496, 119] on div "Janela de atendimento Grade de atendimento Capacidade Transportadoras Veículos …" at bounding box center [352, 156] width 705 height 313
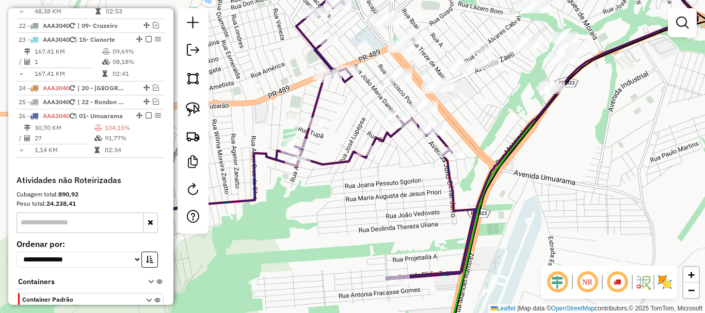
drag, startPoint x: 571, startPoint y: 142, endPoint x: 506, endPoint y: 131, distance: 65.9
click at [506, 132] on div "Janela de atendimento Grade de atendimento Capacidade Transportadoras Veículos …" at bounding box center [352, 156] width 705 height 313
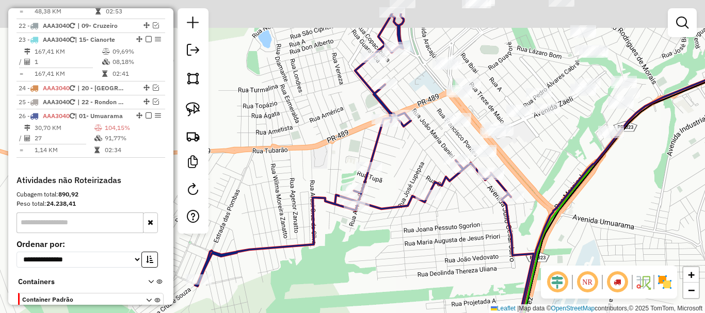
drag, startPoint x: 515, startPoint y: 138, endPoint x: 560, endPoint y: 172, distance: 56.3
click at [560, 172] on div "Janela de atendimento Grade de atendimento Capacidade Transportadoras Veículos …" at bounding box center [352, 156] width 705 height 313
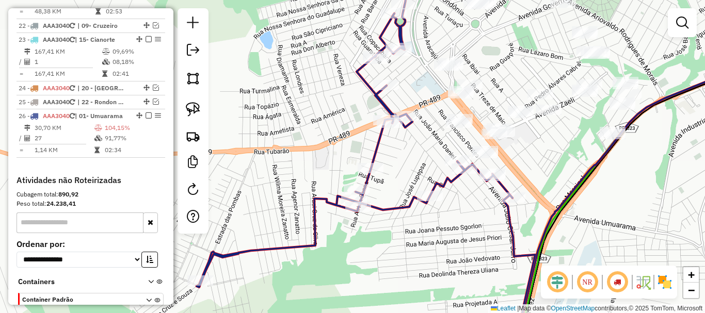
drag, startPoint x: 561, startPoint y: 172, endPoint x: 547, endPoint y: 170, distance: 14.0
click at [561, 172] on div "Janela de atendimento Grade de atendimento Capacidade Transportadoras Veículos …" at bounding box center [352, 156] width 705 height 313
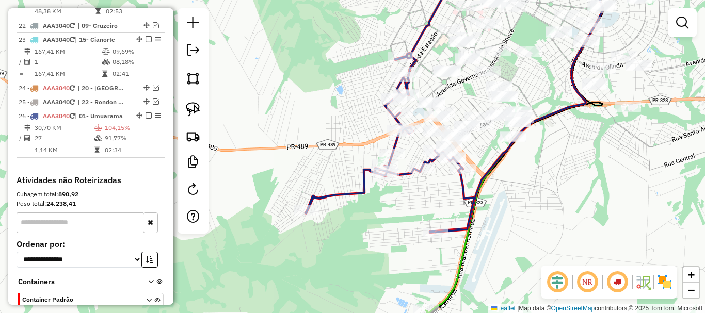
drag, startPoint x: 482, startPoint y: 160, endPoint x: 475, endPoint y: 160, distance: 7.2
click at [482, 160] on div "Janela de atendimento Grade de atendimento Capacidade Transportadoras Veículos …" at bounding box center [352, 156] width 705 height 313
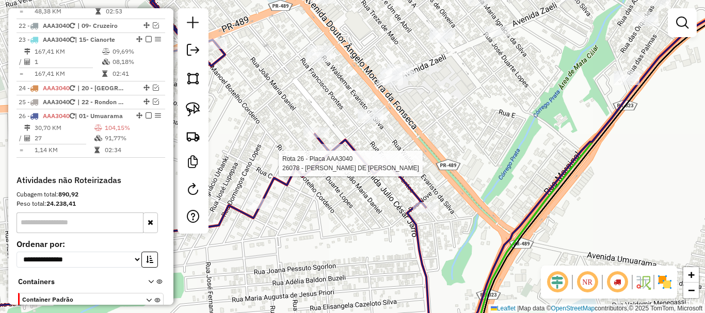
select select "**********"
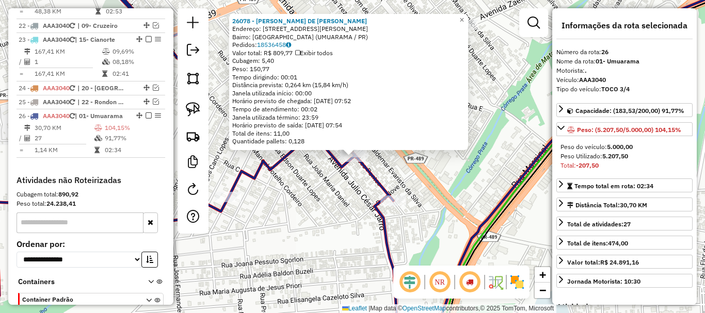
click at [449, 164] on div "Rota 26 - Placa AAA3040 26078 - LUCAS JUNIOR DE PAUL 26078 - LUCAS JUNIOR DE PA…" at bounding box center [352, 156] width 705 height 313
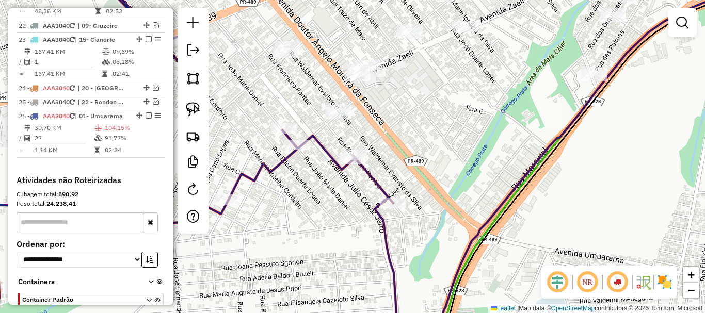
drag, startPoint x: 410, startPoint y: 126, endPoint x: 448, endPoint y: 244, distance: 123.8
click at [448, 244] on div "Janela de atendimento Grade de atendimento Capacidade Transportadoras Veículos …" at bounding box center [352, 156] width 705 height 313
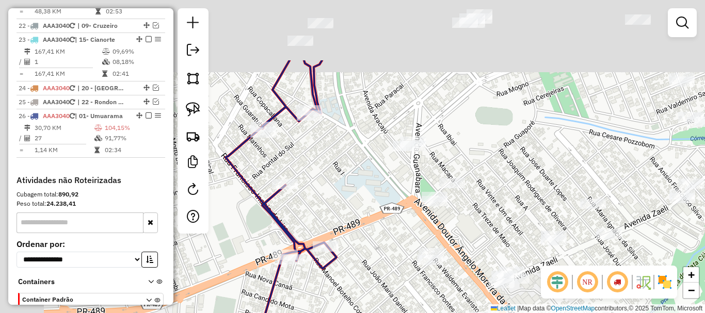
drag, startPoint x: 379, startPoint y: 104, endPoint x: 489, endPoint y: 196, distance: 143.5
click at [491, 199] on div "Janela de atendimento Grade de atendimento Capacidade Transportadoras Veículos …" at bounding box center [352, 156] width 705 height 313
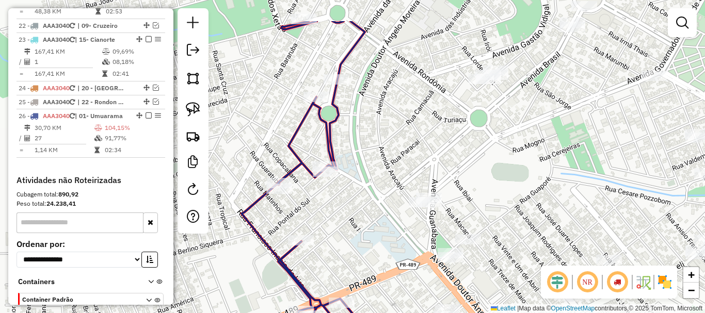
drag, startPoint x: 372, startPoint y: 150, endPoint x: 342, endPoint y: 241, distance: 96.2
click at [342, 241] on div "Janela de atendimento Grade de atendimento Capacidade Transportadoras Veículos …" at bounding box center [352, 156] width 705 height 313
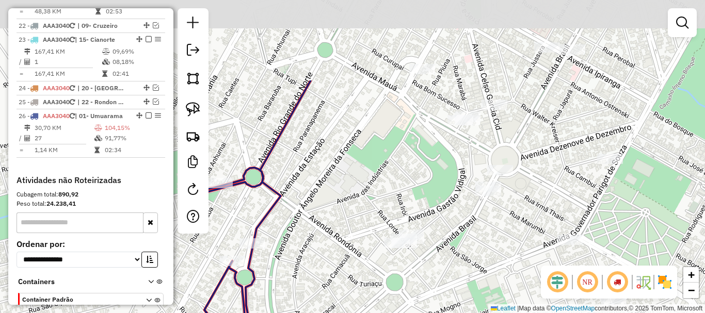
drag, startPoint x: 348, startPoint y: 251, endPoint x: 334, endPoint y: 278, distance: 30.0
click at [334, 278] on div "Janela de atendimento Grade de atendimento Capacidade Transportadoras Veículos …" at bounding box center [352, 156] width 705 height 313
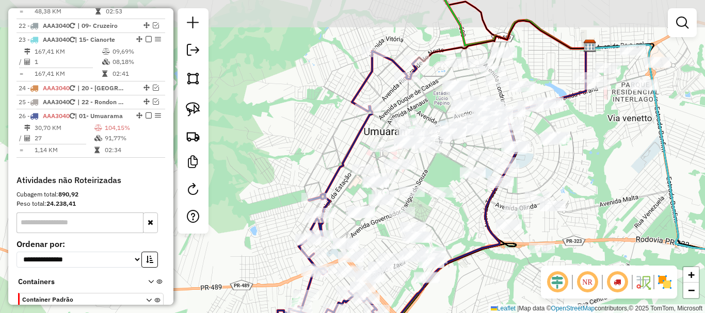
drag, startPoint x: 434, startPoint y: 101, endPoint x: 373, endPoint y: 211, distance: 126.1
click at [373, 211] on div "Janela de atendimento Grade de atendimento Capacidade Transportadoras Veículos …" at bounding box center [352, 156] width 705 height 313
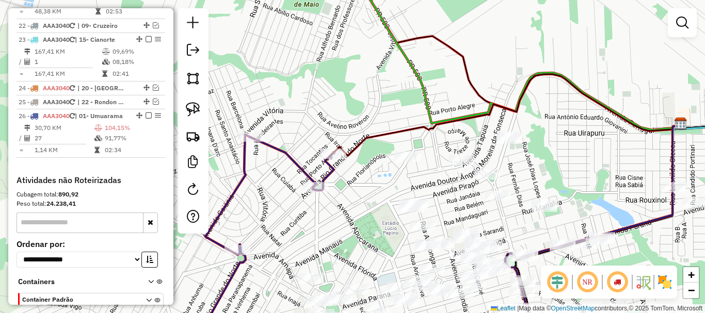
click at [384, 180] on div "Janela de atendimento Grade de atendimento Capacidade Transportadoras Veículos …" at bounding box center [352, 156] width 705 height 313
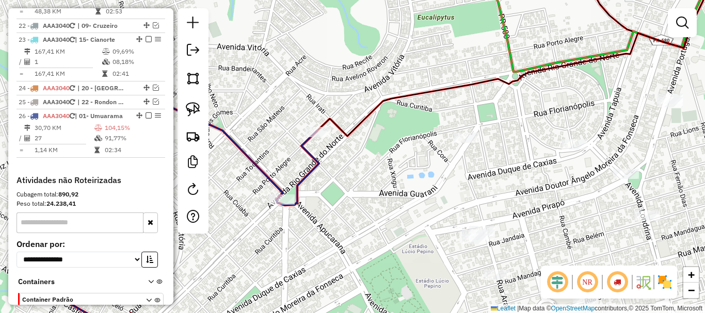
drag, startPoint x: 352, startPoint y: 172, endPoint x: 390, endPoint y: 176, distance: 38.3
click at [390, 176] on div "Janela de atendimento Grade de atendimento Capacidade Transportadoras Veículos …" at bounding box center [352, 156] width 705 height 313
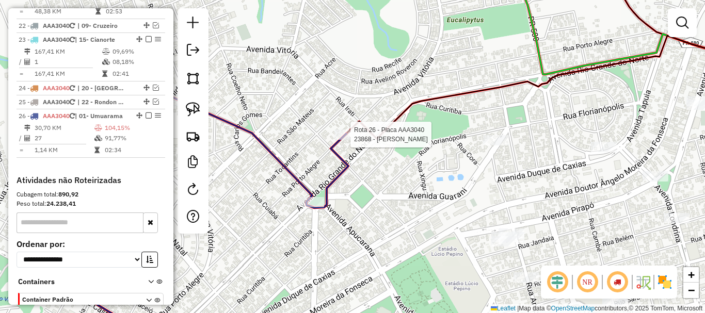
select select "**********"
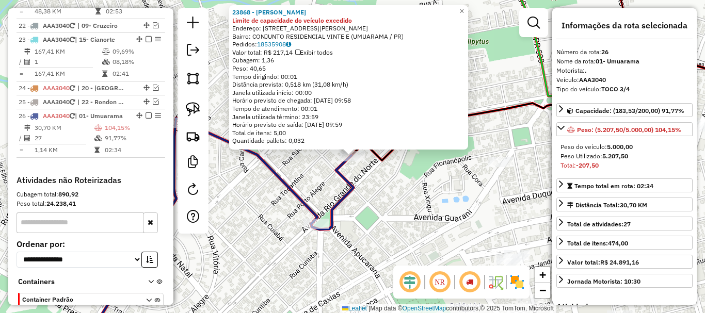
click at [430, 184] on div "23868 - SERGIO BRUNO PINTENH Limite de capacidade do veículo excedido Endereço:…" at bounding box center [352, 156] width 705 height 313
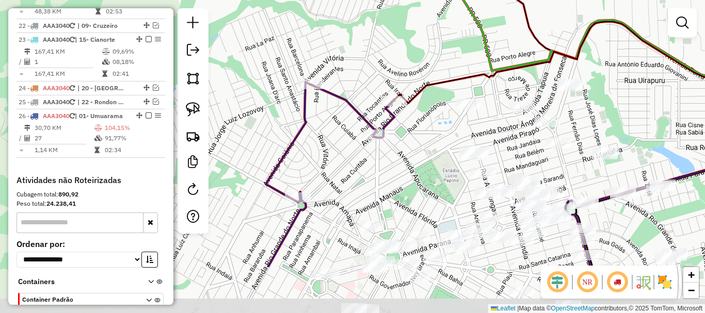
drag, startPoint x: 424, startPoint y: 211, endPoint x: 434, endPoint y: 134, distance: 78.1
click at [434, 134] on div "Janela de atendimento Grade de atendimento Capacidade Transportadoras Veículos …" at bounding box center [352, 156] width 705 height 313
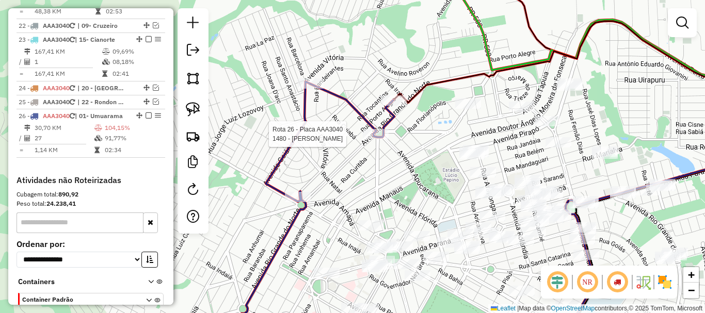
select select "**********"
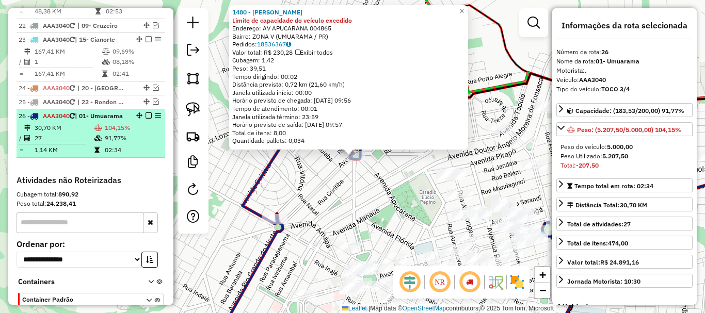
click at [147, 112] on em at bounding box center [148, 115] width 6 height 6
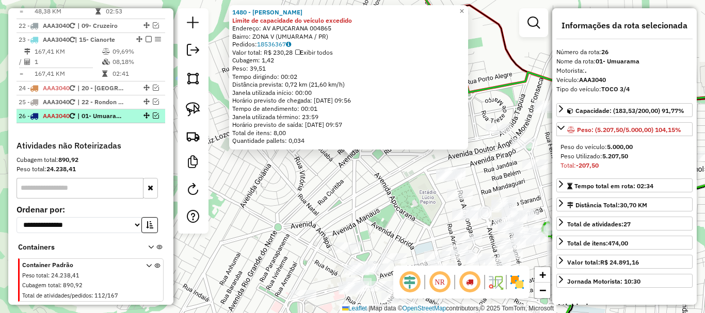
scroll to position [1219, 0]
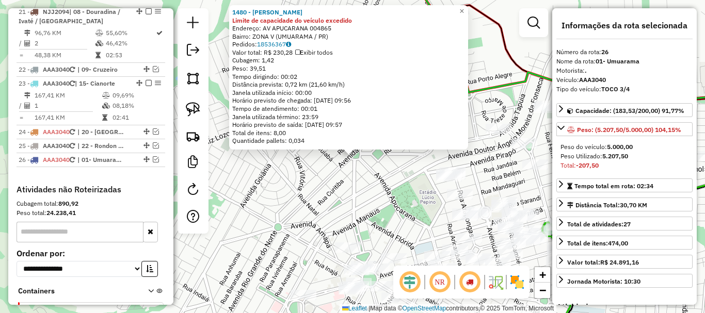
click at [311, 184] on div "1480 - MARIA BERTONCELO PAN Limite de capacidade do veículo excedido Endereço: …" at bounding box center [352, 156] width 705 height 313
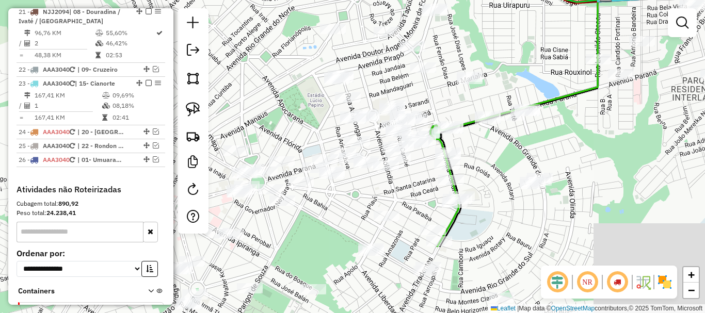
drag, startPoint x: 348, startPoint y: 167, endPoint x: 235, endPoint y: 68, distance: 150.2
click at [235, 68] on div "Janela de atendimento Grade de atendimento Capacidade Transportadoras Veículos …" at bounding box center [352, 156] width 705 height 313
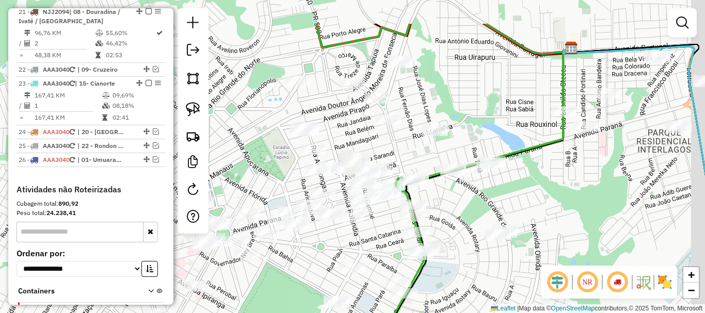
drag, startPoint x: 428, startPoint y: 130, endPoint x: 391, endPoint y: 154, distance: 44.4
click at [392, 153] on div "Janela de atendimento Grade de atendimento Capacidade Transportadoras Veículos …" at bounding box center [352, 156] width 705 height 313
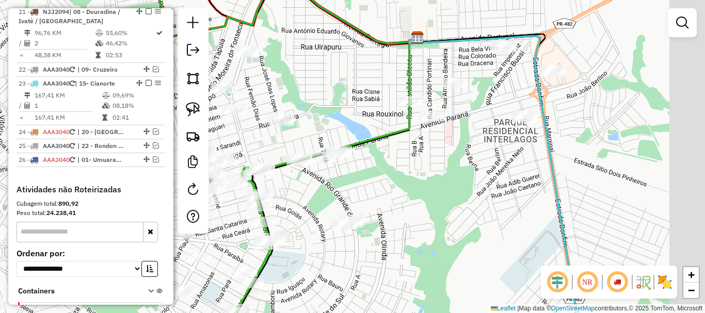
drag, startPoint x: 433, startPoint y: 122, endPoint x: 371, endPoint y: 121, distance: 61.4
click at [371, 121] on div "Janela de atendimento Grade de atendimento Capacidade Transportadoras Veículos …" at bounding box center [352, 156] width 705 height 313
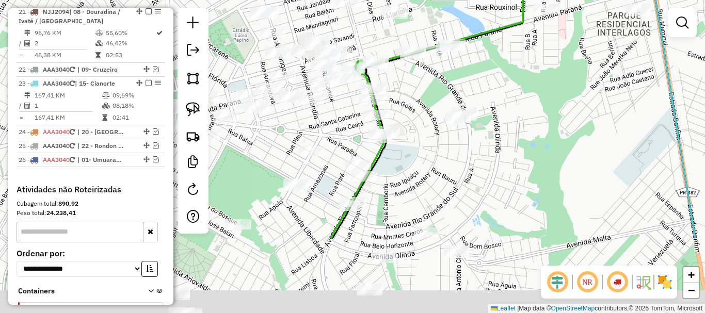
drag, startPoint x: 406, startPoint y: 155, endPoint x: 551, endPoint y: 35, distance: 188.3
click at [553, 31] on div "Janela de atendimento Grade de atendimento Capacidade Transportadoras Veículos …" at bounding box center [352, 156] width 705 height 313
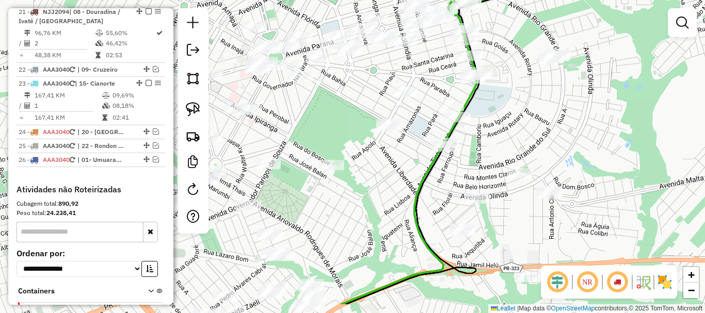
drag, startPoint x: 583, startPoint y: 57, endPoint x: 653, endPoint y: 8, distance: 85.2
click at [653, 8] on div "Janela de atendimento Grade de atendimento Capacidade Transportadoras Veículos …" at bounding box center [352, 156] width 705 height 313
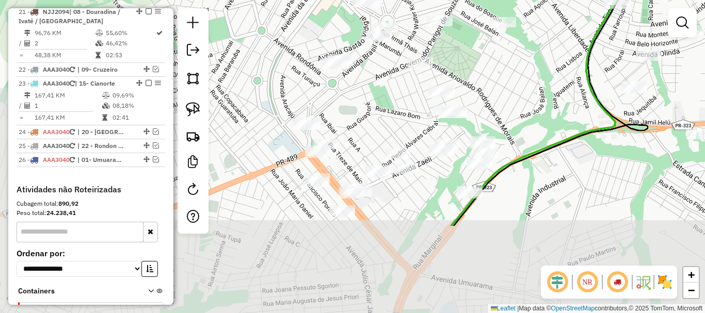
drag, startPoint x: 428, startPoint y: 141, endPoint x: 549, endPoint y: 50, distance: 152.2
click at [562, 27] on div "Janela de atendimento Grade de atendimento Capacidade Transportadoras Veículos …" at bounding box center [352, 156] width 705 height 313
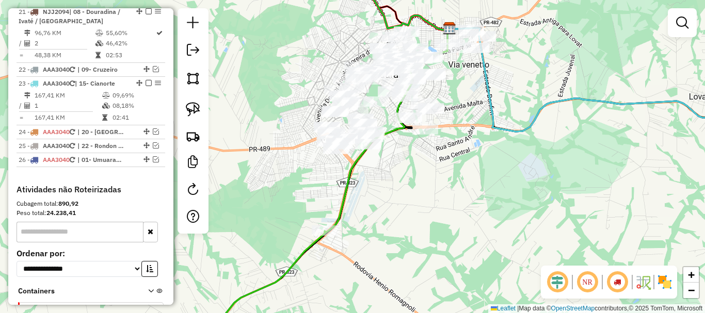
drag, startPoint x: 357, startPoint y: 173, endPoint x: 446, endPoint y: 188, distance: 90.1
click at [446, 188] on div "Janela de atendimento Grade de atendimento Capacidade Transportadoras Veículos …" at bounding box center [352, 156] width 705 height 313
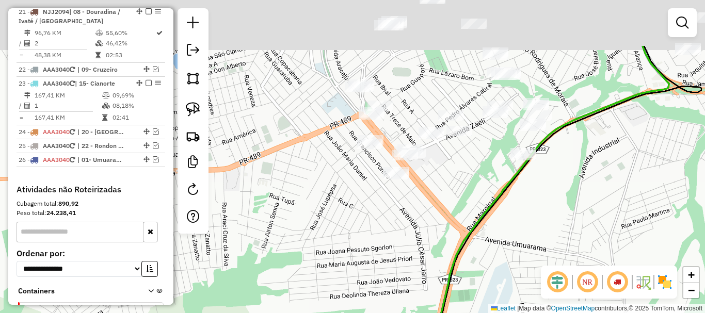
drag, startPoint x: 410, startPoint y: 151, endPoint x: 427, endPoint y: 240, distance: 91.0
click at [427, 240] on div "Janela de atendimento Grade de atendimento Capacidade Transportadoras Veículos …" at bounding box center [352, 156] width 705 height 313
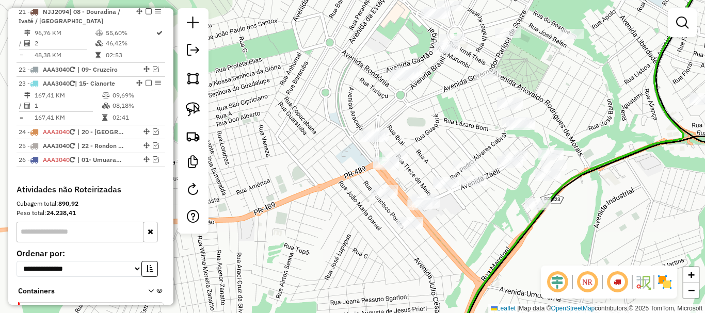
drag, startPoint x: 327, startPoint y: 199, endPoint x: 332, endPoint y: 225, distance: 26.9
click at [332, 225] on div "Janela de atendimento Grade de atendimento Capacidade Transportadoras Veículos …" at bounding box center [352, 156] width 705 height 313
click at [198, 112] on img at bounding box center [193, 109] width 14 height 14
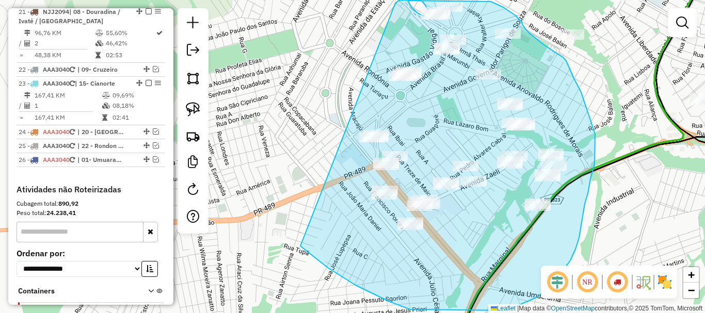
drag, startPoint x: 328, startPoint y: 268, endPoint x: 395, endPoint y: 3, distance: 273.1
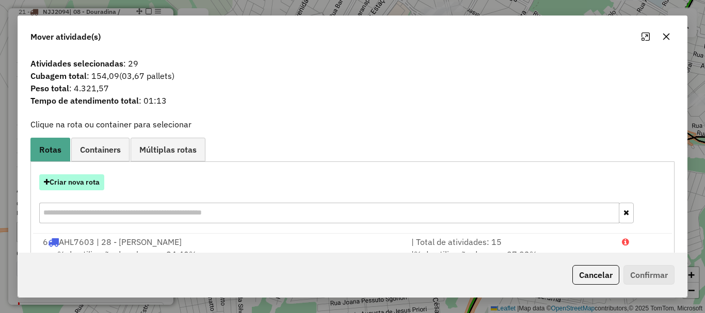
click at [71, 181] on button "Criar nova rota" at bounding box center [71, 182] width 65 height 16
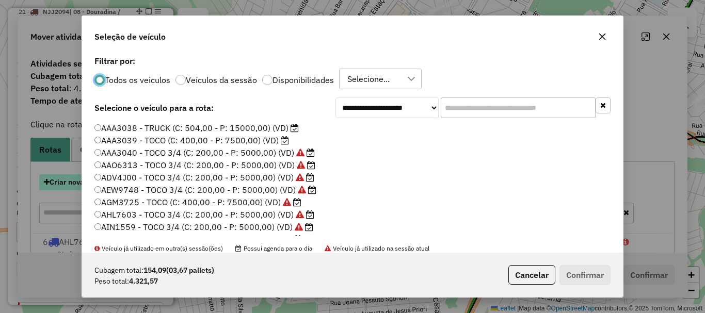
scroll to position [6, 3]
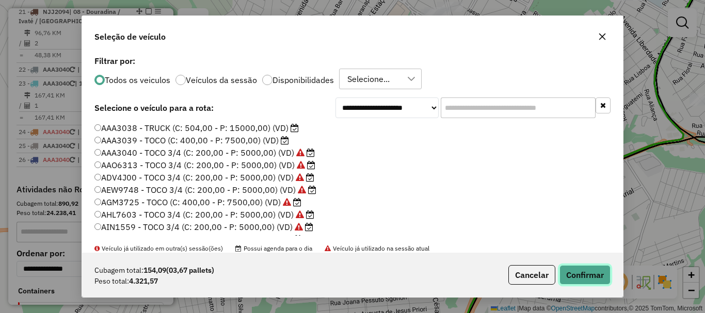
click at [596, 277] on button "Confirmar" at bounding box center [584, 275] width 51 height 20
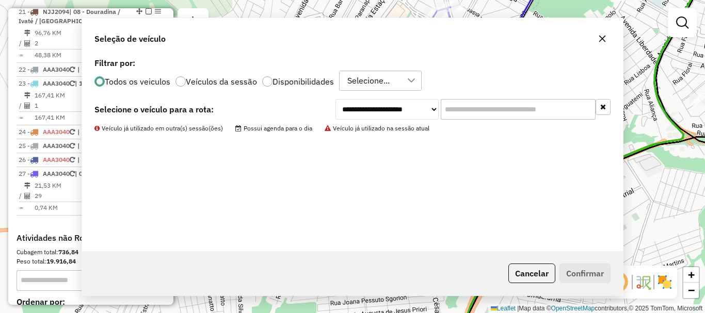
scroll to position [1263, 0]
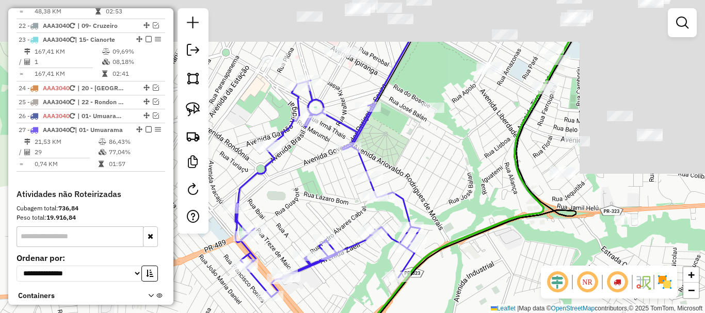
drag, startPoint x: 578, startPoint y: 114, endPoint x: 432, endPoint y: 188, distance: 163.6
click at [432, 188] on div "Janela de atendimento Grade de atendimento Capacidade Transportadoras Veículos …" at bounding box center [352, 156] width 705 height 313
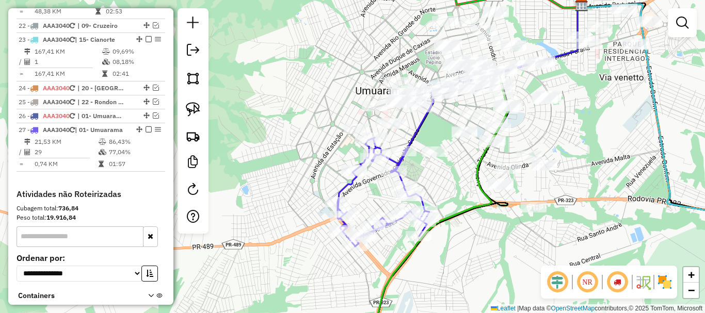
drag, startPoint x: 464, startPoint y: 183, endPoint x: 461, endPoint y: 187, distance: 5.5
click at [461, 187] on div "Janela de atendimento Grade de atendimento Capacidade Transportadoras Veículos …" at bounding box center [352, 156] width 705 height 313
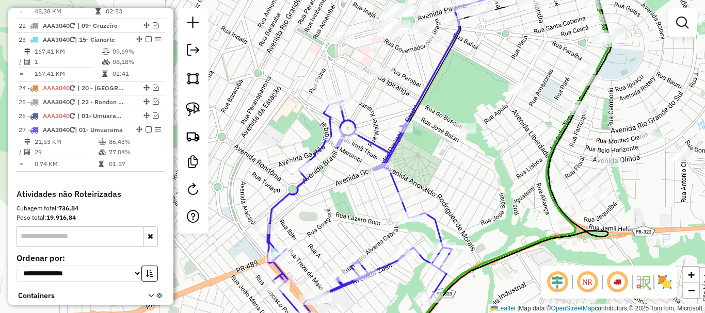
drag, startPoint x: 364, startPoint y: 96, endPoint x: 470, endPoint y: 113, distance: 107.6
click at [470, 113] on icon at bounding box center [469, 87] width 191 height 220
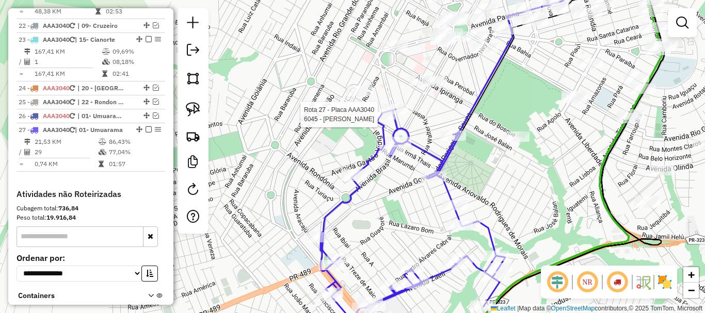
select select "**********"
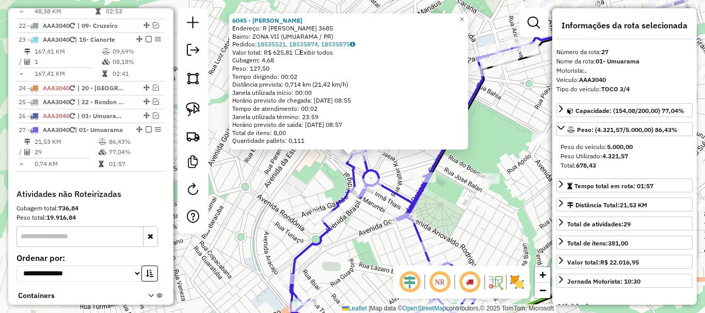
scroll to position [1277, 0]
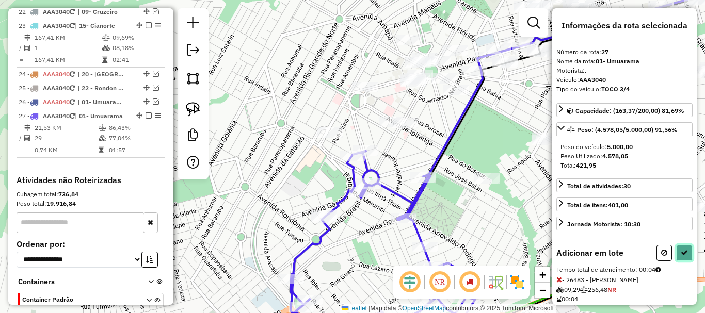
click at [680, 251] on icon at bounding box center [683, 252] width 7 height 7
select select "**********"
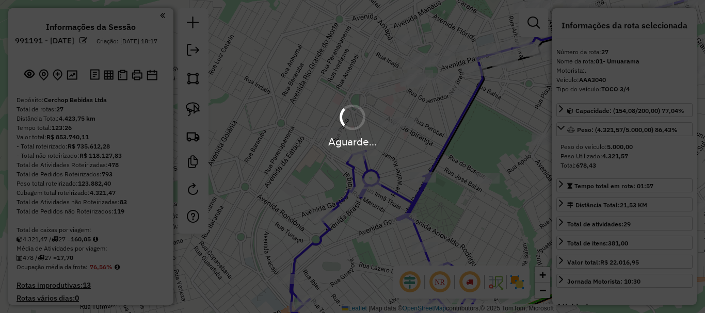
select select "**********"
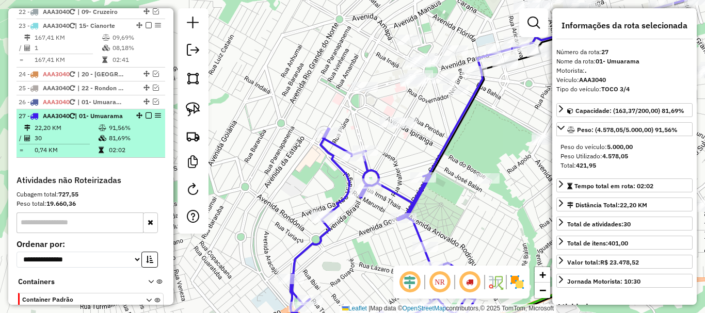
click at [147, 112] on em at bounding box center [148, 115] width 6 height 6
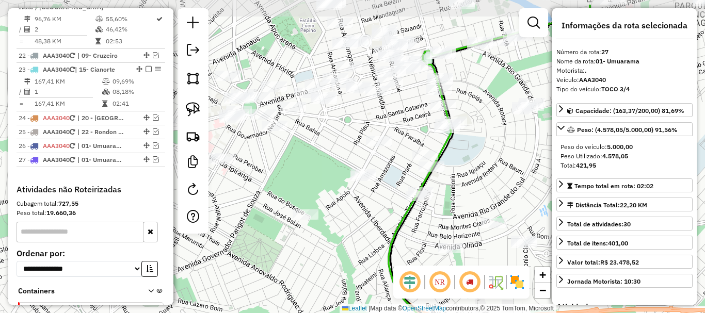
drag, startPoint x: 434, startPoint y: 165, endPoint x: 253, endPoint y: 201, distance: 184.6
click at [253, 201] on div "Janela de atendimento Grade de atendimento Capacidade Transportadoras Veículos …" at bounding box center [352, 156] width 705 height 313
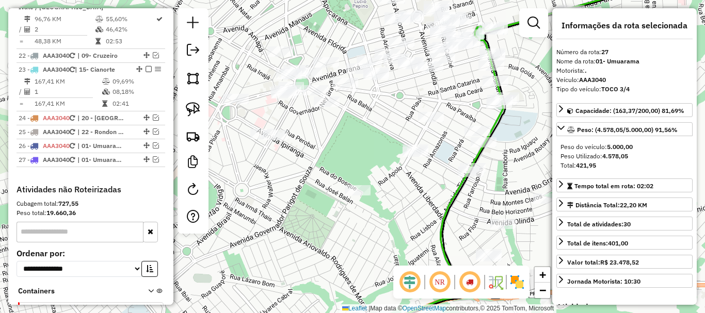
drag, startPoint x: 297, startPoint y: 200, endPoint x: 347, endPoint y: 179, distance: 54.6
click at [349, 175] on div "Janela de atendimento Grade de atendimento Capacidade Transportadoras Veículos …" at bounding box center [352, 156] width 705 height 313
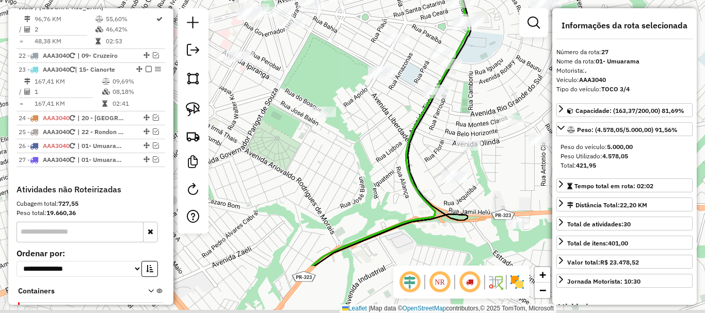
drag, startPoint x: 406, startPoint y: 221, endPoint x: 371, endPoint y: 139, distance: 89.2
click at [371, 139] on div "Janela de atendimento Grade de atendimento Capacidade Transportadoras Veículos …" at bounding box center [352, 156] width 705 height 313
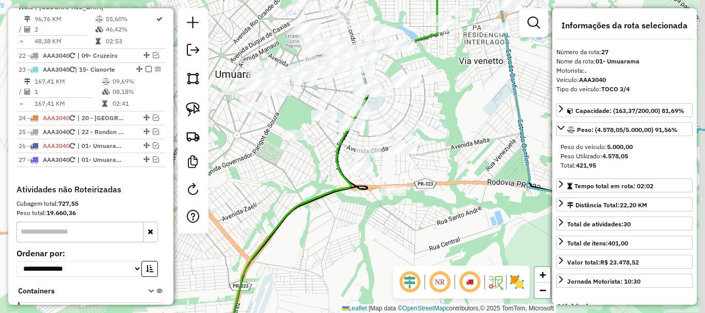
drag, startPoint x: 367, startPoint y: 167, endPoint x: 323, endPoint y: 170, distance: 44.0
click at [323, 170] on div "Janela de atendimento Grade de atendimento Capacidade Transportadoras Veículos …" at bounding box center [352, 156] width 705 height 313
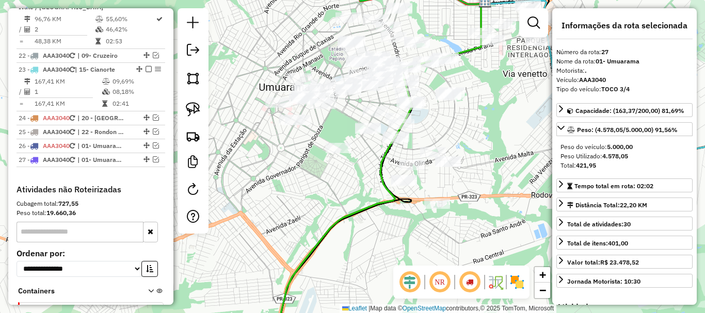
drag, startPoint x: 319, startPoint y: 155, endPoint x: 372, endPoint y: 172, distance: 55.5
click at [372, 172] on div "Janela de atendimento Grade de atendimento Capacidade Transportadoras Veículos …" at bounding box center [352, 156] width 705 height 313
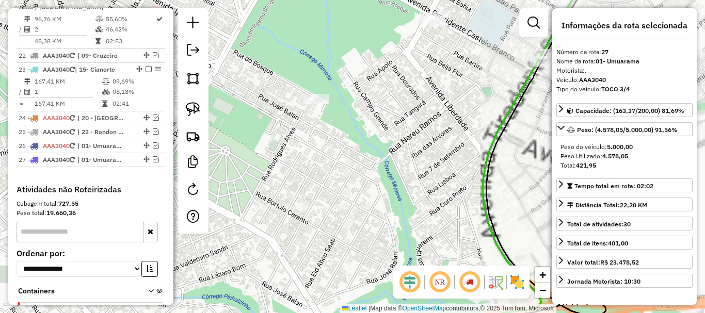
drag, startPoint x: 388, startPoint y: 182, endPoint x: 459, endPoint y: 210, distance: 76.2
click at [459, 210] on div "Janela de atendimento Grade de atendimento Capacidade Transportadoras Veículos …" at bounding box center [352, 156] width 705 height 313
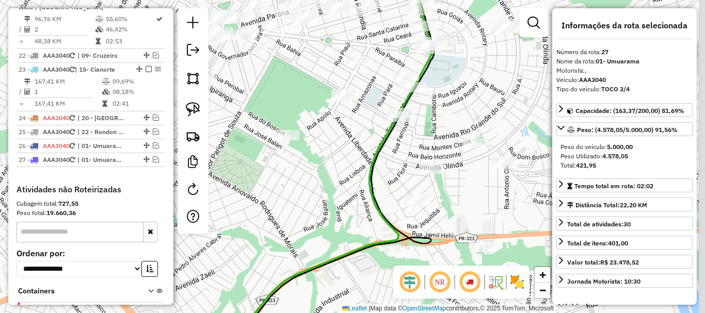
drag, startPoint x: 448, startPoint y: 201, endPoint x: 318, endPoint y: 171, distance: 133.9
click at [318, 171] on div "Janela de atendimento Grade de atendimento Capacidade Transportadoras Veículos …" at bounding box center [352, 156] width 705 height 313
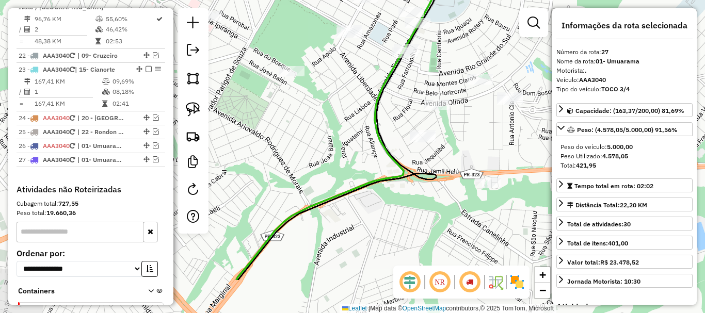
drag, startPoint x: 314, startPoint y: 184, endPoint x: 336, endPoint y: 109, distance: 77.5
click at [336, 109] on div "Janela de atendimento Grade de atendimento Capacidade Transportadoras Veículos …" at bounding box center [352, 156] width 705 height 313
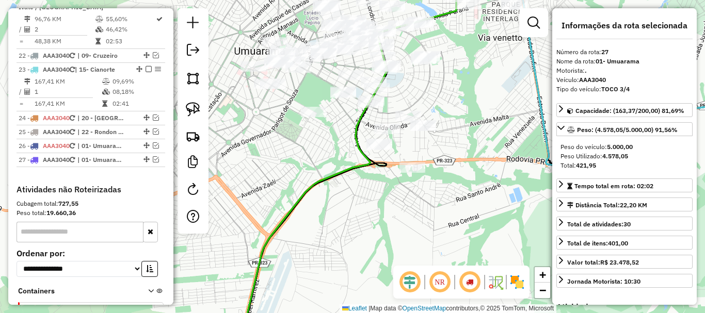
drag, startPoint x: 340, startPoint y: 157, endPoint x: 340, endPoint y: 167, distance: 9.8
click at [340, 167] on div "Janela de atendimento Grade de atendimento Capacidade Transportadoras Veículos …" at bounding box center [352, 156] width 705 height 313
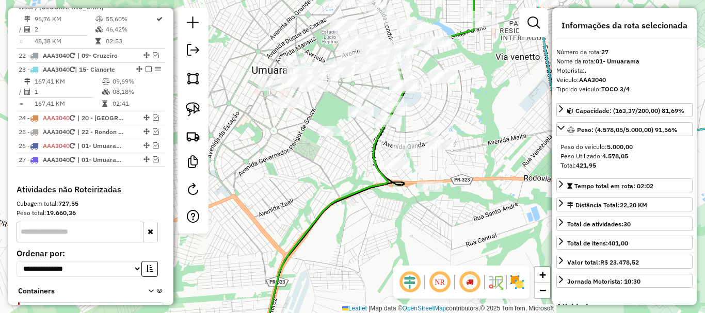
drag, startPoint x: 343, startPoint y: 167, endPoint x: 395, endPoint y: 203, distance: 63.4
click at [396, 203] on div "Janela de atendimento Grade de atendimento Capacidade Transportadoras Veículos …" at bounding box center [352, 156] width 705 height 313
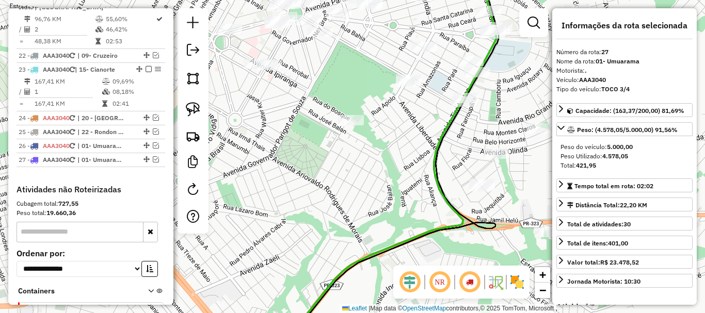
drag, startPoint x: 351, startPoint y: 130, endPoint x: 445, endPoint y: 258, distance: 158.8
click at [445, 258] on div "Janela de atendimento Grade de atendimento Capacidade Transportadoras Veículos …" at bounding box center [352, 156] width 705 height 313
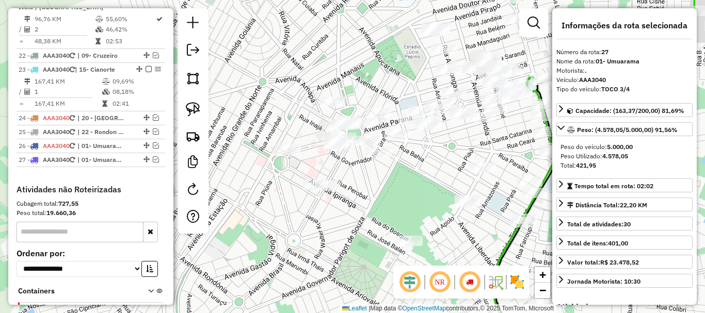
drag, startPoint x: 428, startPoint y: 197, endPoint x: 370, endPoint y: 182, distance: 60.2
click at [370, 182] on div "Janela de atendimento Grade de atendimento Capacidade Transportadoras Veículos …" at bounding box center [352, 156] width 705 height 313
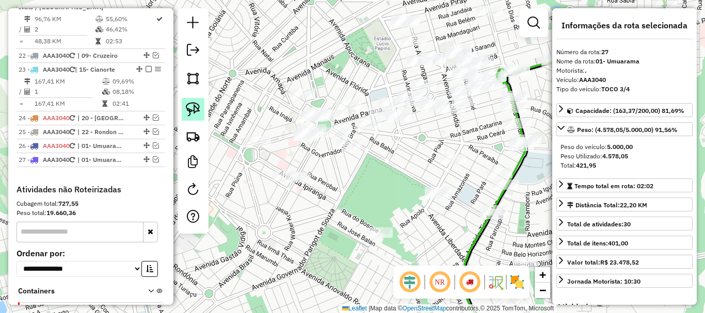
click at [191, 102] on img at bounding box center [193, 109] width 14 height 14
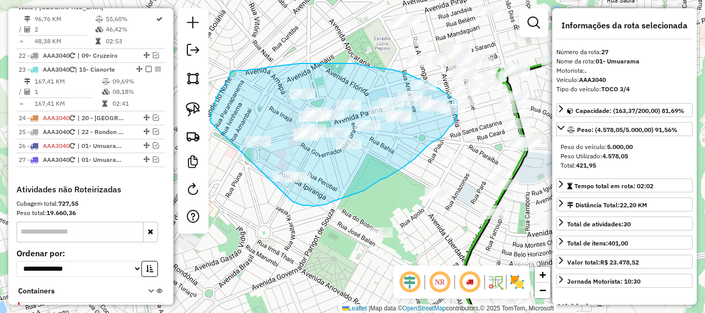
drag, startPoint x: 294, startPoint y: 202, endPoint x: 210, endPoint y: 132, distance: 108.7
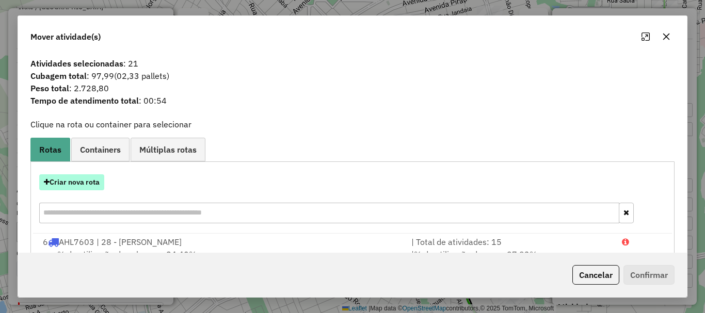
click at [87, 174] on button "Criar nova rota" at bounding box center [71, 182] width 65 height 16
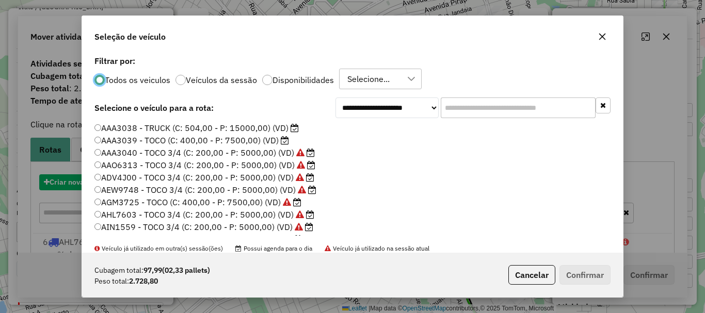
scroll to position [6, 3]
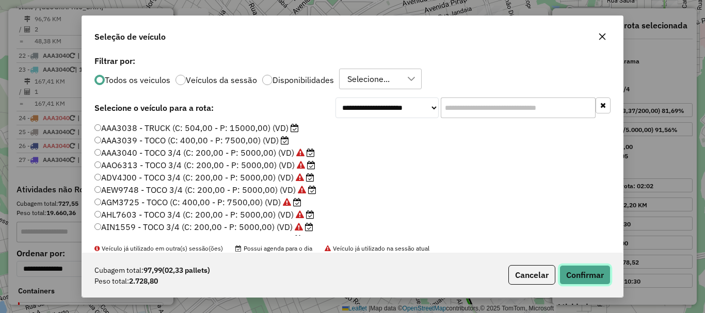
click at [582, 275] on button "Confirmar" at bounding box center [584, 275] width 51 height 20
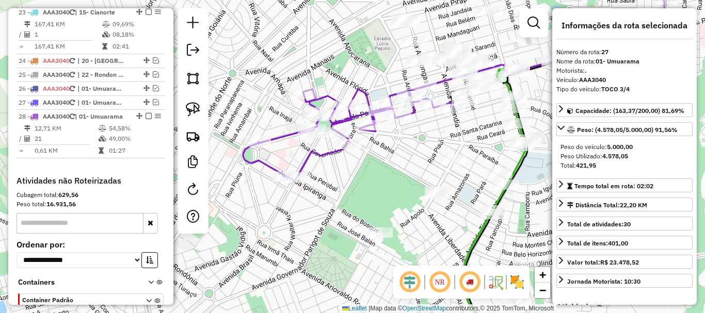
scroll to position [1291, 0]
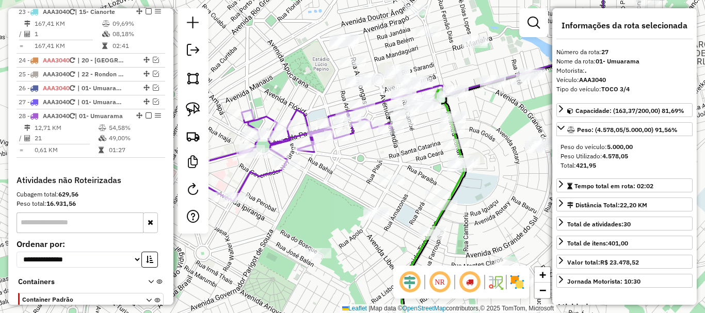
drag, startPoint x: 444, startPoint y: 130, endPoint x: 382, endPoint y: 150, distance: 64.6
click at [382, 150] on div "Janela de atendimento Grade de atendimento Capacidade Transportadoras Veículos …" at bounding box center [352, 156] width 705 height 313
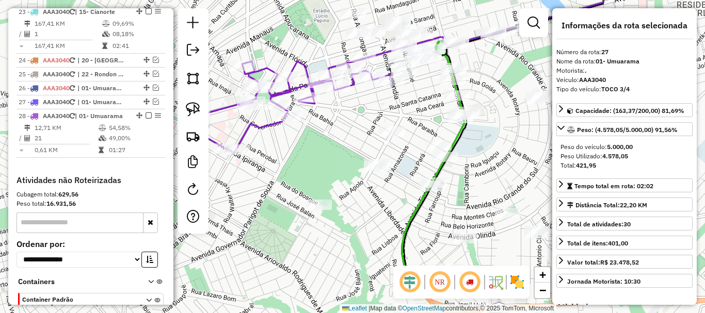
drag, startPoint x: 384, startPoint y: 152, endPoint x: 384, endPoint y: 103, distance: 48.5
click at [384, 103] on div "Janela de atendimento Grade de atendimento Capacidade Transportadoras Veículos …" at bounding box center [352, 156] width 705 height 313
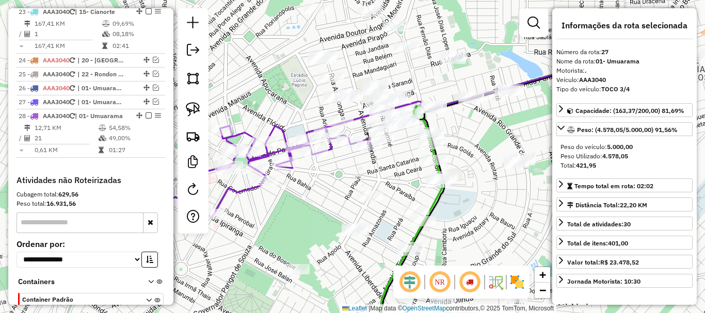
drag, startPoint x: 340, startPoint y: 129, endPoint x: 318, endPoint y: 194, distance: 68.7
click at [318, 194] on div "Janela de atendimento Grade de atendimento Capacidade Transportadoras Veículos …" at bounding box center [352, 156] width 705 height 313
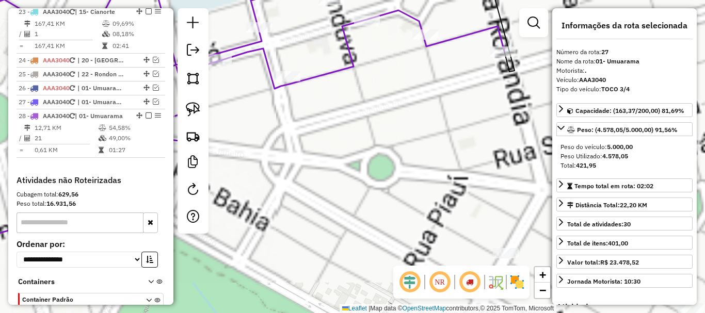
drag, startPoint x: 335, startPoint y: 212, endPoint x: 318, endPoint y: 313, distance: 103.0
click at [318, 313] on html "Aguarde... Pop-up bloqueado! Seu navegador bloqueou automáticamente a abertura …" at bounding box center [352, 156] width 705 height 313
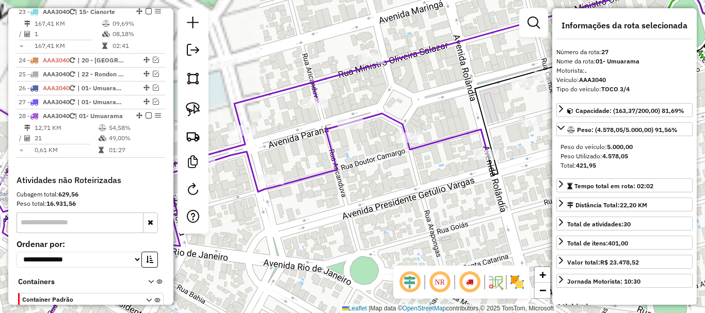
drag, startPoint x: 377, startPoint y: 172, endPoint x: 369, endPoint y: 233, distance: 61.4
click at [369, 233] on div "Janela de atendimento Grade de atendimento Capacidade Transportadoras Veículos …" at bounding box center [352, 156] width 705 height 313
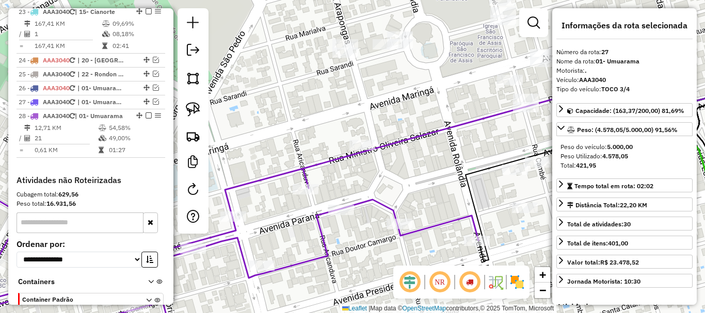
drag, startPoint x: 421, startPoint y: 171, endPoint x: 305, endPoint y: 217, distance: 124.8
click at [305, 217] on div "Janela de atendimento Grade de atendimento Capacidade Transportadoras Veículos …" at bounding box center [352, 156] width 705 height 313
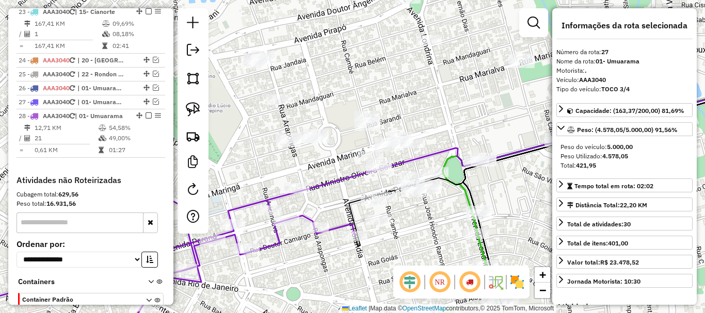
drag, startPoint x: 322, startPoint y: 157, endPoint x: 347, endPoint y: 157, distance: 24.8
click at [347, 157] on div "Janela de atendimento Grade de atendimento Capacidade Transportadoras Veículos …" at bounding box center [352, 156] width 705 height 313
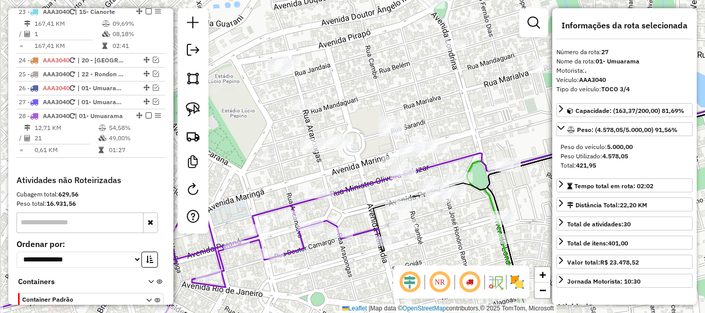
drag, startPoint x: 348, startPoint y: 166, endPoint x: 360, endPoint y: 171, distance: 12.9
click at [360, 171] on div "Janela de atendimento Grade de atendimento Capacidade Transportadoras Veículos …" at bounding box center [352, 156] width 705 height 313
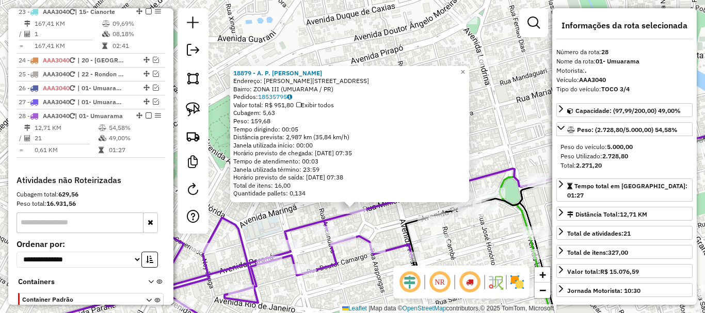
drag, startPoint x: 386, startPoint y: 163, endPoint x: 387, endPoint y: 216, distance: 52.6
click at [387, 216] on div "18879 - A. P. [PERSON_NAME]: R MINISTRO [PERSON_NAME] 4891 Bairro: ZONA III (UM…" at bounding box center [352, 156] width 705 height 313
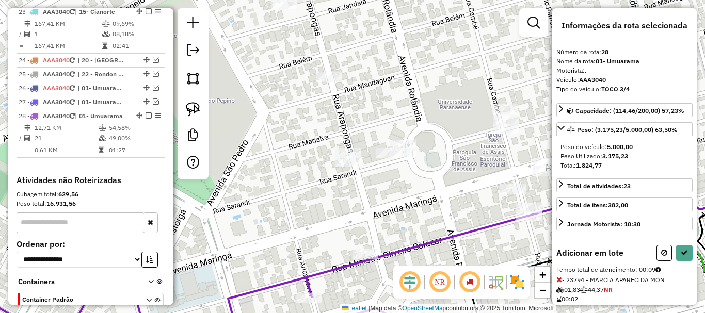
click at [329, 82] on div at bounding box center [329, 77] width 26 height 10
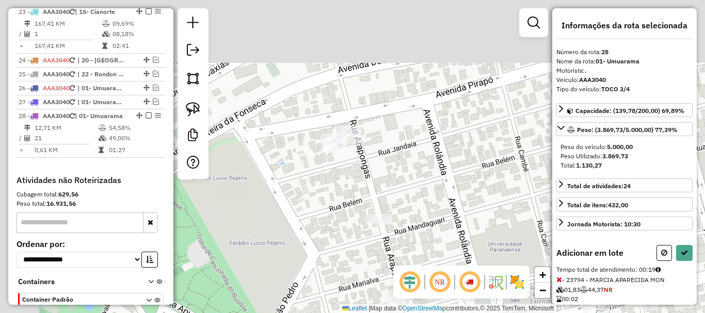
drag, startPoint x: 315, startPoint y: 101, endPoint x: 364, endPoint y: 228, distance: 136.3
click at [364, 228] on div "Janela de atendimento Grade de atendimento Capacidade Transportadoras Veículos …" at bounding box center [352, 156] width 705 height 313
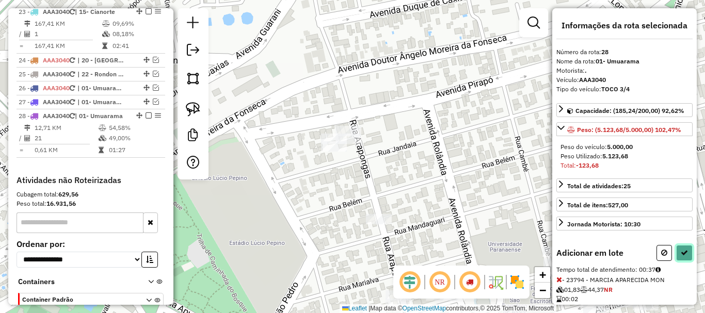
click at [682, 251] on icon at bounding box center [683, 252] width 7 height 7
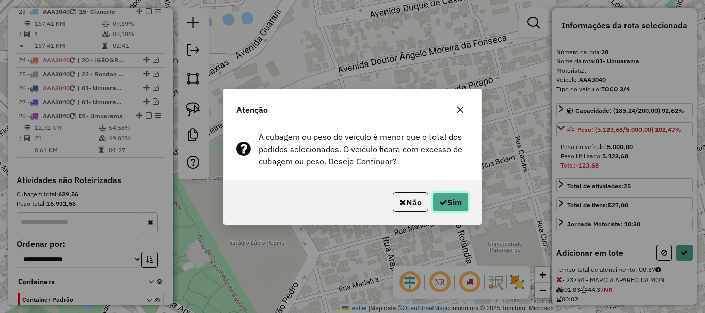
click at [462, 196] on button "Sim" at bounding box center [450, 202] width 36 height 20
select select "**********"
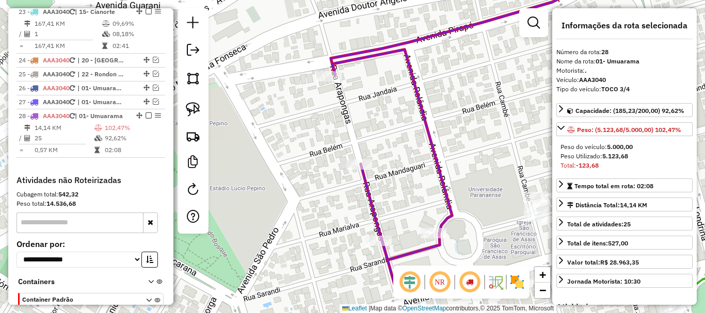
drag, startPoint x: 414, startPoint y: 158, endPoint x: 377, endPoint y: 90, distance: 77.1
click at [384, 79] on div "Janela de atendimento Grade de atendimento Capacidade Transportadoras Veículos …" at bounding box center [352, 156] width 705 height 313
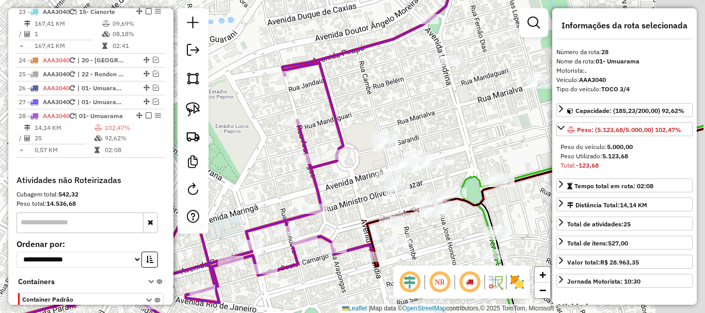
drag, startPoint x: 456, startPoint y: 119, endPoint x: 384, endPoint y: 120, distance: 71.7
click at [384, 120] on div "Janela de atendimento Grade de atendimento Capacidade Transportadoras Veículos …" at bounding box center [352, 156] width 705 height 313
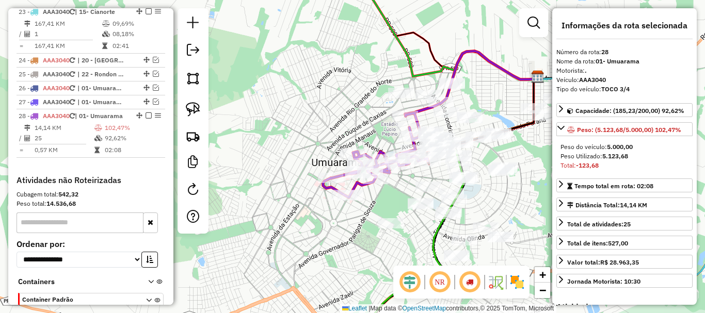
drag, startPoint x: 357, startPoint y: 128, endPoint x: 277, endPoint y: 167, distance: 89.1
click at [279, 167] on div "Janela de atendimento Grade de atendimento Capacidade Transportadoras Veículos …" at bounding box center [352, 156] width 705 height 313
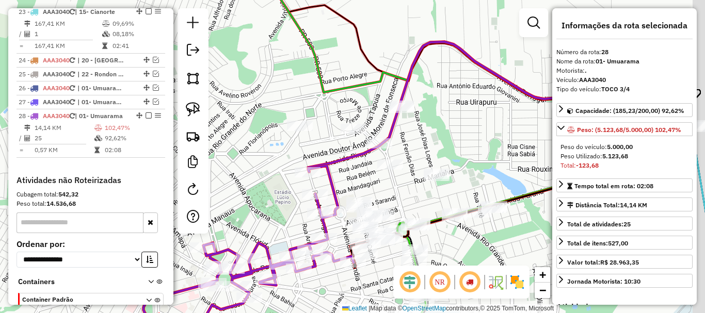
drag, startPoint x: 269, startPoint y: 144, endPoint x: 255, endPoint y: 148, distance: 14.4
click at [255, 148] on div "Janela de atendimento Grade de atendimento Capacidade Transportadoras Veículos …" at bounding box center [352, 156] width 705 height 313
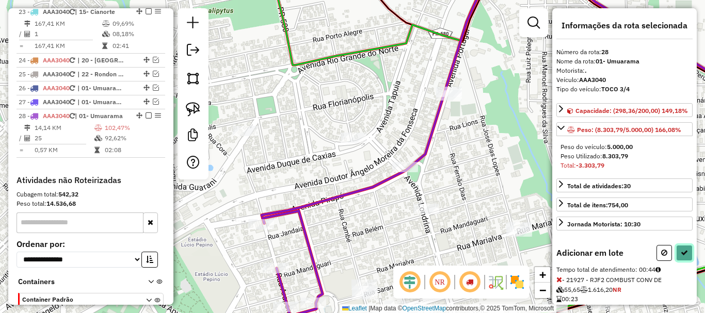
click at [686, 261] on button at bounding box center [684, 253] width 17 height 16
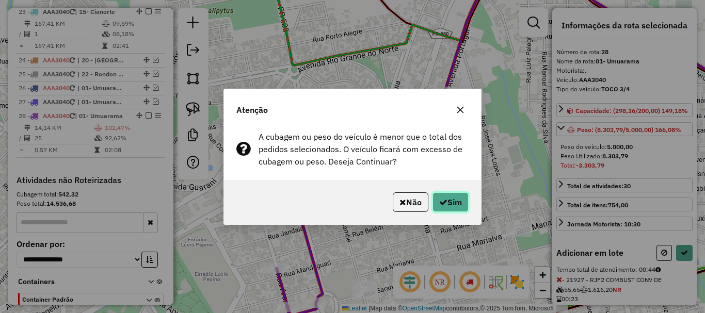
click at [451, 203] on button "Sim" at bounding box center [450, 202] width 36 height 20
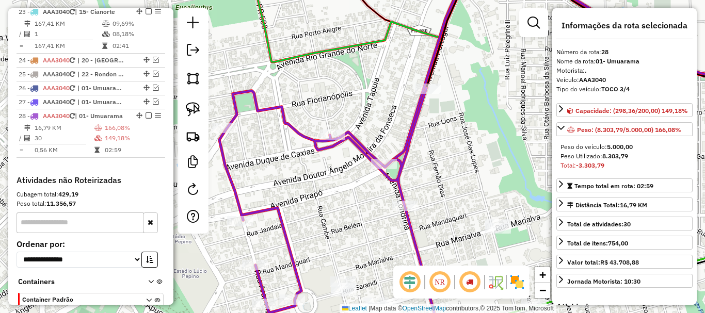
drag, startPoint x: 476, startPoint y: 113, endPoint x: 442, endPoint y: 106, distance: 35.3
click at [442, 106] on div "Janela de atendimento Grade de atendimento Capacidade Transportadoras Veículos …" at bounding box center [352, 156] width 705 height 313
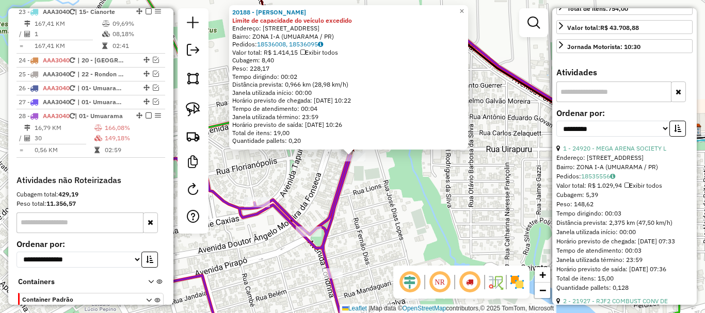
scroll to position [258, 0]
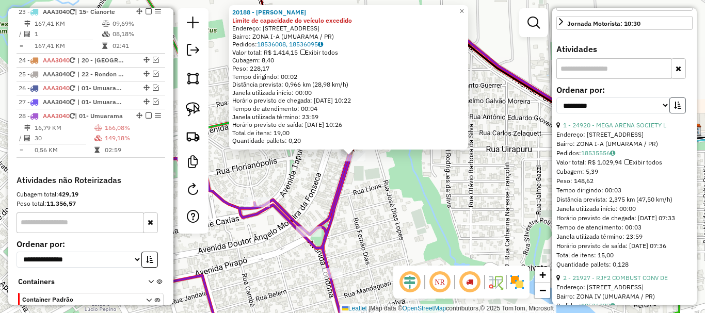
click at [674, 109] on icon "button" at bounding box center [677, 105] width 7 height 7
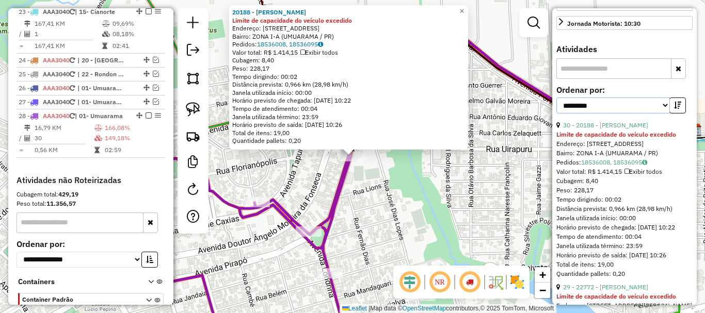
click at [662, 112] on select "**********" at bounding box center [612, 105] width 113 height 16
select select "*********"
click at [556, 107] on select "**********" at bounding box center [612, 105] width 113 height 16
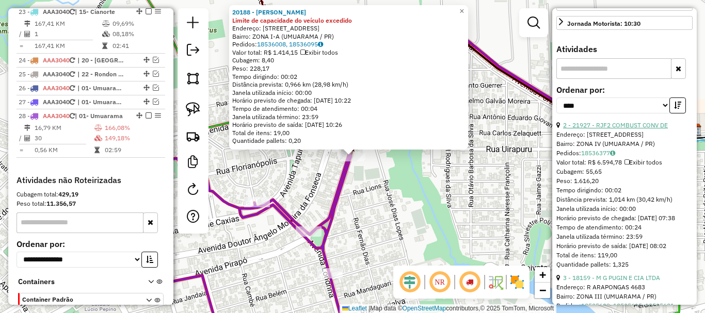
click at [613, 129] on link "2 - 21927 - RJF2 COMBUST CONV DE" at bounding box center [615, 125] width 105 height 8
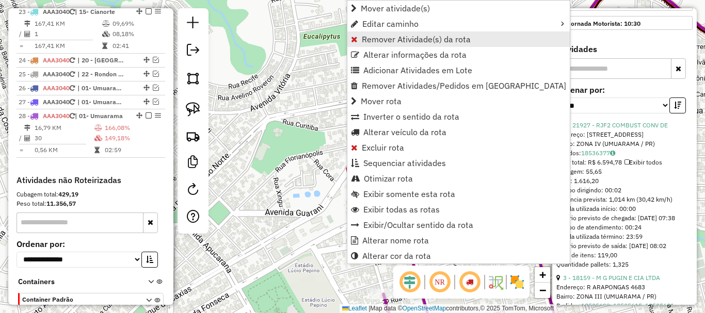
click at [433, 39] on span "Remover Atividade(s) da rota" at bounding box center [416, 39] width 109 height 8
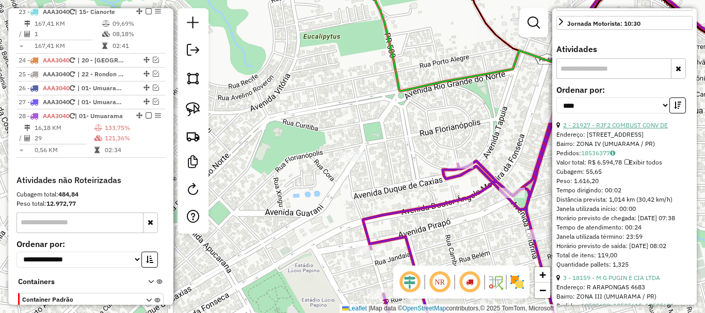
click at [627, 129] on link "2 - 21927 - RJF2 COMBUST CONV DE" at bounding box center [615, 125] width 105 height 8
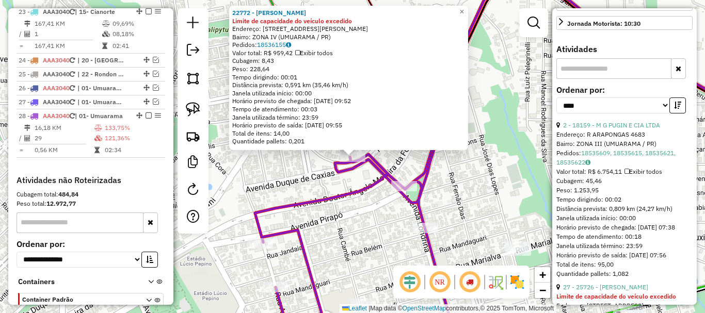
click at [513, 159] on div "22772 - [PERSON_NAME] DE A Limite de capacidade do veículo excedido Endereço: A…" at bounding box center [352, 156] width 705 height 313
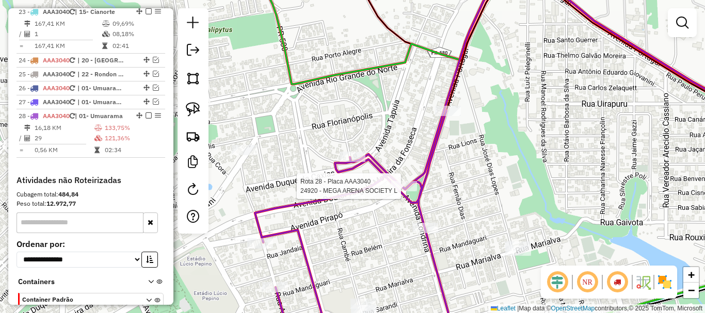
select select "*********"
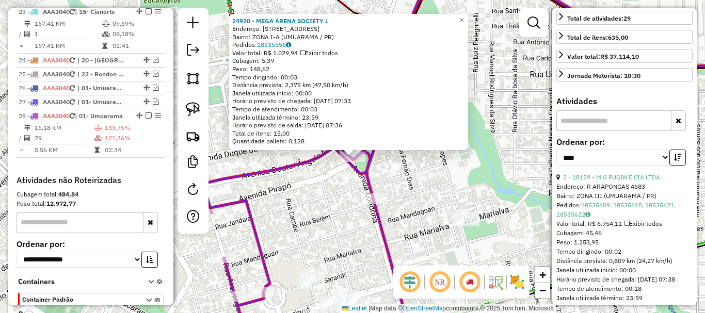
scroll to position [206, 0]
click at [607, 181] on link "2 - 18159 - M G PUGIN E CIA LTDA" at bounding box center [611, 177] width 97 height 8
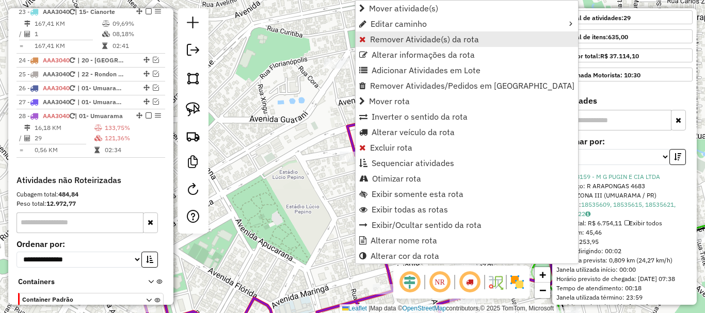
click at [450, 38] on span "Remover Atividade(s) da rota" at bounding box center [424, 39] width 109 height 8
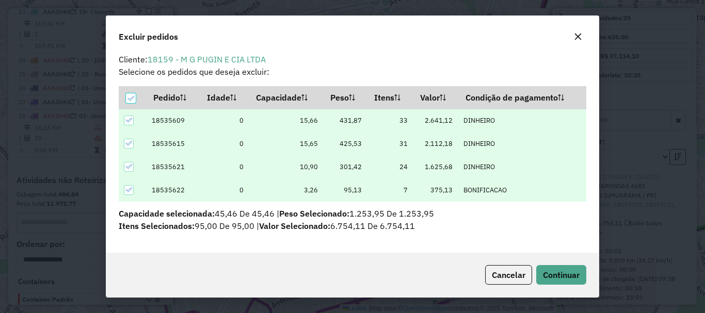
scroll to position [4, 0]
click at [556, 274] on span "Continuar" at bounding box center [561, 275] width 37 height 10
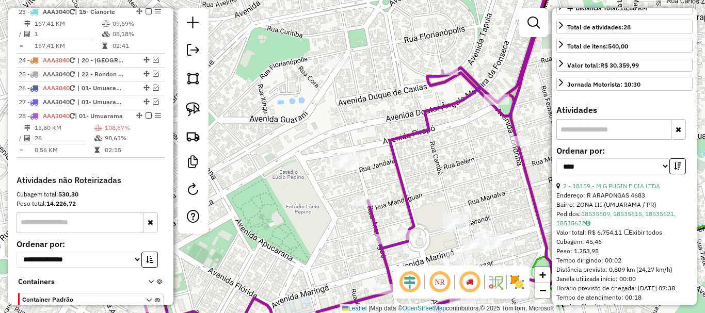
scroll to position [197, 0]
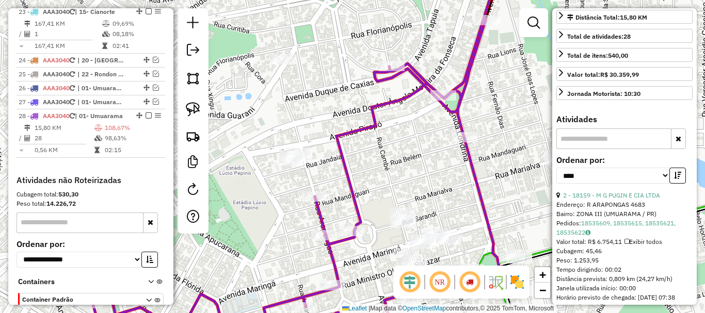
drag, startPoint x: 429, startPoint y: 144, endPoint x: 414, endPoint y: 141, distance: 14.8
click at [415, 142] on div "Janela de atendimento Grade de atendimento Capacidade Transportadoras Veículos …" at bounding box center [352, 156] width 705 height 313
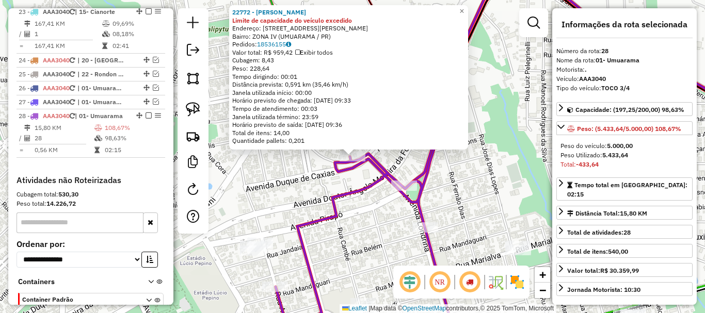
scroll to position [0, 0]
click at [448, 167] on div "22772 - CHARLES RODRIGO DE A Limite de capacidade do veículo excedido Endereço:…" at bounding box center [352, 156] width 705 height 313
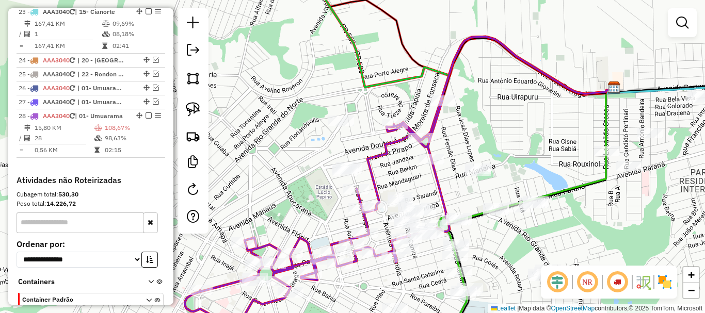
drag, startPoint x: 482, startPoint y: 172, endPoint x: 463, endPoint y: 142, distance: 35.5
click at [463, 142] on div "Janela de atendimento Grade de atendimento Capacidade Transportadoras Veículos …" at bounding box center [352, 156] width 705 height 313
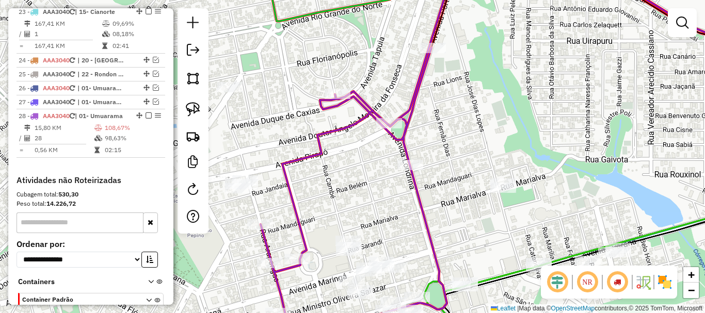
click at [464, 139] on div "Janela de atendimento Grade de atendimento Capacidade Transportadoras Veículos …" at bounding box center [352, 156] width 705 height 313
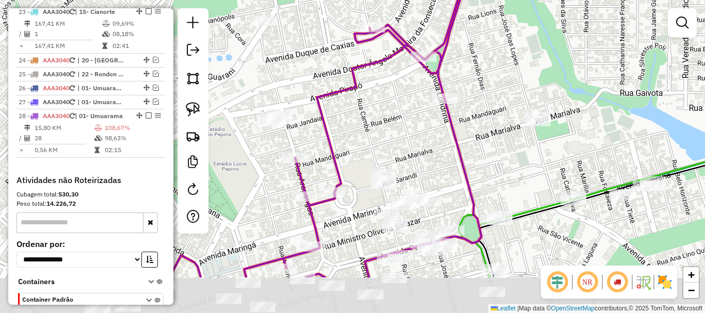
drag, startPoint x: 503, startPoint y: 93, endPoint x: 511, endPoint y: 77, distance: 18.2
click at [511, 77] on div "Janela de atendimento Grade de atendimento Capacidade Transportadoras Veículos …" at bounding box center [352, 156] width 705 height 313
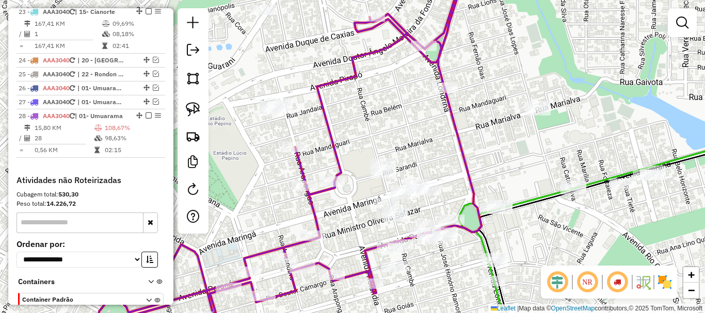
drag, startPoint x: 502, startPoint y: 109, endPoint x: 502, endPoint y: 67, distance: 42.8
click at [502, 67] on div "Janela de atendimento Grade de atendimento Capacidade Transportadoras Veículos …" at bounding box center [352, 156] width 705 height 313
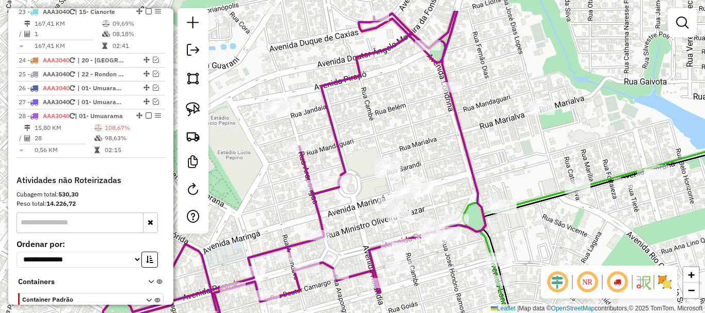
drag, startPoint x: 488, startPoint y: 91, endPoint x: 492, endPoint y: 134, distance: 42.5
click at [492, 134] on div "Janela de atendimento Grade de atendimento Capacidade Transportadoras Veículos …" at bounding box center [352, 156] width 705 height 313
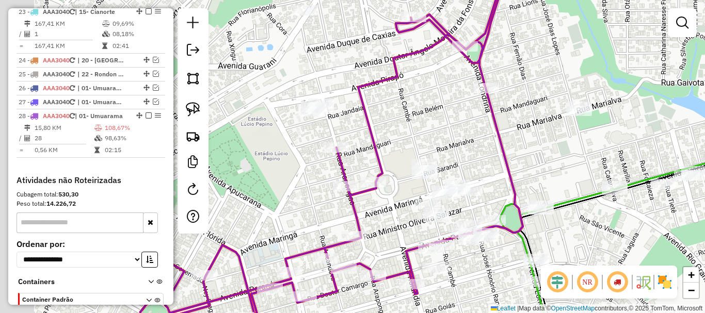
click at [437, 133] on div "Janela de atendimento Grade de atendimento Capacidade Transportadoras Veículos …" at bounding box center [352, 156] width 705 height 313
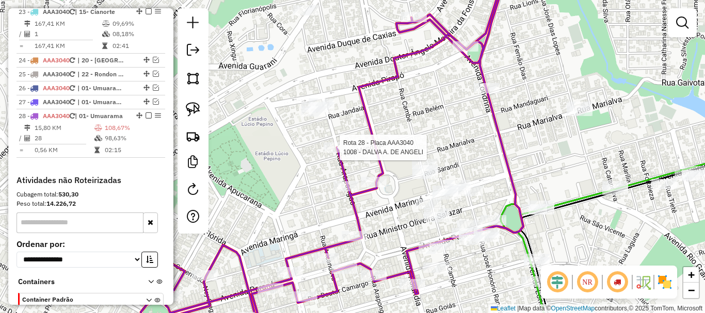
select select "*********"
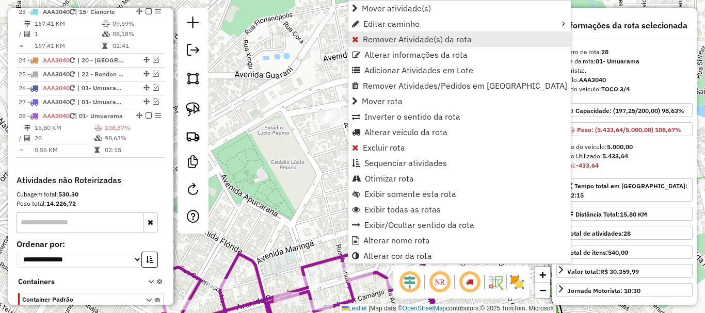
click at [430, 42] on span "Remover Atividade(s) da rota" at bounding box center [417, 39] width 109 height 8
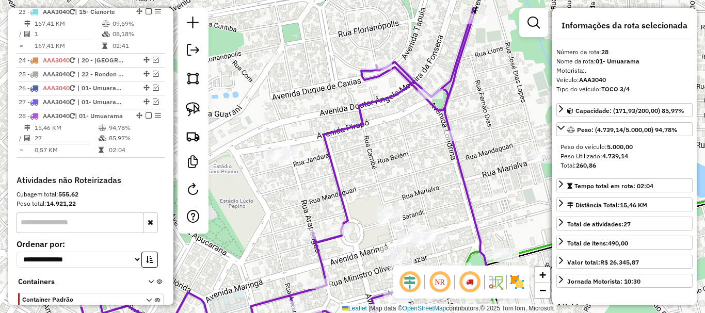
drag, startPoint x: 468, startPoint y: 126, endPoint x: 397, endPoint y: 179, distance: 88.8
click at [397, 179] on div "Janela de atendimento Grade de atendimento Capacidade Transportadoras Veículos …" at bounding box center [352, 156] width 705 height 313
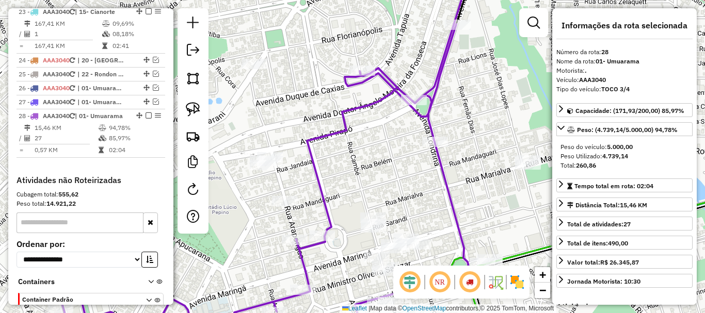
drag, startPoint x: 397, startPoint y: 178, endPoint x: 412, endPoint y: 143, distance: 38.1
click at [412, 143] on div "Janela de atendimento Grade de atendimento Capacidade Transportadoras Veículos …" at bounding box center [352, 156] width 705 height 313
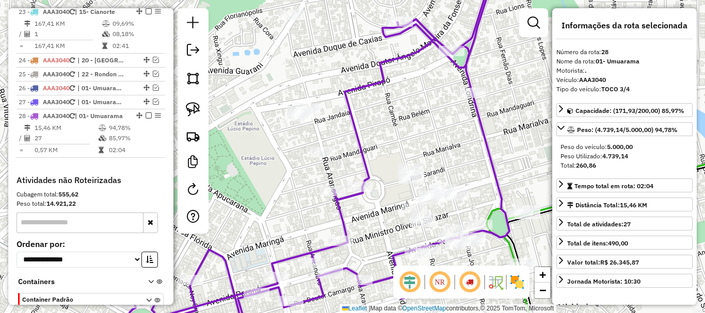
drag, startPoint x: 412, startPoint y: 140, endPoint x: 416, endPoint y: 136, distance: 5.8
click at [416, 136] on div "Janela de atendimento Grade de atendimento Capacidade Transportadoras Veículos …" at bounding box center [352, 156] width 705 height 313
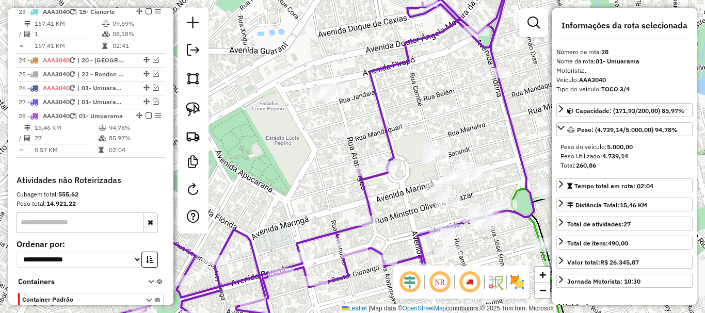
drag, startPoint x: 388, startPoint y: 176, endPoint x: 440, endPoint y: 119, distance: 77.1
click at [440, 119] on div "Janela de atendimento Grade de atendimento Capacidade Transportadoras Veículos …" at bounding box center [352, 156] width 705 height 313
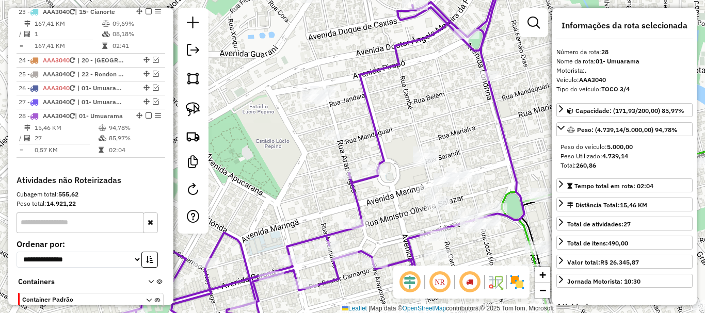
drag, startPoint x: 437, startPoint y: 121, endPoint x: 428, endPoint y: 124, distance: 10.3
click at [428, 124] on div "Janela de atendimento Grade de atendimento Capacidade Transportadoras Veículos …" at bounding box center [352, 156] width 705 height 313
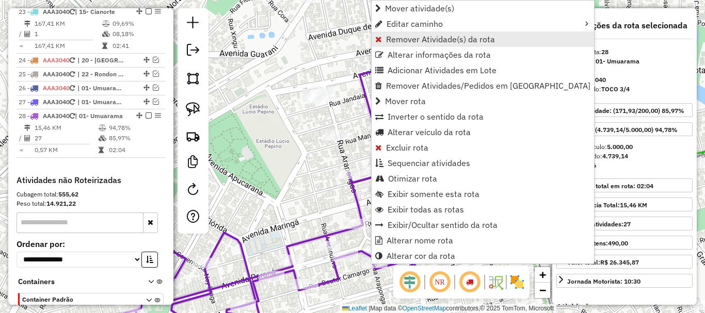
click at [450, 37] on span "Remover Atividade(s) da rota" at bounding box center [440, 39] width 109 height 8
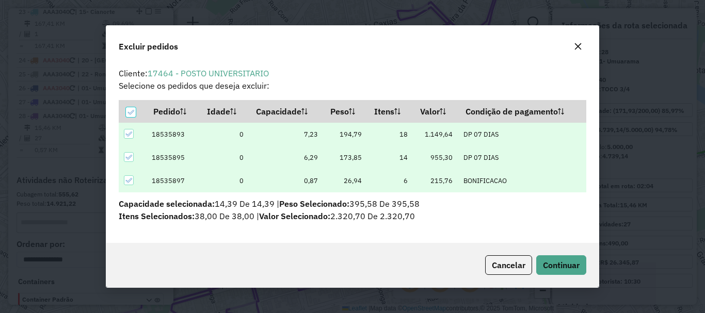
scroll to position [6, 3]
click at [559, 258] on button "Continuar" at bounding box center [561, 265] width 50 height 20
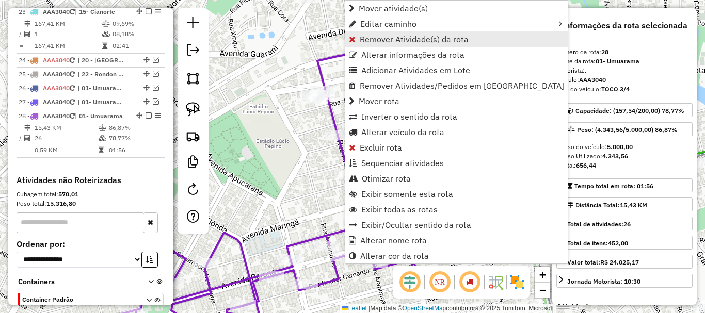
click at [462, 37] on span "Remover Atividade(s) da rota" at bounding box center [414, 39] width 109 height 8
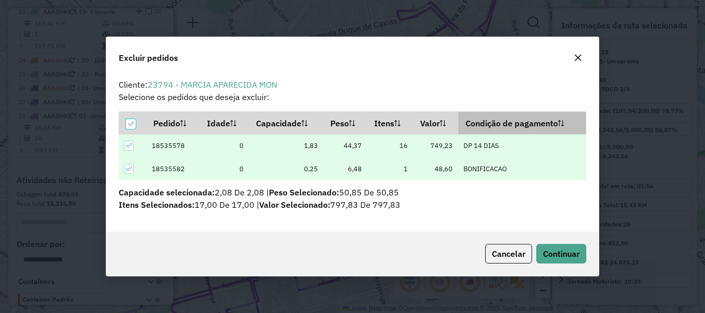
scroll to position [0, 0]
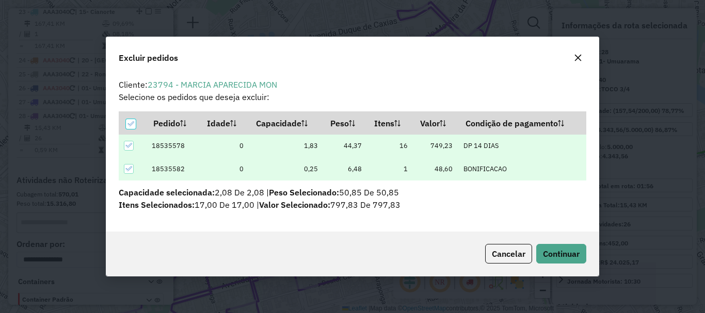
click at [572, 268] on div "Cancelar Continuar" at bounding box center [352, 254] width 492 height 44
click at [561, 258] on span "Continuar" at bounding box center [561, 254] width 37 height 10
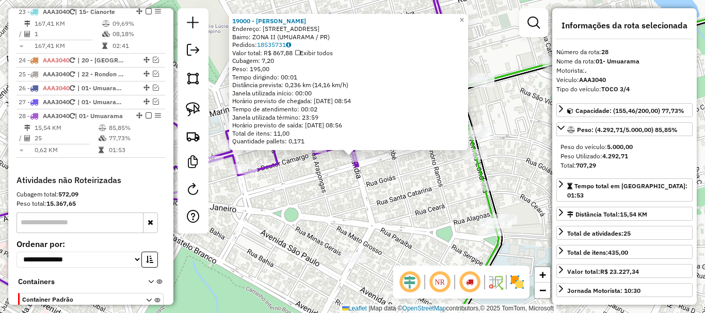
click at [418, 189] on div "19000 - JOAO DALBERTO ZIOLLI Endereço: AV ROLANDIA 3864 Bairro: ZONA II (UMUARA…" at bounding box center [352, 156] width 705 height 313
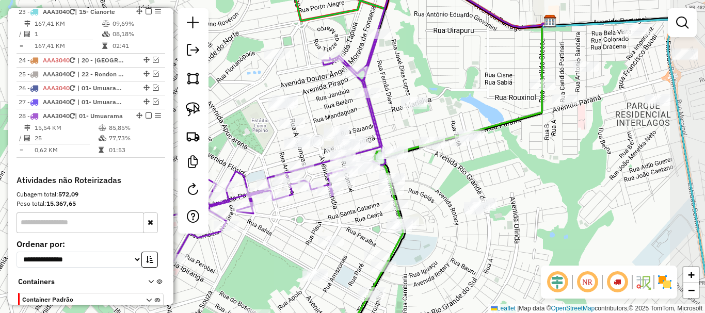
drag, startPoint x: 403, startPoint y: 207, endPoint x: 338, endPoint y: 225, distance: 67.6
click at [338, 225] on div "Janela de atendimento Grade de atendimento Capacidade Transportadoras Veículos …" at bounding box center [352, 156] width 705 height 313
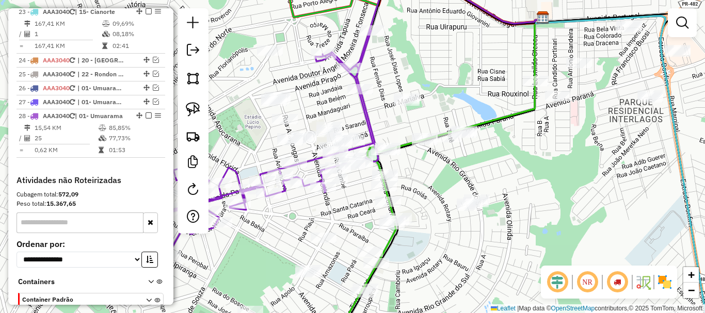
click at [369, 199] on div "Janela de atendimento Grade de atendimento Capacidade Transportadoras Veículos …" at bounding box center [352, 156] width 705 height 313
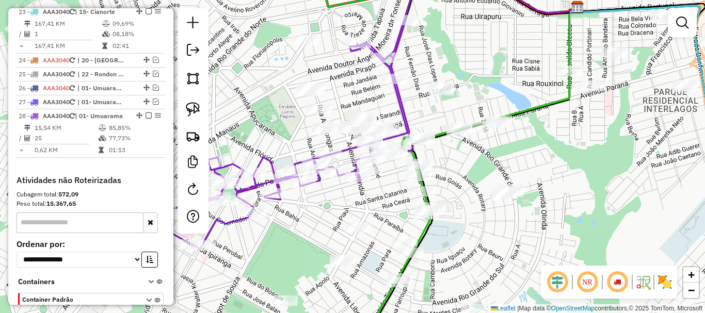
drag, startPoint x: 352, startPoint y: 212, endPoint x: 387, endPoint y: 202, distance: 36.1
click at [387, 202] on div "Janela de atendimento Grade de atendimento Capacidade Transportadoras Veículos …" at bounding box center [352, 156] width 705 height 313
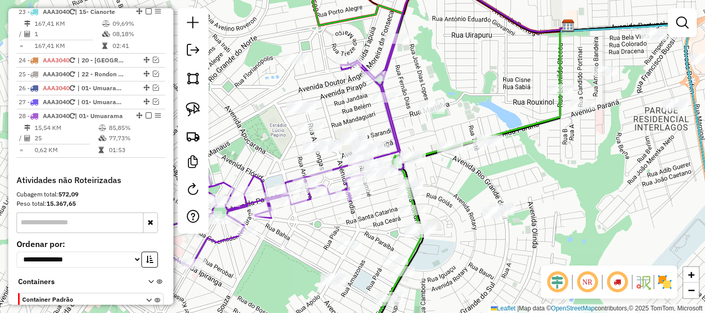
drag, startPoint x: 372, startPoint y: 202, endPoint x: 363, endPoint y: 220, distance: 20.8
click at [363, 220] on div "Janela de atendimento Grade de atendimento Capacidade Transportadoras Veículos …" at bounding box center [352, 156] width 705 height 313
click at [194, 106] on img at bounding box center [193, 109] width 14 height 14
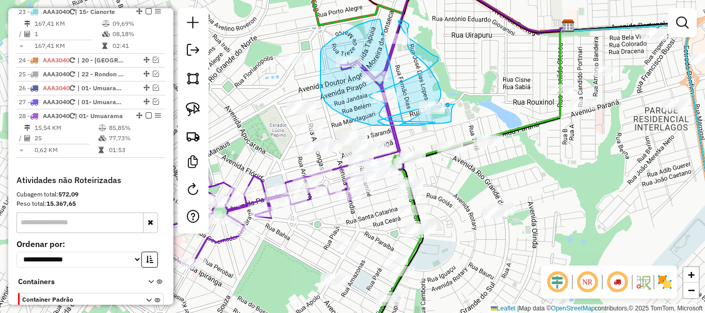
drag, startPoint x: 376, startPoint y: 20, endPoint x: 396, endPoint y: 124, distance: 106.6
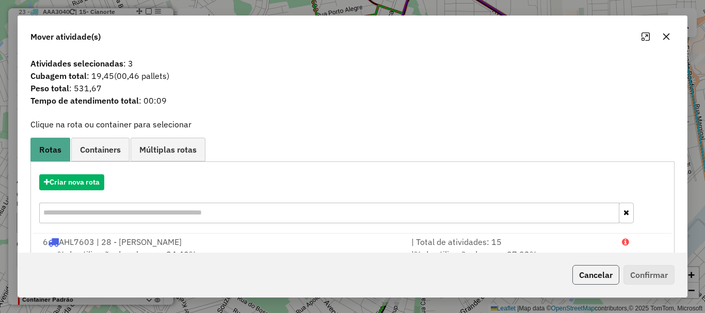
click at [606, 276] on button "Cancelar" at bounding box center [595, 275] width 47 height 20
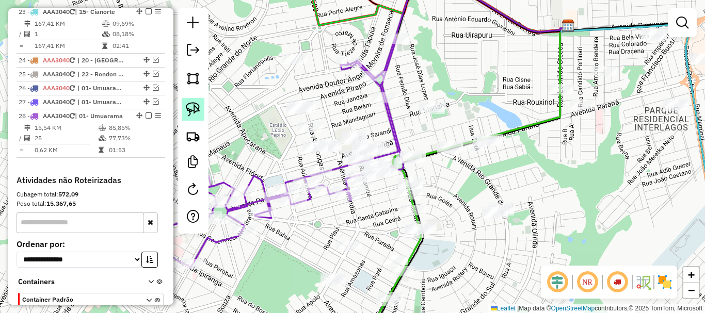
click at [193, 102] on img at bounding box center [193, 109] width 14 height 14
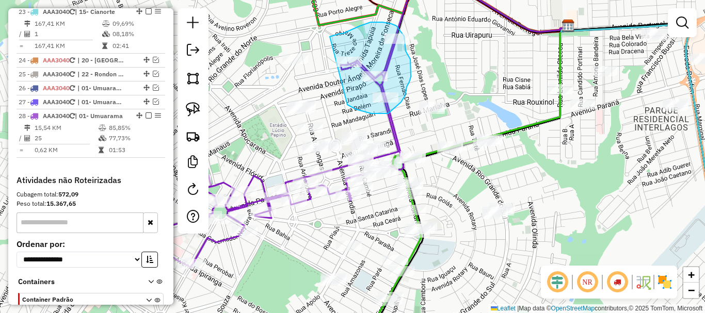
drag, startPoint x: 350, startPoint y: 107, endPoint x: 327, endPoint y: 37, distance: 73.6
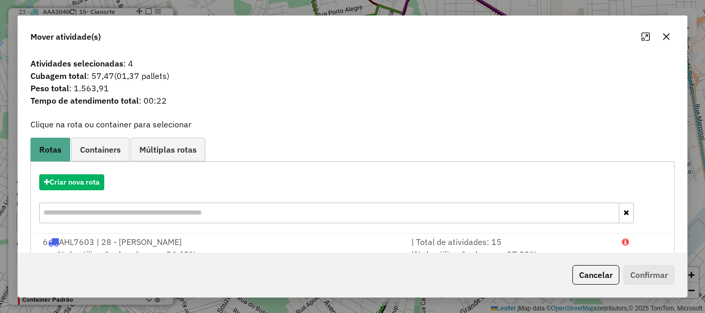
click at [664, 35] on icon "button" at bounding box center [666, 37] width 7 height 7
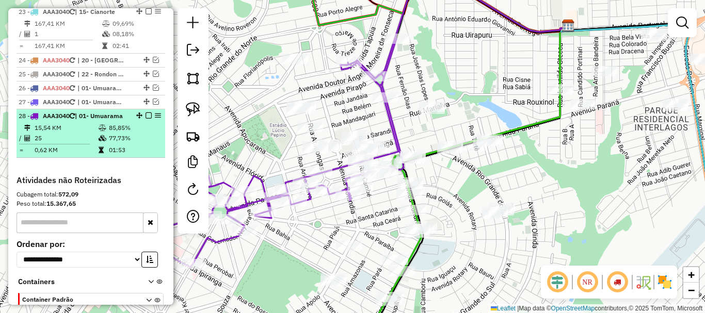
click at [148, 112] on em at bounding box center [148, 115] width 6 height 6
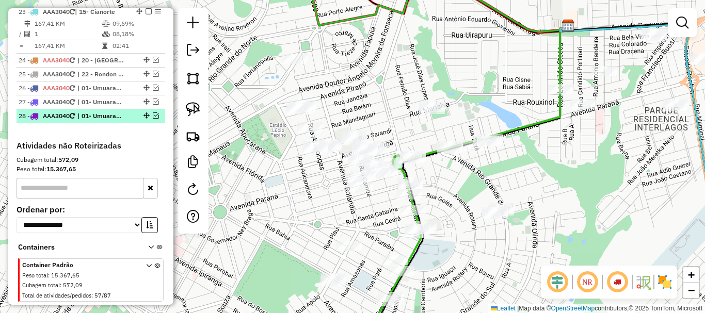
scroll to position [1247, 0]
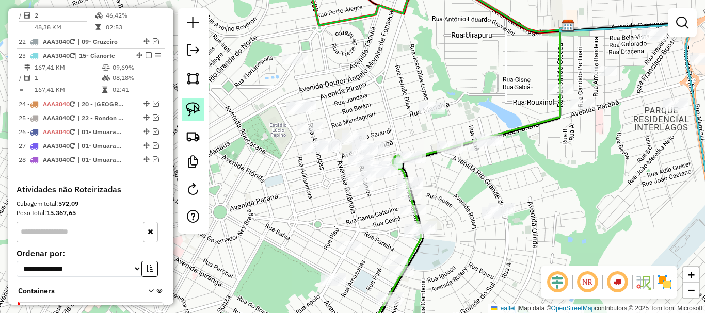
click at [195, 103] on img at bounding box center [193, 109] width 14 height 14
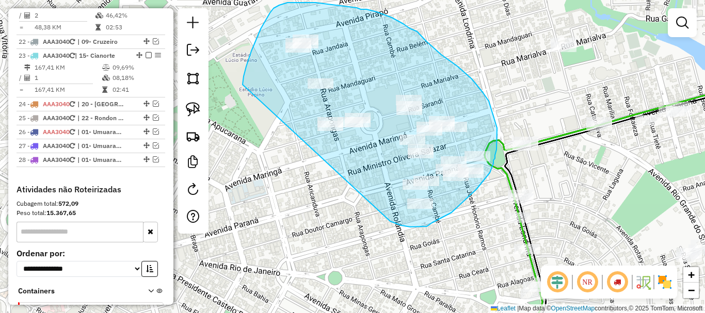
drag, startPoint x: 390, startPoint y: 221, endPoint x: 242, endPoint y: 85, distance: 201.1
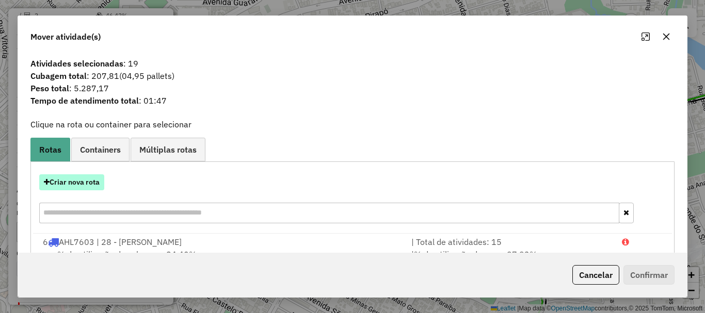
click at [79, 182] on button "Criar nova rota" at bounding box center [71, 182] width 65 height 16
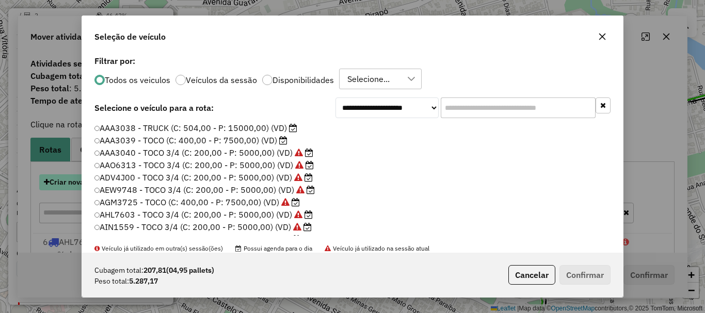
scroll to position [6, 3]
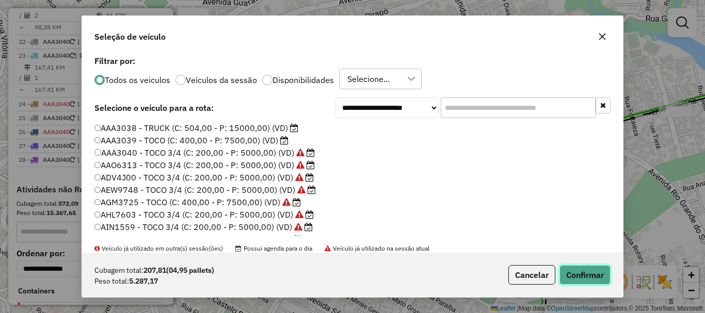
click at [579, 274] on button "Confirmar" at bounding box center [584, 275] width 51 height 20
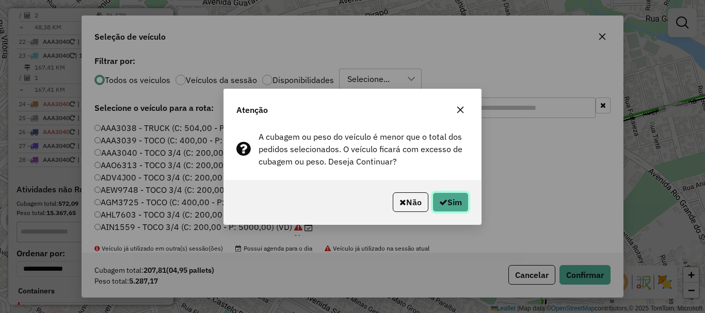
click at [447, 200] on button "Sim" at bounding box center [450, 202] width 36 height 20
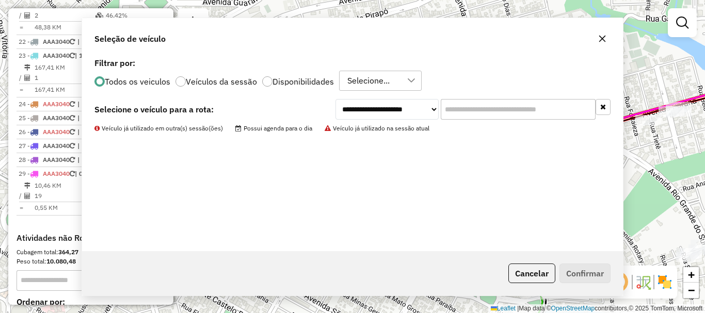
scroll to position [1291, 0]
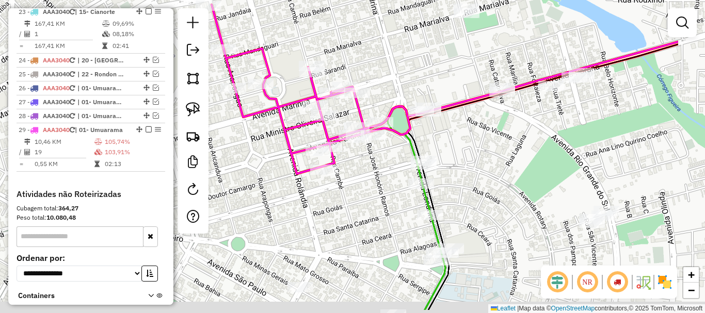
drag, startPoint x: 486, startPoint y: 96, endPoint x: 387, endPoint y: 59, distance: 106.0
click at [387, 59] on div "Janela de atendimento Grade de atendimento Capacidade Transportadoras Veículos …" at bounding box center [352, 156] width 705 height 313
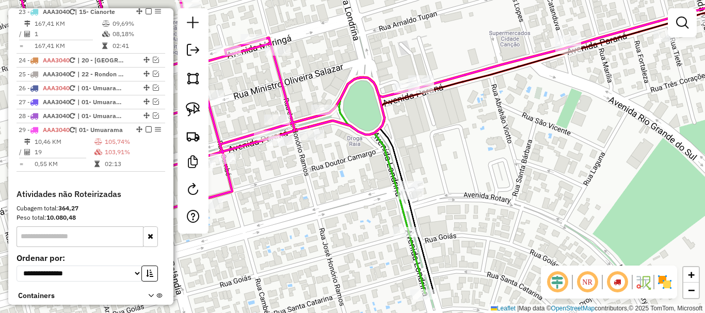
drag, startPoint x: 419, startPoint y: 96, endPoint x: 386, endPoint y: 46, distance: 59.9
click at [386, 46] on div "Janela de atendimento Grade de atendimento Capacidade Transportadoras Veículos …" at bounding box center [352, 156] width 705 height 313
select select "*********"
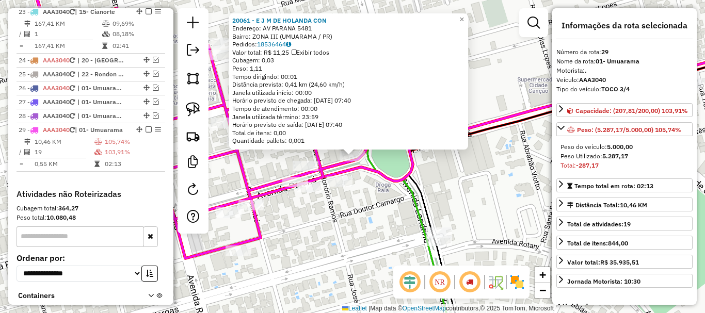
scroll to position [1305, 0]
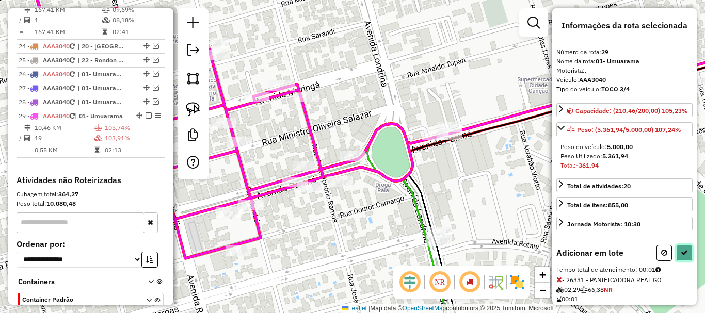
click at [686, 261] on button at bounding box center [684, 253] width 17 height 16
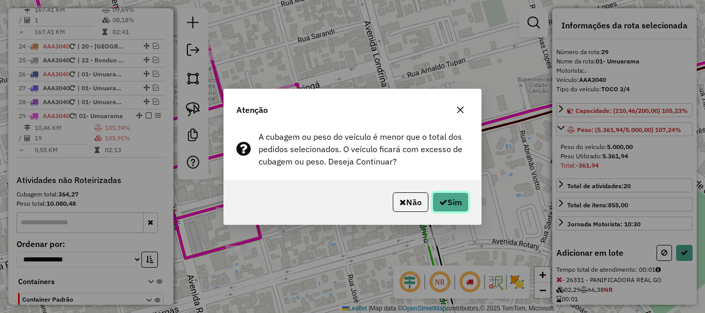
click at [453, 200] on button "Sim" at bounding box center [450, 202] width 36 height 20
select select "*********"
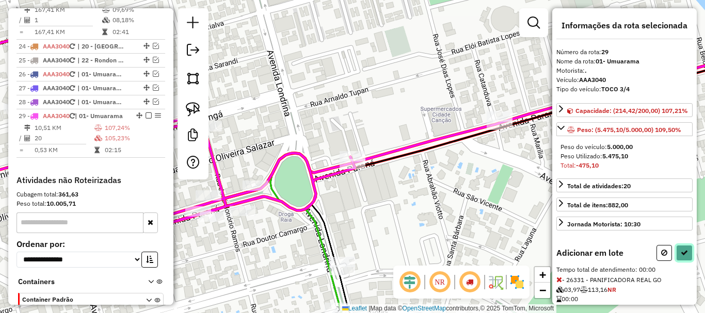
click at [680, 256] on icon at bounding box center [683, 252] width 7 height 7
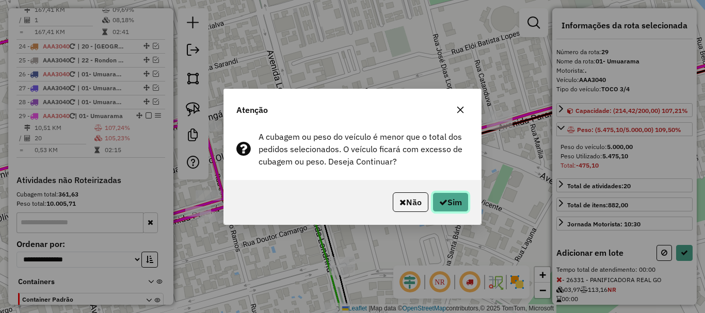
click at [441, 199] on icon "button" at bounding box center [443, 202] width 8 height 8
select select "*********"
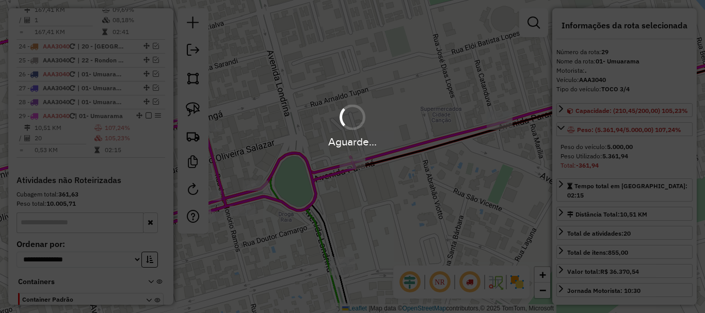
drag, startPoint x: 464, startPoint y: 159, endPoint x: 473, endPoint y: 142, distance: 19.8
click at [474, 139] on div "Aguarde..." at bounding box center [352, 156] width 705 height 313
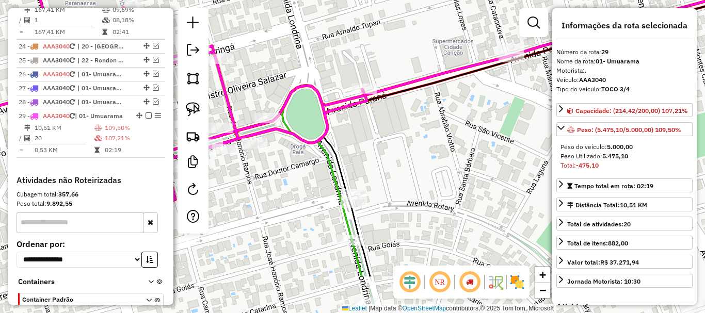
drag, startPoint x: 446, startPoint y: 199, endPoint x: 463, endPoint y: 125, distance: 75.7
click at [460, 126] on div "Janela de atendimento Grade de atendimento Capacidade Transportadoras Veículos …" at bounding box center [352, 156] width 705 height 313
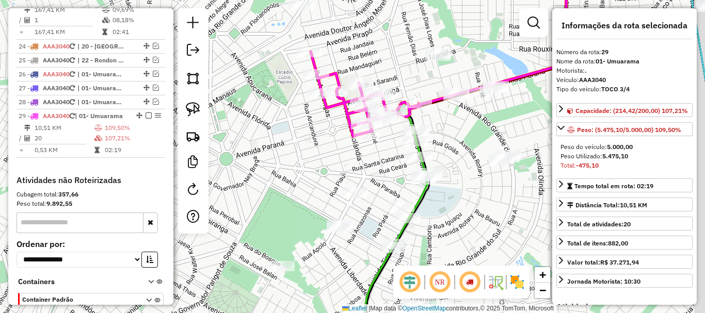
drag, startPoint x: 502, startPoint y: 156, endPoint x: 469, endPoint y: 138, distance: 38.3
click at [475, 138] on div "Janela de atendimento Grade de atendimento Capacidade Transportadoras Veículos …" at bounding box center [352, 156] width 705 height 313
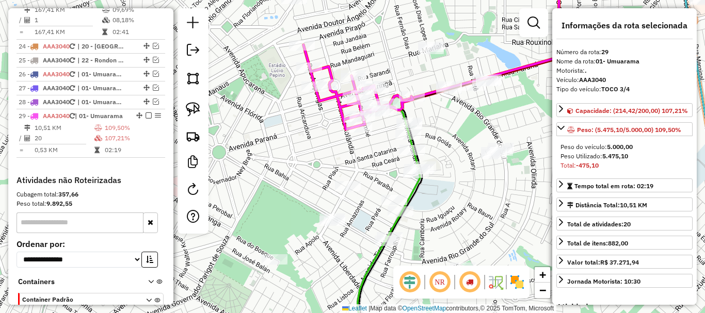
drag, startPoint x: 434, startPoint y: 131, endPoint x: 319, endPoint y: 150, distance: 116.7
click at [331, 148] on div "Janela de atendimento Grade de atendimento Capacidade Transportadoras Veículos …" at bounding box center [352, 156] width 705 height 313
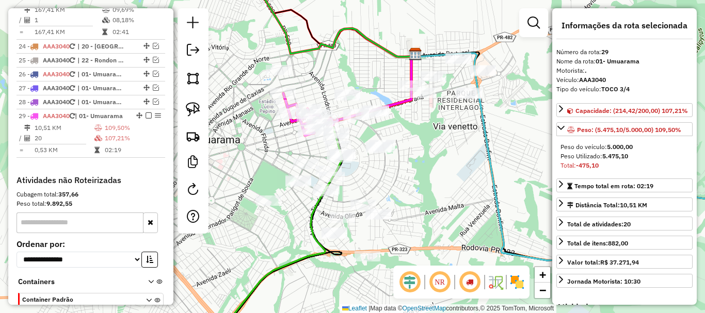
drag, startPoint x: 441, startPoint y: 148, endPoint x: 456, endPoint y: 153, distance: 15.8
click at [456, 153] on div "Janela de atendimento Grade de atendimento Capacidade Transportadoras Veículos …" at bounding box center [352, 156] width 705 height 313
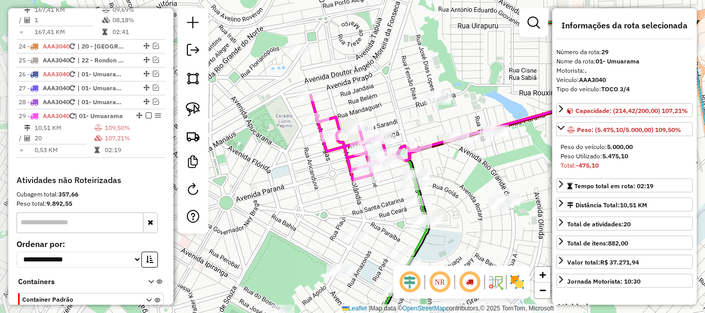
drag, startPoint x: 272, startPoint y: 60, endPoint x: 398, endPoint y: 106, distance: 134.5
click at [398, 106] on div "Janela de atendimento Grade de atendimento Capacidade Transportadoras Veículos …" at bounding box center [352, 156] width 705 height 313
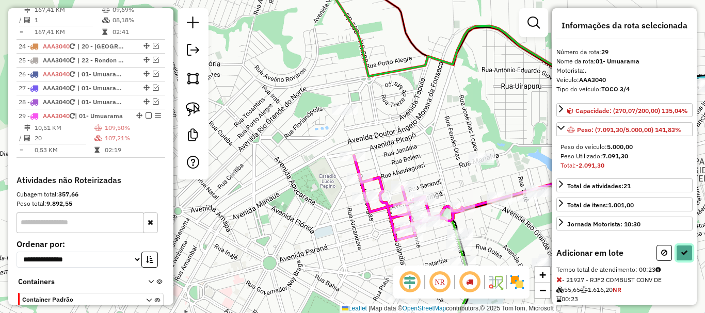
click at [685, 256] on button at bounding box center [684, 253] width 17 height 16
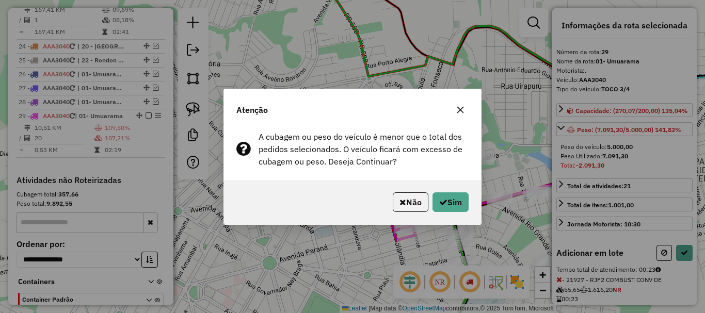
click at [451, 191] on div "Não Sim" at bounding box center [352, 202] width 257 height 44
click at [459, 202] on button "Sim" at bounding box center [450, 202] width 36 height 20
select select "*********"
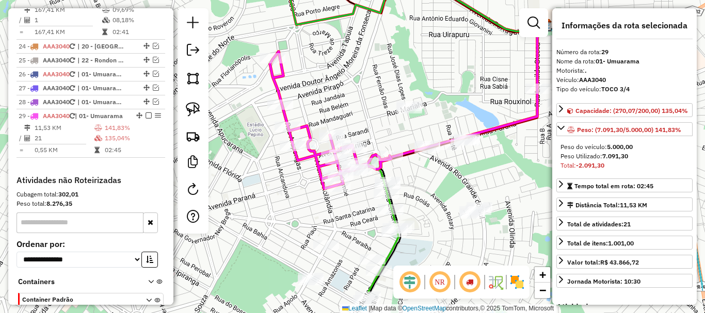
drag, startPoint x: 422, startPoint y: 122, endPoint x: 346, endPoint y: 69, distance: 93.0
click at [349, 69] on div "Janela de atendimento Grade de atendimento Capacidade Transportadoras Veículos …" at bounding box center [352, 156] width 705 height 313
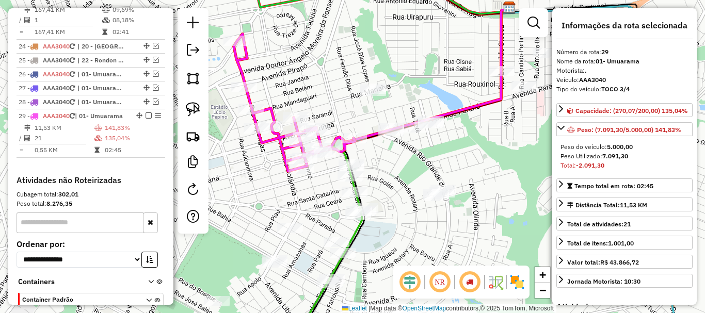
drag, startPoint x: 453, startPoint y: 164, endPoint x: 396, endPoint y: 137, distance: 63.2
click at [396, 137] on div "Janela de atendimento Grade de atendimento Capacidade Transportadoras Veículos …" at bounding box center [352, 156] width 705 height 313
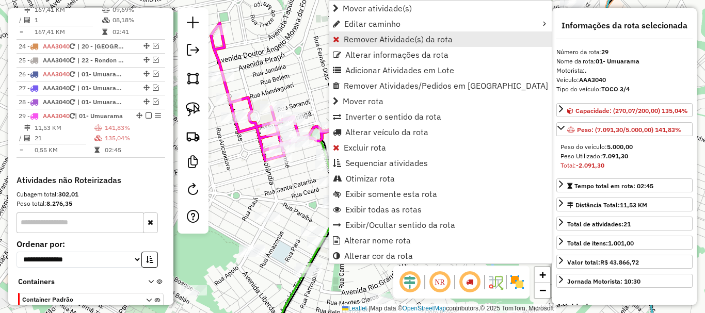
click at [402, 39] on span "Remover Atividade(s) da rota" at bounding box center [398, 39] width 109 height 8
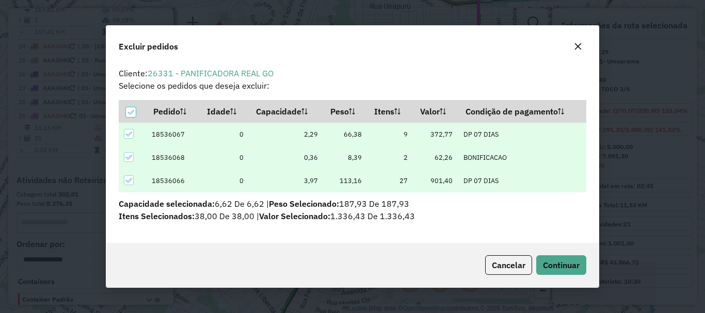
scroll to position [0, 0]
click at [561, 264] on span "Continuar" at bounding box center [561, 265] width 37 height 10
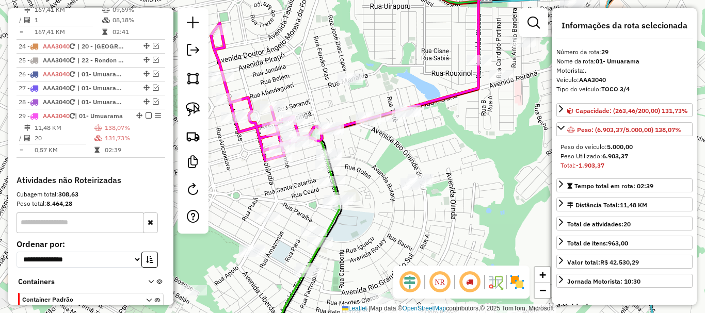
drag, startPoint x: 335, startPoint y: 102, endPoint x: 355, endPoint y: 90, distance: 23.4
click at [355, 90] on div "Janela de atendimento Grade de atendimento Capacidade Transportadoras Veículos …" at bounding box center [352, 156] width 705 height 313
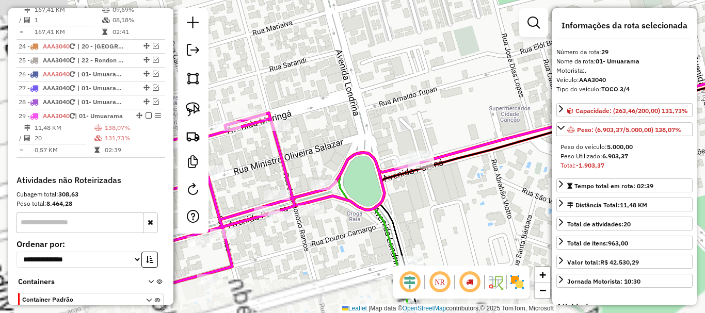
drag, startPoint x: 311, startPoint y: 121, endPoint x: 441, endPoint y: 72, distance: 139.4
click at [441, 72] on div "Janela de atendimento Grade de atendimento Capacidade Transportadoras Veículos …" at bounding box center [352, 156] width 705 height 313
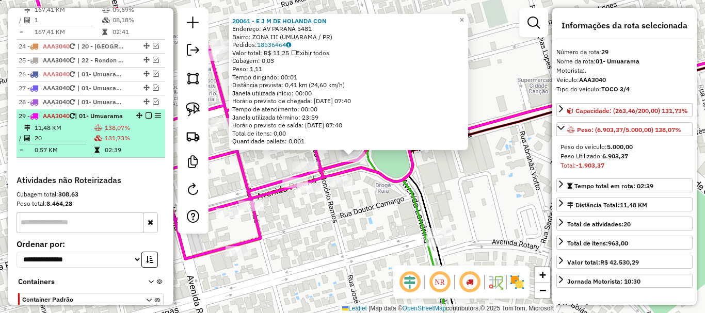
click at [148, 112] on em at bounding box center [148, 115] width 6 height 6
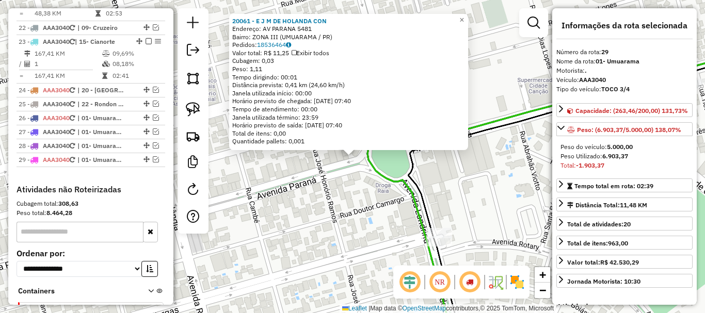
click at [465, 96] on div "20061 - E J M DE HOLANDA CON Endereço: AV PARANA 5481 Bairro: ZONA III (UMUARAM…" at bounding box center [348, 81] width 233 height 129
click at [491, 93] on div "20061 - E J M DE HOLANDA CON Endereço: AV PARANA 5481 Bairro: ZONA III (UMUARAM…" at bounding box center [352, 156] width 705 height 313
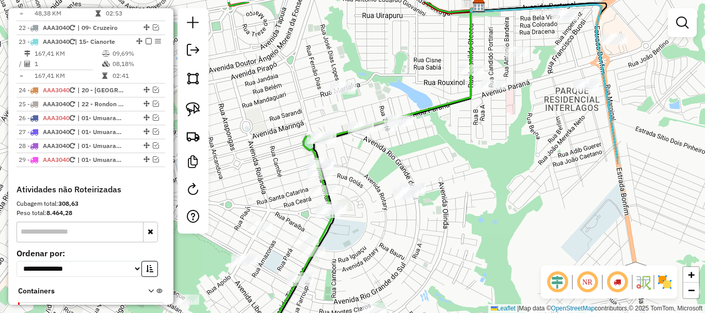
drag, startPoint x: 518, startPoint y: 139, endPoint x: 383, endPoint y: 170, distance: 138.3
click at [383, 170] on div "Janela de atendimento Grade de atendimento Capacidade Transportadoras Veículos …" at bounding box center [352, 156] width 705 height 313
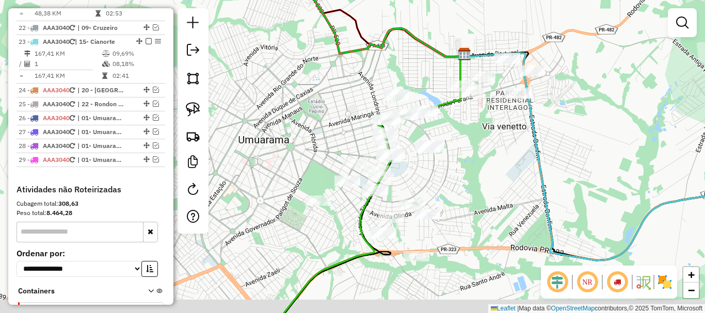
drag, startPoint x: 484, startPoint y: 157, endPoint x: 489, endPoint y: 114, distance: 43.1
click at [489, 116] on div "Janela de atendimento Grade de atendimento Capacidade Transportadoras Veículos …" at bounding box center [352, 156] width 705 height 313
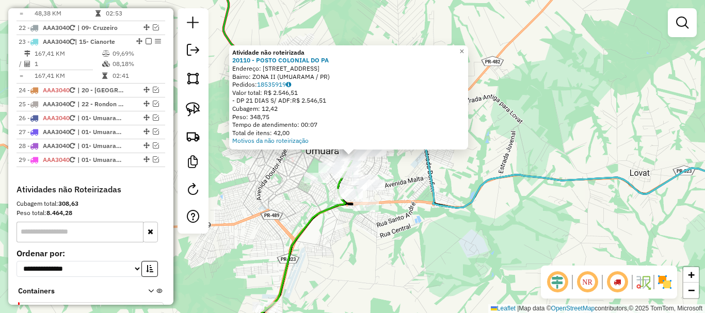
click at [426, 173] on icon at bounding box center [581, 156] width 387 height 104
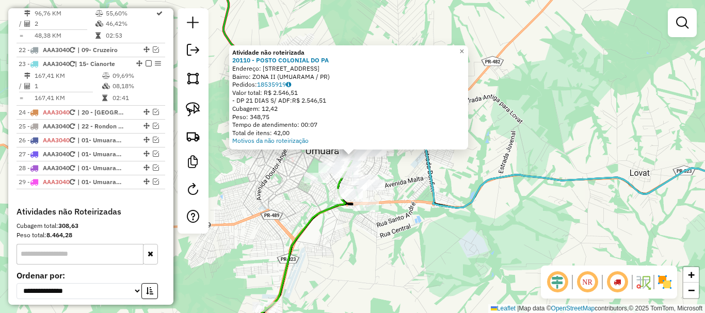
select select "*********"
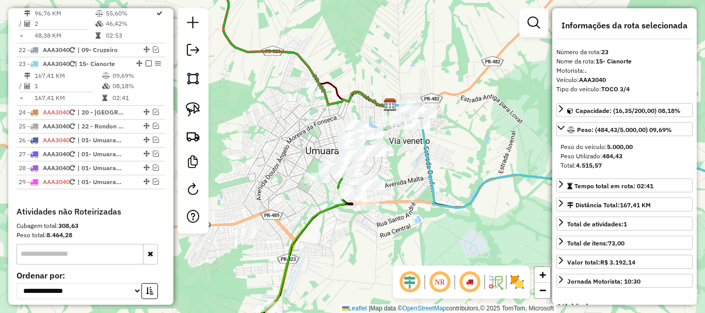
scroll to position [1222, 0]
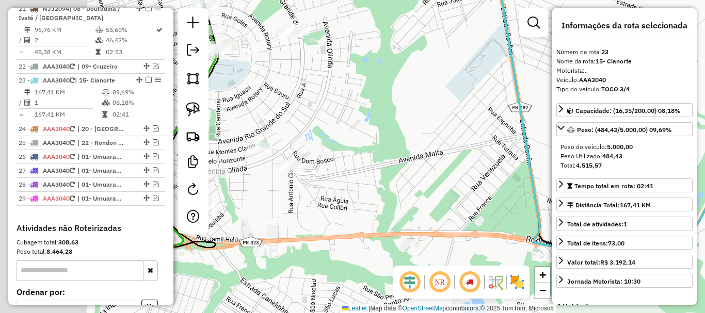
drag, startPoint x: 415, startPoint y: 165, endPoint x: 494, endPoint y: 107, distance: 98.1
click at [543, 78] on div "Janela de atendimento Grade de atendimento Capacidade Transportadoras Veículos …" at bounding box center [352, 156] width 705 height 313
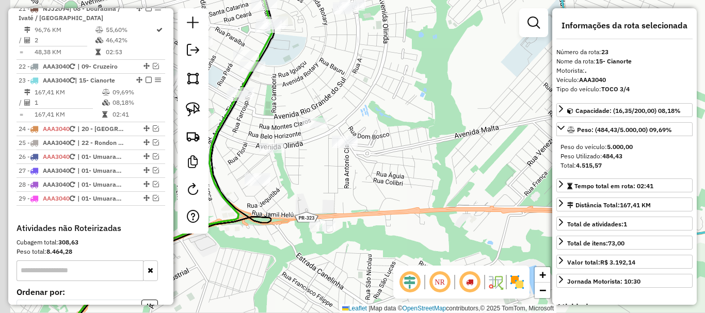
drag, startPoint x: 404, startPoint y: 137, endPoint x: 483, endPoint y: 100, distance: 86.5
click at [483, 100] on div "Janela de atendimento Grade de atendimento Capacidade Transportadoras Veículos …" at bounding box center [352, 156] width 705 height 313
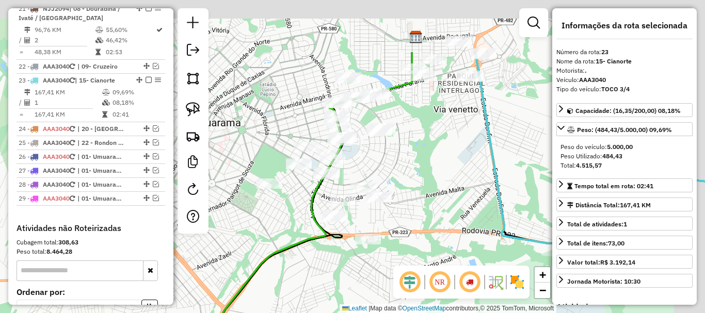
drag, startPoint x: 469, startPoint y: 125, endPoint x: 405, endPoint y: 209, distance: 105.2
click at [405, 209] on div "Janela de atendimento Grade de atendimento Capacidade Transportadoras Veículos …" at bounding box center [352, 156] width 705 height 313
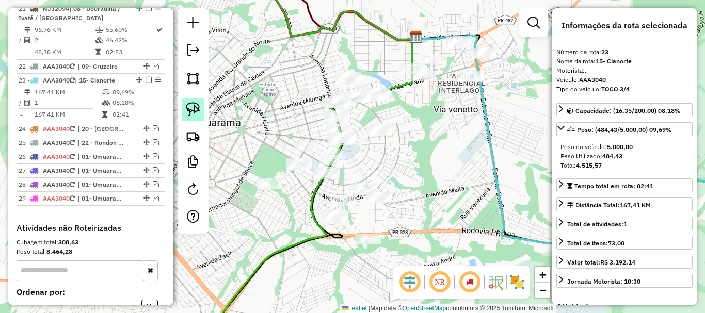
click at [196, 110] on img at bounding box center [193, 109] width 14 height 14
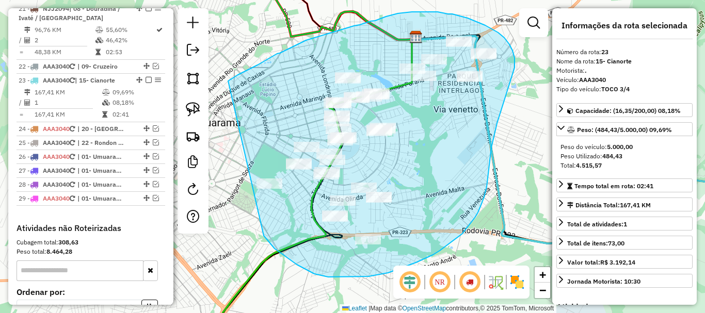
drag, startPoint x: 265, startPoint y: 238, endPoint x: 227, endPoint y: 82, distance: 160.4
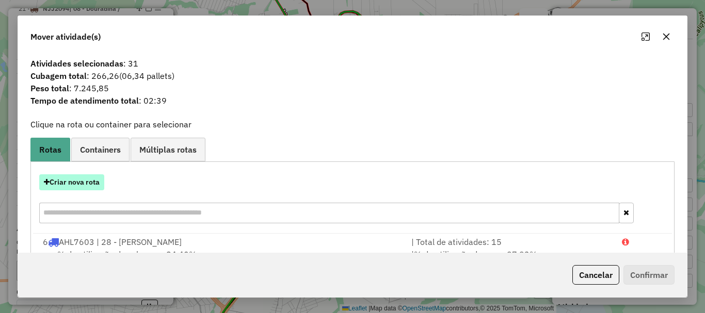
click at [91, 183] on button "Criar nova rota" at bounding box center [71, 182] width 65 height 16
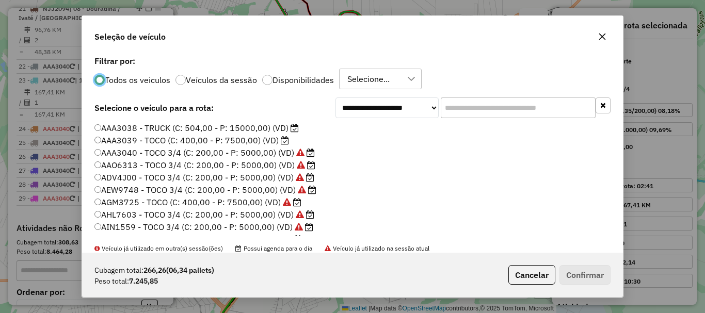
scroll to position [6, 3]
click at [593, 273] on button "Confirmar" at bounding box center [584, 275] width 51 height 20
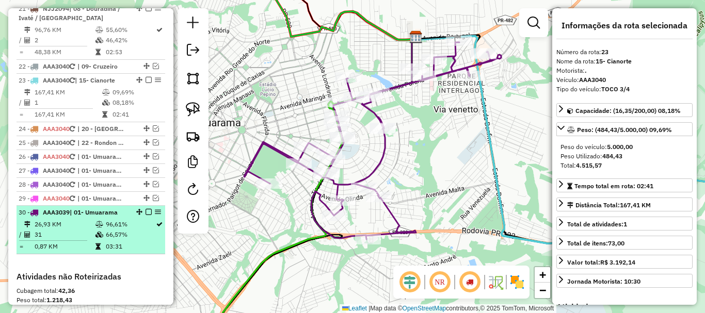
click at [147, 209] on em at bounding box center [148, 212] width 6 height 6
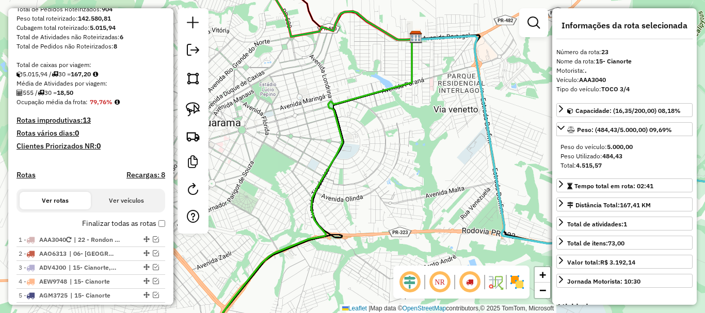
scroll to position [87, 0]
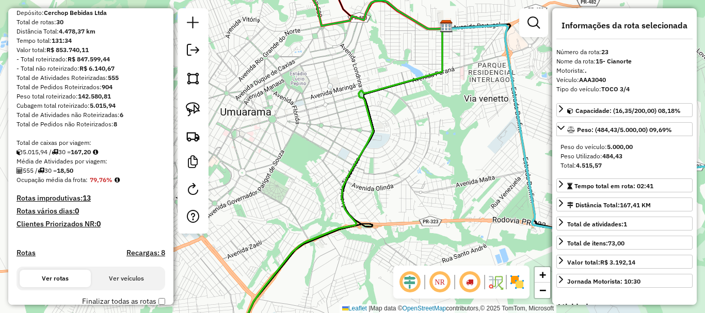
drag, startPoint x: 442, startPoint y: 116, endPoint x: 472, endPoint y: 105, distance: 32.3
click at [472, 105] on div "Janela de atendimento Grade de atendimento Capacidade Transportadoras Veículos …" at bounding box center [352, 156] width 705 height 313
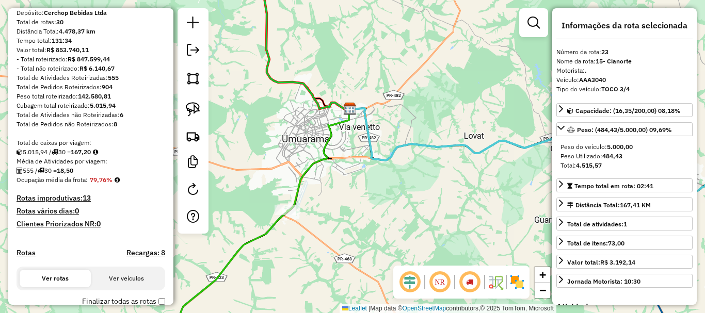
click at [139, 257] on h4 "Recargas: 8" at bounding box center [145, 253] width 39 height 9
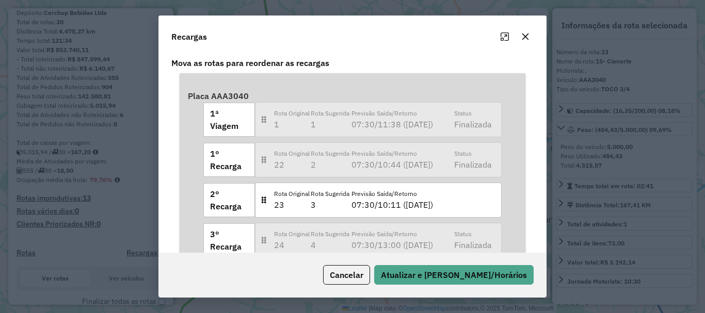
click at [528, 38] on icon "button" at bounding box center [525, 36] width 8 height 8
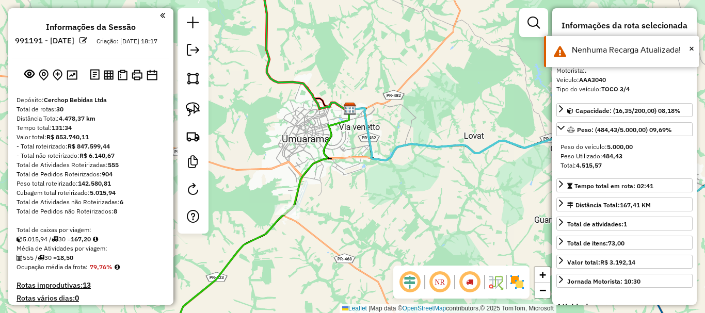
scroll to position [52, 0]
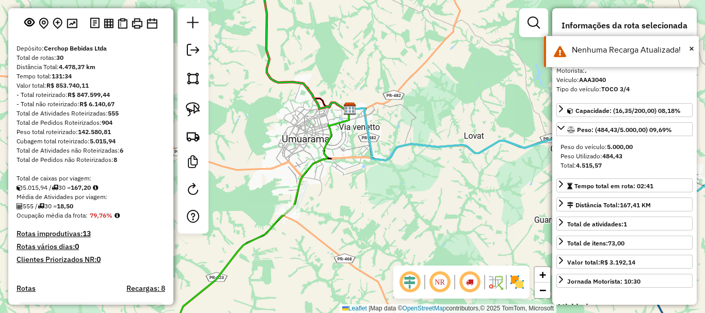
click at [80, 238] on h4 "Rotas improdutivas: 13" at bounding box center [91, 234] width 149 height 9
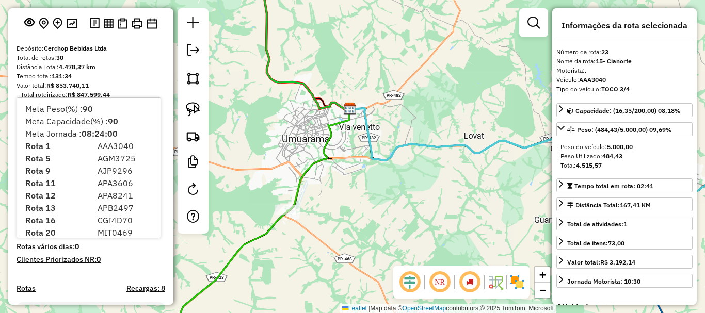
click at [397, 197] on div "Janela de atendimento Grade de atendimento Capacidade Transportadoras Veículos …" at bounding box center [352, 156] width 705 height 313
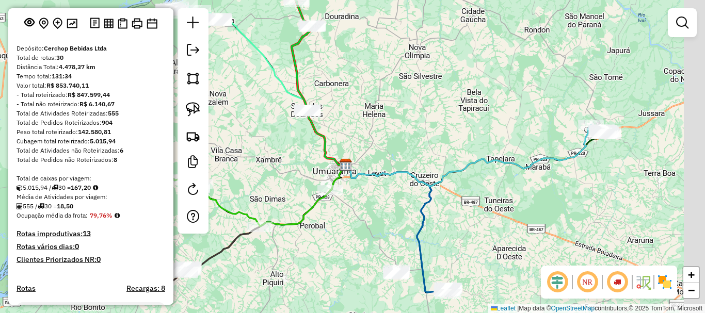
drag, startPoint x: 472, startPoint y: 142, endPoint x: 419, endPoint y: 145, distance: 52.7
click at [421, 146] on div "Janela de atendimento Grade de atendimento Capacidade Transportadoras Veículos …" at bounding box center [352, 156] width 705 height 313
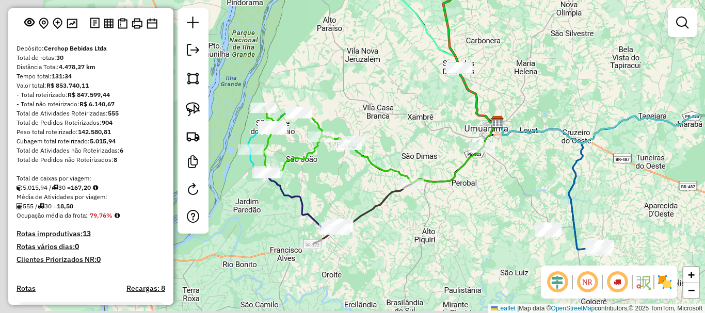
drag, startPoint x: 583, startPoint y: 100, endPoint x: 608, endPoint y: 96, distance: 25.0
click at [608, 96] on div "Janela de atendimento Grade de atendimento Capacidade Transportadoras Veículos …" at bounding box center [352, 156] width 705 height 313
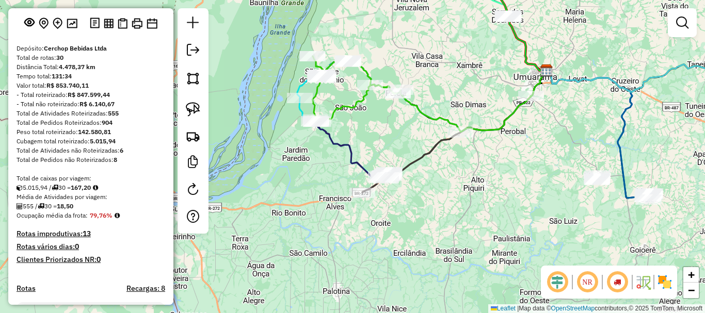
drag, startPoint x: 442, startPoint y: 142, endPoint x: 467, endPoint y: 90, distance: 57.9
click at [467, 90] on div "Janela de atendimento Grade de atendimento Capacidade Transportadoras Veículos …" at bounding box center [352, 156] width 705 height 313
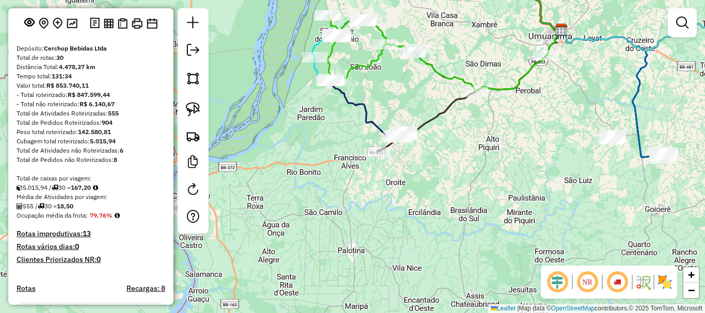
drag, startPoint x: 428, startPoint y: 155, endPoint x: 432, endPoint y: 141, distance: 14.5
click at [432, 141] on div "Janela de atendimento Grade de atendimento Capacidade Transportadoras Veículos …" at bounding box center [352, 156] width 705 height 313
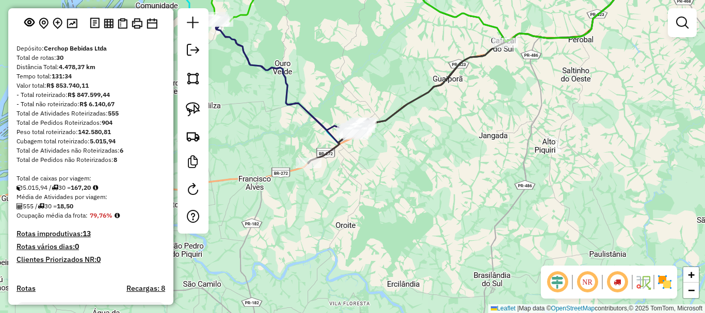
drag, startPoint x: 487, startPoint y: 121, endPoint x: 469, endPoint y: 140, distance: 25.9
click at [469, 140] on div "Janela de atendimento Grade de atendimento Capacidade Transportadoras Veículos …" at bounding box center [352, 156] width 705 height 313
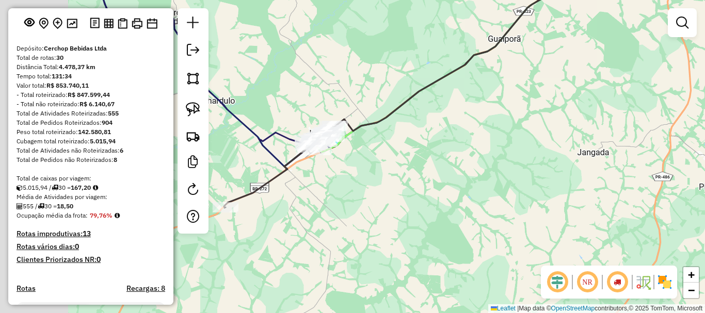
drag, startPoint x: 509, startPoint y: 131, endPoint x: 556, endPoint y: 129, distance: 47.0
click at [556, 129] on div "Janela de atendimento Grade de atendimento Capacidade Transportadoras Veículos …" at bounding box center [352, 156] width 705 height 313
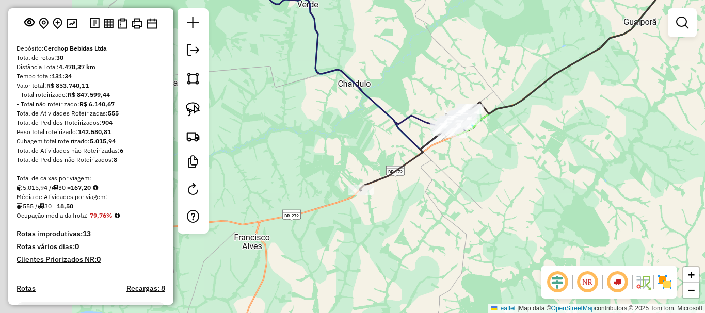
drag, startPoint x: 476, startPoint y: 144, endPoint x: 609, endPoint y: 124, distance: 135.1
click at [609, 124] on div "Janela de atendimento Grade de atendimento Capacidade Transportadoras Veículos …" at bounding box center [352, 156] width 705 height 313
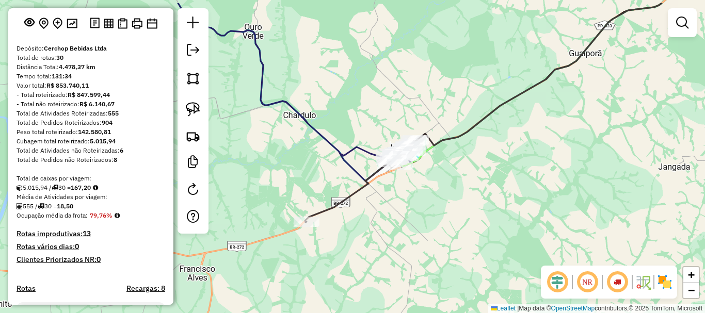
drag, startPoint x: 584, startPoint y: 132, endPoint x: 512, endPoint y: 167, distance: 80.3
click at [512, 167] on div "Janela de atendimento Grade de atendimento Capacidade Transportadoras Veículos …" at bounding box center [352, 156] width 705 height 313
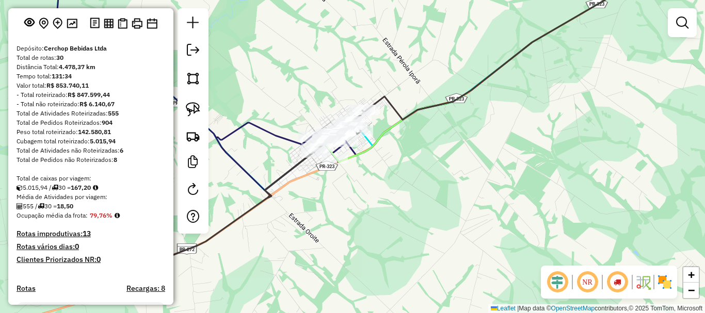
drag, startPoint x: 474, startPoint y: 168, endPoint x: 481, endPoint y: 162, distance: 9.5
click at [479, 164] on div "Janela de atendimento Grade de atendimento Capacidade Transportadoras Veículos …" at bounding box center [352, 156] width 705 height 313
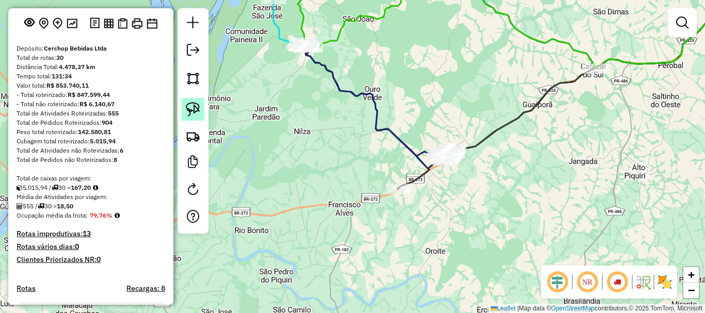
drag, startPoint x: 193, startPoint y: 105, endPoint x: 198, endPoint y: 118, distance: 14.4
click at [192, 105] on img at bounding box center [193, 109] width 14 height 14
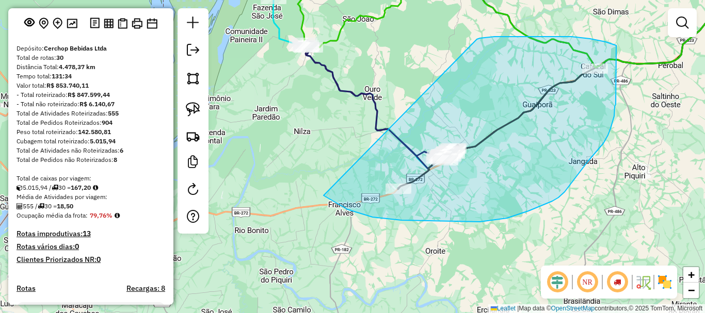
drag, startPoint x: 347, startPoint y: 209, endPoint x: 477, endPoint y: 39, distance: 213.9
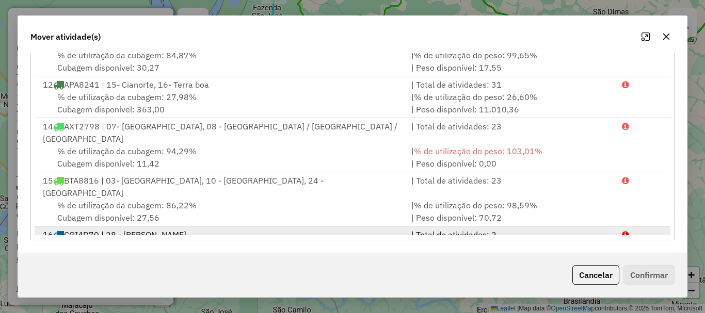
scroll to position [0, 0]
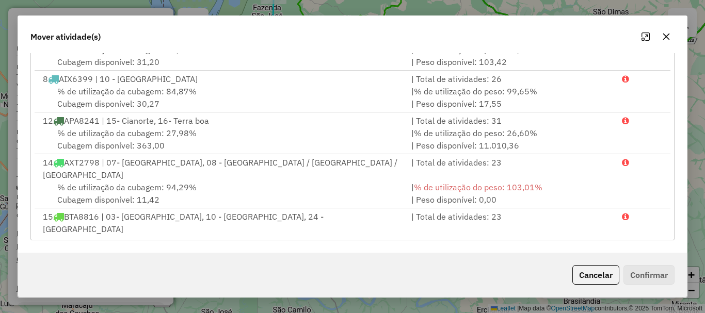
click at [666, 35] on icon "button" at bounding box center [666, 36] width 8 height 8
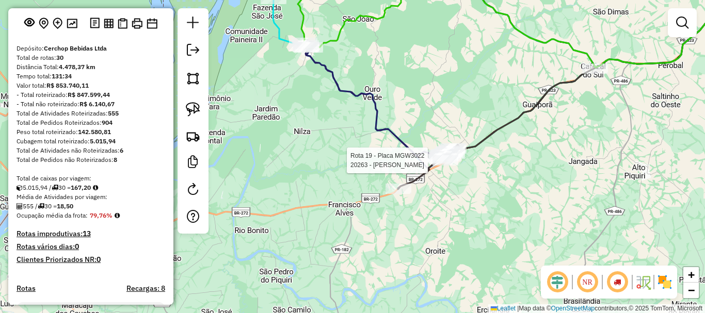
select select "*********"
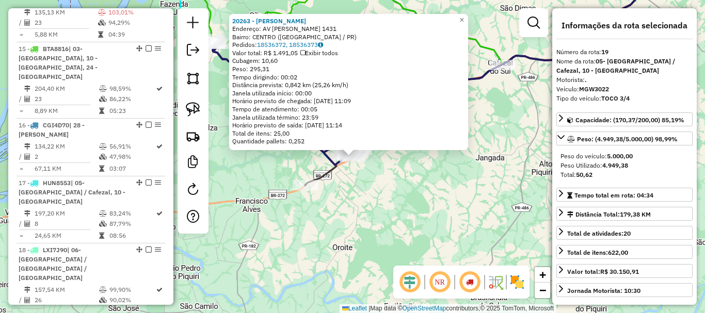
scroll to position [1035, 0]
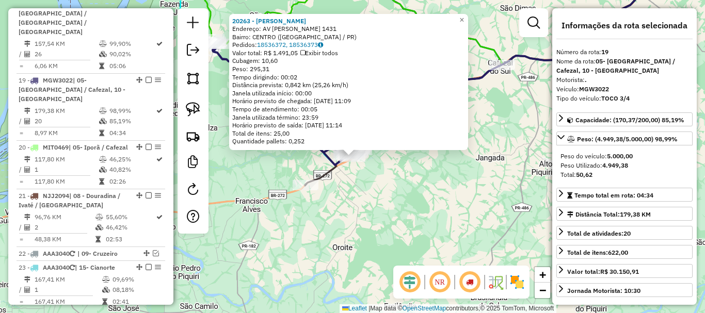
click at [434, 171] on div "20263 - ROBERTO MENEGUIN Endereço: AV JOAO XXIII 1431 Bairro: CENTRO (IPORA / P…" at bounding box center [352, 156] width 705 height 313
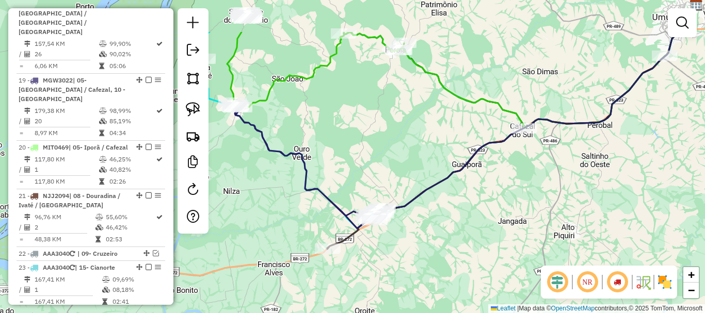
drag, startPoint x: 323, startPoint y: 139, endPoint x: 348, endPoint y: 185, distance: 52.6
click at [348, 185] on div "Janela de atendimento Grade de atendimento Capacidade Transportadoras Veículos …" at bounding box center [352, 156] width 705 height 313
click at [196, 78] on img at bounding box center [193, 78] width 14 height 14
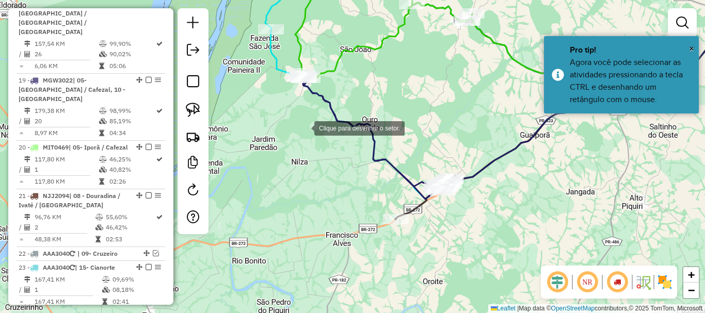
drag, startPoint x: 237, startPoint y: 161, endPoint x: 304, endPoint y: 123, distance: 77.2
click at [304, 123] on div at bounding box center [304, 127] width 21 height 21
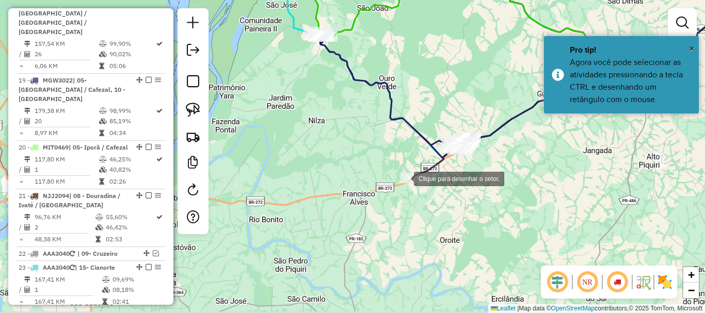
drag, startPoint x: 388, startPoint y: 210, endPoint x: 381, endPoint y: 200, distance: 12.6
click at [404, 178] on div at bounding box center [403, 178] width 21 height 21
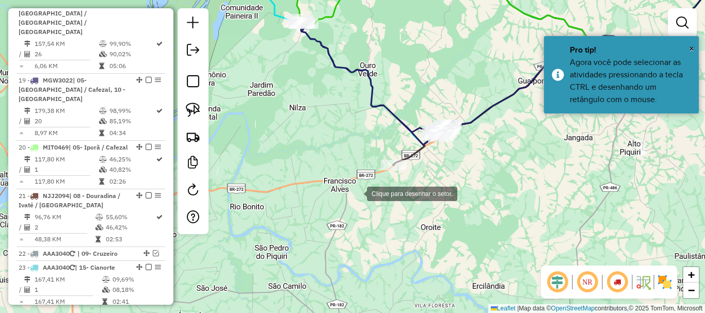
drag, startPoint x: 373, startPoint y: 206, endPoint x: 357, endPoint y: 193, distance: 20.5
click at [357, 193] on div at bounding box center [356, 193] width 21 height 21
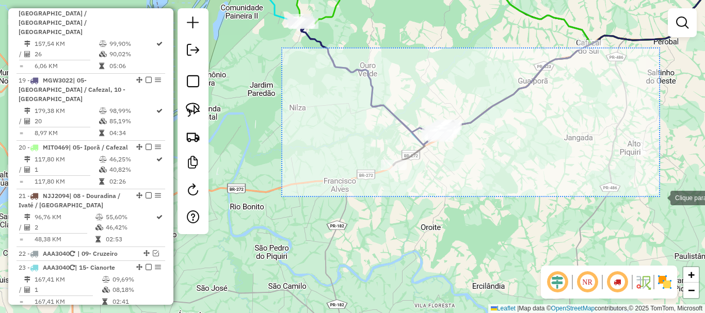
drag, startPoint x: 296, startPoint y: 132, endPoint x: 660, endPoint y: 197, distance: 370.0
click at [660, 197] on div at bounding box center [659, 197] width 21 height 21
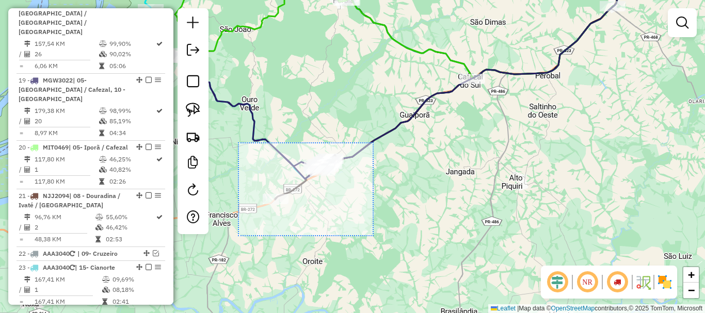
drag, startPoint x: 351, startPoint y: 218, endPoint x: 238, endPoint y: 142, distance: 136.2
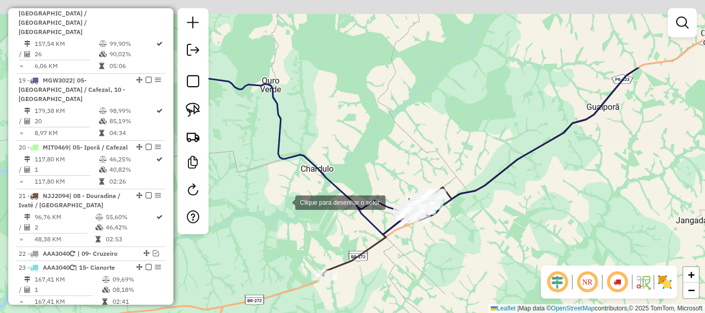
drag, startPoint x: 247, startPoint y: 100, endPoint x: 289, endPoint y: 201, distance: 109.4
click at [289, 201] on div at bounding box center [284, 201] width 21 height 21
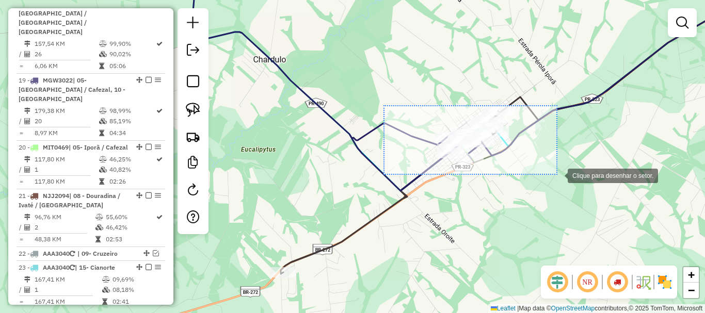
drag, startPoint x: 394, startPoint y: 132, endPoint x: 561, endPoint y: 176, distance: 172.8
click at [561, 176] on div at bounding box center [557, 175] width 21 height 21
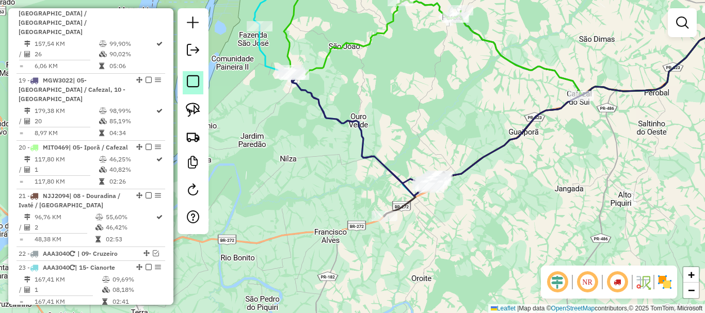
click at [196, 80] on em at bounding box center [193, 81] width 12 height 12
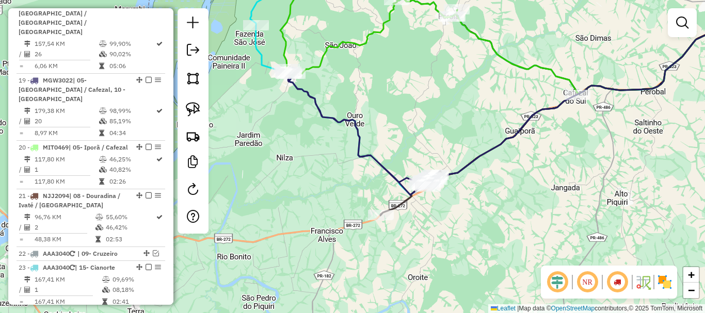
drag, startPoint x: 331, startPoint y: 177, endPoint x: 267, endPoint y: 147, distance: 70.6
click at [267, 147] on div "Janela de atendimento Grade de atendimento Capacidade Transportadoras Veículos …" at bounding box center [352, 156] width 705 height 313
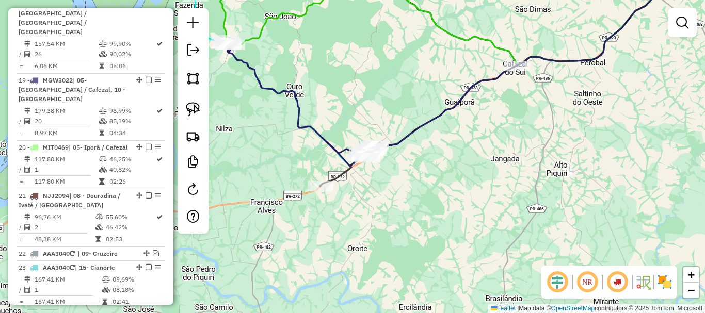
click at [460, 124] on div "Janela de atendimento Grade de atendimento Capacidade Transportadoras Veículos …" at bounding box center [352, 156] width 705 height 313
drag, startPoint x: 429, startPoint y: 142, endPoint x: 458, endPoint y: 98, distance: 52.5
click at [458, 98] on div "Janela de atendimento Grade de atendimento Capacidade Transportadoras Veículos …" at bounding box center [352, 156] width 705 height 313
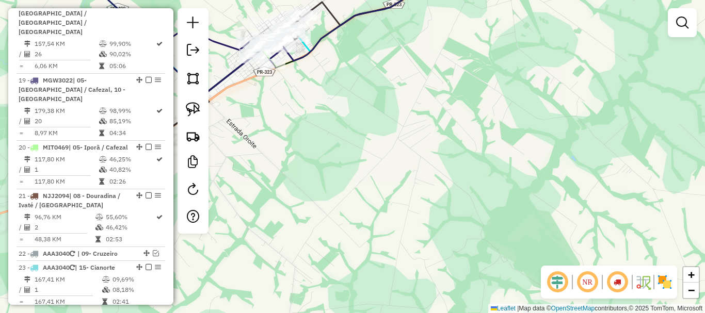
drag, startPoint x: 365, startPoint y: 141, endPoint x: 436, endPoint y: 153, distance: 71.7
click at [436, 153] on div "Janela de atendimento Grade de atendimento Capacidade Transportadoras Veículos …" at bounding box center [352, 156] width 705 height 313
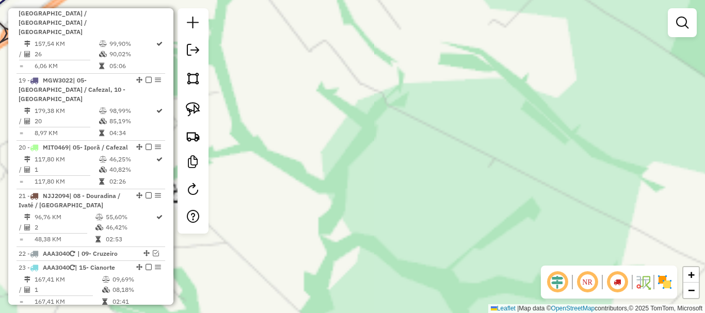
drag, startPoint x: 407, startPoint y: 126, endPoint x: 453, endPoint y: 227, distance: 111.0
click at [453, 227] on div "Janela de atendimento Grade de atendimento Capacidade Transportadoras Veículos …" at bounding box center [352, 156] width 705 height 313
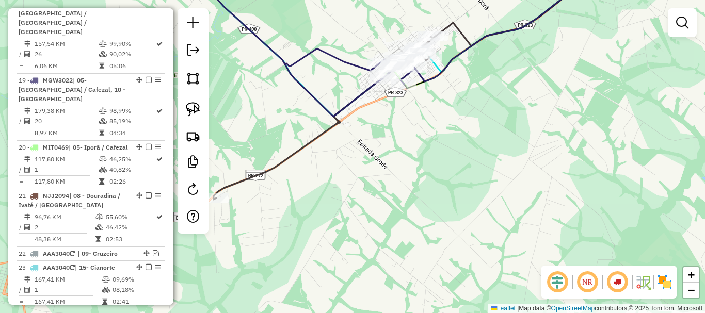
drag, startPoint x: 421, startPoint y: 141, endPoint x: 427, endPoint y: 145, distance: 6.6
click at [425, 143] on div "Janela de atendimento Grade de atendimento Capacidade Transportadoras Veículos …" at bounding box center [352, 156] width 705 height 313
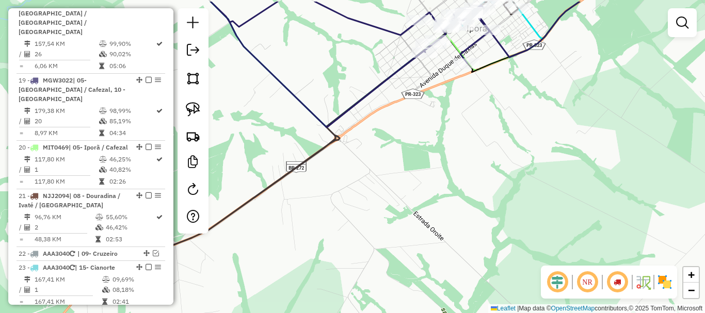
drag, startPoint x: 421, startPoint y: 129, endPoint x: 482, endPoint y: 162, distance: 69.7
click at [482, 162] on div "Janela de atendimento Grade de atendimento Capacidade Transportadoras Veículos …" at bounding box center [352, 156] width 705 height 313
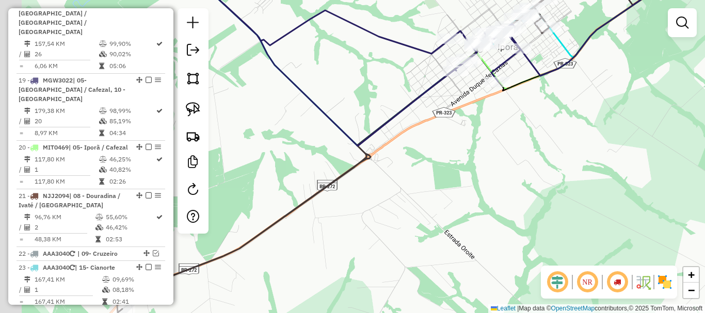
drag, startPoint x: 439, startPoint y: 156, endPoint x: 463, endPoint y: 172, distance: 28.6
click at [463, 172] on div "Janela de atendimento Grade de atendimento Capacidade Transportadoras Veículos …" at bounding box center [352, 156] width 705 height 313
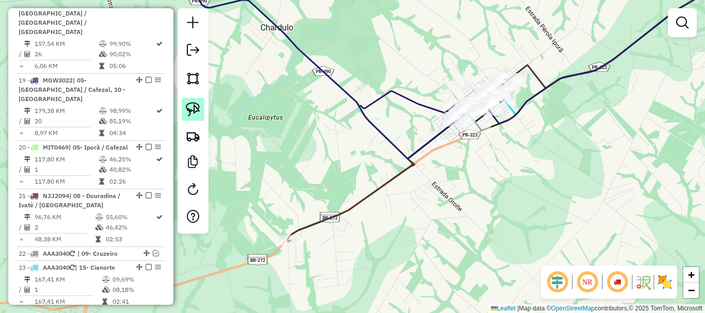
click at [199, 104] on img at bounding box center [193, 109] width 14 height 14
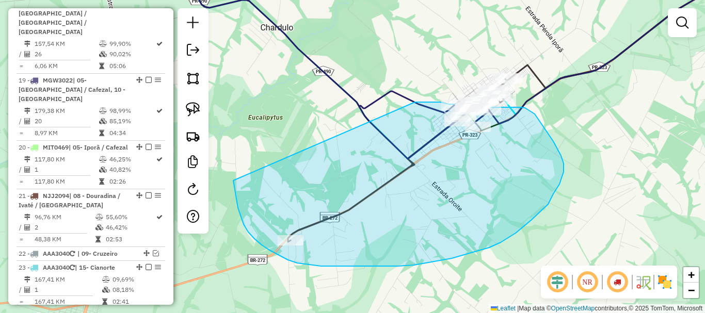
drag, startPoint x: 248, startPoint y: 232, endPoint x: 415, endPoint y: 102, distance: 211.3
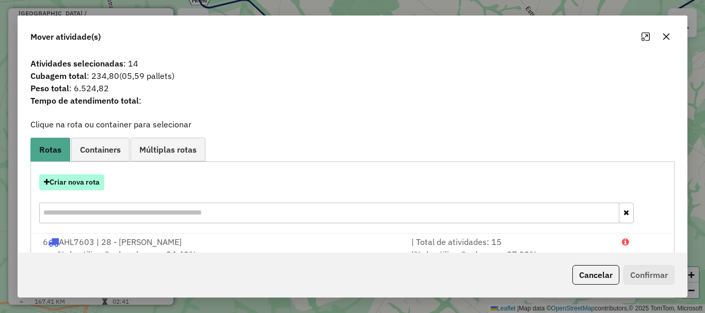
click at [85, 183] on button "Criar nova rota" at bounding box center [71, 182] width 65 height 16
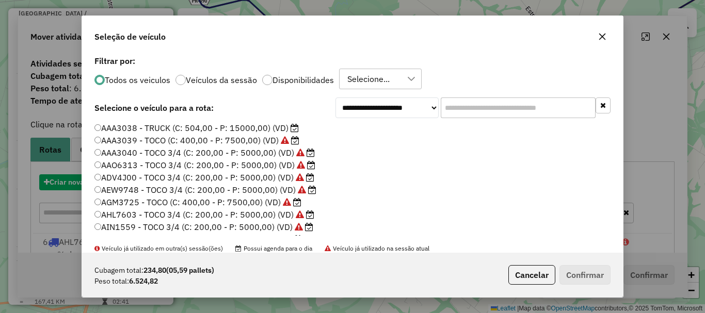
scroll to position [6, 3]
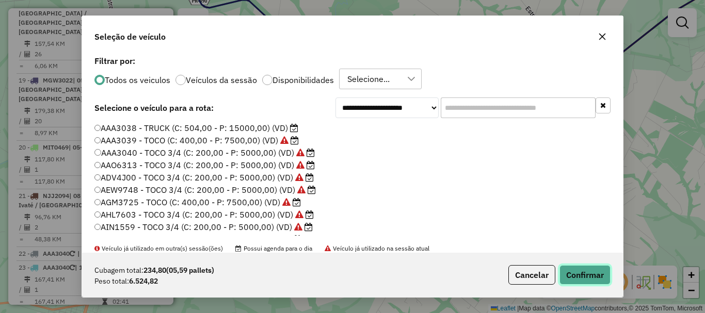
click at [599, 271] on button "Confirmar" at bounding box center [584, 275] width 51 height 20
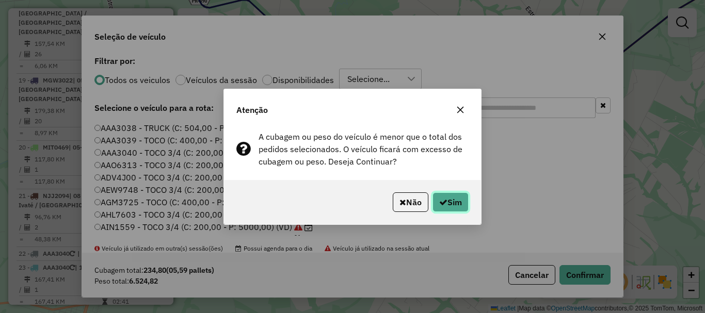
click at [448, 207] on button "Sim" at bounding box center [450, 202] width 36 height 20
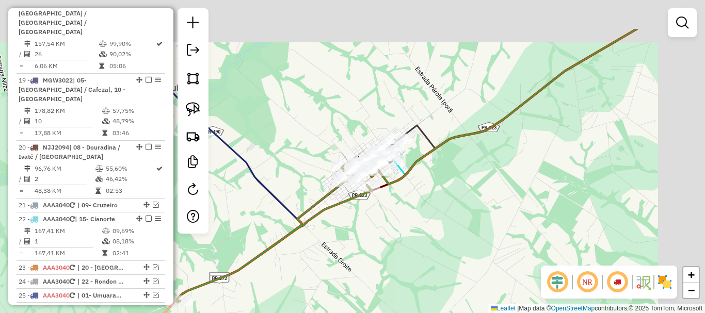
drag, startPoint x: 516, startPoint y: 175, endPoint x: 417, endPoint y: 198, distance: 101.1
click at [399, 240] on div "Janela de atendimento Grade de atendimento Capacidade Transportadoras Veículos …" at bounding box center [352, 156] width 705 height 313
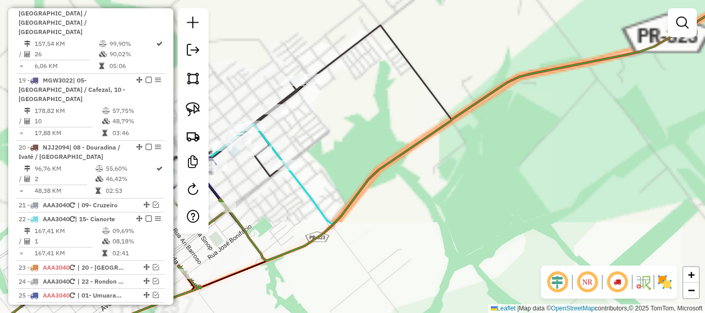
drag, startPoint x: 399, startPoint y: 172, endPoint x: 565, endPoint y: 161, distance: 166.5
click at [565, 161] on div "Janela de atendimento Grade de atendimento Capacidade Transportadoras Veículos …" at bounding box center [352, 156] width 705 height 313
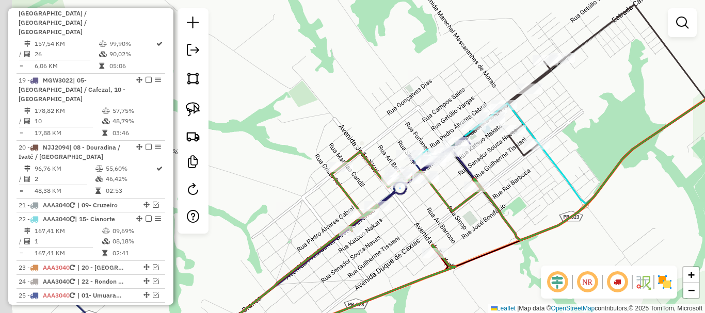
drag, startPoint x: 512, startPoint y: 173, endPoint x: 533, endPoint y: 173, distance: 21.2
click at [532, 173] on div "Janela de atendimento Grade de atendimento Capacidade Transportadoras Veículos …" at bounding box center [352, 156] width 705 height 313
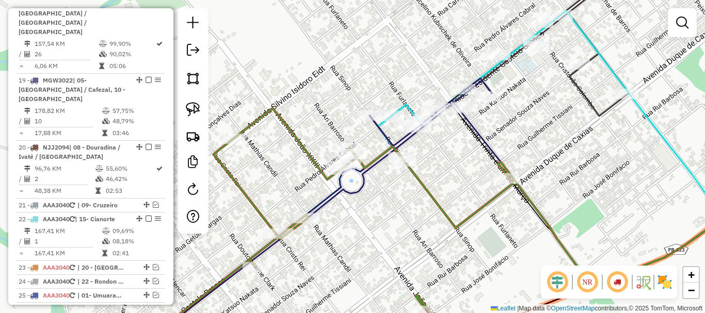
drag, startPoint x: 530, startPoint y: 150, endPoint x: 571, endPoint y: 149, distance: 40.8
click at [571, 149] on div "Janela de atendimento Grade de atendimento Capacidade Transportadoras Veículos …" at bounding box center [352, 156] width 705 height 313
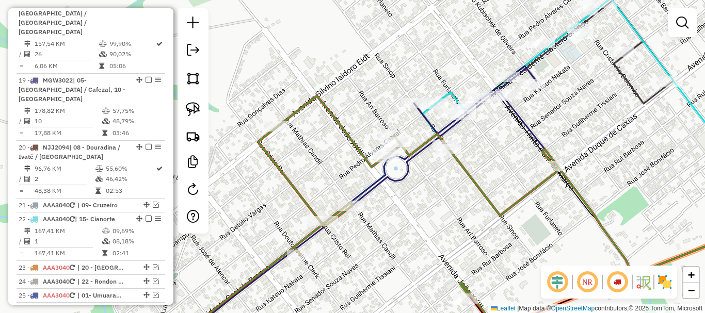
drag, startPoint x: 465, startPoint y: 194, endPoint x: 480, endPoint y: 153, distance: 43.9
click at [480, 153] on icon at bounding box center [371, 214] width 372 height 236
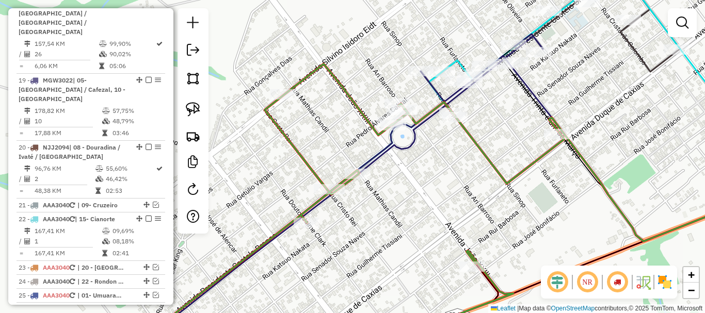
drag, startPoint x: 477, startPoint y: 162, endPoint x: 451, endPoint y: 161, distance: 25.3
click at [451, 161] on div "Janela de atendimento Grade de atendimento Capacidade Transportadoras Veículos …" at bounding box center [352, 156] width 705 height 313
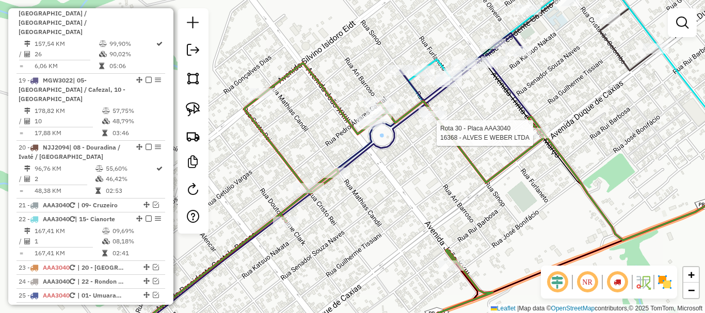
select select "*********"
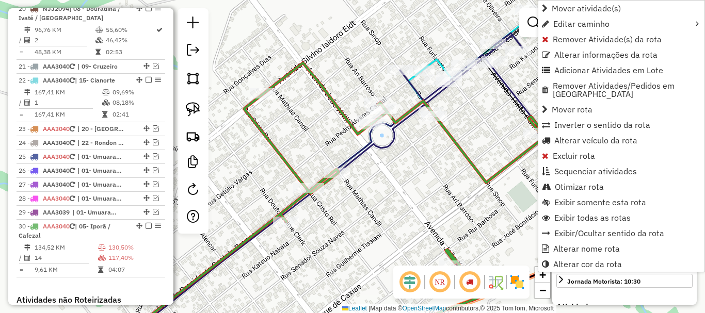
scroll to position [1275, 0]
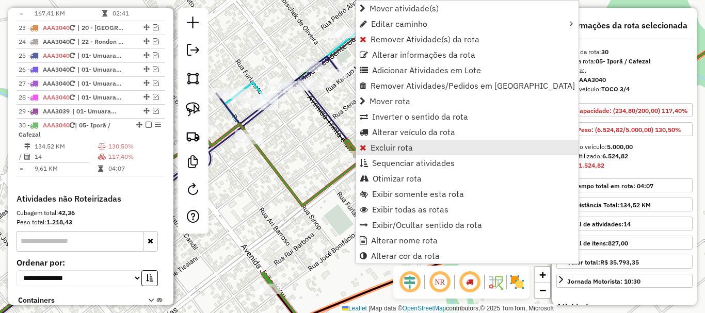
click at [393, 147] on span "Excluir rota" at bounding box center [391, 147] width 42 height 8
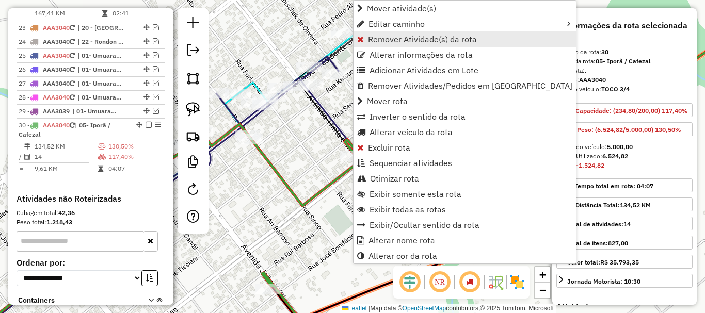
click at [421, 39] on span "Remover Atividade(s) da rota" at bounding box center [422, 39] width 109 height 8
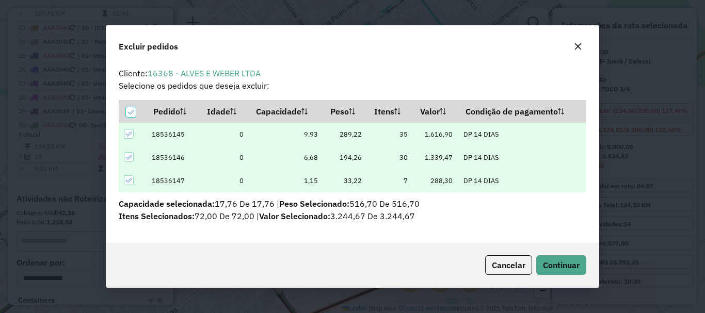
scroll to position [0, 0]
click at [563, 257] on button "Continuar" at bounding box center [561, 265] width 50 height 20
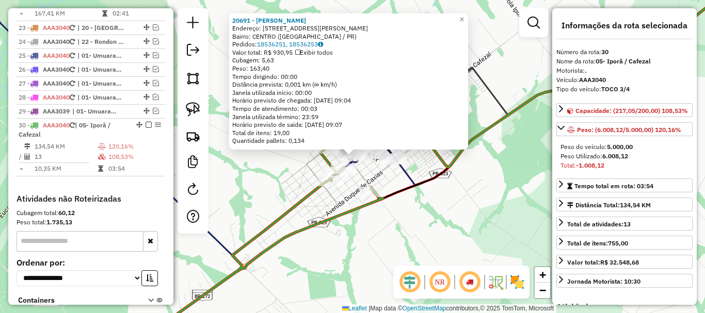
click at [477, 175] on div "20691 - TEREZINHA GRACA PERE Endereço: R PEDRO ALVARES CABRAL BOX11 Bairro: CEN…" at bounding box center [352, 156] width 705 height 313
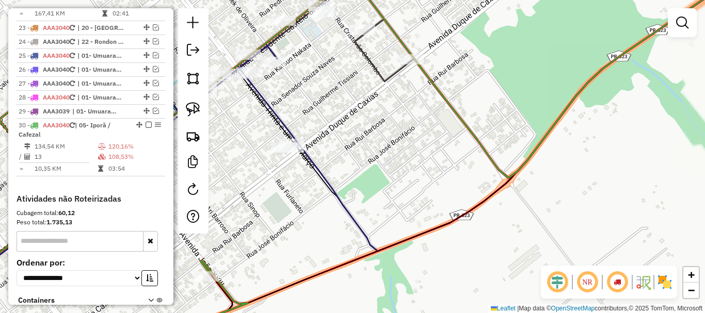
drag, startPoint x: 396, startPoint y: 151, endPoint x: 493, endPoint y: 152, distance: 97.0
click at [493, 152] on div "Janela de atendimento Grade de atendimento Capacidade Transportadoras Veículos …" at bounding box center [352, 156] width 705 height 313
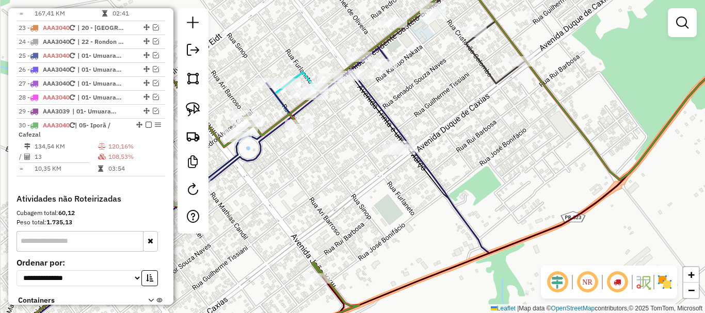
drag, startPoint x: 337, startPoint y: 148, endPoint x: 429, endPoint y: 151, distance: 91.9
click at [440, 151] on div "Janela de atendimento Grade de atendimento Capacidade Transportadoras Veículos …" at bounding box center [352, 156] width 705 height 313
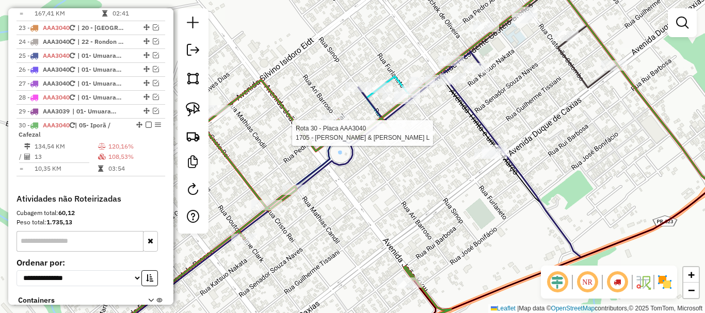
select select "*********"
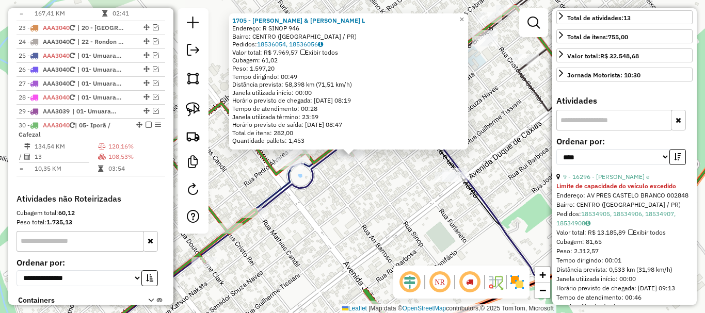
scroll to position [258, 0]
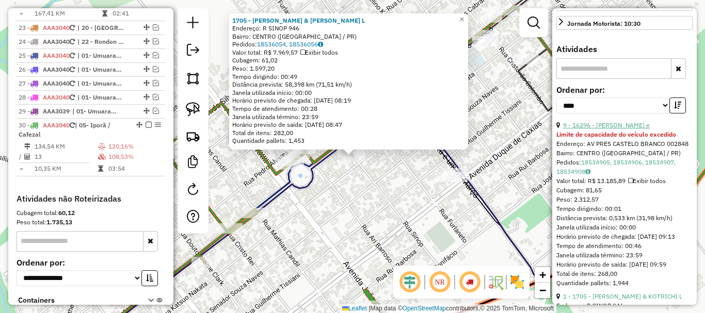
click at [615, 129] on link "9 - 16296 - FAGUNDES CRISTOVAM e" at bounding box center [606, 125] width 87 height 8
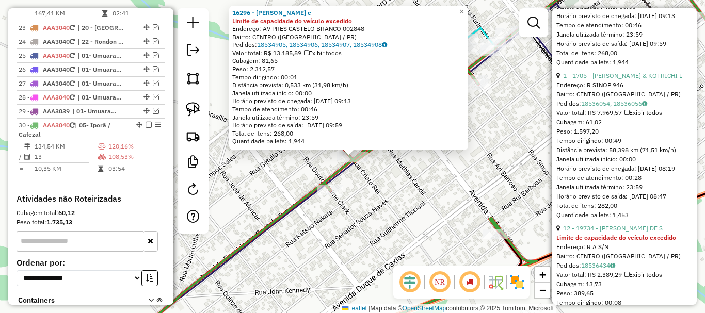
scroll to position [464, 0]
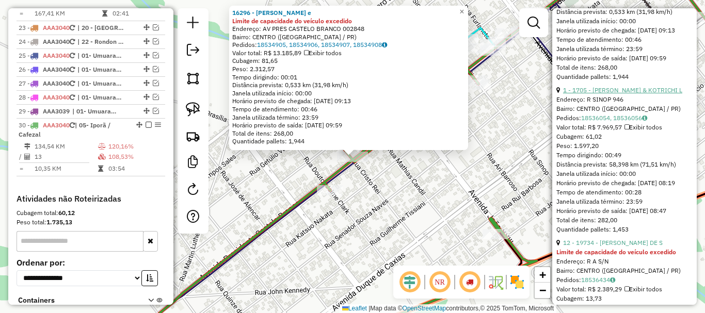
click at [631, 94] on link "1 - 1705 - QUEIROZ & KOTRICHI L" at bounding box center [622, 90] width 119 height 8
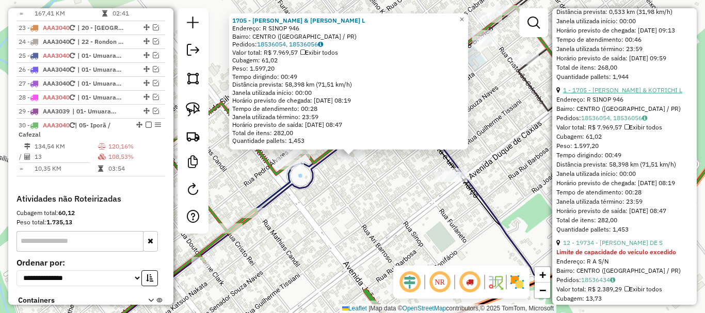
click at [631, 94] on link "1 - 1705 - QUEIROZ & KOTRICHI L" at bounding box center [622, 90] width 119 height 8
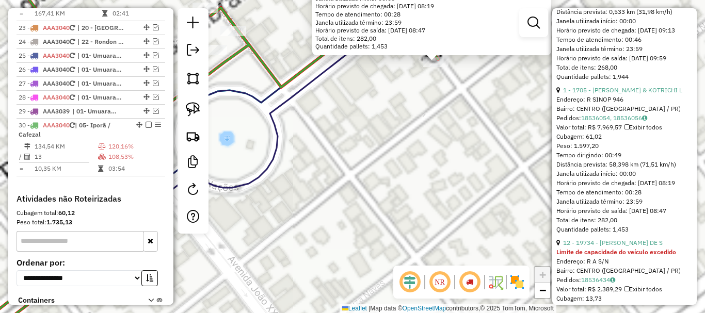
drag, startPoint x: 344, startPoint y: 166, endPoint x: 353, endPoint y: 279, distance: 113.4
click at [353, 275] on div "1705 - QUEIROZ & KOTRICHI L Endereço: R SINOP 946 Bairro: CENTRO (IPORA / PR) P…" at bounding box center [352, 156] width 705 height 313
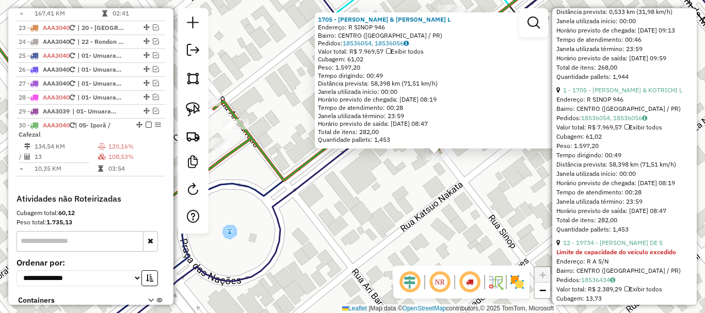
click at [406, 187] on div "1705 - QUEIROZ & KOTRICHI L Endereço: R SINOP 946 Bairro: CENTRO (IPORA / PR) P…" at bounding box center [352, 156] width 705 height 313
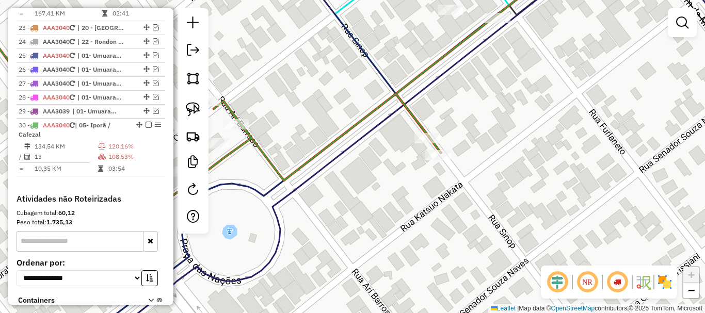
drag, startPoint x: 449, startPoint y: 174, endPoint x: 402, endPoint y: 207, distance: 57.3
click at [402, 207] on div "Janela de atendimento Grade de atendimento Capacidade Transportadoras Veículos …" at bounding box center [352, 156] width 705 height 313
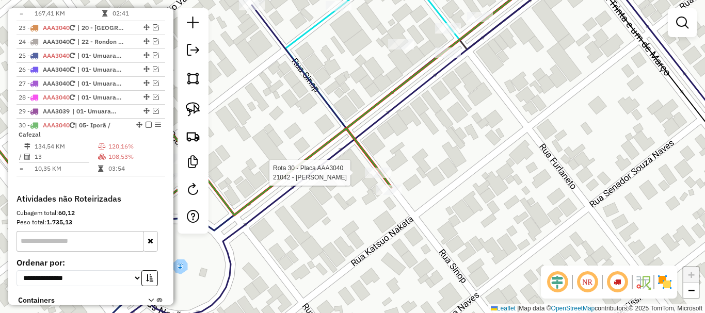
select select "*********"
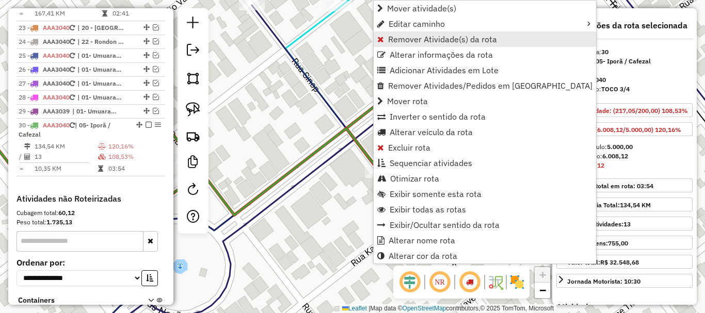
drag, startPoint x: 417, startPoint y: 147, endPoint x: 445, endPoint y: 42, distance: 108.2
click at [445, 42] on ul "Mover atividade(s) Editar caminho Remover Atividade(s) da rota Alterar informaç…" at bounding box center [484, 132] width 222 height 263
click at [438, 41] on span "Remover Atividade(s) da rota" at bounding box center [442, 39] width 109 height 8
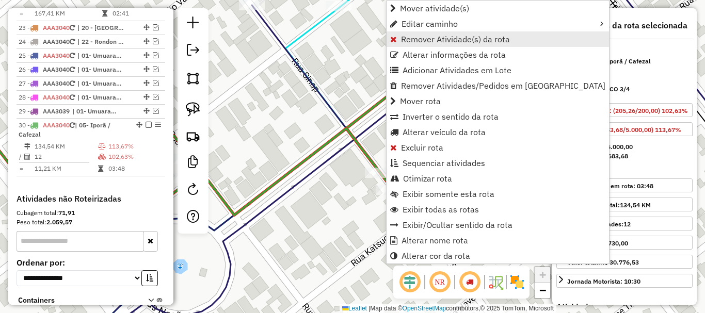
click at [477, 38] on span "Remover Atividade(s) da rota" at bounding box center [455, 39] width 109 height 8
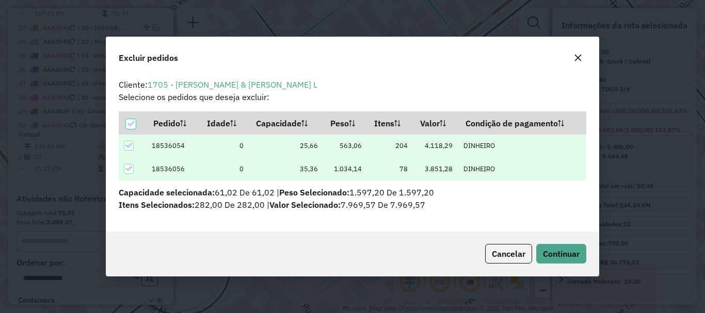
scroll to position [0, 0]
click at [554, 256] on span "Continuar" at bounding box center [561, 254] width 37 height 10
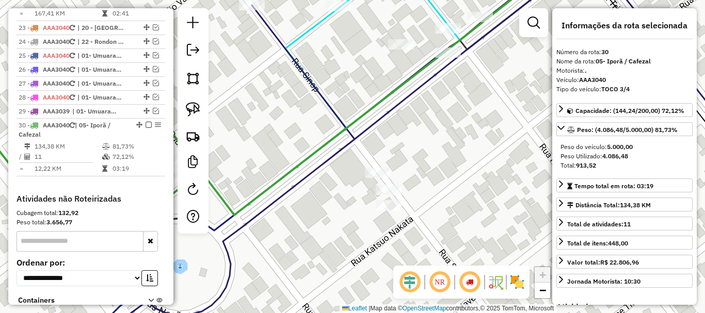
click at [426, 148] on div "Janela de atendimento Grade de atendimento Capacidade Transportadoras Veículos …" at bounding box center [352, 156] width 705 height 313
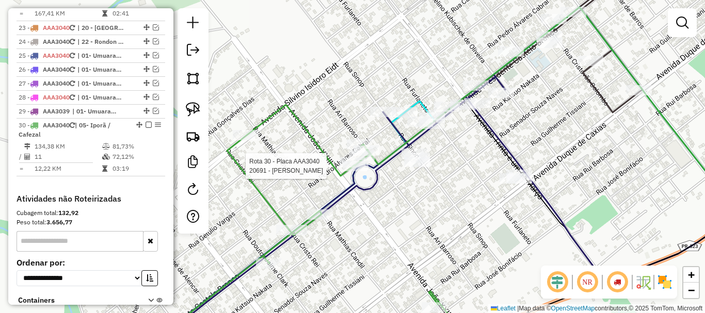
select select "*********"
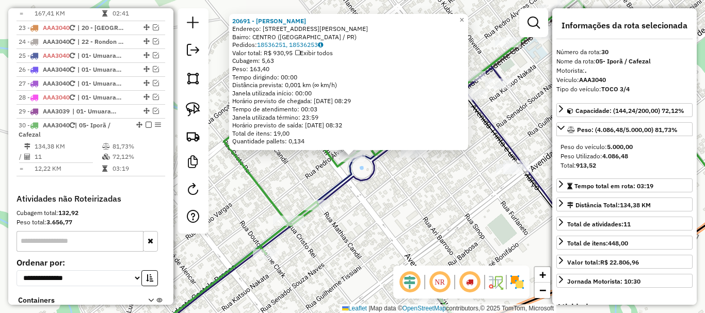
click at [346, 178] on icon at bounding box center [318, 205] width 367 height 279
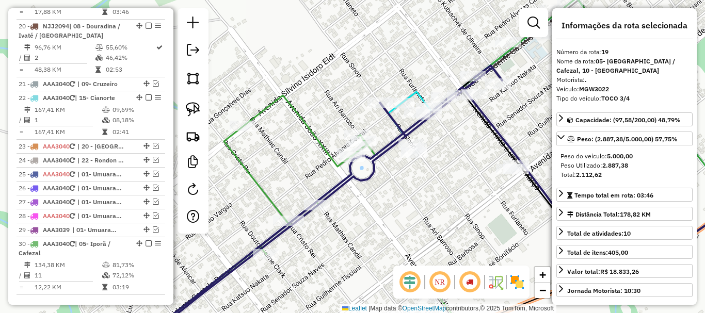
scroll to position [1035, 0]
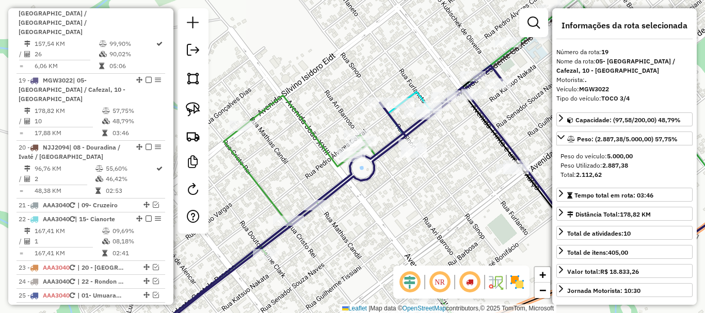
drag, startPoint x: 417, startPoint y: 190, endPoint x: 345, endPoint y: 203, distance: 73.8
click at [345, 203] on div "Janela de atendimento Grade de atendimento Capacidade Transportadoras Veículos …" at bounding box center [352, 156] width 705 height 313
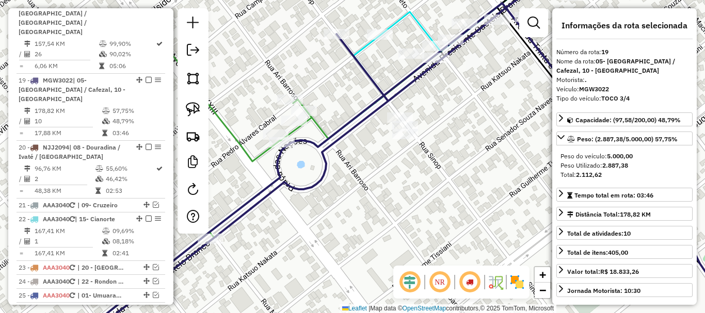
drag, startPoint x: 351, startPoint y: 183, endPoint x: 404, endPoint y: 188, distance: 53.3
click at [404, 188] on div "Janela de atendimento Grade de atendimento Capacidade Transportadoras Veículos …" at bounding box center [352, 156] width 705 height 313
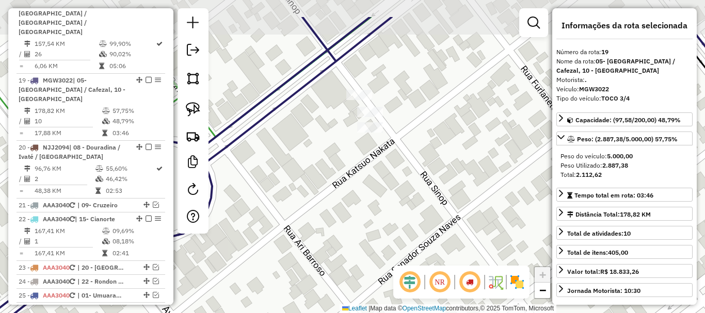
drag, startPoint x: 348, startPoint y: 208, endPoint x: 338, endPoint y: 217, distance: 13.5
click at [338, 217] on div "Janela de atendimento Grade de atendimento Capacidade Transportadoras Veículos …" at bounding box center [352, 156] width 705 height 313
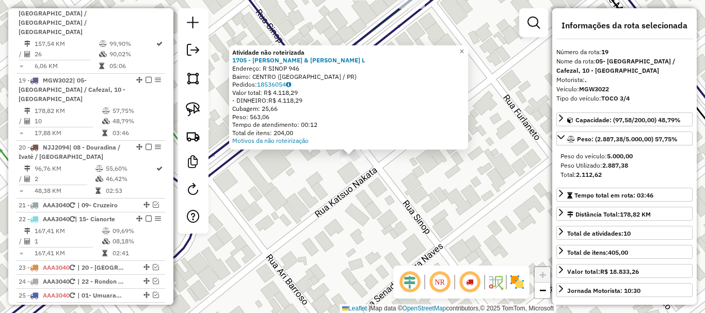
click at [377, 162] on div "Atividade não roteirizada 1705 - QUEIROZ & KOTRICHI L Endereço: R SINOP 946 Bai…" at bounding box center [352, 156] width 705 height 313
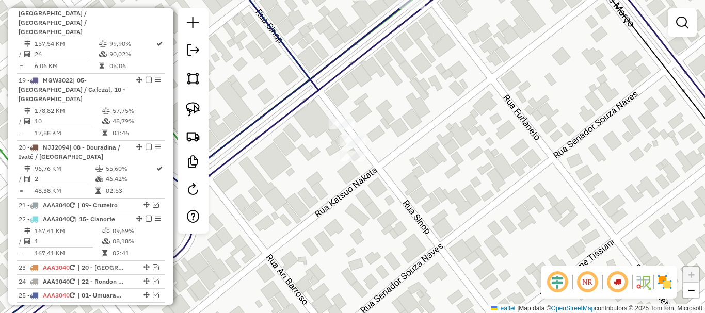
click at [353, 146] on div at bounding box center [352, 141] width 26 height 10
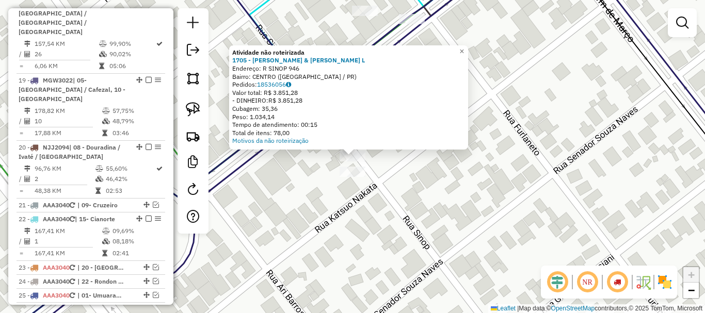
click at [312, 165] on div "Atividade não roteirizada 1705 - QUEIROZ & KOTRICHI L Endereço: R SINOP 946 Bai…" at bounding box center [352, 156] width 705 height 313
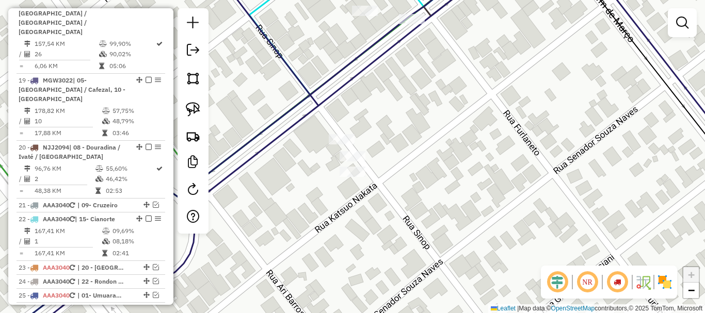
click at [337, 144] on div at bounding box center [342, 139] width 26 height 10
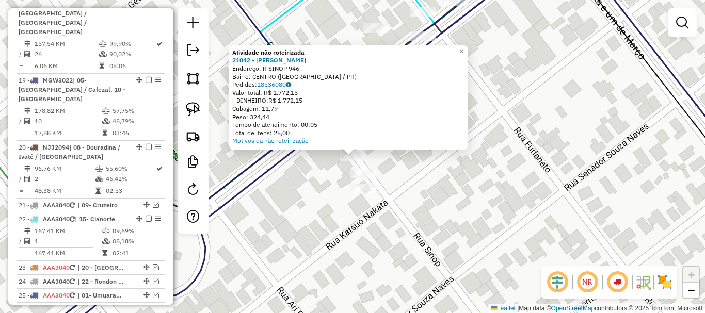
click at [313, 168] on div "Atividade não roteirizada 21042 - SERGIO DIAS MONTEIRO Endereço: R SINOP 946 Ba…" at bounding box center [352, 156] width 705 height 313
click at [328, 182] on div "Atividade não roteirizada 21042 - SERGIO DIAS MONTEIRO Endereço: R SINOP 946 Ba…" at bounding box center [352, 156] width 705 height 313
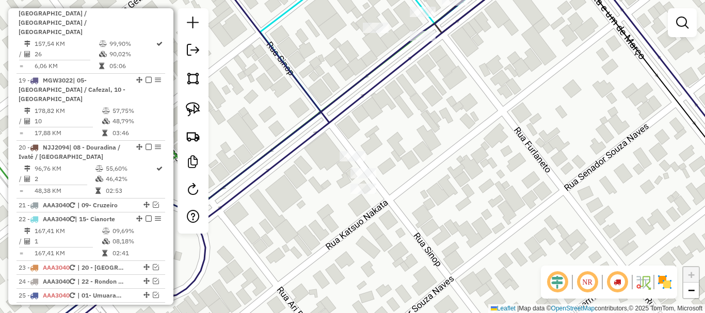
click at [320, 185] on div "Janela de atendimento Grade de atendimento Capacidade Transportadoras Veículos …" at bounding box center [352, 156] width 705 height 313
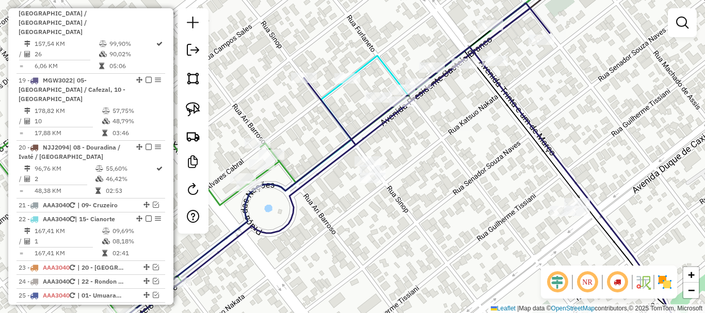
drag, startPoint x: 320, startPoint y: 176, endPoint x: 394, endPoint y: 155, distance: 76.7
click at [394, 155] on div "Janela de atendimento Grade de atendimento Capacidade Transportadoras Veículos …" at bounding box center [352, 156] width 705 height 313
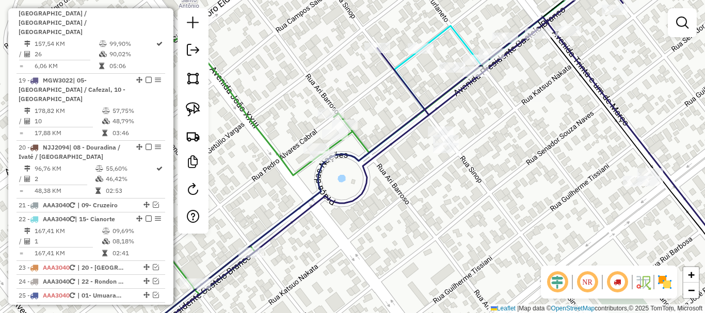
drag, startPoint x: 339, startPoint y: 175, endPoint x: 371, endPoint y: 158, distance: 35.8
click at [371, 158] on icon at bounding box center [385, 150] width 475 height 354
select select "*********"
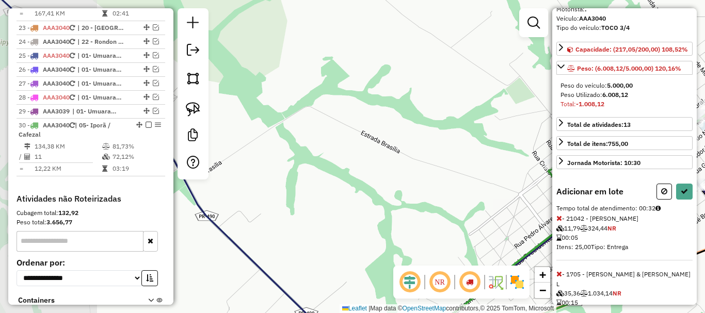
scroll to position [150, 0]
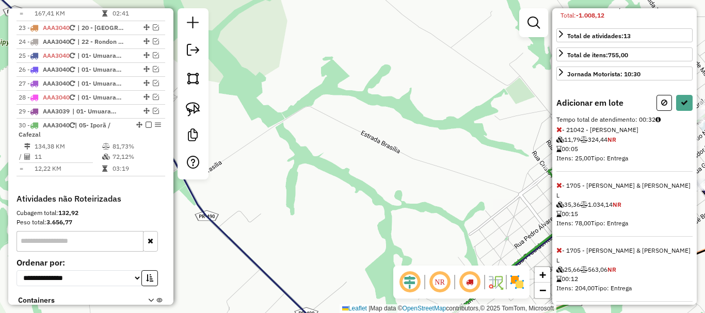
click at [468, 169] on div "Janela de atendimento Grade de atendimento Capacidade Transportadoras Veículos …" at bounding box center [352, 156] width 705 height 313
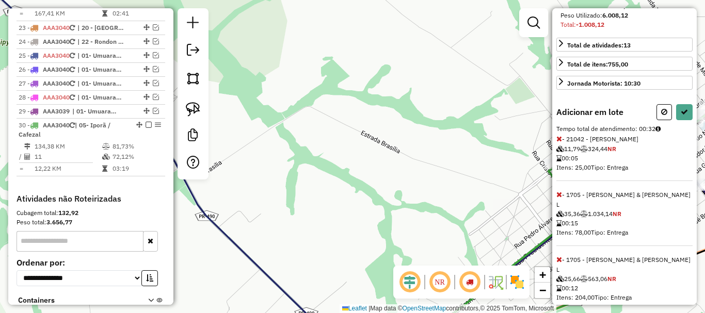
select select "*********"
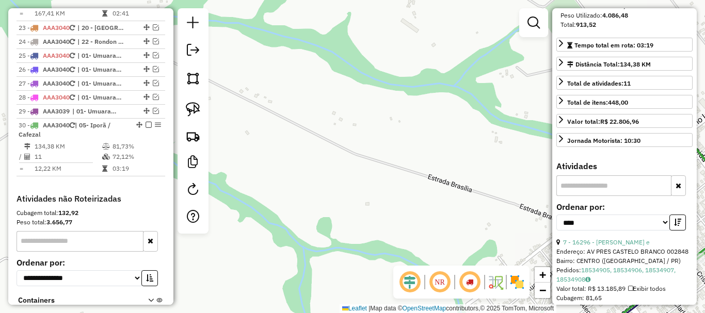
click at [476, 166] on div "Janela de atendimento Grade de atendimento Capacidade Transportadoras Veículos …" at bounding box center [352, 156] width 705 height 313
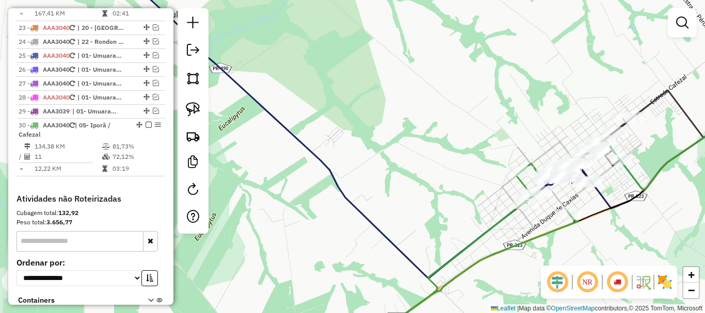
drag, startPoint x: 480, startPoint y: 162, endPoint x: 359, endPoint y: 151, distance: 121.7
click at [362, 150] on div "Janela de atendimento Grade de atendimento Capacidade Transportadoras Veículos …" at bounding box center [352, 156] width 705 height 313
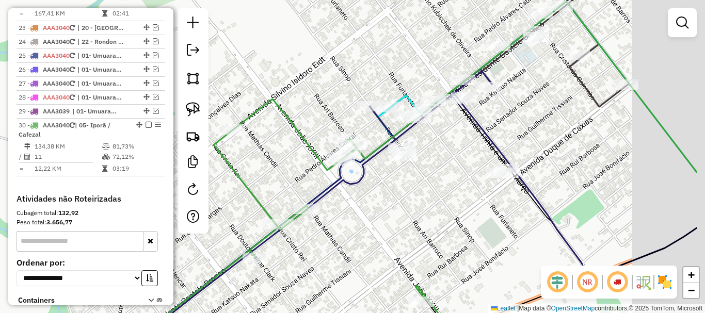
drag, startPoint x: 392, startPoint y: 170, endPoint x: 348, endPoint y: 175, distance: 43.7
click at [326, 176] on icon at bounding box center [292, 224] width 340 height 251
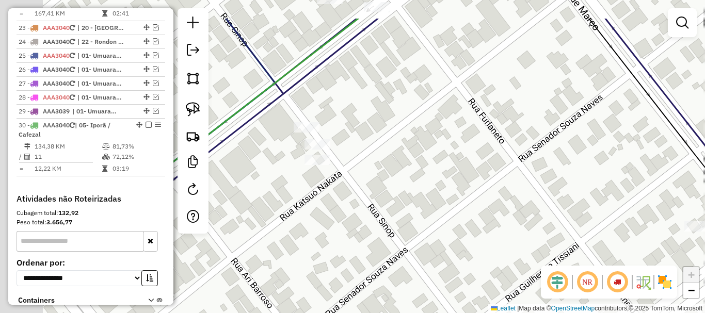
drag, startPoint x: 424, startPoint y: 140, endPoint x: 562, endPoint y: 211, distance: 155.5
click at [561, 210] on div "Janela de atendimento Grade de atendimento Capacidade Transportadoras Veículos …" at bounding box center [352, 156] width 705 height 313
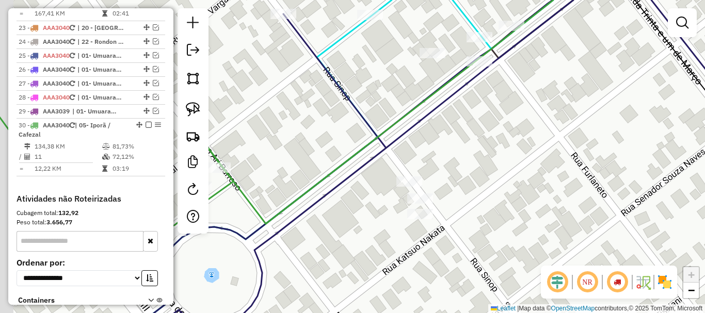
drag, startPoint x: 448, startPoint y: 136, endPoint x: 512, endPoint y: 188, distance: 83.2
click at [512, 188] on div "Janela de atendimento Grade de atendimento Capacidade Transportadoras Veículos …" at bounding box center [352, 156] width 705 height 313
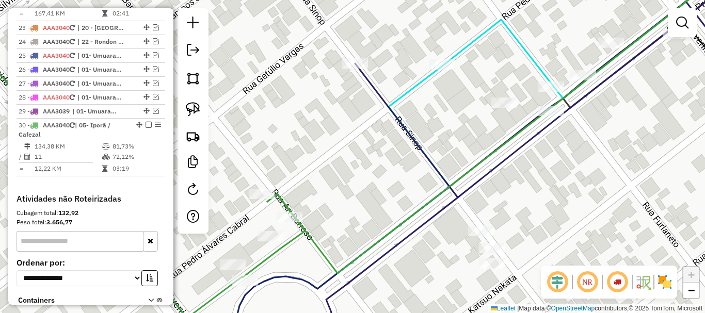
drag, startPoint x: 423, startPoint y: 141, endPoint x: 459, endPoint y: 158, distance: 39.7
click at [459, 158] on div "Janela de atendimento Grade de atendimento Capacidade Transportadoras Veículos …" at bounding box center [352, 156] width 705 height 313
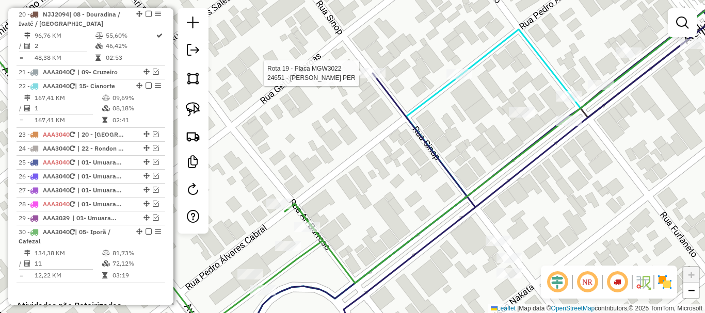
select select "*********"
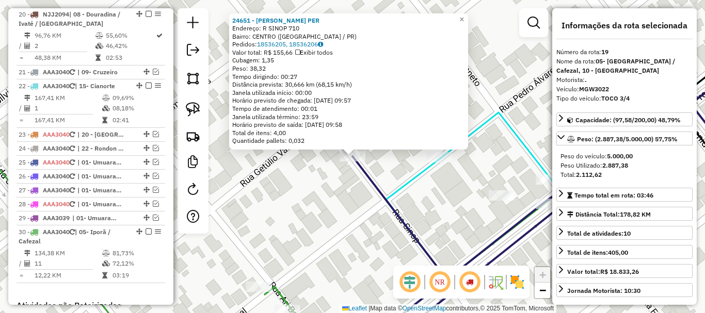
scroll to position [1035, 0]
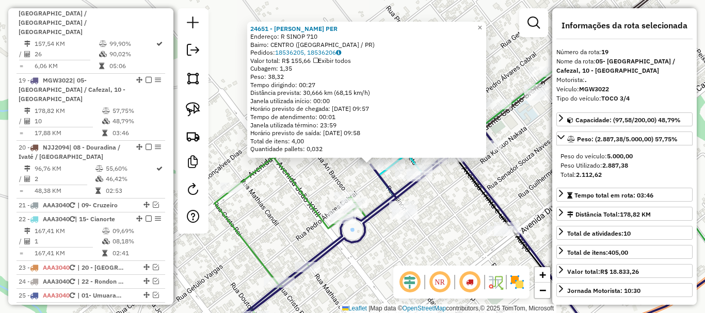
drag, startPoint x: 374, startPoint y: 175, endPoint x: 420, endPoint y: 175, distance: 46.4
click at [420, 175] on div "Rota 19 - Placa MGW3022 16300 - COM. ALIM. BACABAL D 24651 - MARILDA MARASCHI P…" at bounding box center [352, 156] width 705 height 313
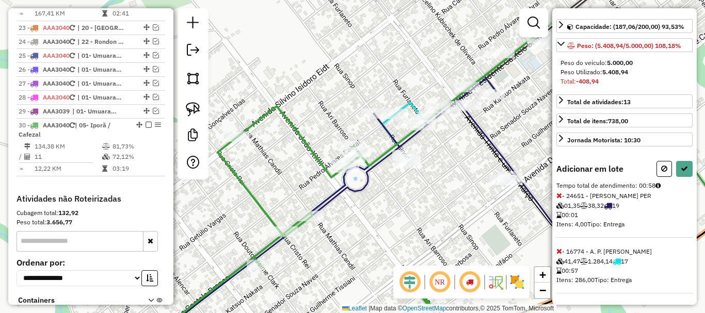
scroll to position [85, 0]
click at [559, 248] on icon at bounding box center [559, 250] width 6 height 7
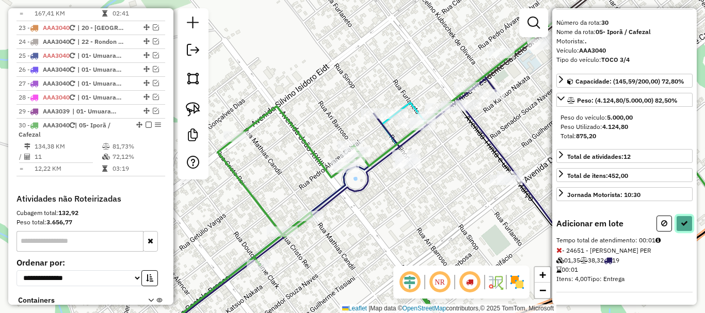
click at [683, 223] on icon at bounding box center [683, 223] width 7 height 7
select select "*********"
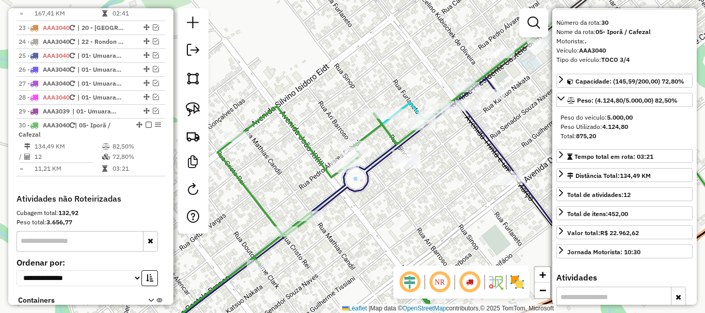
click at [454, 157] on div "Janela de atendimento Grade de atendimento Capacidade Transportadoras Veículos …" at bounding box center [352, 156] width 705 height 313
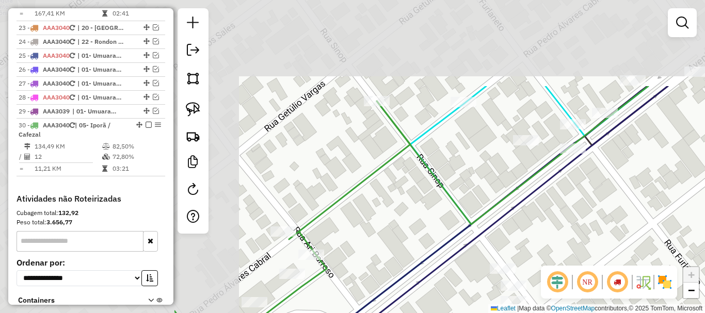
drag, startPoint x: 408, startPoint y: 120, endPoint x: 653, endPoint y: 238, distance: 271.8
click at [653, 238] on div "Janela de atendimento Grade de atendimento Capacidade Transportadoras Veículos …" at bounding box center [352, 156] width 705 height 313
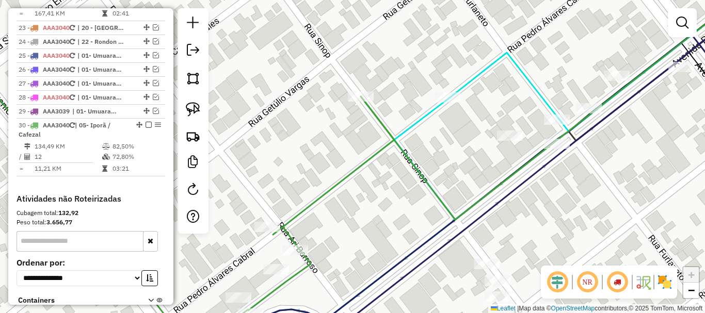
drag, startPoint x: 474, startPoint y: 170, endPoint x: 415, endPoint y: 137, distance: 67.2
click at [416, 138] on div "Janela de atendimento Grade de atendimento Capacidade Transportadoras Veículos …" at bounding box center [352, 156] width 705 height 313
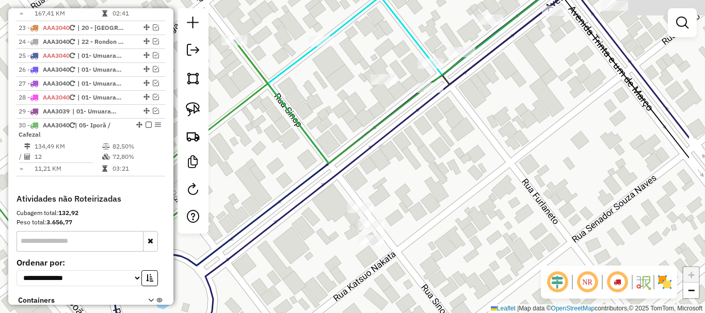
drag, startPoint x: 528, startPoint y: 200, endPoint x: 417, endPoint y: 159, distance: 118.8
click at [417, 159] on div "Janela de atendimento Grade de atendimento Capacidade Transportadoras Veículos …" at bounding box center [352, 156] width 705 height 313
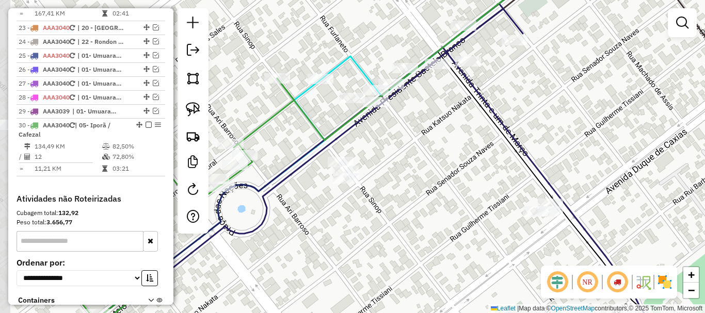
drag, startPoint x: 577, startPoint y: 159, endPoint x: 597, endPoint y: 159, distance: 20.1
click at [597, 159] on div "Janela de atendimento Grade de atendimento Capacidade Transportadoras Veículos …" at bounding box center [352, 156] width 705 height 313
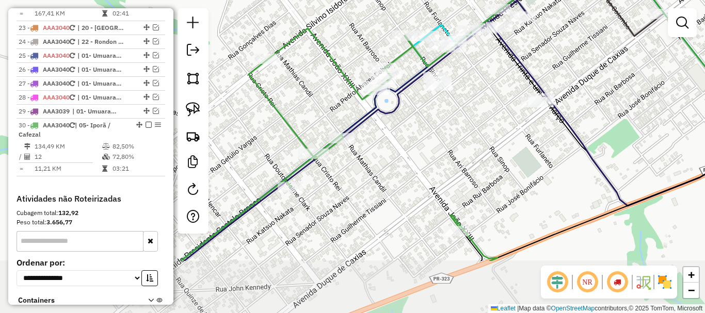
drag, startPoint x: 623, startPoint y: 190, endPoint x: 590, endPoint y: 107, distance: 89.4
click at [590, 107] on div "Janela de atendimento Grade de atendimento Capacidade Transportadoras Veículos …" at bounding box center [352, 156] width 705 height 313
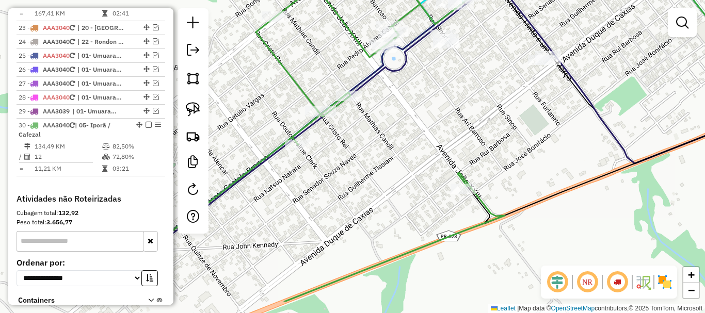
drag, startPoint x: 603, startPoint y: 117, endPoint x: 610, endPoint y: 74, distance: 43.4
click at [610, 74] on div "Janela de atendimento Grade de atendimento Capacidade Transportadoras Veículos …" at bounding box center [352, 156] width 705 height 313
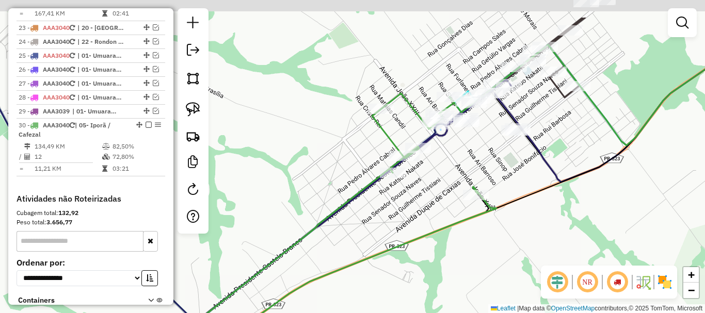
drag, startPoint x: 603, startPoint y: 107, endPoint x: 545, endPoint y: 156, distance: 76.2
click at [545, 156] on icon at bounding box center [606, 121] width 222 height 121
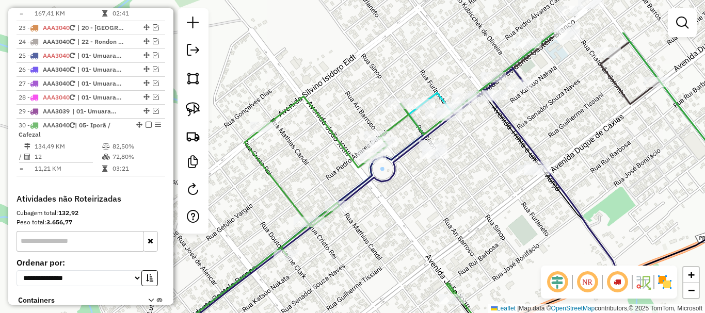
drag, startPoint x: 472, startPoint y: 141, endPoint x: 504, endPoint y: 194, distance: 62.0
click at [504, 194] on div "Janela de atendimento Grade de atendimento Capacidade Transportadoras Veículos …" at bounding box center [352, 156] width 705 height 313
click at [197, 105] on img at bounding box center [193, 109] width 14 height 14
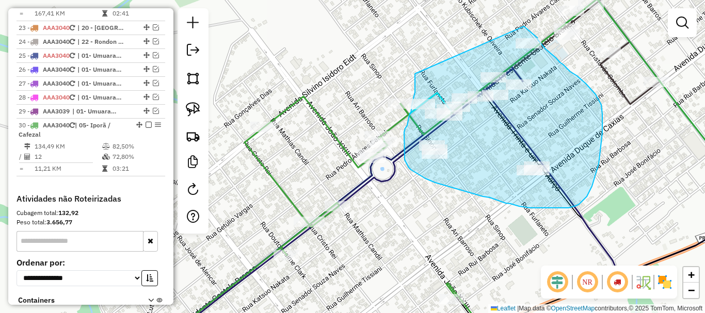
drag, startPoint x: 415, startPoint y: 79, endPoint x: 516, endPoint y: 23, distance: 115.4
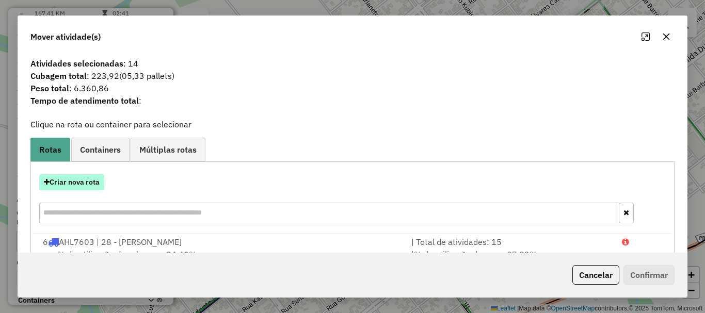
click at [89, 179] on button "Criar nova rota" at bounding box center [71, 182] width 65 height 16
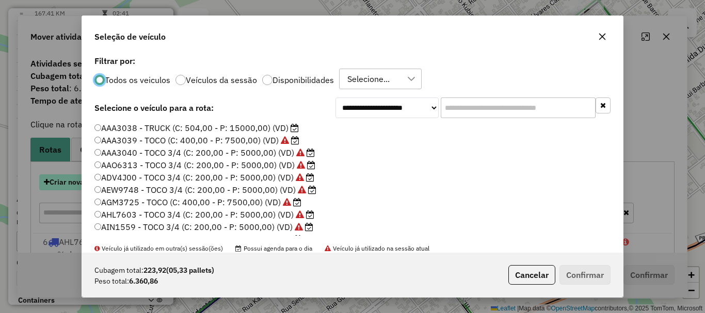
scroll to position [6, 3]
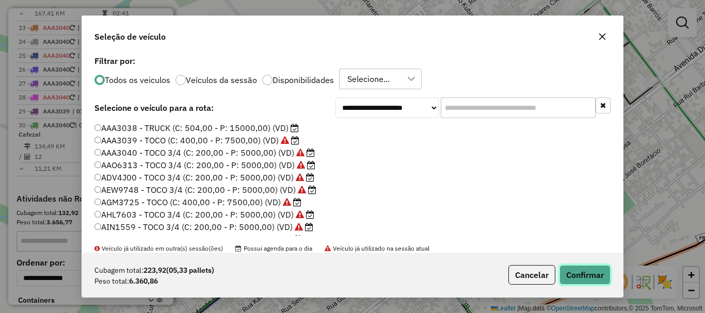
click at [594, 279] on button "Confirmar" at bounding box center [584, 275] width 51 height 20
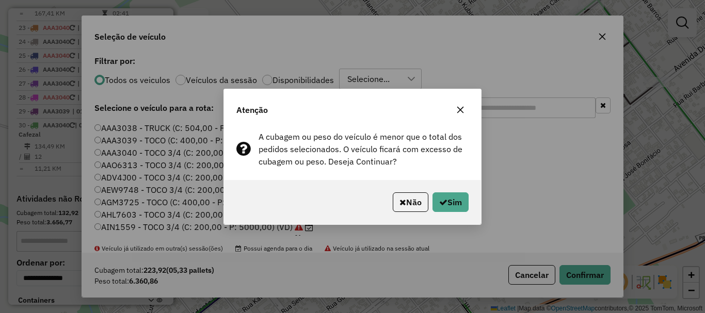
click at [442, 213] on div "Não Sim" at bounding box center [352, 202] width 257 height 44
click at [444, 202] on icon "button" at bounding box center [443, 202] width 8 height 8
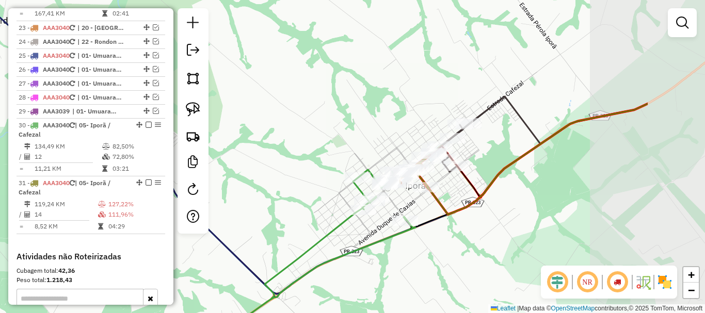
drag, startPoint x: 602, startPoint y: 178, endPoint x: 438, endPoint y: 201, distance: 165.2
click at [466, 203] on icon at bounding box center [535, 159] width 223 height 111
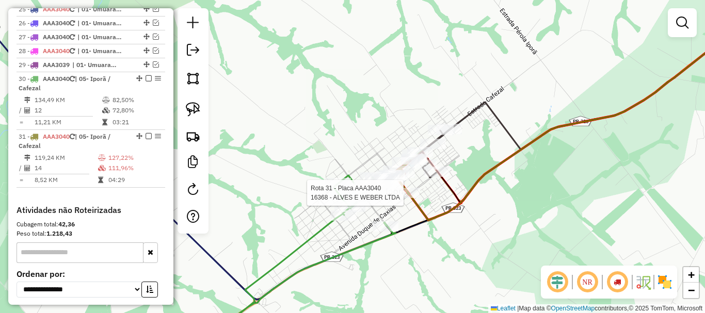
select select "*********"
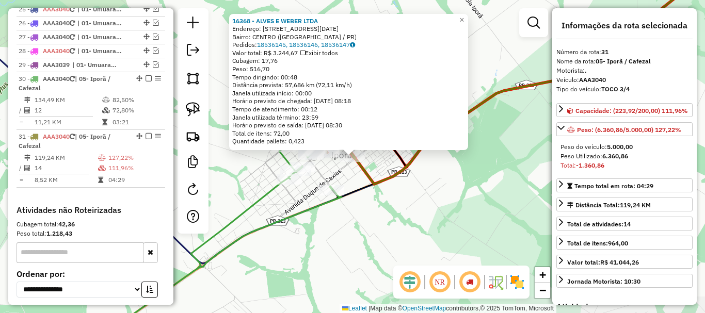
scroll to position [1332, 0]
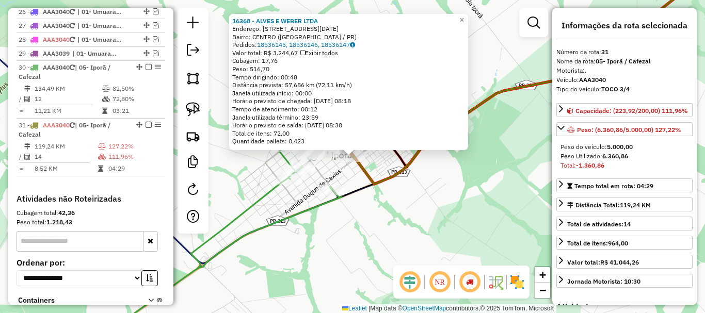
click at [496, 214] on div "16368 - ALVES E WEBER LTDA Endereço: AV 31 DE MARCO 1150 Bairro: CENTRO (IPORA …" at bounding box center [352, 156] width 705 height 313
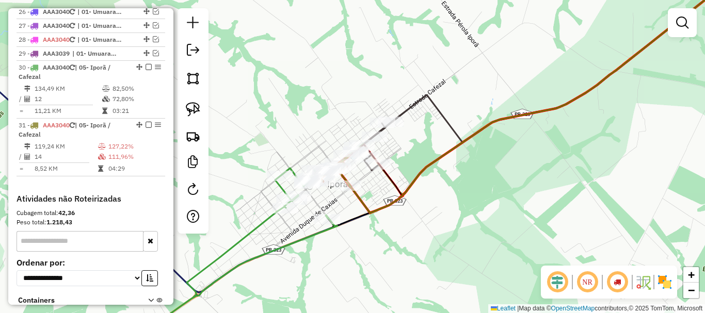
drag, startPoint x: 453, startPoint y: 146, endPoint x: 424, endPoint y: 202, distance: 63.5
click at [439, 217] on div "Janela de atendimento Grade de atendimento Capacidade Transportadoras Veículos …" at bounding box center [352, 156] width 705 height 313
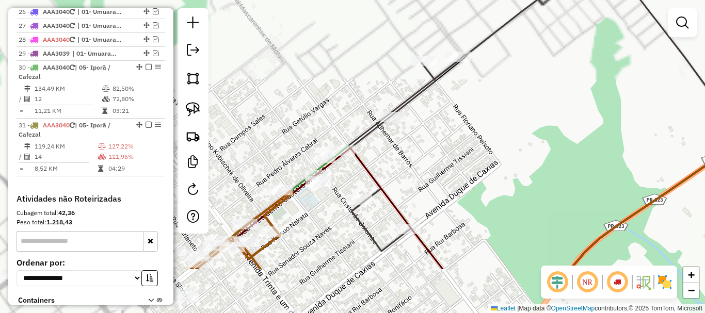
drag, startPoint x: 401, startPoint y: 190, endPoint x: 572, endPoint y: 122, distance: 184.5
click at [585, 112] on div "Janela de atendimento Grade de atendimento Capacidade Transportadoras Veículos …" at bounding box center [352, 156] width 705 height 313
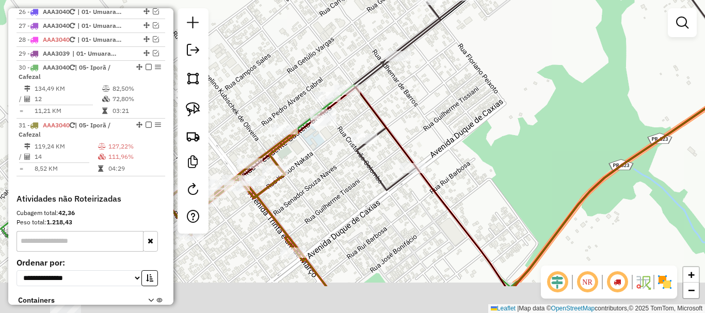
drag, startPoint x: 515, startPoint y: 164, endPoint x: 513, endPoint y: 71, distance: 92.9
click at [513, 71] on div "Janela de atendimento Grade de atendimento Capacidade Transportadoras Veículos …" at bounding box center [352, 156] width 705 height 313
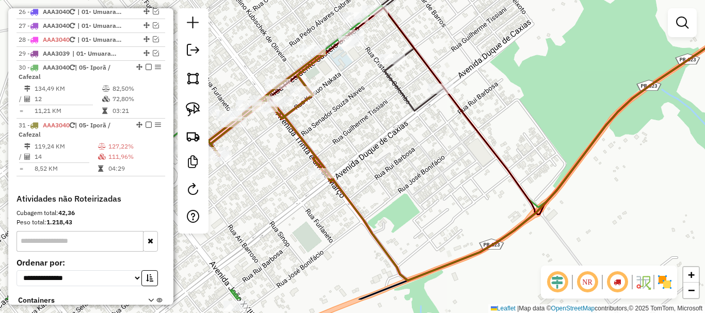
drag, startPoint x: 505, startPoint y: 115, endPoint x: 536, endPoint y: 79, distance: 47.5
click at [534, 71] on div "Janela de atendimento Grade de atendimento Capacidade Transportadoras Veículos …" at bounding box center [352, 156] width 705 height 313
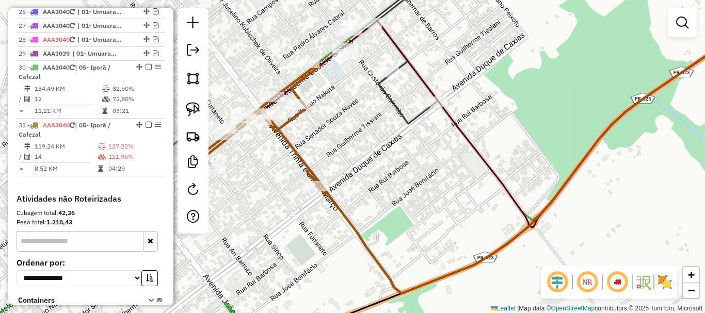
click at [527, 97] on div "Janela de atendimento Grade de atendimento Capacidade Transportadoras Veículos …" at bounding box center [352, 156] width 705 height 313
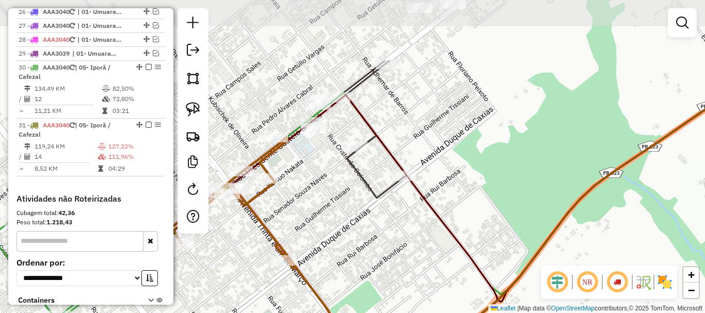
drag, startPoint x: 532, startPoint y: 111, endPoint x: 486, endPoint y: 184, distance: 85.6
click at [486, 185] on div "Janela de atendimento Grade de atendimento Capacidade Transportadoras Veículos …" at bounding box center [352, 156] width 705 height 313
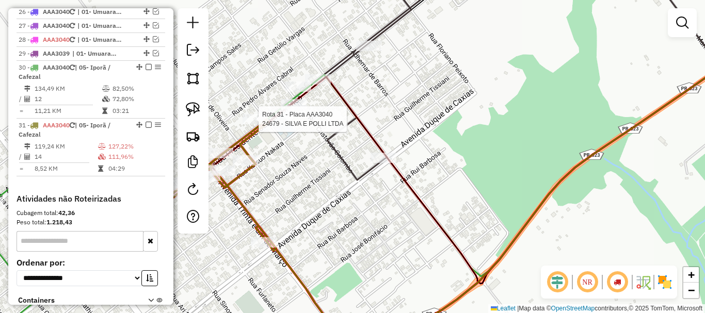
select select "*********"
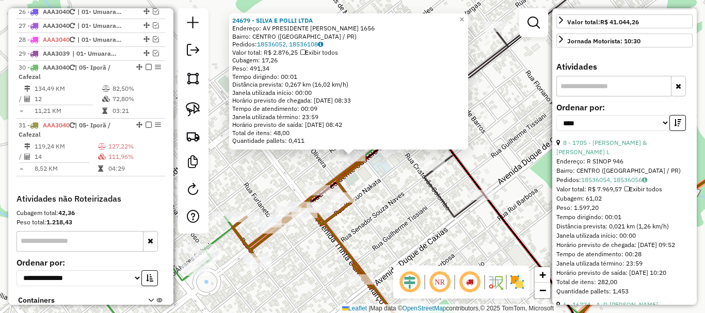
scroll to position [258, 0]
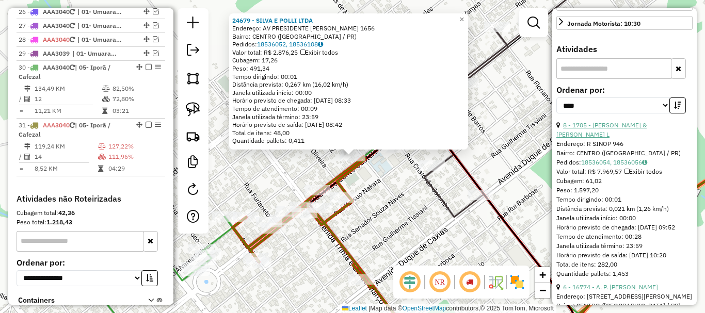
click at [620, 137] on link "8 - 1705 - QUEIROZ & KOTRICHI L" at bounding box center [601, 129] width 90 height 17
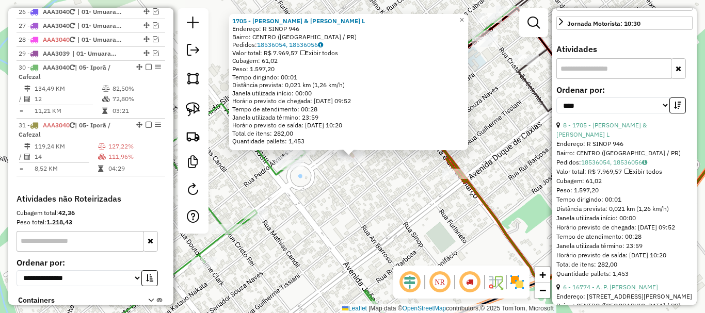
click at [411, 179] on div "Rota 31 - Placa AAA3040 16368 - ALVES E WEBER LTDA 1705 - QUEIROZ & KOTRICHI L …" at bounding box center [352, 156] width 705 height 313
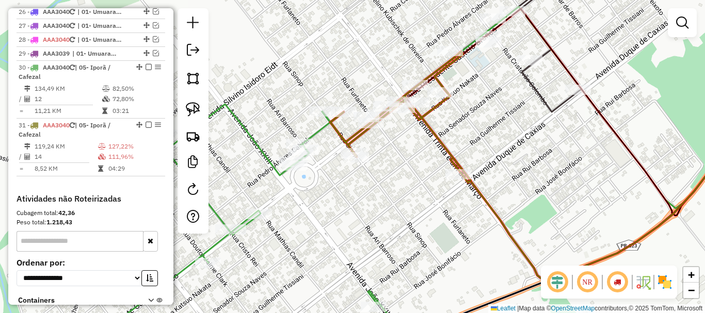
drag, startPoint x: 378, startPoint y: 175, endPoint x: 384, endPoint y: 178, distance: 7.4
click at [384, 178] on div "Janela de atendimento Grade de atendimento Capacidade Transportadoras Veículos …" at bounding box center [352, 156] width 705 height 313
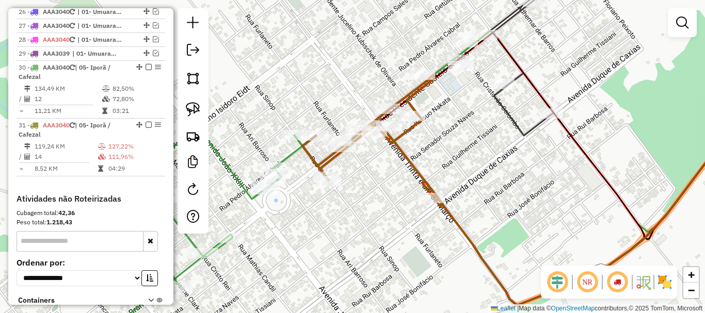
drag, startPoint x: 467, startPoint y: 145, endPoint x: 414, endPoint y: 175, distance: 61.2
click at [417, 174] on div "Janela de atendimento Grade de atendimento Capacidade Transportadoras Veículos …" at bounding box center [352, 156] width 705 height 313
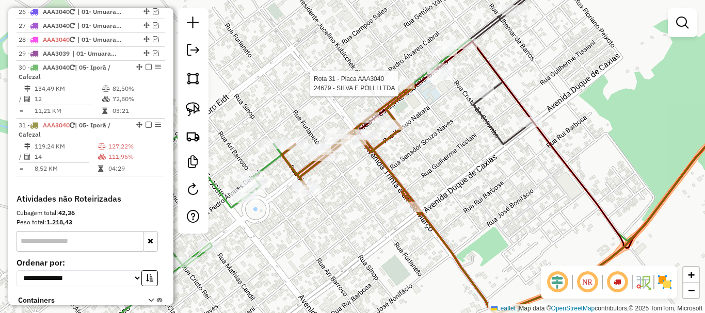
select select "*********"
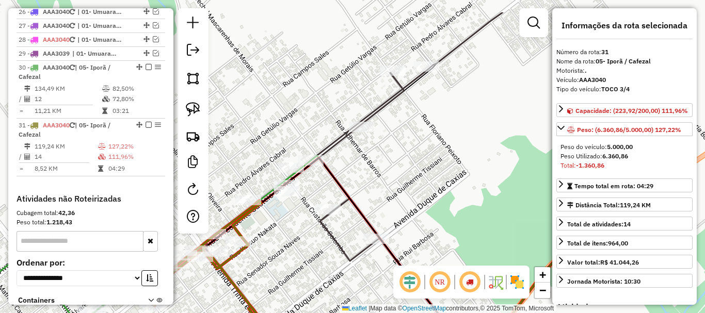
drag, startPoint x: 475, startPoint y: 112, endPoint x: 370, endPoint y: 156, distance: 113.1
click at [370, 156] on div "Janela de atendimento Grade de atendimento Capacidade Transportadoras Veículos …" at bounding box center [352, 156] width 705 height 313
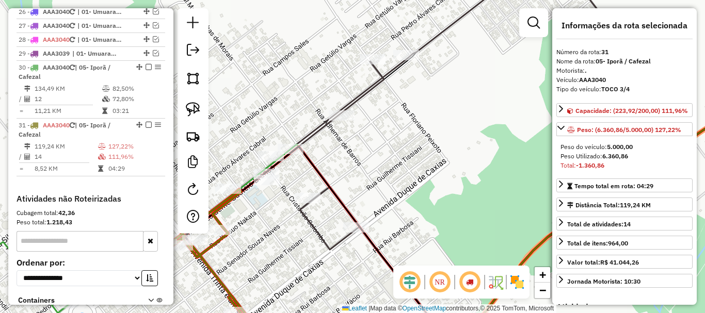
drag, startPoint x: 422, startPoint y: 149, endPoint x: 353, endPoint y: 136, distance: 70.9
click at [353, 136] on div "Janela de atendimento Grade de atendimento Capacidade Transportadoras Veículos …" at bounding box center [352, 156] width 705 height 313
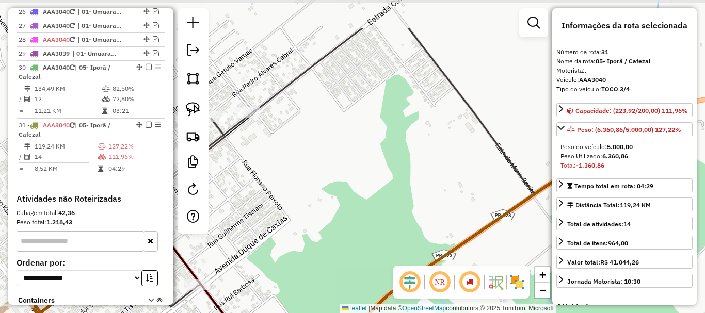
drag, startPoint x: 394, startPoint y: 125, endPoint x: 294, endPoint y: 185, distance: 116.6
click at [285, 187] on div "Janela de atendimento Grade de atendimento Capacidade Transportadoras Veículos …" at bounding box center [352, 156] width 705 height 313
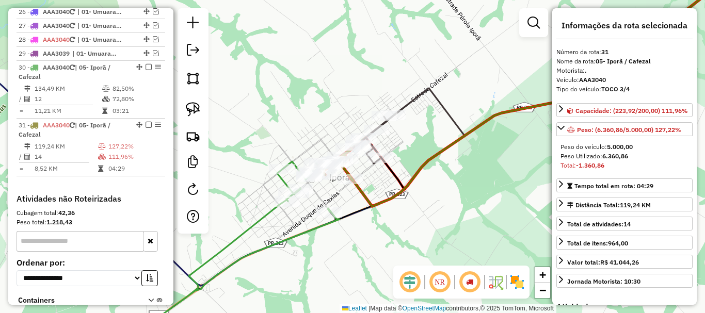
drag, startPoint x: 359, startPoint y: 173, endPoint x: 434, endPoint y: 139, distance: 82.4
click at [434, 139] on div "Janela de atendimento Grade de atendimento Capacidade Transportadoras Veículos …" at bounding box center [352, 156] width 705 height 313
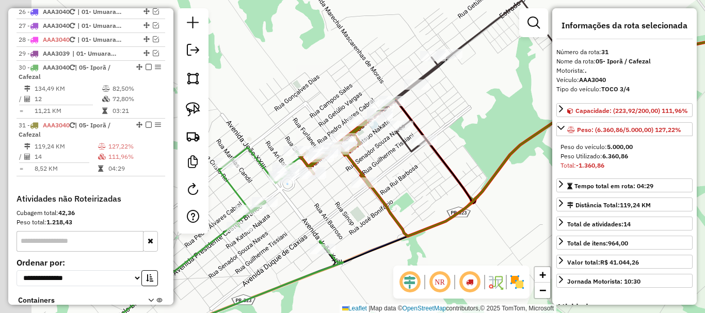
drag, startPoint x: 367, startPoint y: 162, endPoint x: 444, endPoint y: 133, distance: 82.1
click at [444, 133] on icon at bounding box center [591, 76] width 450 height 151
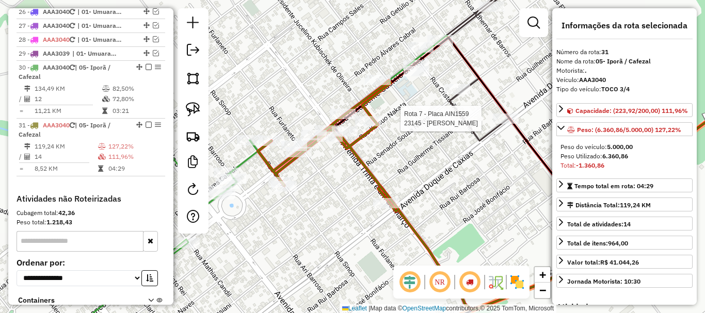
drag, startPoint x: 409, startPoint y: 140, endPoint x: 415, endPoint y: 154, distance: 15.7
click at [419, 154] on div "Rota 7 - Placa AIN1559 23145 - LUCIANE MARUCHI GEA Janela de atendimento Grade …" at bounding box center [352, 156] width 705 height 313
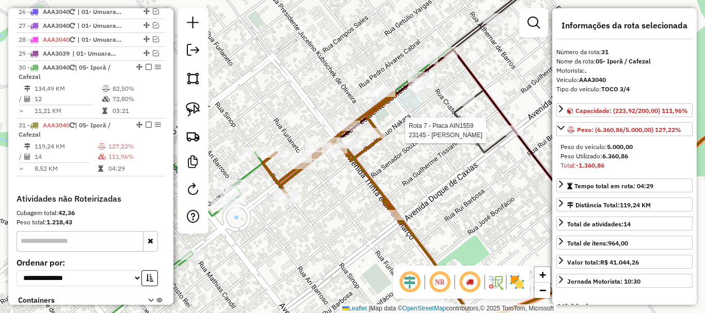
click at [392, 208] on icon at bounding box center [333, 157] width 140 height 131
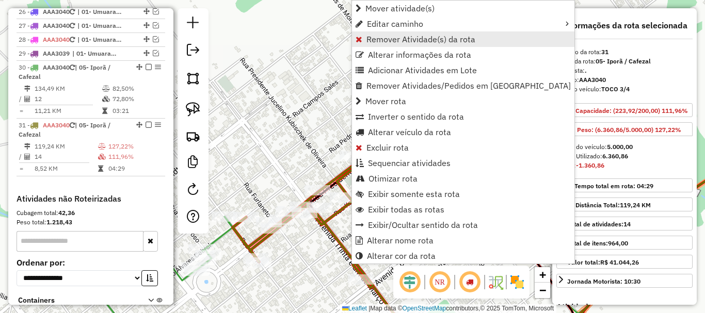
click at [419, 40] on span "Remover Atividade(s) da rota" at bounding box center [420, 39] width 109 height 8
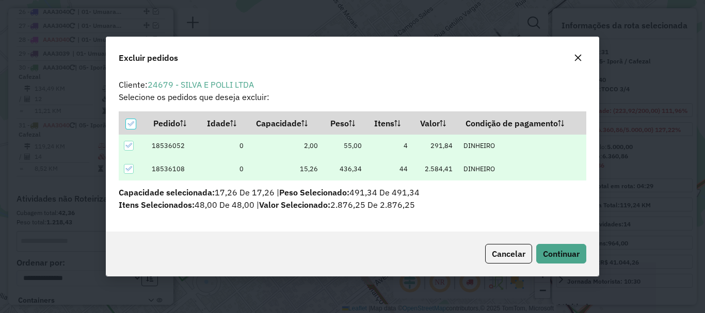
scroll to position [6, 3]
click at [564, 240] on div "Cancelar Continuar" at bounding box center [352, 254] width 492 height 44
click at [562, 251] on span "Continuar" at bounding box center [561, 254] width 37 height 10
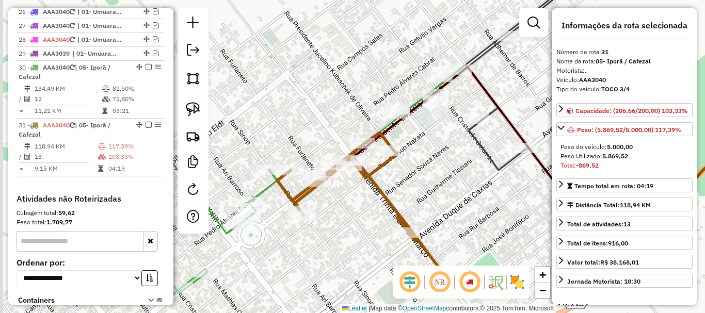
drag, startPoint x: 405, startPoint y: 186, endPoint x: 449, endPoint y: 139, distance: 64.6
click at [449, 139] on div "Janela de atendimento Grade de atendimento Capacidade Transportadoras Veículos …" at bounding box center [352, 156] width 705 height 313
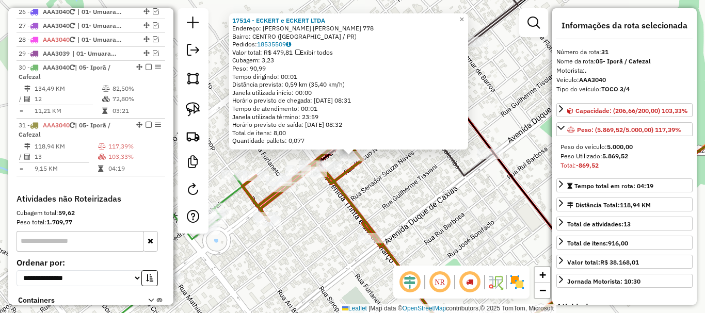
click at [428, 185] on div "17514 - ECKERT e ECKERT LTDA Endereço: R JUSCELINO K. DE OLIVEIRA 778 Bairro: C…" at bounding box center [352, 156] width 705 height 313
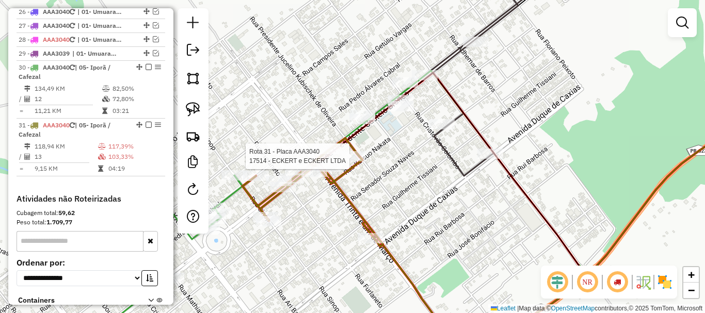
select select "*********"
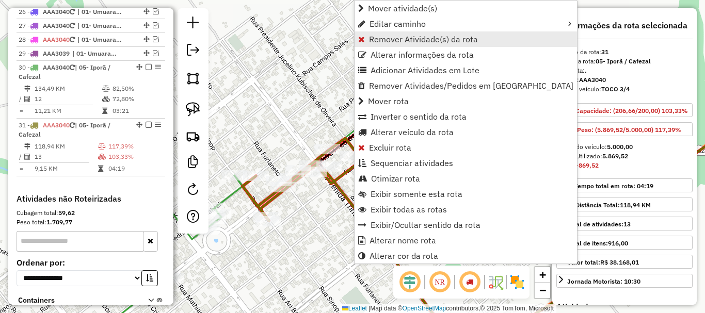
click at [424, 39] on span "Remover Atividade(s) da rota" at bounding box center [423, 39] width 109 height 8
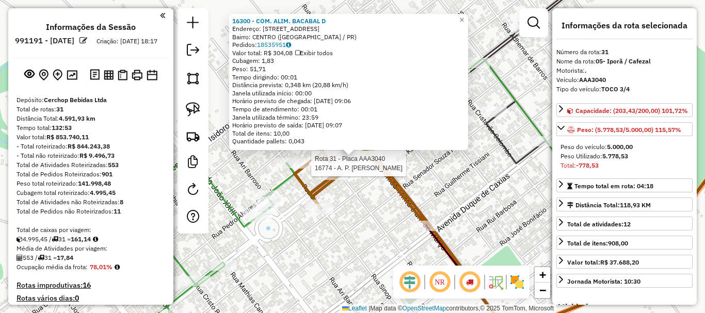
select select "*********"
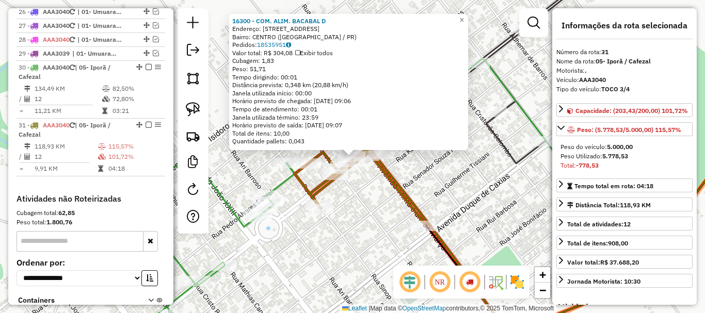
click at [452, 176] on div "16300 - COM. ALIM. BACABAL D Endereço: AV PRES CASTELO BRANCO 1816 Bairro: [GEO…" at bounding box center [352, 156] width 705 height 313
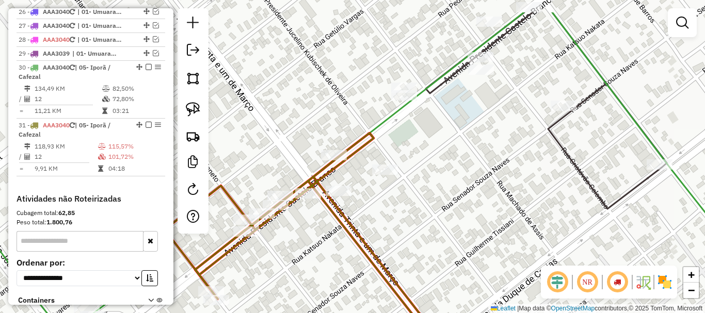
drag, startPoint x: 421, startPoint y: 157, endPoint x: 420, endPoint y: 176, distance: 18.6
click at [420, 176] on div "Janela de atendimento Grade de atendimento Capacidade Transportadoras Veículos …" at bounding box center [352, 156] width 705 height 313
select select "*********"
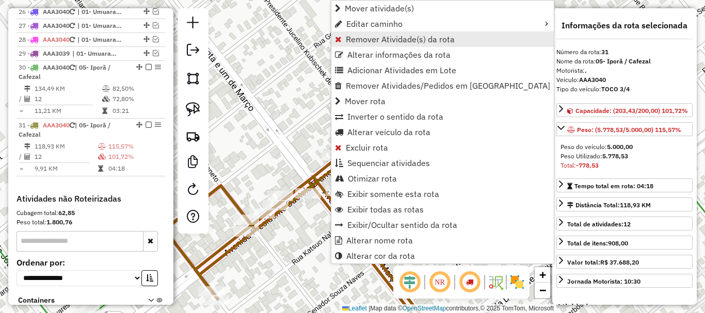
click at [419, 37] on span "Remover Atividade(s) da rota" at bounding box center [400, 39] width 109 height 8
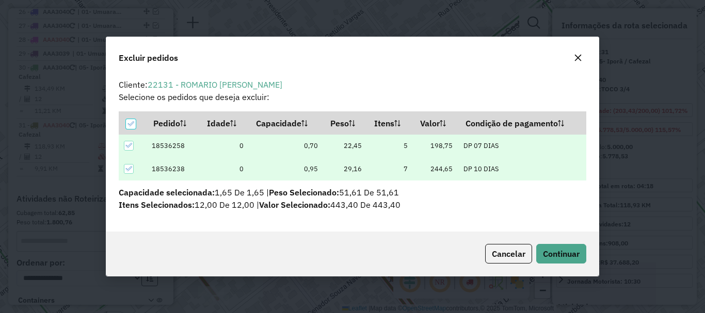
scroll to position [6, 3]
click at [565, 248] on button "Continuar" at bounding box center [561, 254] width 50 height 20
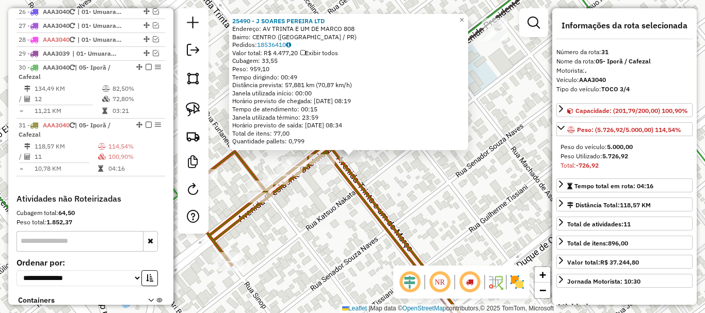
click at [406, 171] on div "25490 - J SOARES PEREIRA LTD Endereço: AV TRINTA E UM DE MARCO 808 Bairro: CENT…" at bounding box center [352, 156] width 705 height 313
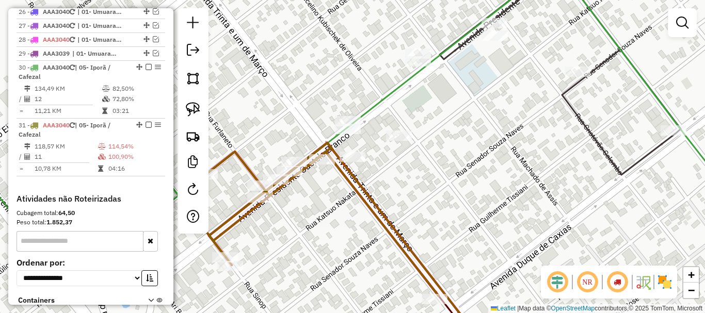
drag, startPoint x: 464, startPoint y: 168, endPoint x: 408, endPoint y: 162, distance: 56.5
click at [410, 163] on div "Janela de atendimento Grade de atendimento Capacidade Transportadoras Veículos …" at bounding box center [352, 156] width 705 height 313
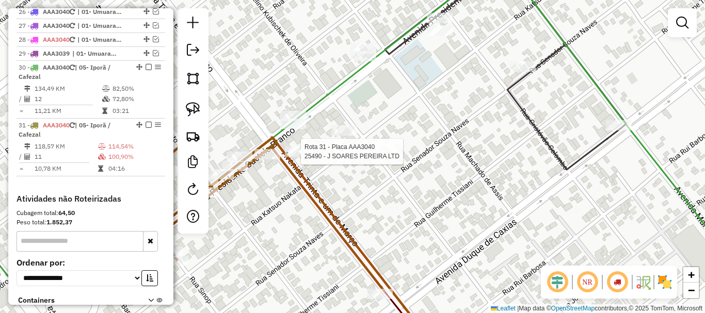
select select "*********"
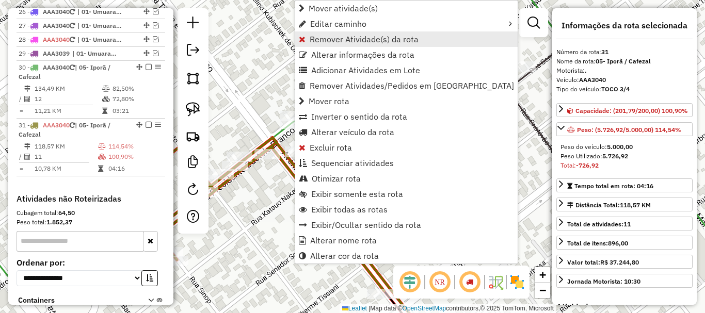
click at [377, 40] on span "Remover Atividade(s) da rota" at bounding box center [364, 39] width 109 height 8
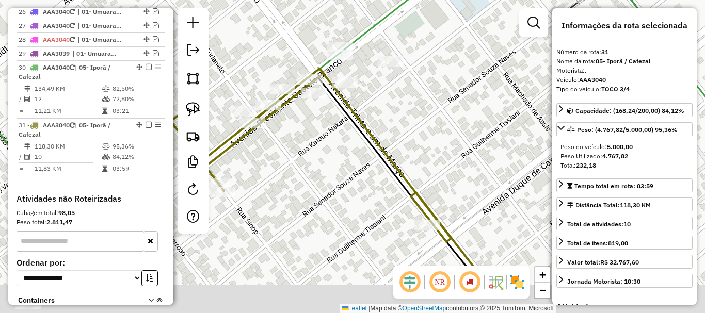
drag, startPoint x: 367, startPoint y: 159, endPoint x: 424, endPoint y: 86, distance: 93.1
click at [422, 86] on div "Janela de atendimento Grade de atendimento Capacidade Transportadoras Veículos …" at bounding box center [352, 156] width 705 height 313
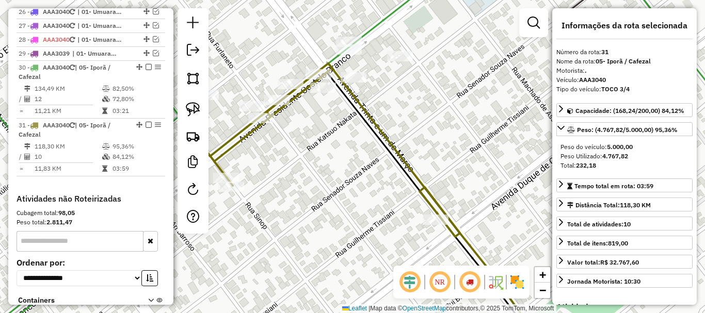
drag, startPoint x: 431, startPoint y: 153, endPoint x: 421, endPoint y: 43, distance: 110.3
click at [421, 43] on div "Janela de atendimento Grade de atendimento Capacidade Transportadoras Veículos …" at bounding box center [352, 156] width 705 height 313
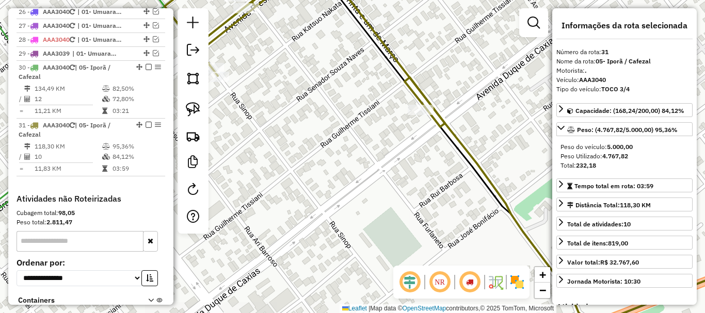
drag, startPoint x: 476, startPoint y: 91, endPoint x: 442, endPoint y: 89, distance: 34.1
click at [442, 89] on div "Janela de atendimento Grade de atendimento Capacidade Transportadoras Veículos …" at bounding box center [352, 156] width 705 height 313
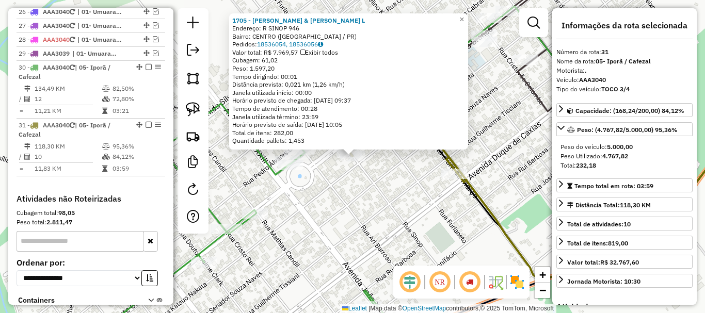
drag, startPoint x: 531, startPoint y: 159, endPoint x: 524, endPoint y: 159, distance: 7.2
click at [531, 159] on div "1705 - QUEIROZ & KOTRICHI L Endereço: R SINOP 946 Bairro: CENTRO (IPORA / PR) P…" at bounding box center [352, 156] width 705 height 313
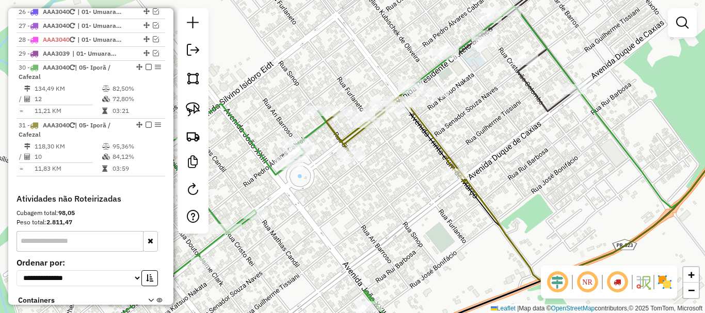
click at [494, 144] on div "Janela de atendimento Grade de atendimento Capacidade Transportadoras Veículos …" at bounding box center [352, 156] width 705 height 313
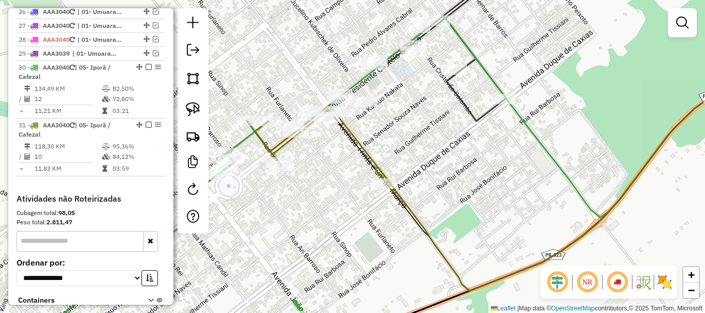
drag, startPoint x: 508, startPoint y: 152, endPoint x: 436, endPoint y: 161, distance: 72.3
click at [436, 161] on div "Janela de atendimento Grade de atendimento Capacidade Transportadoras Veículos …" at bounding box center [352, 156] width 705 height 313
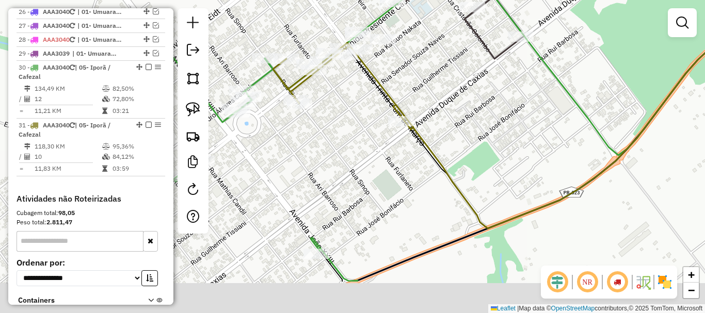
drag, startPoint x: 453, startPoint y: 108, endPoint x: 456, endPoint y: 93, distance: 14.7
click at [456, 93] on div "Janela de atendimento Grade de atendimento Capacidade Transportadoras Veículos …" at bounding box center [352, 156] width 705 height 313
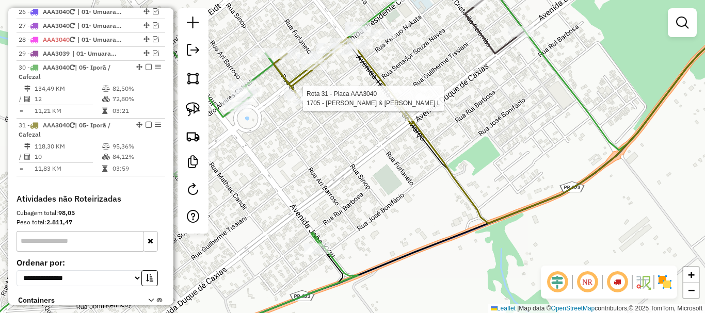
select select "*********"
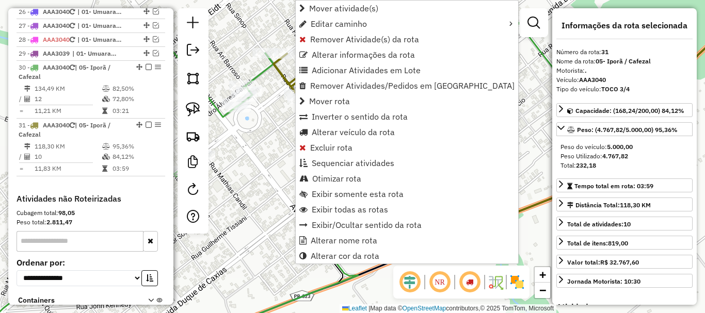
click at [261, 124] on div "Janela de atendimento Grade de atendimento Capacidade Transportadoras Veículos …" at bounding box center [352, 156] width 705 height 313
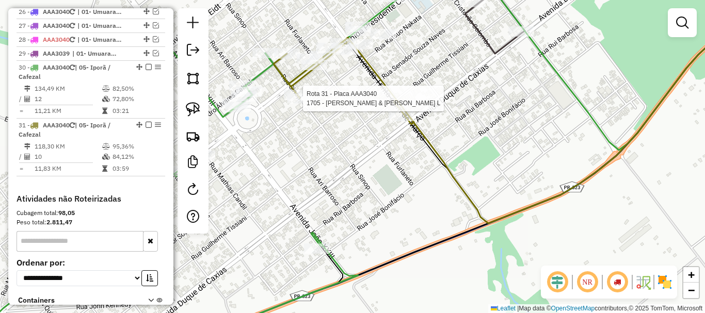
select select "*********"
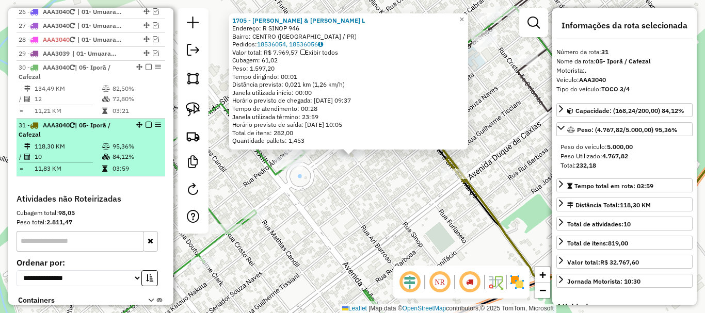
click at [147, 122] on em at bounding box center [148, 125] width 6 height 6
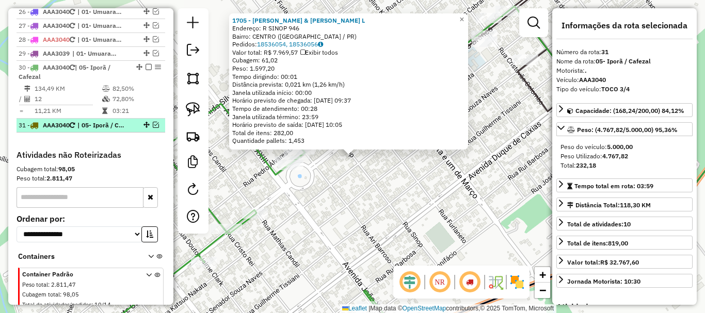
scroll to position [1289, 0]
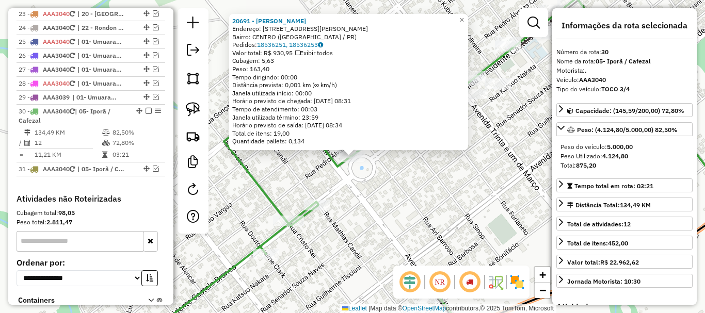
click at [357, 185] on div "20691 - TEREZINHA GRACA PERE Endereço: R PEDRO ALVARES CABRAL BOX11 Bairro: CEN…" at bounding box center [352, 156] width 705 height 313
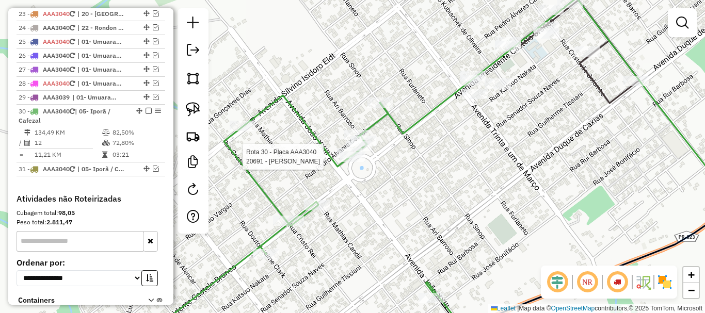
select select "*********"
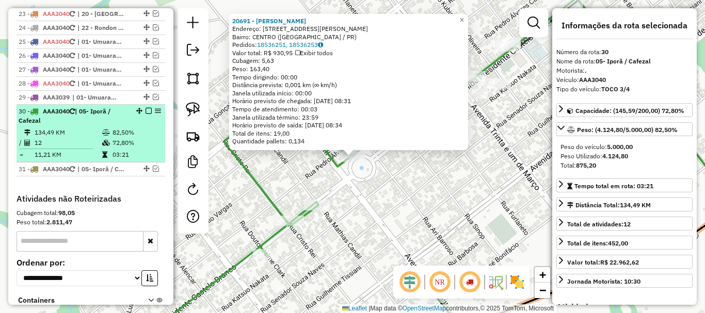
click at [148, 108] on em at bounding box center [148, 111] width 6 height 6
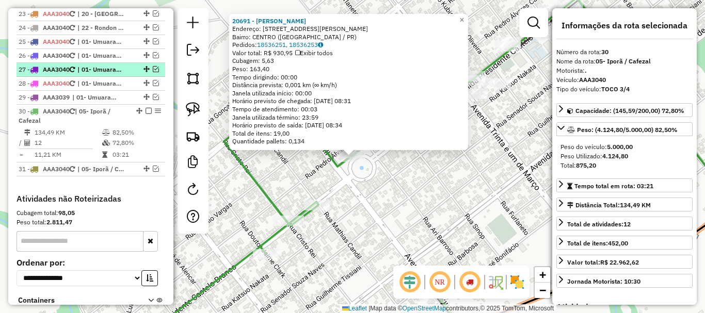
scroll to position [1245, 0]
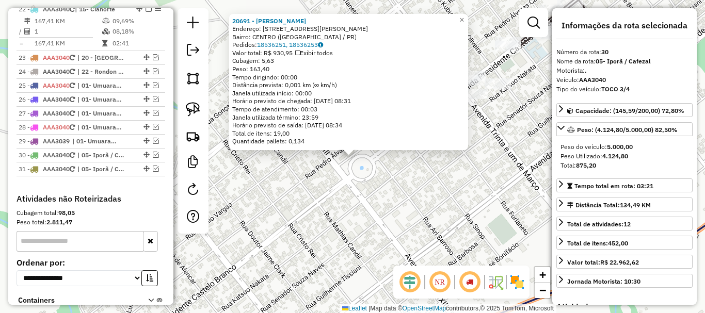
click at [431, 142] on div "Quantidade pallets: 0,134" at bounding box center [348, 141] width 233 height 8
click at [497, 174] on div "20691 - TEREZINHA GRACA PERE Endereço: R PEDRO ALVARES CABRAL BOX11 Bairro: CEN…" at bounding box center [352, 156] width 705 height 313
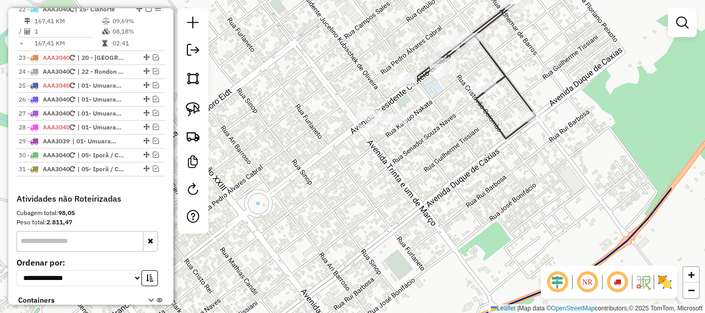
drag, startPoint x: 492, startPoint y: 164, endPoint x: 352, endPoint y: 209, distance: 147.0
click at [355, 208] on div "Janela de atendimento Grade de atendimento Capacidade Transportadoras Veículos …" at bounding box center [352, 156] width 705 height 313
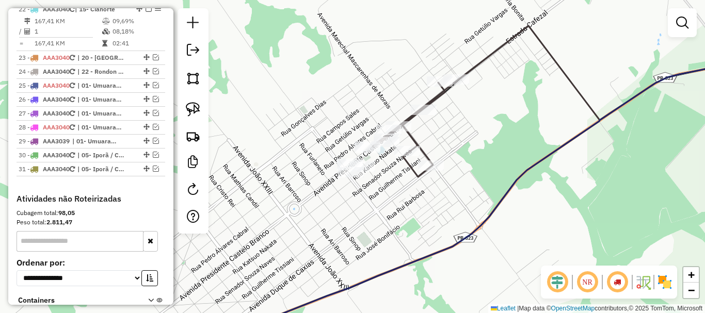
drag, startPoint x: 470, startPoint y: 189, endPoint x: 339, endPoint y: 226, distance: 135.7
click at [339, 226] on div "Janela de atendimento Grade de atendimento Capacidade Transportadoras Veículos …" at bounding box center [352, 156] width 705 height 313
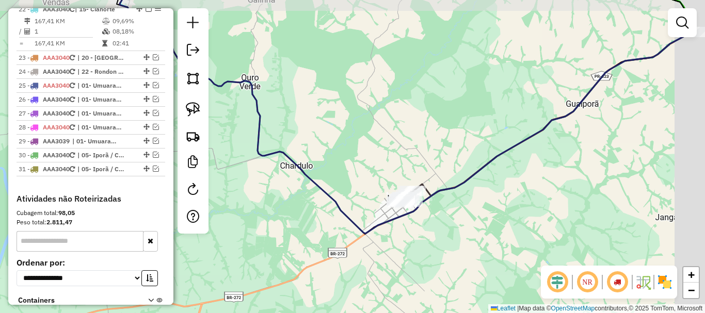
drag, startPoint x: 594, startPoint y: 174, endPoint x: 492, endPoint y: 186, distance: 102.9
click at [492, 186] on div "Janela de atendimento Grade de atendimento Capacidade Transportadoras Veículos …" at bounding box center [352, 156] width 705 height 313
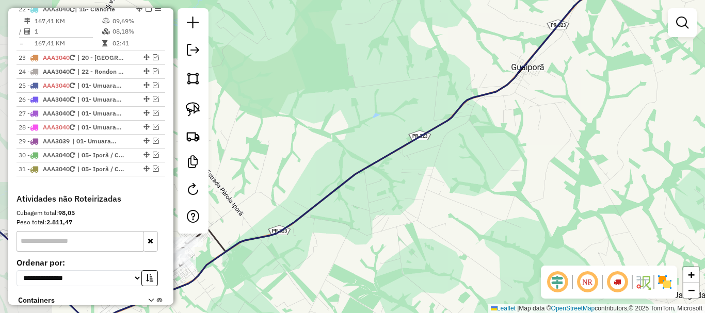
drag, startPoint x: 509, startPoint y: 110, endPoint x: 624, endPoint y: 106, distance: 115.6
click at [624, 106] on div "Janela de atendimento Grade de atendimento Capacidade Transportadoras Veículos …" at bounding box center [352, 156] width 705 height 313
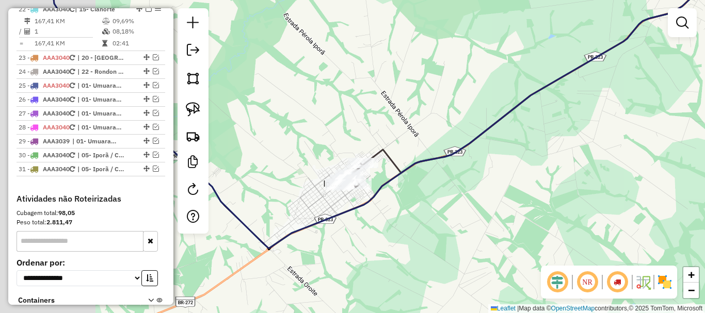
drag, startPoint x: 481, startPoint y: 173, endPoint x: 596, endPoint y: 94, distance: 139.4
click at [596, 94] on div "Janela de atendimento Grade de atendimento Capacidade Transportadoras Veículos …" at bounding box center [352, 156] width 705 height 313
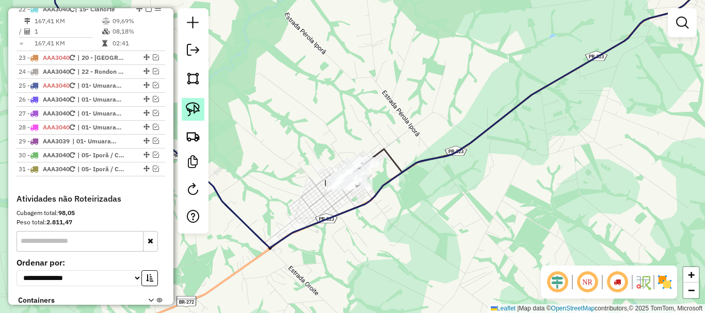
click at [195, 105] on img at bounding box center [193, 109] width 14 height 14
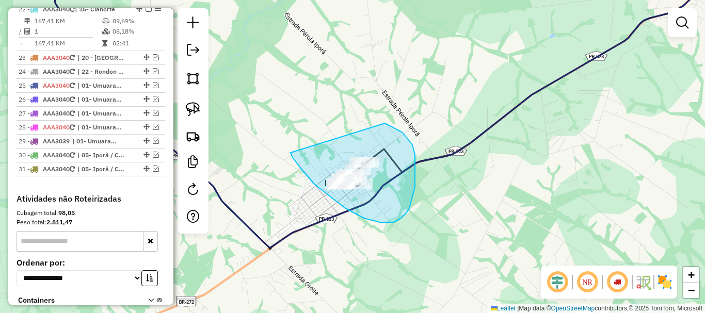
drag, startPoint x: 291, startPoint y: 155, endPoint x: 296, endPoint y: 122, distance: 33.3
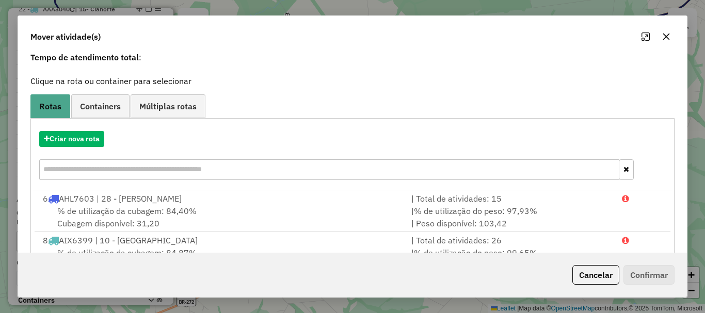
scroll to position [0, 0]
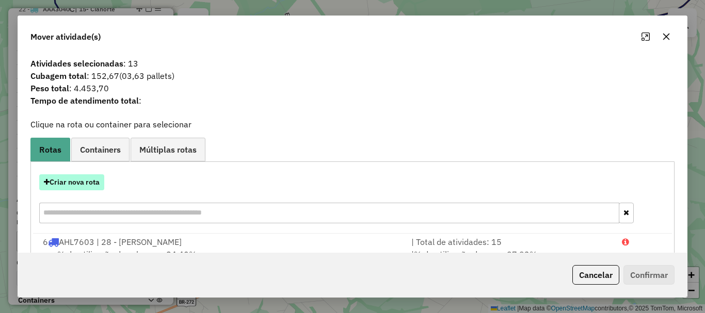
click at [82, 178] on button "Criar nova rota" at bounding box center [71, 182] width 65 height 16
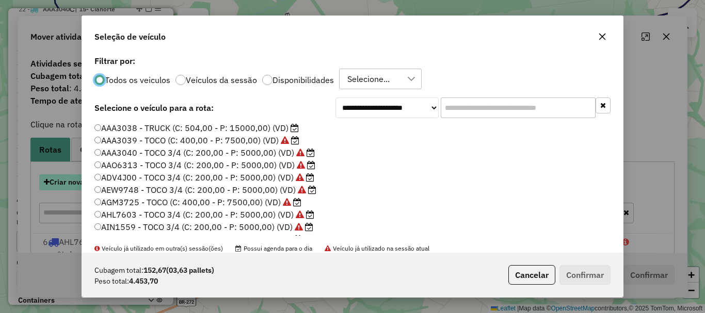
scroll to position [6, 3]
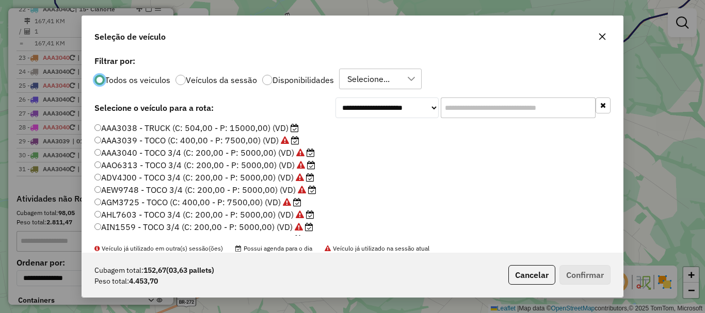
click at [93, 150] on div "AAA3038 - TRUCK (C: 504,00 - P: 15000,00) (VD) AAA3039 - TOCO (C: 400,00 - P: 7…" at bounding box center [352, 183] width 528 height 122
click at [584, 272] on button "Confirmar" at bounding box center [584, 275] width 51 height 20
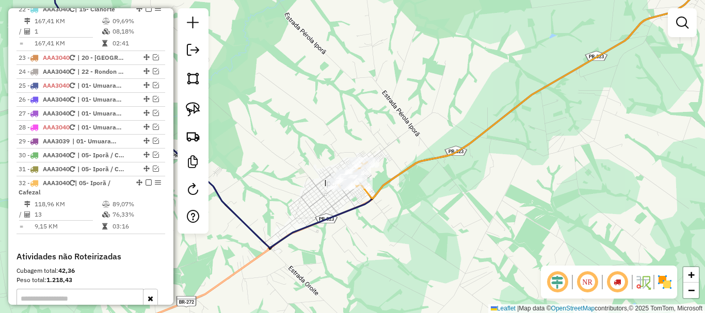
scroll to position [1303, 0]
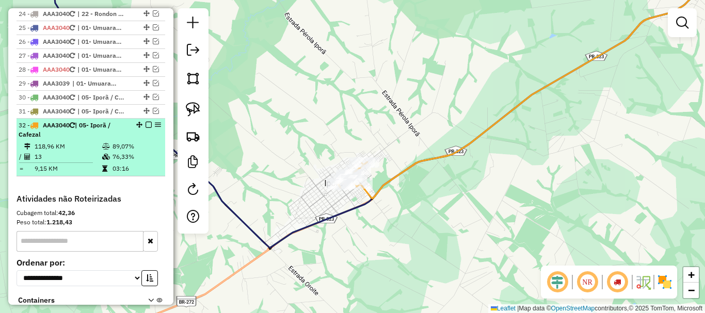
click at [147, 122] on em at bounding box center [148, 125] width 6 height 6
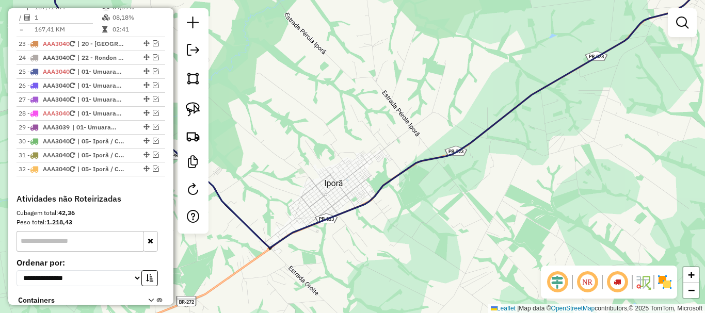
click at [409, 93] on div "Janela de atendimento Grade de atendimento Capacidade Transportadoras Veículos …" at bounding box center [352, 156] width 705 height 313
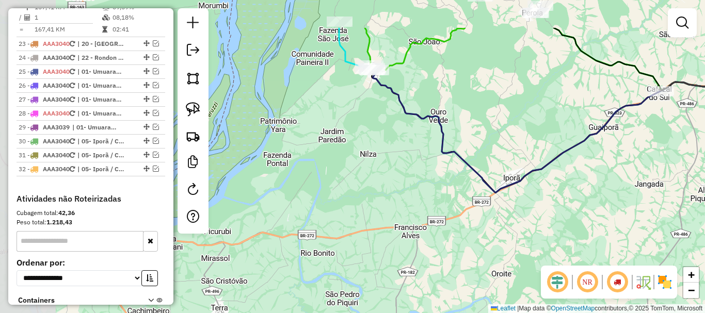
drag, startPoint x: 437, startPoint y: 128, endPoint x: 511, endPoint y: 154, distance: 77.7
click at [525, 176] on icon at bounding box center [582, 110] width 420 height 165
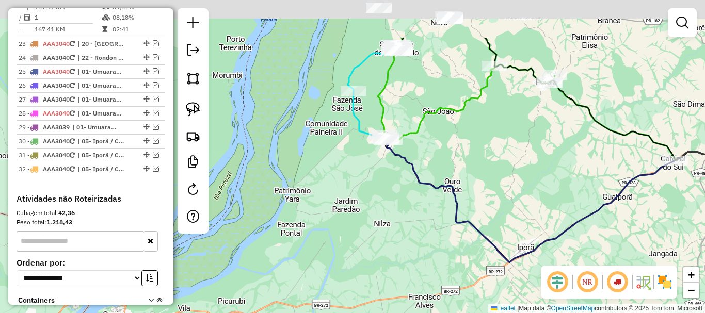
drag, startPoint x: 366, startPoint y: 125, endPoint x: 377, endPoint y: 199, distance: 74.6
click at [379, 199] on div "Janela de atendimento Grade de atendimento Capacidade Transportadoras Veículos …" at bounding box center [352, 156] width 705 height 313
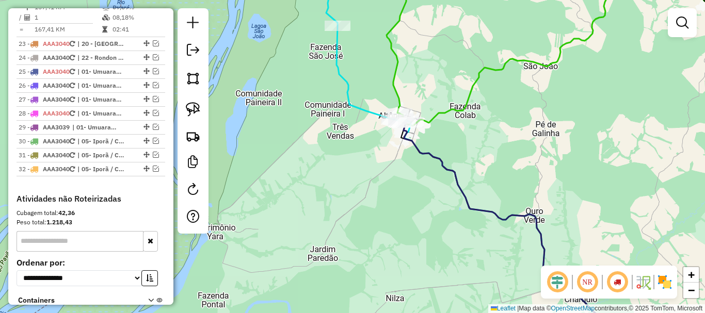
drag, startPoint x: 365, startPoint y: 144, endPoint x: 322, endPoint y: 190, distance: 62.8
click at [322, 190] on div "Janela de atendimento Grade de atendimento Capacidade Transportadoras Veículos …" at bounding box center [352, 156] width 705 height 313
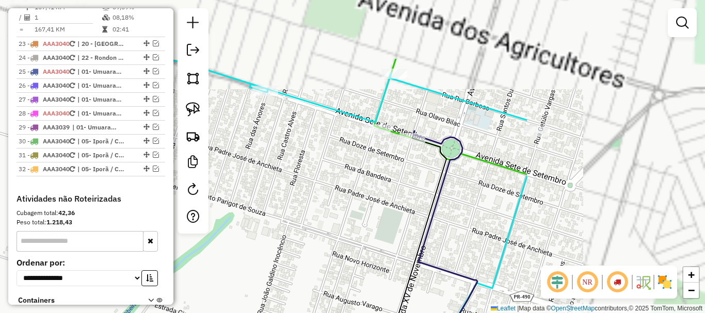
drag, startPoint x: 306, startPoint y: 191, endPoint x: 248, endPoint y: 220, distance: 65.3
click at [248, 220] on div "Janela de atendimento Grade de atendimento Capacidade Transportadoras Veículos …" at bounding box center [352, 156] width 705 height 313
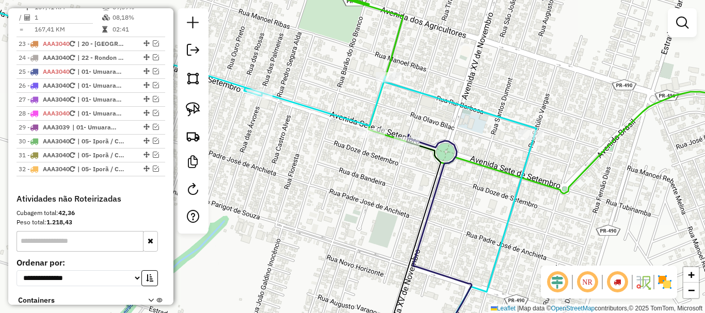
drag, startPoint x: 370, startPoint y: 184, endPoint x: 378, endPoint y: 184, distance: 7.2
click at [375, 184] on div "Janela de atendimento Grade de atendimento Capacidade Transportadoras Veículos …" at bounding box center [352, 156] width 705 height 313
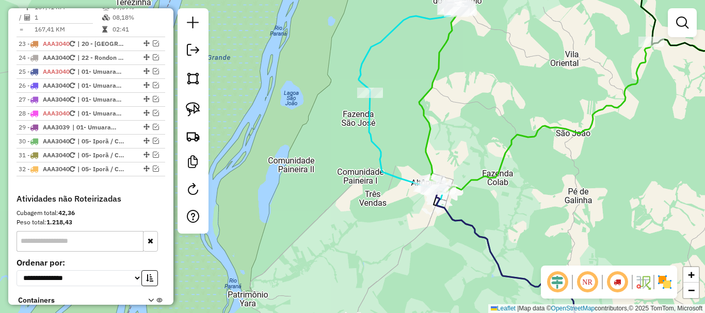
drag, startPoint x: 468, startPoint y: 180, endPoint x: 499, endPoint y: 188, distance: 32.0
click at [499, 188] on div "Janela de atendimento Grade de atendimento Capacidade Transportadoras Veículos …" at bounding box center [352, 156] width 705 height 313
click at [461, 114] on div "Rota 17 - Placa HUN8553 23958 - CARLOS MARCELO MARTI Janela de atendimento Grad…" at bounding box center [352, 156] width 705 height 313
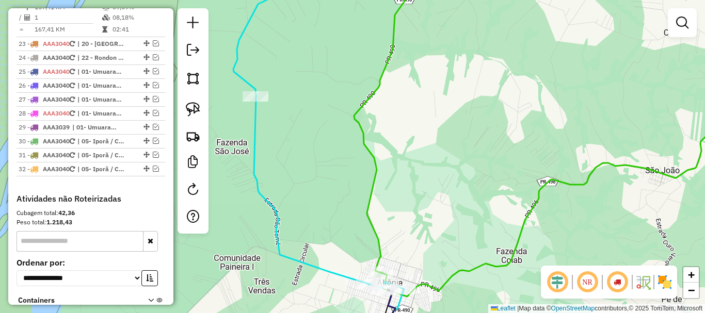
drag, startPoint x: 487, startPoint y: 103, endPoint x: 454, endPoint y: 210, distance: 112.3
click at [454, 209] on div "Janela de atendimento Grade de atendimento Capacidade Transportadoras Veículos …" at bounding box center [352, 156] width 705 height 313
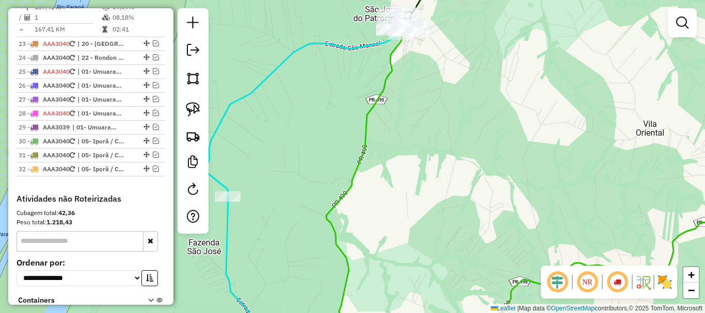
drag, startPoint x: 421, startPoint y: 171, endPoint x: 418, endPoint y: 252, distance: 81.0
click at [418, 252] on div "Janela de atendimento Grade de atendimento Capacidade Transportadoras Veículos …" at bounding box center [352, 156] width 705 height 313
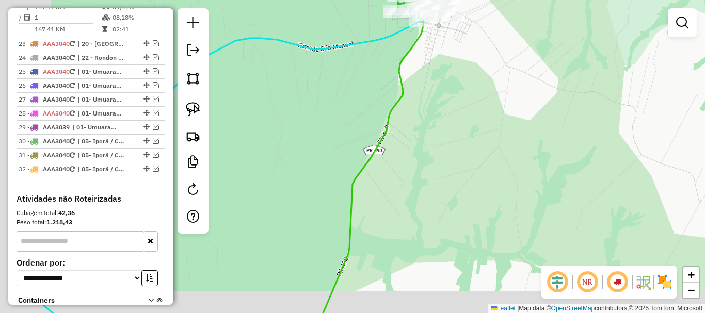
drag, startPoint x: 409, startPoint y: 191, endPoint x: 553, endPoint y: 140, distance: 153.2
click at [553, 140] on div "Janela de atendimento Grade de atendimento Capacidade Transportadoras Veículos …" at bounding box center [352, 156] width 705 height 313
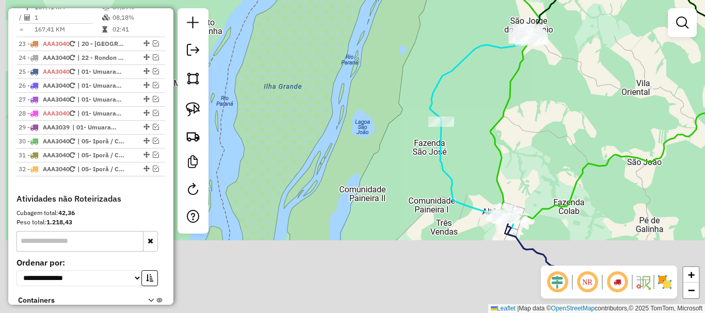
drag, startPoint x: 506, startPoint y: 184, endPoint x: 524, endPoint y: 104, distance: 82.1
click at [524, 104] on div "Janela de atendimento Grade de atendimento Capacidade Transportadoras Veículos …" at bounding box center [352, 156] width 705 height 313
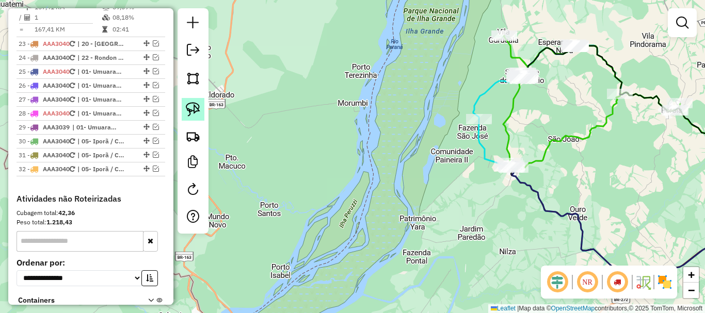
click at [196, 109] on img at bounding box center [193, 109] width 14 height 14
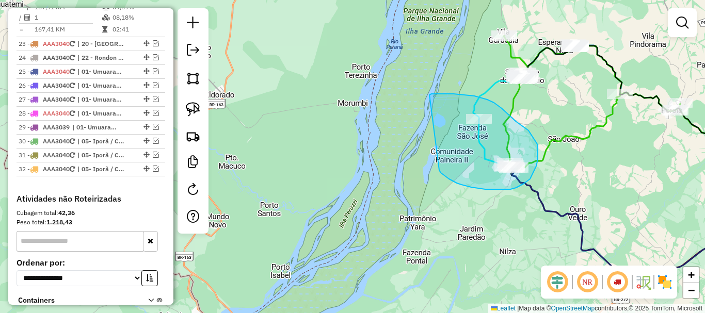
drag, startPoint x: 485, startPoint y: 189, endPoint x: 429, endPoint y: 95, distance: 109.2
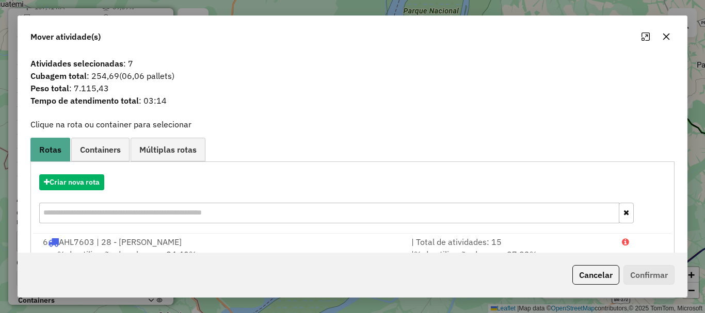
click at [664, 36] on icon "button" at bounding box center [666, 36] width 8 height 8
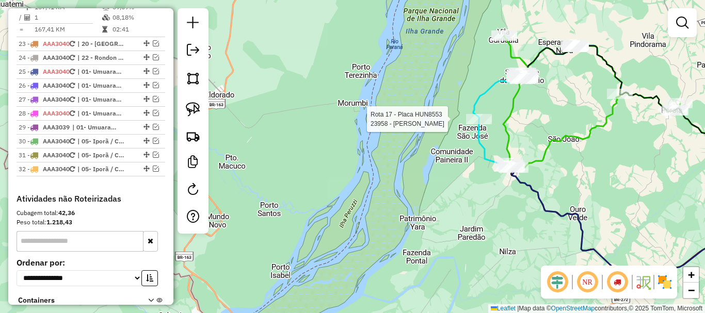
select select "*********"
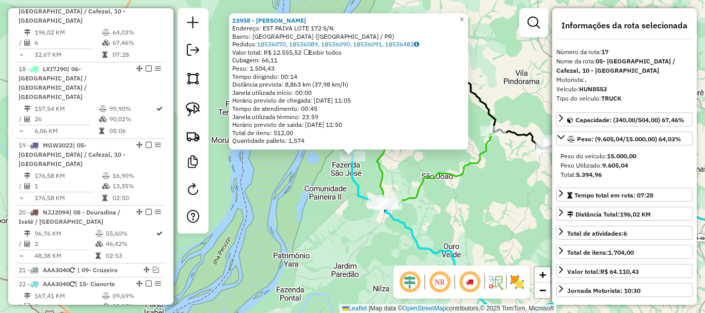
scroll to position [919, 0]
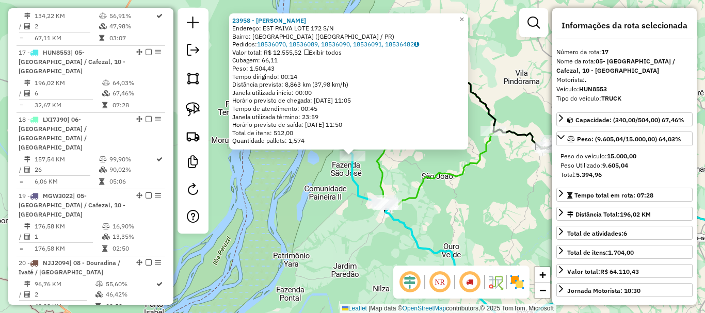
click at [453, 198] on div "23958 - CARLOS MARCELO MARTI Endereço: EST PAIVA LOTE 172 S/N Bairro: CENTRO (A…" at bounding box center [352, 156] width 705 height 313
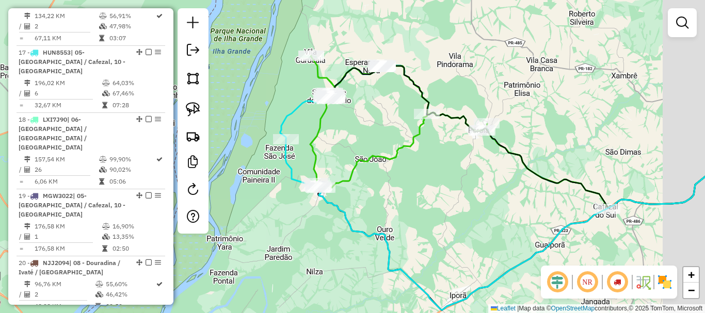
drag, startPoint x: 497, startPoint y: 198, endPoint x: 427, endPoint y: 170, distance: 76.0
click at [427, 174] on div "Janela de atendimento Grade de atendimento Capacidade Transportadoras Veículos …" at bounding box center [352, 156] width 705 height 313
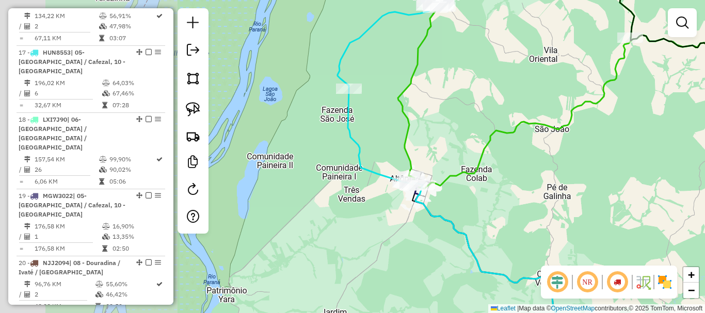
drag, startPoint x: 467, startPoint y: 134, endPoint x: 526, endPoint y: 150, distance: 60.8
click at [526, 150] on icon at bounding box center [675, 86] width 555 height 209
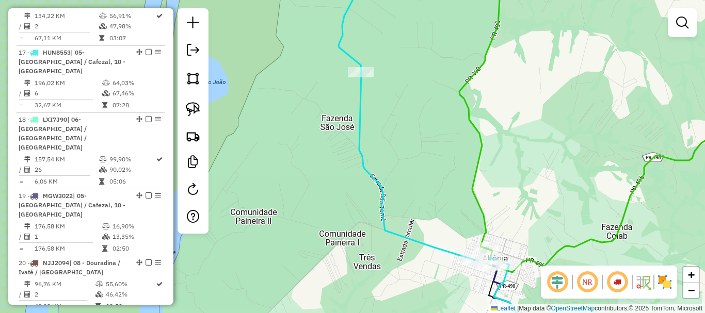
drag, startPoint x: 391, startPoint y: 111, endPoint x: 439, endPoint y: 155, distance: 65.7
click at [439, 155] on div "Janela de atendimento Grade de atendimento Capacidade Transportadoras Veículos …" at bounding box center [352, 156] width 705 height 313
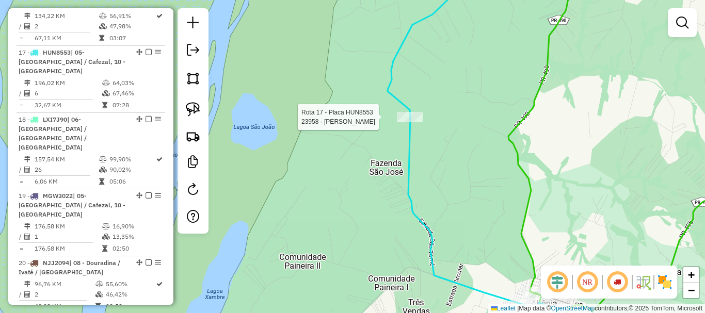
select select "*********"
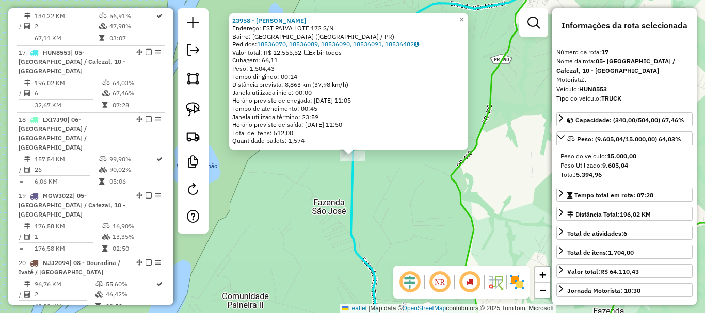
click at [464, 176] on div "23958 - CARLOS MARCELO MARTI Endereço: EST PAIVA LOTE 172 S/N Bairro: CENTRO (A…" at bounding box center [352, 156] width 705 height 313
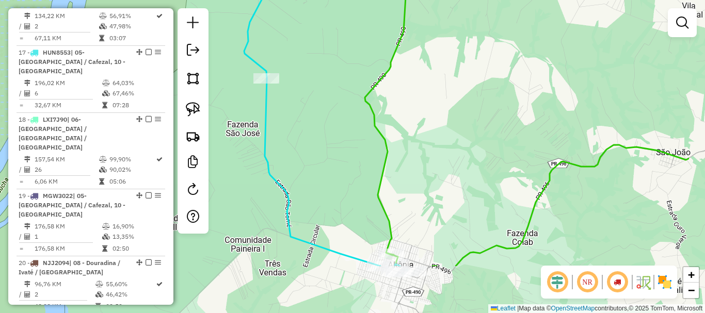
drag, startPoint x: 520, startPoint y: 199, endPoint x: 431, endPoint y: 114, distance: 123.0
click at [431, 114] on div "Janela de atendimento Grade de atendimento Capacidade Transportadoras Veículos …" at bounding box center [352, 156] width 705 height 313
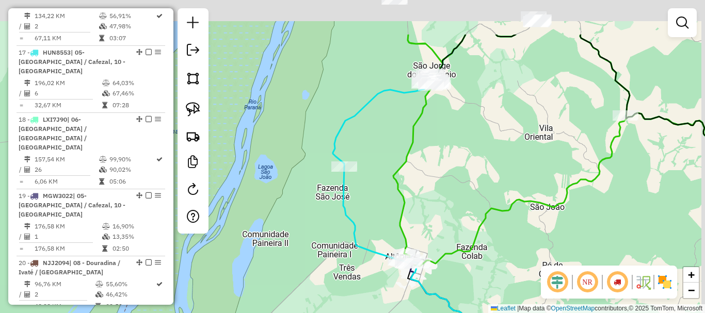
drag, startPoint x: 466, startPoint y: 116, endPoint x: 449, endPoint y: 199, distance: 85.2
click at [449, 199] on div "Janela de atendimento Grade de atendimento Capacidade Transportadoras Veículos …" at bounding box center [352, 156] width 705 height 313
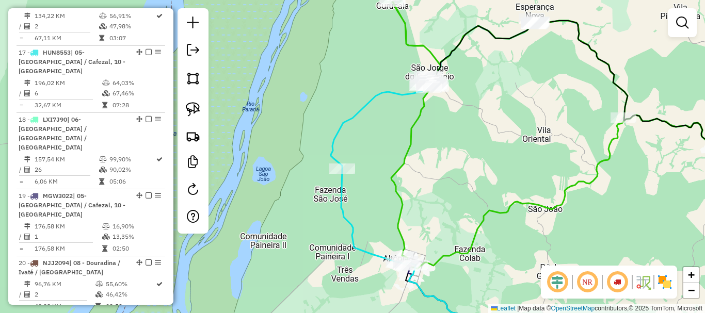
drag, startPoint x: 446, startPoint y: 171, endPoint x: 451, endPoint y: 120, distance: 50.8
click at [451, 120] on div "Janela de atendimento Grade de atendimento Capacidade Transportadoras Veículos …" at bounding box center [352, 156] width 705 height 313
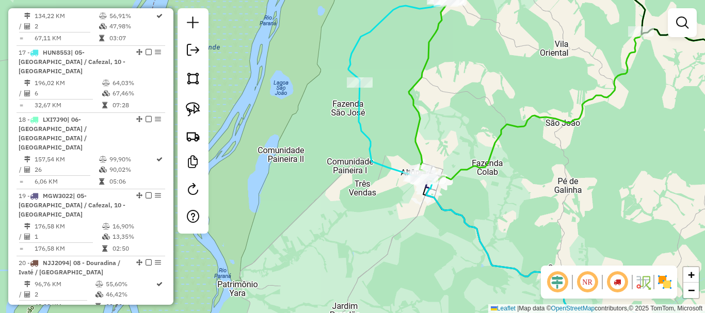
drag, startPoint x: 430, startPoint y: 172, endPoint x: 442, endPoint y: 137, distance: 37.7
click at [442, 137] on div "Janela de atendimento Grade de atendimento Capacidade Transportadoras Veículos …" at bounding box center [352, 156] width 705 height 313
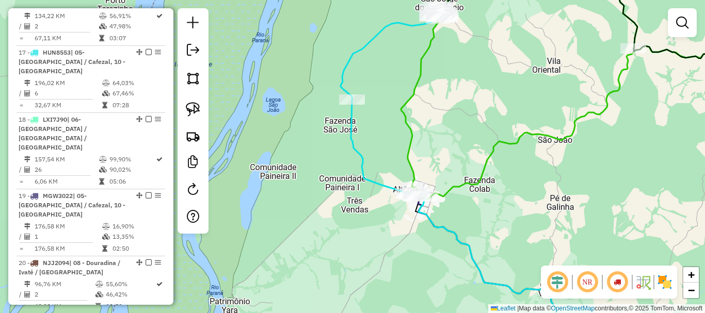
drag, startPoint x: 482, startPoint y: 125, endPoint x: 451, endPoint y: 182, distance: 64.2
click at [451, 182] on div "Janela de atendimento Grade de atendimento Capacidade Transportadoras Veículos …" at bounding box center [352, 156] width 705 height 313
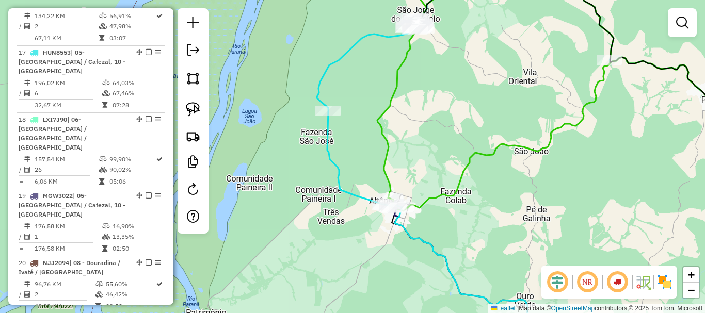
drag, startPoint x: 446, startPoint y: 172, endPoint x: 437, endPoint y: 80, distance: 91.7
click at [437, 80] on div "Janela de atendimento Grade de atendimento Capacidade Transportadoras Veículos …" at bounding box center [352, 156] width 705 height 313
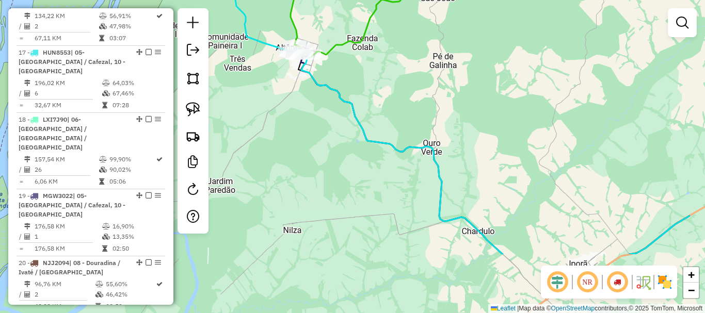
drag, startPoint x: 479, startPoint y: 136, endPoint x: 394, endPoint y: 46, distance: 123.7
click at [394, 46] on div "Janela de atendimento Grade de atendimento Capacidade Transportadoras Veículos …" at bounding box center [352, 156] width 705 height 313
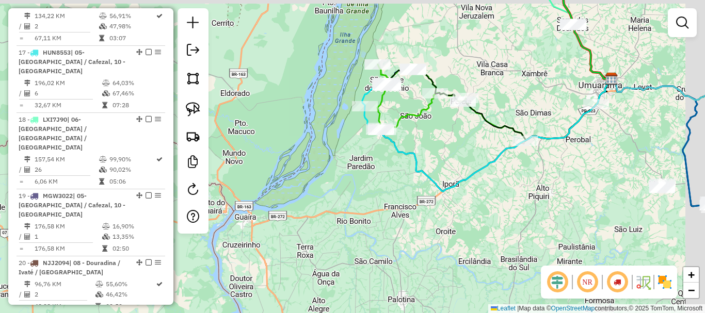
drag, startPoint x: 487, startPoint y: 143, endPoint x: 471, endPoint y: 156, distance: 20.9
click at [471, 156] on div "Janela de atendimento Grade de atendimento Capacidade Transportadoras Veículos …" at bounding box center [352, 156] width 705 height 313
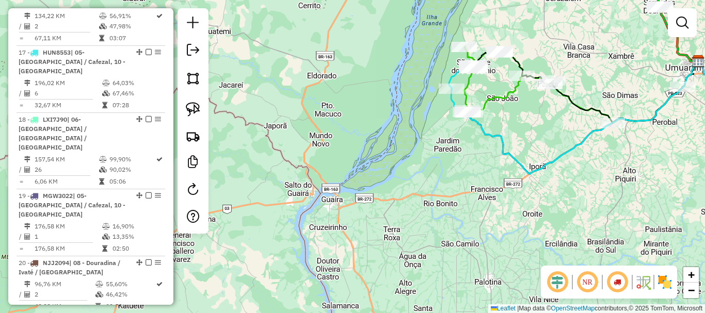
drag, startPoint x: 448, startPoint y: 151, endPoint x: 541, endPoint y: 129, distance: 95.5
click at [541, 129] on div "Janela de atendimento Grade de atendimento Capacidade Transportadoras Veículos …" at bounding box center [352, 156] width 705 height 313
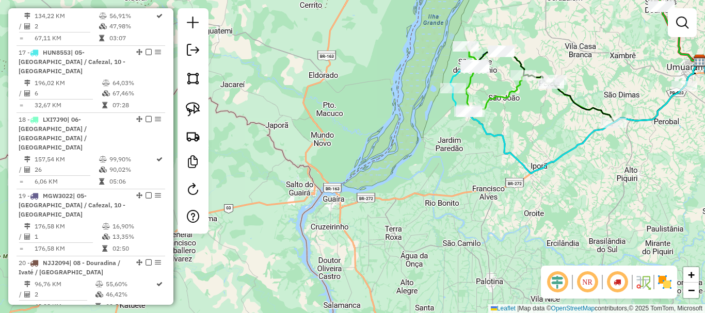
drag, startPoint x: 439, startPoint y: 144, endPoint x: 444, endPoint y: 157, distance: 13.2
click at [444, 157] on div "Janela de atendimento Grade de atendimento Capacidade Transportadoras Veículos …" at bounding box center [352, 156] width 705 height 313
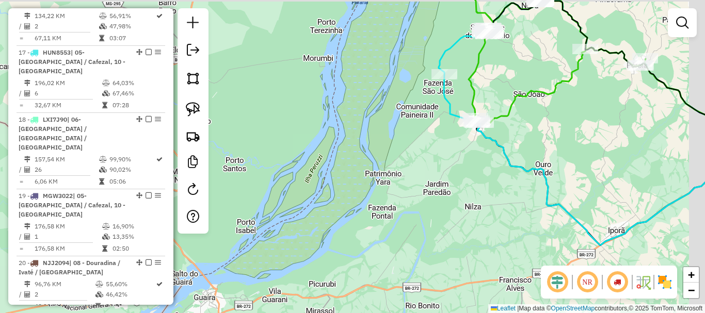
drag, startPoint x: 460, startPoint y: 131, endPoint x: 417, endPoint y: 171, distance: 59.1
click at [417, 171] on div "Janela de atendimento Grade de atendimento Capacidade Transportadoras Veículos …" at bounding box center [352, 156] width 705 height 313
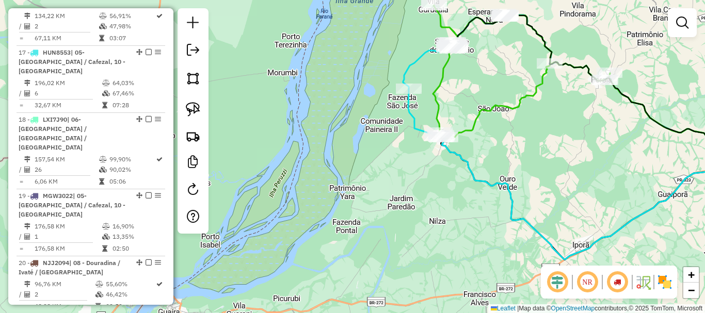
drag, startPoint x: 420, startPoint y: 166, endPoint x: 376, endPoint y: 171, distance: 44.7
click at [376, 171] on div "Janela de atendimento Grade de atendimento Capacidade Transportadoras Veículos …" at bounding box center [352, 156] width 705 height 313
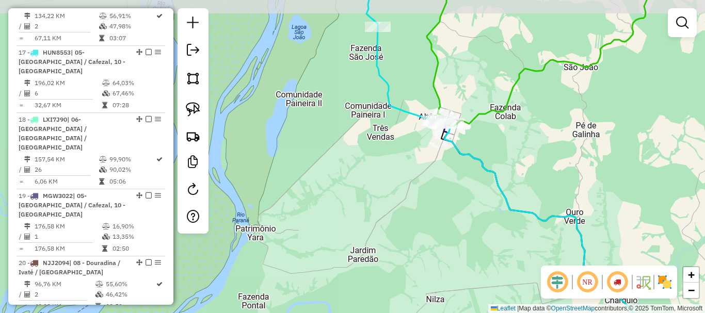
drag, startPoint x: 403, startPoint y: 142, endPoint x: 367, endPoint y: 180, distance: 52.5
click at [370, 182] on div "Janela de atendimento Grade de atendimento Capacidade Transportadoras Veículos …" at bounding box center [352, 156] width 705 height 313
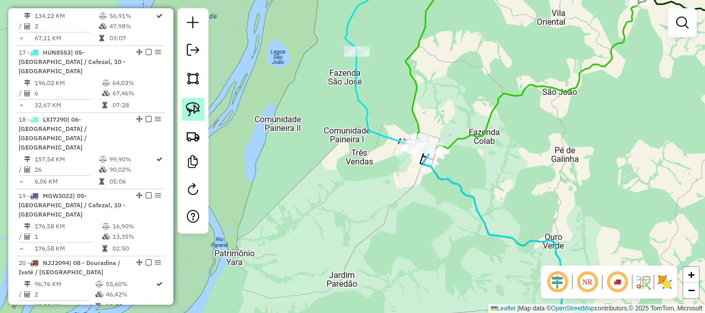
click at [194, 103] on img at bounding box center [193, 109] width 14 height 14
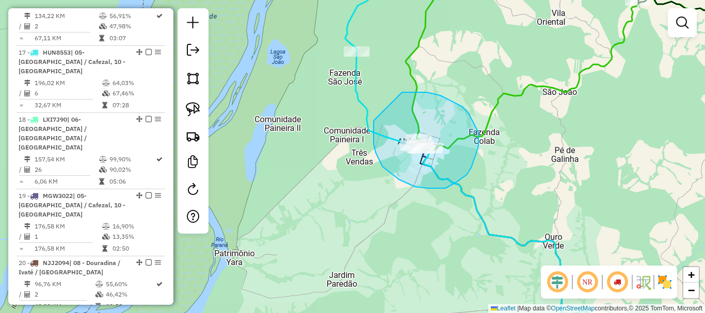
drag, startPoint x: 373, startPoint y: 124, endPoint x: 385, endPoint y: 97, distance: 29.3
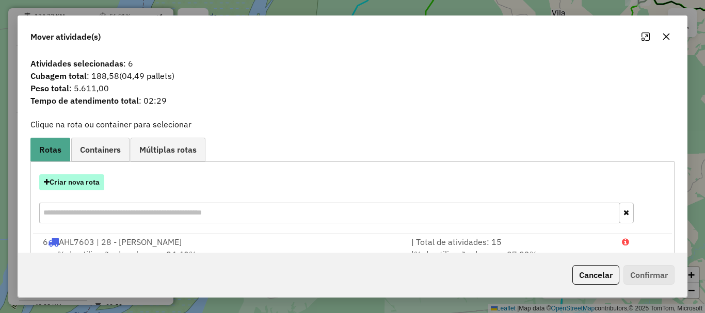
click at [87, 183] on button "Criar nova rota" at bounding box center [71, 182] width 65 height 16
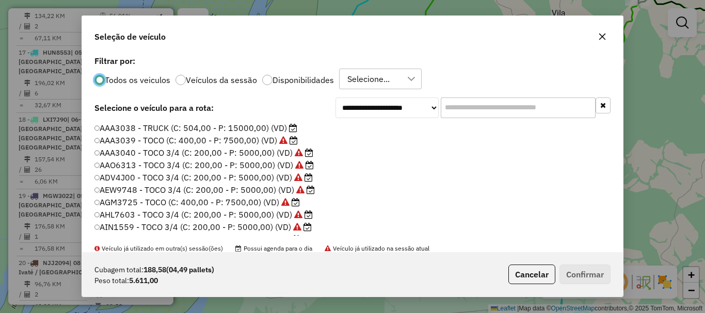
scroll to position [6, 3]
click at [580, 265] on button "Confirmar" at bounding box center [584, 275] width 51 height 20
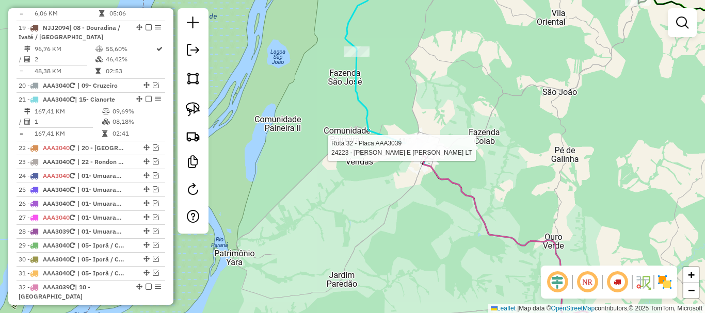
select select "*********"
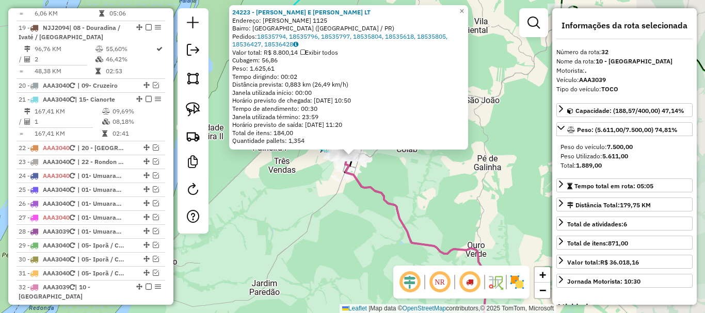
scroll to position [1249, 0]
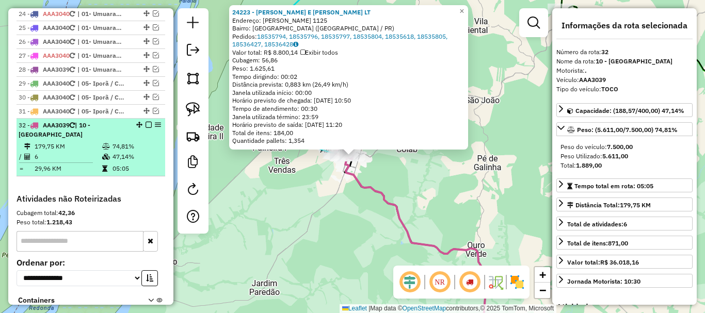
click at [148, 122] on em at bounding box center [148, 125] width 6 height 6
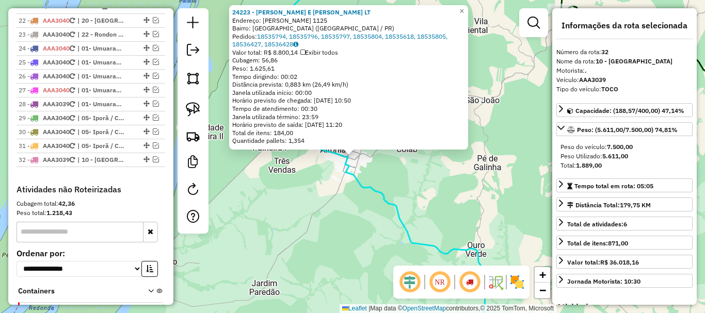
click at [383, 197] on icon at bounding box center [526, 202] width 497 height 284
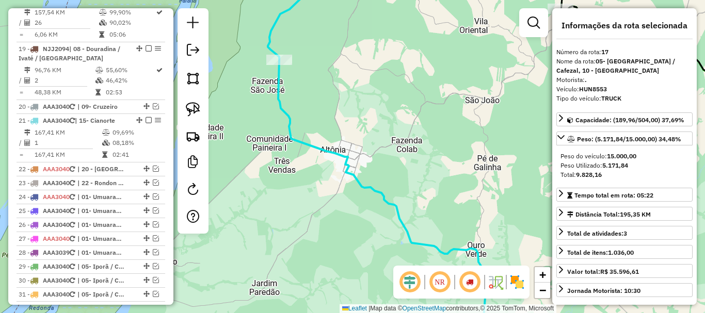
scroll to position [919, 0]
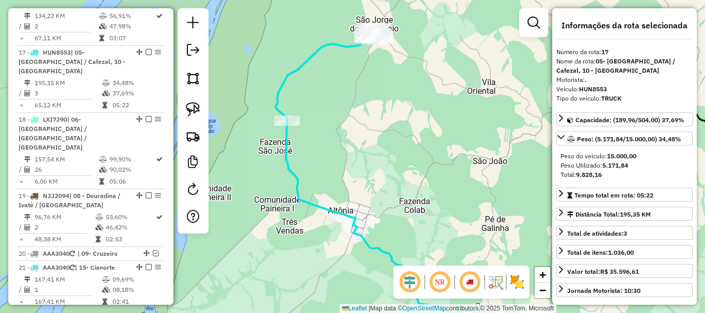
drag, startPoint x: 395, startPoint y: 150, endPoint x: 402, endPoint y: 245, distance: 95.7
click at [406, 269] on hb-router-mapa "Informações da Sessão 991191 - 19/08/2025 Criação: 18/08/2025 18:17 Depósito: C…" at bounding box center [352, 156] width 705 height 313
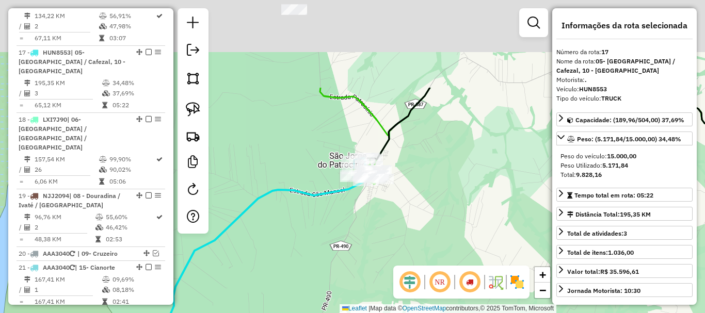
drag, startPoint x: 376, startPoint y: 169, endPoint x: 363, endPoint y: 232, distance: 64.2
click at [357, 240] on div "Janela de atendimento Grade de atendimento Capacidade Transportadoras Veículos …" at bounding box center [352, 156] width 705 height 313
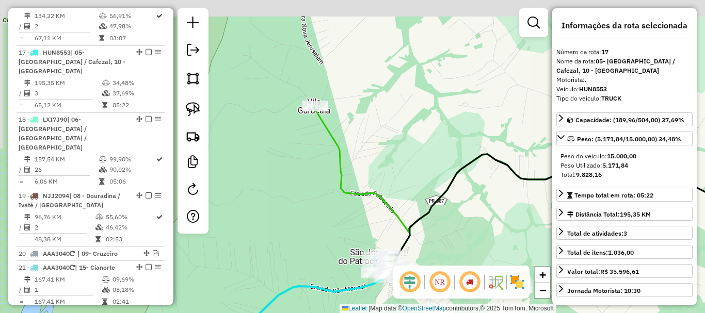
drag, startPoint x: 383, startPoint y: 156, endPoint x: 400, endPoint y: 185, distance: 33.5
click at [400, 185] on div "Janela de atendimento Grade de atendimento Capacidade Transportadoras Veículos …" at bounding box center [352, 156] width 705 height 313
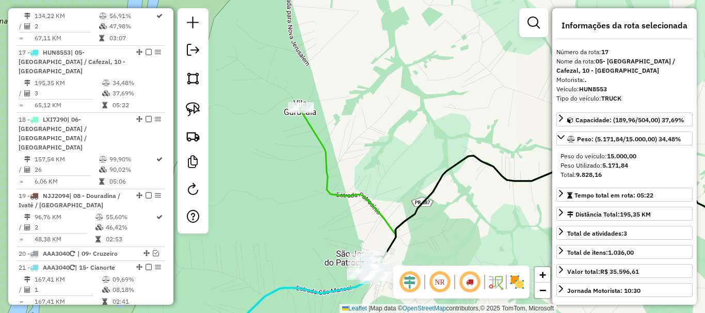
drag, startPoint x: 363, startPoint y: 142, endPoint x: 331, endPoint y: 110, distance: 46.0
click at [331, 110] on div "Janela de atendimento Grade de atendimento Capacidade Transportadoras Veículos …" at bounding box center [352, 156] width 705 height 313
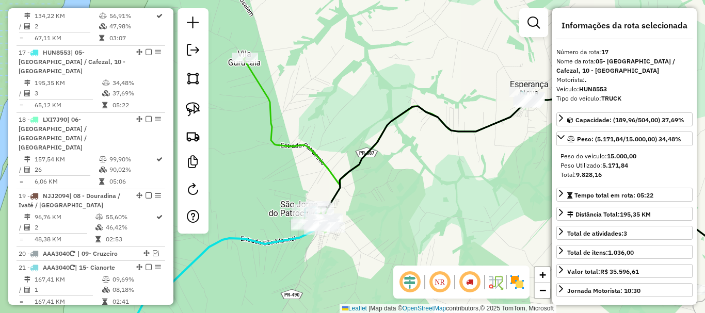
drag, startPoint x: 419, startPoint y: 184, endPoint x: 383, endPoint y: 158, distance: 44.4
click at [383, 158] on div "Janela de atendimento Grade de atendimento Capacidade Transportadoras Veículos …" at bounding box center [352, 156] width 705 height 313
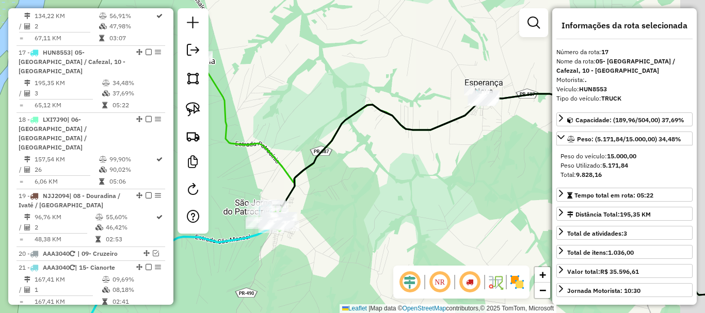
drag, startPoint x: 376, startPoint y: 180, endPoint x: 352, endPoint y: 182, distance: 23.3
click at [352, 182] on div "Janela de atendimento Grade de atendimento Capacidade Transportadoras Veículos …" at bounding box center [352, 156] width 705 height 313
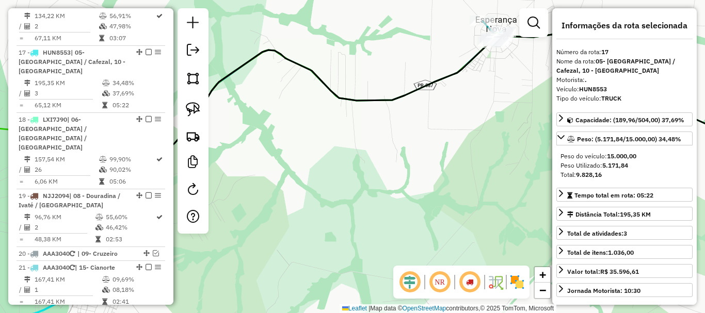
drag, startPoint x: 480, startPoint y: 109, endPoint x: 334, endPoint y: 210, distance: 177.2
click at [335, 210] on div "Janela de atendimento Grade de atendimento Capacidade Transportadoras Veículos …" at bounding box center [352, 156] width 705 height 313
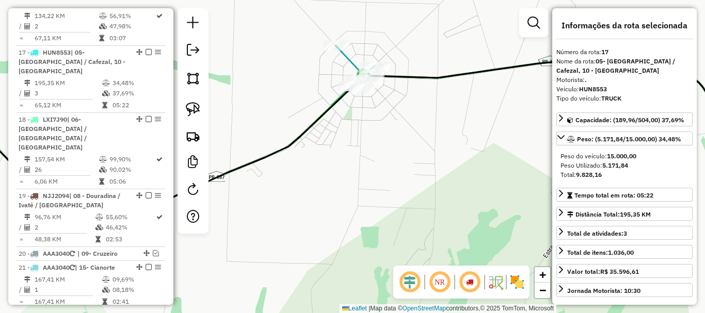
click at [355, 126] on div "Janela de atendimento Grade de atendimento Capacidade Transportadoras Veículos …" at bounding box center [352, 156] width 705 height 313
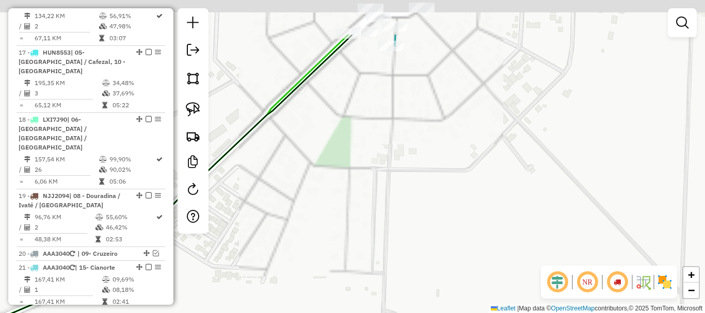
drag, startPoint x: 376, startPoint y: 98, endPoint x: 418, endPoint y: 272, distance: 178.9
click at [418, 272] on div "Janela de atendimento Grade de atendimento Capacidade Transportadoras Veículos …" at bounding box center [352, 156] width 705 height 313
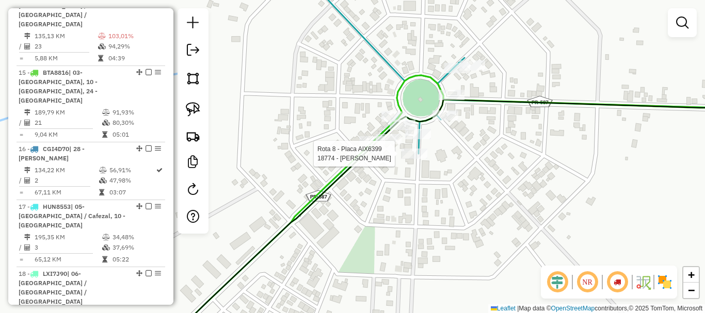
select select "*********"
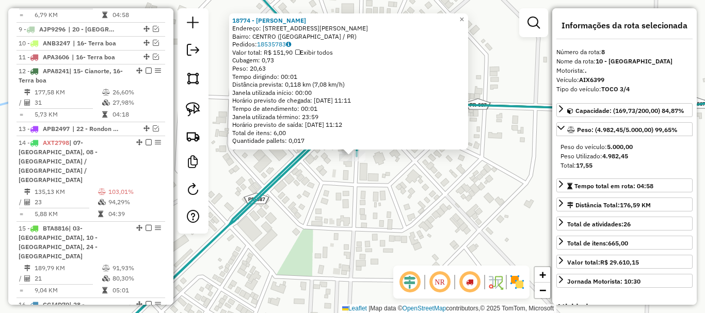
scroll to position [575, 0]
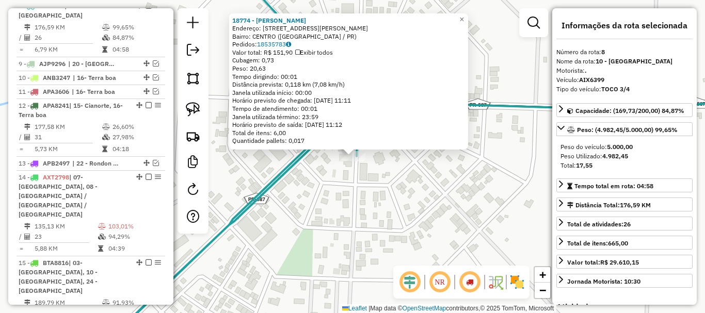
drag, startPoint x: 402, startPoint y: 201, endPoint x: 266, endPoint y: 244, distance: 143.3
click at [266, 244] on div "18774 - CALEGARI E OLIVEIRA Endereço: R CARLOS GOMES 66 Bairro: CENTRO (ESPERAN…" at bounding box center [352, 156] width 705 height 313
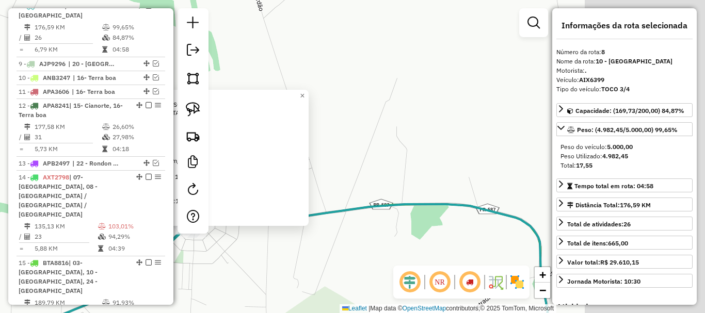
drag, startPoint x: 291, startPoint y: 247, endPoint x: 327, endPoint y: 234, distance: 37.4
click at [285, 248] on div "18774 - CALEGARI E OLIVEIRA Endereço: R CARLOS GOMES 66 Bairro: CENTRO (ESPERAN…" at bounding box center [352, 156] width 705 height 313
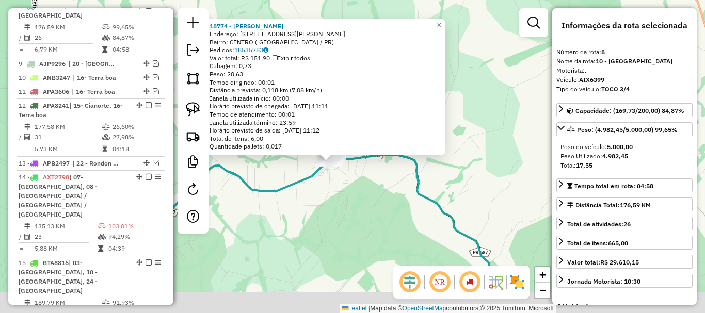
drag, startPoint x: 417, startPoint y: 225, endPoint x: 351, endPoint y: 85, distance: 154.8
click at [351, 86] on div "18774 - CALEGARI E OLIVEIRA Endereço: R CARLOS GOMES 66 Bairro: CENTRO (ESPERAN…" at bounding box center [352, 156] width 705 height 313
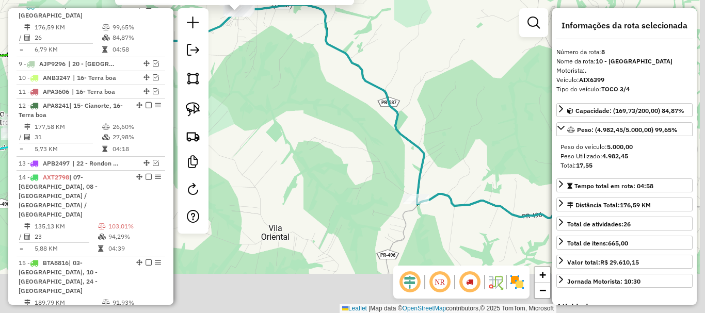
drag, startPoint x: 478, startPoint y: 160, endPoint x: 421, endPoint y: 64, distance: 111.2
click at [421, 64] on div "18774 - CALEGARI E OLIVEIRA Endereço: R CARLOS GOMES 66 Bairro: CENTRO (ESPERAN…" at bounding box center [352, 156] width 705 height 313
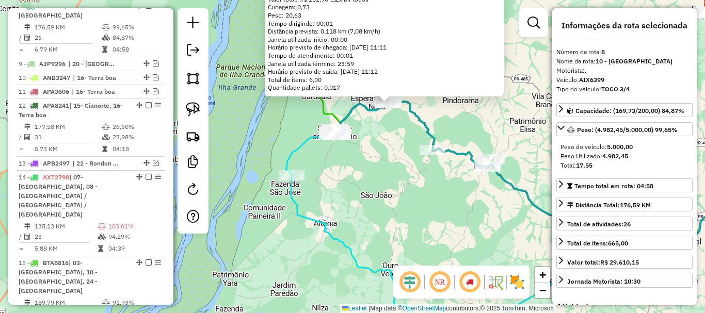
drag, startPoint x: 449, startPoint y: 187, endPoint x: 382, endPoint y: 187, distance: 67.1
click at [382, 187] on div "18774 - CALEGARI E OLIVEIRA Endereço: R CARLOS GOMES 66 Bairro: CENTRO (ESPERAN…" at bounding box center [352, 156] width 705 height 313
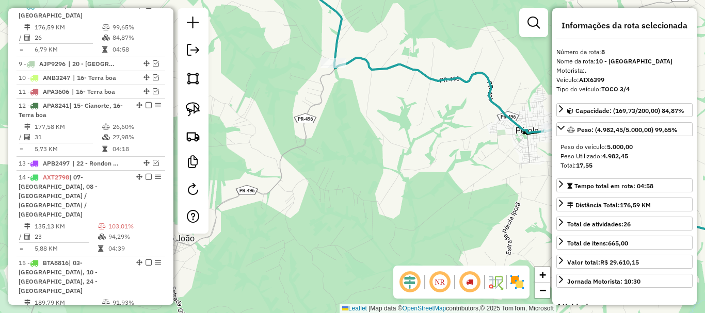
drag, startPoint x: 361, startPoint y: 160, endPoint x: 407, endPoint y: 239, distance: 91.6
click at [407, 239] on div "18774 - CALEGARI E OLIVEIRA Endereço: R CARLOS GOMES 66 Bairro: CENTRO (ESPERAN…" at bounding box center [352, 156] width 705 height 313
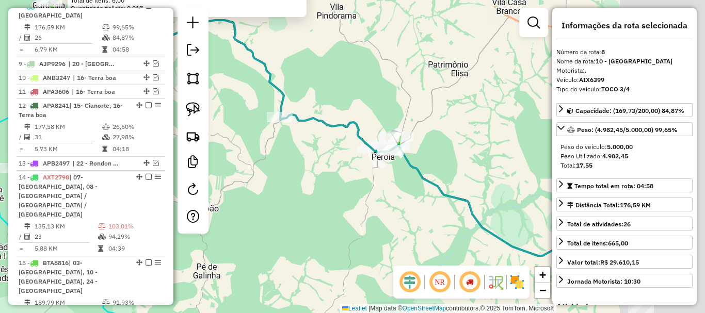
drag, startPoint x: 376, startPoint y: 172, endPoint x: 296, endPoint y: 159, distance: 81.1
click at [296, 159] on div "18774 - CALEGARI E OLIVEIRA Endereço: R CARLOS GOMES 66 Bairro: CENTRO (ESPERAN…" at bounding box center [352, 156] width 705 height 313
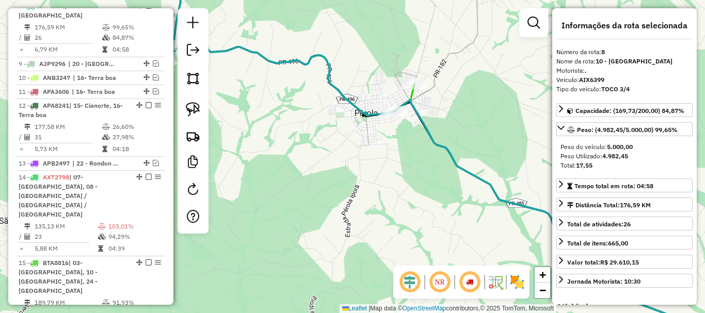
drag, startPoint x: 355, startPoint y: 207, endPoint x: 345, endPoint y: 227, distance: 21.9
click at [345, 227] on div "18774 - CALEGARI E OLIVEIRA Endereço: R CARLOS GOMES 66 Bairro: CENTRO (ESPERAN…" at bounding box center [352, 156] width 705 height 313
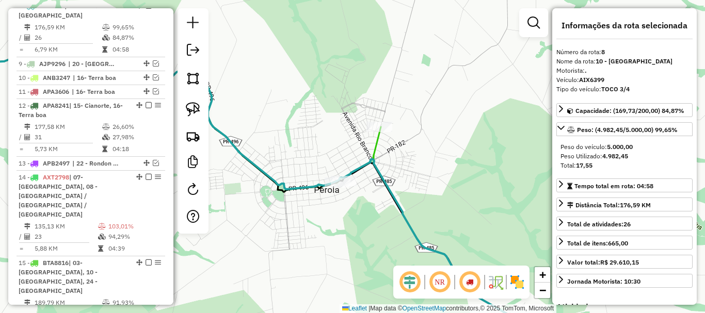
drag, startPoint x: 396, startPoint y: 169, endPoint x: 437, endPoint y: 158, distance: 42.7
click at [437, 158] on div "18774 - CALEGARI E OLIVEIRA Endereço: R CARLOS GOMES 66 Bairro: CENTRO (ESPERAN…" at bounding box center [352, 156] width 705 height 313
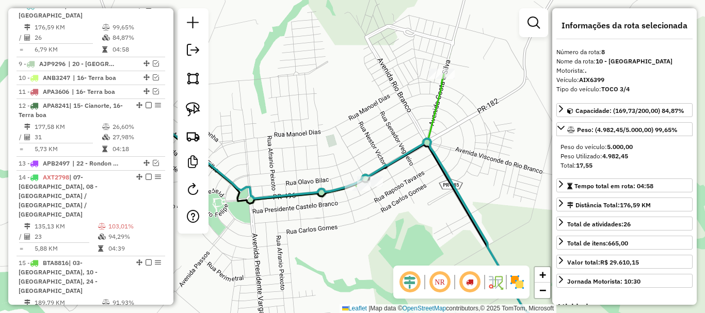
drag, startPoint x: 368, startPoint y: 215, endPoint x: 357, endPoint y: 221, distance: 12.5
click at [358, 222] on div "18774 - CALEGARI E OLIVEIRA Endereço: R CARLOS GOMES 66 Bairro: CENTRO (ESPERAN…" at bounding box center [352, 156] width 705 height 313
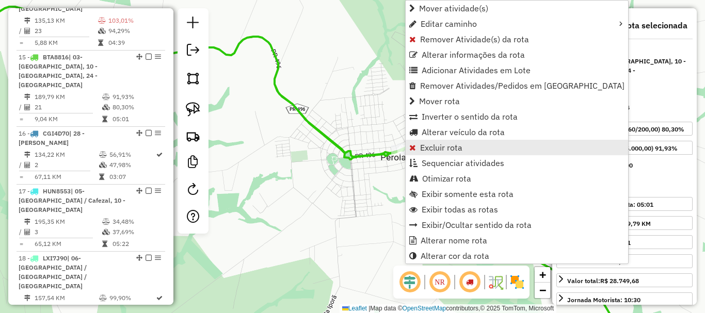
scroll to position [804, 0]
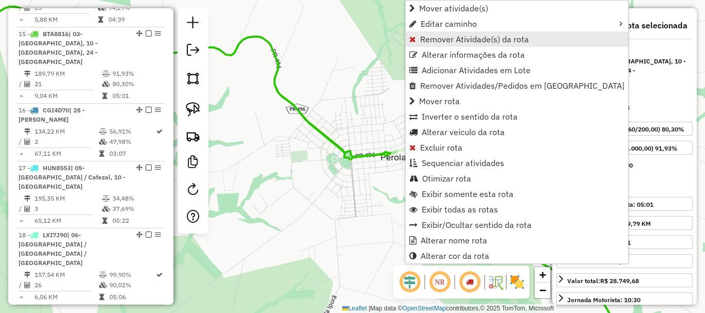
click at [469, 38] on span "Remover Atividade(s) da rota" at bounding box center [474, 39] width 109 height 8
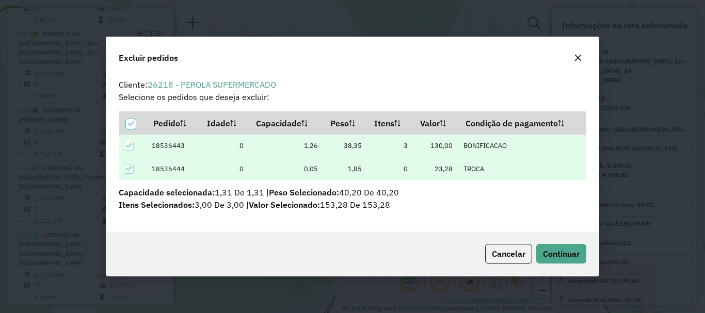
scroll to position [0, 0]
click at [566, 245] on button "Continuar" at bounding box center [561, 254] width 50 height 20
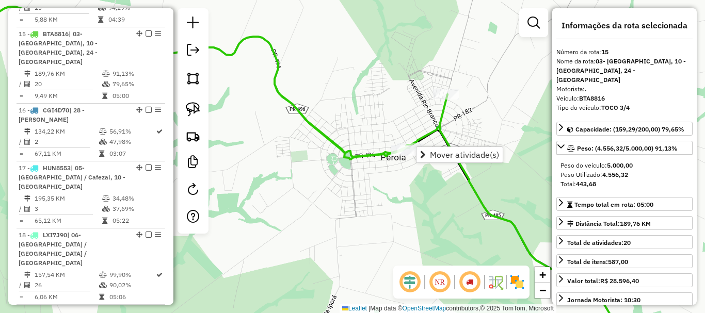
click at [490, 115] on div "Janela de atendimento Grade de atendimento Capacidade Transportadoras Veículos …" at bounding box center [352, 156] width 705 height 313
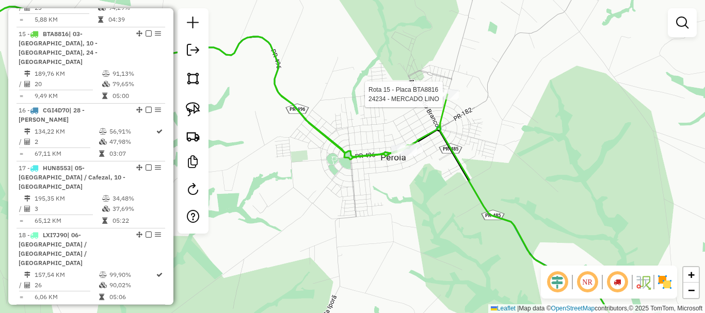
select select "*********"
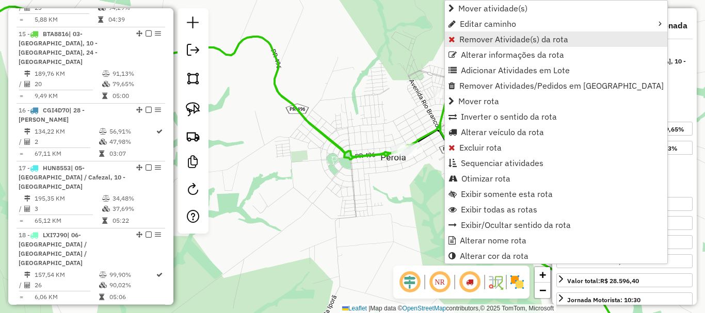
click at [511, 37] on span "Remover Atividade(s) da rota" at bounding box center [513, 39] width 109 height 8
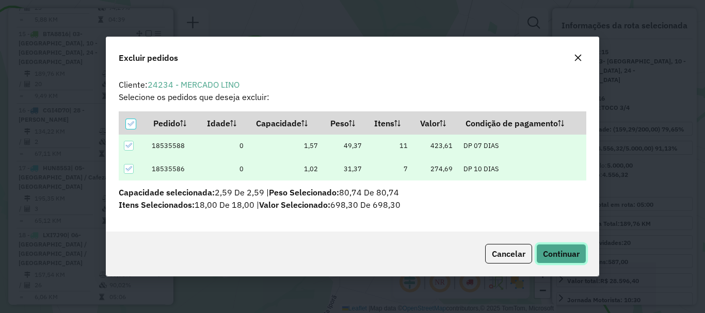
click at [560, 260] on button "Continuar" at bounding box center [561, 254] width 50 height 20
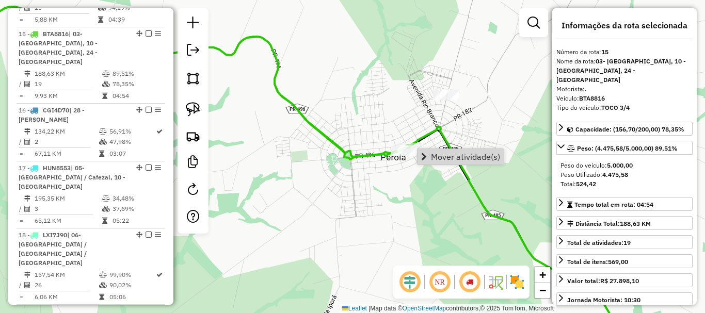
click at [426, 178] on div "Janela de atendimento Grade de atendimento Capacidade Transportadoras Veículos …" at bounding box center [352, 156] width 705 height 313
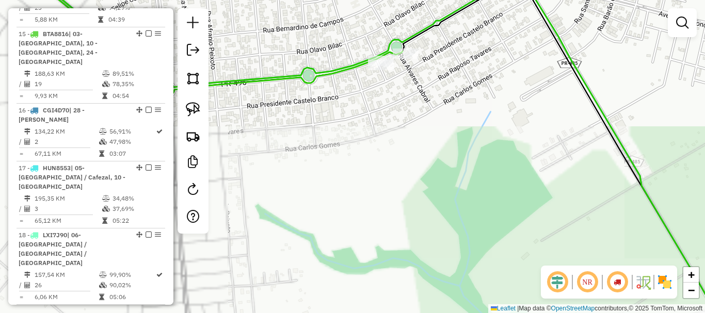
drag, startPoint x: 425, startPoint y: 108, endPoint x: 425, endPoint y: 181, distance: 72.2
click at [425, 180] on div "Janela de atendimento Grade de atendimento Capacidade Transportadoras Veículos …" at bounding box center [352, 156] width 705 height 313
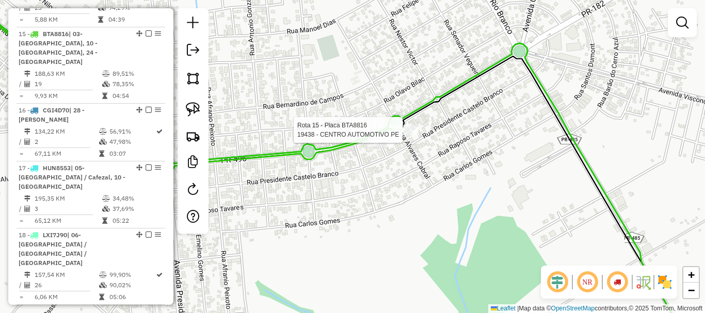
select select "*********"
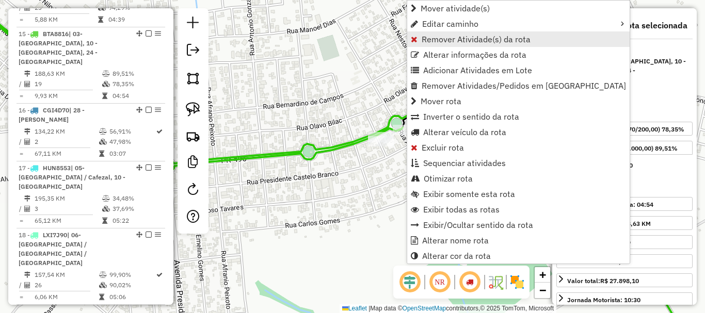
click at [457, 39] on span "Remover Atividade(s) da rota" at bounding box center [475, 39] width 109 height 8
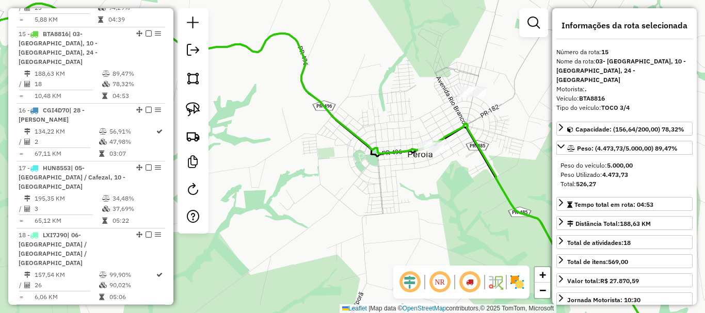
drag, startPoint x: 454, startPoint y: 169, endPoint x: 306, endPoint y: 112, distance: 158.1
click at [307, 113] on div "Janela de atendimento Grade de atendimento Capacidade Transportadoras Veículos …" at bounding box center [352, 156] width 705 height 313
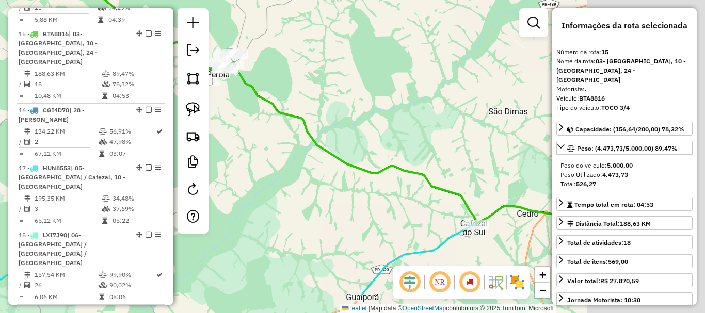
drag, startPoint x: 362, startPoint y: 135, endPoint x: 292, endPoint y: 113, distance: 72.8
click at [294, 108] on div "Janela de atendimento Grade de atendimento Capacidade Transportadoras Veículos …" at bounding box center [352, 156] width 705 height 313
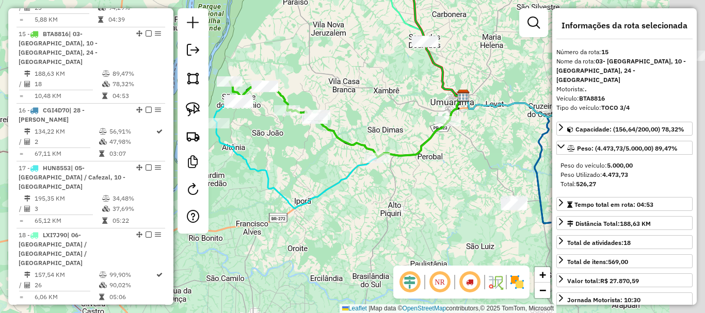
drag, startPoint x: 476, startPoint y: 185, endPoint x: 346, endPoint y: 202, distance: 131.6
click at [346, 202] on div "Janela de atendimento Grade de atendimento Capacidade Transportadoras Veículos …" at bounding box center [352, 156] width 705 height 313
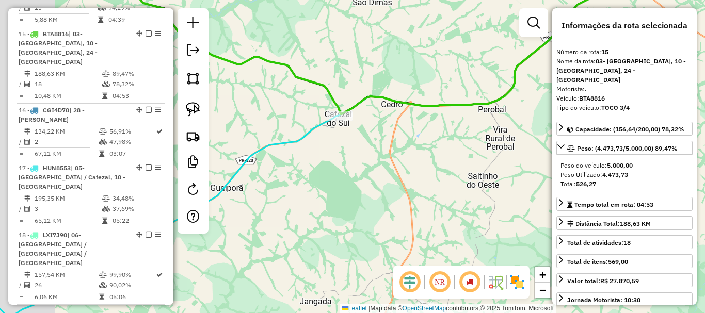
drag, startPoint x: 307, startPoint y: 156, endPoint x: 433, endPoint y: 207, distance: 136.3
click at [428, 207] on div "Janela de atendimento Grade de atendimento Capacidade Transportadoras Veículos …" at bounding box center [352, 156] width 705 height 313
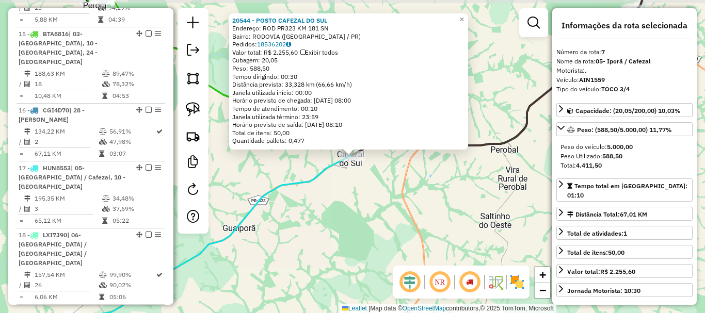
scroll to position [517, 0]
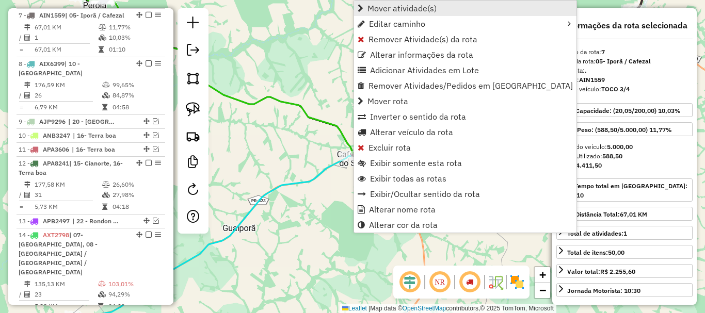
click at [428, 6] on span "Mover atividade(s)" at bounding box center [401, 8] width 69 height 8
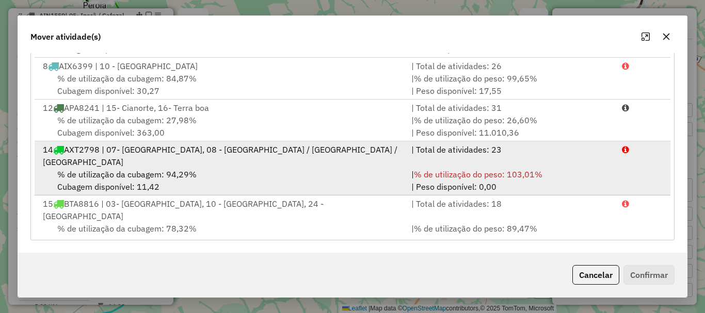
scroll to position [52, 0]
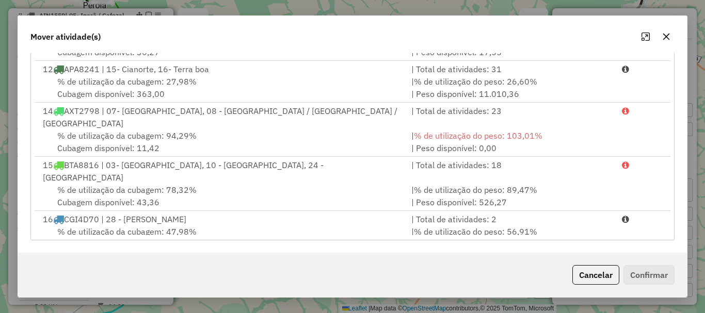
click at [664, 38] on icon "button" at bounding box center [666, 36] width 8 height 8
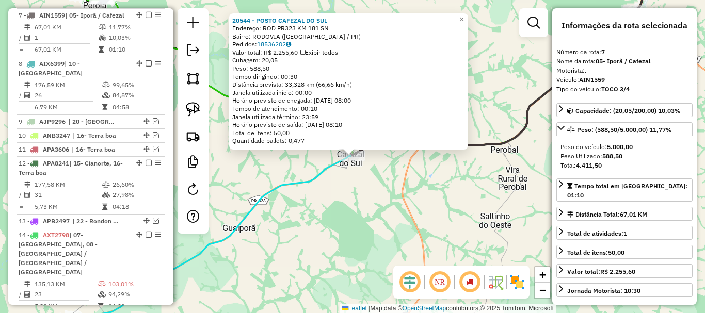
click at [351, 154] on div at bounding box center [348, 148] width 12 height 12
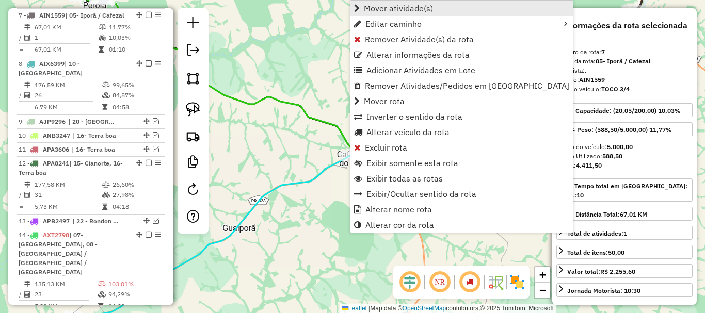
click at [410, 9] on span "Mover atividade(s)" at bounding box center [398, 8] width 69 height 8
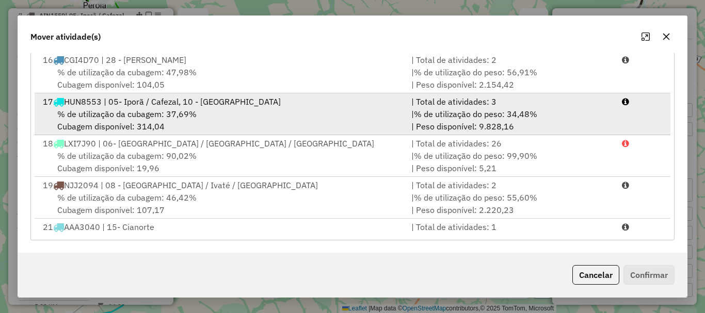
scroll to position [212, 0]
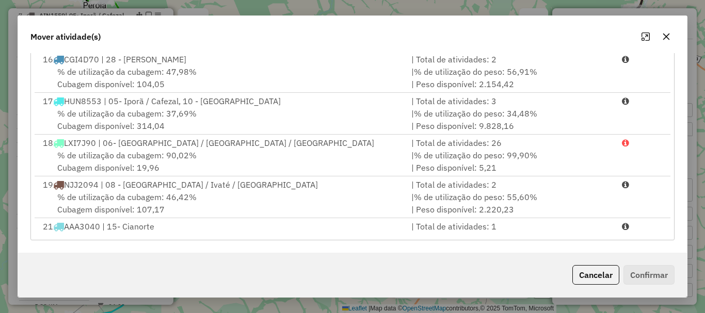
click at [669, 37] on icon "button" at bounding box center [666, 36] width 8 height 8
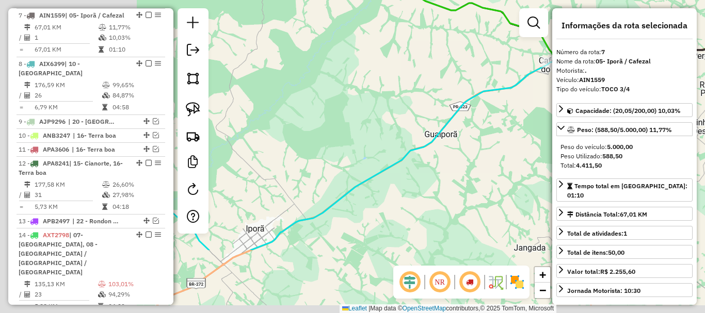
drag, startPoint x: 270, startPoint y: 161, endPoint x: 483, endPoint y: 64, distance: 234.1
click at [483, 64] on div "Janela de atendimento Grade de atendimento Capacidade Transportadoras Veículos …" at bounding box center [352, 156] width 705 height 313
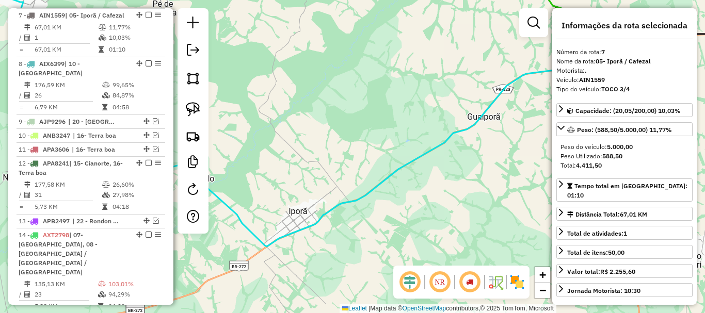
drag, startPoint x: 373, startPoint y: 96, endPoint x: 440, endPoint y: 68, distance: 72.3
click at [440, 68] on div "Janela de atendimento Grade de atendimento Capacidade Transportadoras Veículos …" at bounding box center [352, 156] width 705 height 313
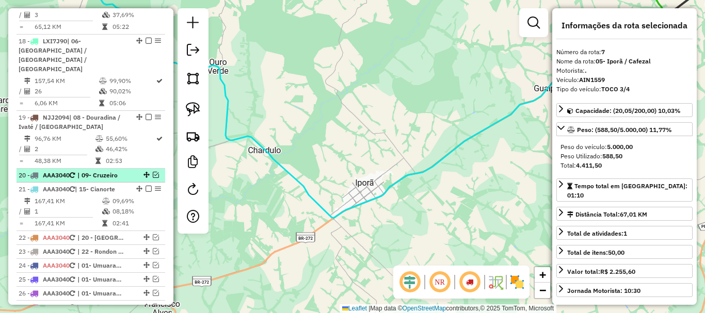
scroll to position [1033, 0]
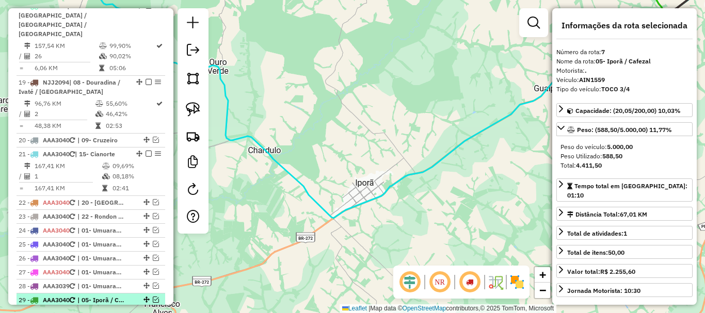
click at [154, 297] on em at bounding box center [156, 300] width 6 height 6
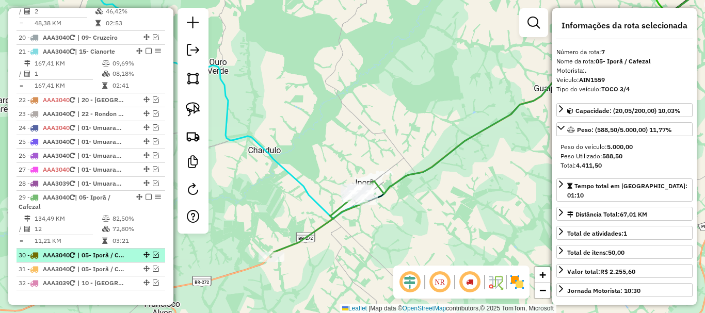
scroll to position [1136, 0]
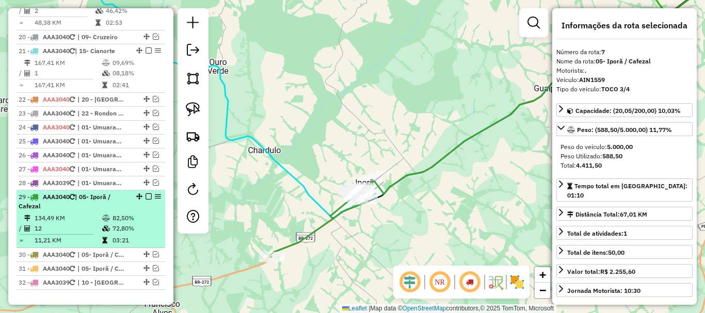
click at [116, 192] on div "29 - AAA3040 | 05- Iporã / Cafezal" at bounding box center [73, 201] width 109 height 19
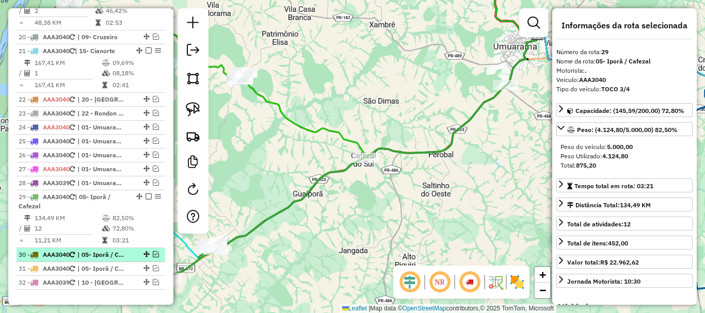
click at [153, 251] on em at bounding box center [156, 254] width 6 height 6
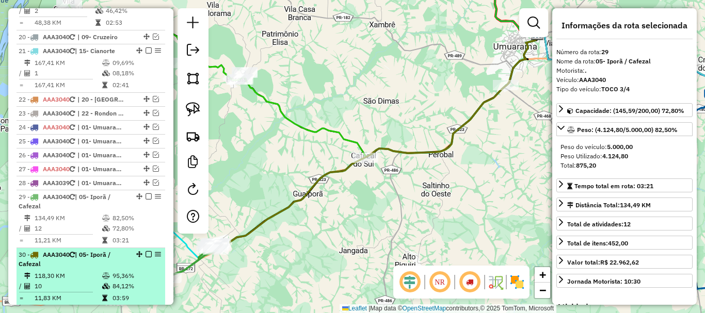
click at [103, 250] on div "30 - AAA3040 | 05- Iporã / Cafezal" at bounding box center [73, 259] width 109 height 19
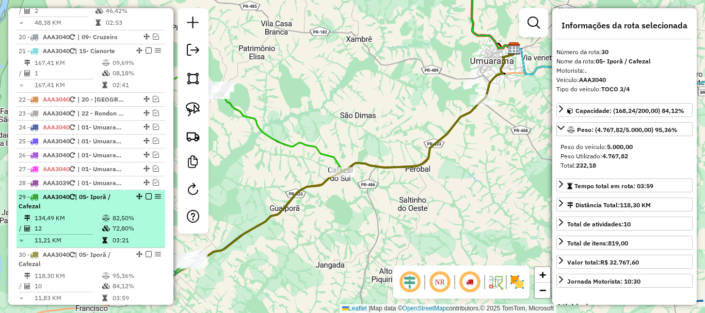
click at [112, 213] on td "82,50%" at bounding box center [136, 218] width 49 height 10
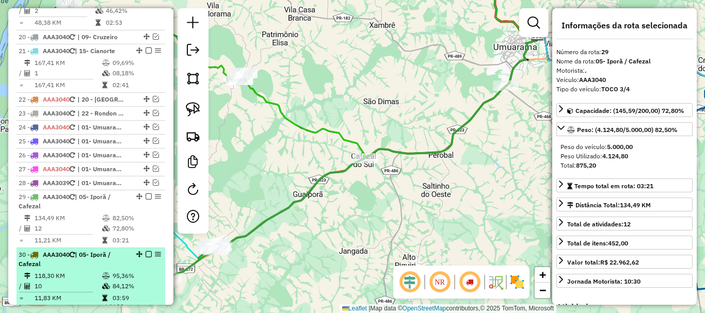
click at [99, 251] on span "| 05- Iporã / Cafezal" at bounding box center [65, 259] width 92 height 17
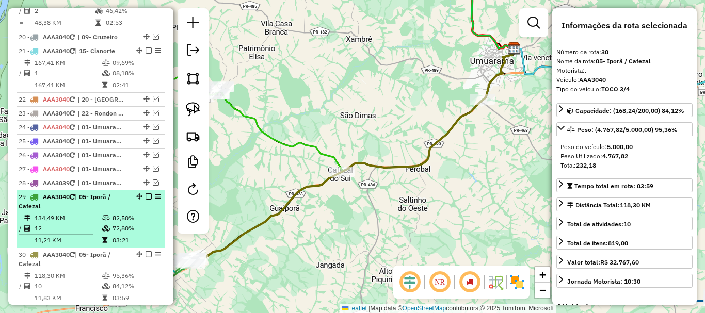
click at [112, 223] on td "72,80%" at bounding box center [136, 228] width 49 height 10
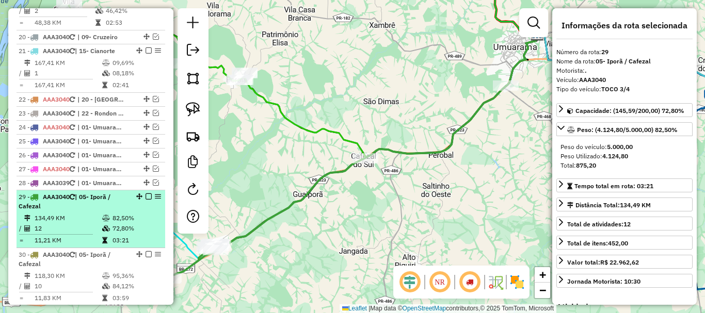
click at [112, 213] on td "82,50%" at bounding box center [136, 218] width 49 height 10
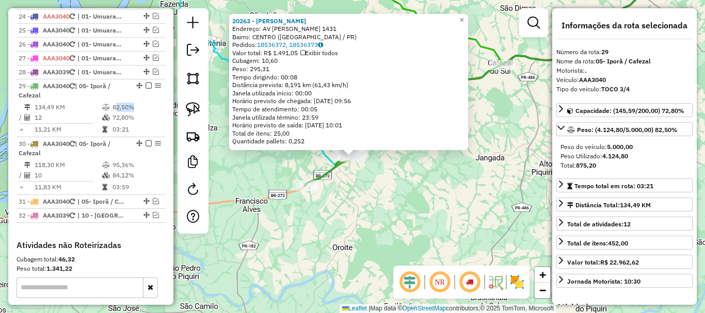
scroll to position [1253, 0]
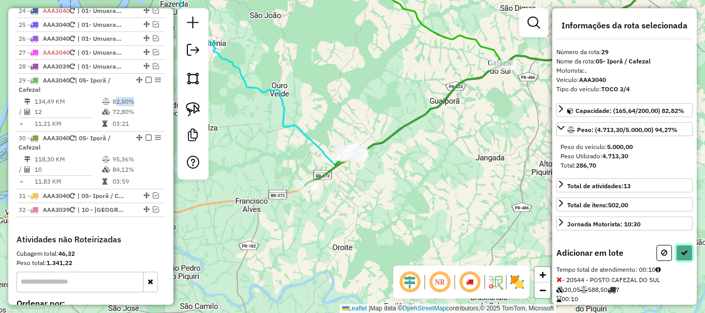
click at [683, 250] on icon at bounding box center [683, 252] width 7 height 7
select select "*********"
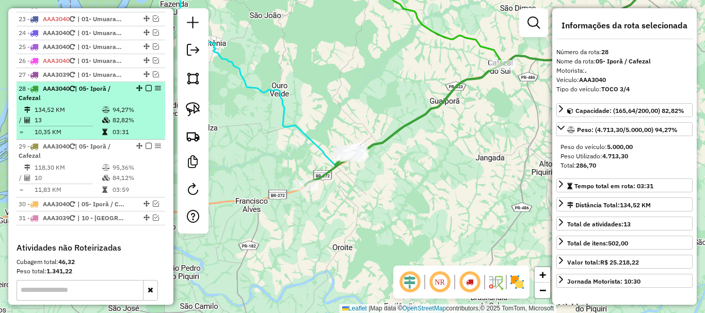
scroll to position [1142, 0]
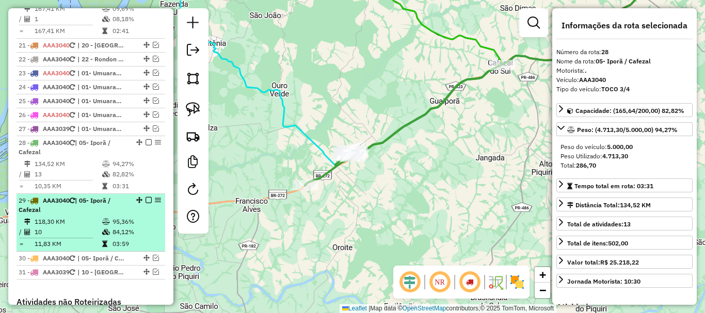
click at [148, 197] on em at bounding box center [148, 200] width 6 height 6
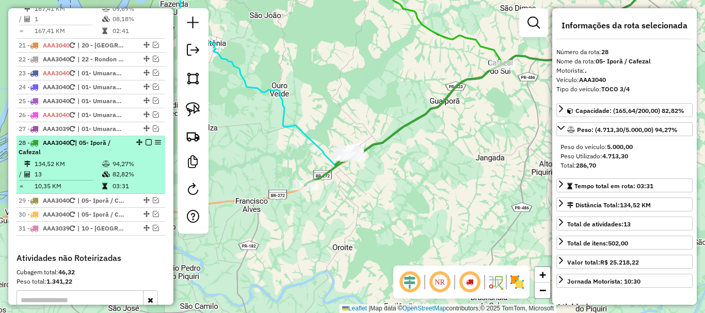
click at [148, 139] on em at bounding box center [148, 142] width 6 height 6
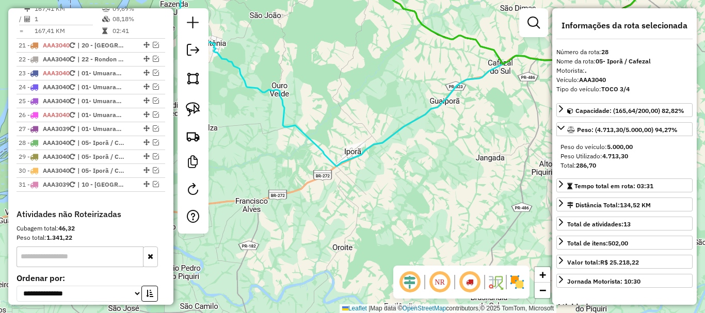
click at [380, 86] on div "Janela de atendimento Grade de atendimento Capacidade Transportadoras Veículos …" at bounding box center [352, 156] width 705 height 313
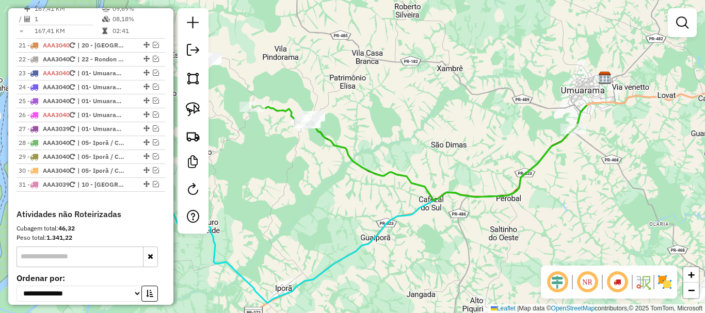
drag, startPoint x: 376, startPoint y: 89, endPoint x: 334, endPoint y: 212, distance: 129.7
click at [307, 227] on div "Janela de atendimento Grade de atendimento Capacidade Transportadoras Veículos …" at bounding box center [352, 156] width 705 height 313
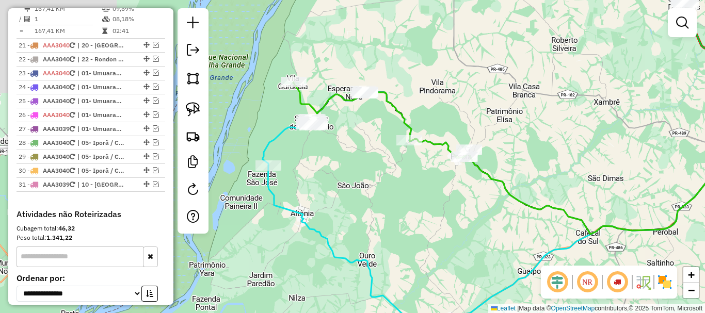
drag, startPoint x: 472, startPoint y: 176, endPoint x: 507, endPoint y: 186, distance: 36.6
click at [507, 186] on icon at bounding box center [511, 158] width 437 height 152
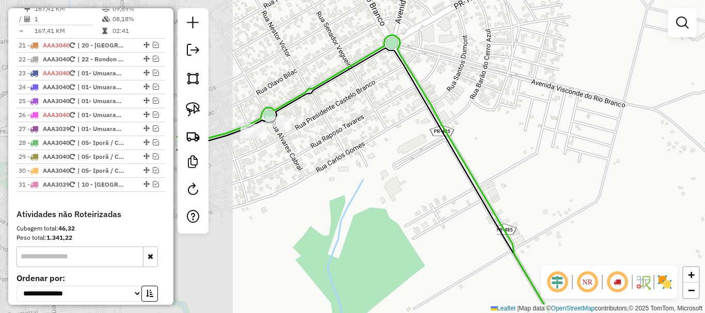
drag, startPoint x: 293, startPoint y: 140, endPoint x: 533, endPoint y: 144, distance: 239.9
click at [533, 144] on div "Janela de atendimento Grade de atendimento Capacidade Transportadoras Veículos …" at bounding box center [352, 156] width 705 height 313
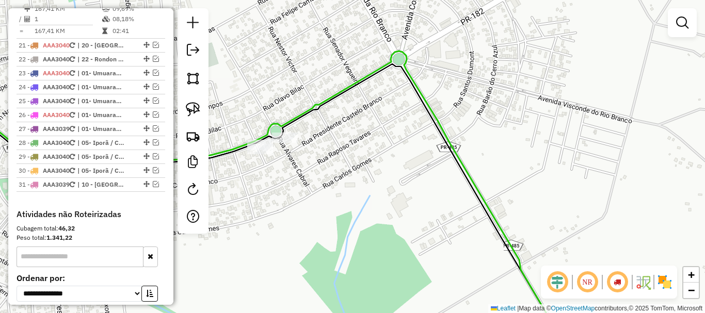
drag, startPoint x: 376, startPoint y: 168, endPoint x: 380, endPoint y: 229, distance: 61.0
click at [379, 229] on div "Janela de atendimento Grade de atendimento Capacidade Transportadoras Veículos …" at bounding box center [352, 156] width 705 height 313
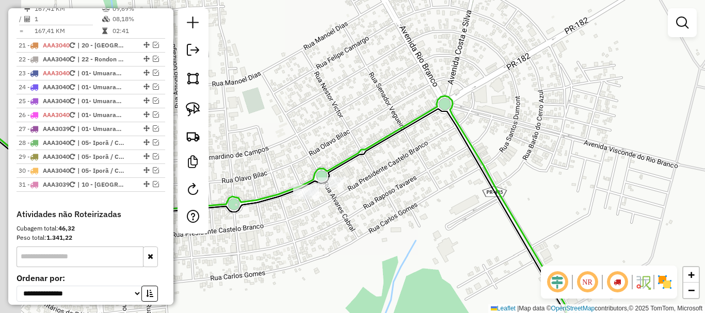
drag, startPoint x: 423, startPoint y: 167, endPoint x: 512, endPoint y: 147, distance: 91.4
click at [512, 147] on div "Janela de atendimento Grade de atendimento Capacidade Transportadoras Veículos …" at bounding box center [352, 156] width 705 height 313
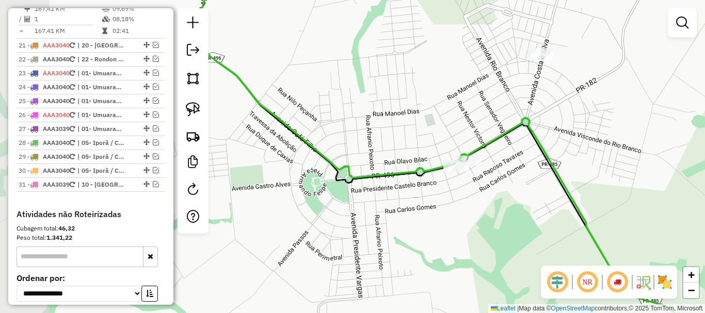
drag, startPoint x: 406, startPoint y: 186, endPoint x: 479, endPoint y: 176, distance: 73.8
click at [479, 176] on div "Janela de atendimento Grade de atendimento Capacidade Transportadoras Veículos …" at bounding box center [352, 156] width 705 height 313
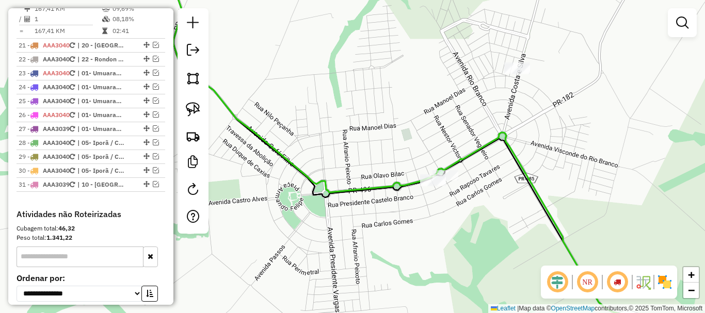
drag, startPoint x: 469, startPoint y: 129, endPoint x: 417, endPoint y: 147, distance: 54.8
click at [417, 147] on div "Janela de atendimento Grade de atendimento Capacidade Transportadoras Veículos …" at bounding box center [352, 156] width 705 height 313
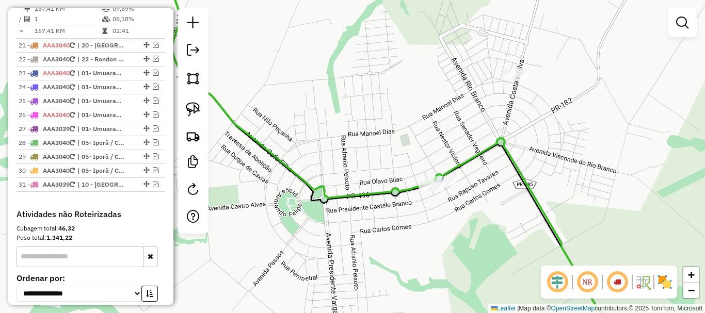
drag, startPoint x: 421, startPoint y: 149, endPoint x: 419, endPoint y: 158, distance: 9.0
click at [419, 158] on div "Janela de atendimento Grade de atendimento Capacidade Transportadoras Veículos …" at bounding box center [352, 156] width 705 height 313
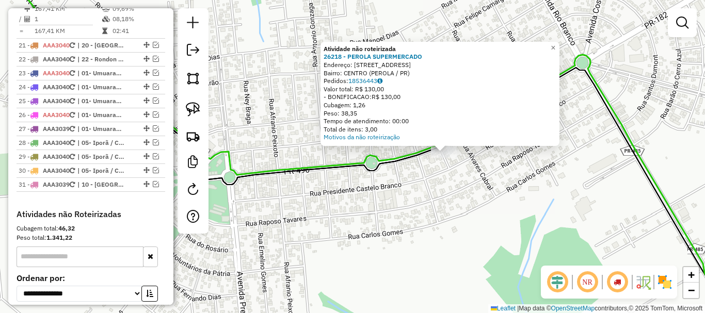
drag, startPoint x: 382, startPoint y: 187, endPoint x: 554, endPoint y: 166, distance: 173.0
click at [570, 166] on div "Atividade não roteirizada 26218 - PEROLA SUPERMERCADO Endereço: AV Avenida Dona…" at bounding box center [352, 156] width 705 height 313
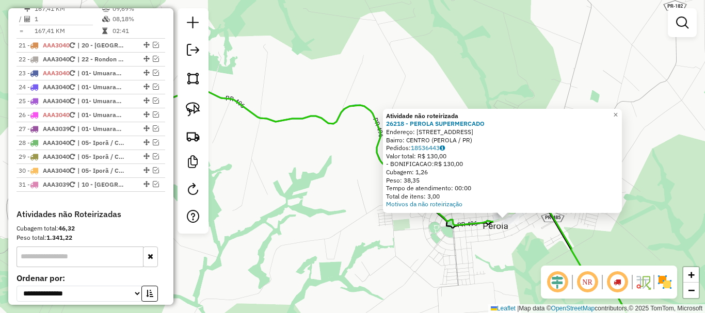
drag, startPoint x: 399, startPoint y: 231, endPoint x: 384, endPoint y: 244, distance: 20.1
click at [384, 250] on div "Atividade não roteirizada 26218 - PEROLA SUPERMERCADO Endereço: AV Avenida Dona…" at bounding box center [352, 156] width 705 height 313
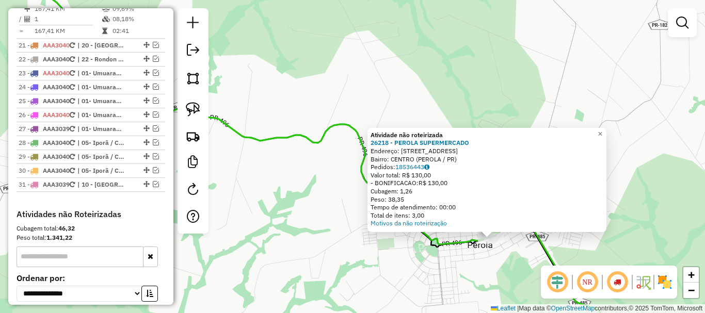
click at [348, 195] on div "Atividade não roteirizada 26218 - PEROLA SUPERMERCADO Endereço: AV Avenida Dona…" at bounding box center [352, 156] width 705 height 313
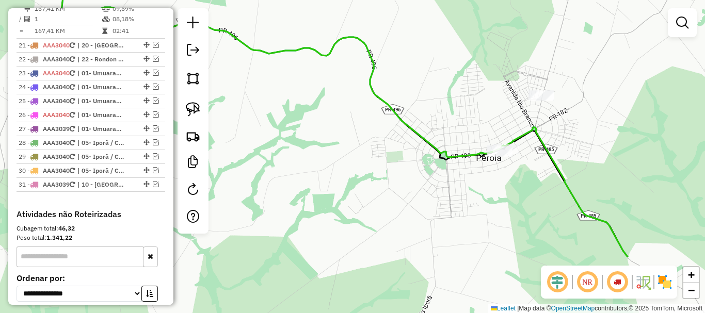
drag, startPoint x: 453, startPoint y: 69, endPoint x: 454, endPoint y: 62, distance: 6.7
click at [454, 62] on div "Janela de atendimento Grade de atendimento Capacidade Transportadoras Veículos …" at bounding box center [352, 156] width 705 height 313
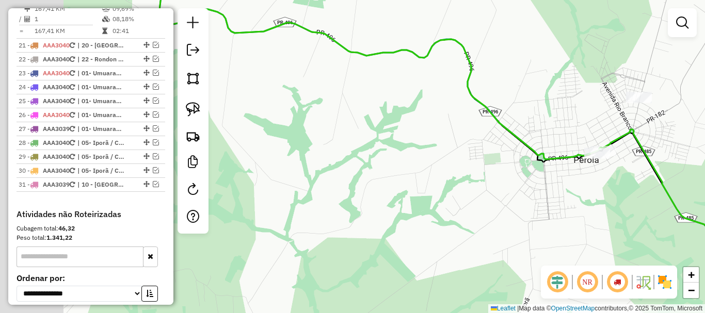
drag, startPoint x: 431, startPoint y: 97, endPoint x: 639, endPoint y: 103, distance: 208.5
click at [639, 103] on div "Janela de atendimento Grade de atendimento Capacidade Transportadoras Veículos …" at bounding box center [352, 156] width 705 height 313
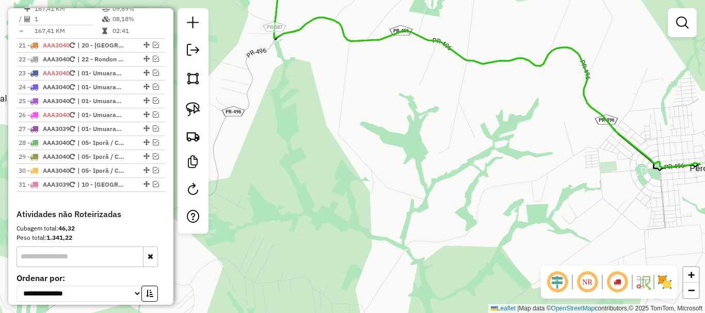
drag, startPoint x: 422, startPoint y: 136, endPoint x: 507, endPoint y: 221, distance: 119.6
click at [507, 221] on div "Janela de atendimento Grade de atendimento Capacidade Transportadoras Veículos …" at bounding box center [352, 156] width 705 height 313
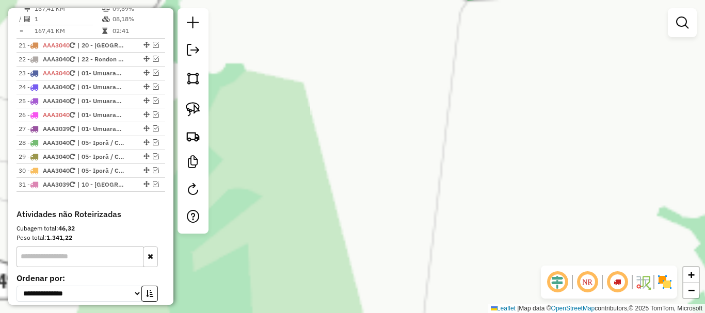
drag, startPoint x: 321, startPoint y: 127, endPoint x: 433, endPoint y: 195, distance: 131.2
click at [432, 194] on div "Janela de atendimento Grade de atendimento Capacidade Transportadoras Veículos …" at bounding box center [352, 156] width 705 height 313
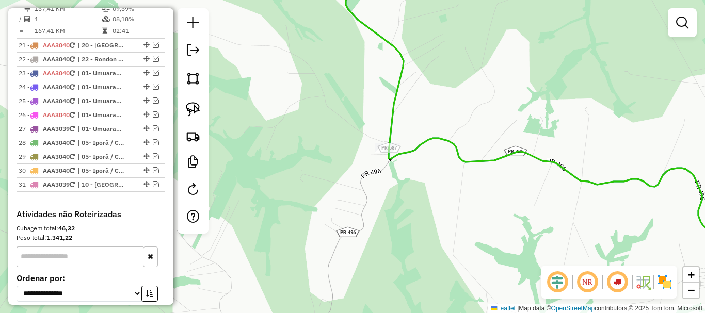
drag, startPoint x: 344, startPoint y: 160, endPoint x: 468, endPoint y: 259, distance: 159.7
click at [468, 259] on div "Janela de atendimento Grade de atendimento Capacidade Transportadoras Veículos …" at bounding box center [352, 156] width 705 height 313
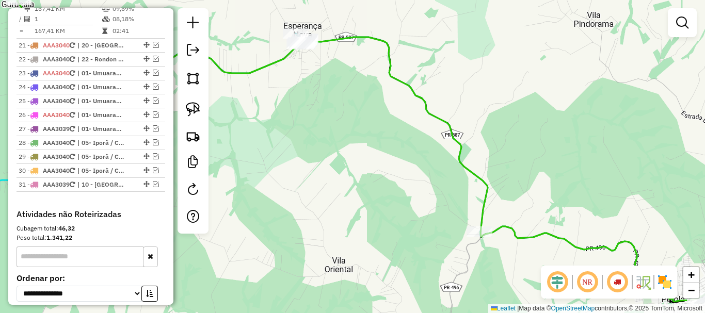
drag, startPoint x: 418, startPoint y: 228, endPoint x: 427, endPoint y: 241, distance: 15.6
click at [426, 240] on div "Janela de atendimento Grade de atendimento Capacidade Transportadoras Veículos …" at bounding box center [352, 156] width 705 height 313
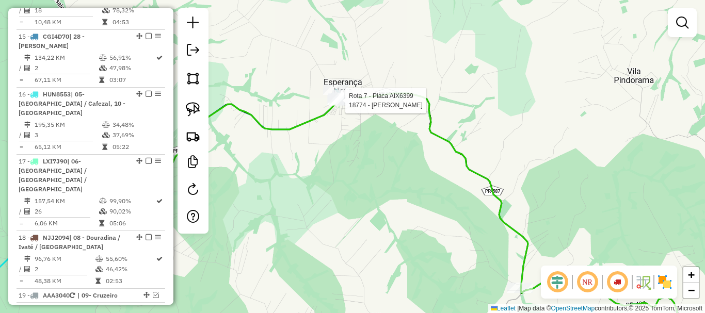
select select "*********"
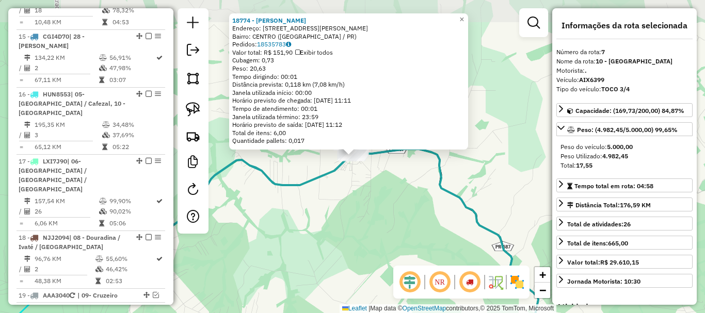
scroll to position [517, 0]
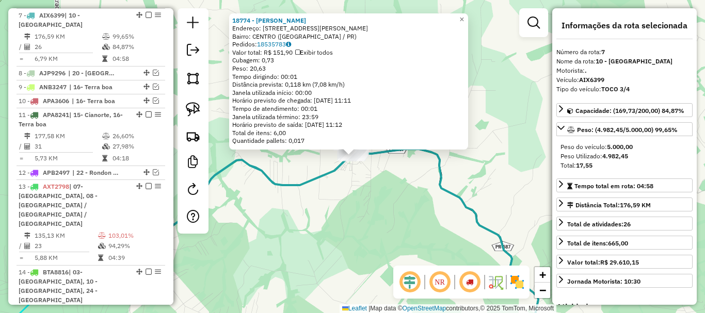
click at [379, 225] on div "18774 - CALEGARI E OLIVEIRA Endereço: R CARLOS GOMES 66 Bairro: CENTRO (ESPERAN…" at bounding box center [352, 156] width 705 height 313
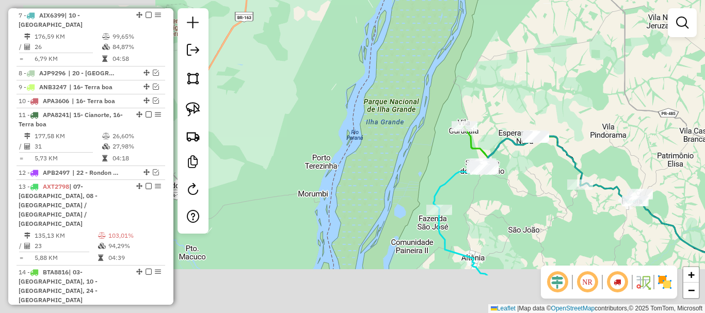
drag, startPoint x: 469, startPoint y: 140, endPoint x: 554, endPoint y: 107, distance: 91.5
click at [554, 104] on div "Janela de atendimento Grade de atendimento Capacidade Transportadoras Veículos …" at bounding box center [352, 156] width 705 height 313
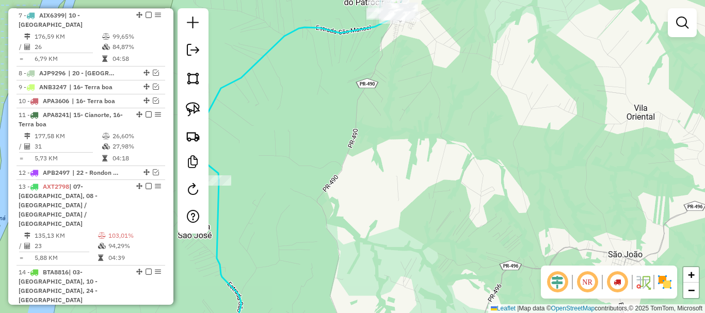
drag, startPoint x: 474, startPoint y: 132, endPoint x: 526, endPoint y: 270, distance: 147.9
click at [526, 270] on div "Janela de atendimento Grade de atendimento Capacidade Transportadoras Veículos …" at bounding box center [352, 156] width 705 height 313
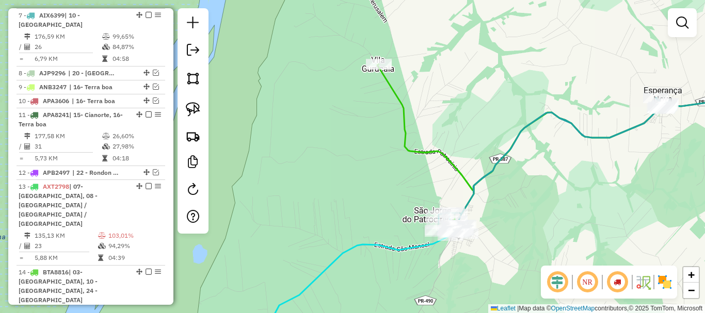
drag, startPoint x: 491, startPoint y: 203, endPoint x: 494, endPoint y: 261, distance: 58.3
click at [494, 261] on div "Janela de atendimento Grade de atendimento Capacidade Transportadoras Veículos …" at bounding box center [352, 156] width 705 height 313
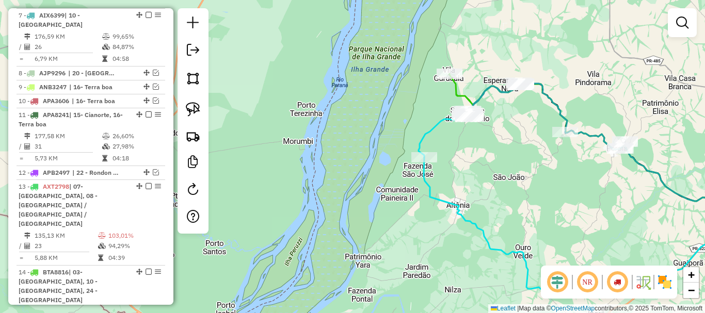
drag, startPoint x: 442, startPoint y: 222, endPoint x: 434, endPoint y: 132, distance: 90.1
click at [434, 132] on div "Janela de atendimento Grade de atendimento Capacidade Transportadoras Veículos …" at bounding box center [352, 156] width 705 height 313
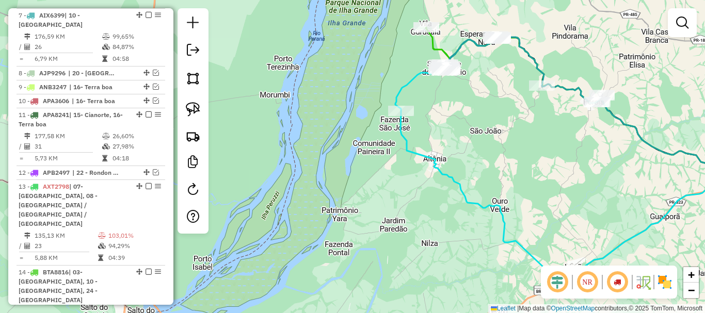
drag, startPoint x: 502, startPoint y: 139, endPoint x: 416, endPoint y: 80, distance: 103.9
click at [416, 80] on div "Janela de atendimento Grade de atendimento Capacidade Transportadoras Veículos …" at bounding box center [352, 156] width 705 height 313
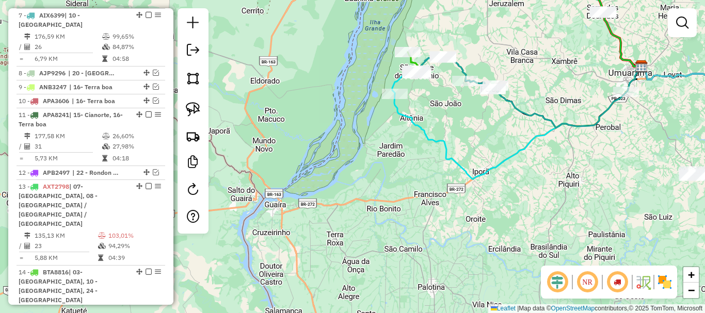
drag, startPoint x: 432, startPoint y: 108, endPoint x: 437, endPoint y: 176, distance: 68.3
click at [436, 176] on div "Janela de atendimento Grade de atendimento Capacidade Transportadoras Veículos …" at bounding box center [352, 156] width 705 height 313
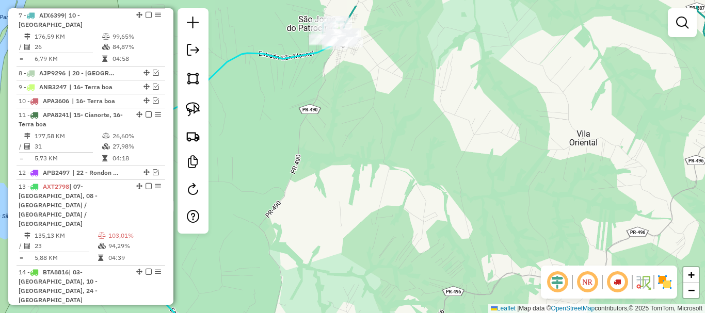
drag, startPoint x: 516, startPoint y: 186, endPoint x: 475, endPoint y: 176, distance: 42.5
click at [521, 190] on div "Janela de atendimento Grade de atendimento Capacidade Transportadoras Veículos …" at bounding box center [352, 156] width 705 height 313
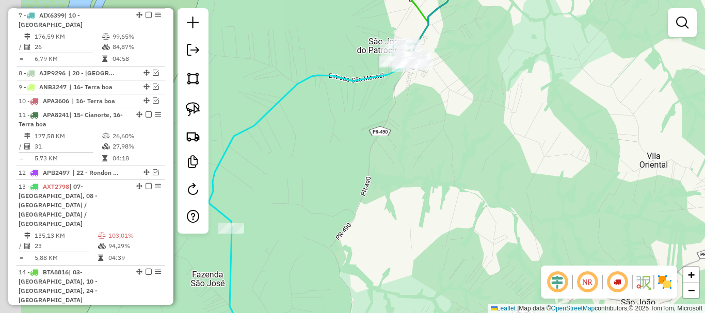
drag, startPoint x: 365, startPoint y: 138, endPoint x: 450, endPoint y: 161, distance: 88.4
click at [450, 161] on div "Janela de atendimento Grade de atendimento Capacidade Transportadoras Veículos …" at bounding box center [352, 156] width 705 height 313
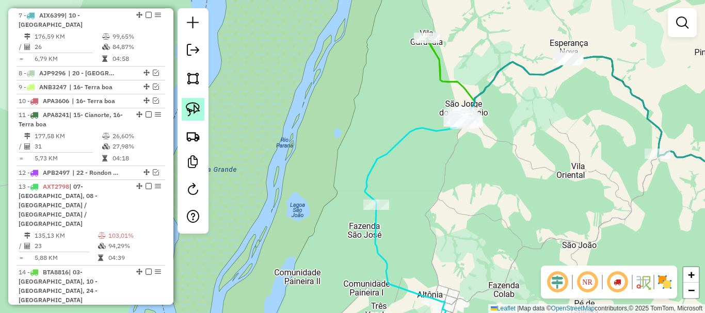
click at [191, 110] on img at bounding box center [193, 109] width 14 height 14
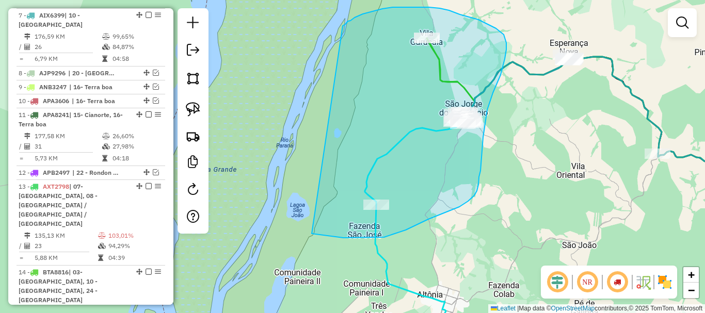
drag, startPoint x: 315, startPoint y: 234, endPoint x: 342, endPoint y: 26, distance: 209.2
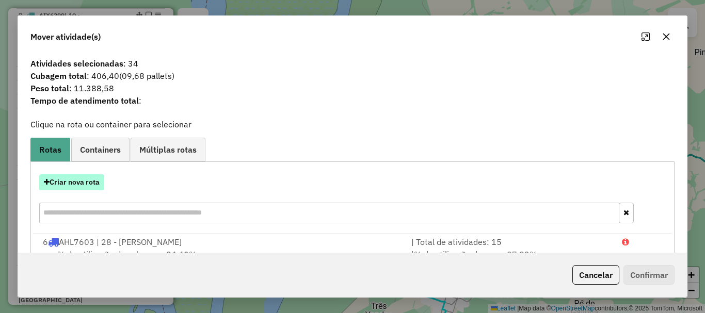
click at [86, 178] on button "Criar nova rota" at bounding box center [71, 182] width 65 height 16
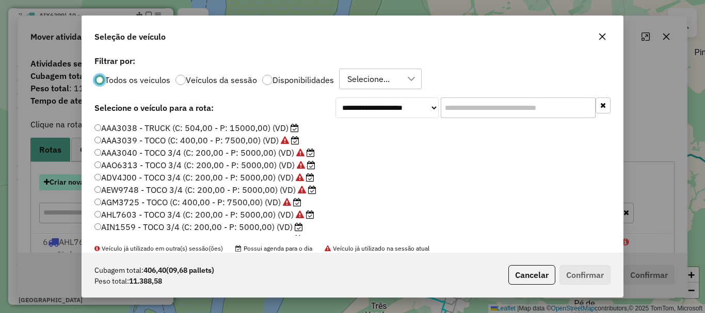
scroll to position [6, 3]
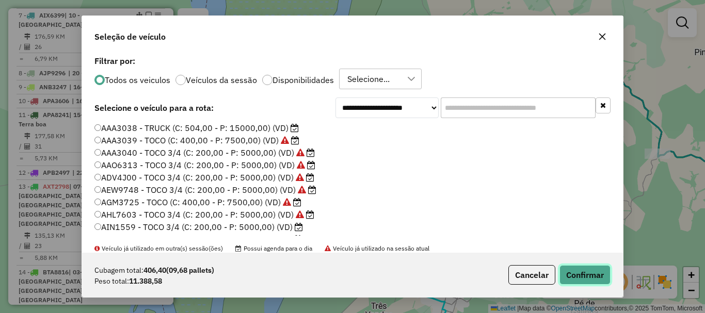
click at [578, 269] on button "Confirmar" at bounding box center [584, 275] width 51 height 20
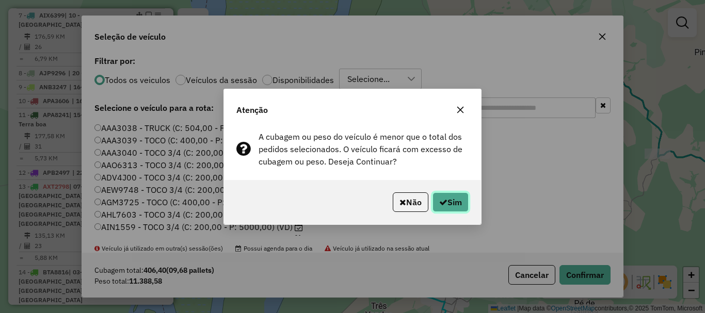
click at [438, 196] on button "Sim" at bounding box center [450, 202] width 36 height 20
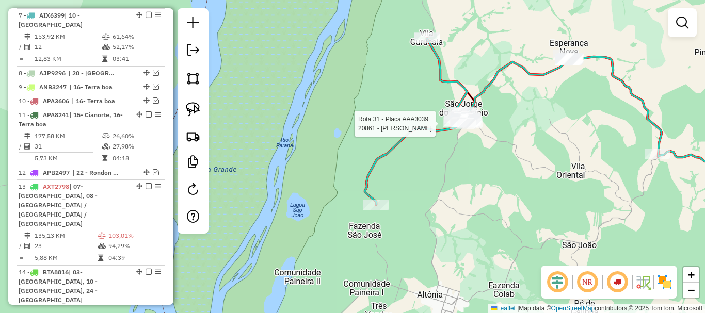
select select "*********"
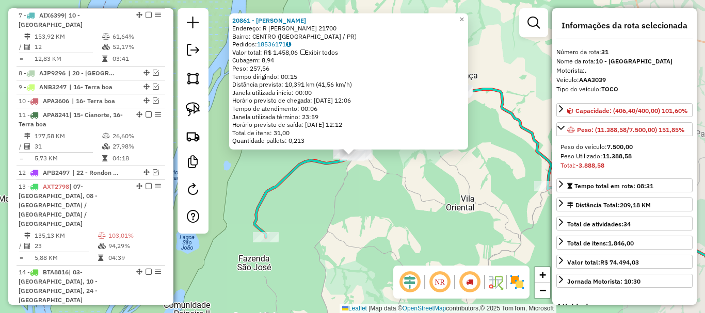
scroll to position [1148, 0]
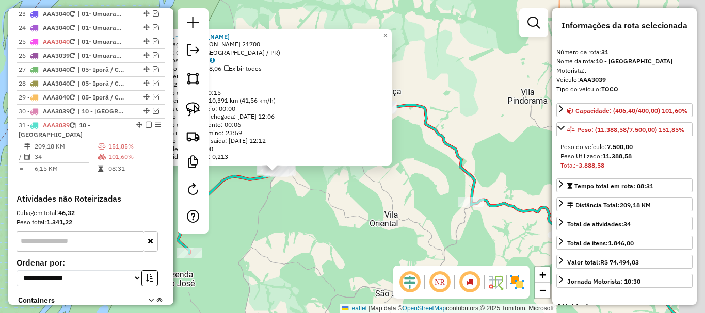
drag, startPoint x: 433, startPoint y: 203, endPoint x: 328, endPoint y: 226, distance: 107.9
click at [328, 226] on div "20861 - PAULO SERGIO PEREIRA Endereço: R PAULO JOSE PAULINO DUARTE 21700 Bairro…" at bounding box center [352, 156] width 705 height 313
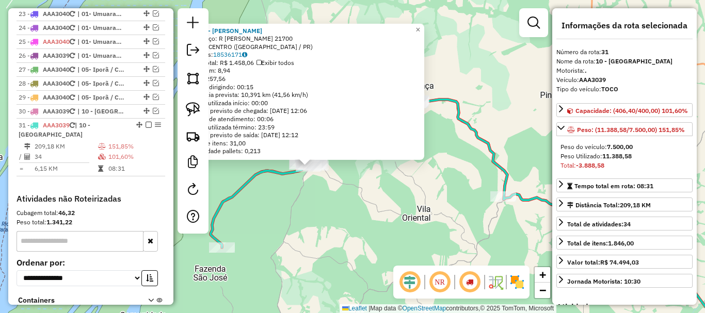
drag, startPoint x: 356, startPoint y: 209, endPoint x: 475, endPoint y: 186, distance: 121.5
click at [475, 186] on div "20861 - PAULO SERGIO PEREIRA Endereço: R PAULO JOSE PAULINO DUARTE 21700 Bairro…" at bounding box center [352, 156] width 705 height 313
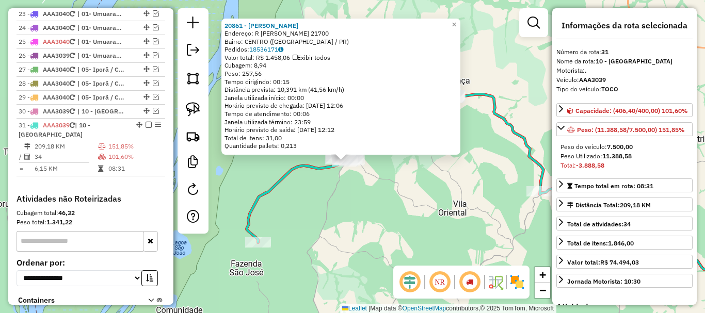
click at [437, 192] on div "20861 - PAULO SERGIO PEREIRA Endereço: R PAULO JOSE PAULINO DUARTE 21700 Bairro…" at bounding box center [352, 156] width 705 height 313
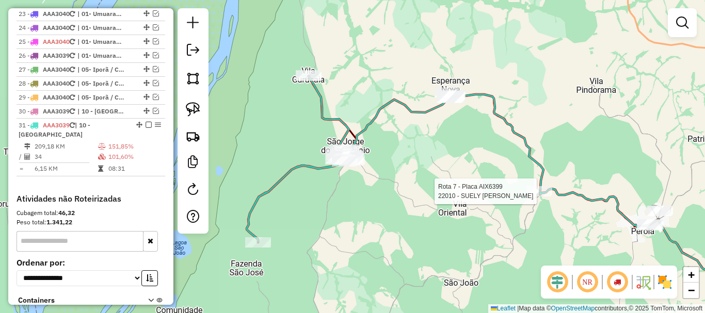
select select "*********"
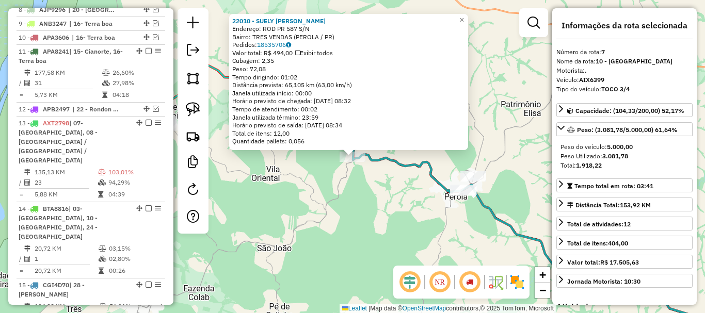
scroll to position [517, 0]
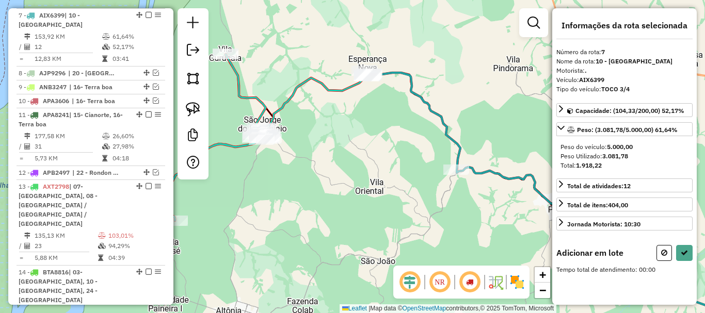
drag, startPoint x: 384, startPoint y: 168, endPoint x: 456, endPoint y: 192, distance: 75.7
click at [456, 192] on div "Janela de atendimento Grade de atendimento Capacidade Transportadoras Veículos …" at bounding box center [352, 156] width 705 height 313
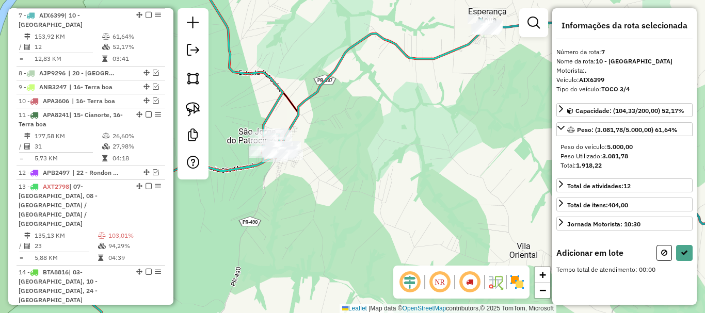
drag, startPoint x: 414, startPoint y: 158, endPoint x: 431, endPoint y: 158, distance: 17.5
click at [431, 158] on div "Janela de atendimento Grade de atendimento Capacidade Transportadoras Veículos …" at bounding box center [352, 156] width 705 height 313
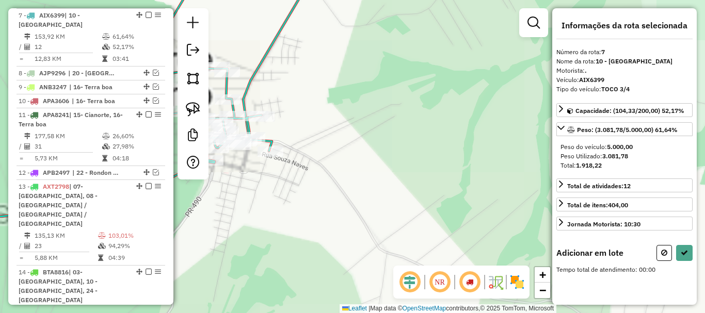
drag, startPoint x: 368, startPoint y: 100, endPoint x: 502, endPoint y: 125, distance: 136.0
click at [502, 125] on div "Janela de atendimento Grade de atendimento Capacidade Transportadoras Veículos …" at bounding box center [352, 156] width 705 height 313
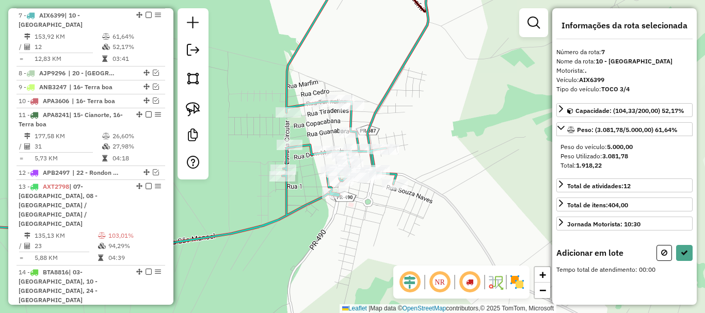
drag, startPoint x: 430, startPoint y: 110, endPoint x: 503, endPoint y: 169, distance: 93.9
click at [503, 169] on div "Janela de atendimento Grade de atendimento Capacidade Transportadoras Veículos …" at bounding box center [352, 156] width 705 height 313
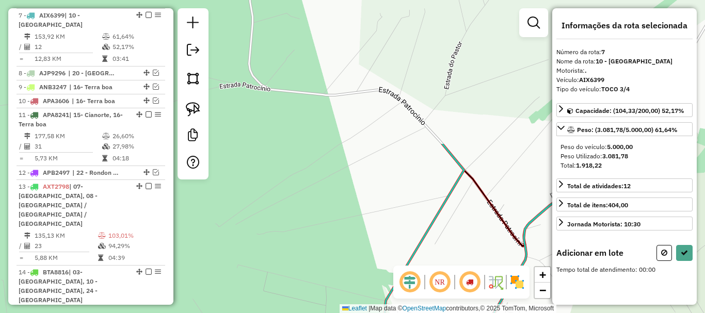
drag, startPoint x: 440, startPoint y: 97, endPoint x: 464, endPoint y: 269, distance: 173.5
click at [464, 269] on hb-router-mapa "Informações da Sessão 991191 - 19/08/2025 Criação: 18/08/2025 18:17 Depósito: C…" at bounding box center [352, 156] width 705 height 313
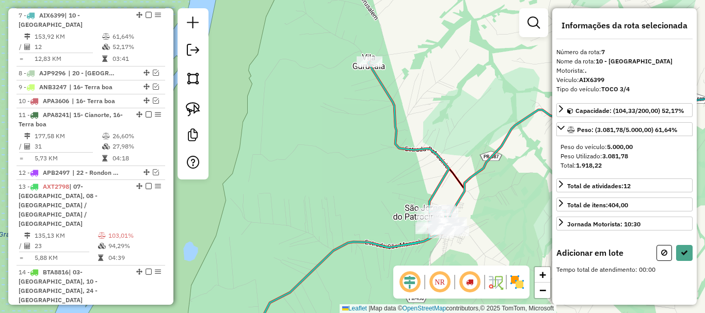
drag, startPoint x: 521, startPoint y: 205, endPoint x: 450, endPoint y: 72, distance: 151.4
click at [451, 69] on div "Janela de atendimento Grade de atendimento Capacidade Transportadoras Veículos …" at bounding box center [352, 156] width 705 height 313
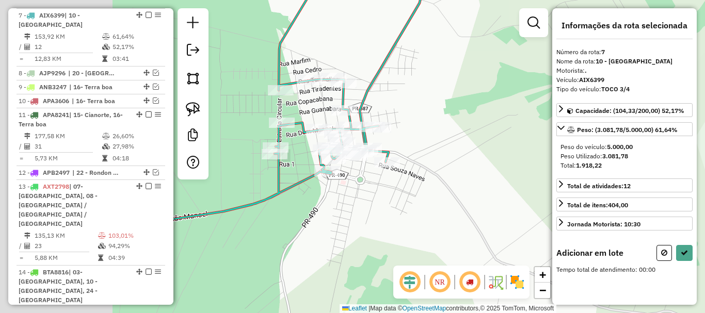
drag, startPoint x: 477, startPoint y: 124, endPoint x: 525, endPoint y: 143, distance: 51.6
click at [523, 139] on div "Janela de atendimento Grade de atendimento Capacidade Transportadoras Veículos …" at bounding box center [352, 156] width 705 height 313
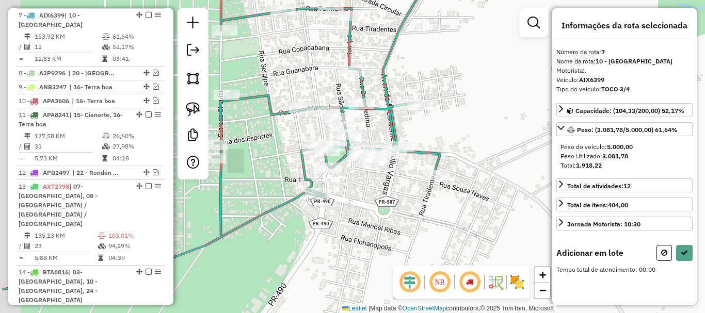
drag, startPoint x: 468, startPoint y: 128, endPoint x: 479, endPoint y: 124, distance: 11.6
click at [479, 124] on div "Janela de atendimento Grade de atendimento Capacidade Transportadoras Veículos …" at bounding box center [352, 156] width 705 height 313
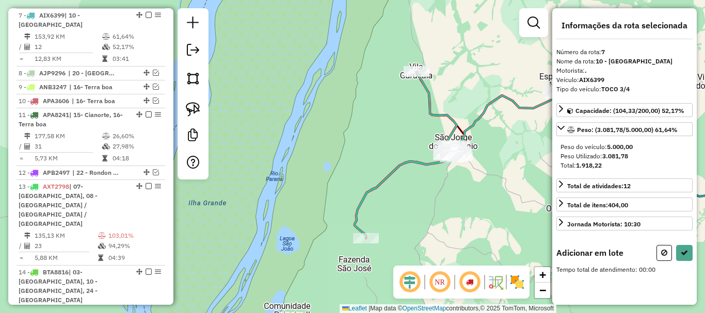
drag, startPoint x: 480, startPoint y: 213, endPoint x: 452, endPoint y: 162, distance: 58.4
click at [454, 161] on div "Janela de atendimento Grade de atendimento Capacidade Transportadoras Veículos …" at bounding box center [352, 156] width 705 height 313
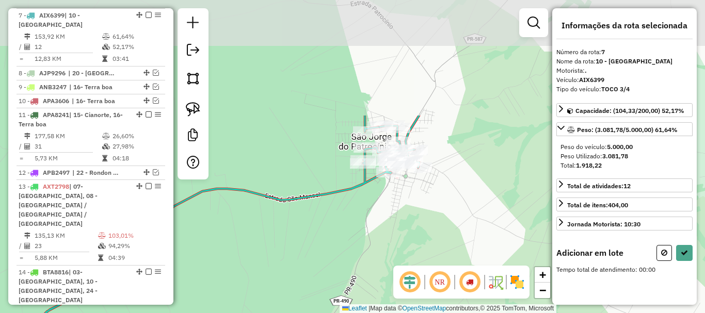
drag, startPoint x: 457, startPoint y: 79, endPoint x: 444, endPoint y: 221, distance: 142.4
click at [444, 221] on div "Janela de atendimento Grade de atendimento Capacidade Transportadoras Veículos …" at bounding box center [352, 156] width 705 height 313
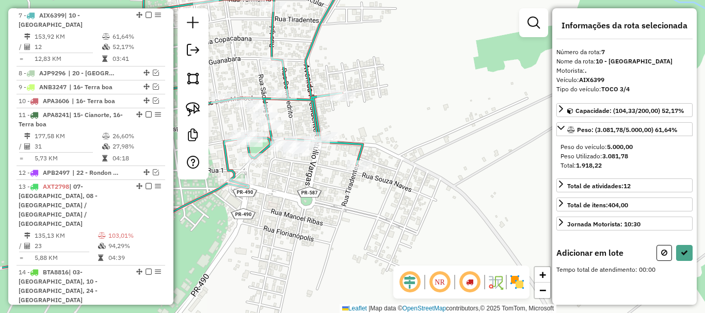
drag, startPoint x: 514, startPoint y: 140, endPoint x: 571, endPoint y: 155, distance: 58.6
click at [571, 155] on hb-router-mapa "Informações da Sessão 991191 - 19/08/2025 Criação: 18/08/2025 18:17 Depósito: C…" at bounding box center [352, 156] width 705 height 313
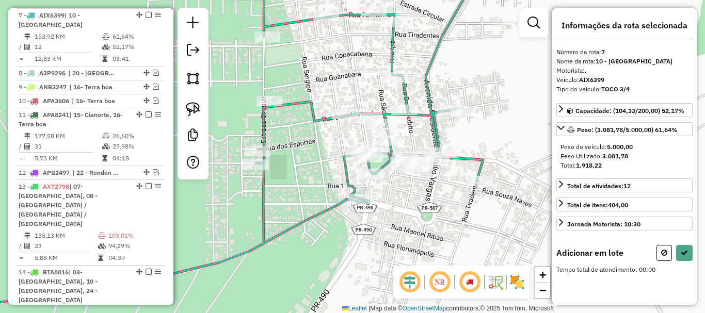
drag, startPoint x: 461, startPoint y: 105, endPoint x: 523, endPoint y: 105, distance: 61.9
click at [523, 105] on div "Janela de atendimento Grade de atendimento Capacidade Transportadoras Veículos …" at bounding box center [352, 156] width 705 height 313
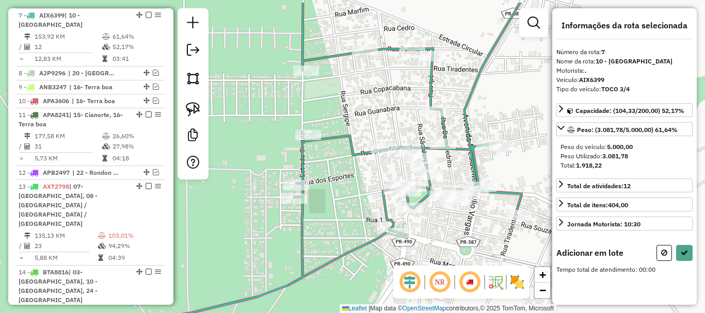
drag, startPoint x: 496, startPoint y: 78, endPoint x: 563, endPoint y: 175, distance: 117.5
click at [563, 175] on hb-router-mapa "Informações da Sessão 991191 - 19/08/2025 Criação: 18/08/2025 18:17 Depósito: C…" at bounding box center [352, 156] width 705 height 313
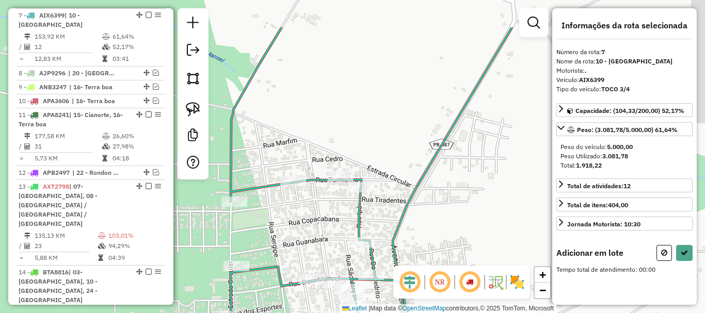
drag, startPoint x: 529, startPoint y: 111, endPoint x: 412, endPoint y: 180, distance: 135.5
click at [412, 180] on div "Janela de atendimento Grade de atendimento Capacidade Transportadoras Veículos …" at bounding box center [352, 156] width 705 height 313
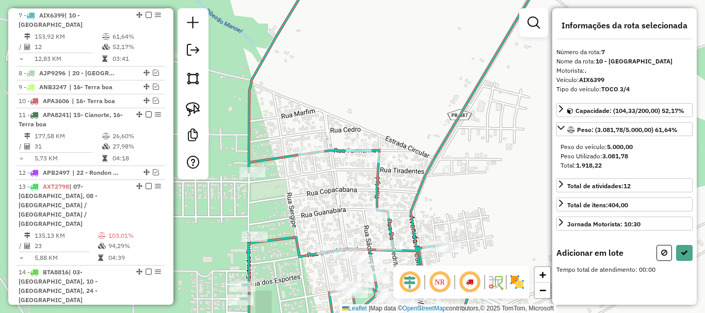
drag, startPoint x: 411, startPoint y: 140, endPoint x: 431, endPoint y: 112, distance: 34.4
click at [431, 112] on div "Janela de atendimento Grade de atendimento Capacidade Transportadoras Veículos …" at bounding box center [352, 156] width 705 height 313
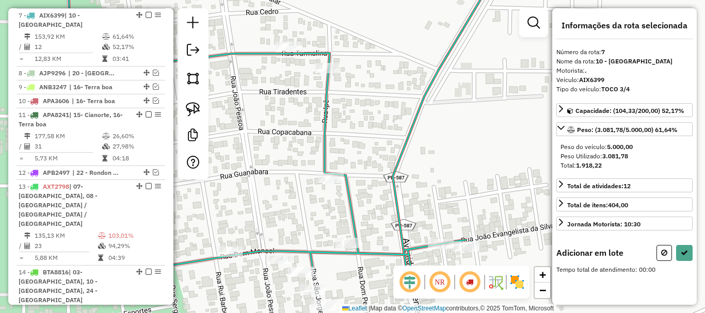
drag, startPoint x: 449, startPoint y: 140, endPoint x: 457, endPoint y: 84, distance: 56.8
click at [457, 82] on div "Janela de atendimento Grade de atendimento Capacidade Transportadoras Veículos …" at bounding box center [352, 156] width 705 height 313
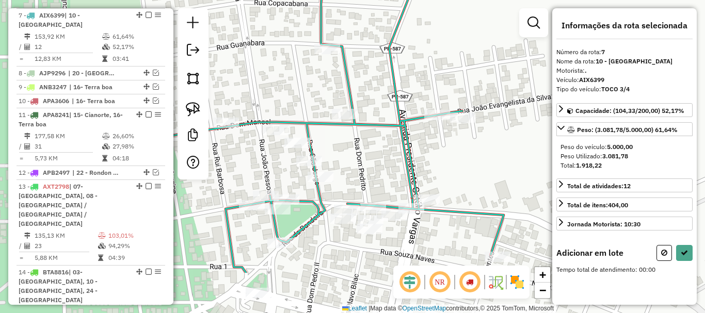
drag, startPoint x: 475, startPoint y: 91, endPoint x: 474, endPoint y: 74, distance: 17.6
click at [474, 74] on div "Janela de atendimento Grade de atendimento Capacidade Transportadoras Veículos …" at bounding box center [352, 156] width 705 height 313
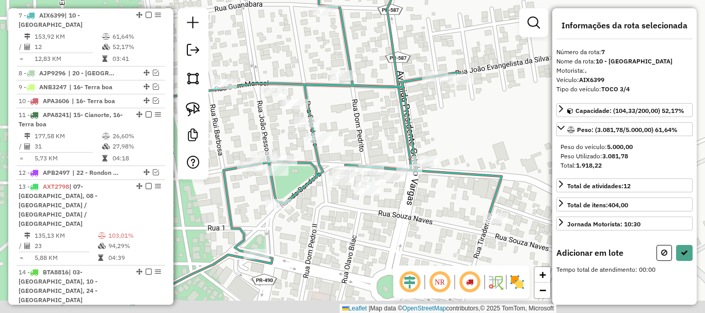
drag, startPoint x: 457, startPoint y: 192, endPoint x: 452, endPoint y: 128, distance: 64.2
click at [452, 128] on div "Janela de atendimento Grade de atendimento Capacidade Transportadoras Veículos …" at bounding box center [352, 156] width 705 height 313
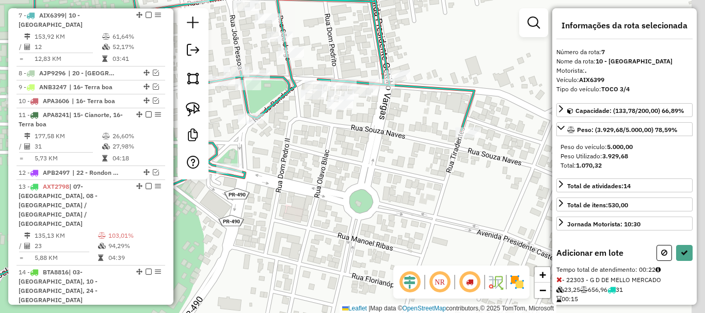
drag, startPoint x: 513, startPoint y: 153, endPoint x: 489, endPoint y: 92, distance: 66.2
click at [489, 92] on div "Janela de atendimento Grade de atendimento Capacidade Transportadoras Veículos …" at bounding box center [352, 156] width 705 height 313
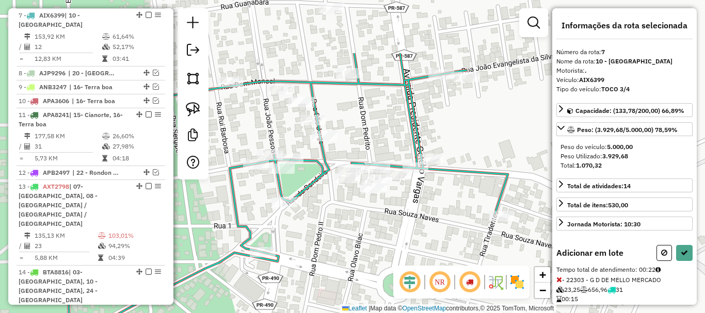
drag, startPoint x: 455, startPoint y: 88, endPoint x: 490, endPoint y: 172, distance: 91.4
click at [490, 172] on icon at bounding box center [235, 218] width 544 height 330
click at [427, 154] on icon at bounding box center [280, 157] width 455 height 376
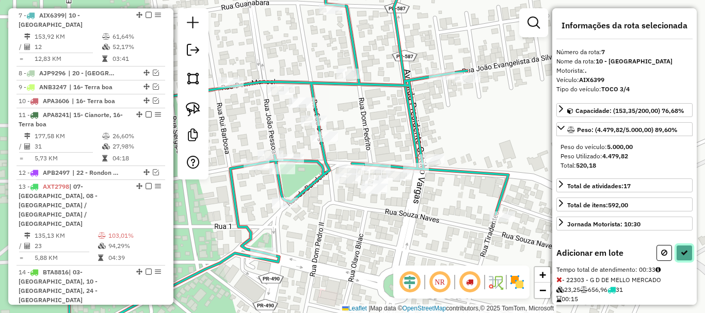
click at [682, 254] on icon at bounding box center [683, 252] width 7 height 7
select select "*********"
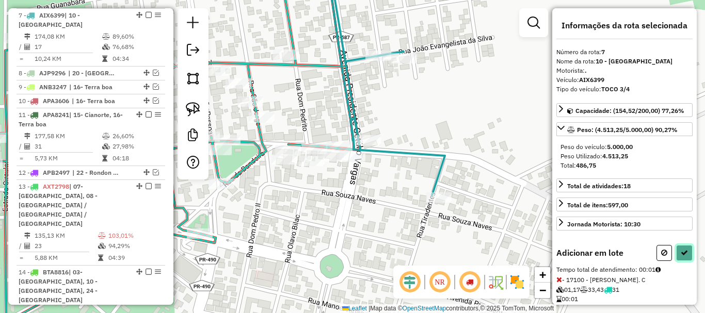
click at [680, 253] on icon at bounding box center [683, 252] width 7 height 7
select select "*********"
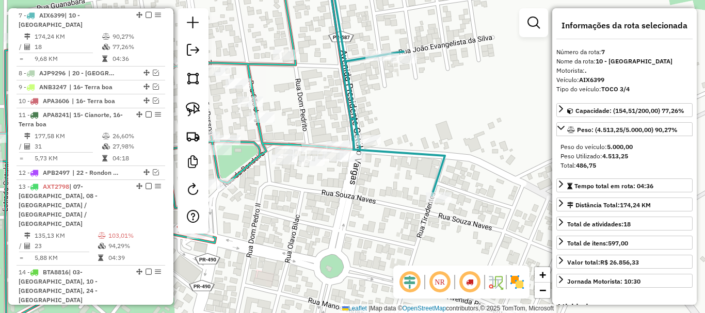
drag, startPoint x: 432, startPoint y: 115, endPoint x: 454, endPoint y: 111, distance: 23.1
click at [454, 111] on div "Janela de atendimento Grade de atendimento Capacidade Transportadoras Veículos …" at bounding box center [352, 156] width 705 height 313
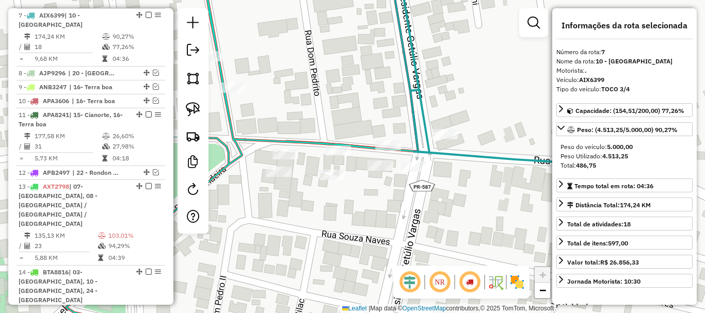
drag, startPoint x: 352, startPoint y: 106, endPoint x: 420, endPoint y: 100, distance: 68.4
click at [420, 100] on icon at bounding box center [493, 103] width 209 height 283
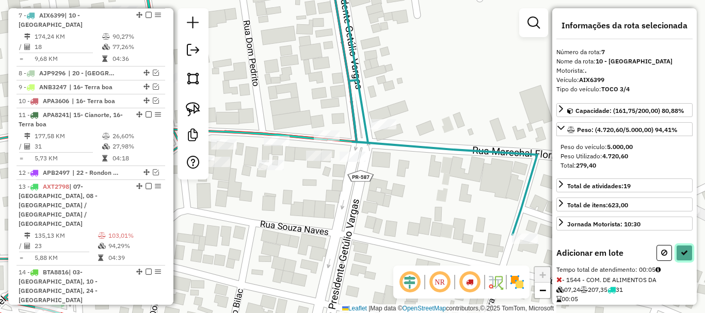
click at [681, 253] on icon at bounding box center [683, 252] width 7 height 7
select select "*********"
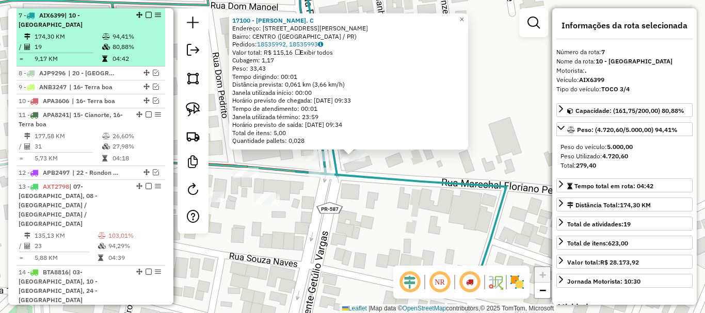
click at [148, 15] on em at bounding box center [148, 15] width 6 height 6
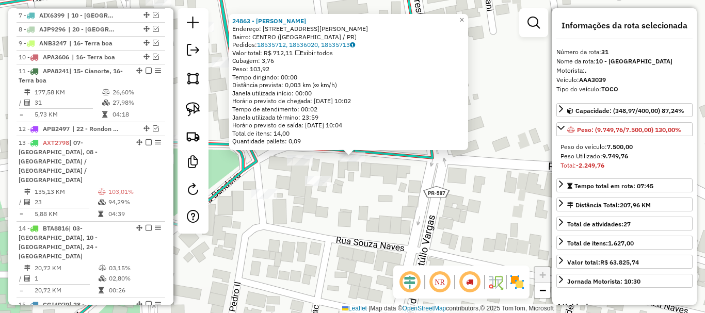
scroll to position [1113, 0]
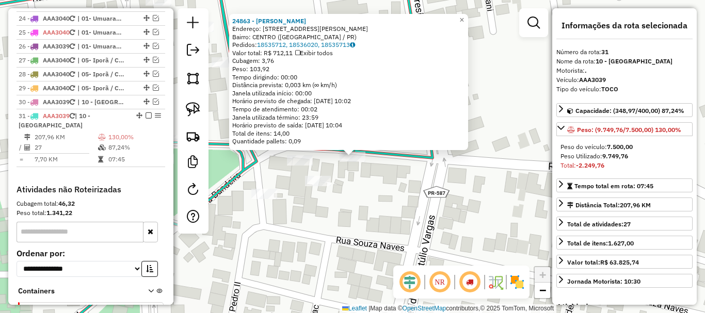
click at [369, 177] on div "24863 - HEVERTON COSTA Endereço: RUA JOS� HERM�NIO VISCONCINI 453 Bairro: CENTR…" at bounding box center [352, 156] width 705 height 313
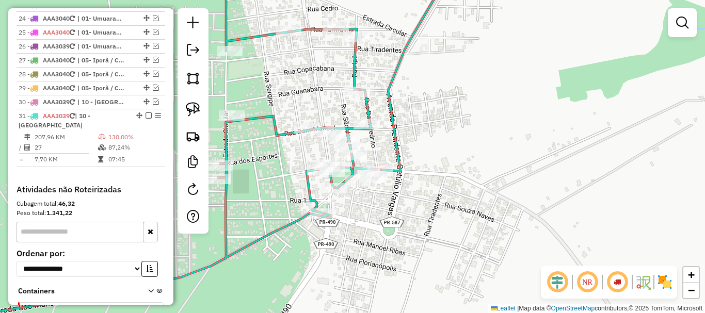
drag, startPoint x: 369, startPoint y: 153, endPoint x: 519, endPoint y: 146, distance: 150.8
click at [519, 146] on div "Janela de atendimento Grade de atendimento Capacidade Transportadoras Veículos …" at bounding box center [352, 156] width 705 height 313
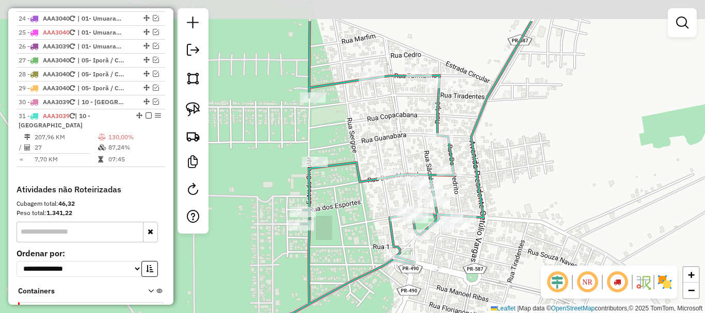
drag, startPoint x: 399, startPoint y: 142, endPoint x: 346, endPoint y: 196, distance: 75.1
click at [346, 196] on div "Janela de atendimento Grade de atendimento Capacidade Transportadoras Veículos …" at bounding box center [352, 156] width 705 height 313
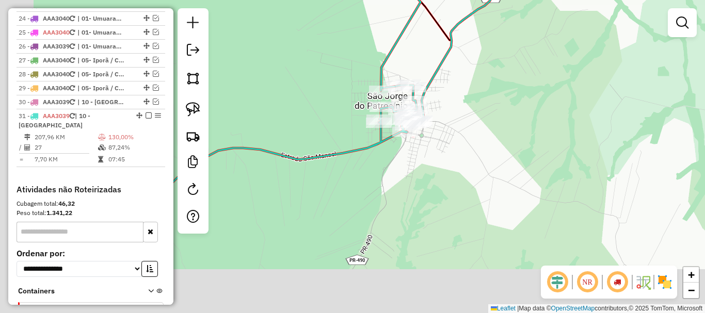
drag, startPoint x: 441, startPoint y: 176, endPoint x: 495, endPoint y: 110, distance: 85.5
click at [495, 110] on div "Janela de atendimento Grade de atendimento Capacidade Transportadoras Veículos …" at bounding box center [352, 156] width 705 height 313
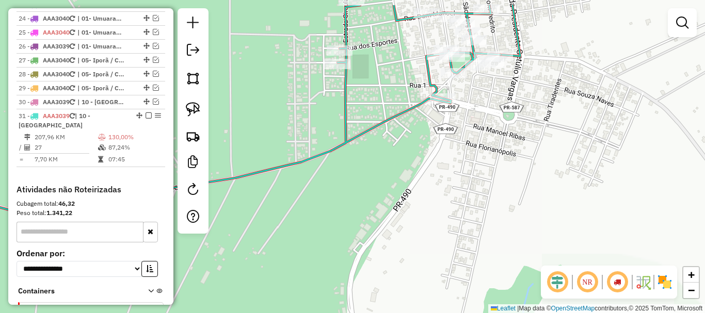
drag, startPoint x: 376, startPoint y: 90, endPoint x: 415, endPoint y: 279, distance: 192.2
click at [414, 211] on icon at bounding box center [220, 108] width 561 height 206
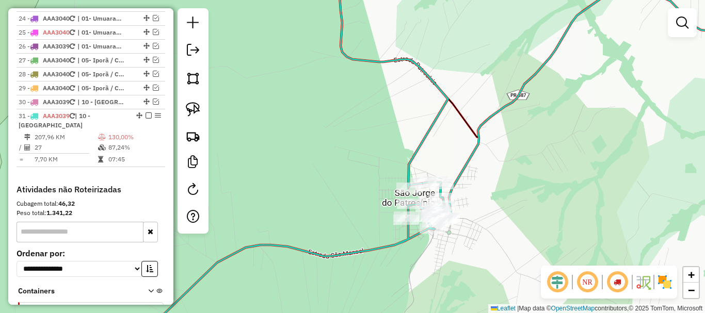
drag, startPoint x: 489, startPoint y: 229, endPoint x: 513, endPoint y: 72, distance: 158.6
click at [513, 72] on div "Janela de atendimento Grade de atendimento Capacidade Transportadoras Veículos …" at bounding box center [352, 156] width 705 height 313
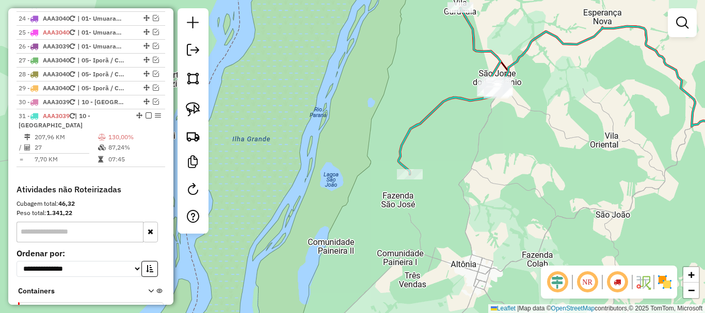
drag, startPoint x: 527, startPoint y: 160, endPoint x: 430, endPoint y: 182, distance: 99.3
click at [430, 182] on div "Janela de atendimento Grade de atendimento Capacidade Transportadoras Veículos …" at bounding box center [352, 156] width 705 height 313
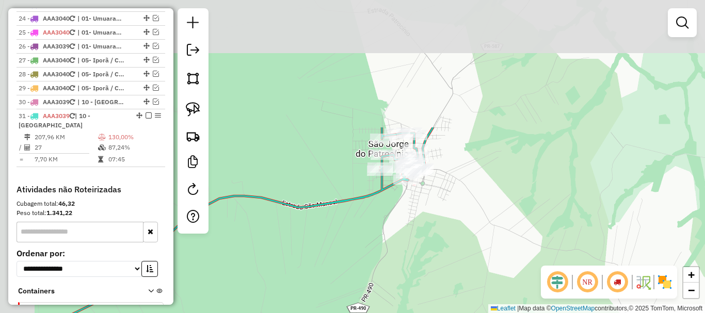
drag, startPoint x: 346, startPoint y: 110, endPoint x: 443, endPoint y: 269, distance: 185.7
click at [443, 271] on div "Janela de atendimento Grade de atendimento Capacidade Transportadoras Veículos …" at bounding box center [352, 156] width 705 height 313
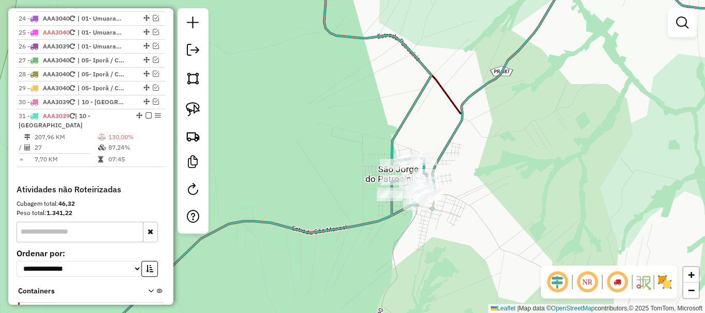
drag, startPoint x: 514, startPoint y: 136, endPoint x: 529, endPoint y: 174, distance: 40.8
click at [528, 174] on div "Janela de atendimento Grade de atendimento Capacidade Transportadoras Veículos …" at bounding box center [352, 156] width 705 height 313
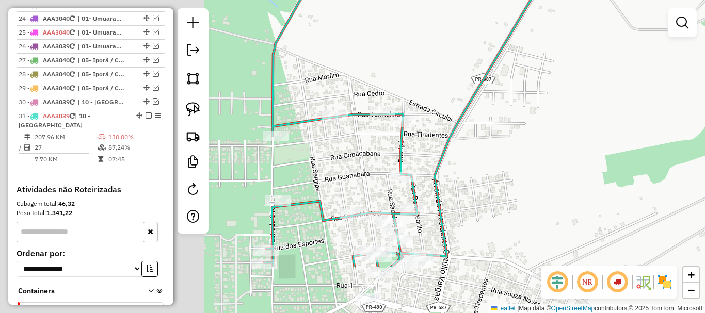
drag, startPoint x: 593, startPoint y: 121, endPoint x: 642, endPoint y: 108, distance: 51.3
click at [642, 108] on div "Janela de atendimento Grade de atendimento Capacidade Transportadoras Veículos …" at bounding box center [352, 156] width 705 height 313
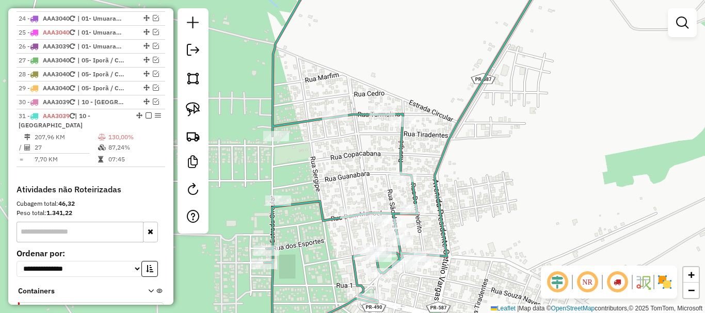
drag, startPoint x: 562, startPoint y: 131, endPoint x: 564, endPoint y: 72, distance: 58.8
click at [564, 72] on div "Janela de atendimento Grade de atendimento Capacidade Transportadoras Veículos …" at bounding box center [352, 156] width 705 height 313
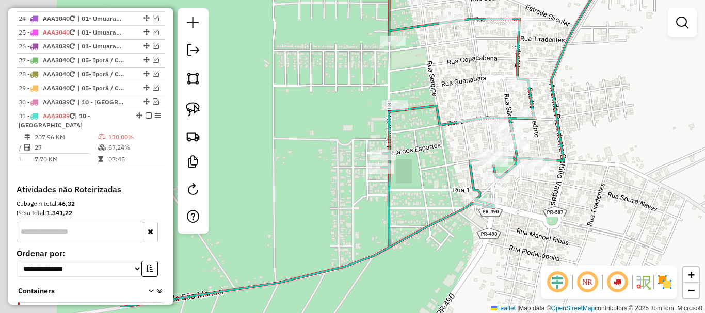
drag, startPoint x: 621, startPoint y: 120, endPoint x: 635, endPoint y: 118, distance: 14.2
click at [635, 118] on div "Janela de atendimento Grade de atendimento Capacidade Transportadoras Veículos …" at bounding box center [352, 156] width 705 height 313
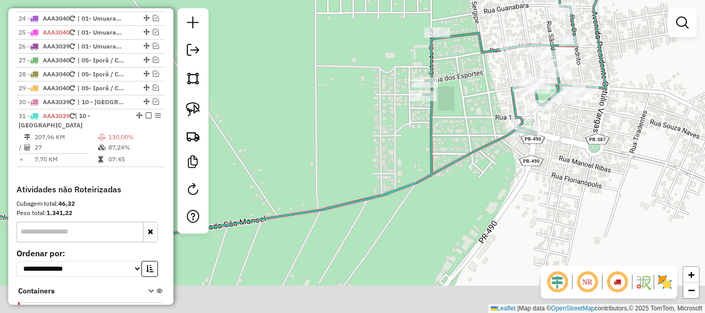
drag, startPoint x: 422, startPoint y: 180, endPoint x: 465, endPoint y: 107, distance: 84.1
click at [465, 107] on div "Janela de atendimento Grade de atendimento Capacidade Transportadoras Veículos …" at bounding box center [352, 156] width 705 height 313
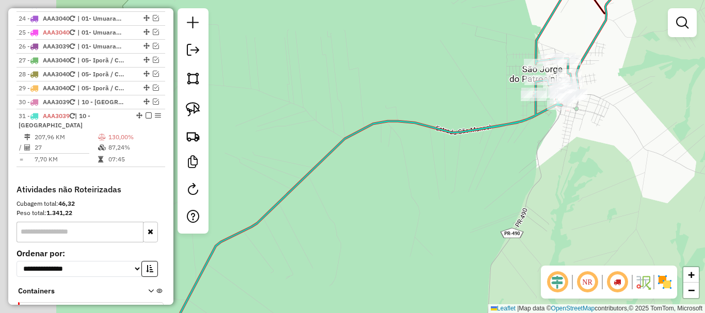
drag, startPoint x: 377, startPoint y: 156, endPoint x: 507, endPoint y: 127, distance: 133.8
click at [507, 127] on icon at bounding box center [376, 136] width 398 height 376
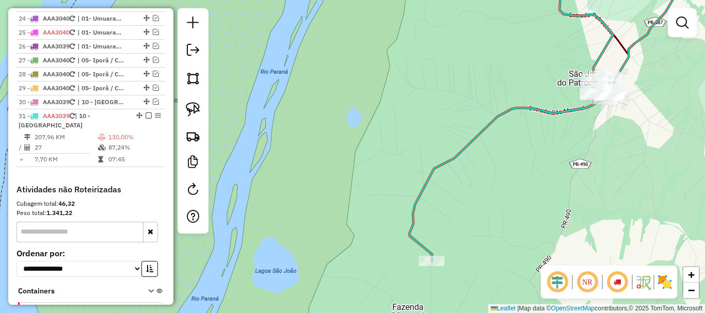
drag, startPoint x: 463, startPoint y: 116, endPoint x: 418, endPoint y: 56, distance: 74.7
click at [418, 56] on div "Janela de atendimento Grade de atendimento Capacidade Transportadoras Veículos …" at bounding box center [352, 156] width 705 height 313
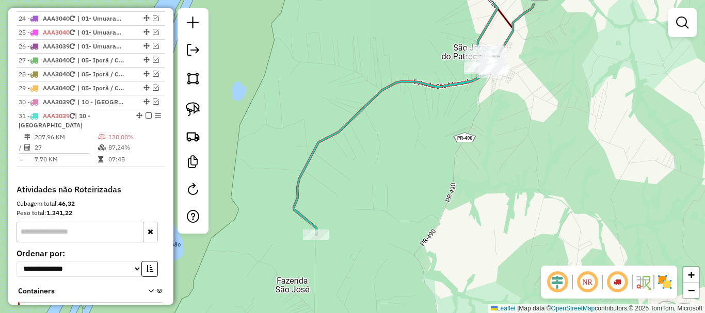
drag, startPoint x: 461, startPoint y: 96, endPoint x: 377, endPoint y: 141, distance: 95.1
click at [377, 141] on div "Janela de atendimento Grade de atendimento Capacidade Transportadoras Veículos …" at bounding box center [352, 156] width 705 height 313
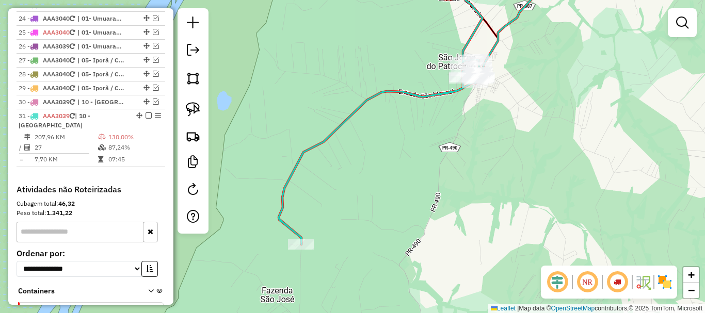
click at [346, 125] on div "Janela de atendimento Grade de atendimento Capacidade Transportadoras Veículos …" at bounding box center [352, 156] width 705 height 313
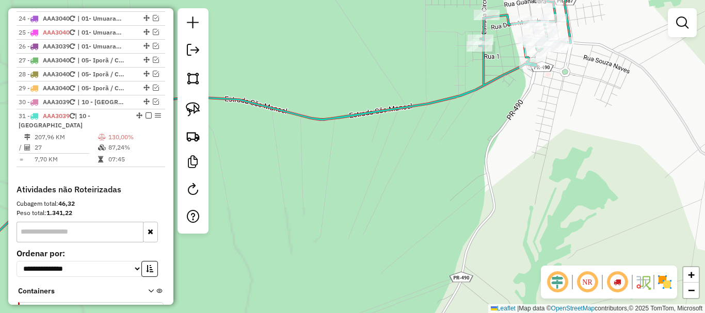
drag, startPoint x: 470, startPoint y: 106, endPoint x: 387, endPoint y: 218, distance: 139.4
click at [387, 217] on div "Janela de atendimento Grade de atendimento Capacidade Transportadoras Veículos …" at bounding box center [352, 156] width 705 height 313
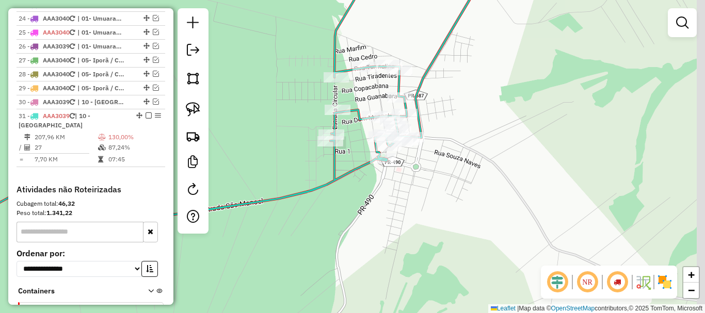
click at [323, 194] on div "Janela de atendimento Grade de atendimento Capacidade Transportadoras Veículos …" at bounding box center [352, 156] width 705 height 313
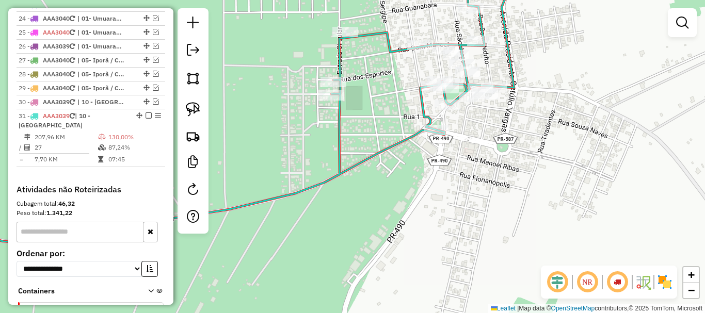
drag, startPoint x: 540, startPoint y: 152, endPoint x: 471, endPoint y: 215, distance: 92.4
click at [471, 215] on div "Janela de atendimento Grade de atendimento Capacidade Transportadoras Veículos …" at bounding box center [352, 156] width 705 height 313
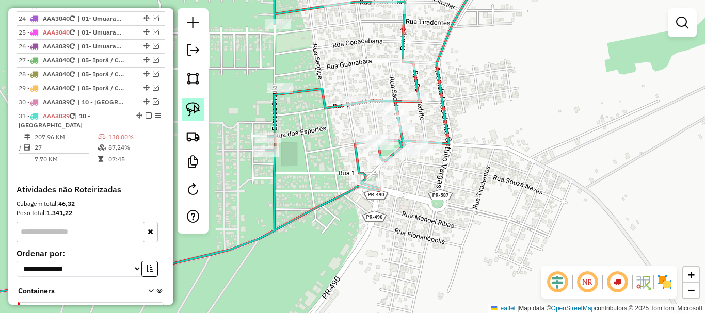
click at [198, 108] on img at bounding box center [193, 109] width 14 height 14
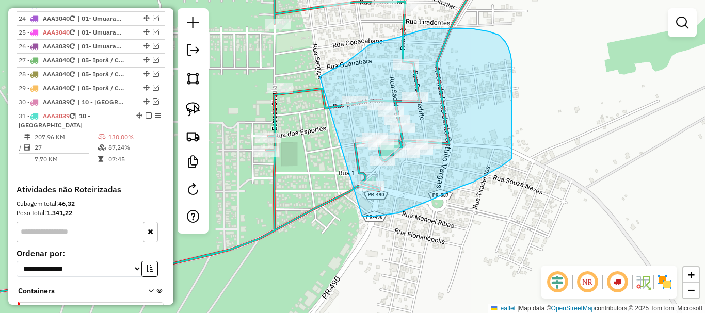
drag, startPoint x: 371, startPoint y: 217, endPoint x: 315, endPoint y: 83, distance: 145.0
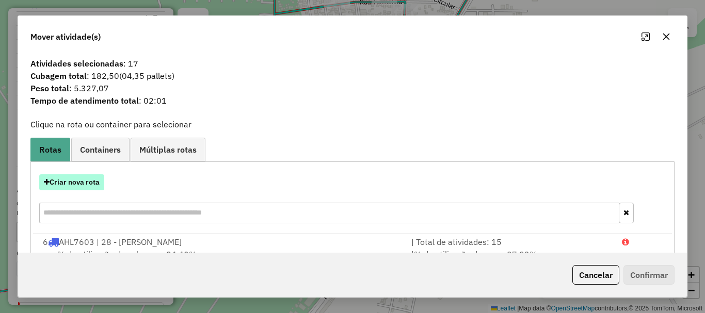
click at [84, 183] on button "Criar nova rota" at bounding box center [71, 182] width 65 height 16
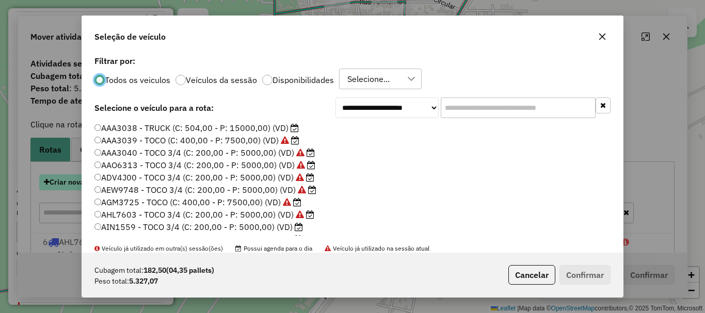
scroll to position [6, 3]
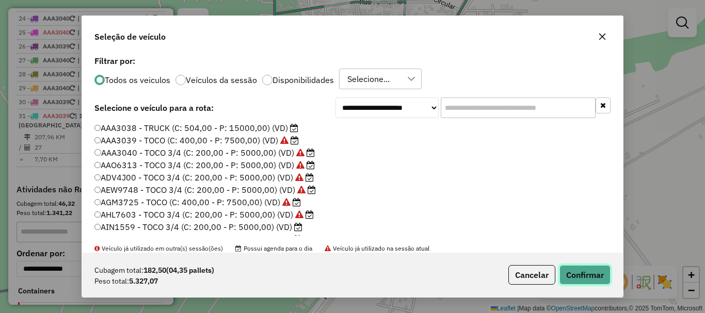
click at [587, 277] on button "Confirmar" at bounding box center [584, 275] width 51 height 20
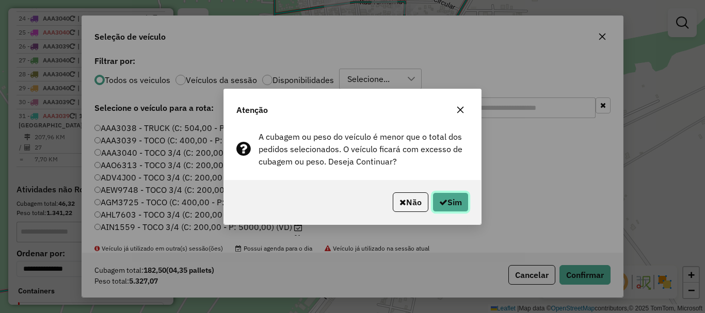
click at [443, 199] on icon "button" at bounding box center [443, 202] width 8 height 8
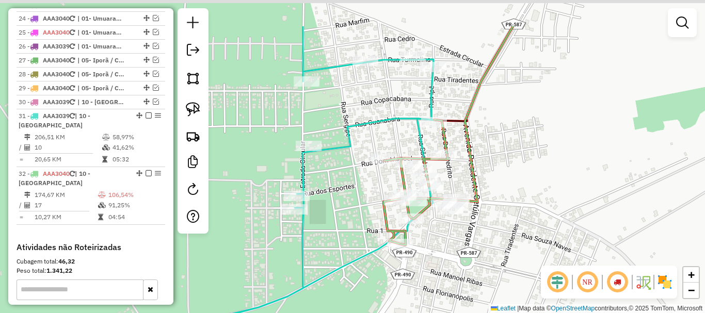
drag, startPoint x: 474, startPoint y: 91, endPoint x: 512, endPoint y: 200, distance: 116.0
click at [512, 200] on div "Janela de atendimento Grade de atendimento Capacidade Transportadoras Veículos …" at bounding box center [352, 156] width 705 height 313
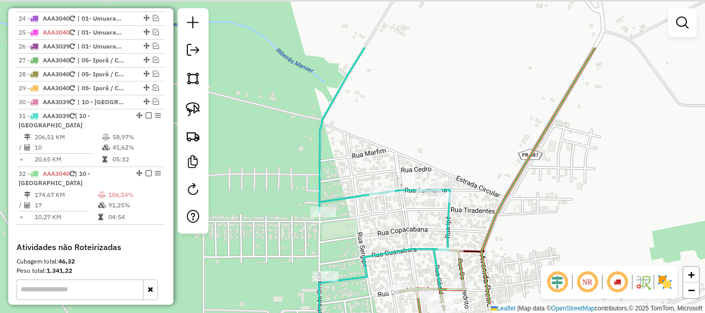
drag, startPoint x: 516, startPoint y: 176, endPoint x: 516, endPoint y: 194, distance: 17.5
click at [516, 194] on div "Janela de atendimento Grade de atendimento Capacidade Transportadoras Veículos …" at bounding box center [352, 156] width 705 height 313
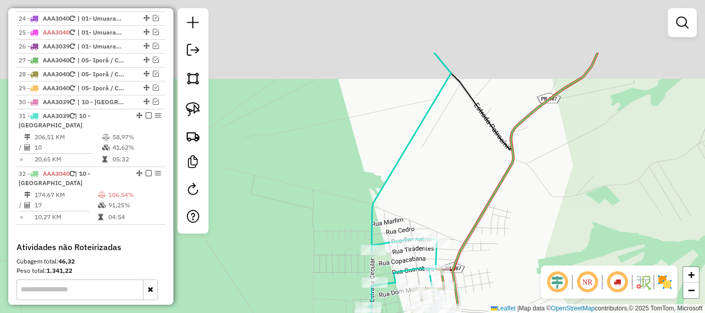
drag, startPoint x: 472, startPoint y: 152, endPoint x: 440, endPoint y: 213, distance: 69.2
click at [441, 213] on div "Janela de atendimento Grade de atendimento Capacidade Transportadoras Veículos …" at bounding box center [352, 156] width 705 height 313
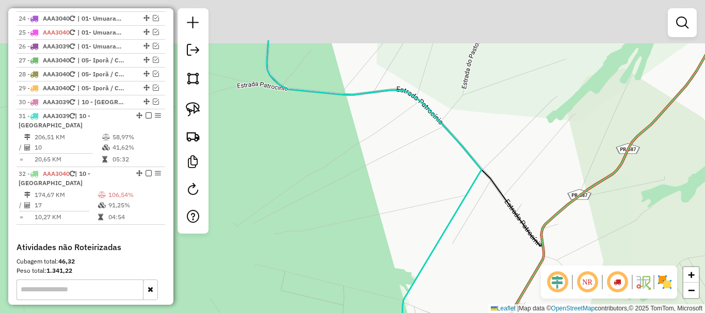
drag, startPoint x: 478, startPoint y: 238, endPoint x: 490, endPoint y: 257, distance: 22.0
click at [490, 257] on div "Janela de atendimento Grade de atendimento Capacidade Transportadoras Veículos …" at bounding box center [352, 156] width 705 height 313
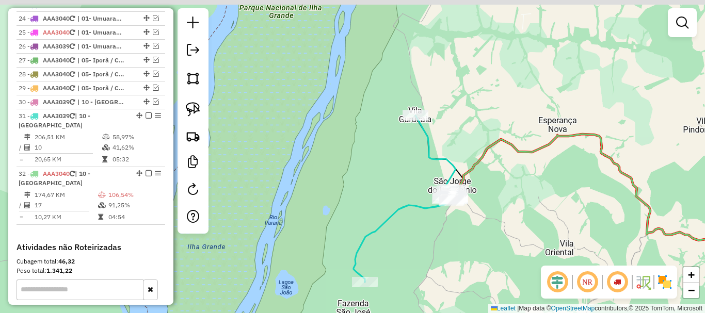
click at [467, 127] on div "Janela de atendimento Grade de atendimento Capacidade Transportadoras Veículos …" at bounding box center [352, 156] width 705 height 313
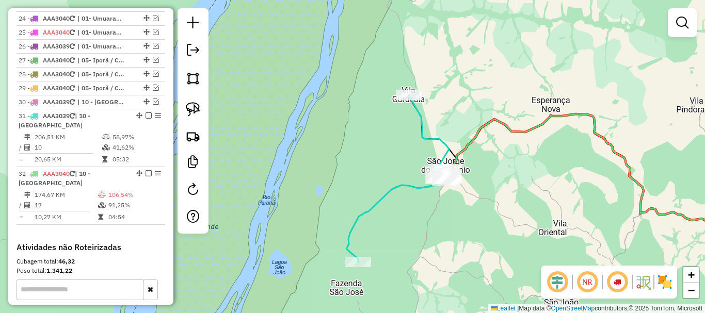
drag, startPoint x: 482, startPoint y: 143, endPoint x: 459, endPoint y: 95, distance: 54.0
click at [459, 95] on div "Janela de atendimento Grade de atendimento Capacidade Transportadoras Veículos …" at bounding box center [352, 156] width 705 height 313
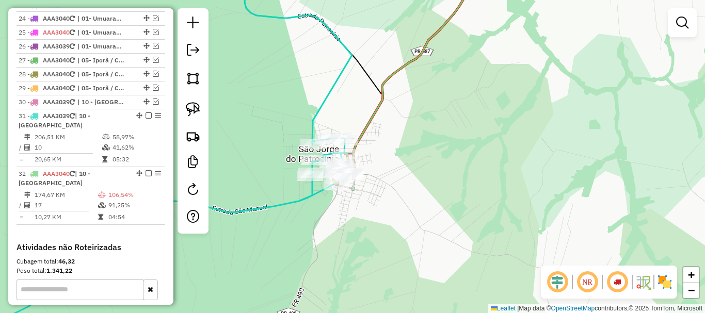
drag, startPoint x: 420, startPoint y: 131, endPoint x: 497, endPoint y: 97, distance: 84.1
click at [497, 97] on div "Janela de atendimento Grade de atendimento Capacidade Transportadoras Veículos …" at bounding box center [352, 156] width 705 height 313
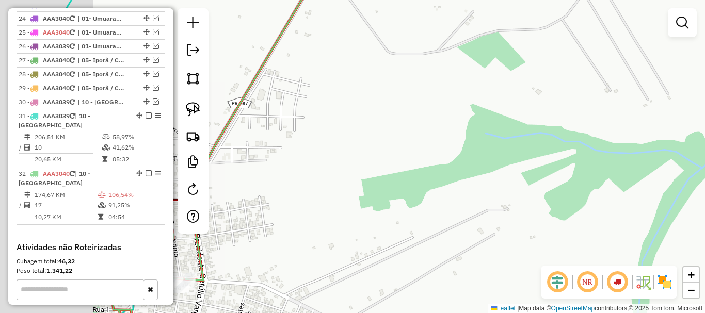
drag, startPoint x: 404, startPoint y: 125, endPoint x: 577, endPoint y: 77, distance: 178.7
click at [577, 76] on div "Janela de atendimento Grade de atendimento Capacidade Transportadoras Veículos …" at bounding box center [352, 156] width 705 height 313
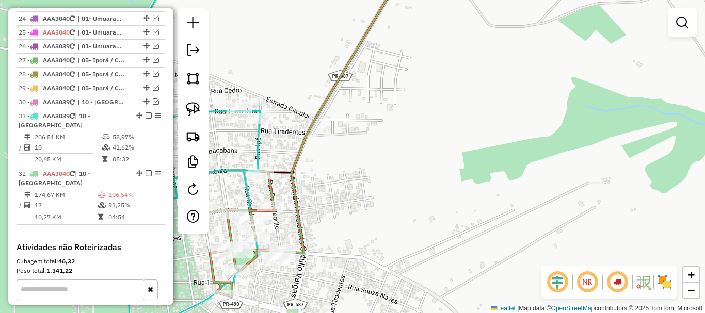
drag, startPoint x: 449, startPoint y: 151, endPoint x: 496, endPoint y: 95, distance: 73.2
click at [496, 95] on div "Janela de atendimento Grade de atendimento Capacidade Transportadoras Veículos …" at bounding box center [352, 156] width 705 height 313
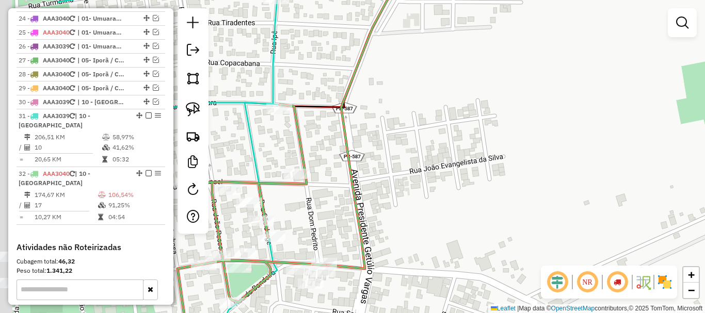
drag, startPoint x: 489, startPoint y: 94, endPoint x: 680, endPoint y: 100, distance: 191.0
click at [680, 100] on div "Janela de atendimento Grade de atendimento Capacidade Transportadoras Veículos …" at bounding box center [352, 156] width 705 height 313
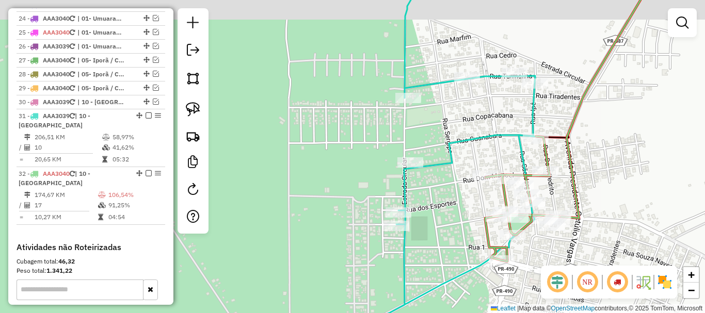
drag, startPoint x: 557, startPoint y: 93, endPoint x: 556, endPoint y: 98, distance: 5.3
click at [556, 98] on div "Janela de atendimento Grade de atendimento Capacidade Transportadoras Veículos …" at bounding box center [352, 156] width 705 height 313
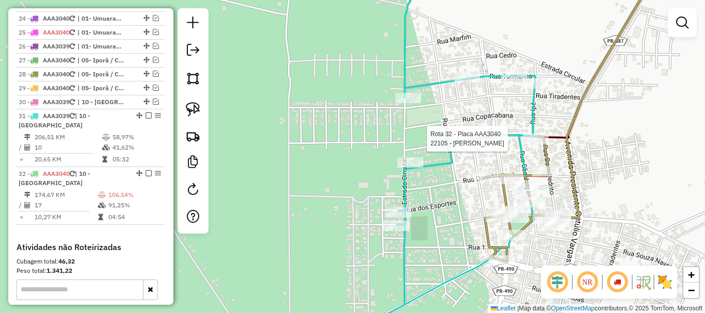
select select "*********"
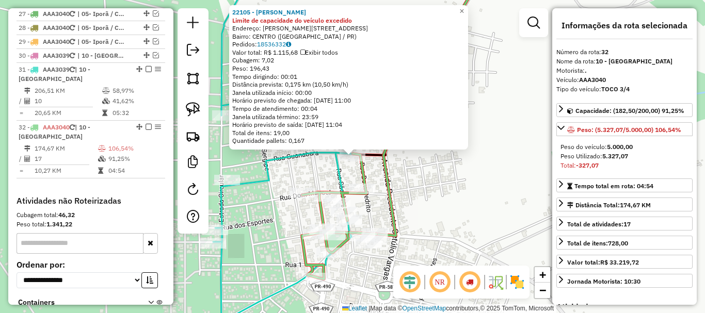
scroll to position [1162, 0]
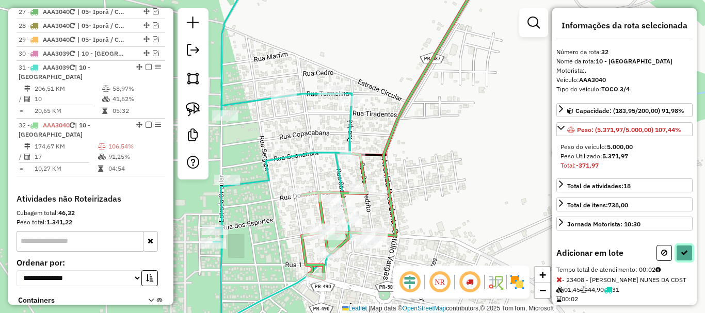
click at [683, 251] on icon at bounding box center [683, 252] width 7 height 7
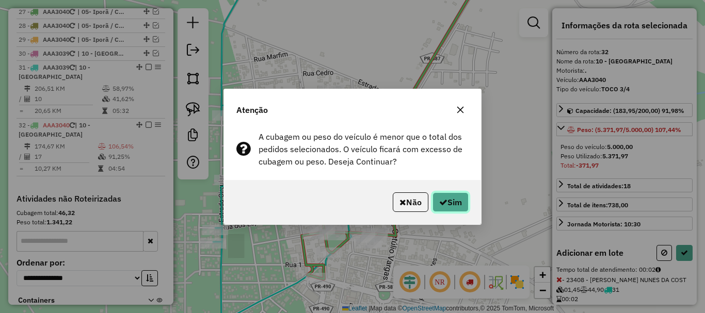
click at [454, 193] on button "Sim" at bounding box center [450, 202] width 36 height 20
select select "*********"
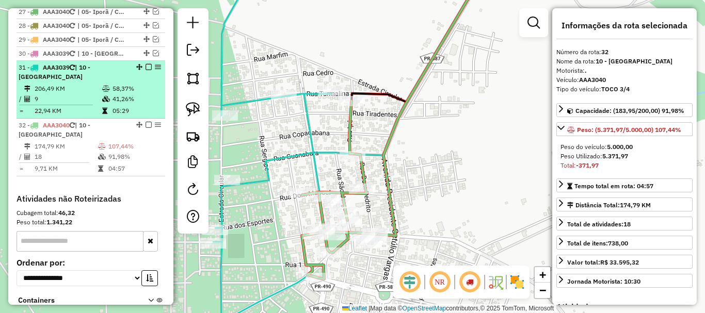
click at [150, 64] on em at bounding box center [148, 67] width 6 height 6
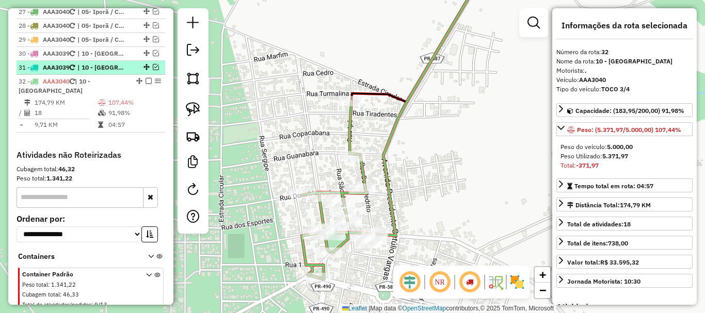
scroll to position [1127, 0]
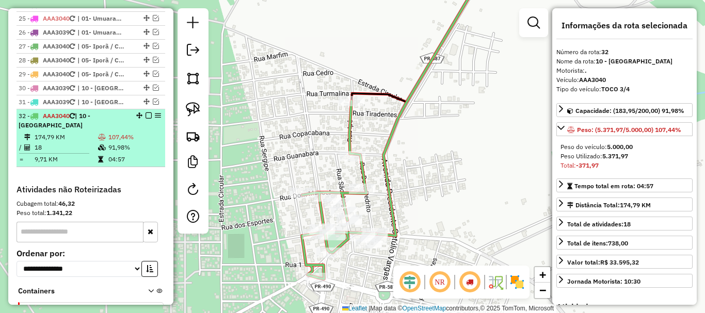
click at [150, 112] on em at bounding box center [148, 115] width 6 height 6
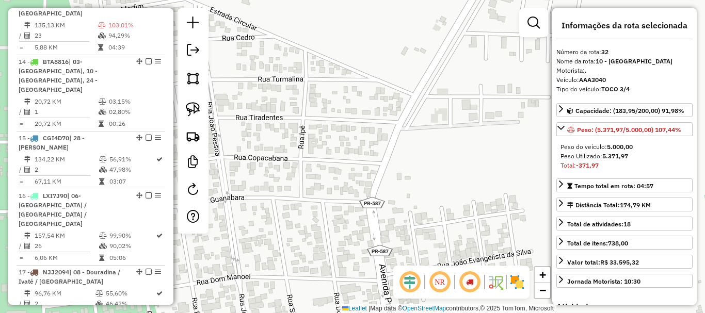
scroll to position [680, 0]
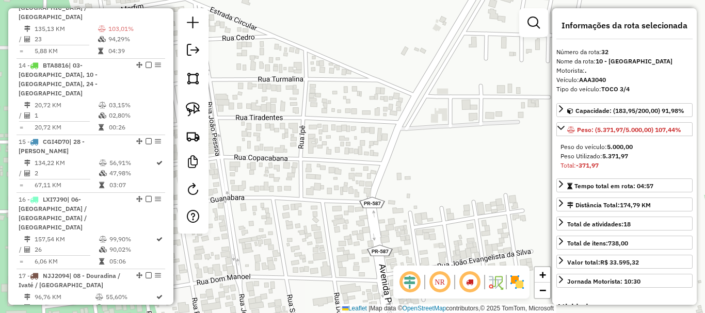
click at [405, 104] on div "Janela de atendimento Grade de atendimento Capacidade Transportadoras Veículos …" at bounding box center [352, 156] width 705 height 313
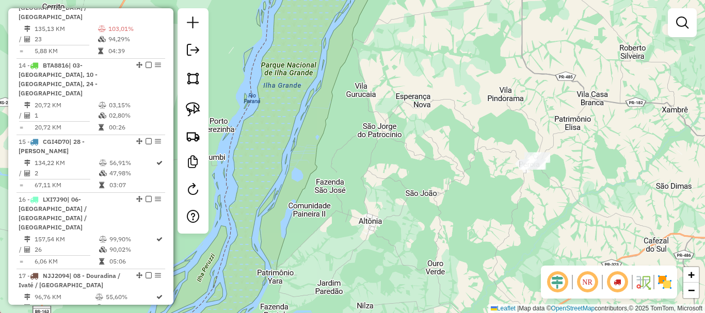
drag, startPoint x: 456, startPoint y: 127, endPoint x: 382, endPoint y: 133, distance: 73.5
click at [384, 133] on div "Janela de atendimento Grade de atendimento Capacidade Transportadoras Veículos …" at bounding box center [352, 156] width 705 height 313
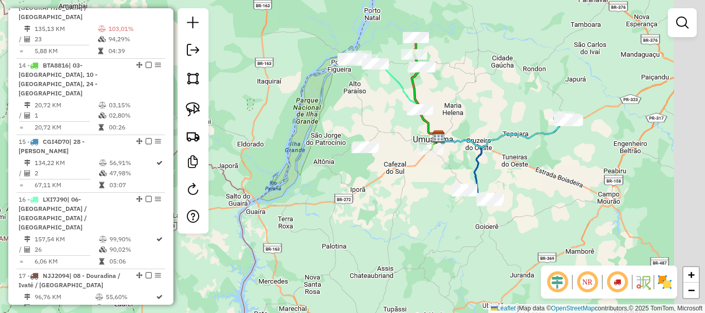
drag, startPoint x: 463, startPoint y: 173, endPoint x: 394, endPoint y: 178, distance: 69.3
click at [395, 178] on div "Janela de atendimento Grade de atendimento Capacidade Transportadoras Veículos …" at bounding box center [352, 156] width 705 height 313
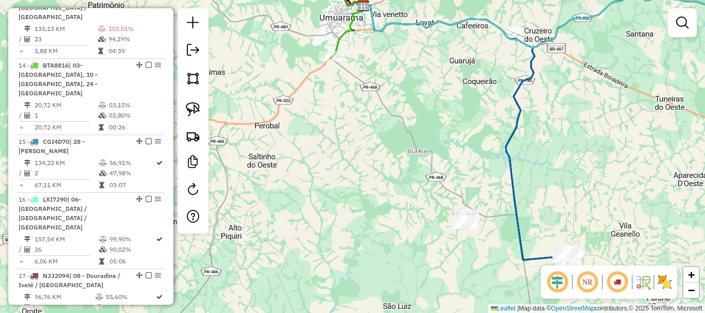
drag, startPoint x: 451, startPoint y: 167, endPoint x: 424, endPoint y: 119, distance: 55.0
click at [427, 116] on div "Janela de atendimento Grade de atendimento Capacidade Transportadoras Veículos …" at bounding box center [352, 156] width 705 height 313
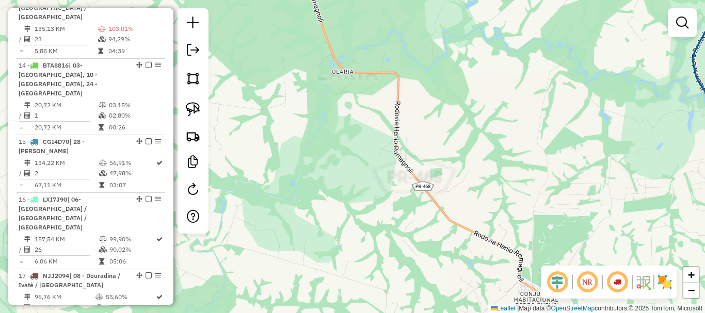
drag, startPoint x: 497, startPoint y: 157, endPoint x: 416, endPoint y: 12, distance: 166.0
click at [416, 12] on div "Janela de atendimento Grade de atendimento Capacidade Transportadoras Veículos …" at bounding box center [352, 156] width 705 height 313
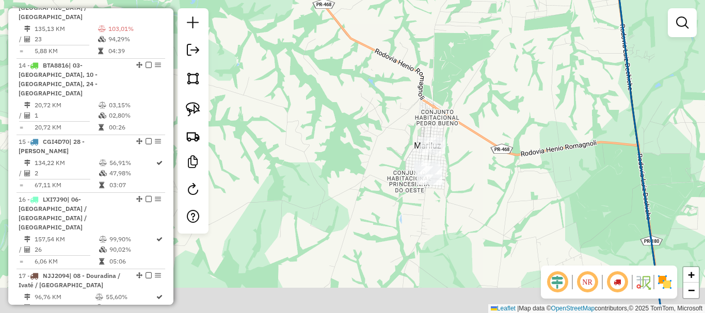
drag, startPoint x: 503, startPoint y: 137, endPoint x: 484, endPoint y: 99, distance: 42.5
click at [484, 95] on div "Janela de atendimento Grade de atendimento Capacidade Transportadoras Veículos …" at bounding box center [352, 156] width 705 height 313
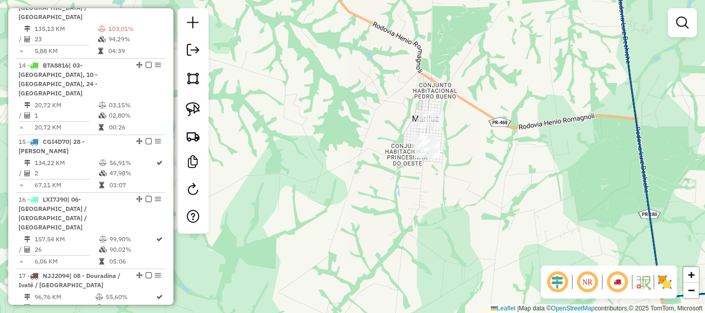
drag, startPoint x: 490, startPoint y: 125, endPoint x: 490, endPoint y: 111, distance: 13.9
click at [490, 111] on div "Janela de atendimento Grade de atendimento Capacidade Transportadoras Veículos …" at bounding box center [352, 156] width 705 height 313
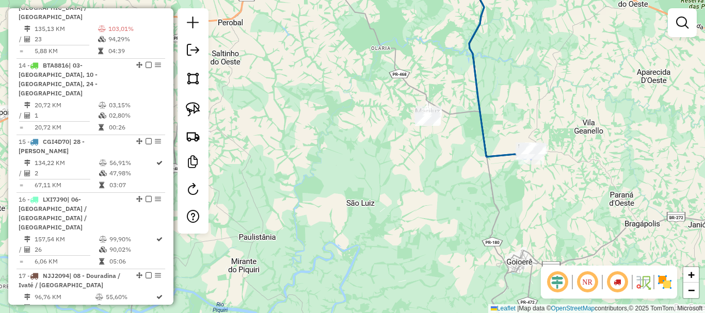
drag, startPoint x: 506, startPoint y: 132, endPoint x: 460, endPoint y: 110, distance: 50.5
click at [465, 111] on div "Janela de atendimento Grade de atendimento Capacidade Transportadoras Veículos …" at bounding box center [352, 156] width 705 height 313
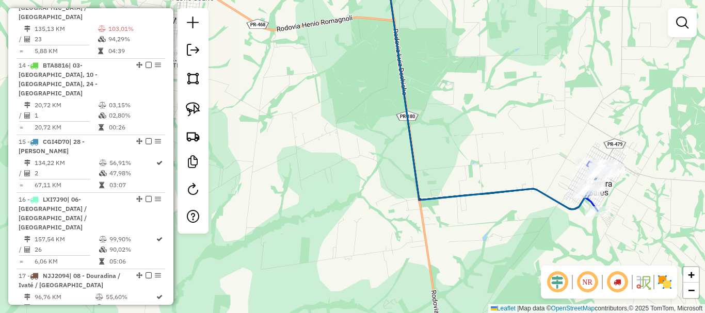
drag, startPoint x: 458, startPoint y: 110, endPoint x: 524, endPoint y: 100, distance: 66.3
click at [524, 100] on div "Janela de atendimento Grade de atendimento Capacidade Transportadoras Veículos …" at bounding box center [352, 156] width 705 height 313
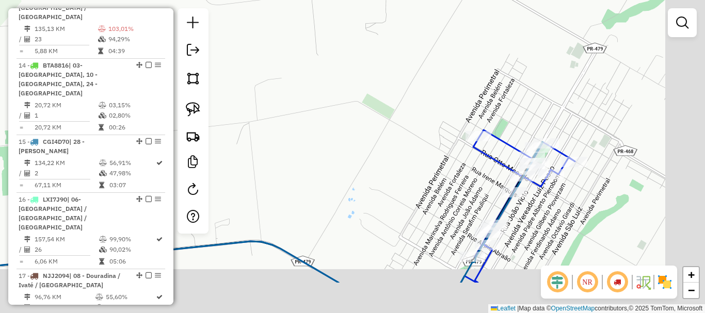
drag, startPoint x: 511, startPoint y: 103, endPoint x: 474, endPoint y: 80, distance: 43.8
click at [474, 80] on div "Janela de atendimento Grade de atendimento Capacidade Transportadoras Veículos …" at bounding box center [352, 156] width 705 height 313
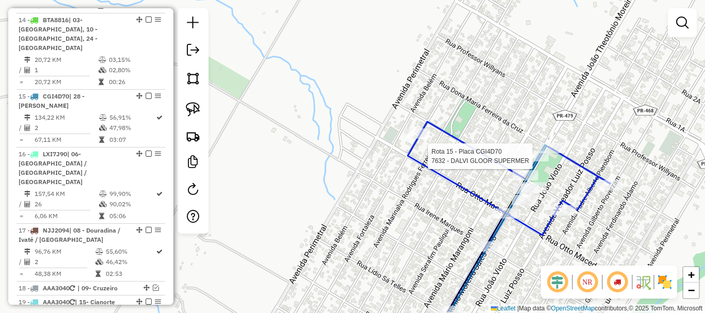
select select "*********"
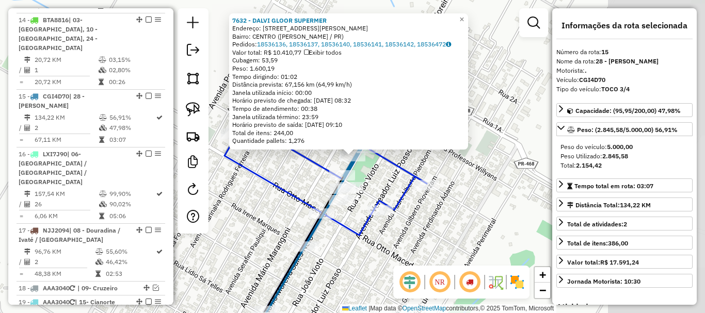
scroll to position [769, 0]
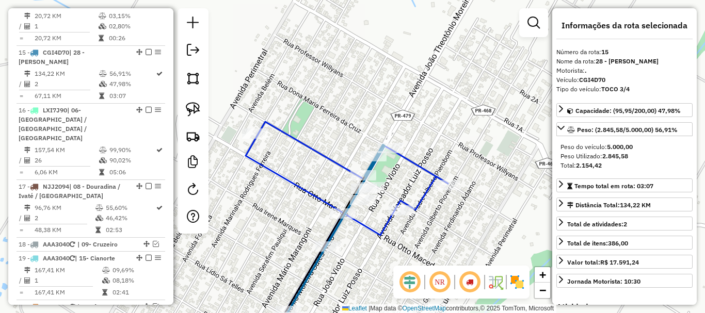
drag, startPoint x: 418, startPoint y: 110, endPoint x: 533, endPoint y: 89, distance: 117.4
click at [533, 89] on div "Janela de atendimento Grade de atendimento Capacidade Transportadoras Veículos …" at bounding box center [352, 156] width 705 height 313
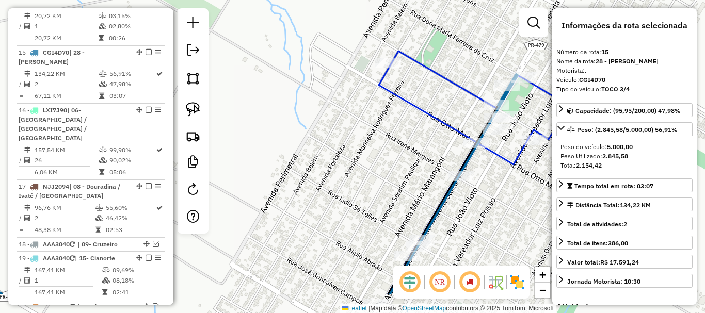
drag, startPoint x: 419, startPoint y: 121, endPoint x: 475, endPoint y: 45, distance: 93.7
click at [475, 46] on div "Janela de atendimento Grade de atendimento Capacidade Transportadoras Veículos …" at bounding box center [352, 156] width 705 height 313
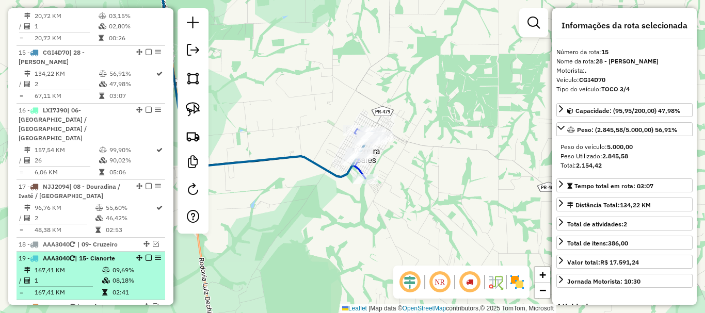
click at [80, 275] on td "1" at bounding box center [68, 280] width 68 height 10
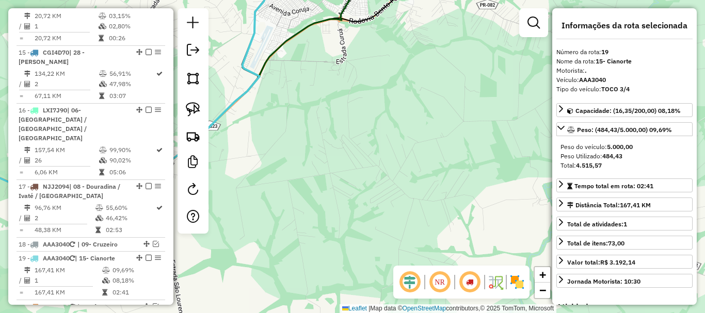
drag, startPoint x: 369, startPoint y: 112, endPoint x: 389, endPoint y: 264, distance: 153.1
click at [389, 264] on div "Janela de atendimento Grade de atendimento Capacidade Transportadoras Veículos …" at bounding box center [352, 156] width 705 height 313
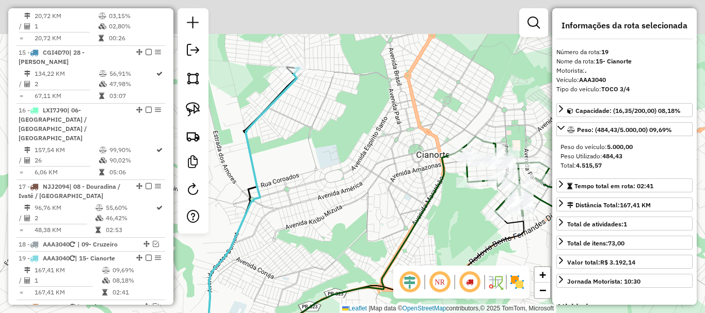
drag, startPoint x: 350, startPoint y: 165, endPoint x: 347, endPoint y: 173, distance: 9.0
click at [347, 173] on div "Janela de atendimento Grade de atendimento Capacidade Transportadoras Veículos …" at bounding box center [352, 156] width 705 height 313
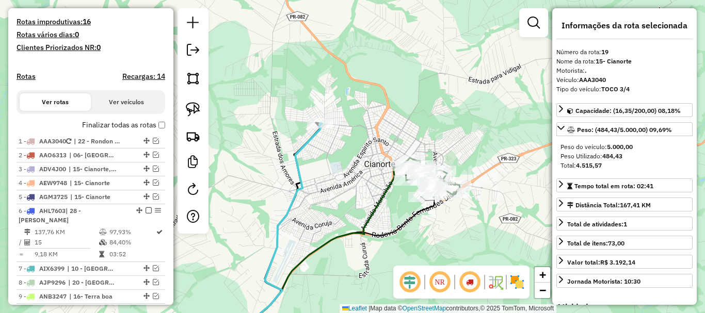
scroll to position [202, 0]
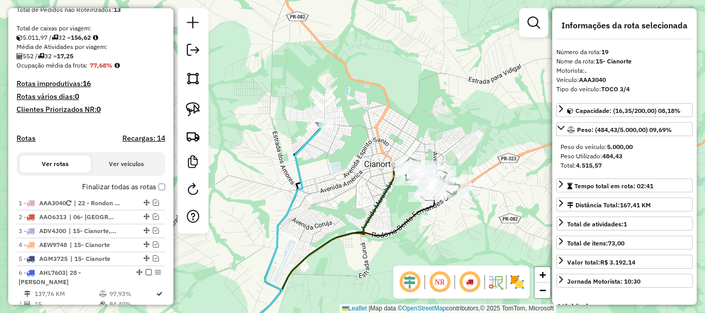
click at [410, 67] on div "Janela de atendimento Grade de atendimento Capacidade Transportadoras Veículos …" at bounding box center [352, 156] width 705 height 313
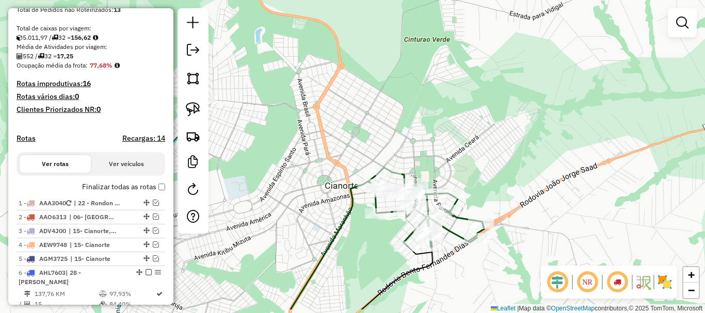
drag, startPoint x: 419, startPoint y: 103, endPoint x: 412, endPoint y: 66, distance: 37.9
click at [412, 66] on div "Janela de atendimento Grade de atendimento Capacidade Transportadoras Veículos …" at bounding box center [352, 156] width 705 height 313
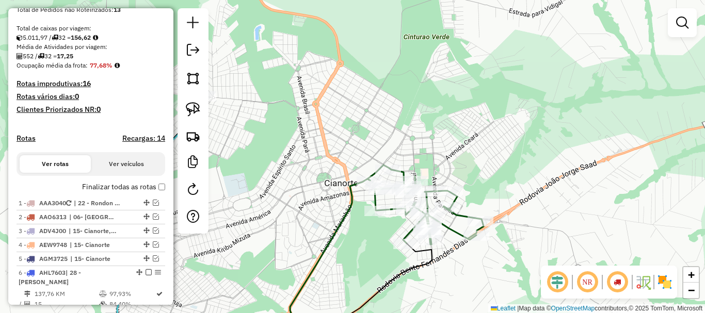
drag, startPoint x: 411, startPoint y: 103, endPoint x: 412, endPoint y: 46, distance: 57.3
click at [412, 46] on div "Janela de atendimento Grade de atendimento Capacidade Transportadoras Veículos …" at bounding box center [352, 156] width 705 height 313
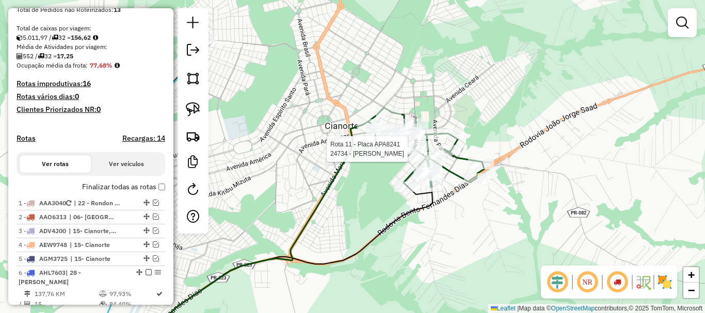
select select "*********"
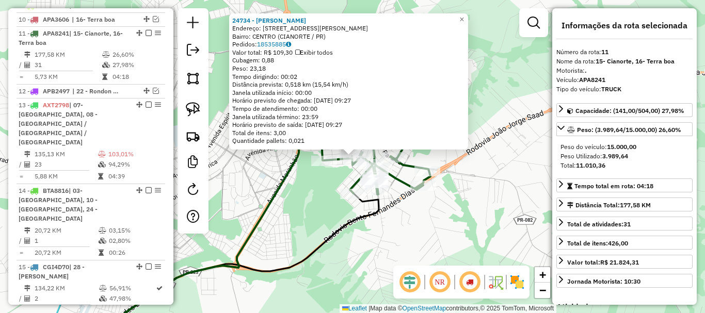
scroll to position [573, 0]
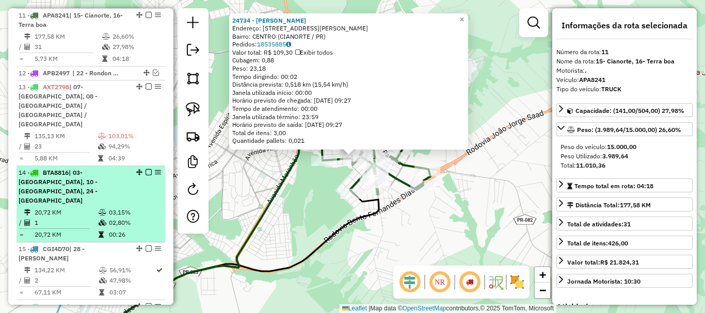
click at [110, 168] on div "14 - BTA8816 | 03- Perola, 10 - Altônia, 24 - Perobal" at bounding box center [73, 186] width 109 height 37
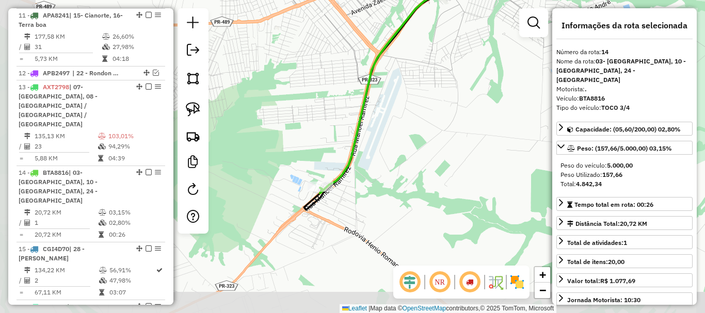
drag, startPoint x: 402, startPoint y: 143, endPoint x: 443, endPoint y: 109, distance: 53.0
click at [443, 109] on div "Janela de atendimento Grade de atendimento Capacidade Transportadoras Veículos …" at bounding box center [352, 156] width 705 height 313
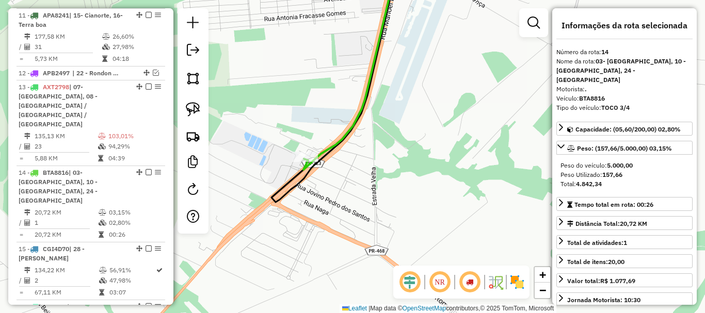
click at [425, 155] on div "Janela de atendimento Grade de atendimento Capacidade Transportadoras Veículos …" at bounding box center [352, 156] width 705 height 313
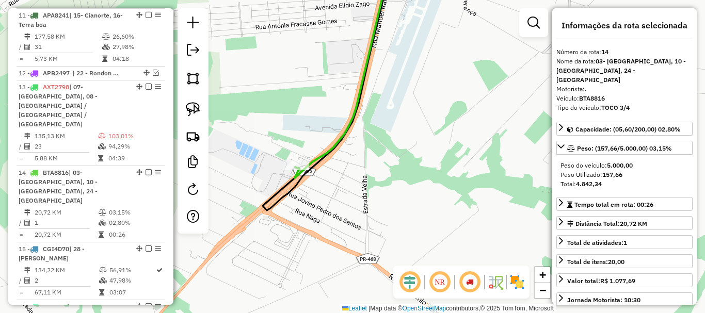
drag, startPoint x: 465, startPoint y: 115, endPoint x: 425, endPoint y: 170, distance: 67.9
click at [425, 170] on div "Janela de atendimento Grade de atendimento Capacidade Transportadoras Veículos …" at bounding box center [352, 156] width 705 height 313
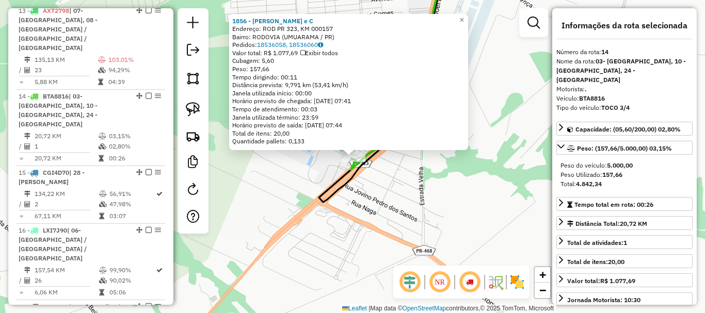
scroll to position [711, 0]
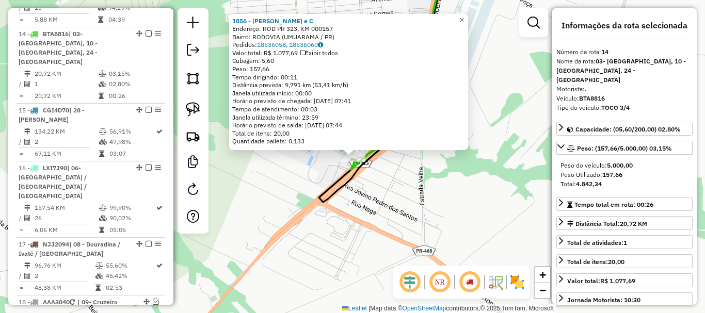
click at [464, 15] on span "×" at bounding box center [461, 19] width 5 height 9
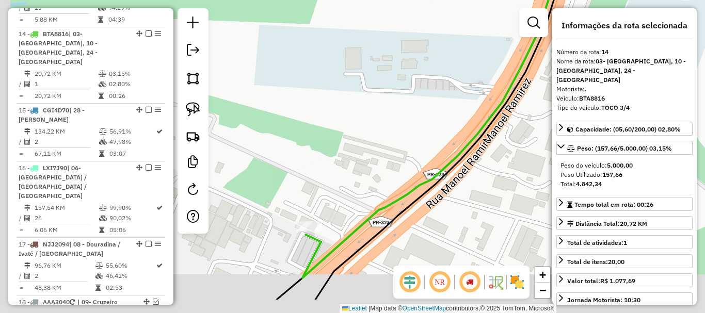
drag, startPoint x: 300, startPoint y: 135, endPoint x: 451, endPoint y: 78, distance: 162.1
click at [451, 78] on div "Janela de atendimento Grade de atendimento Capacidade Transportadoras Veículos …" at bounding box center [352, 156] width 705 height 313
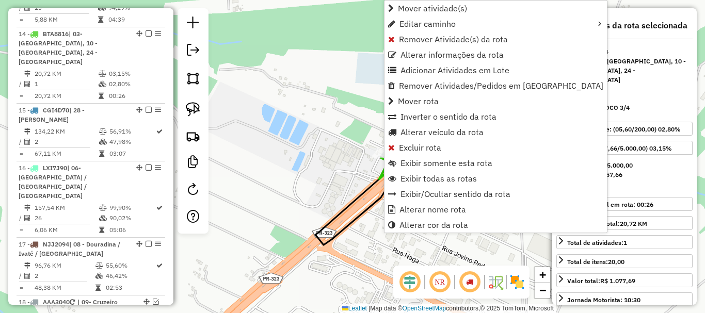
click at [351, 60] on div "Janela de atendimento Grade de atendimento Capacidade Transportadoras Veículos …" at bounding box center [352, 156] width 705 height 313
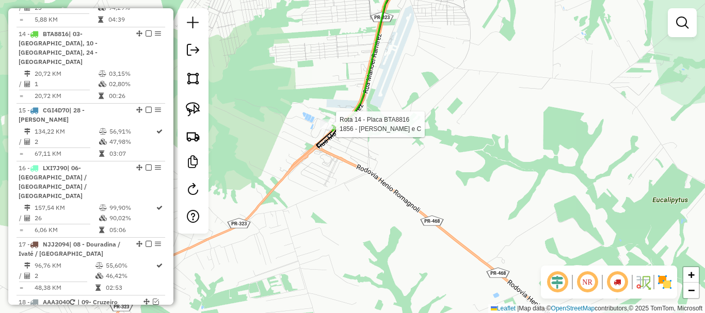
select select "*********"
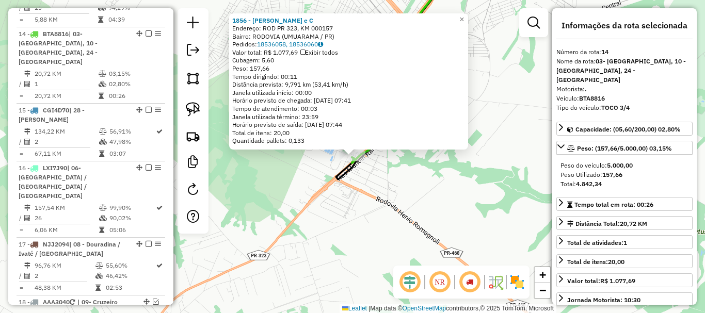
click at [274, 159] on div "1856 - PERETTI DE SOUZA e C Endereço: ROD PR 323, KM 000157 Bairro: RODOVIA (UM…" at bounding box center [352, 156] width 705 height 313
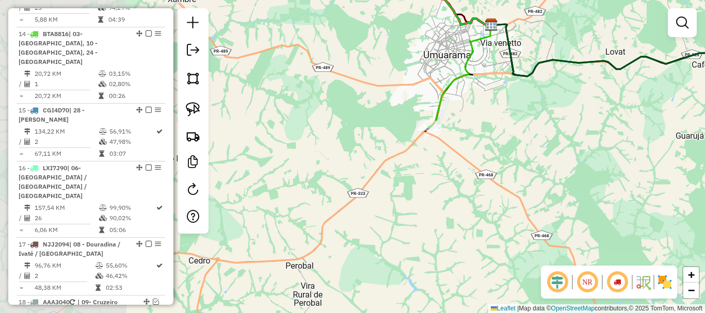
drag, startPoint x: 274, startPoint y: 164, endPoint x: 444, endPoint y: 121, distance: 174.9
click at [444, 121] on div "Rota 14 - Placa BTA8816 1856 - PERETTI DE SOUZA e C Janela de atendimento Grade…" at bounding box center [352, 156] width 705 height 313
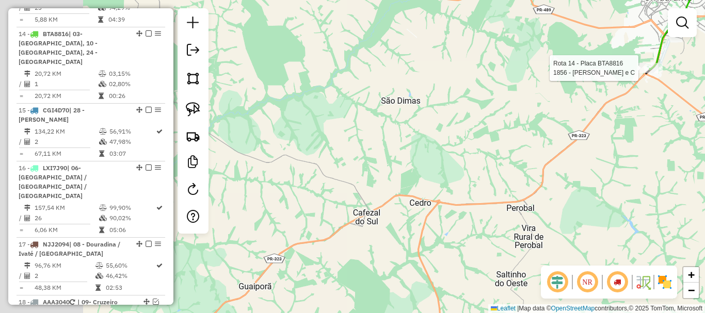
drag, startPoint x: 381, startPoint y: 140, endPoint x: 526, endPoint y: 102, distance: 150.5
click at [526, 102] on div "Rota 14 - Placa BTA8816 1856 - PERETTI DE SOUZA e C Janela de atendimento Grade…" at bounding box center [352, 156] width 705 height 313
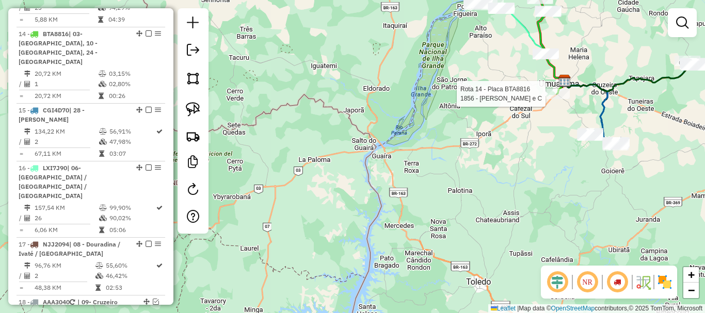
drag, startPoint x: 546, startPoint y: 127, endPoint x: 377, endPoint y: 162, distance: 172.7
click at [377, 162] on div "Rota 14 - Placa BTA8816 1856 - PERETTI DE SOUZA e C Janela de atendimento Grade…" at bounding box center [352, 156] width 705 height 313
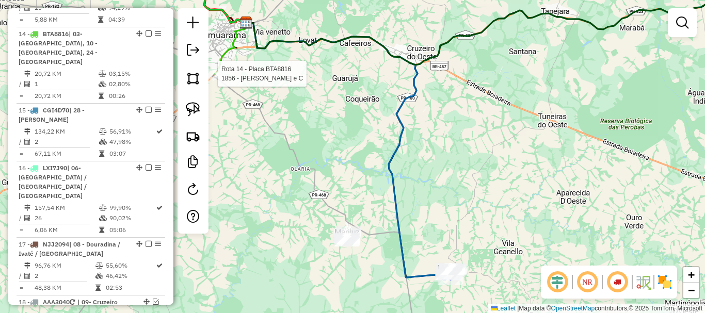
drag, startPoint x: 437, startPoint y: 148, endPoint x: 452, endPoint y: 128, distance: 25.0
click at [452, 128] on div "Rota 14 - Placa BTA8816 1856 - PERETTI DE SOUZA e C Janela de atendimento Grade…" at bounding box center [352, 156] width 705 height 313
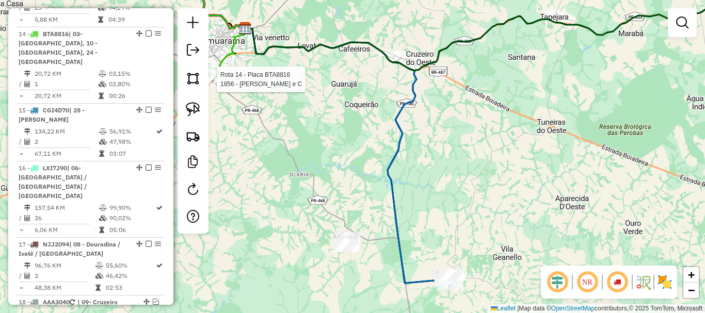
drag, startPoint x: 175, startPoint y: 191, endPoint x: 174, endPoint y: 197, distance: 5.8
click at [174, 197] on div "Rota 14 - Placa BTA8816 1856 - PERETTI DE SOUZA e C Janela de atendimento Grade…" at bounding box center [352, 156] width 705 height 313
click at [173, 202] on hb-router-mapa "Informações da Sessão 991191 - 19/08/2025 Criação: 18/08/2025 18:17 Depósito: C…" at bounding box center [352, 156] width 705 height 313
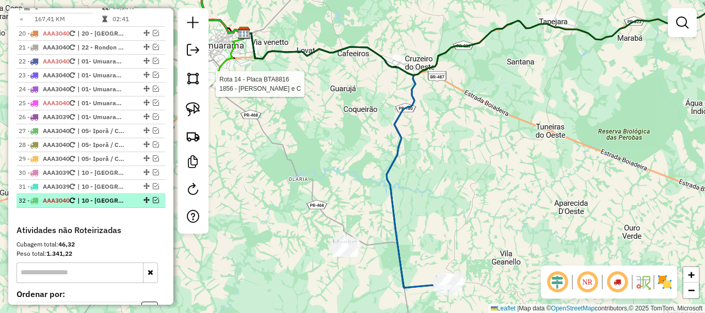
scroll to position [1093, 0]
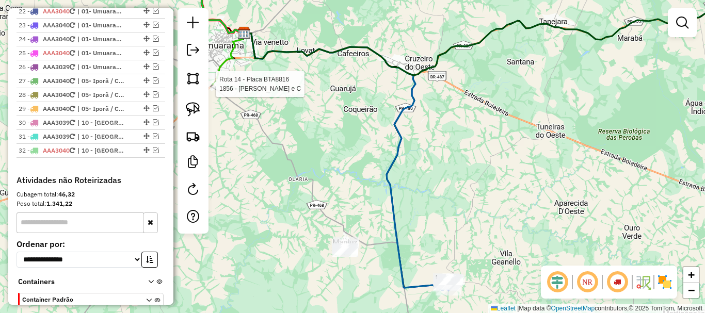
click at [428, 179] on div "Rota 14 - Placa BTA8816 1856 - PERETTI DE SOUZA e C Janela de atendimento Grade…" at bounding box center [352, 156] width 705 height 313
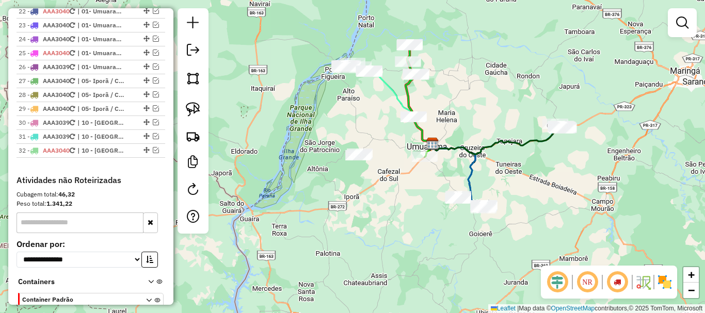
drag, startPoint x: 585, startPoint y: 139, endPoint x: 516, endPoint y: 200, distance: 92.4
click at [516, 200] on div "Janela de atendimento Grade de atendimento Capacidade Transportadoras Veículos …" at bounding box center [352, 156] width 705 height 313
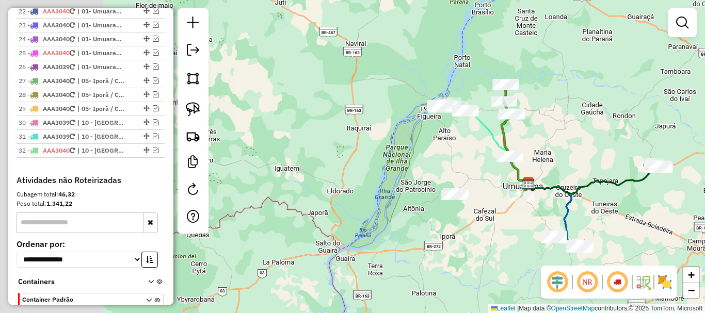
drag, startPoint x: 433, startPoint y: 145, endPoint x: 588, endPoint y: 153, distance: 154.4
click at [587, 153] on div "Janela de atendimento Grade de atendimento Capacidade Transportadoras Veículos …" at bounding box center [352, 156] width 705 height 313
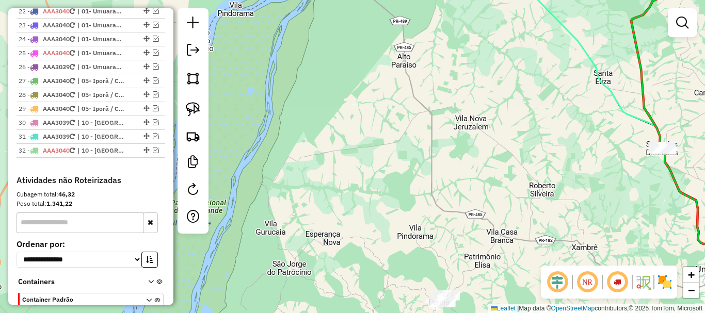
drag, startPoint x: 459, startPoint y: 118, endPoint x: 557, endPoint y: 192, distance: 122.7
click at [557, 191] on div "Janela de atendimento Grade de atendimento Capacidade Transportadoras Veículos …" at bounding box center [352, 156] width 705 height 313
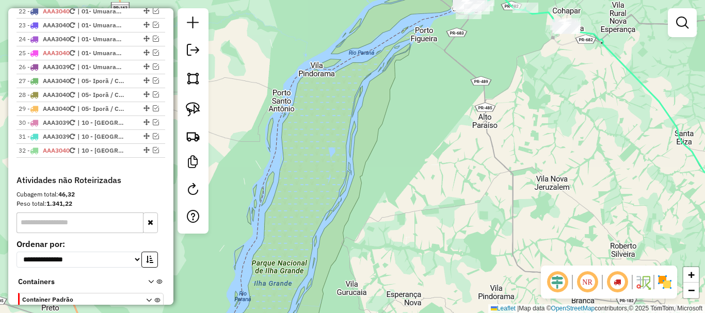
click at [462, 112] on div "Janela de atendimento Grade de atendimento Capacidade Transportadoras Veículos …" at bounding box center [352, 156] width 705 height 313
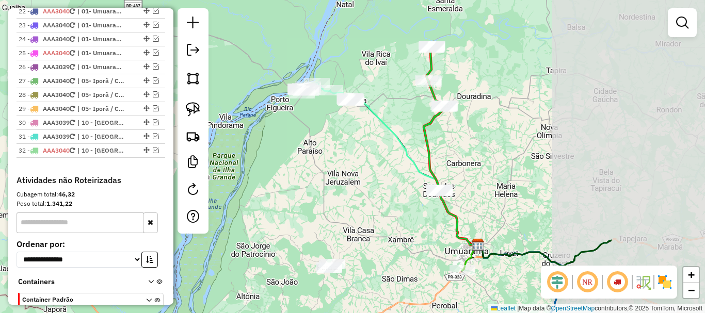
drag, startPoint x: 526, startPoint y: 121, endPoint x: 362, endPoint y: 151, distance: 166.8
click at [362, 151] on div "Janela de atendimento Grade de atendimento Capacidade Transportadoras Veículos …" at bounding box center [352, 156] width 705 height 313
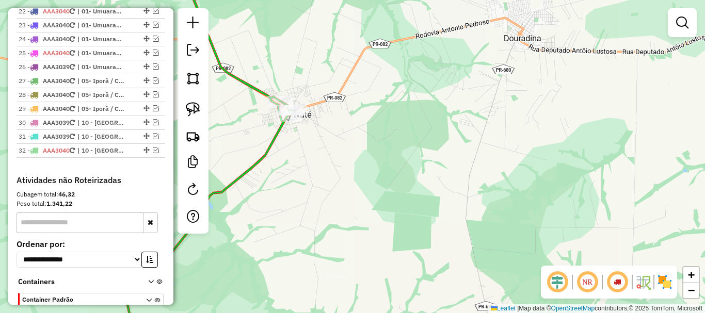
drag, startPoint x: 404, startPoint y: 90, endPoint x: 568, endPoint y: 52, distance: 168.9
click at [568, 52] on div "Janela de atendimento Grade de atendimento Capacidade Transportadoras Veículos …" at bounding box center [352, 156] width 705 height 313
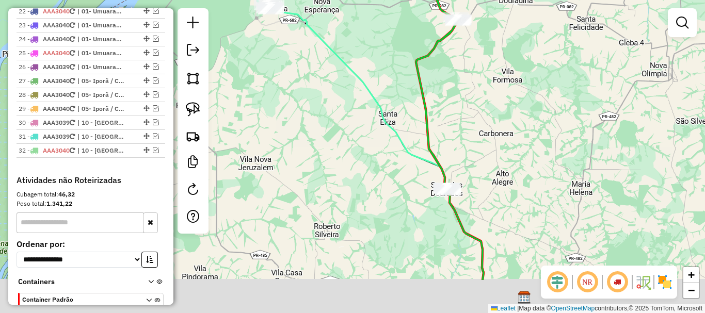
drag, startPoint x: 502, startPoint y: 127, endPoint x: 482, endPoint y: 59, distance: 71.2
click at [487, 59] on div "Janela de atendimento Grade de atendimento Capacidade Transportadoras Veículos …" at bounding box center [352, 156] width 705 height 313
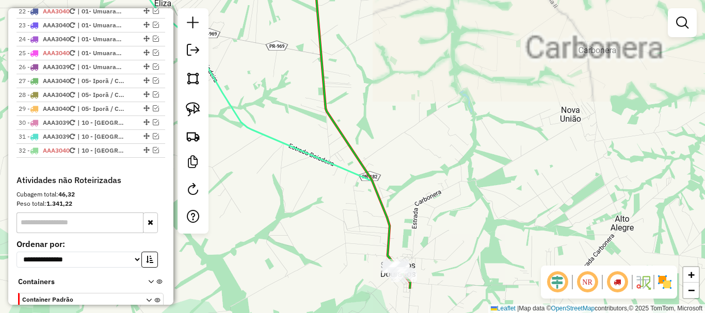
drag, startPoint x: 473, startPoint y: 87, endPoint x: 491, endPoint y: 34, distance: 55.6
click at [491, 35] on div "Janela de atendimento Grade de atendimento Capacidade Transportadoras Veículos …" at bounding box center [352, 156] width 705 height 313
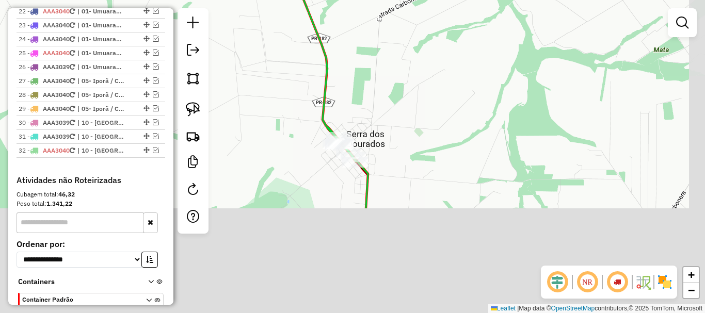
drag, startPoint x: 474, startPoint y: 165, endPoint x: 458, endPoint y: 17, distance: 149.0
click at [458, 22] on div "Janela de atendimento Grade de atendimento Capacidade Transportadoras Veículos …" at bounding box center [352, 156] width 705 height 313
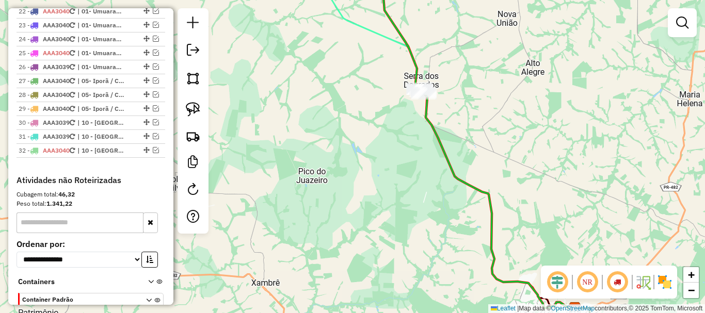
drag, startPoint x: 479, startPoint y: 110, endPoint x: 450, endPoint y: 7, distance: 107.1
click at [450, 7] on div "Janela de atendimento Grade de atendimento Capacidade Transportadoras Veículos …" at bounding box center [352, 156] width 705 height 313
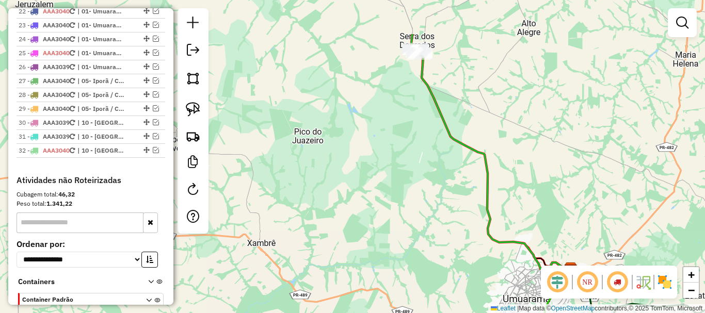
drag, startPoint x: 518, startPoint y: 136, endPoint x: 519, endPoint y: 164, distance: 27.9
click at [524, 164] on div "Janela de atendimento Grade de atendimento Capacidade Transportadoras Veículos …" at bounding box center [352, 156] width 705 height 313
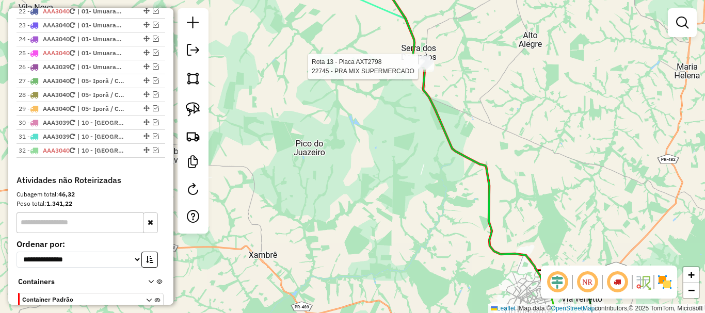
select select "*********"
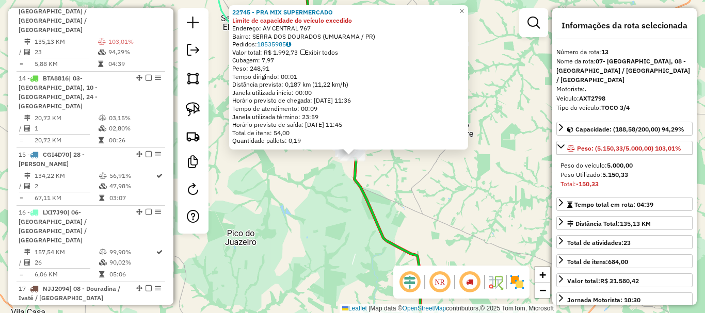
scroll to position [644, 0]
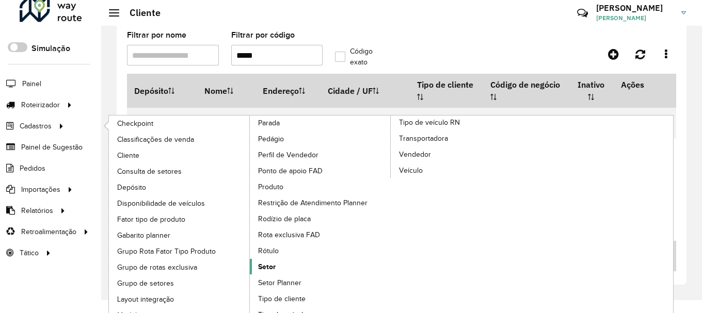
scroll to position [24, 0]
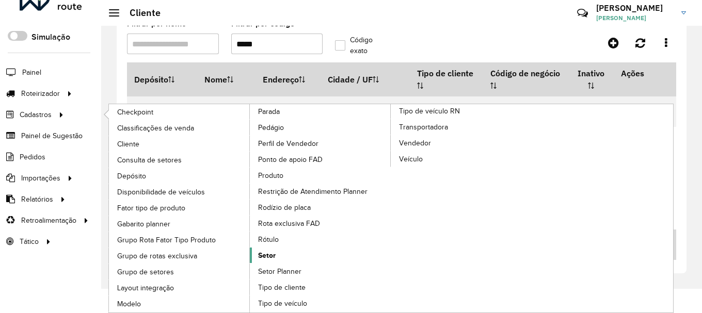
click at [272, 254] on span "Setor" at bounding box center [267, 255] width 18 height 11
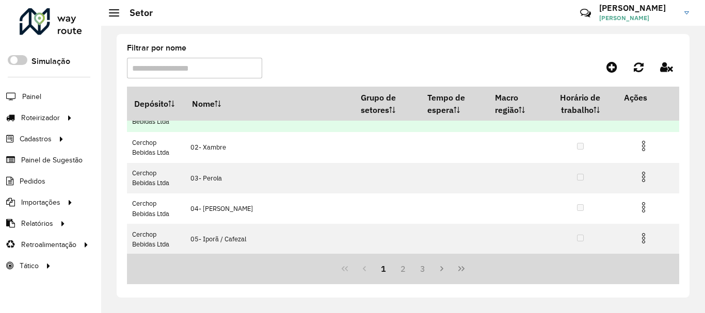
scroll to position [52, 0]
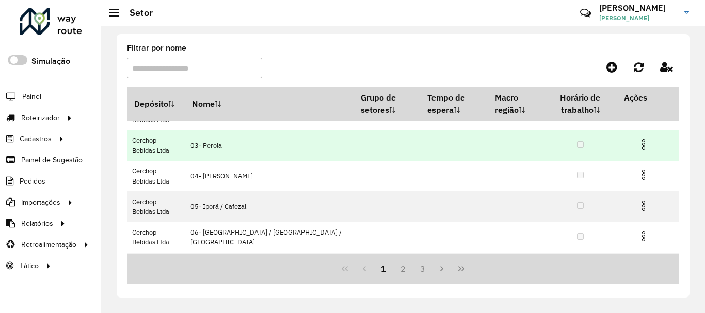
click at [544, 141] on td at bounding box center [580, 146] width 74 height 30
click at [642, 141] on img at bounding box center [643, 144] width 12 height 12
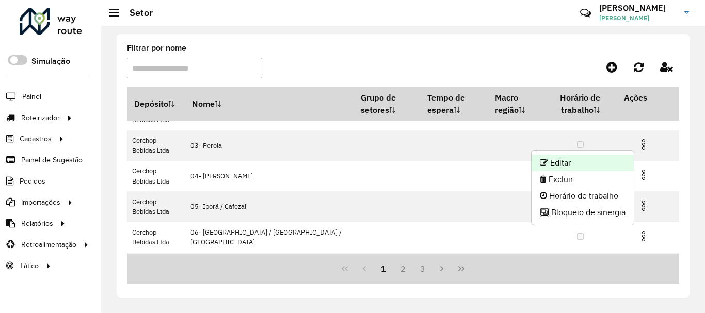
click at [589, 159] on li "Editar" at bounding box center [582, 163] width 102 height 17
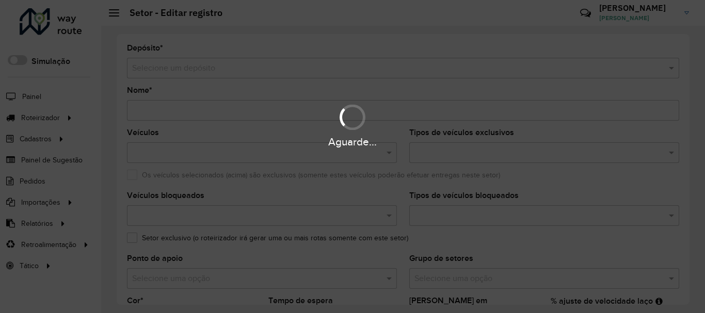
type input "**********"
type input "*******"
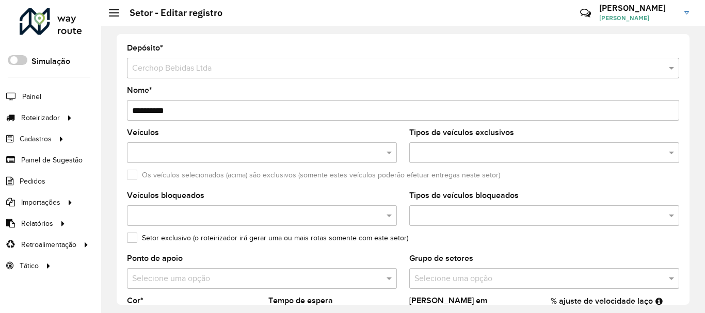
click at [112, 6] on hb-header "Setor - Editar registro Críticas? Dúvidas? Elogios? Sugestões? Entre em contato…" at bounding box center [403, 13] width 604 height 26
click at [115, 13] on span at bounding box center [114, 12] width 10 height 1
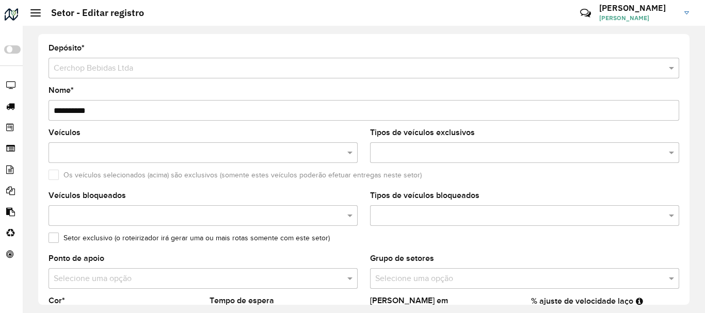
click at [34, 11] on div at bounding box center [35, 12] width 10 height 7
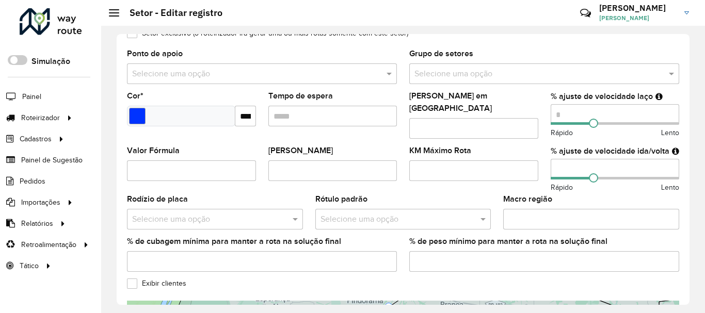
scroll to position [206, 0]
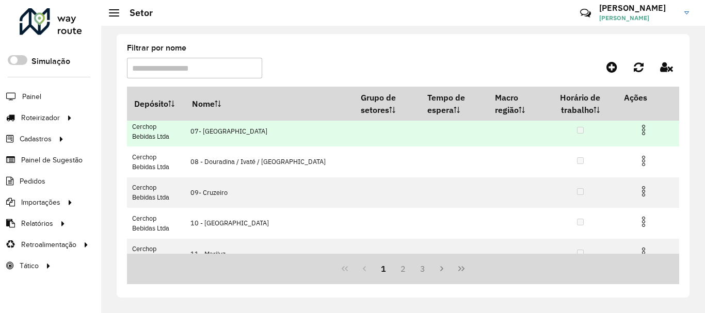
scroll to position [155, 0]
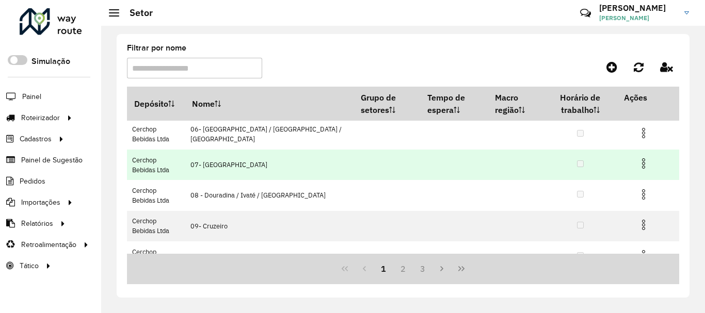
click at [298, 169] on td "07- [GEOGRAPHIC_DATA]" at bounding box center [269, 165] width 168 height 30
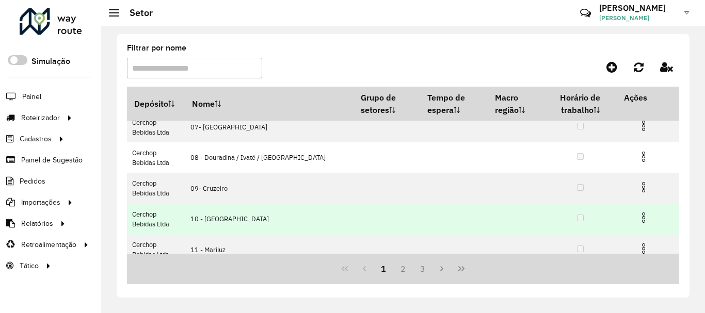
scroll to position [235, 0]
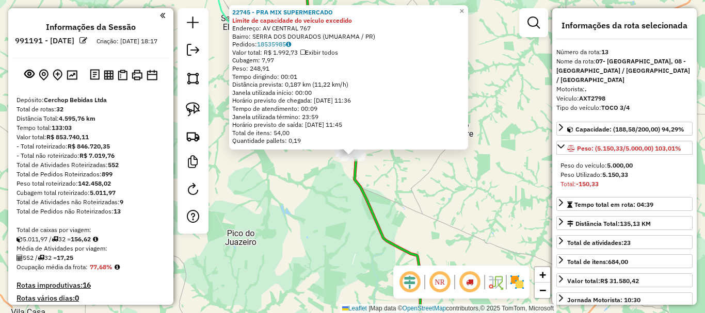
select select "*********"
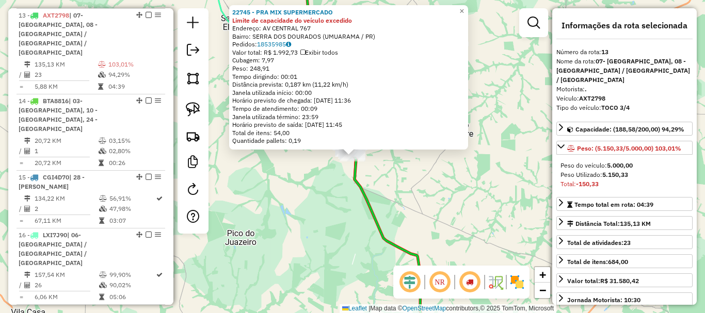
click at [489, 113] on div "22745 - PRA MIX SUPERMERCADO Limite de capacidade do veículo excedido Endereço:…" at bounding box center [352, 156] width 705 height 313
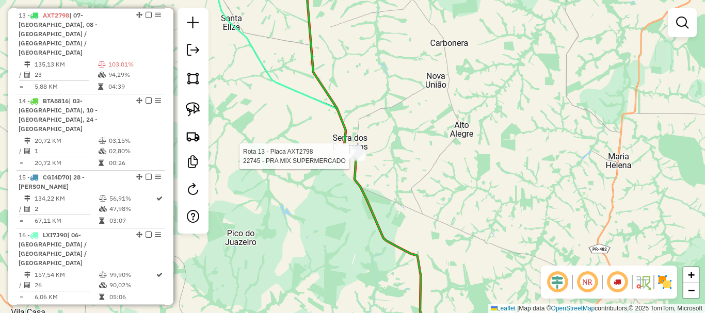
select select "*********"
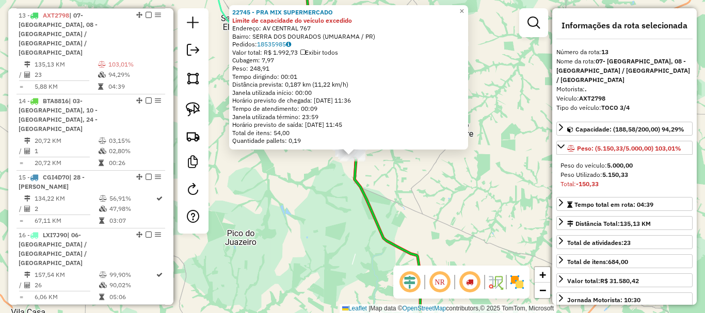
click at [529, 132] on div "22745 - PRA MIX SUPERMERCADO Limite de capacidade do veículo excedido Endereço:…" at bounding box center [352, 156] width 705 height 313
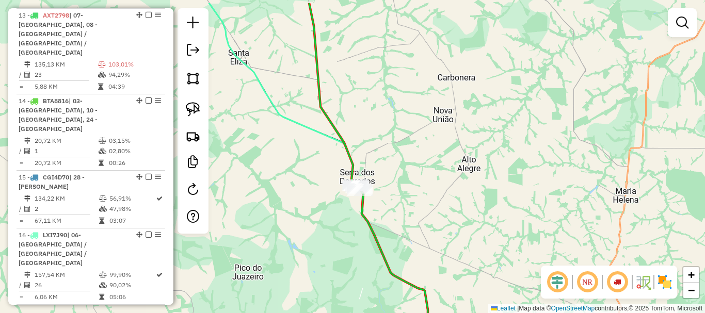
drag, startPoint x: 507, startPoint y: 154, endPoint x: 515, endPoint y: 278, distance: 124.1
click at [515, 270] on div "Janela de atendimento Grade de atendimento Capacidade Transportadoras Veículos …" at bounding box center [352, 156] width 705 height 313
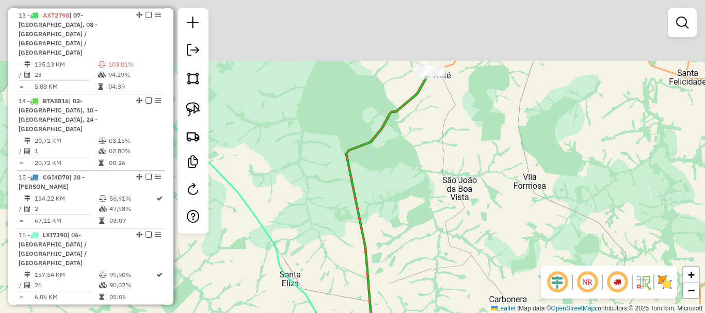
drag, startPoint x: 427, startPoint y: 74, endPoint x: 500, endPoint y: 249, distance: 189.1
click at [512, 282] on div "Janela de atendimento Grade de atendimento Capacidade Transportadoras Veículos …" at bounding box center [352, 156] width 705 height 313
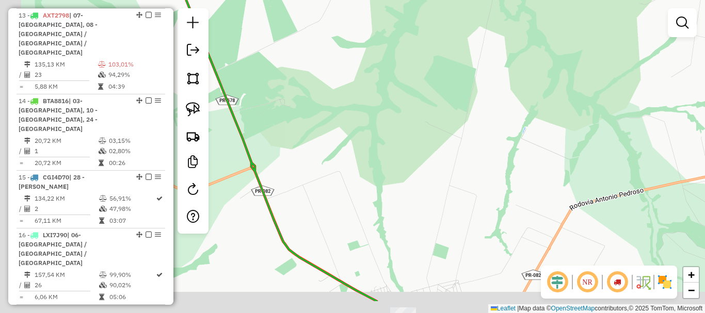
drag, startPoint x: 489, startPoint y: 138, endPoint x: 531, endPoint y: 94, distance: 61.3
click at [531, 94] on div "Janela de atendimento Grade de atendimento Capacidade Transportadoras Veículos …" at bounding box center [352, 156] width 705 height 313
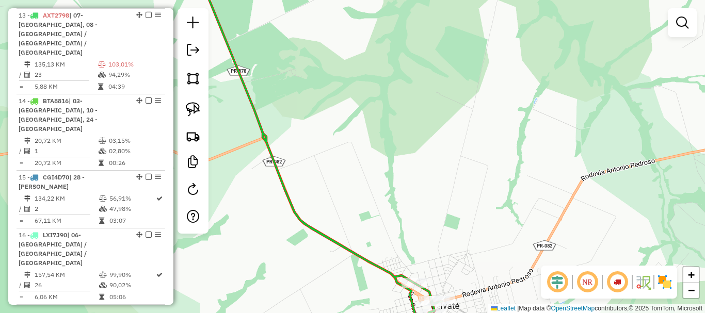
drag, startPoint x: 461, startPoint y: 101, endPoint x: 476, endPoint y: 50, distance: 53.1
click at [475, 52] on div "Janela de atendimento Grade de atendimento Capacidade Transportadoras Veículos …" at bounding box center [352, 156] width 705 height 313
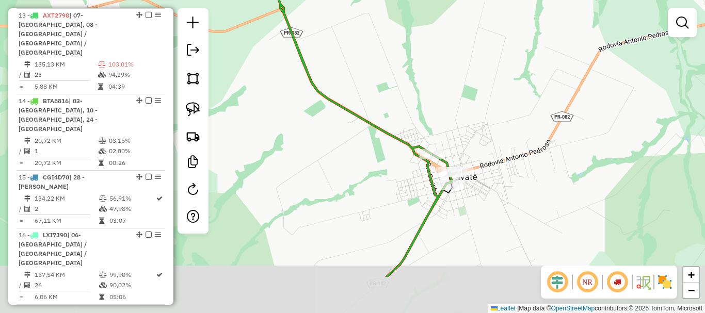
drag, startPoint x: 391, startPoint y: 209, endPoint x: 392, endPoint y: 145, distance: 64.0
click at [391, 146] on div "Janela de atendimento Grade de atendimento Capacidade Transportadoras Veículos …" at bounding box center [352, 156] width 705 height 313
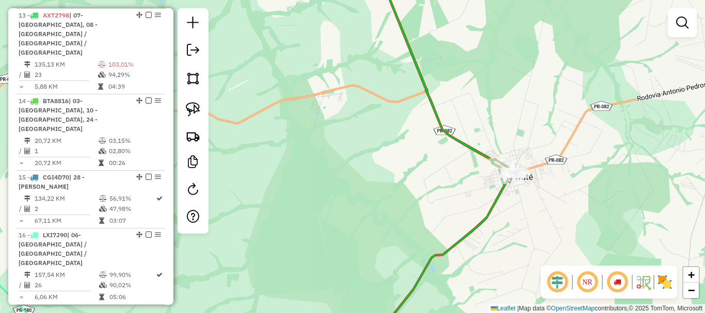
drag, startPoint x: 538, startPoint y: 215, endPoint x: 527, endPoint y: 70, distance: 144.8
click at [527, 70] on div "Janela de atendimento Grade de atendimento Capacidade Transportadoras Veículos …" at bounding box center [352, 156] width 705 height 313
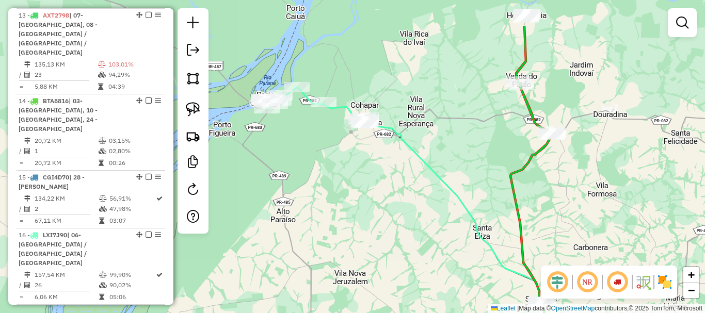
drag, startPoint x: 572, startPoint y: 63, endPoint x: 601, endPoint y: 150, distance: 91.7
click at [601, 150] on div "Janela de atendimento Grade de atendimento Capacidade Transportadoras Veículos …" at bounding box center [352, 156] width 705 height 313
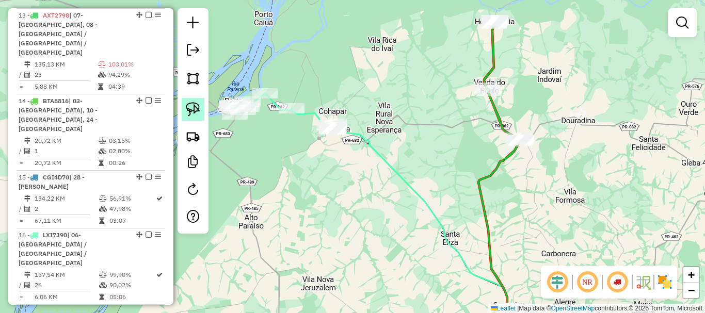
click at [190, 102] on img at bounding box center [193, 109] width 14 height 14
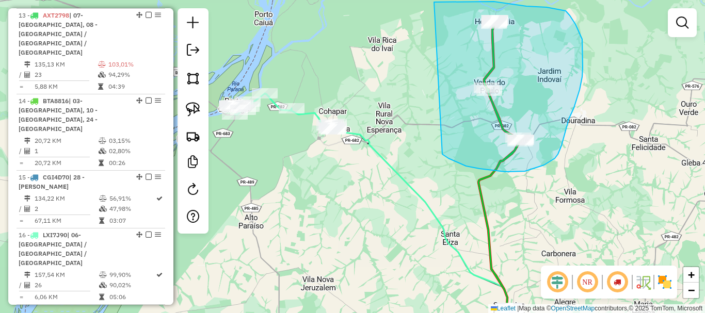
drag, startPoint x: 518, startPoint y: 172, endPoint x: 421, endPoint y: 12, distance: 187.0
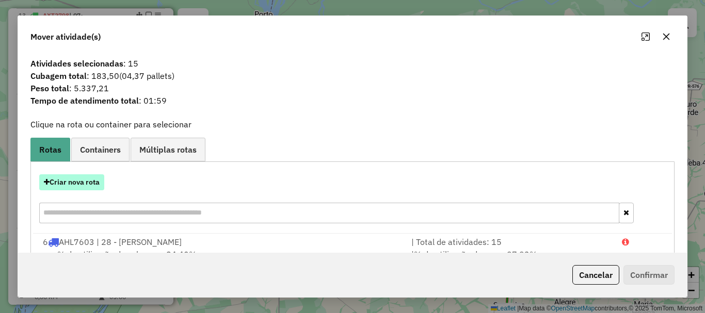
click at [79, 185] on button "Criar nova rota" at bounding box center [71, 182] width 65 height 16
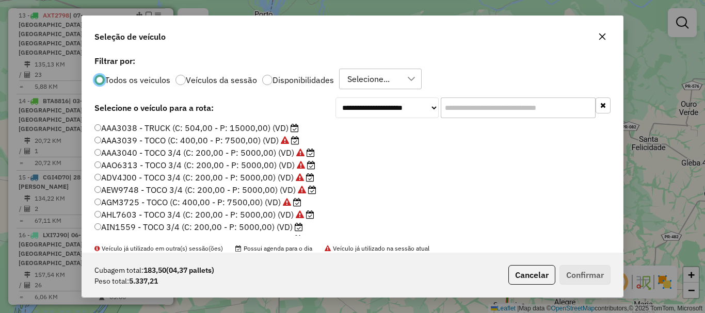
scroll to position [6, 3]
click at [583, 288] on div "Cubagem total: 183,50 (04,37 pallets) Peso total: 5.337,21 Cancelar Confirmar" at bounding box center [352, 275] width 541 height 44
click at [583, 279] on button "Confirmar" at bounding box center [584, 275] width 51 height 20
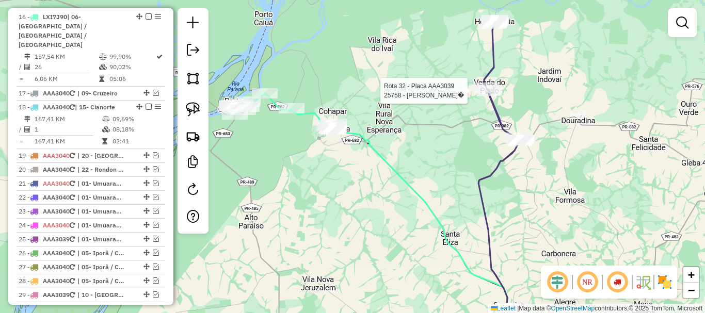
select select "*********"
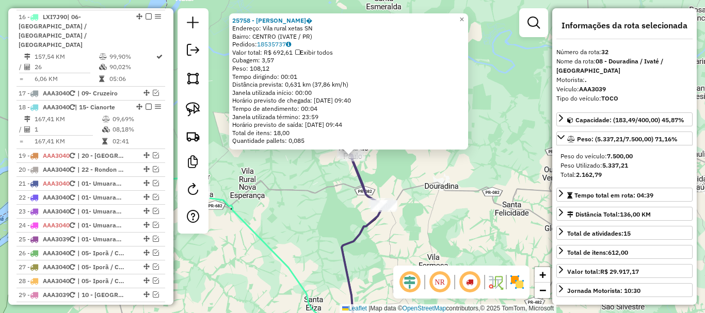
scroll to position [1093, 0]
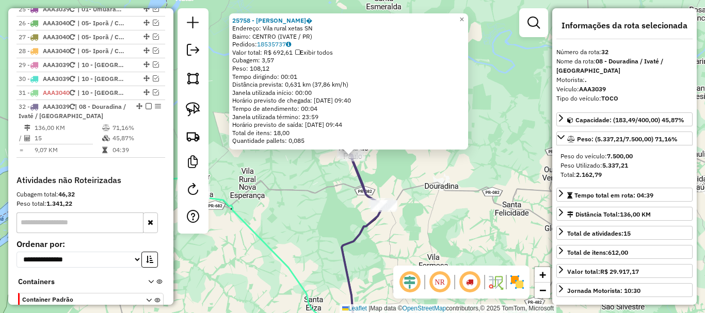
click at [510, 137] on div "25758 - [PERSON_NAME]� Endereço: Vila rural xetas SN Bairro: CENTRO (IVATE / PR…" at bounding box center [352, 156] width 705 height 313
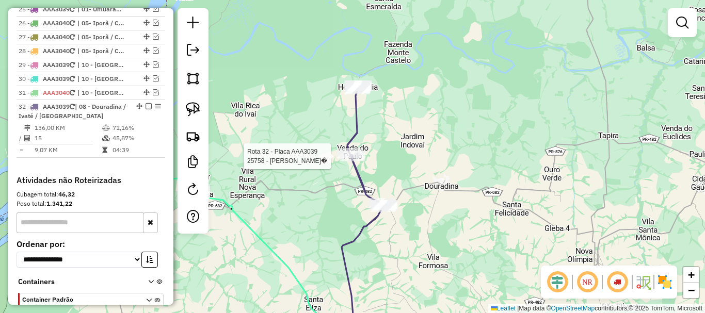
select select "*********"
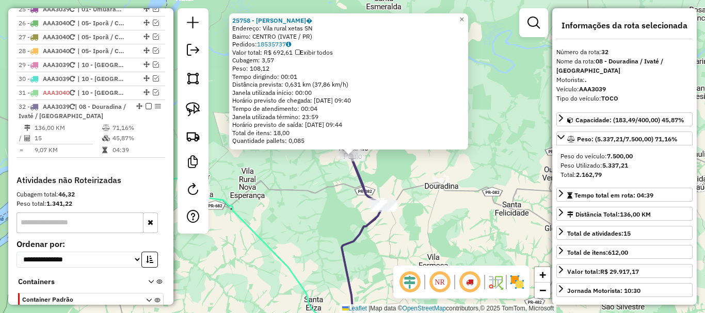
click at [491, 133] on div "25758 - [PERSON_NAME]� Endereço: Vila rural xetas SN Bairro: CENTRO (IVATE / PR…" at bounding box center [352, 156] width 705 height 313
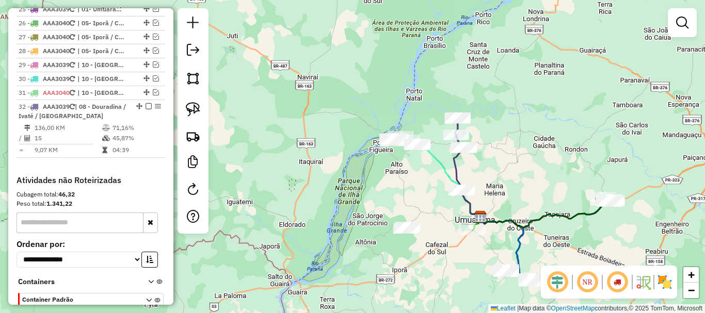
drag, startPoint x: 496, startPoint y: 176, endPoint x: 472, endPoint y: 116, distance: 64.9
click at [472, 116] on div "Janela de atendimento Grade de atendimento Capacidade Transportadoras Veículos …" at bounding box center [352, 156] width 705 height 313
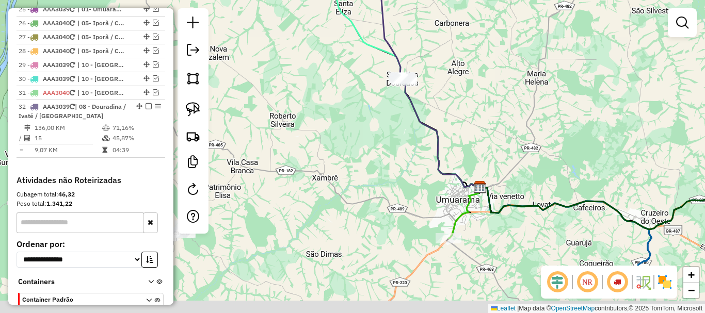
drag, startPoint x: 482, startPoint y: 171, endPoint x: 476, endPoint y: 118, distance: 53.4
click at [476, 118] on div "Janela de atendimento Grade de atendimento Capacidade Transportadoras Veículos …" at bounding box center [352, 156] width 705 height 313
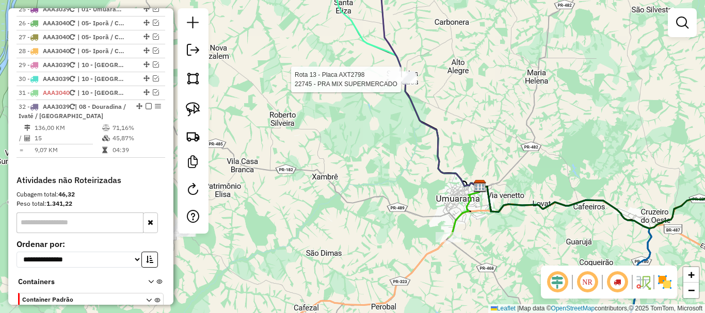
select select "*********"
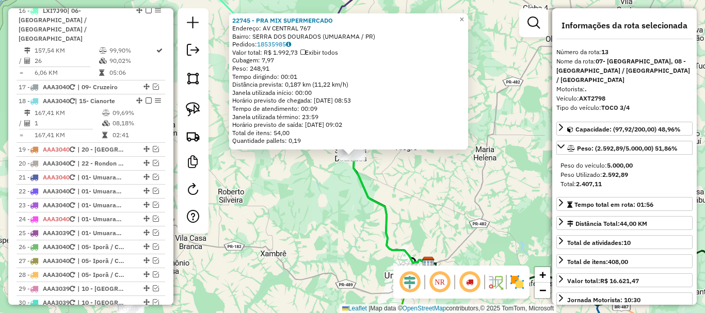
scroll to position [644, 0]
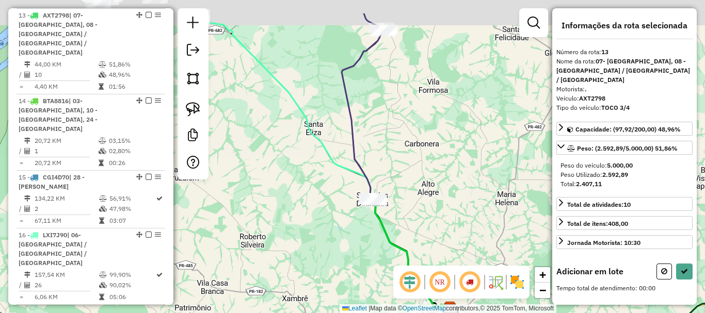
drag, startPoint x: 418, startPoint y: 113, endPoint x: 473, endPoint y: 248, distance: 145.5
click at [476, 256] on div "Janela de atendimento Grade de atendimento Capacidade Transportadoras Veículos …" at bounding box center [352, 156] width 705 height 313
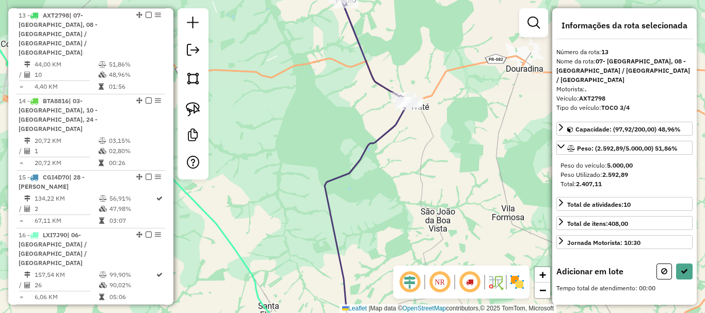
click at [418, 150] on div "Rota 32 - Placa AAA3039 19817 - POSTO SAO JOSE DE IV Janela de atendimento Grad…" at bounding box center [352, 156] width 705 height 313
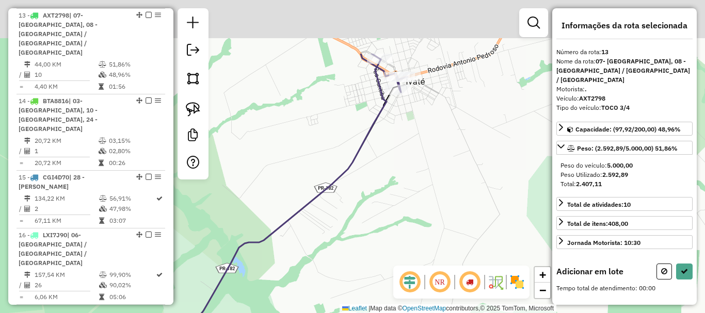
drag, startPoint x: 415, startPoint y: 108, endPoint x: 434, endPoint y: 247, distance: 139.6
click at [434, 244] on div "Janela de atendimento Grade de atendimento Capacidade Transportadoras Veículos …" at bounding box center [352, 156] width 705 height 313
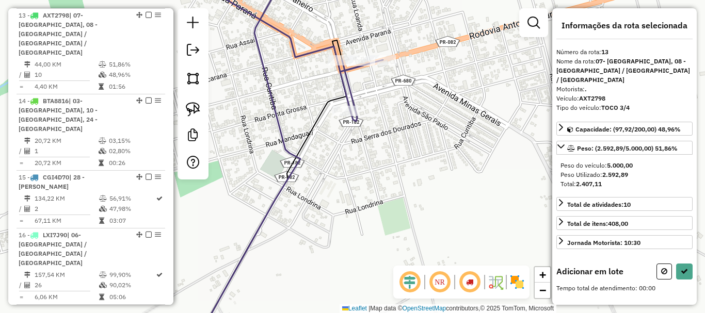
drag, startPoint x: 421, startPoint y: 149, endPoint x: 445, endPoint y: 209, distance: 64.7
click at [448, 209] on div "Janela de atendimento Grade de atendimento Capacidade Transportadoras Veículos …" at bounding box center [352, 156] width 705 height 313
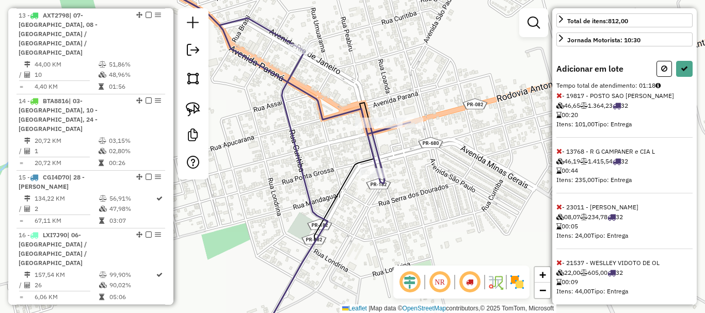
scroll to position [206, 0]
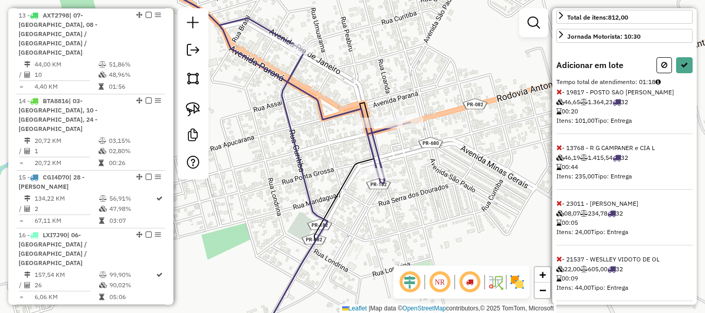
click at [561, 146] on icon at bounding box center [559, 147] width 6 height 7
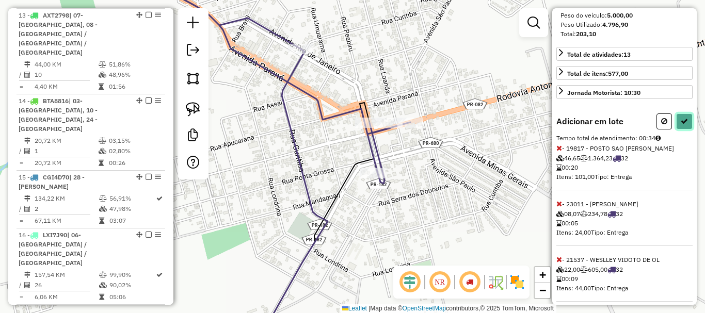
click at [681, 118] on icon at bounding box center [683, 121] width 7 height 7
select select "*********"
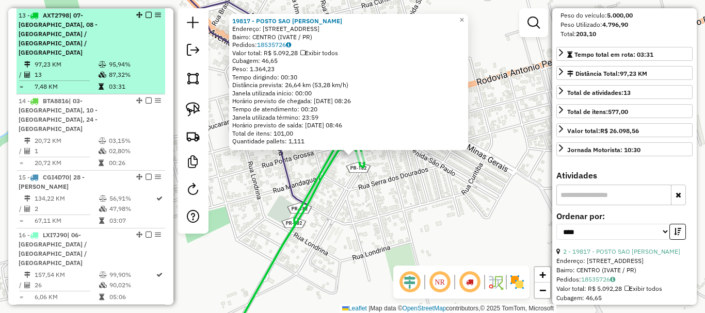
click at [146, 13] on em at bounding box center [148, 15] width 6 height 6
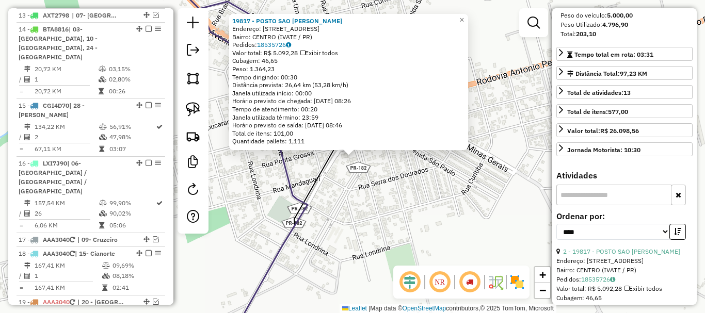
click at [377, 175] on div "19817 - POSTO SAO [PERSON_NAME] Endereço: [STREET_ADDRESS] Bairro: CENTRO (IVAT…" at bounding box center [352, 156] width 705 height 313
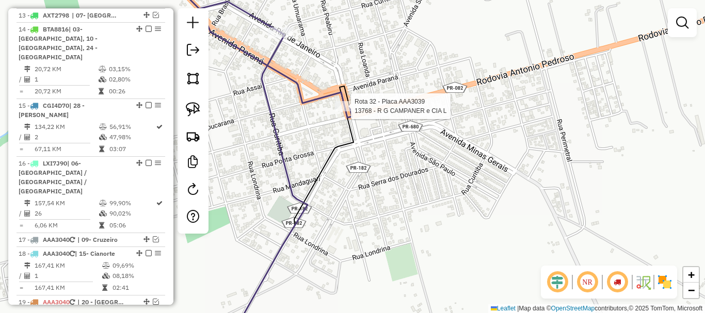
select select "*********"
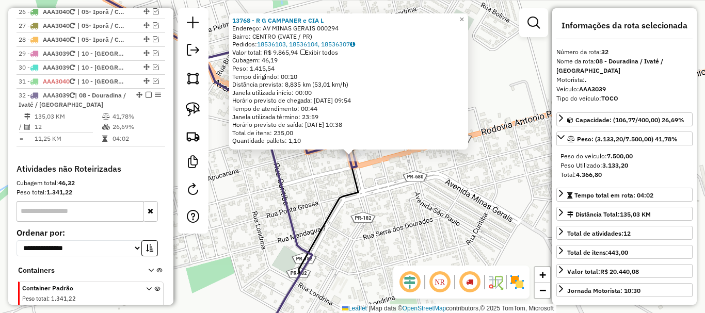
scroll to position [1039, 0]
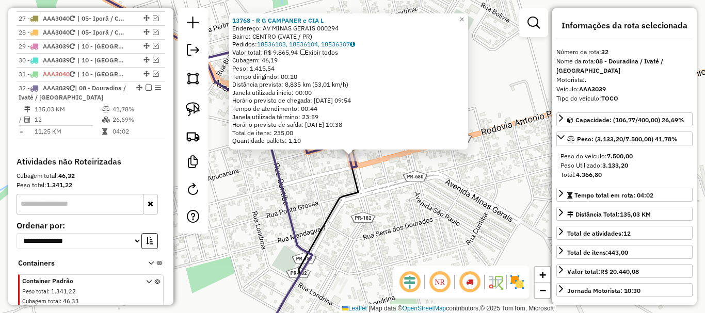
drag, startPoint x: 426, startPoint y: 180, endPoint x: 421, endPoint y: 177, distance: 5.6
click at [426, 181] on div "13768 - R G CAMPANER e CIA L Endereço: AV [GEOGRAPHIC_DATA] 000294 Bairro: CENT…" at bounding box center [352, 156] width 705 height 313
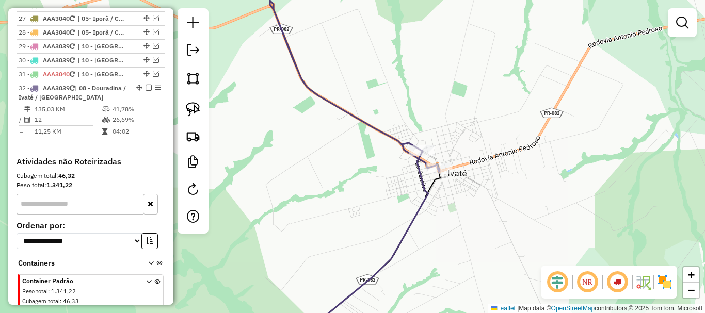
drag, startPoint x: 466, startPoint y: 162, endPoint x: 558, endPoint y: 161, distance: 92.3
click at [555, 162] on div "Janela de atendimento Grade de atendimento Capacidade Transportadoras Veículos …" at bounding box center [352, 156] width 705 height 313
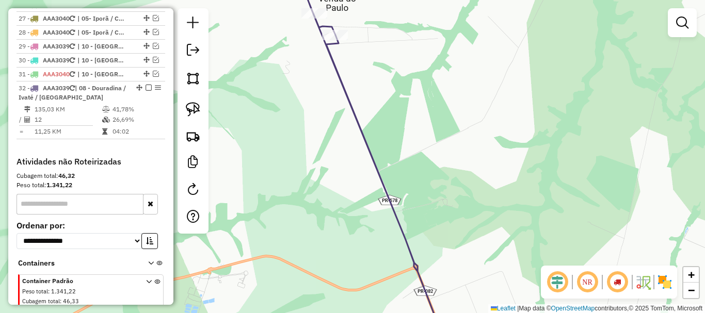
drag, startPoint x: 453, startPoint y: 56, endPoint x: 551, endPoint y: 140, distance: 128.8
click at [550, 137] on div "Janela de atendimento Grade de atendimento Capacidade Transportadoras Veículos …" at bounding box center [352, 156] width 705 height 313
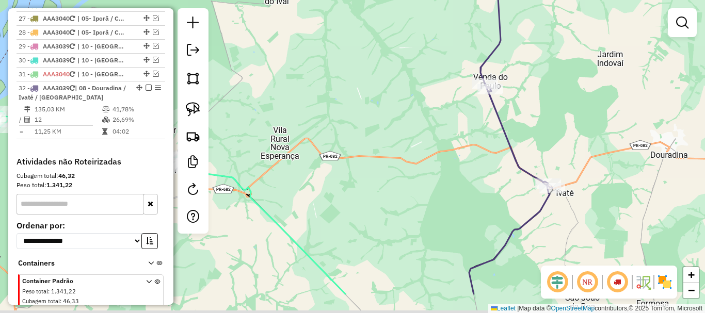
drag, startPoint x: 600, startPoint y: 197, endPoint x: 532, endPoint y: 89, distance: 127.1
click at [532, 89] on div "Janela de atendimento Grade de atendimento Capacidade Transportadoras Veículos …" at bounding box center [352, 156] width 705 height 313
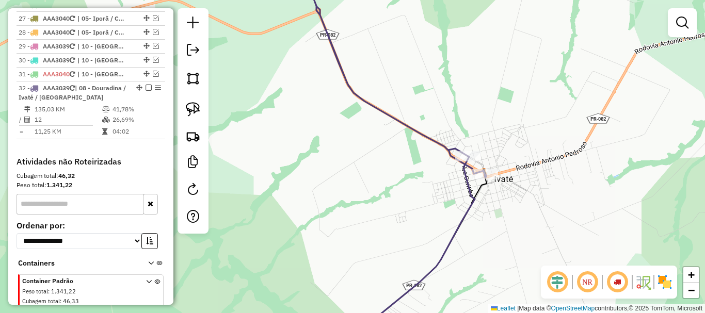
click at [520, 94] on div "Janela de atendimento Grade de atendimento Capacidade Transportadoras Veículos …" at bounding box center [352, 156] width 705 height 313
select select "*********"
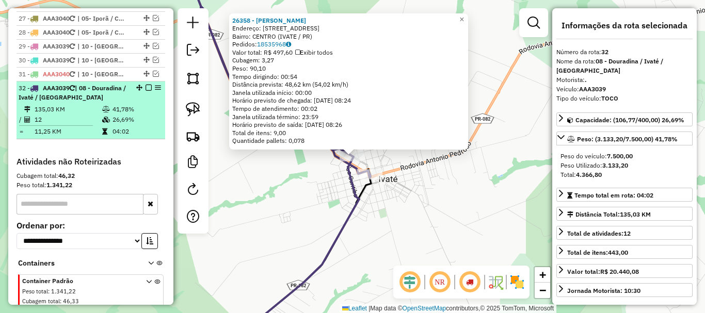
click at [148, 85] on em at bounding box center [148, 88] width 6 height 6
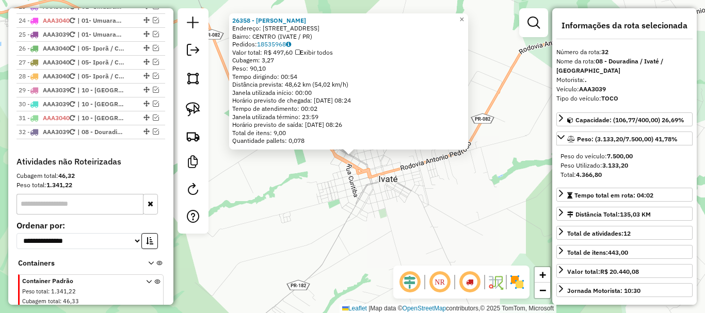
click at [486, 124] on div "26358 - [PERSON_NAME]: [STREET_ADDRESS] (IVATE / PR) Pedidos: 18535968 Valor to…" at bounding box center [352, 156] width 705 height 313
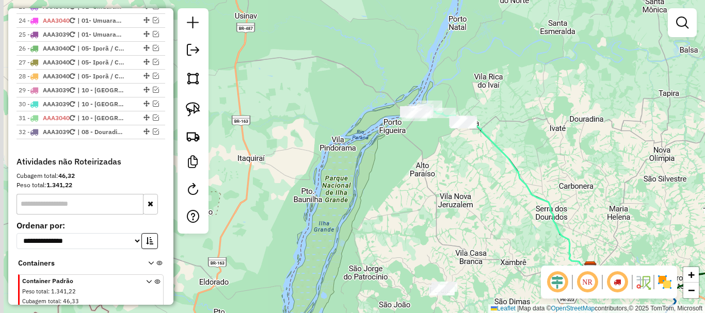
drag, startPoint x: 451, startPoint y: 133, endPoint x: 539, endPoint y: 136, distance: 88.3
click at [567, 129] on div "Janela de atendimento Grade de atendimento Capacidade Transportadoras Veículos …" at bounding box center [352, 156] width 705 height 313
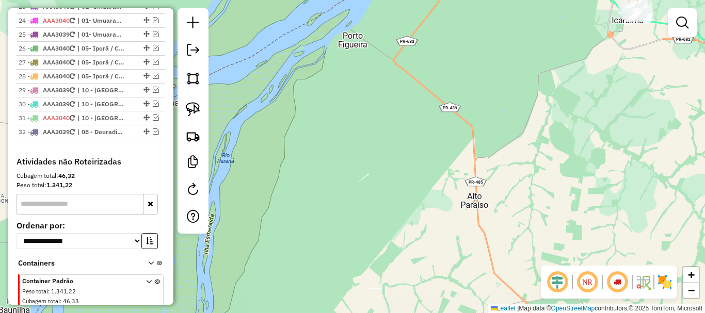
drag, startPoint x: 430, startPoint y: 72, endPoint x: 427, endPoint y: 205, distance: 133.1
click at [427, 204] on div "Janela de atendimento Grade de atendimento Capacidade Transportadoras Veículos …" at bounding box center [352, 156] width 705 height 313
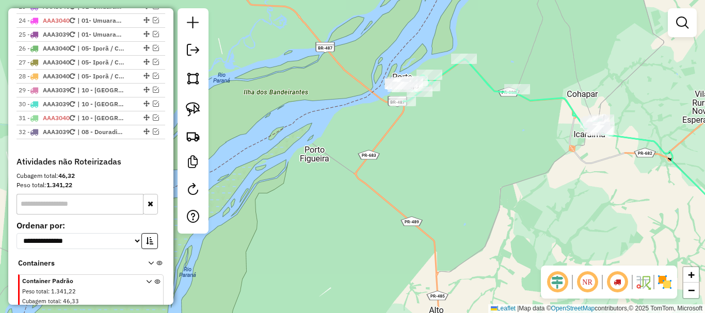
drag, startPoint x: 507, startPoint y: 168, endPoint x: 467, endPoint y: 157, distance: 41.0
click at [467, 157] on div "Janela de atendimento Grade de atendimento Capacidade Transportadoras Veículos …" at bounding box center [352, 156] width 705 height 313
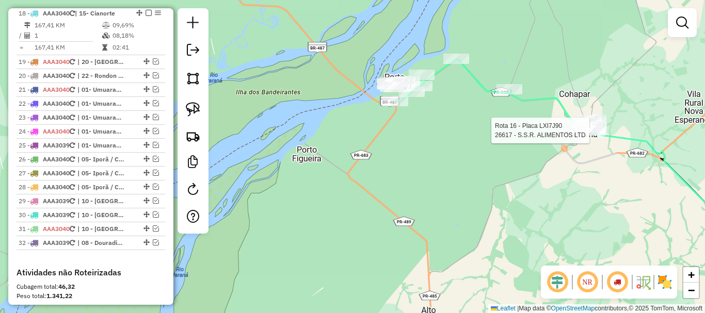
select select "*********"
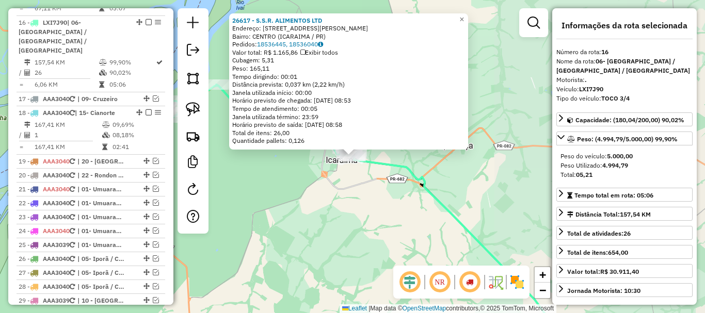
scroll to position [774, 0]
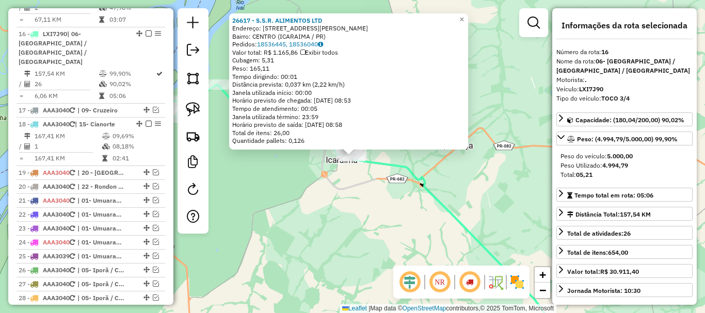
click at [415, 198] on div "26617 - S.S.R. ALIMENTOS LTD Endereço: AV [PERSON_NAME] 446 Bairro: CENTRO (ICA…" at bounding box center [352, 156] width 705 height 313
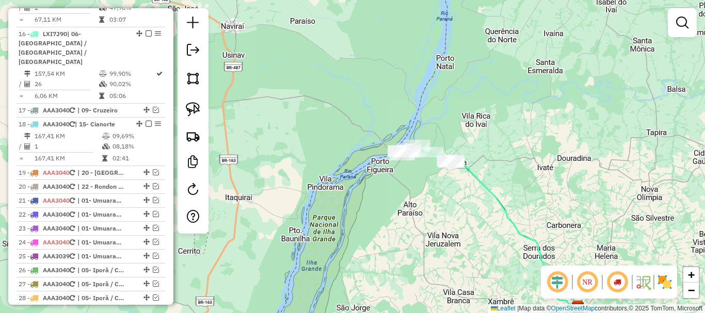
drag, startPoint x: 435, startPoint y: 203, endPoint x: 474, endPoint y: 184, distance: 43.4
click at [474, 184] on icon at bounding box center [514, 234] width 126 height 145
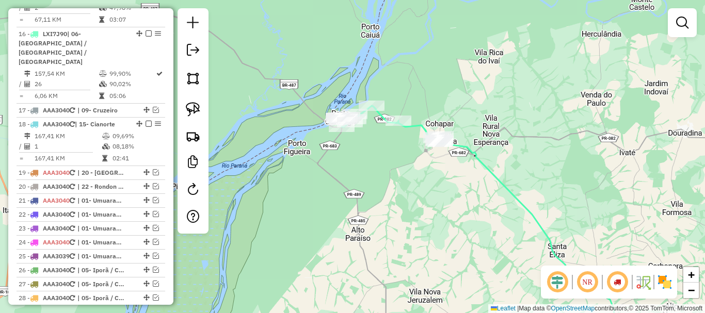
click at [470, 178] on div "Janela de atendimento Grade de atendimento Capacidade Transportadoras Veículos …" at bounding box center [352, 156] width 705 height 313
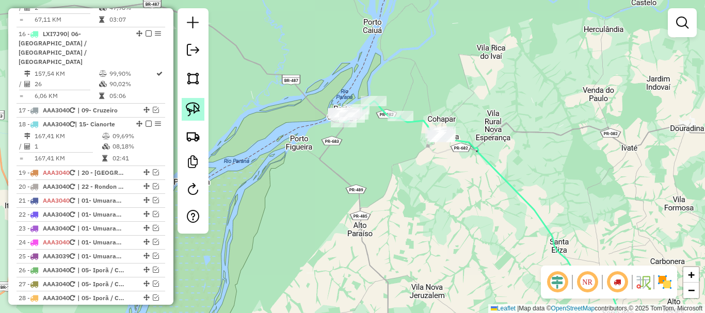
click at [194, 103] on img at bounding box center [193, 109] width 14 height 14
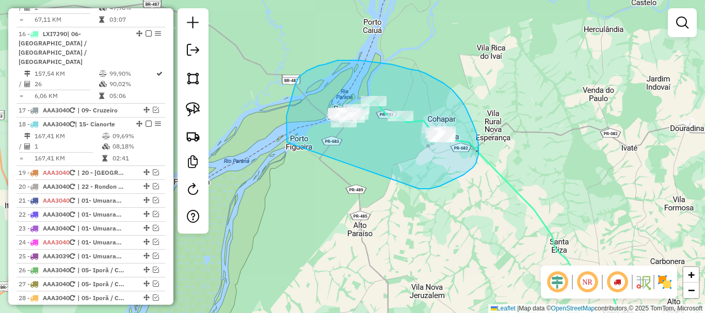
drag, startPoint x: 430, startPoint y: 189, endPoint x: 290, endPoint y: 154, distance: 144.1
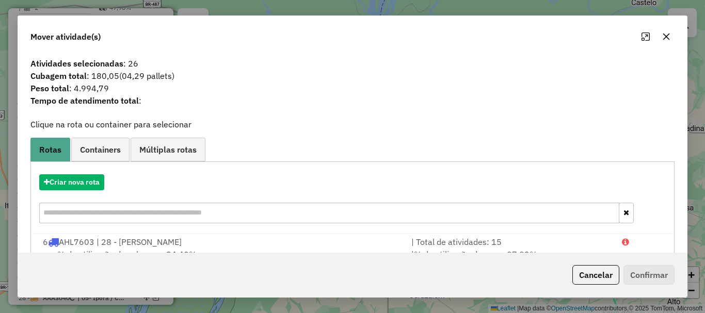
click at [668, 36] on icon "button" at bounding box center [666, 36] width 8 height 8
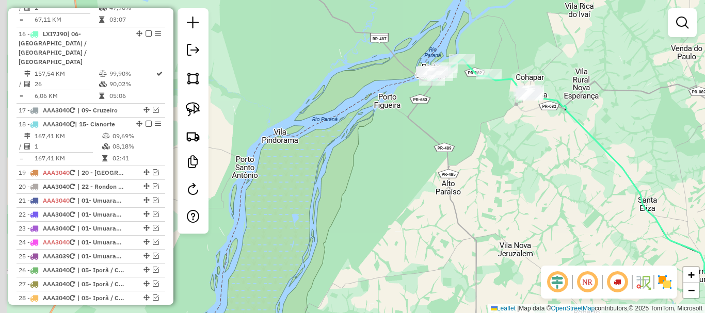
drag, startPoint x: 609, startPoint y: 123, endPoint x: 630, endPoint y: 116, distance: 22.8
click at [629, 116] on div "Janela de atendimento Grade de atendimento Capacidade Transportadoras Veículos …" at bounding box center [352, 156] width 705 height 313
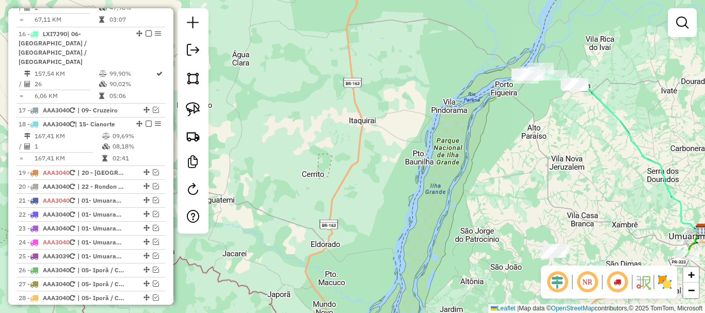
drag, startPoint x: 618, startPoint y: 127, endPoint x: 457, endPoint y: 41, distance: 183.3
click at [457, 41] on div "Janela de atendimento Grade de atendimento Capacidade Transportadoras Veículos …" at bounding box center [352, 156] width 705 height 313
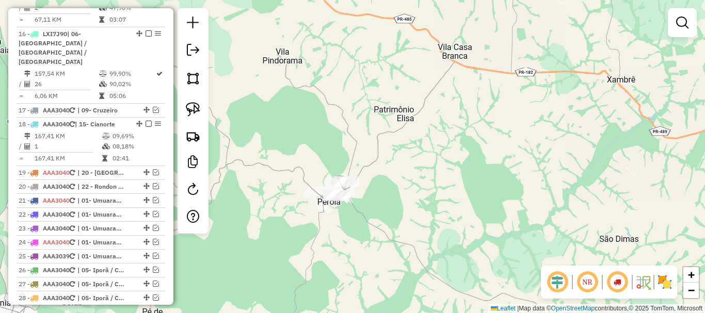
drag, startPoint x: 428, startPoint y: 188, endPoint x: 478, endPoint y: 130, distance: 77.2
click at [478, 130] on div "Janela de atendimento Grade de atendimento Capacidade Transportadoras Veículos …" at bounding box center [352, 156] width 705 height 313
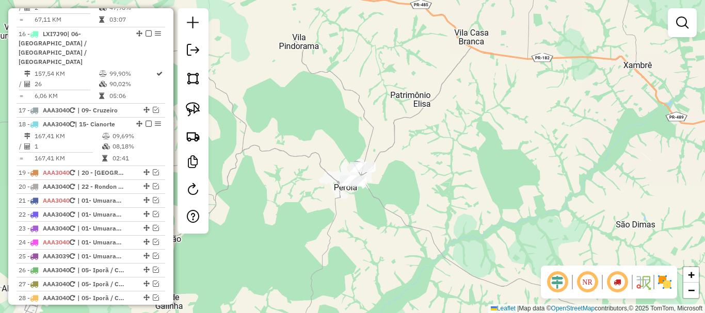
drag, startPoint x: 375, startPoint y: 246, endPoint x: 347, endPoint y: 269, distance: 36.2
click at [347, 269] on div "Janela de atendimento Grade de atendimento Capacidade Transportadoras Veículos …" at bounding box center [352, 156] width 705 height 313
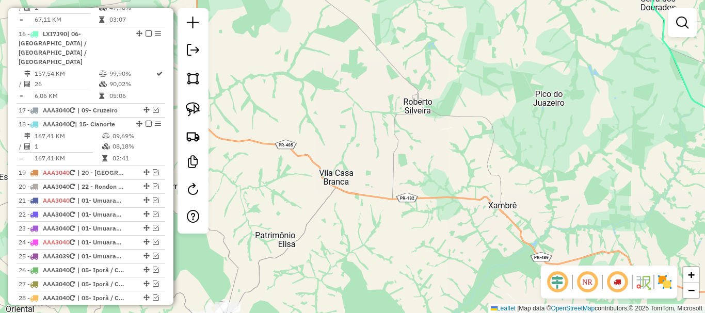
click at [521, 113] on div "Janela de atendimento Grade de atendimento Capacidade Transportadoras Veículos …" at bounding box center [352, 156] width 705 height 313
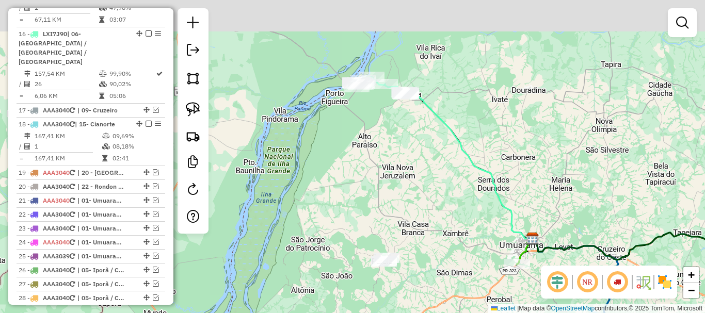
drag, startPoint x: 470, startPoint y: 194, endPoint x: 462, endPoint y: 218, distance: 25.0
click at [462, 218] on div "Janela de atendimento Grade de atendimento Capacidade Transportadoras Veículos …" at bounding box center [352, 156] width 705 height 313
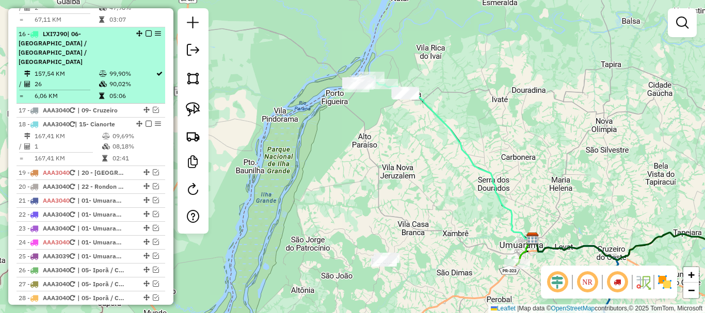
click at [150, 30] on em at bounding box center [148, 33] width 6 height 6
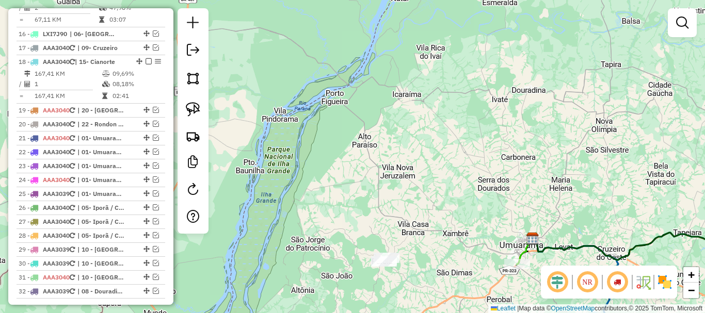
click at [476, 54] on div "Janela de atendimento Grade de atendimento Capacidade Transportadoras Veículos …" at bounding box center [352, 156] width 705 height 313
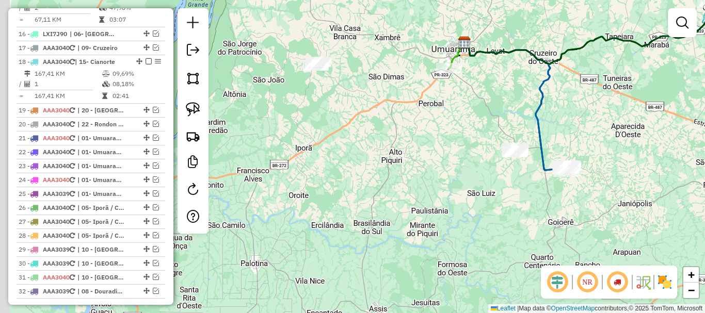
drag, startPoint x: 394, startPoint y: 148, endPoint x: 460, endPoint y: 176, distance: 71.9
click at [462, 175] on div "Janela de atendimento Grade de atendimento Capacidade Transportadoras Veículos …" at bounding box center [352, 156] width 705 height 313
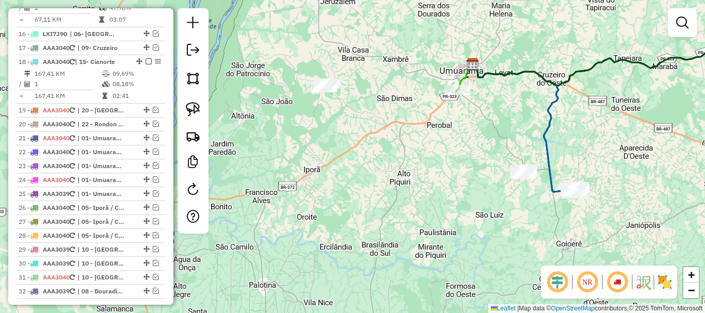
drag, startPoint x: 443, startPoint y: 151, endPoint x: 408, endPoint y: 167, distance: 38.3
click at [410, 166] on div "Janela de atendimento Grade de atendimento Capacidade Transportadoras Veículos …" at bounding box center [352, 156] width 705 height 313
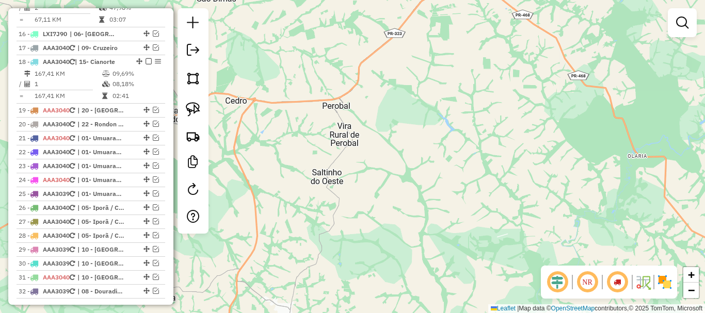
drag, startPoint x: 451, startPoint y: 85, endPoint x: 449, endPoint y: 193, distance: 107.8
click at [449, 193] on div "Janela de atendimento Grade de atendimento Capacidade Transportadoras Veículos …" at bounding box center [352, 156] width 705 height 313
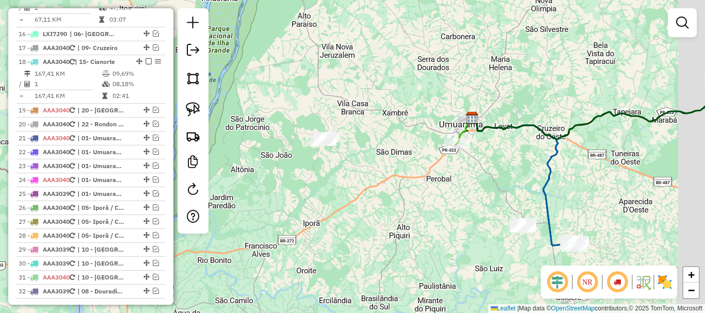
drag, startPoint x: 596, startPoint y: 170, endPoint x: 434, endPoint y: 114, distance: 172.0
click at [471, 118] on icon at bounding box center [523, 182] width 104 height 128
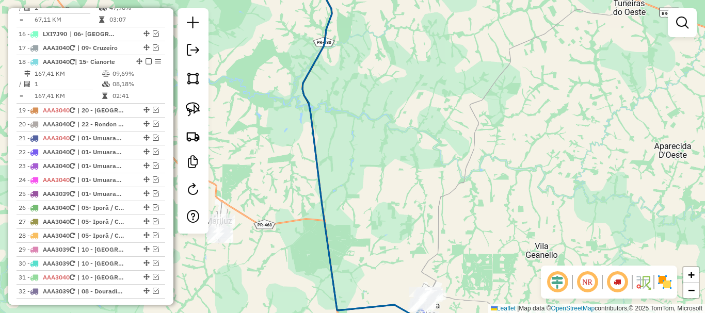
drag, startPoint x: 424, startPoint y: 167, endPoint x: 538, endPoint y: 92, distance: 136.8
click at [538, 92] on div "Janela de atendimento Grade de atendimento Capacidade Transportadoras Veículos …" at bounding box center [352, 156] width 705 height 313
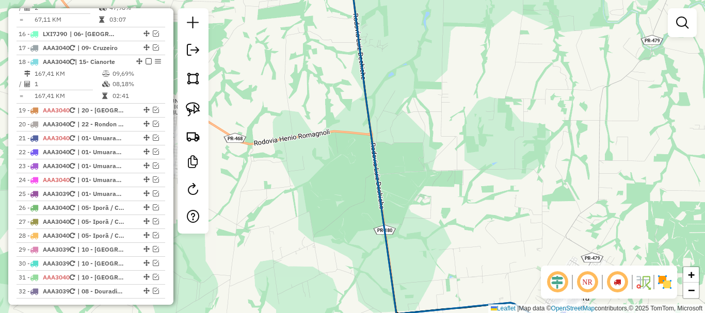
drag, startPoint x: 428, startPoint y: 182, endPoint x: 508, endPoint y: 54, distance: 151.3
click at [508, 54] on div "Janela de atendimento Grade de atendimento Capacidade Transportadoras Veículos …" at bounding box center [352, 156] width 705 height 313
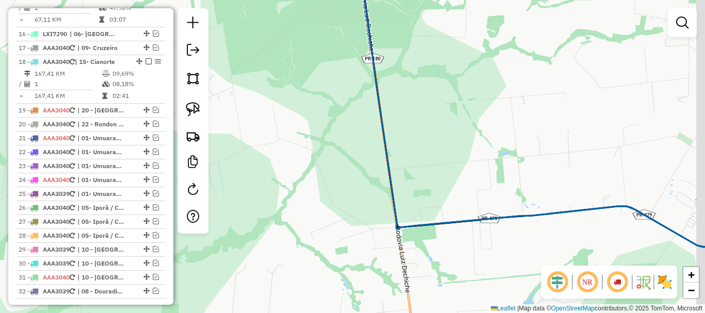
drag, startPoint x: 581, startPoint y: 170, endPoint x: 489, endPoint y: 67, distance: 138.8
click at [495, 76] on div "Janela de atendimento Grade de atendimento Capacidade Transportadoras Veículos …" at bounding box center [352, 156] width 705 height 313
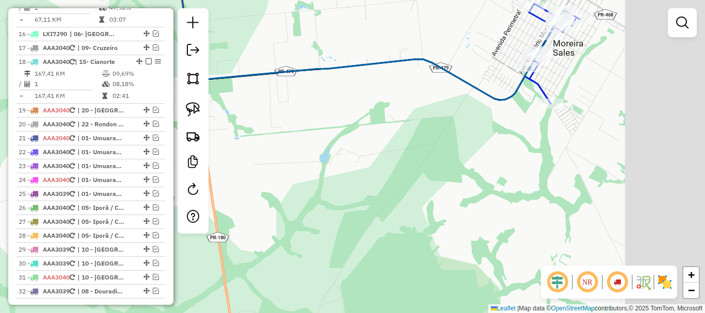
drag, startPoint x: 635, startPoint y: 185, endPoint x: 525, endPoint y: 149, distance: 115.0
click at [526, 149] on div "Janela de atendimento Grade de atendimento Capacidade Transportadoras Veículos …" at bounding box center [352, 156] width 705 height 313
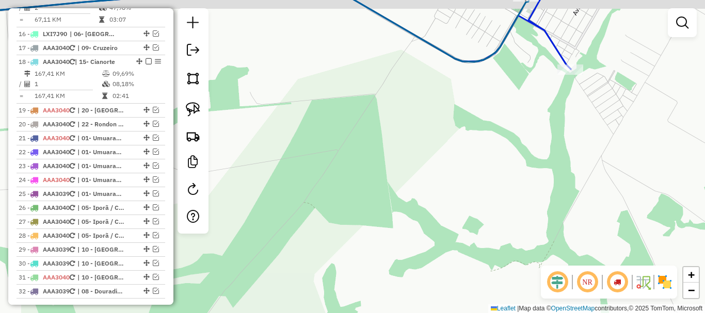
drag, startPoint x: 552, startPoint y: 112, endPoint x: 523, endPoint y: 209, distance: 101.3
click at [523, 209] on div "Janela de atendimento Grade de atendimento Capacidade Transportadoras Veículos …" at bounding box center [352, 156] width 705 height 313
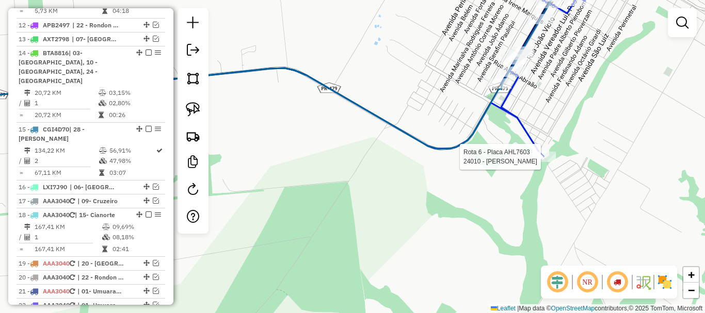
select select "*********"
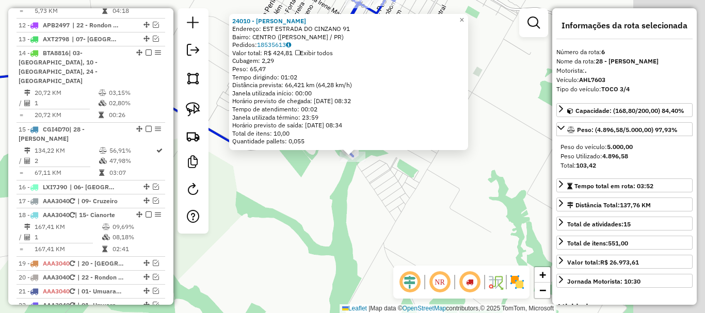
scroll to position [468, 0]
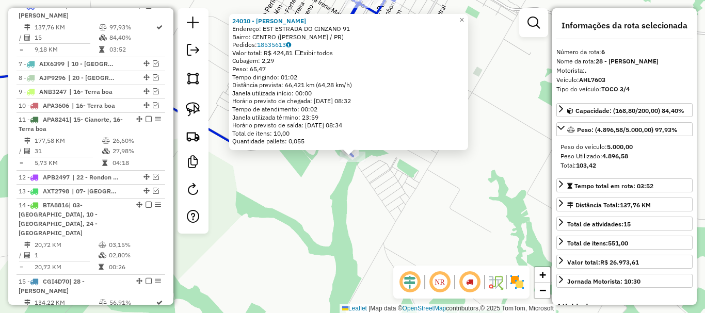
click at [532, 168] on div "24010 - [PERSON_NAME]: EST ESTRADA DO CINZANO 91 Bairro: [GEOGRAPHIC_DATA] (MOR…" at bounding box center [352, 156] width 705 height 313
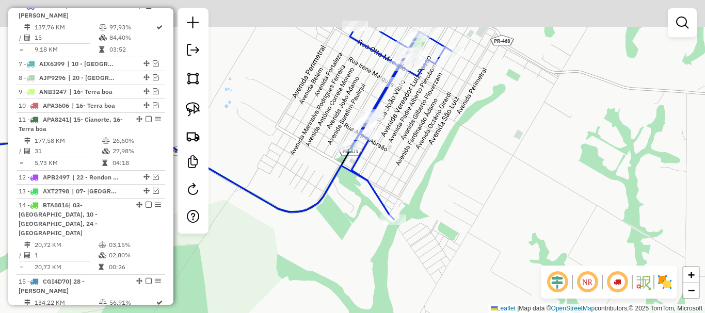
drag, startPoint x: 501, startPoint y: 201, endPoint x: 543, endPoint y: 256, distance: 68.8
click at [542, 263] on div "Janela de atendimento Grade de atendimento Capacidade Transportadoras Veículos …" at bounding box center [352, 156] width 705 height 313
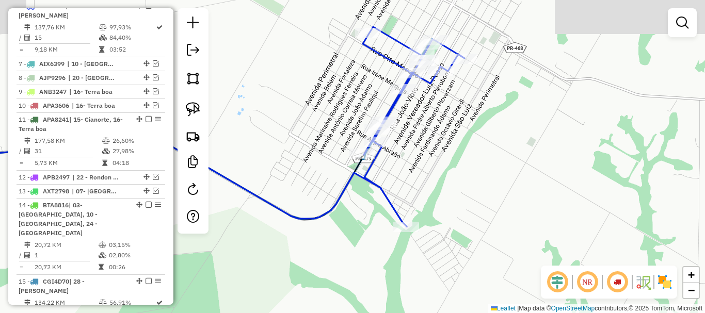
drag, startPoint x: 497, startPoint y: 182, endPoint x: 574, endPoint y: 220, distance: 86.3
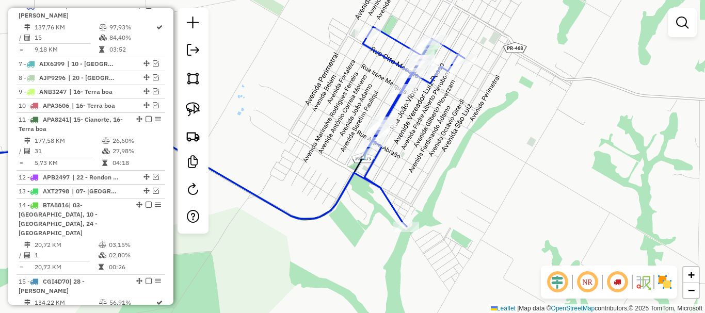
click at [574, 220] on div "Janela de atendimento Grade de atendimento Capacidade Transportadoras Veículos …" at bounding box center [352, 156] width 705 height 313
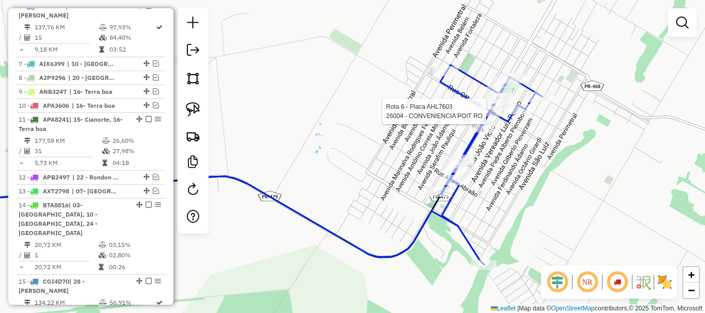
select select "*********"
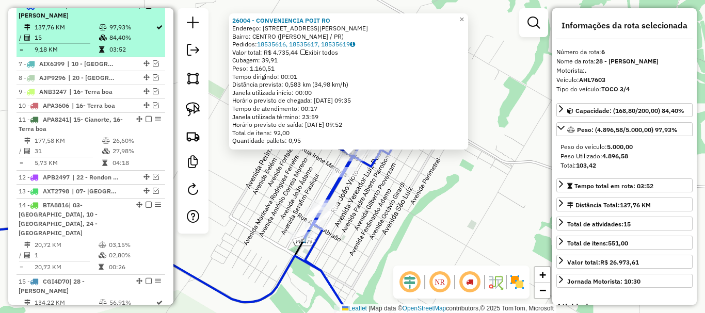
click at [147, 9] on em at bounding box center [148, 6] width 6 height 6
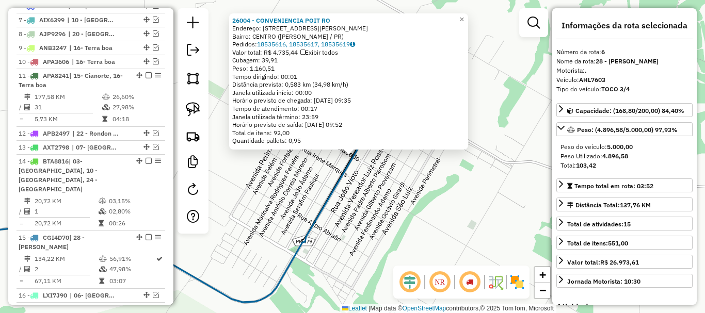
click at [256, 161] on div "26004 - CONVENIENCIA POIT RO Endereço: [STREET_ADDRESS][PERSON_NAME]) Pedidos: …" at bounding box center [352, 156] width 705 height 313
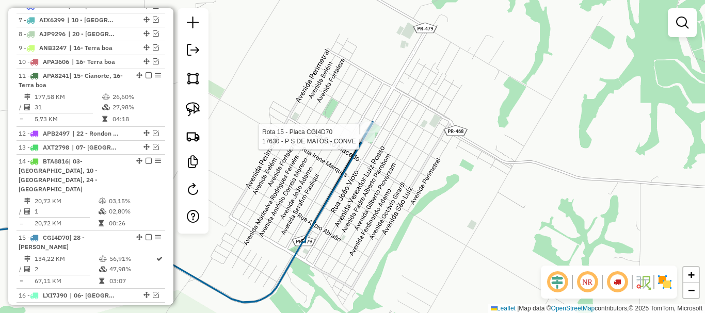
select select "*********"
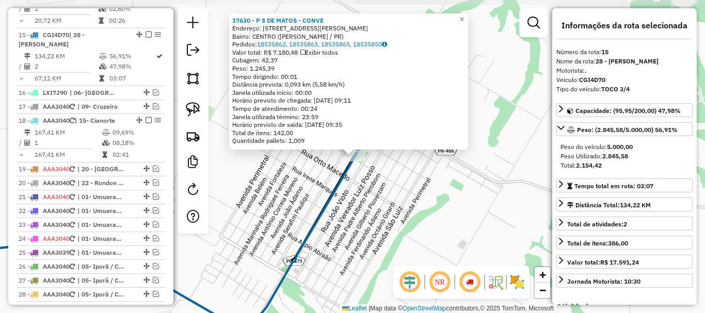
scroll to position [681, 0]
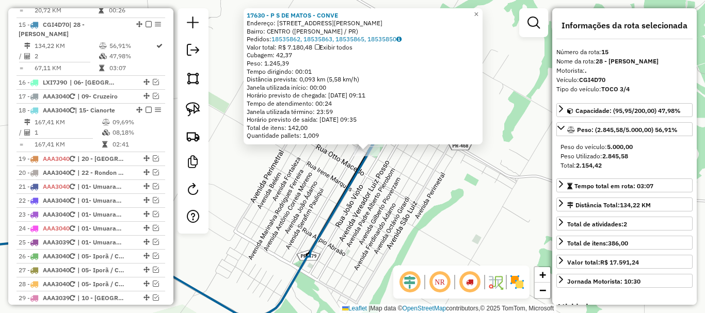
drag, startPoint x: 410, startPoint y: 167, endPoint x: 534, endPoint y: 129, distance: 129.8
click at [534, 129] on div "17630 - P S DE MATOS - CONVE Endereço: [STREET_ADDRESS][PERSON_NAME] Bairro: CE…" at bounding box center [352, 156] width 705 height 313
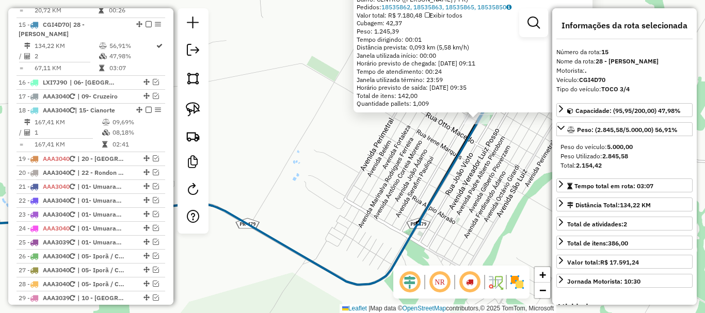
drag, startPoint x: 389, startPoint y: 142, endPoint x: 500, endPoint y: 128, distance: 111.8
click at [500, 128] on div "17630 - P S DE MATOS - CONVE Endereço: [STREET_ADDRESS][PERSON_NAME] Bairro: CE…" at bounding box center [352, 156] width 705 height 313
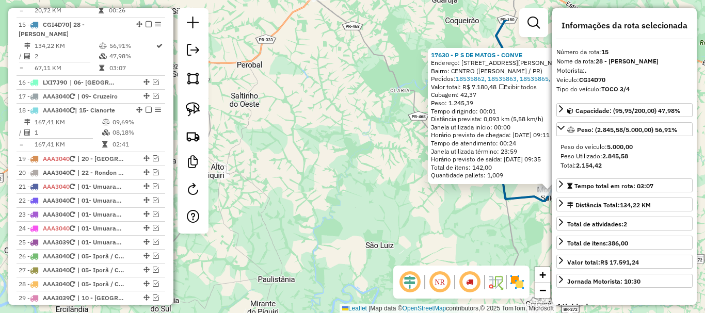
drag, startPoint x: 399, startPoint y: 157, endPoint x: 446, endPoint y: 190, distance: 57.8
click at [446, 190] on div "17630 - P S DE MATOS - CONVE Endereço: [STREET_ADDRESS][PERSON_NAME] Bairro: CE…" at bounding box center [352, 156] width 705 height 313
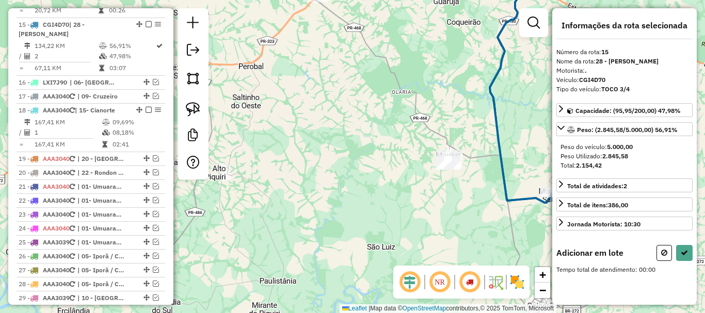
drag, startPoint x: 370, startPoint y: 169, endPoint x: 478, endPoint y: 193, distance: 110.5
click at [478, 193] on div "Janela de atendimento Grade de atendimento Capacidade Transportadoras Veículos …" at bounding box center [352, 156] width 705 height 313
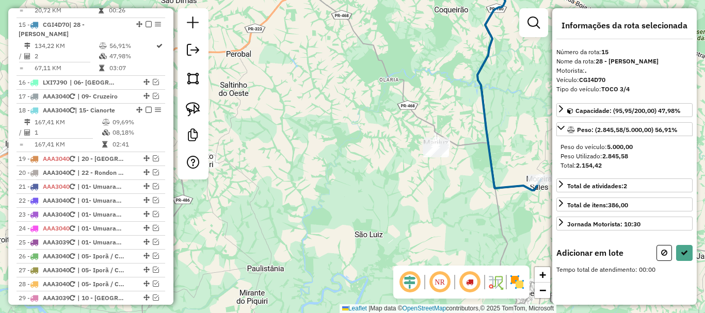
drag, startPoint x: 357, startPoint y: 141, endPoint x: 305, endPoint y: 124, distance: 55.5
click at [305, 124] on div "Janela de atendimento Grade de atendimento Capacidade Transportadoras Veículos …" at bounding box center [352, 156] width 705 height 313
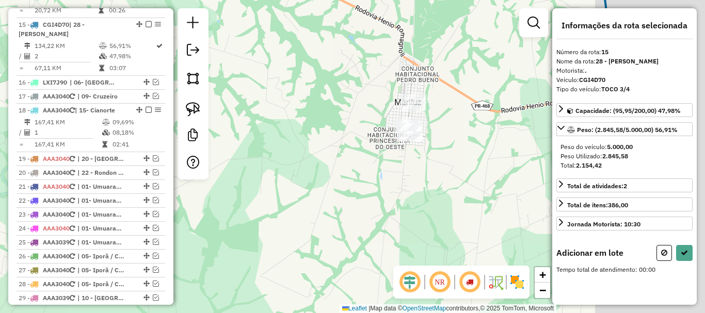
drag, startPoint x: 356, startPoint y: 126, endPoint x: 212, endPoint y: 133, distance: 144.6
click at [176, 131] on div "Janela de atendimento Grade de atendimento Capacidade Transportadoras Veículos …" at bounding box center [352, 156] width 705 height 313
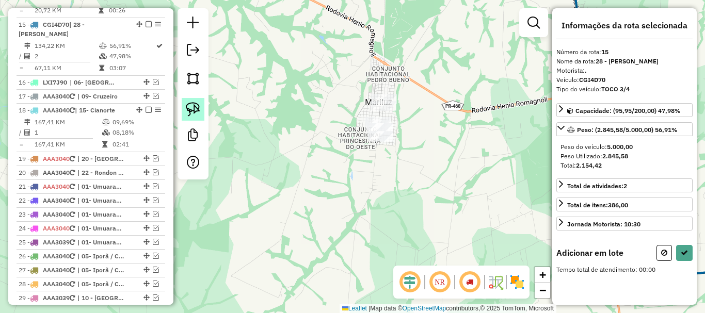
click at [197, 109] on img at bounding box center [193, 109] width 14 height 14
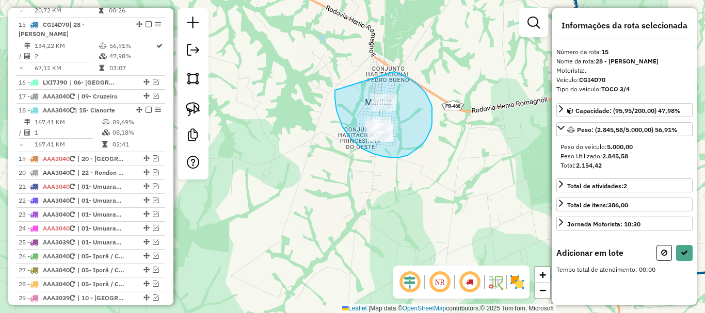
drag, startPoint x: 335, startPoint y: 99, endPoint x: 354, endPoint y: 69, distance: 35.5
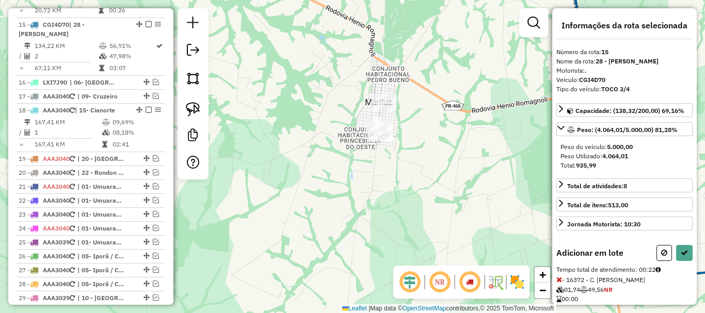
select select "*********"
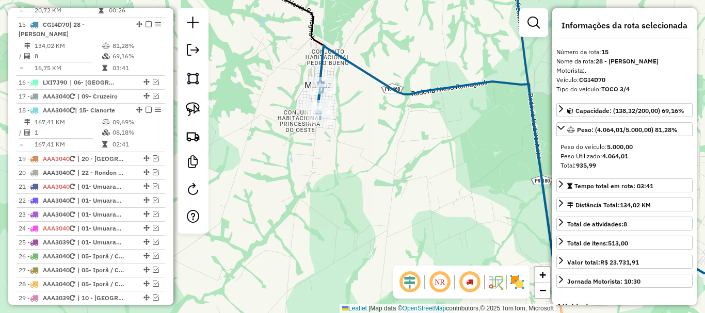
drag, startPoint x: 457, startPoint y: 175, endPoint x: 397, endPoint y: 158, distance: 62.7
click at [397, 158] on div "Janela de atendimento Grade de atendimento Capacidade Transportadoras Veículos …" at bounding box center [352, 156] width 705 height 313
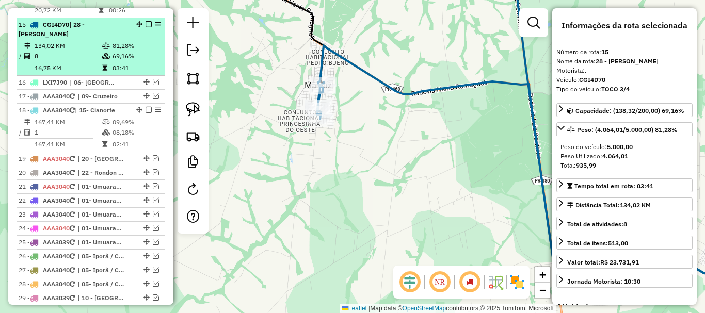
click at [147, 21] on em at bounding box center [148, 24] width 6 height 6
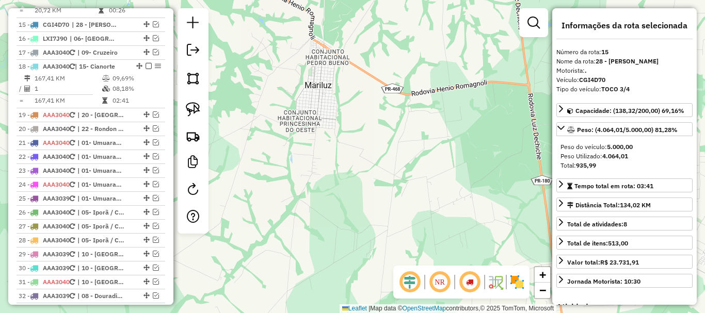
click at [377, 132] on div "Janela de atendimento Grade de atendimento Capacidade Transportadoras Veículos …" at bounding box center [352, 156] width 705 height 313
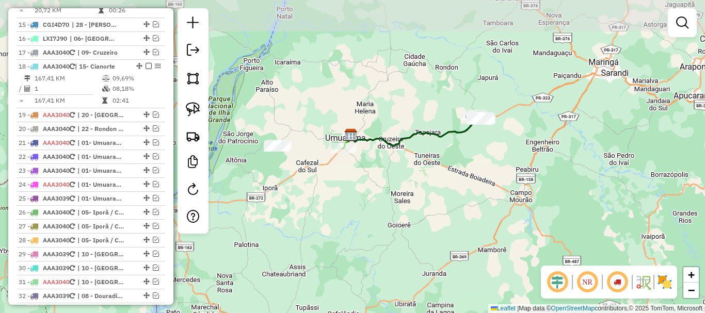
drag, startPoint x: 440, startPoint y: 137, endPoint x: 320, endPoint y: 207, distance: 139.0
click at [320, 207] on div "Janela de atendimento Grade de atendimento Capacidade Transportadoras Veículos …" at bounding box center [352, 156] width 705 height 313
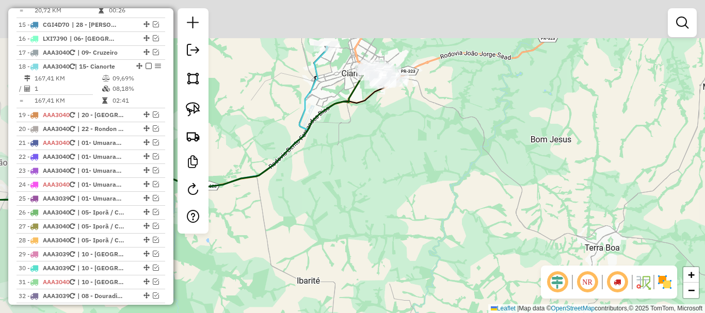
drag, startPoint x: 411, startPoint y: 137, endPoint x: 457, endPoint y: 199, distance: 77.0
click at [457, 203] on div "Janela de atendimento Grade de atendimento Capacidade Transportadoras Veículos …" at bounding box center [352, 156] width 705 height 313
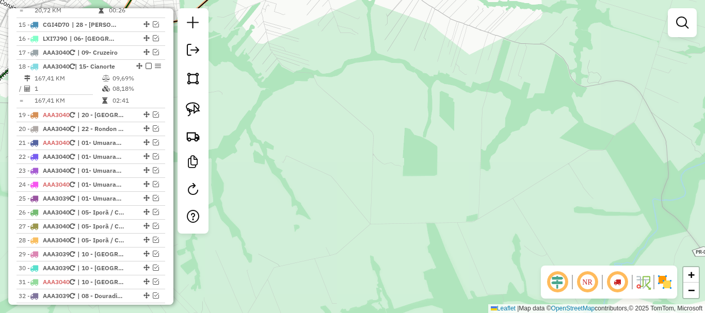
drag, startPoint x: 401, startPoint y: 79, endPoint x: 546, endPoint y: 250, distance: 224.0
click at [546, 250] on div "Janela de atendimento Grade de atendimento Capacidade Transportadoras Veículos …" at bounding box center [352, 156] width 705 height 313
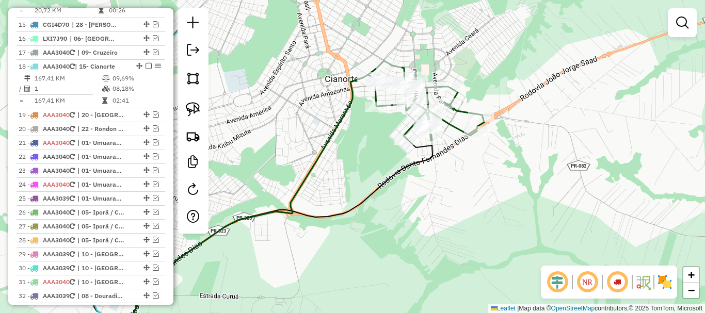
drag, startPoint x: 481, startPoint y: 168, endPoint x: 527, endPoint y: 216, distance: 66.8
click at [527, 217] on div "Janela de atendimento Grade de atendimento Capacidade Transportadoras Veículos …" at bounding box center [352, 156] width 705 height 313
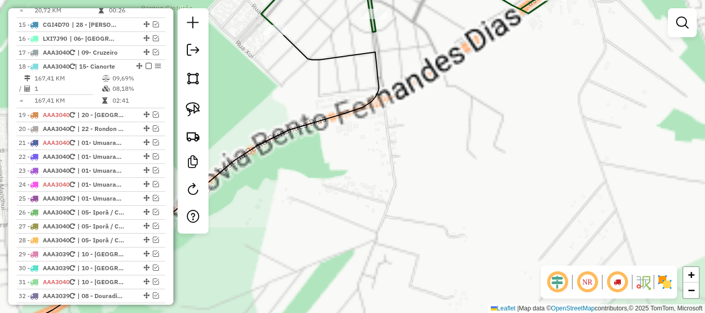
drag, startPoint x: 434, startPoint y: 159, endPoint x: 556, endPoint y: 274, distance: 167.1
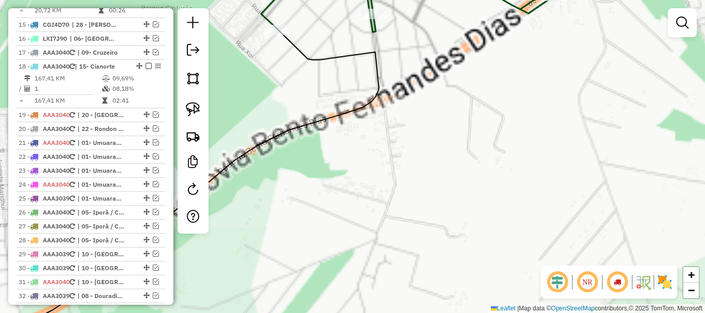
click at [554, 271] on hb-router-mapa "Informações da Sessão 991191 - [DATE] Criação: [DATE] 18:17 Depósito: Cerchop B…" at bounding box center [352, 156] width 705 height 313
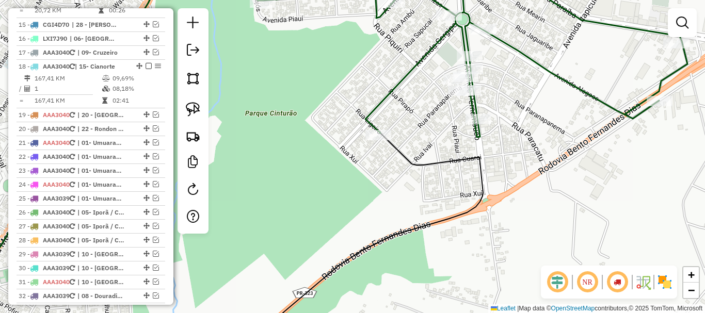
drag, startPoint x: 548, startPoint y: 213, endPoint x: 519, endPoint y: 280, distance: 73.3
click at [519, 280] on div "Janela de atendimento Grade de atendimento Capacidade Transportadoras Veículos …" at bounding box center [352, 156] width 705 height 313
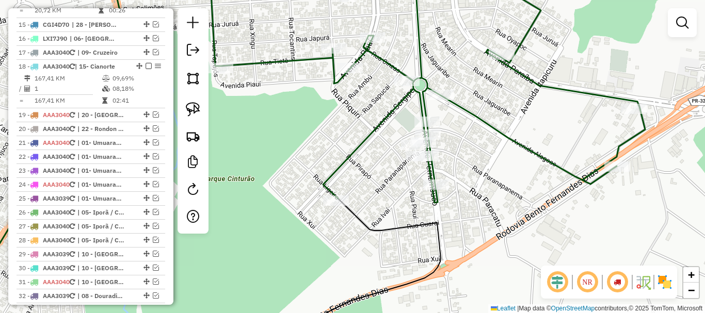
drag, startPoint x: 194, startPoint y: 102, endPoint x: 217, endPoint y: 131, distance: 37.5
click at [193, 102] on img at bounding box center [193, 109] width 14 height 14
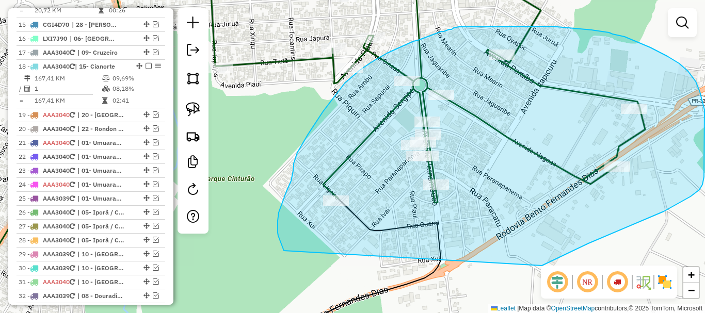
drag, startPoint x: 543, startPoint y: 265, endPoint x: 284, endPoint y: 251, distance: 259.3
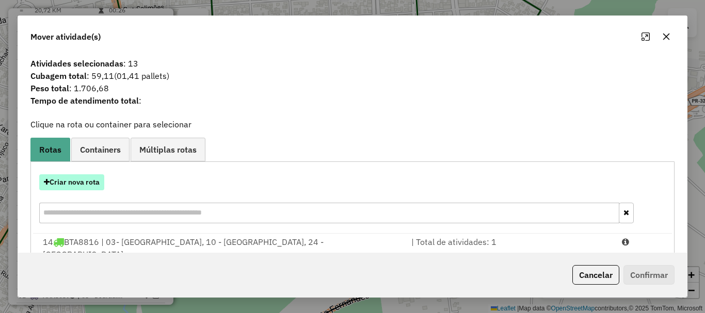
click at [91, 180] on button "Criar nova rota" at bounding box center [71, 182] width 65 height 16
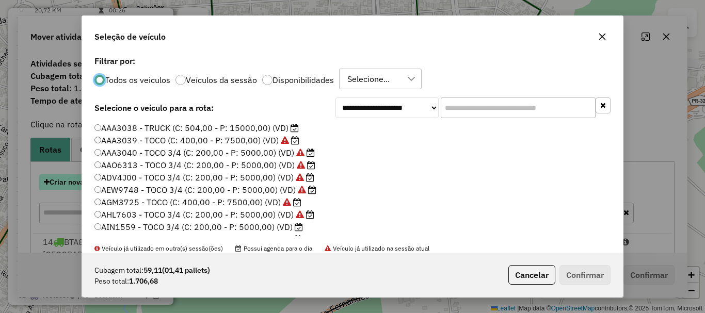
scroll to position [6, 3]
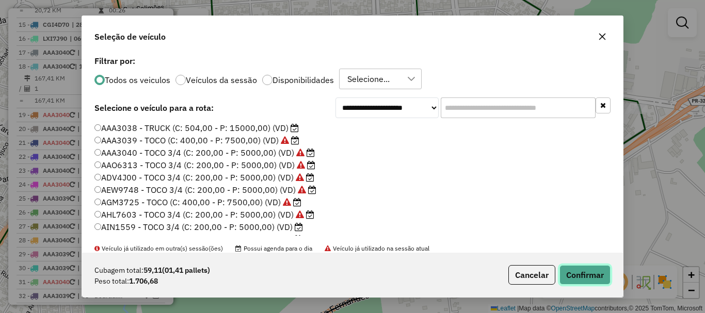
click at [576, 272] on button "Confirmar" at bounding box center [584, 275] width 51 height 20
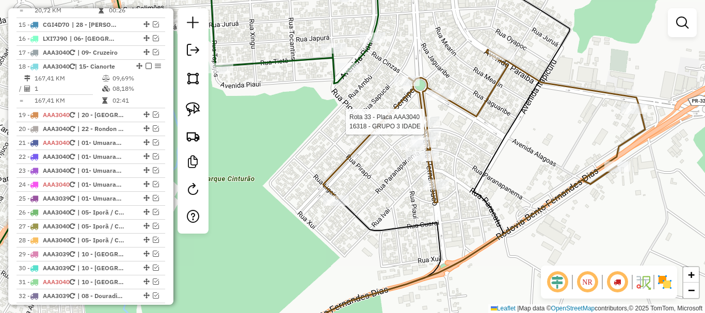
select select "*********"
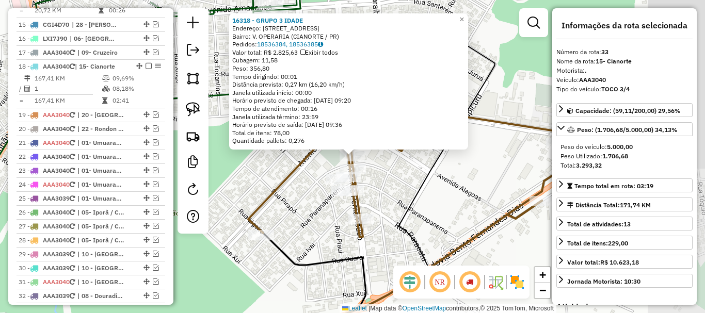
scroll to position [922, 0]
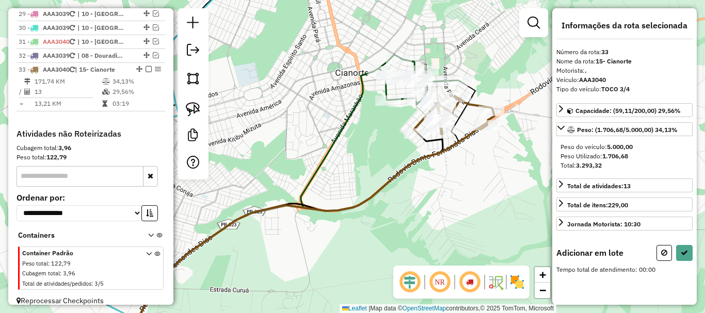
drag, startPoint x: 407, startPoint y: 155, endPoint x: 363, endPoint y: 184, distance: 52.2
click at [363, 184] on div "Janela de atendimento Grade de atendimento Capacidade Transportadoras Veículos …" at bounding box center [352, 156] width 705 height 313
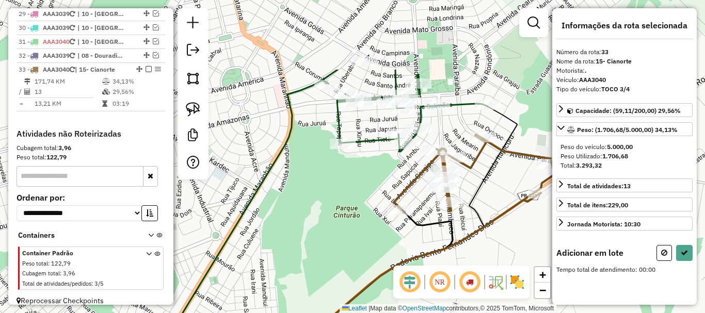
drag, startPoint x: 368, startPoint y: 192, endPoint x: 356, endPoint y: 238, distance: 48.1
click at [356, 238] on div "Janela de atendimento Grade de atendimento Capacidade Transportadoras Veículos …" at bounding box center [352, 156] width 705 height 313
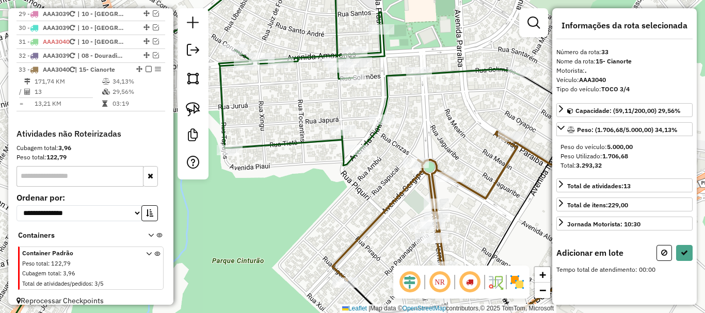
drag, startPoint x: 440, startPoint y: 105, endPoint x: 432, endPoint y: 94, distance: 12.9
click at [433, 96] on div "Janela de atendimento Grade de atendimento Capacidade Transportadoras Veículos …" at bounding box center [352, 156] width 705 height 313
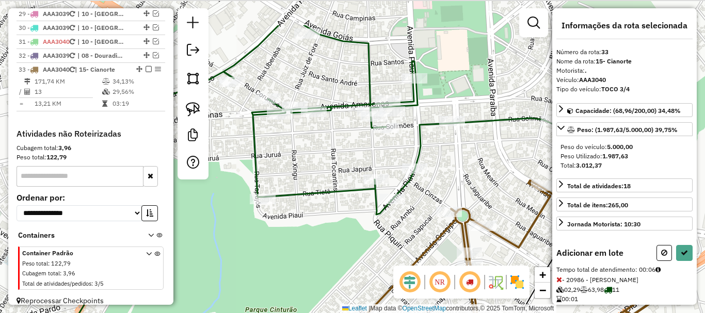
drag, startPoint x: 444, startPoint y: 123, endPoint x: 479, endPoint y: 148, distance: 43.4
click at [479, 148] on div "Janela de atendimento Grade de atendimento Capacidade Transportadoras Veículos …" at bounding box center [352, 156] width 705 height 313
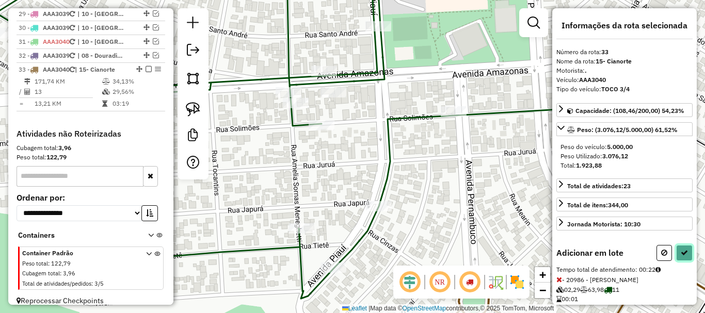
click at [682, 251] on icon at bounding box center [683, 252] width 7 height 7
select select "*********"
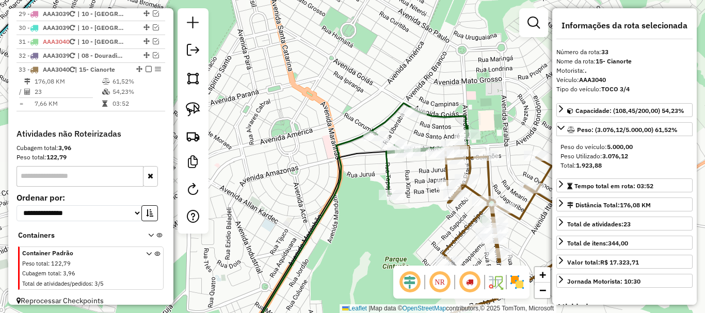
drag, startPoint x: 510, startPoint y: 176, endPoint x: 495, endPoint y: 125, distance: 53.1
click at [495, 125] on div "Janela de atendimento Grade de atendimento Capacidade Transportadoras Veículos …" at bounding box center [352, 156] width 705 height 313
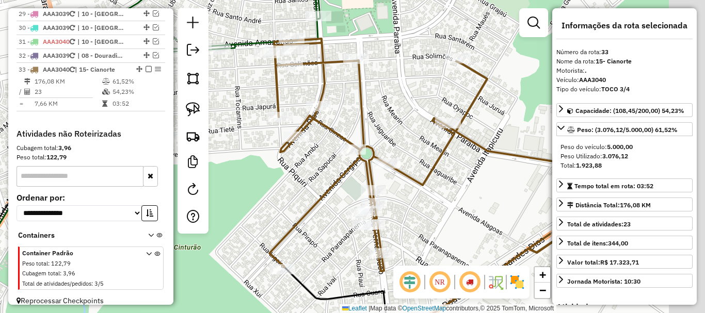
drag, startPoint x: 416, startPoint y: 135, endPoint x: 393, endPoint y: 129, distance: 23.9
click at [393, 129] on div "Janela de atendimento Grade de atendimento Capacidade Transportadoras Veículos …" at bounding box center [352, 156] width 705 height 313
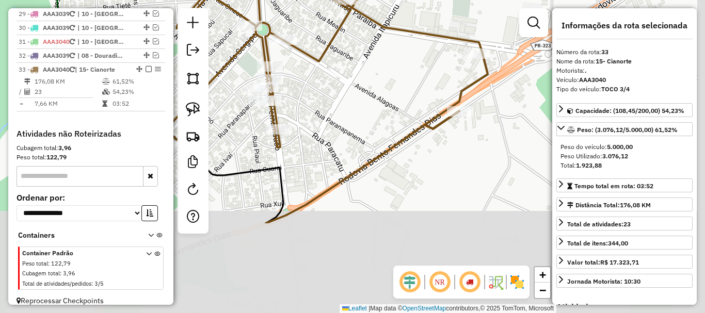
drag, startPoint x: 463, startPoint y: 174, endPoint x: 386, endPoint y: 66, distance: 132.8
click at [386, 66] on div "Janela de atendimento Grade de atendimento Capacidade Transportadoras Veículos …" at bounding box center [352, 156] width 705 height 313
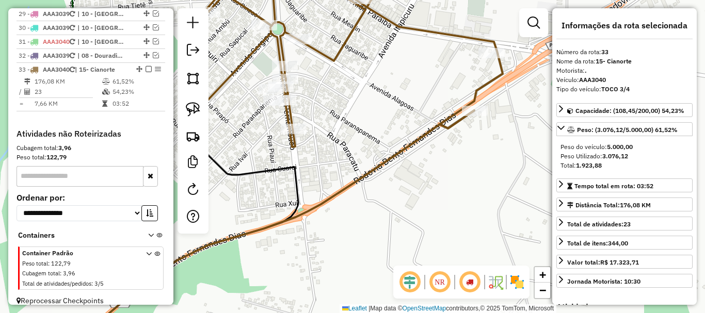
drag, startPoint x: 405, startPoint y: 94, endPoint x: 499, endPoint y: 85, distance: 94.8
click at [499, 83] on div "Janela de atendimento Grade de atendimento Capacidade Transportadoras Veículos …" at bounding box center [352, 156] width 705 height 313
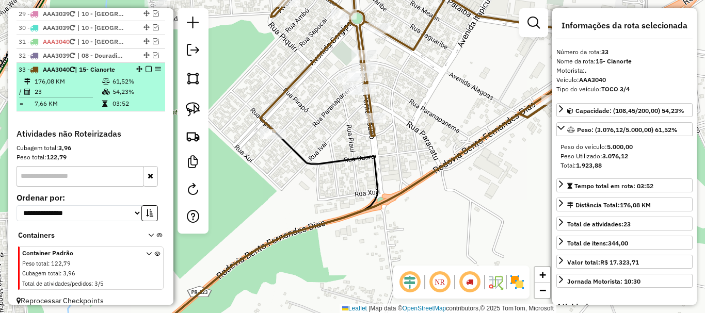
click at [148, 66] on em at bounding box center [148, 69] width 6 height 6
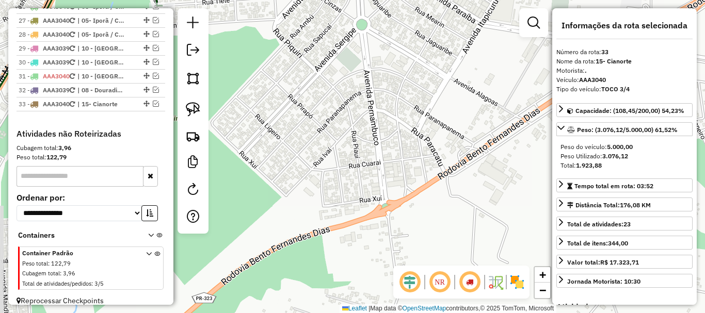
drag, startPoint x: 286, startPoint y: 86, endPoint x: 321, endPoint y: 152, distance: 74.3
click at [319, 142] on div "Janela de atendimento Grade de atendimento Capacidade Transportadoras Veículos …" at bounding box center [352, 156] width 705 height 313
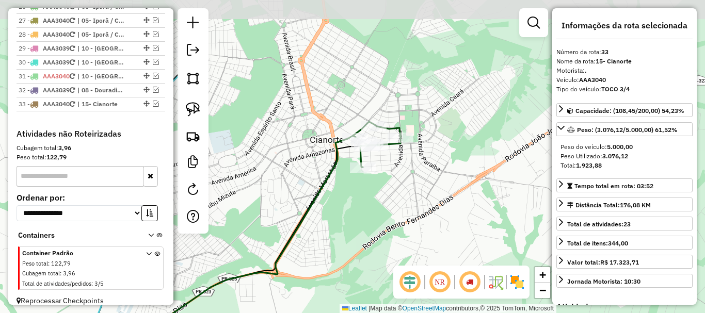
drag, startPoint x: 348, startPoint y: 123, endPoint x: 431, endPoint y: 160, distance: 91.2
click at [431, 160] on div "Janela de atendimento Grade de atendimento Capacidade Transportadoras Veículos …" at bounding box center [352, 156] width 705 height 313
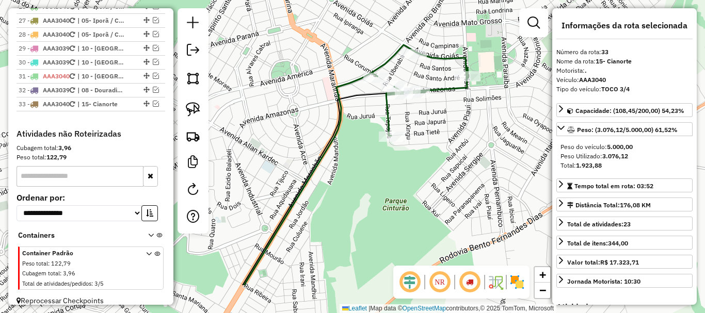
drag, startPoint x: 394, startPoint y: 163, endPoint x: 466, endPoint y: 106, distance: 91.8
click at [466, 106] on div "Janela de atendimento Grade de atendimento Capacidade Transportadoras Veículos …" at bounding box center [352, 156] width 705 height 313
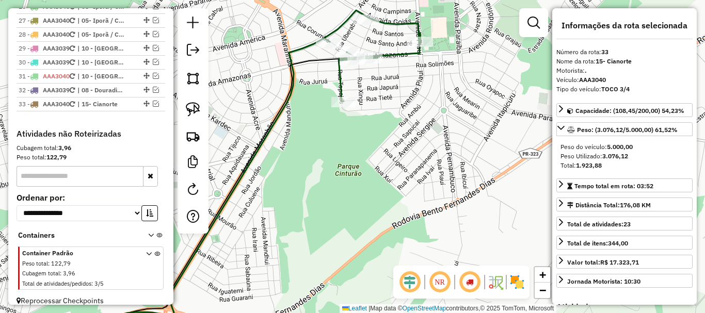
drag, startPoint x: 391, startPoint y: 101, endPoint x: 394, endPoint y: 164, distance: 63.0
click at [394, 164] on div "Janela de atendimento Grade de atendimento Capacidade Transportadoras Veículos …" at bounding box center [352, 156] width 705 height 313
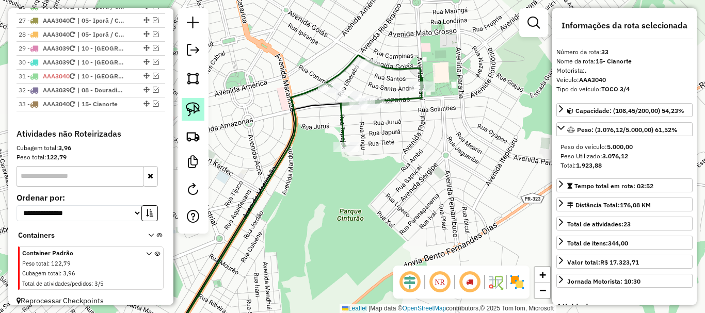
click at [192, 107] on img at bounding box center [193, 109] width 14 height 14
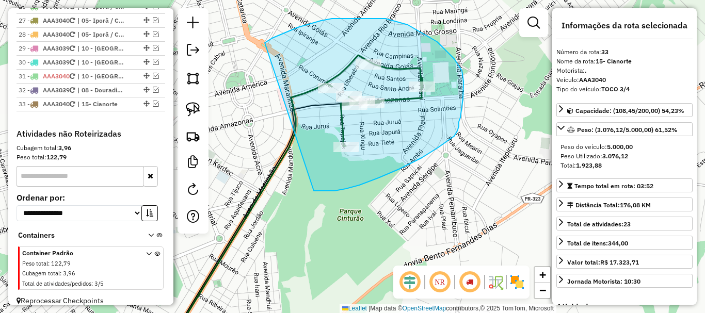
drag, startPoint x: 346, startPoint y: 189, endPoint x: 232, endPoint y: 63, distance: 169.5
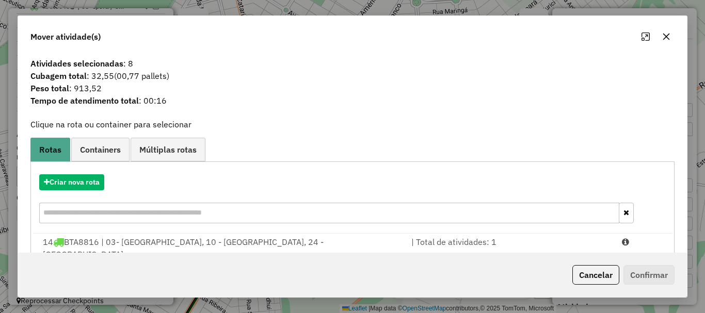
click at [667, 39] on icon "button" at bounding box center [666, 36] width 8 height 8
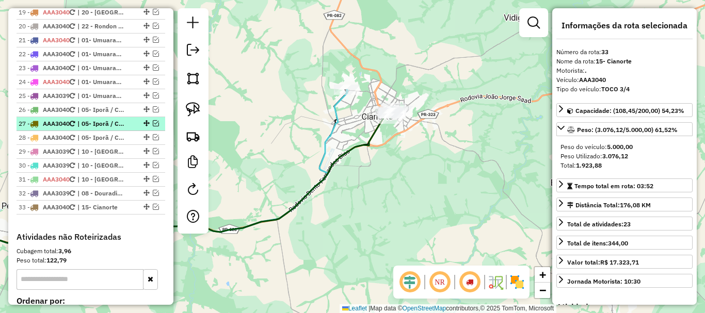
scroll to position [681, 0]
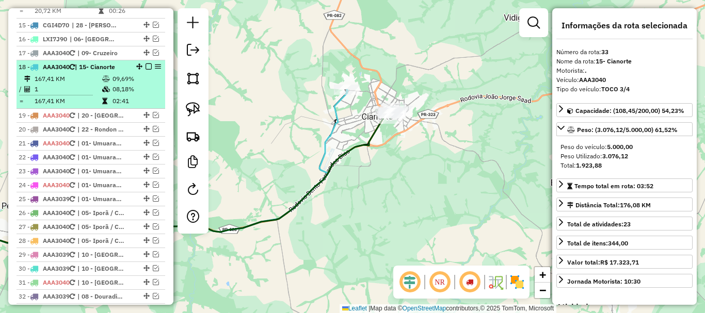
click at [113, 74] on td "09,69%" at bounding box center [136, 79] width 49 height 10
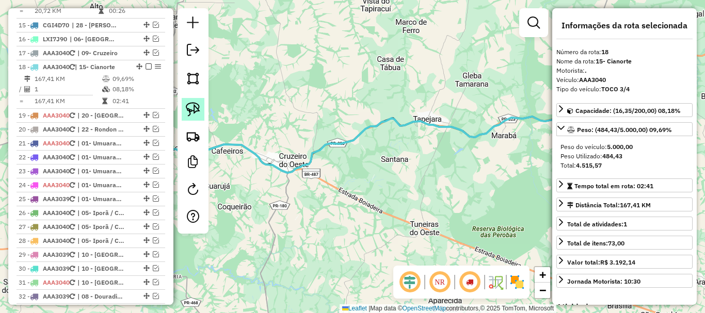
drag, startPoint x: 458, startPoint y: 99, endPoint x: 183, endPoint y: 113, distance: 275.3
click at [183, 113] on hb-router-mapa "Informações da Sessão 991191 - [DATE] Criação: [DATE] 18:17 Depósito: Cerchop B…" at bounding box center [352, 156] width 705 height 313
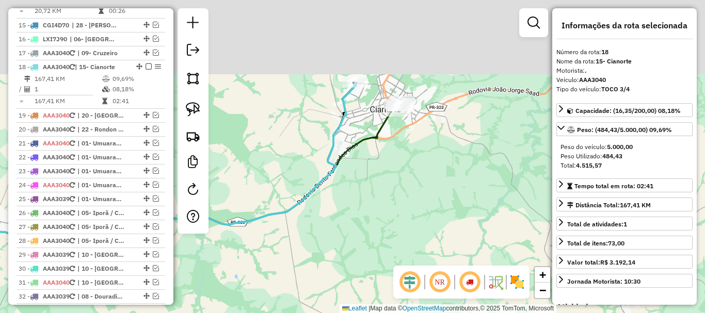
drag, startPoint x: 279, startPoint y: 91, endPoint x: 241, endPoint y: 197, distance: 112.9
click at [241, 197] on div "Janela de atendimento Grade de atendimento Capacidade Transportadoras Veículos …" at bounding box center [352, 156] width 705 height 313
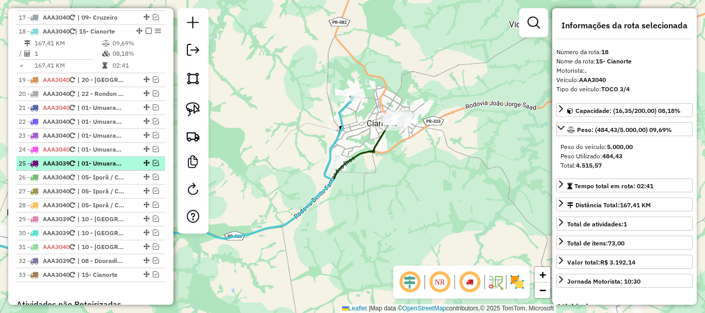
scroll to position [784, 0]
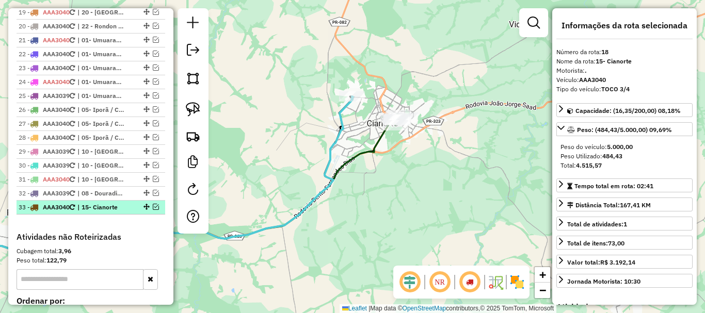
click at [154, 204] on em at bounding box center [156, 207] width 6 height 6
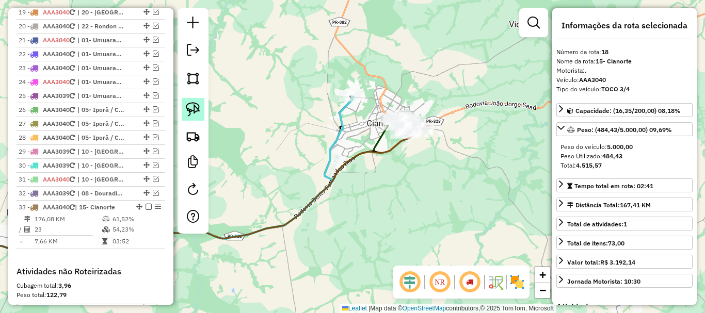
click at [192, 105] on img at bounding box center [193, 109] width 14 height 14
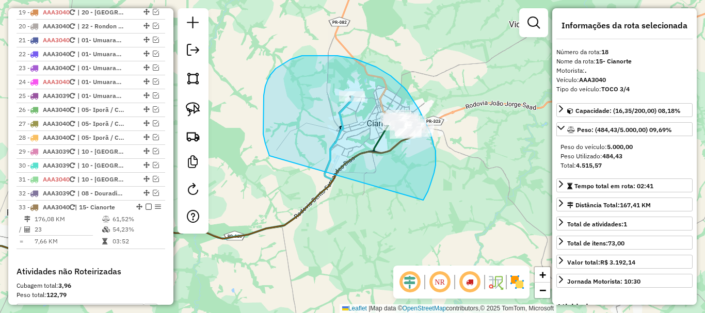
drag, startPoint x: 430, startPoint y: 184, endPoint x: 292, endPoint y: 177, distance: 137.9
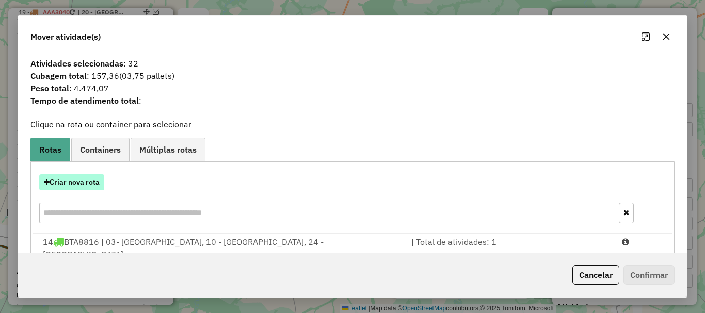
click at [89, 178] on button "Criar nova rota" at bounding box center [71, 182] width 65 height 16
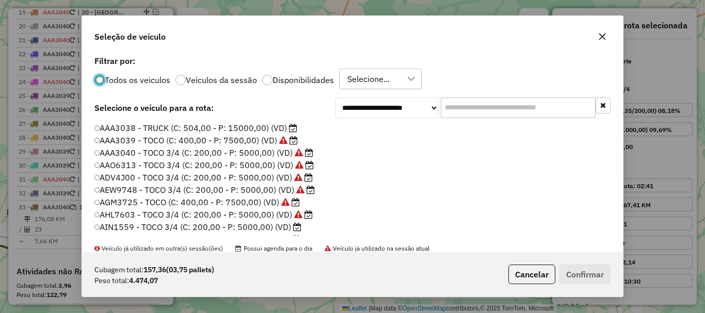
scroll to position [6, 3]
click at [93, 148] on div "AAA3038 - TRUCK (C: 504,00 - P: 15000,00) (VD) AAA3039 - TOCO (C: 400,00 - P: 7…" at bounding box center [352, 183] width 528 height 122
click at [603, 270] on button "Confirmar" at bounding box center [584, 275] width 51 height 20
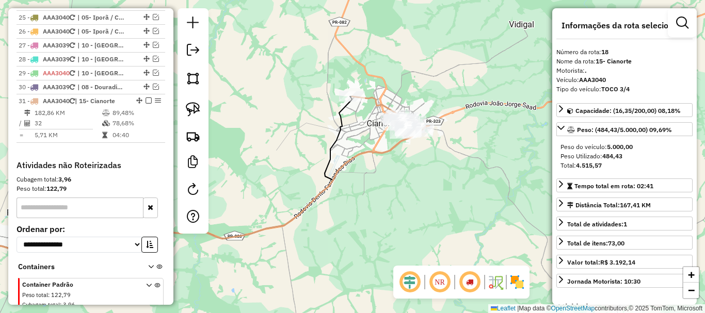
scroll to position [678, 0]
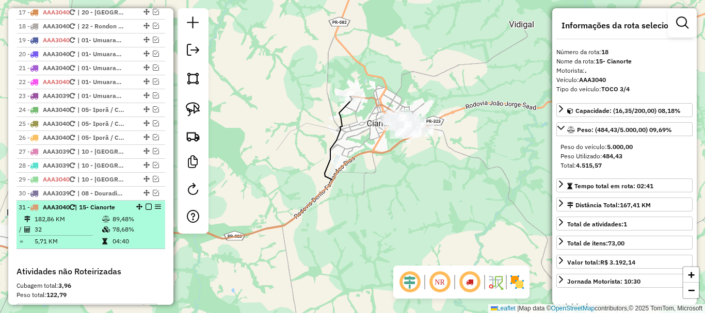
click at [97, 214] on td "182,86 KM" at bounding box center [68, 219] width 68 height 10
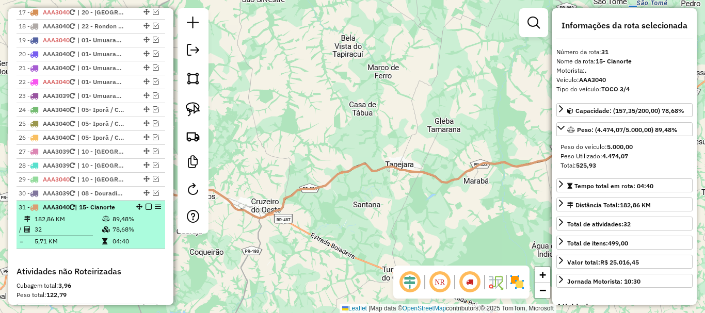
click at [147, 204] on em at bounding box center [148, 207] width 6 height 6
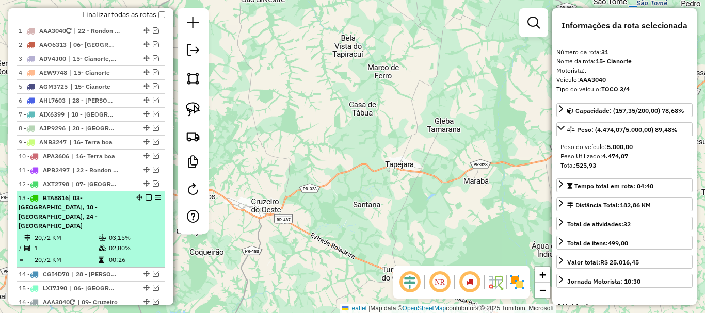
scroll to position [368, 0]
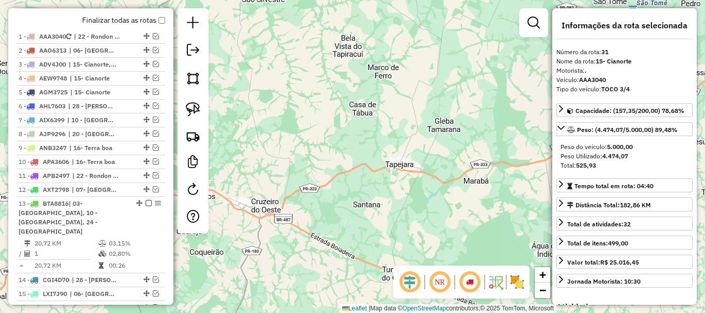
click at [301, 193] on div "Janela de atendimento Grade de atendimento Capacidade Transportadoras Veículos …" at bounding box center [352, 156] width 705 height 313
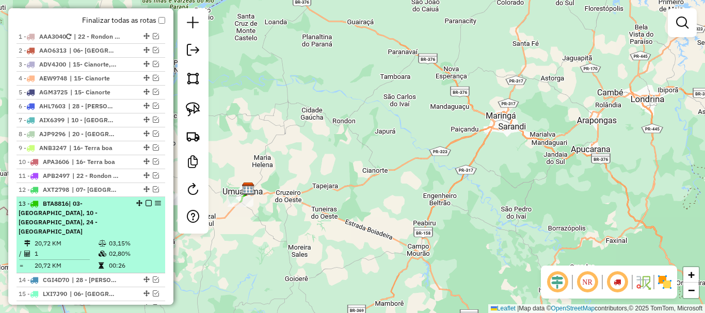
click at [148, 206] on em at bounding box center [148, 203] width 6 height 6
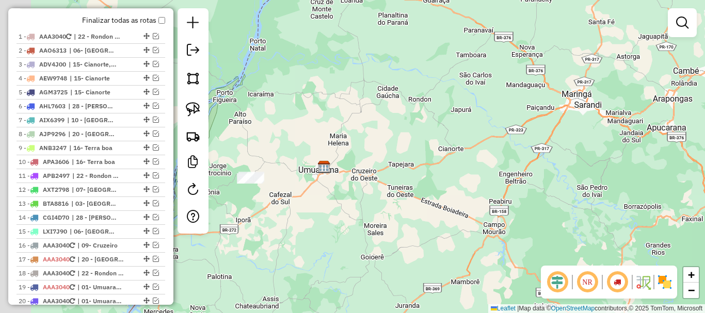
drag, startPoint x: 335, startPoint y: 198, endPoint x: 495, endPoint y: 144, distance: 169.3
click at [491, 146] on div "Janela de atendimento Grade de atendimento Capacidade Transportadoras Veículos …" at bounding box center [352, 156] width 705 height 313
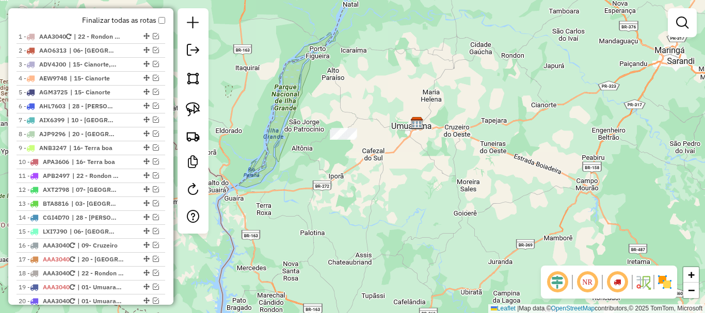
drag, startPoint x: 397, startPoint y: 151, endPoint x: 452, endPoint y: 151, distance: 55.7
click at [452, 151] on div "Janela de atendimento Grade de atendimento Capacidade Transportadoras Veículos …" at bounding box center [352, 156] width 705 height 313
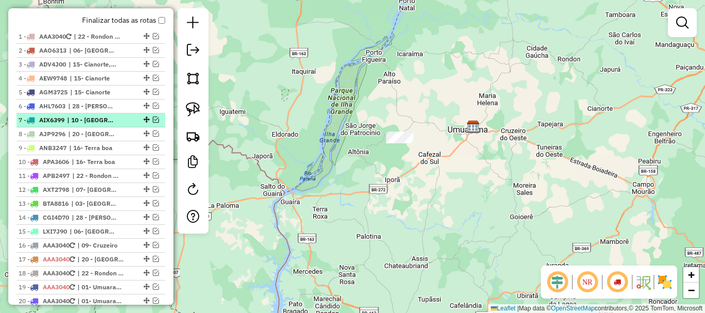
click at [154, 123] on em at bounding box center [156, 120] width 6 height 6
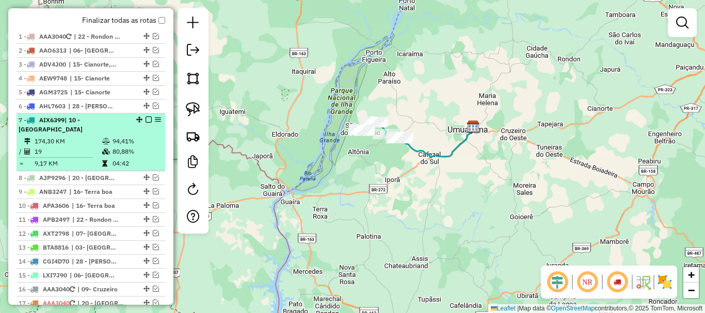
click at [156, 123] on em at bounding box center [158, 120] width 6 height 6
select select "*********"
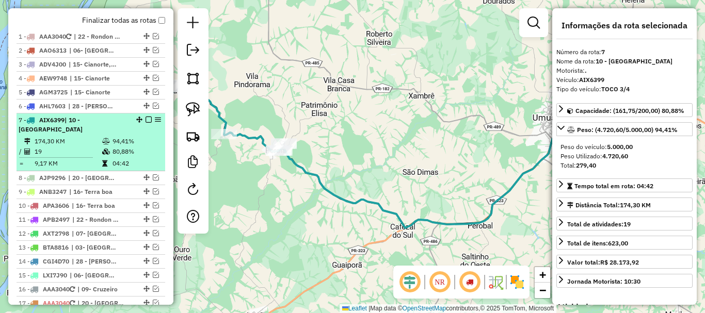
click at [146, 123] on em at bounding box center [148, 120] width 6 height 6
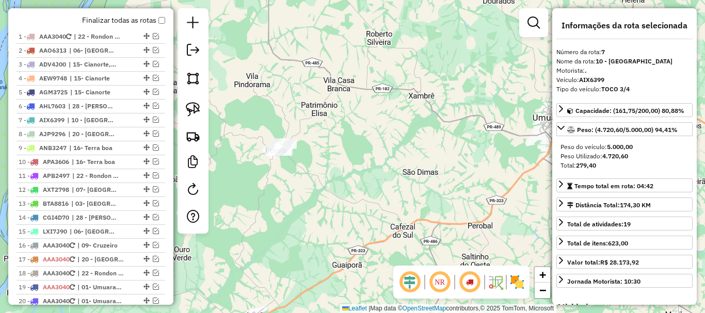
click at [451, 156] on div "Janela de atendimento Grade de atendimento Capacidade Transportadoras Veículos …" at bounding box center [352, 156] width 705 height 313
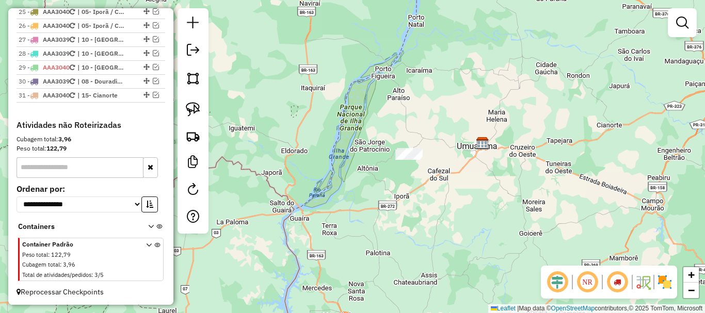
scroll to position [737, 0]
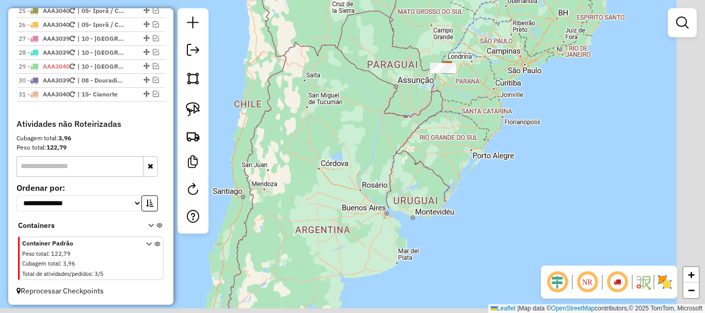
drag, startPoint x: 535, startPoint y: 189, endPoint x: 479, endPoint y: 76, distance: 125.7
click at [479, 76] on div "Janela de atendimento Grade de atendimento Capacidade Transportadoras Veículos …" at bounding box center [352, 156] width 705 height 313
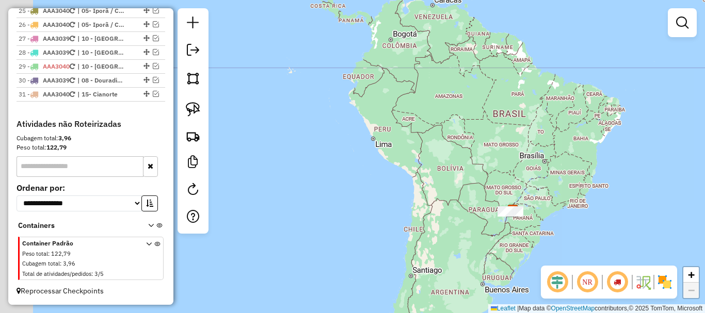
drag, startPoint x: 524, startPoint y: 135, endPoint x: 572, endPoint y: 243, distance: 117.8
click at [572, 243] on div "Janela de atendimento Grade de atendimento Capacidade Transportadoras Veículos …" at bounding box center [352, 156] width 705 height 313
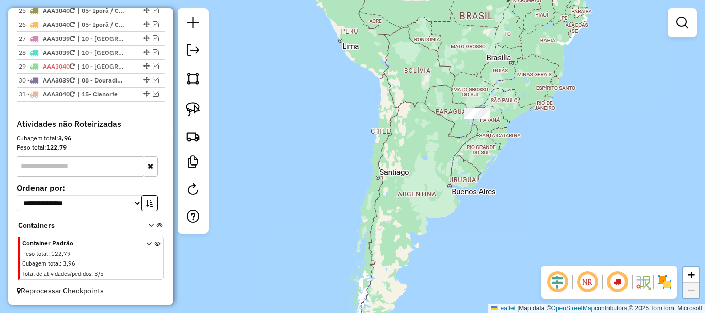
drag, startPoint x: 563, startPoint y: 220, endPoint x: 527, endPoint y: 117, distance: 109.6
click at [527, 117] on div "Janela de atendimento Grade de atendimento Capacidade Transportadoras Veículos …" at bounding box center [352, 156] width 705 height 313
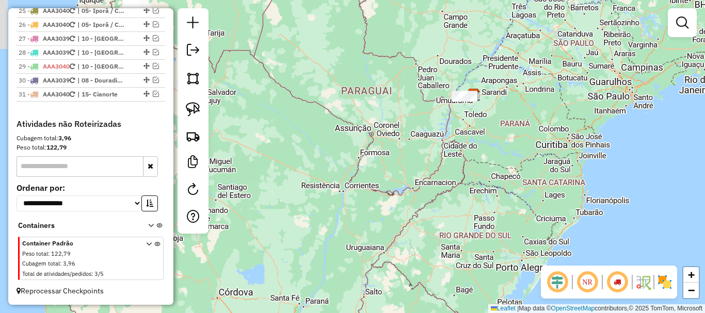
drag, startPoint x: 461, startPoint y: 106, endPoint x: 554, endPoint y: 136, distance: 97.7
click at [551, 135] on div "Janela de atendimento Grade de atendimento Capacidade Transportadoras Veículos …" at bounding box center [352, 156] width 705 height 313
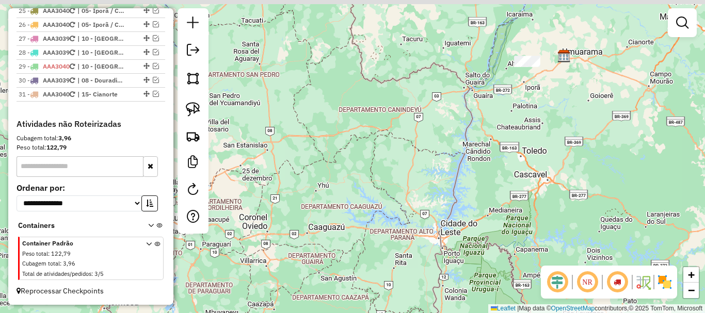
drag, startPoint x: 511, startPoint y: 106, endPoint x: 541, endPoint y: 162, distance: 63.5
click at [549, 165] on div "Janela de atendimento Grade de atendimento Capacidade Transportadoras Veículos …" at bounding box center [352, 156] width 705 height 313
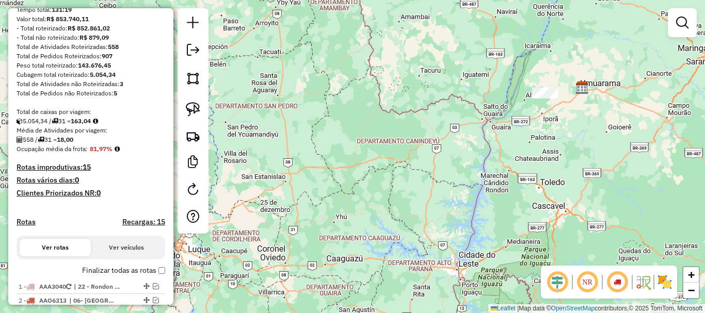
scroll to position [0, 0]
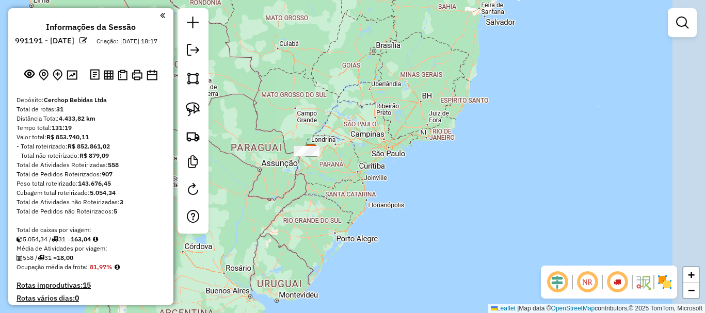
click at [384, 161] on div "Janela de atendimento Grade de atendimento Capacidade Transportadoras Veículos …" at bounding box center [352, 156] width 705 height 313
